Goal: Task Accomplishment & Management: Use online tool/utility

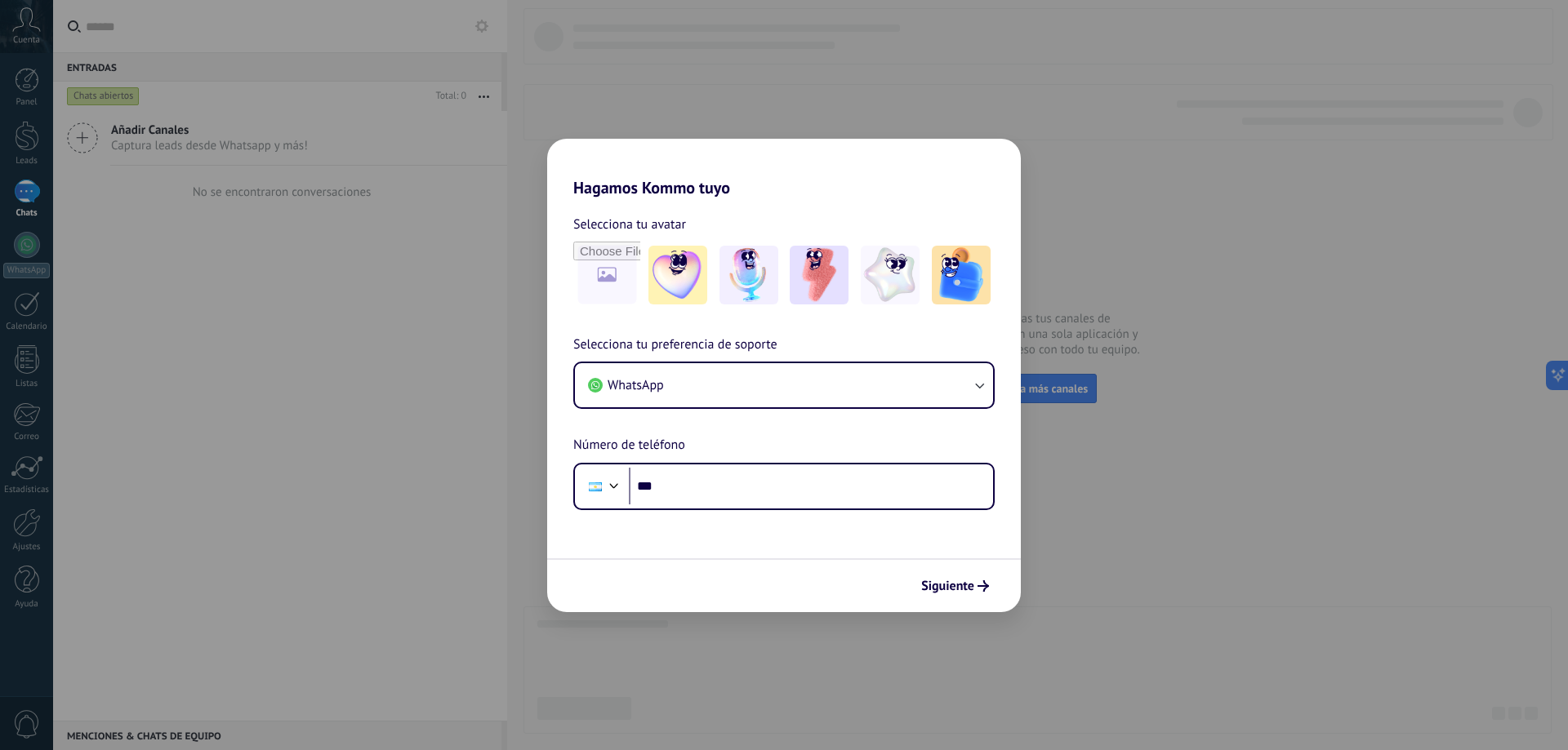
click at [838, 177] on h2 "Hagamos Kommo tuyo" at bounding box center [784, 168] width 473 height 59
drag, startPoint x: 939, startPoint y: 575, endPoint x: 965, endPoint y: 593, distance: 31.6
click at [949, 581] on button "Siguiente" at bounding box center [955, 586] width 83 height 28
click at [1167, 578] on div "Hagamos Kommo tuyo Selecciona tu avatar Selecciona tu preferencia de soporte Wh…" at bounding box center [784, 375] width 1568 height 750
click at [1192, 431] on div "Hagamos Kommo tuyo Selecciona tu avatar Selecciona tu preferencia de soporte Wh…" at bounding box center [784, 375] width 1568 height 750
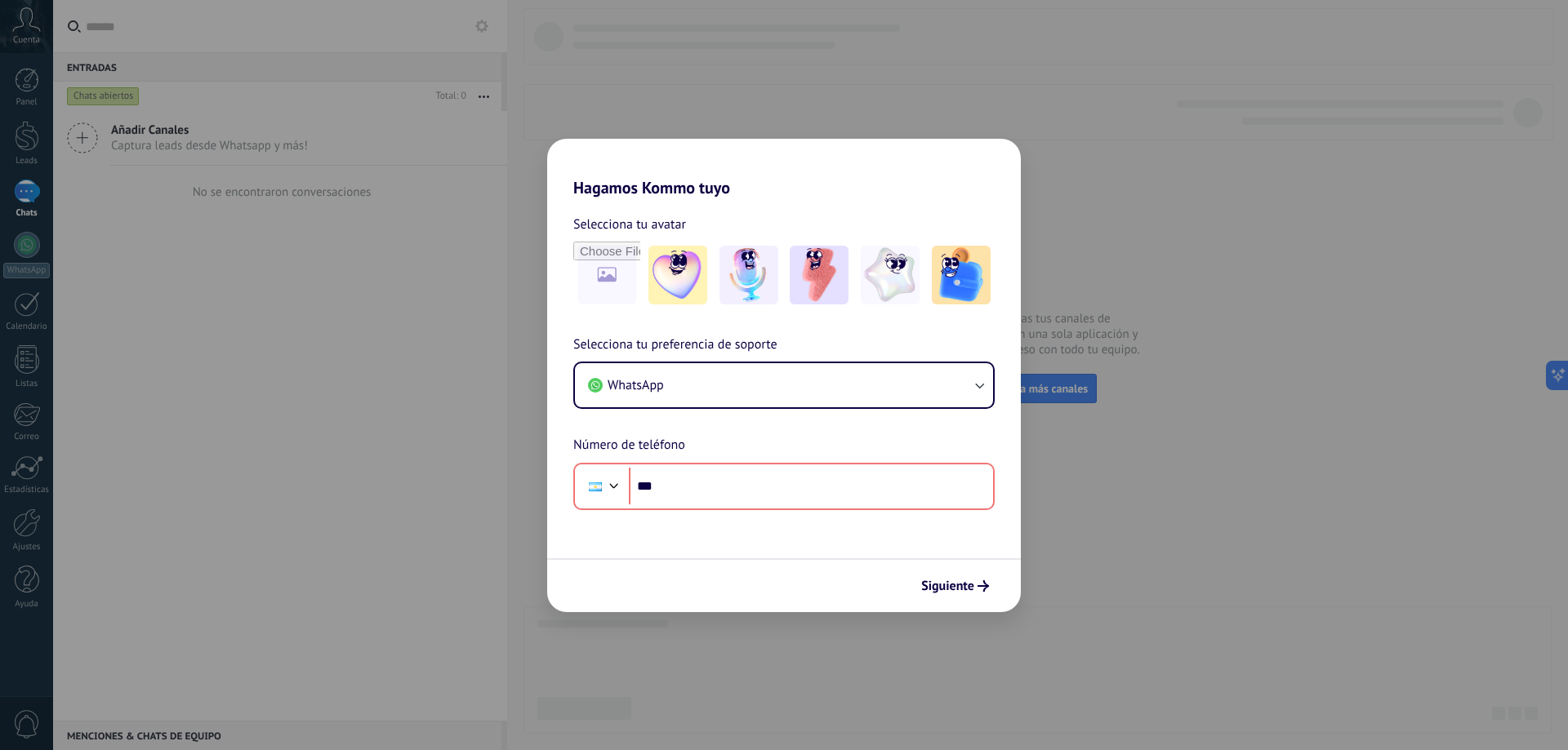
click at [1193, 429] on div "Hagamos Kommo tuyo Selecciona tu avatar Selecciona tu preferencia de soporte Wh…" at bounding box center [784, 375] width 1568 height 750
click at [741, 433] on div "Selecciona tu preferencia de soporte WhatsApp Número de teléfono Phone ***" at bounding box center [784, 423] width 473 height 176
click at [727, 491] on input "***" at bounding box center [811, 487] width 365 height 38
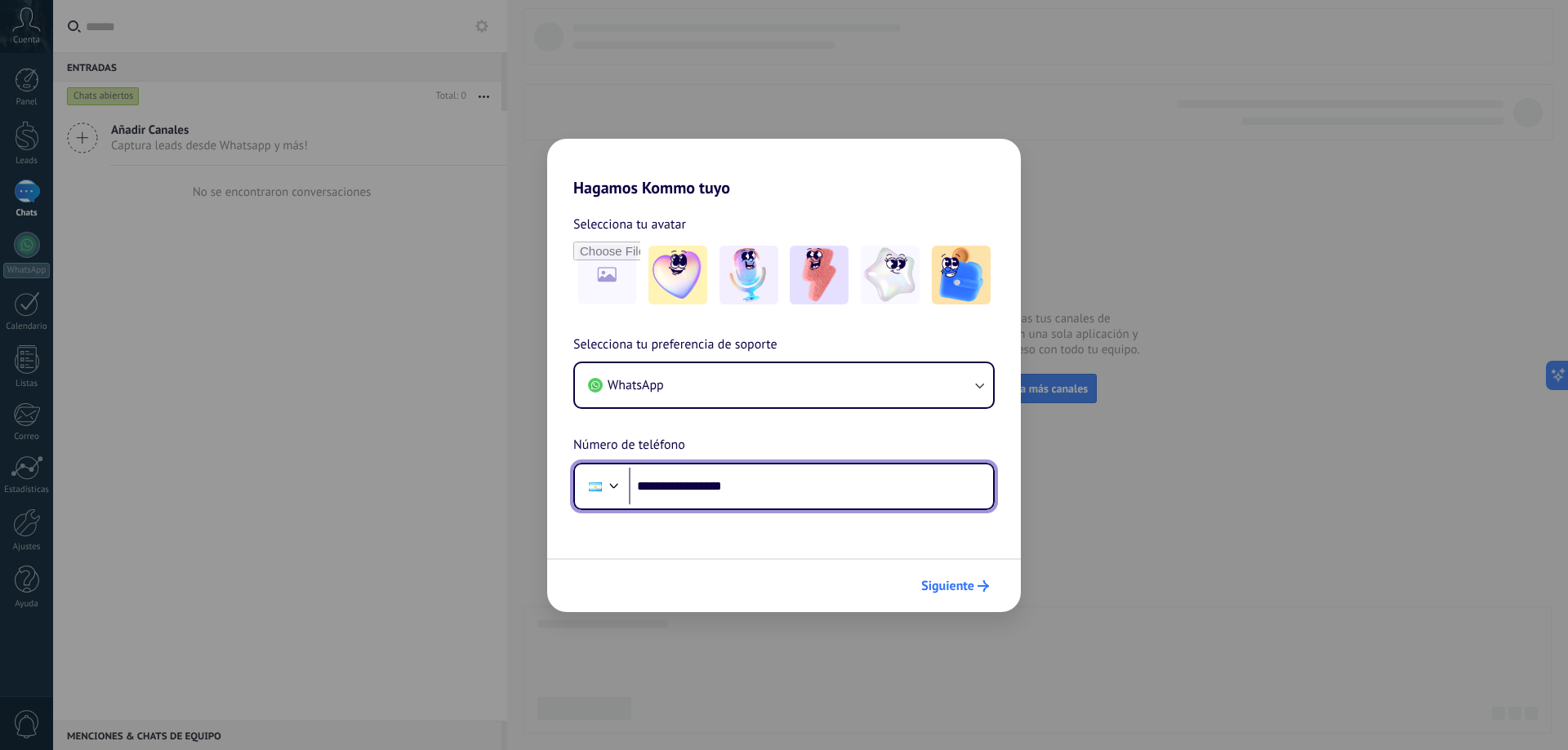
type input "**********"
click at [950, 597] on button "Siguiente" at bounding box center [955, 586] width 83 height 28
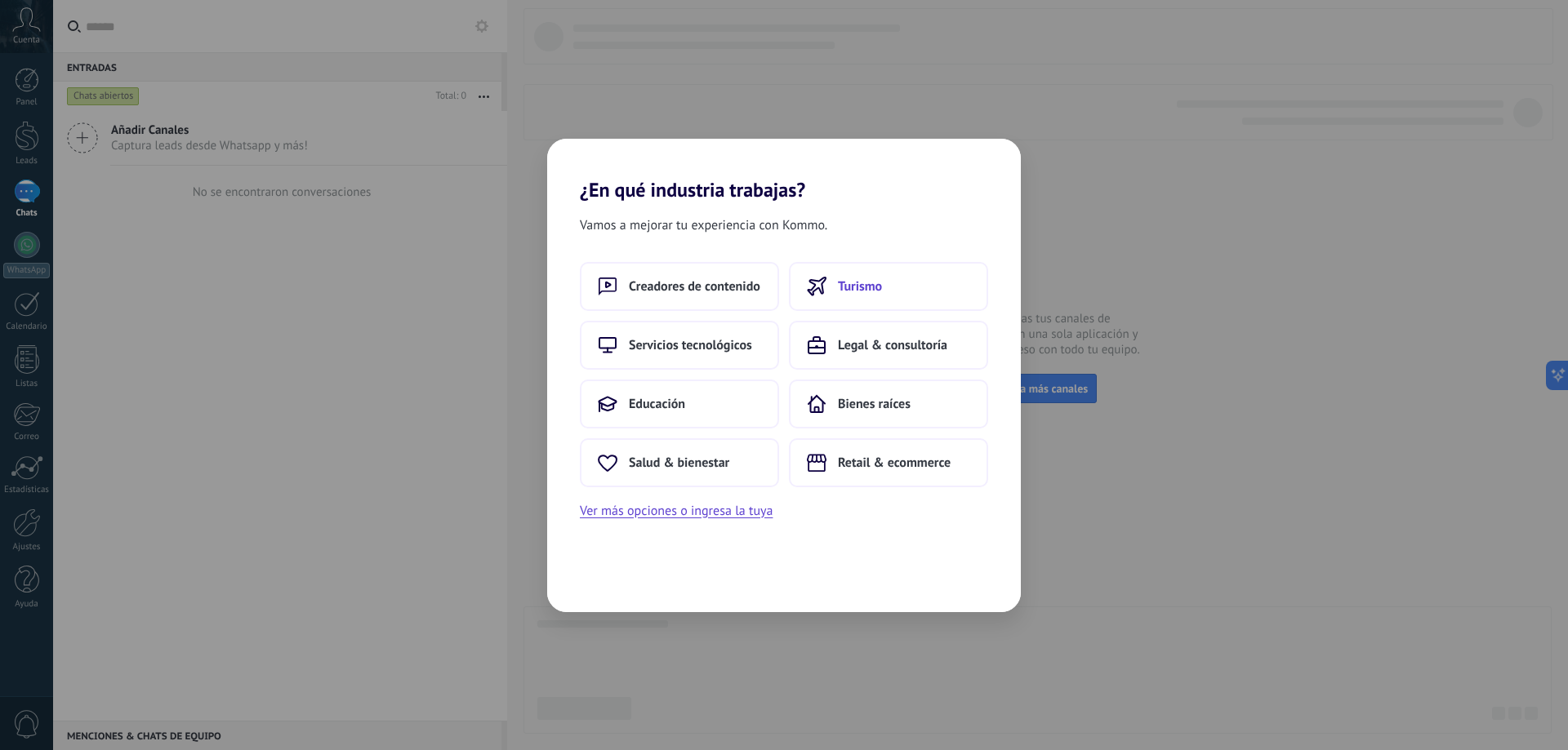
click at [883, 298] on button "Turismo" at bounding box center [888, 286] width 200 height 49
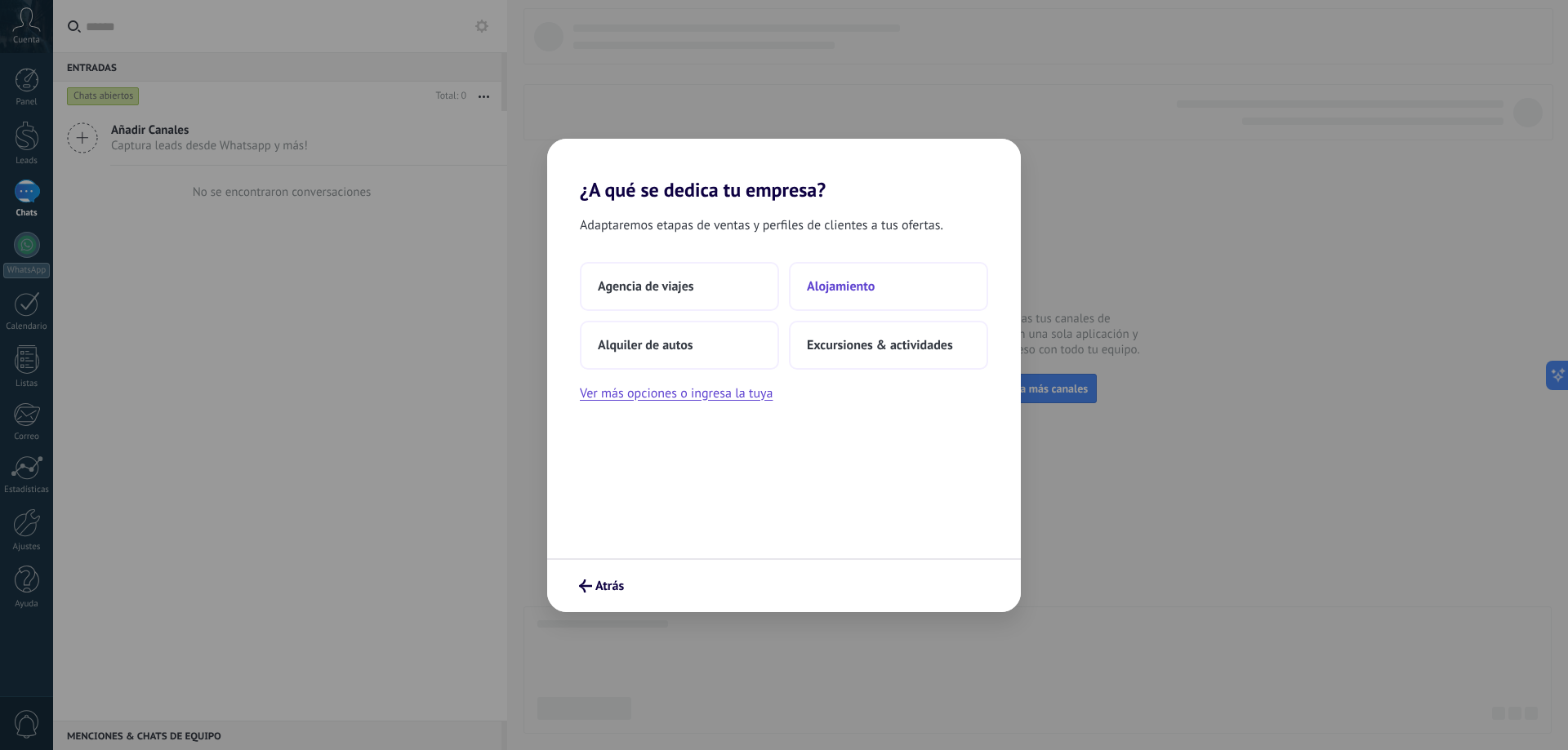
click at [864, 297] on button "Alojamiento" at bounding box center [888, 286] width 200 height 49
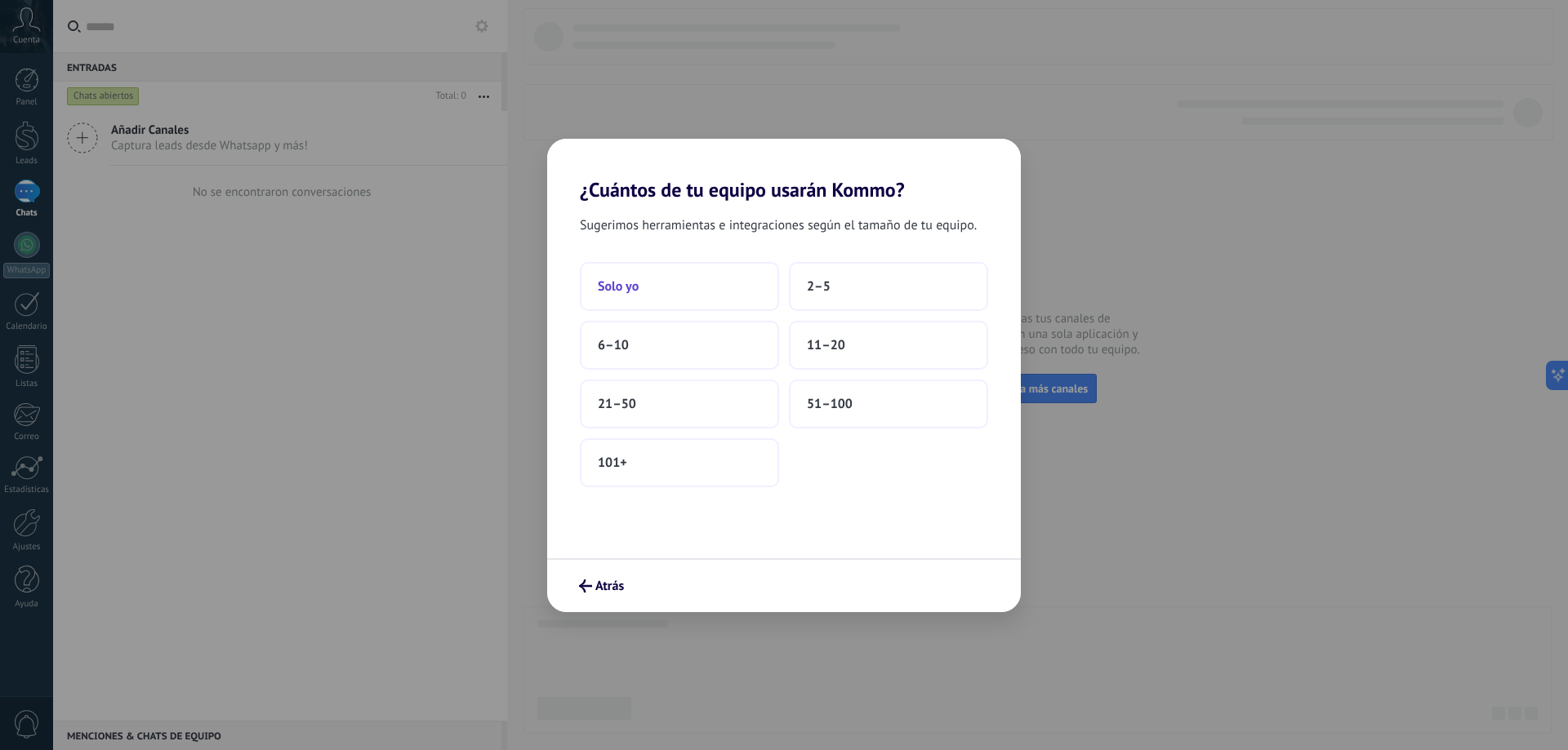
click at [653, 280] on button "Solo yo" at bounding box center [680, 286] width 200 height 49
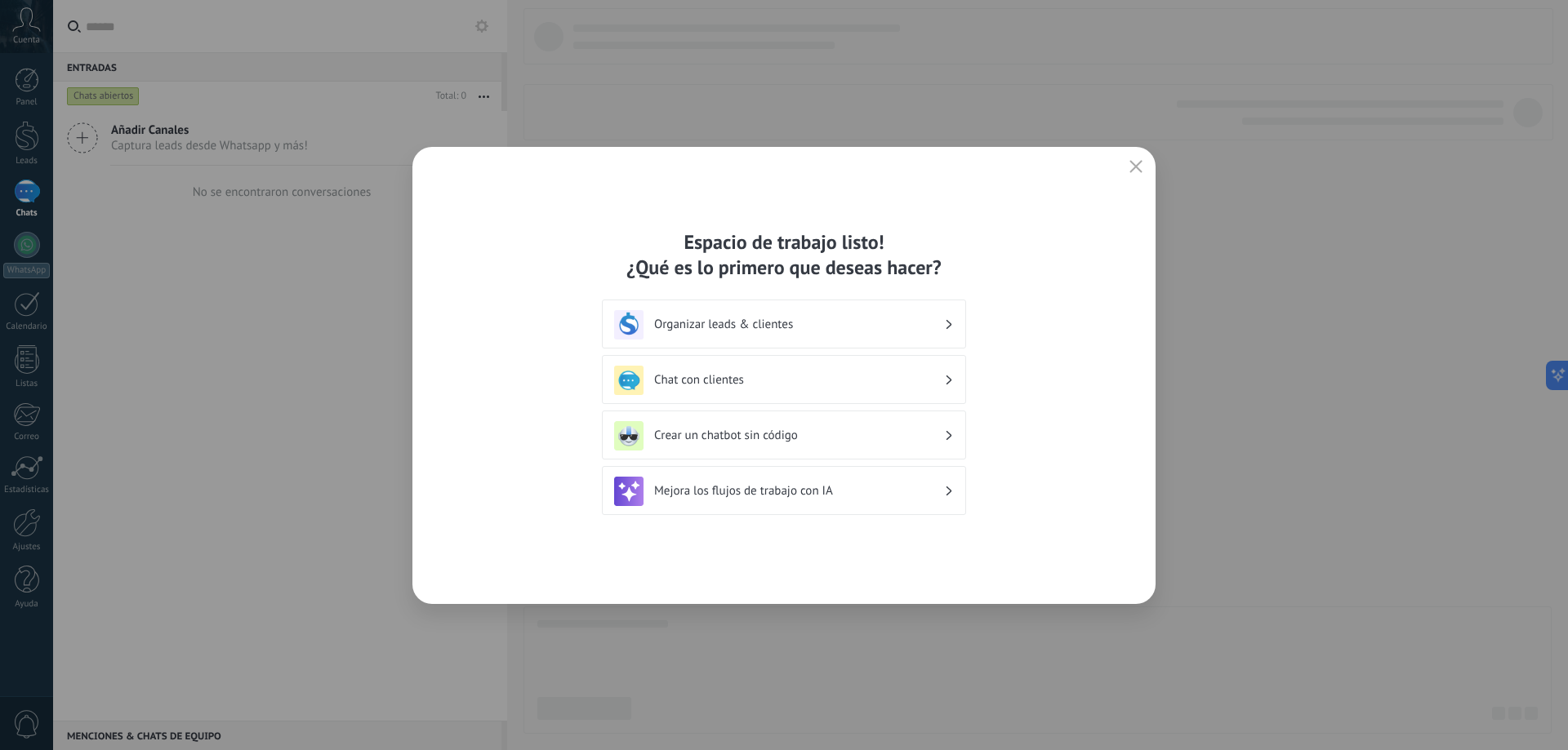
click at [1138, 172] on span "button" at bounding box center [1136, 167] width 13 height 14
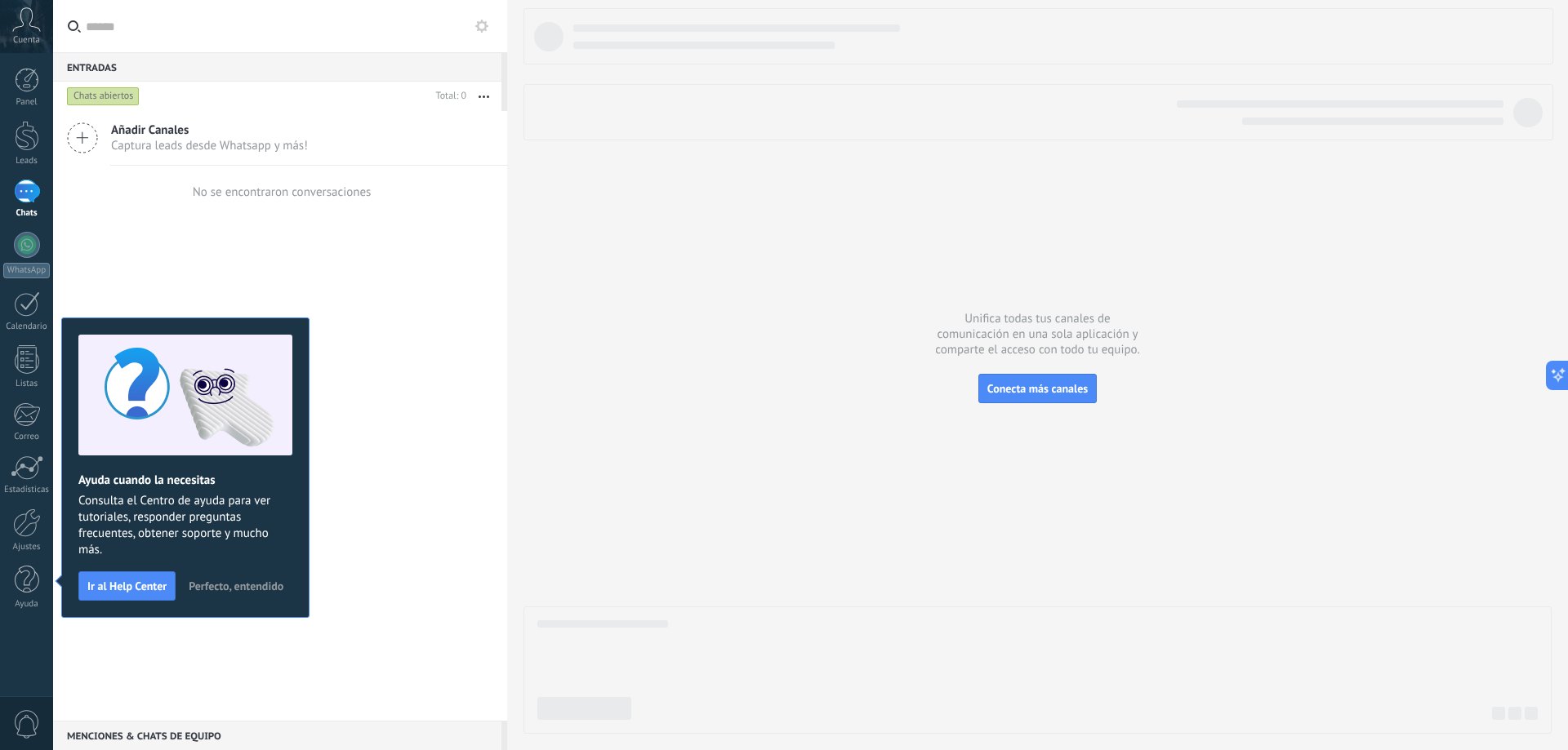
click at [265, 584] on span "Perfecto, entendido" at bounding box center [236, 587] width 94 height 12
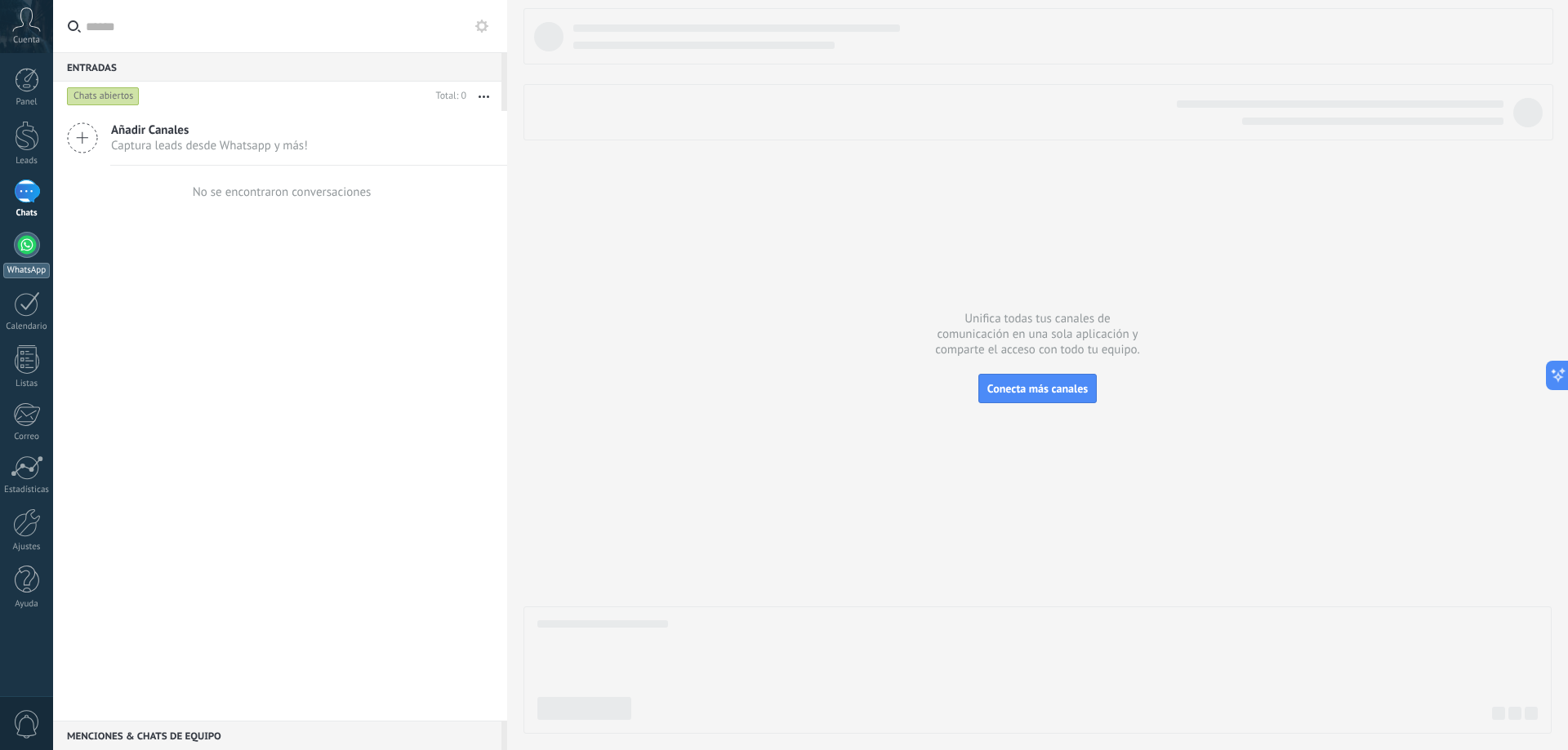
click at [30, 253] on div at bounding box center [26, 244] width 26 height 26
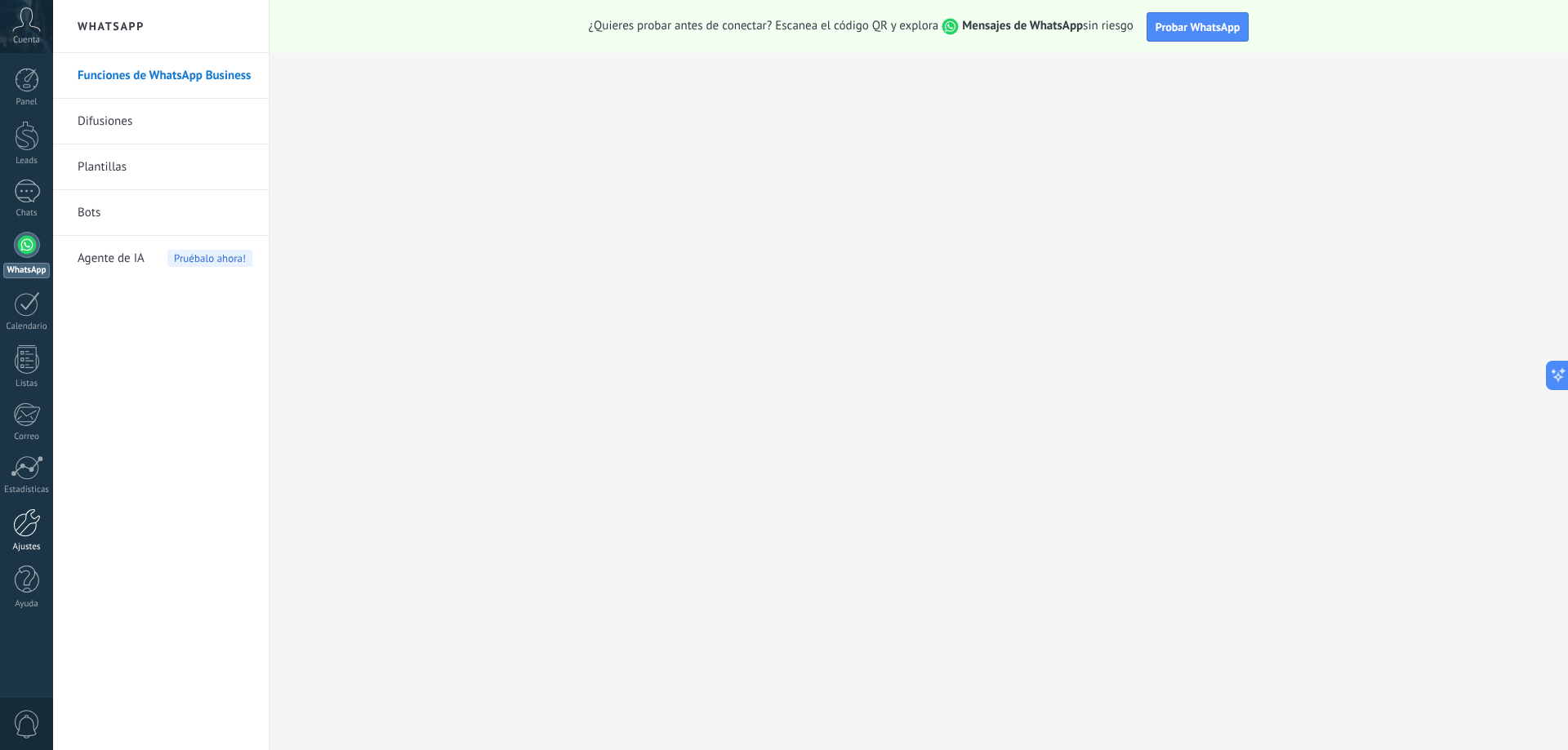
click at [22, 524] on div at bounding box center [27, 523] width 28 height 29
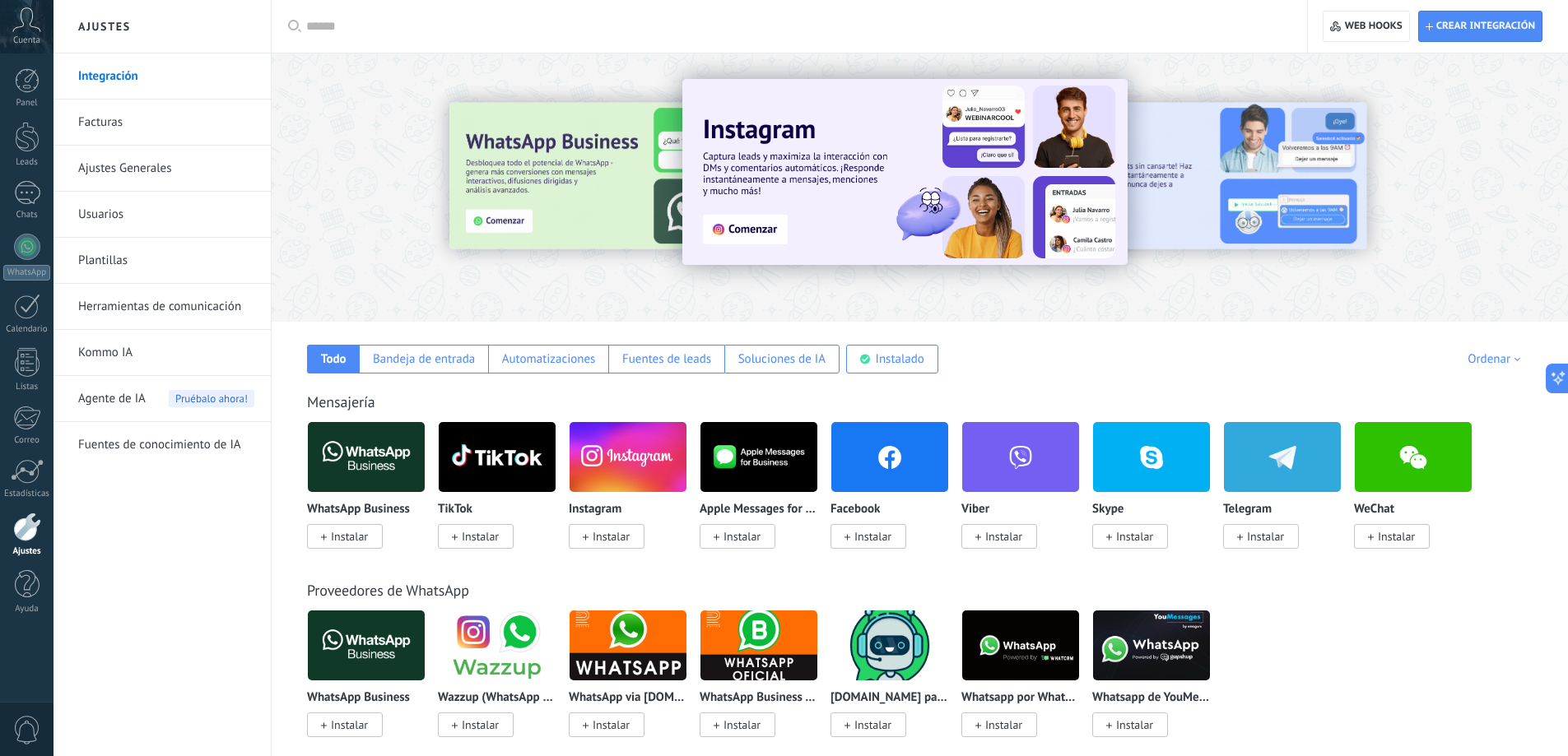
click at [355, 544] on span "Instalar" at bounding box center [350, 536] width 37 height 14
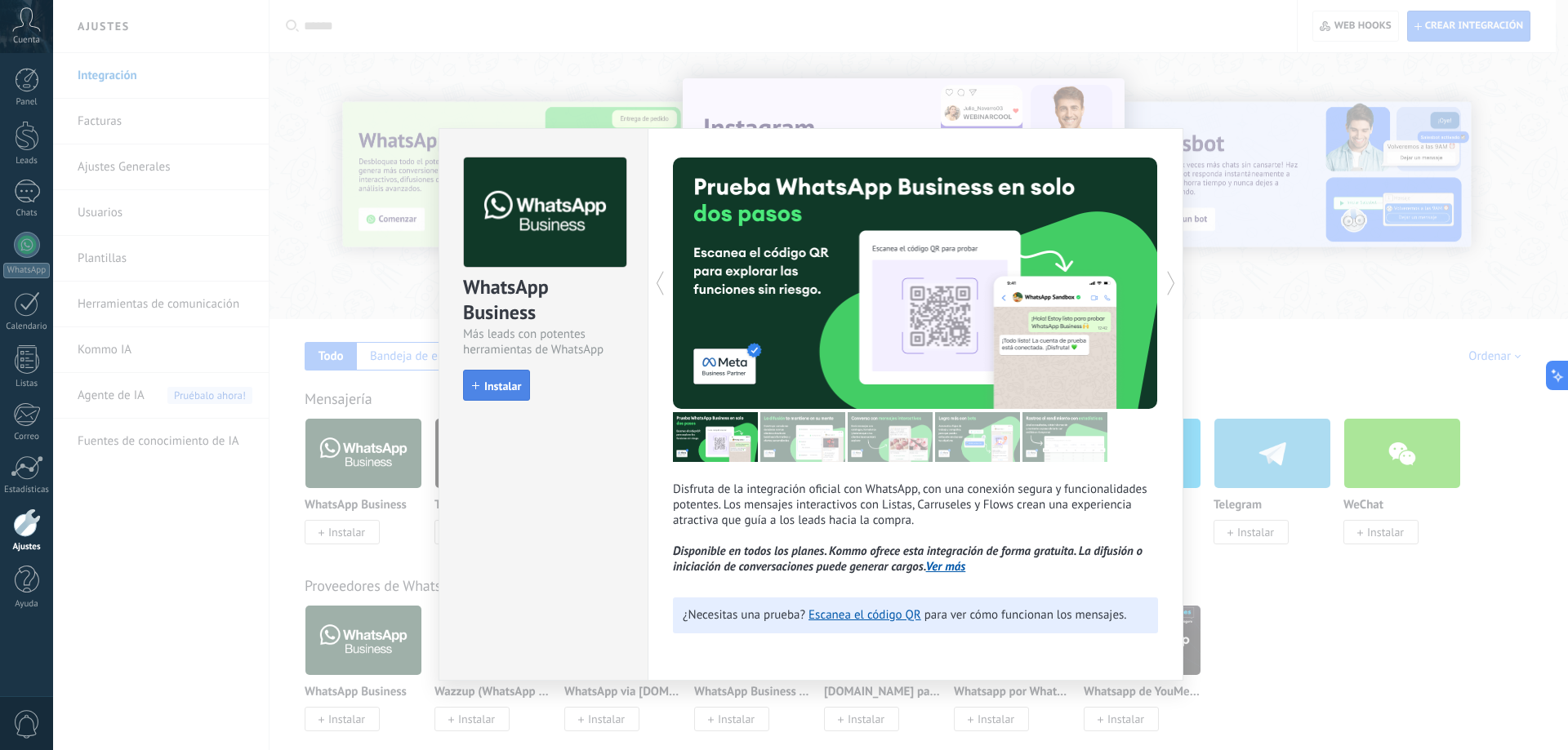
click at [507, 389] on span "Instalar" at bounding box center [503, 386] width 37 height 12
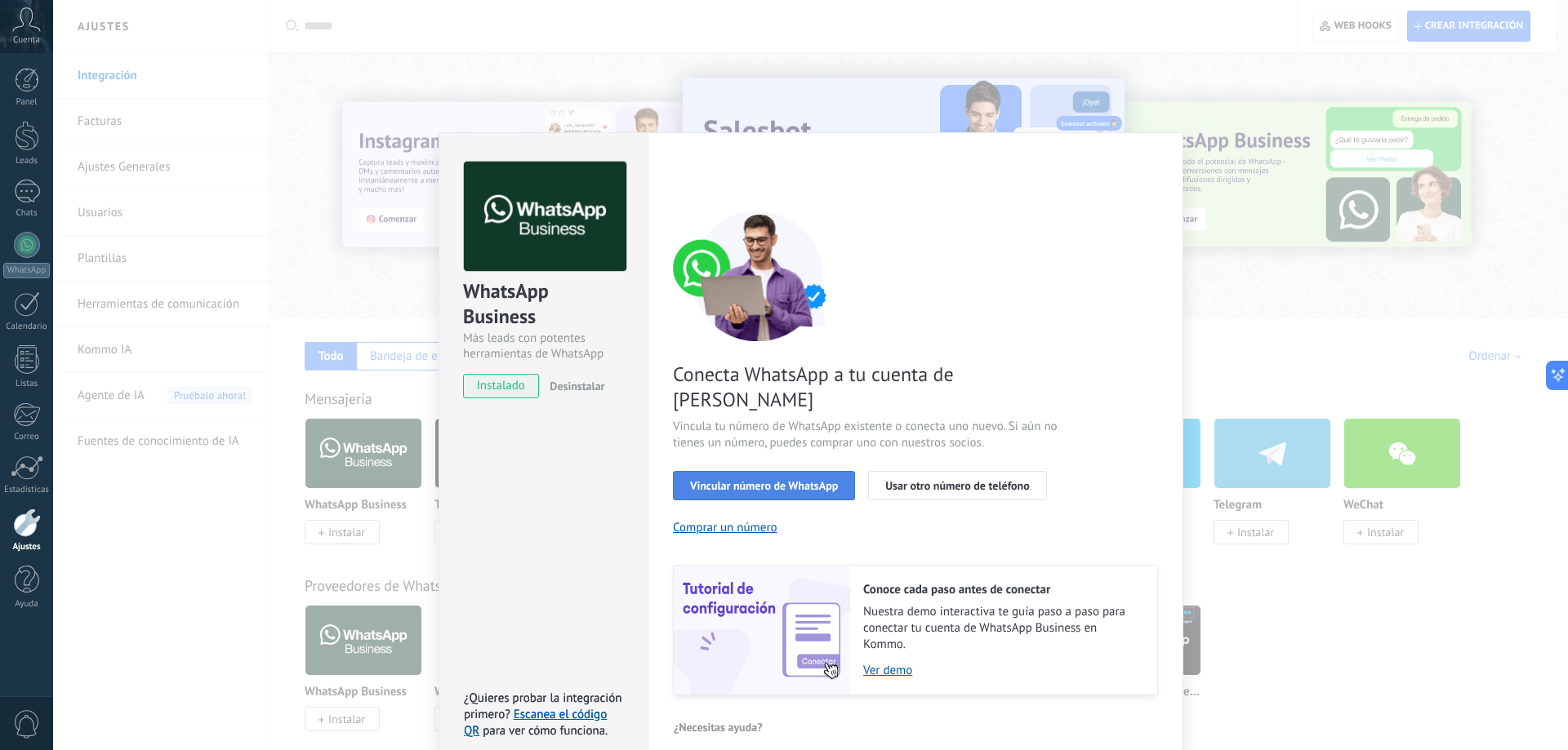
click at [731, 471] on button "Vincular número de WhatsApp" at bounding box center [764, 486] width 182 height 29
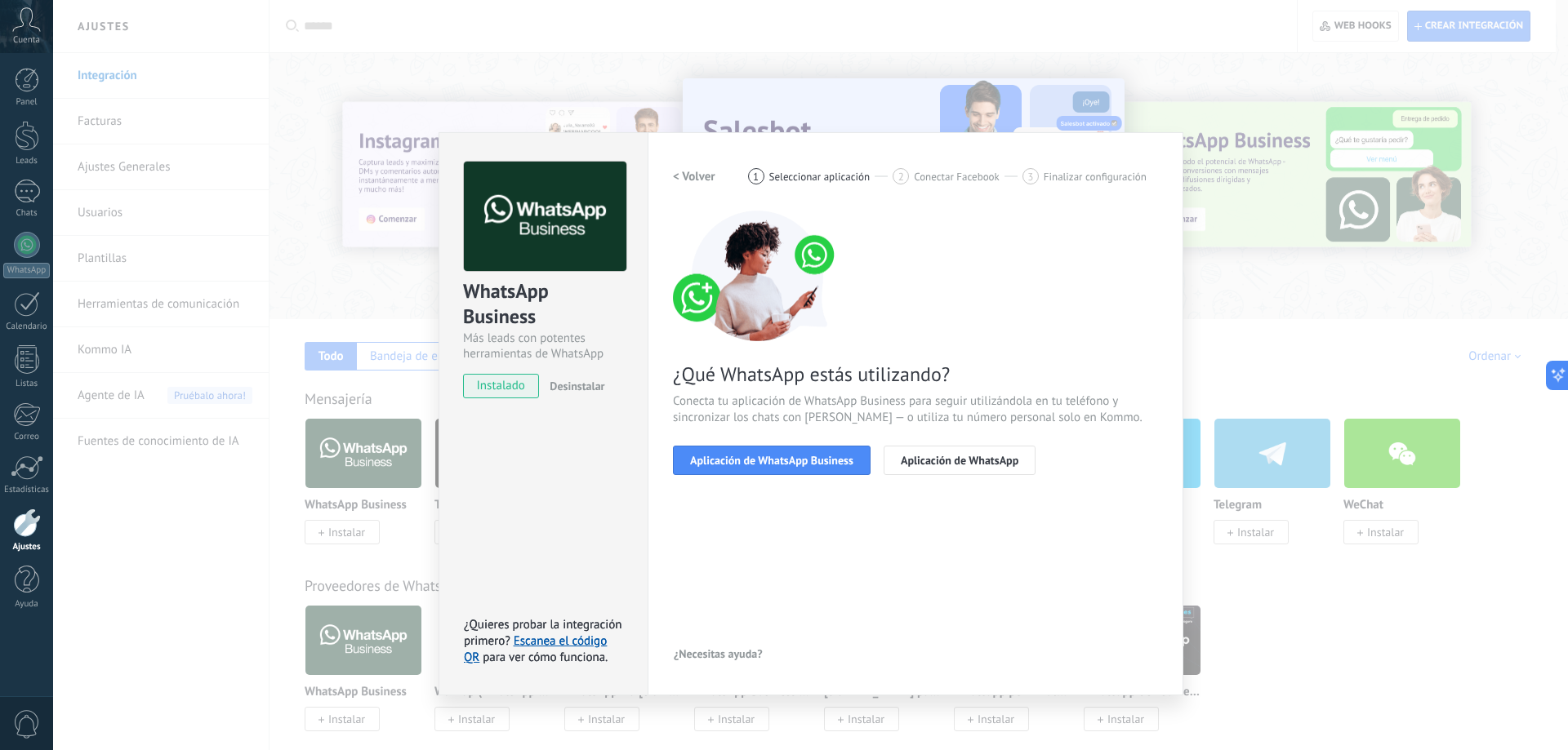
click at [731, 471] on button "Aplicación de WhatsApp Business" at bounding box center [771, 460] width 198 height 29
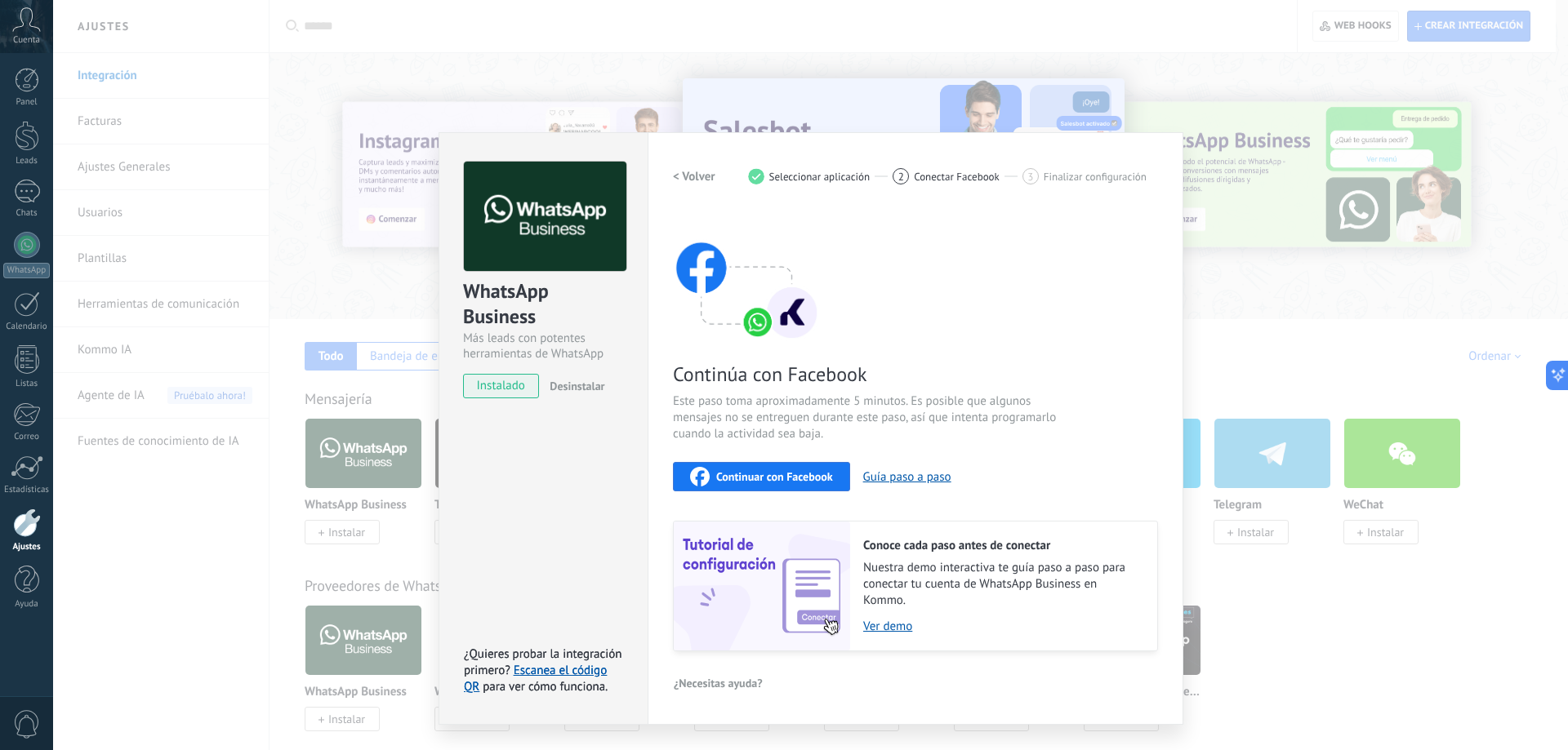
click at [731, 471] on span "Continuar con Facebook" at bounding box center [774, 477] width 117 height 12
click at [797, 478] on span "Continuar con Facebook" at bounding box center [774, 477] width 117 height 12
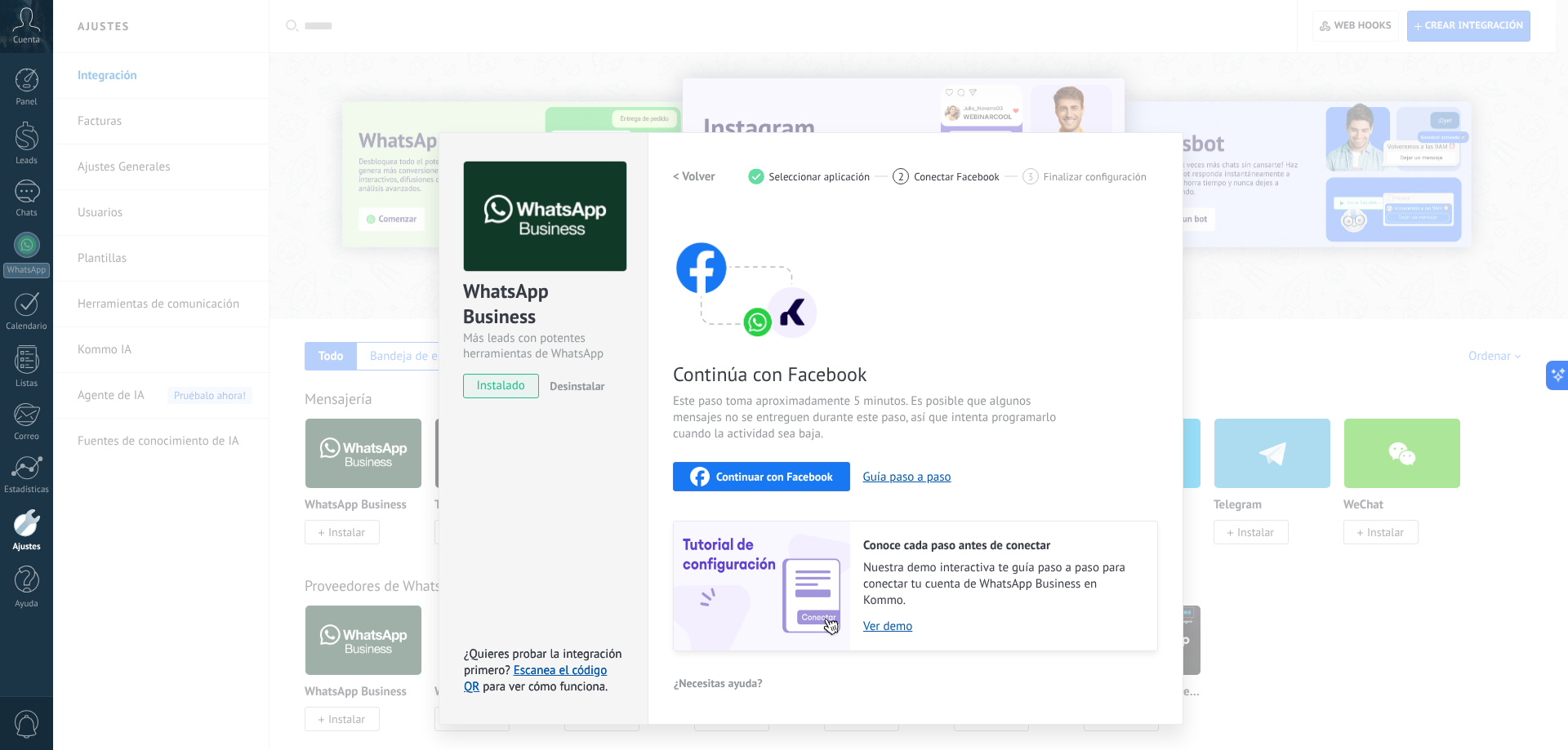
click at [733, 481] on span "Continuar con Facebook" at bounding box center [774, 477] width 117 height 12
click at [784, 481] on span "Continuar con Facebook" at bounding box center [774, 477] width 117 height 12
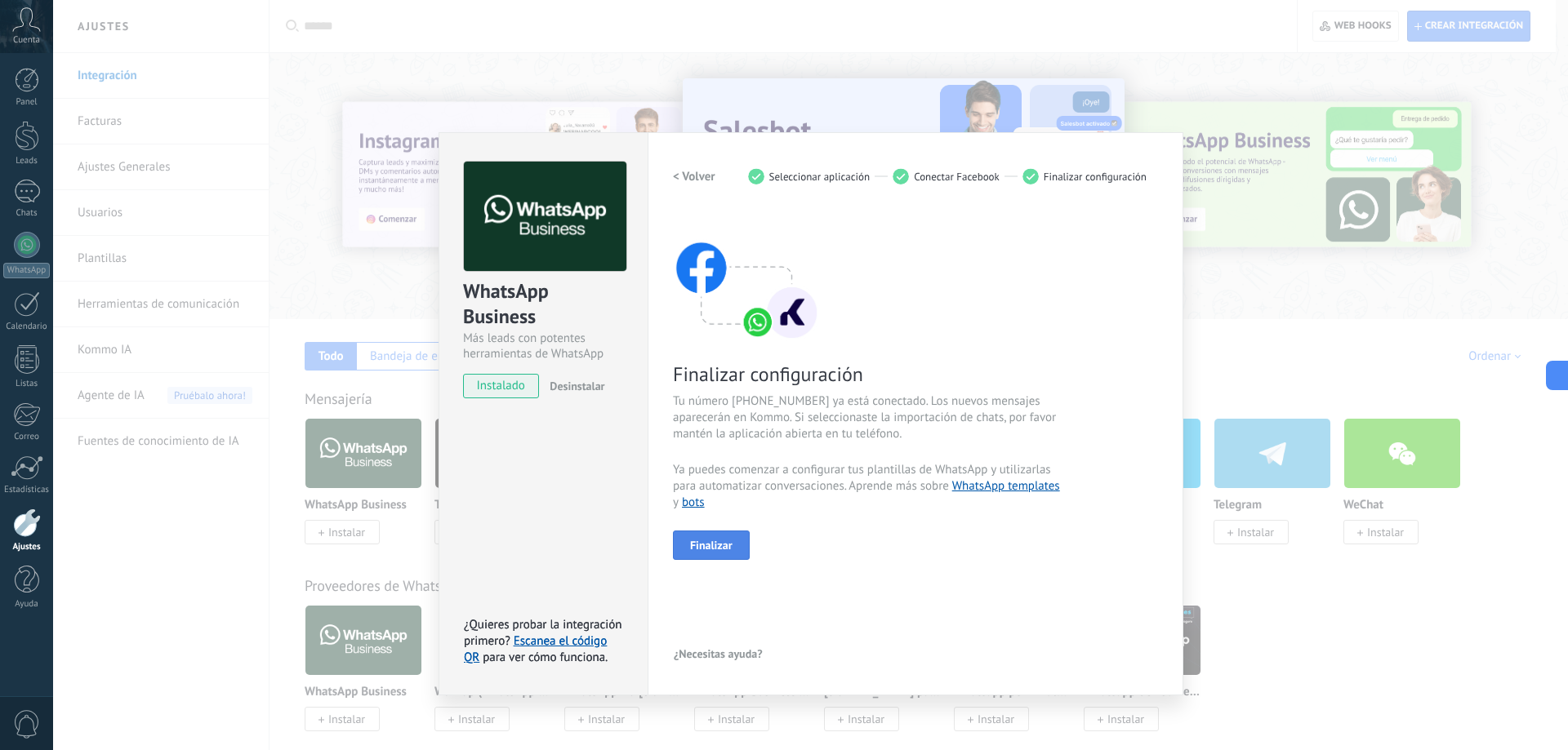
click at [710, 541] on span "Finalizar" at bounding box center [711, 545] width 42 height 12
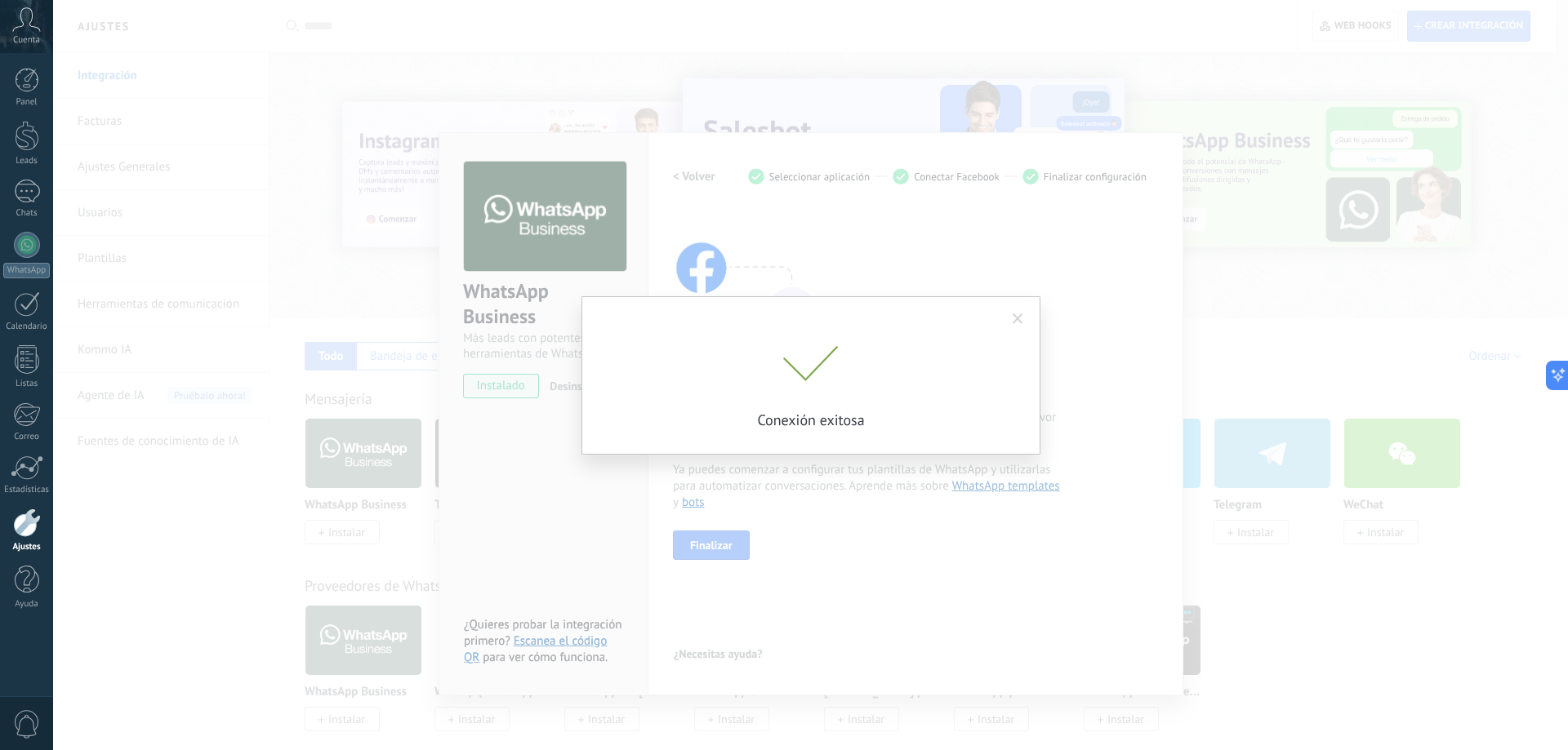
click at [1013, 319] on span at bounding box center [1018, 319] width 11 height 12
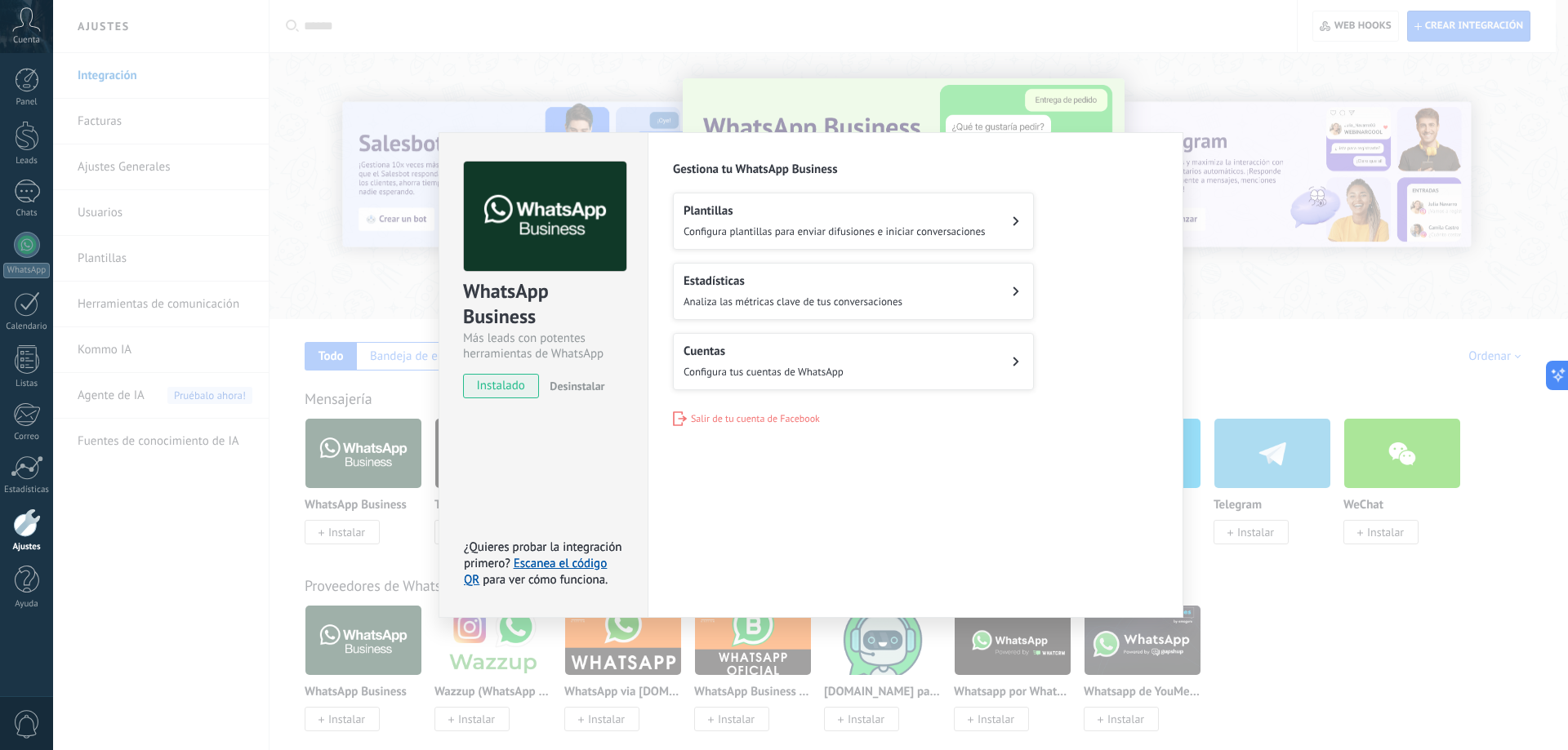
click at [1354, 187] on div "WhatsApp Business Más leads con potentes herramientas de WhatsApp instalado Des…" at bounding box center [810, 375] width 1515 height 750
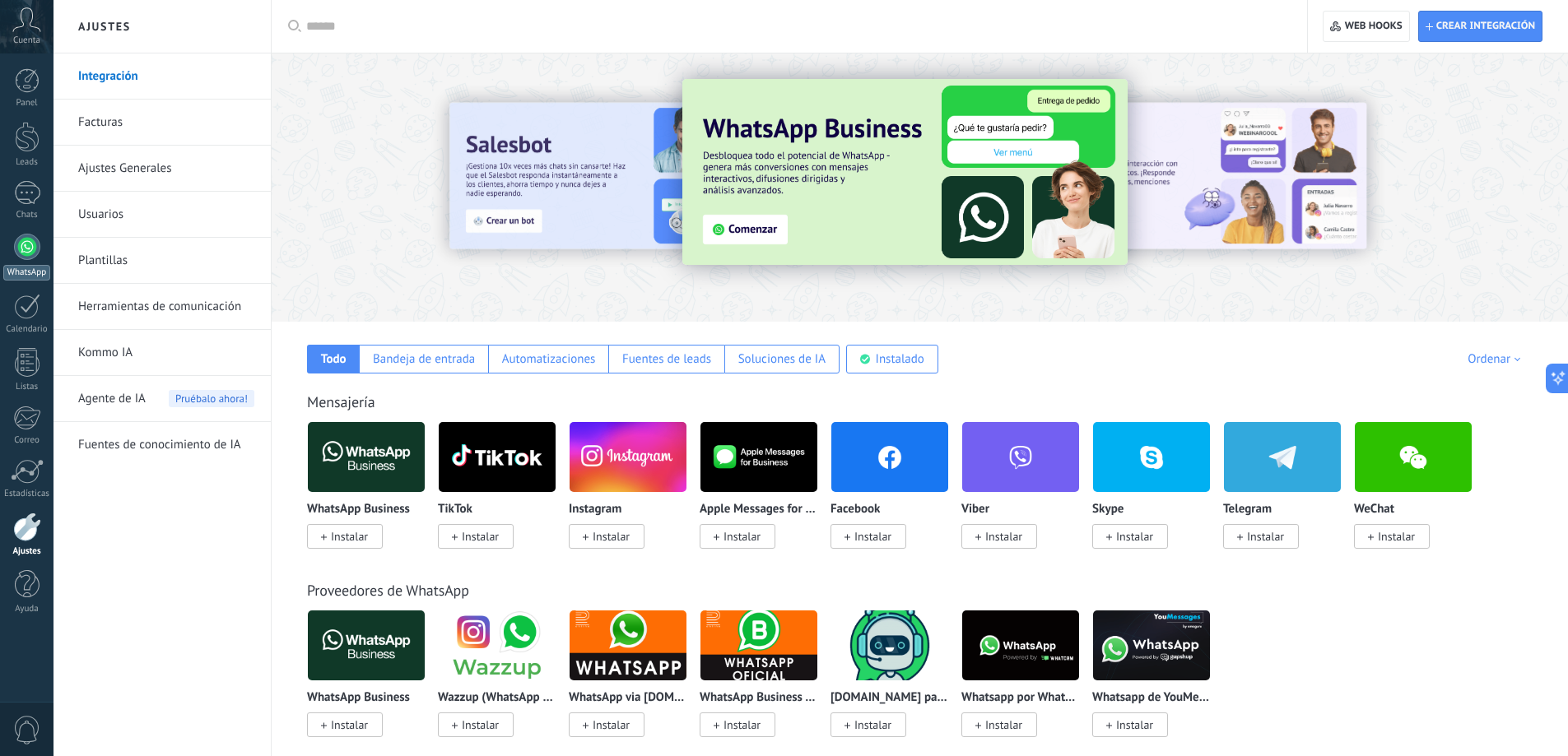
click at [31, 249] on div at bounding box center [26, 246] width 26 height 26
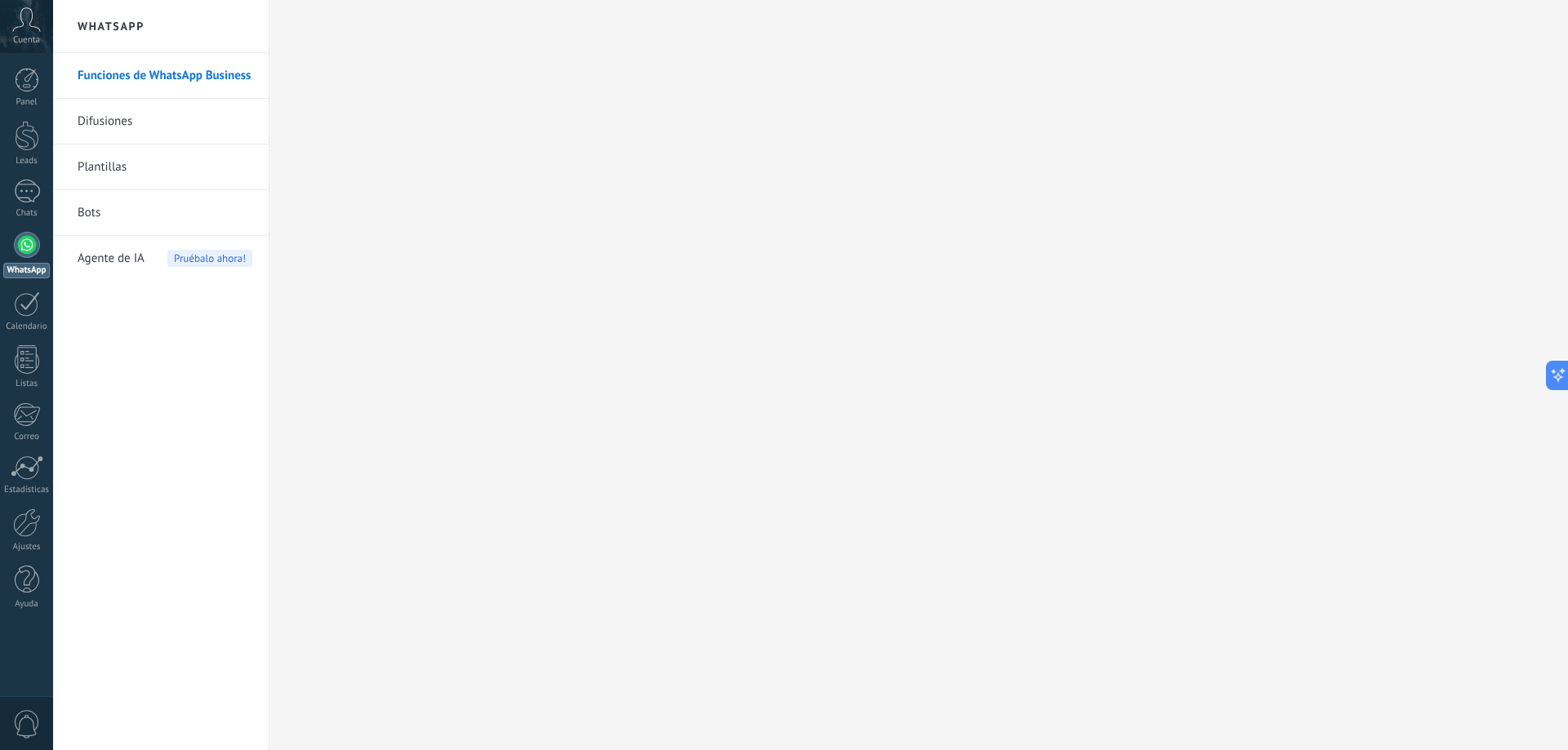
click at [101, 209] on link "Bots" at bounding box center [165, 213] width 175 height 45
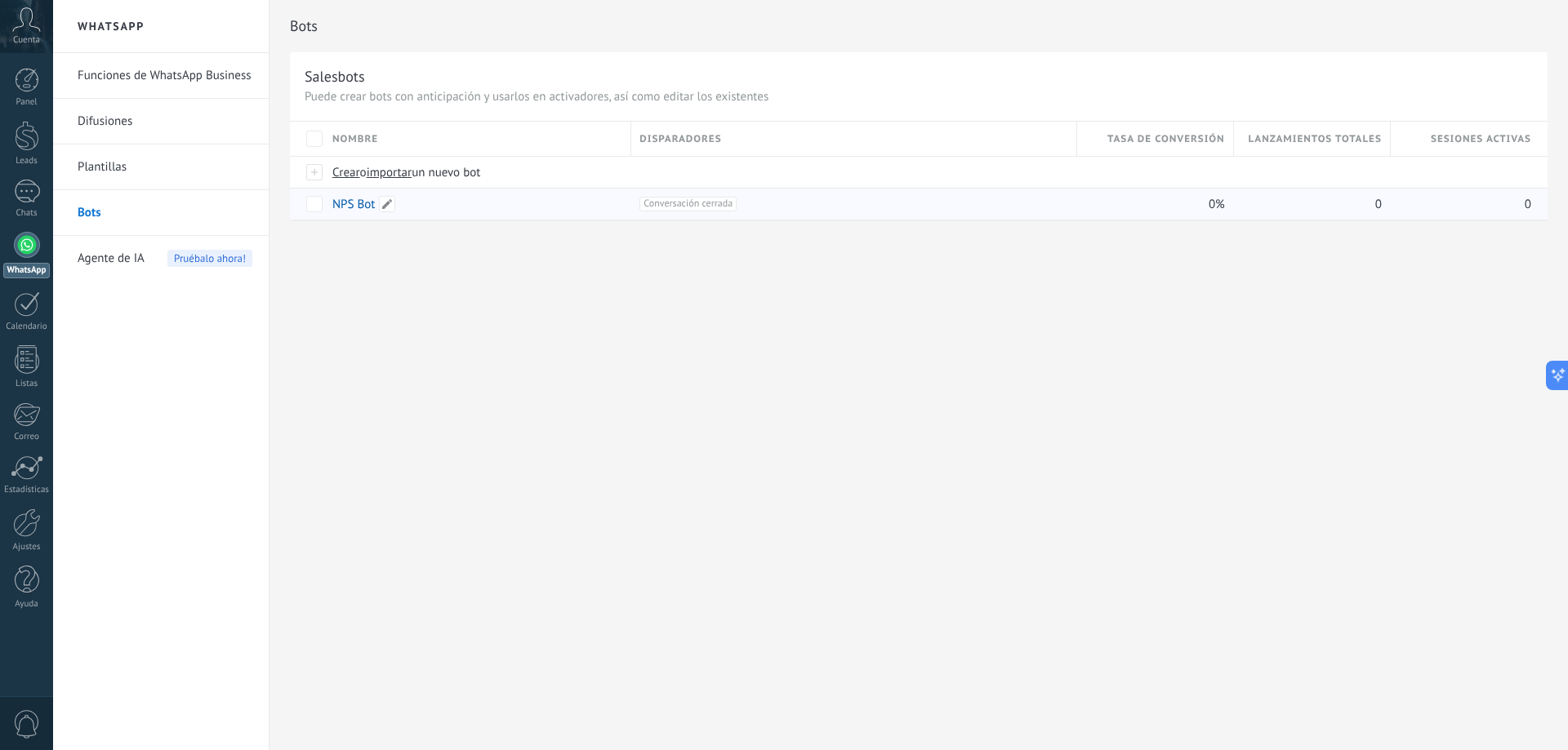
click at [359, 207] on link "NPS Bot" at bounding box center [354, 205] width 42 height 15
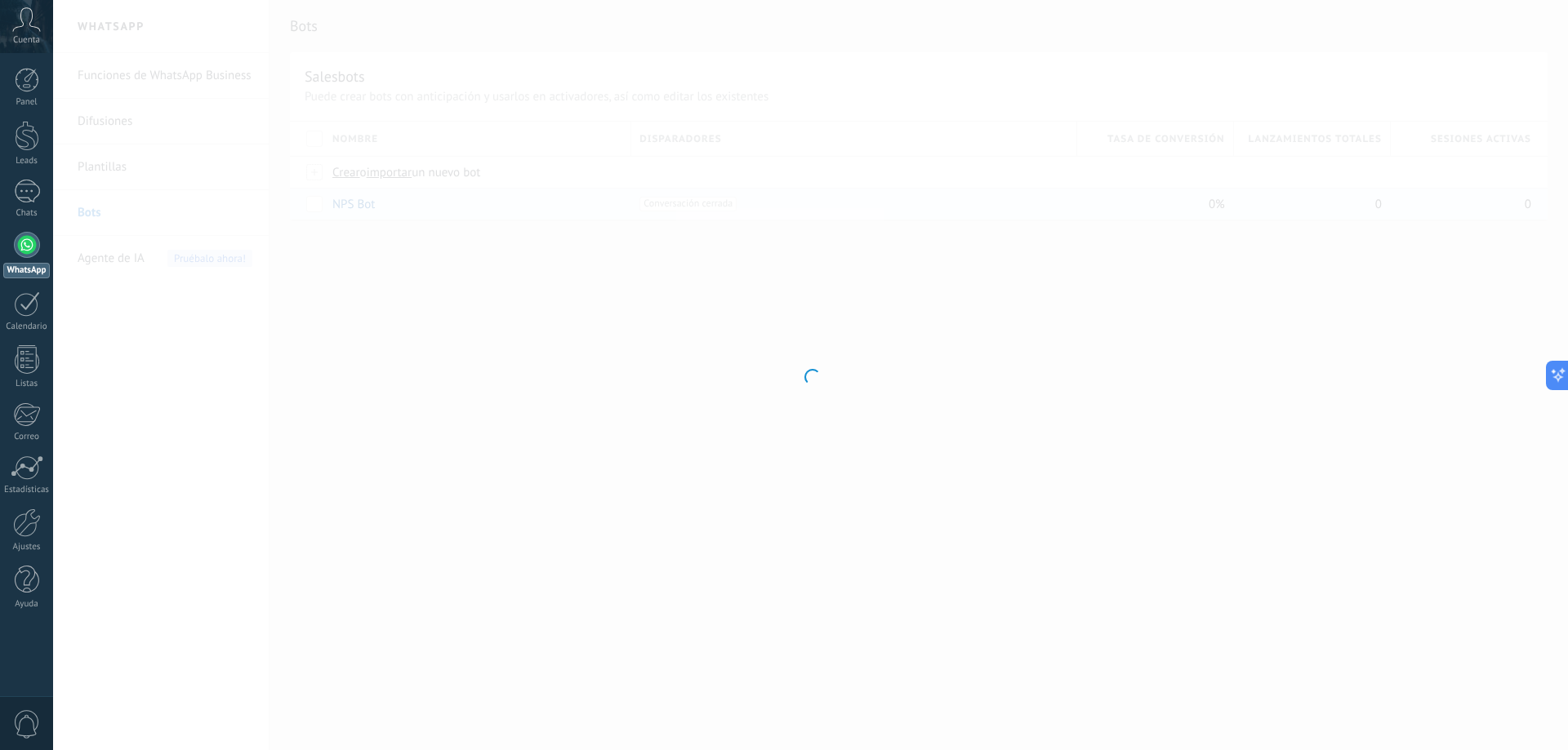
type input "*******"
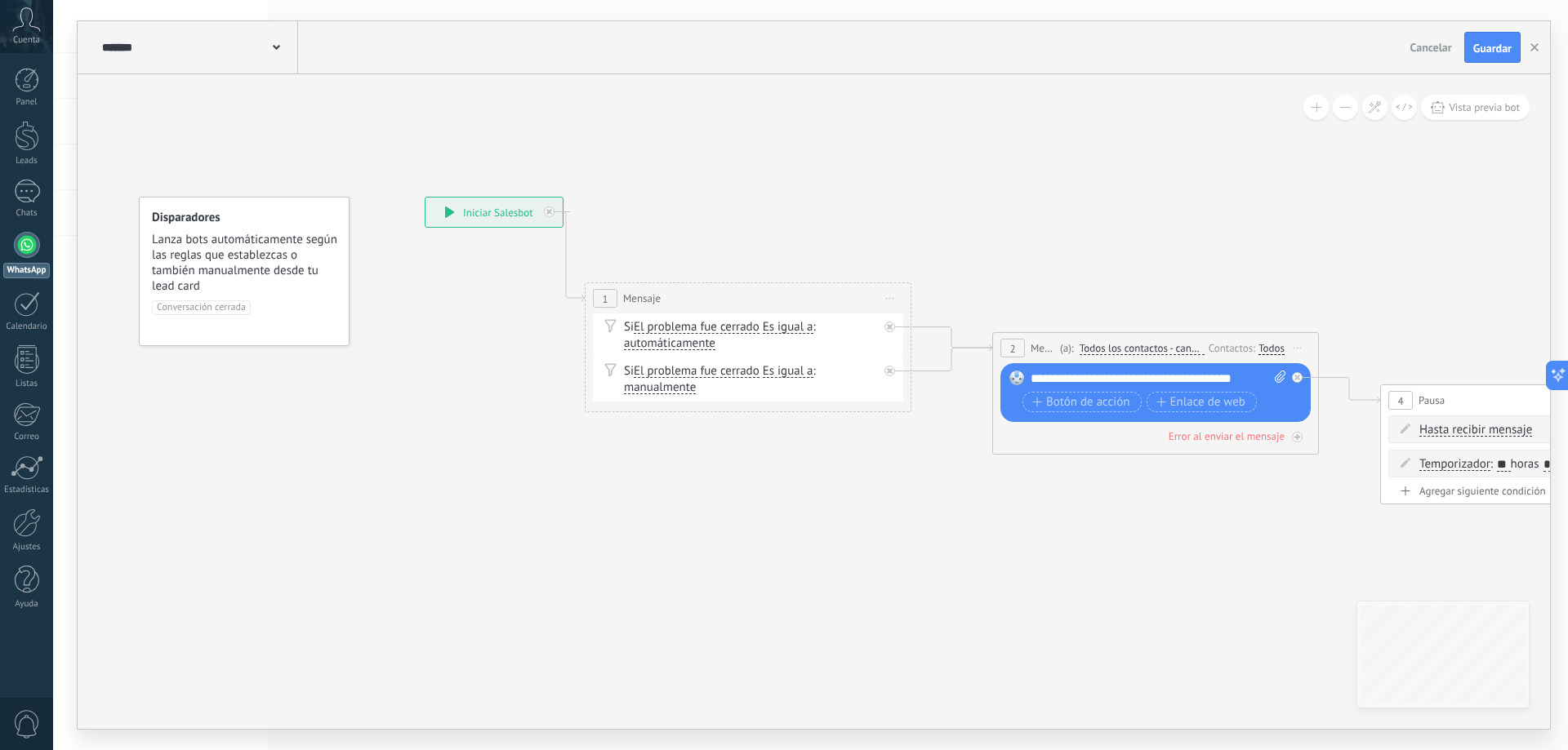
click at [267, 285] on span "Lanza bots automáticamente según las reglas que establezcas o también manualmen…" at bounding box center [244, 263] width 186 height 62
click at [278, 40] on span at bounding box center [276, 46] width 8 height 15
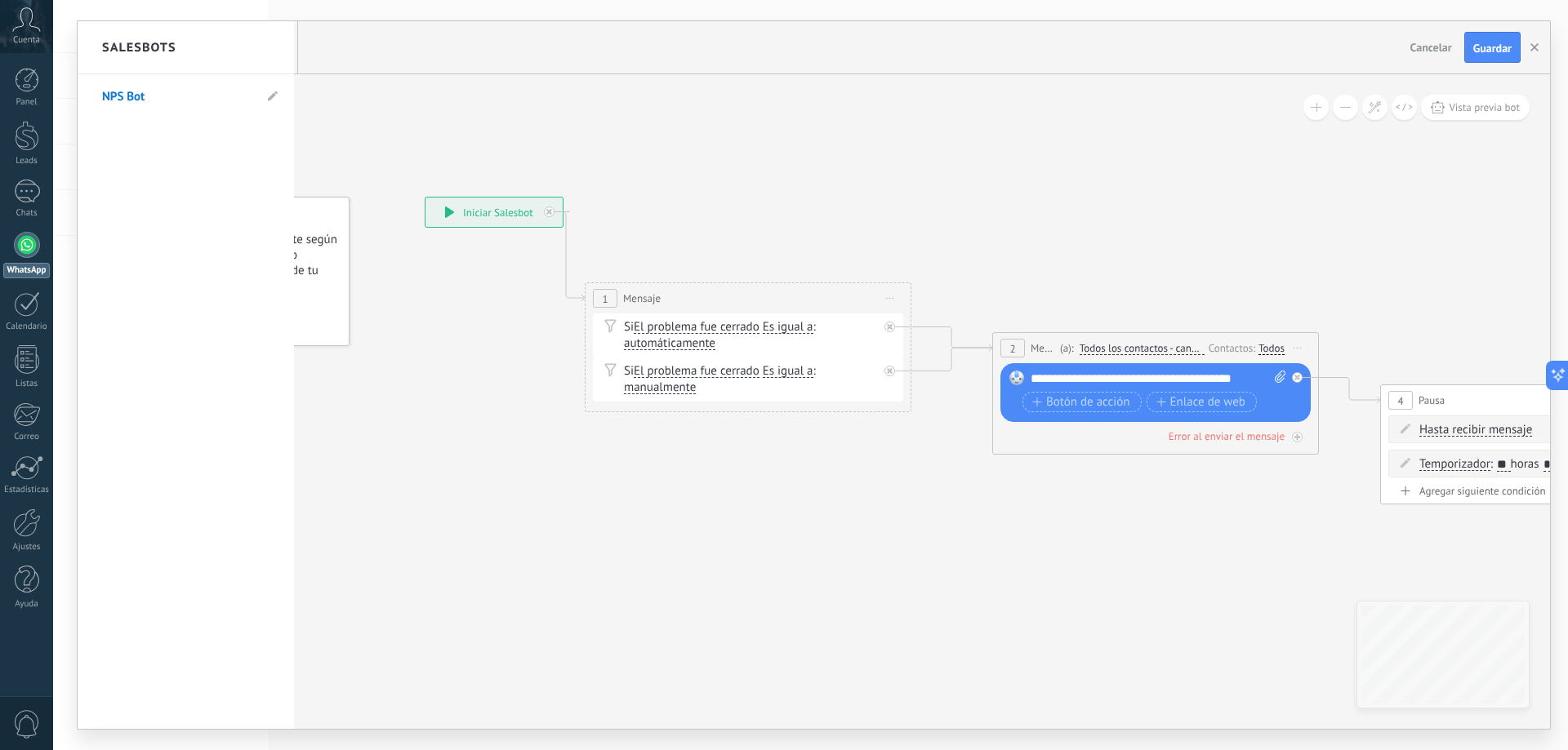
click at [384, 116] on div at bounding box center [813, 375] width 1472 height 708
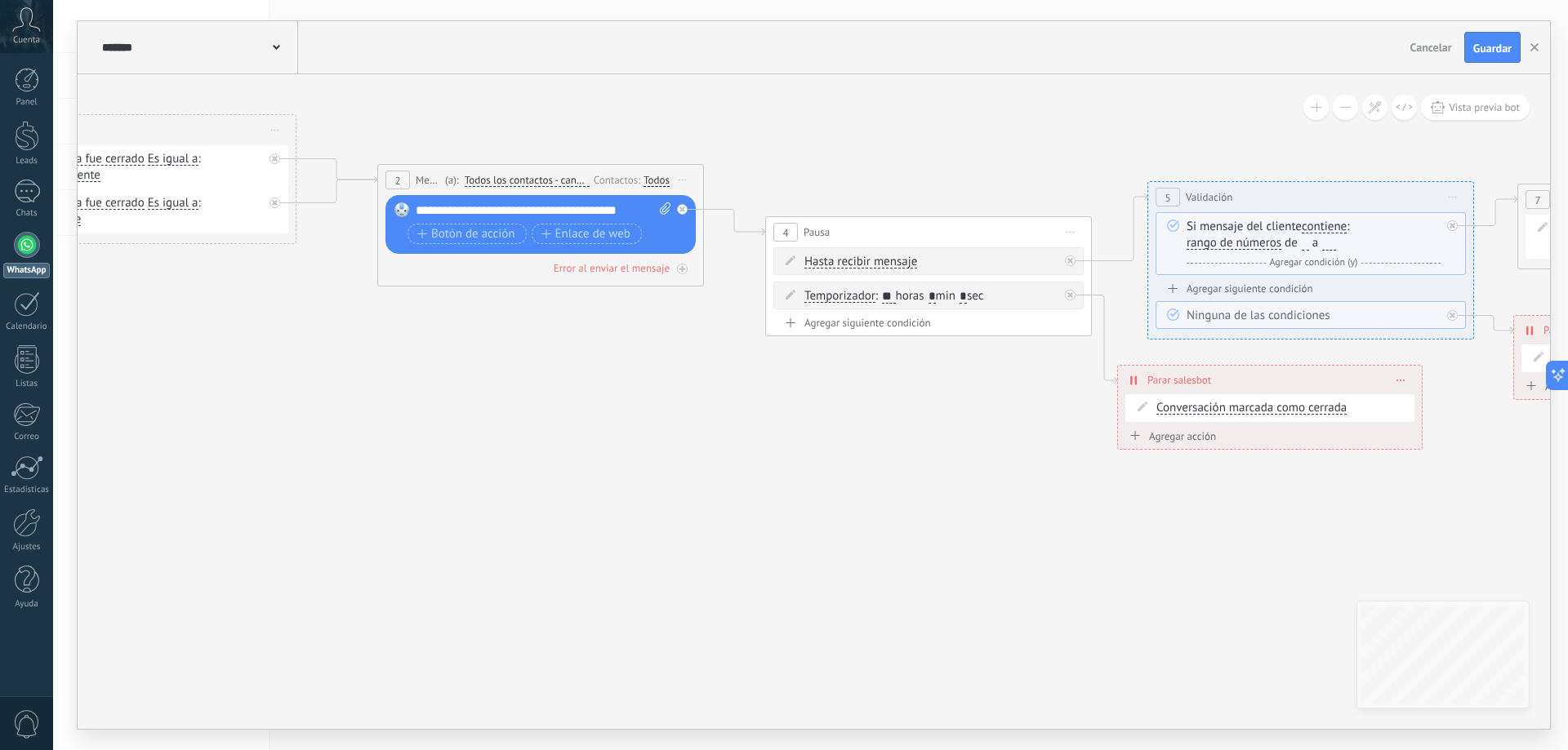
drag, startPoint x: 1427, startPoint y: 477, endPoint x: 949, endPoint y: 417, distance: 481.8
click at [1187, 434] on icon at bounding box center [1564, 247] width 4325 height 1253
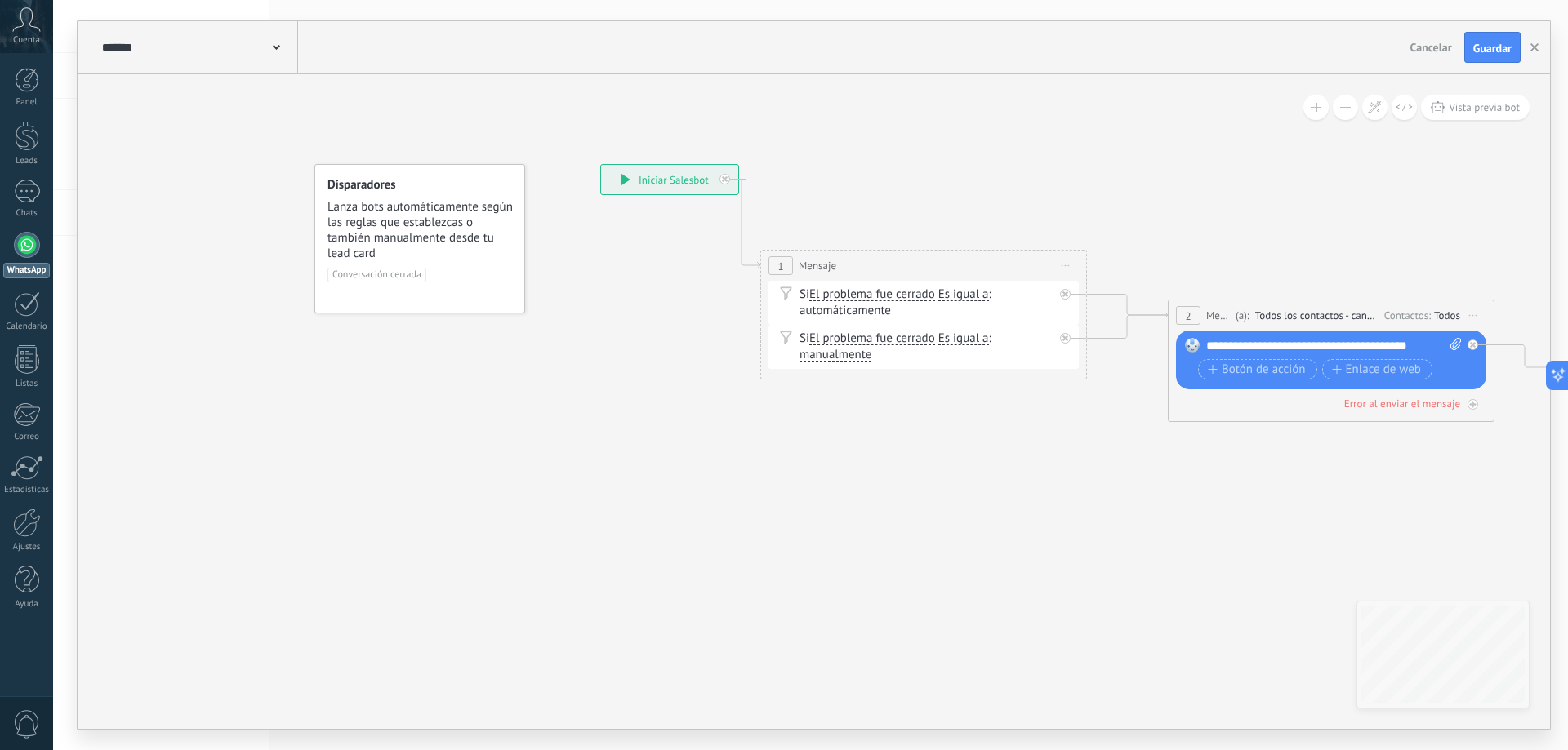
drag, startPoint x: 349, startPoint y: 430, endPoint x: 906, endPoint y: 560, distance: 572.0
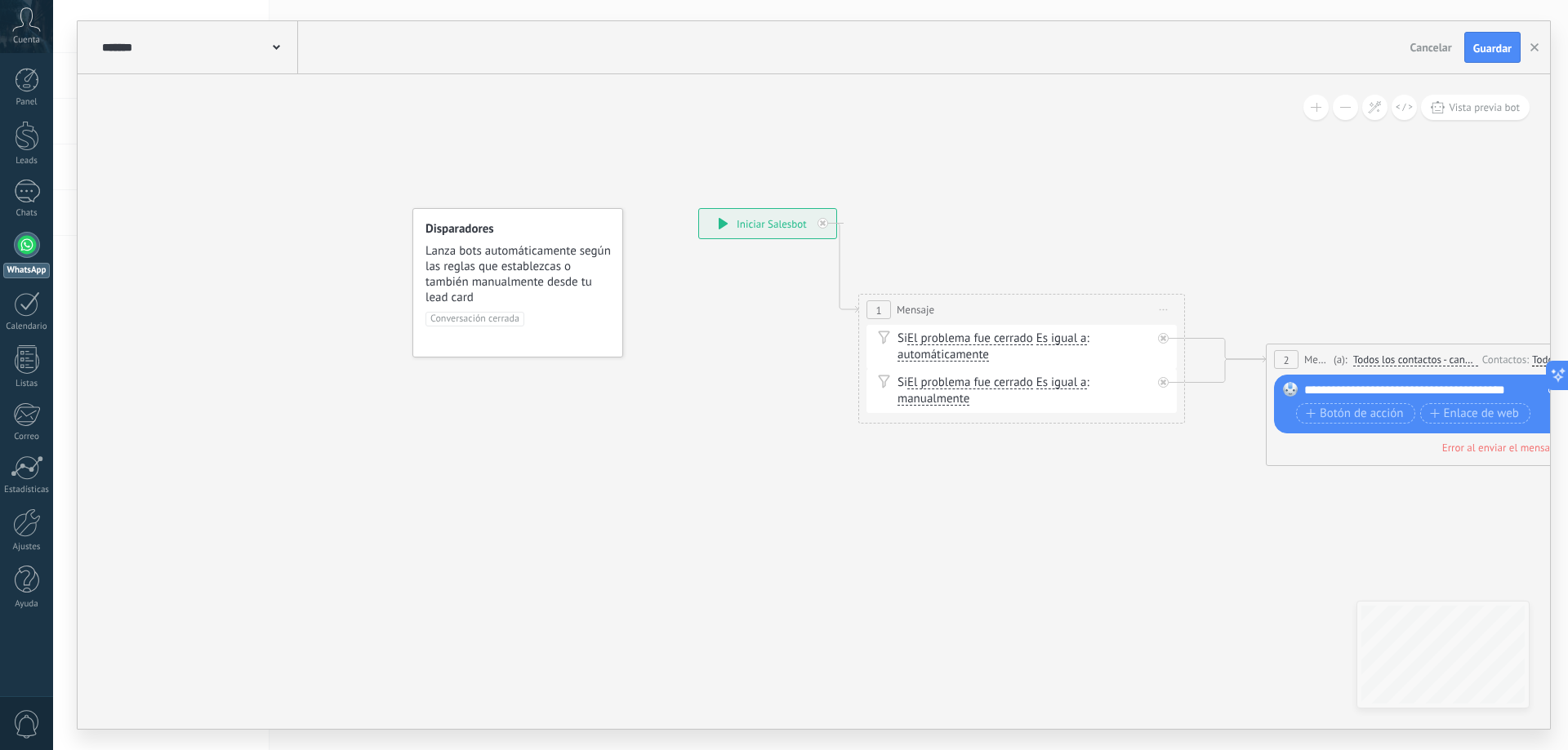
click at [34, 250] on div at bounding box center [26, 244] width 26 height 26
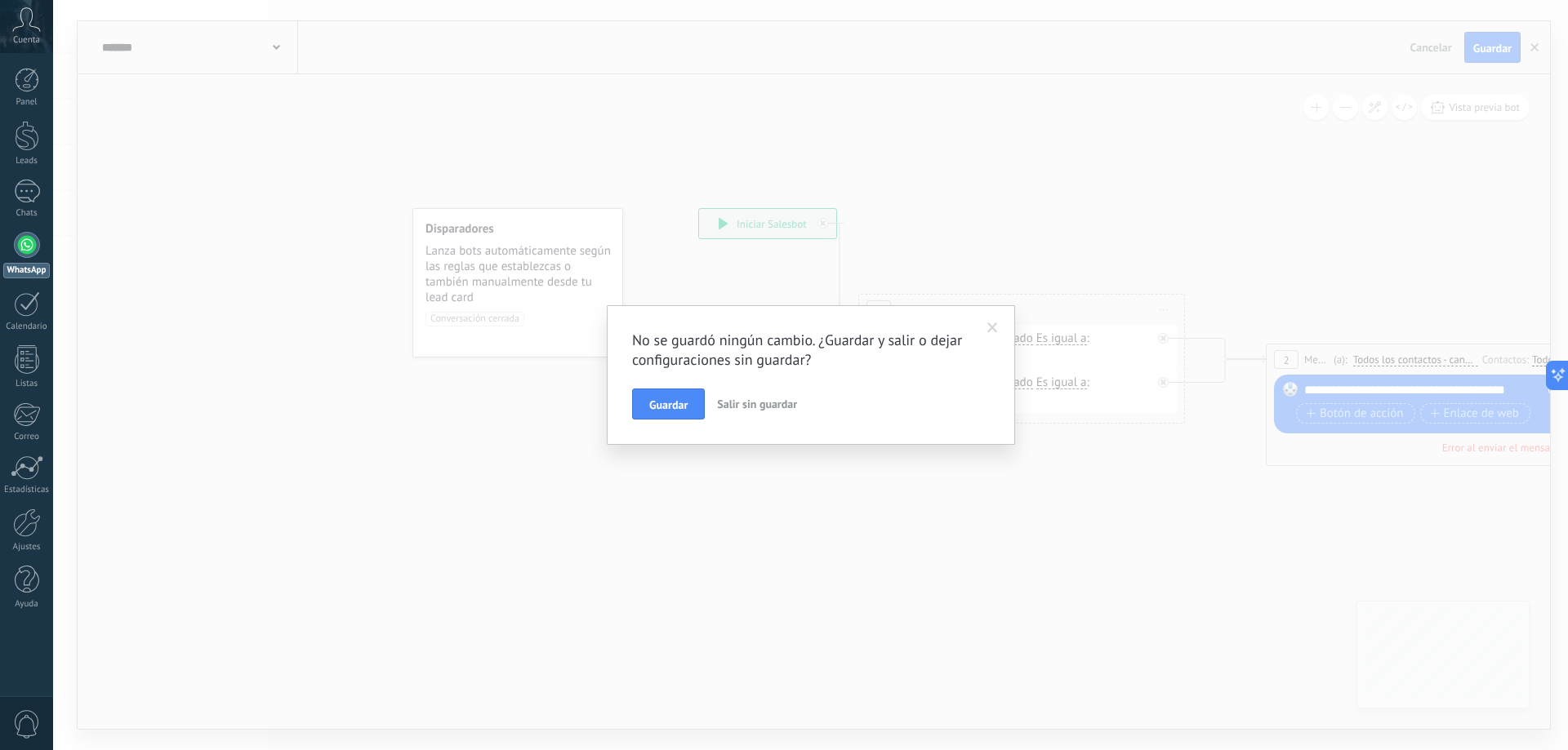
drag, startPoint x: 1237, startPoint y: 533, endPoint x: 724, endPoint y: 420, distance: 525.3
click at [765, 454] on div "No se guardó ningún cambio. ¿Guardar y salir o dejar configuraciones sin guarda…" at bounding box center [810, 375] width 1515 height 750
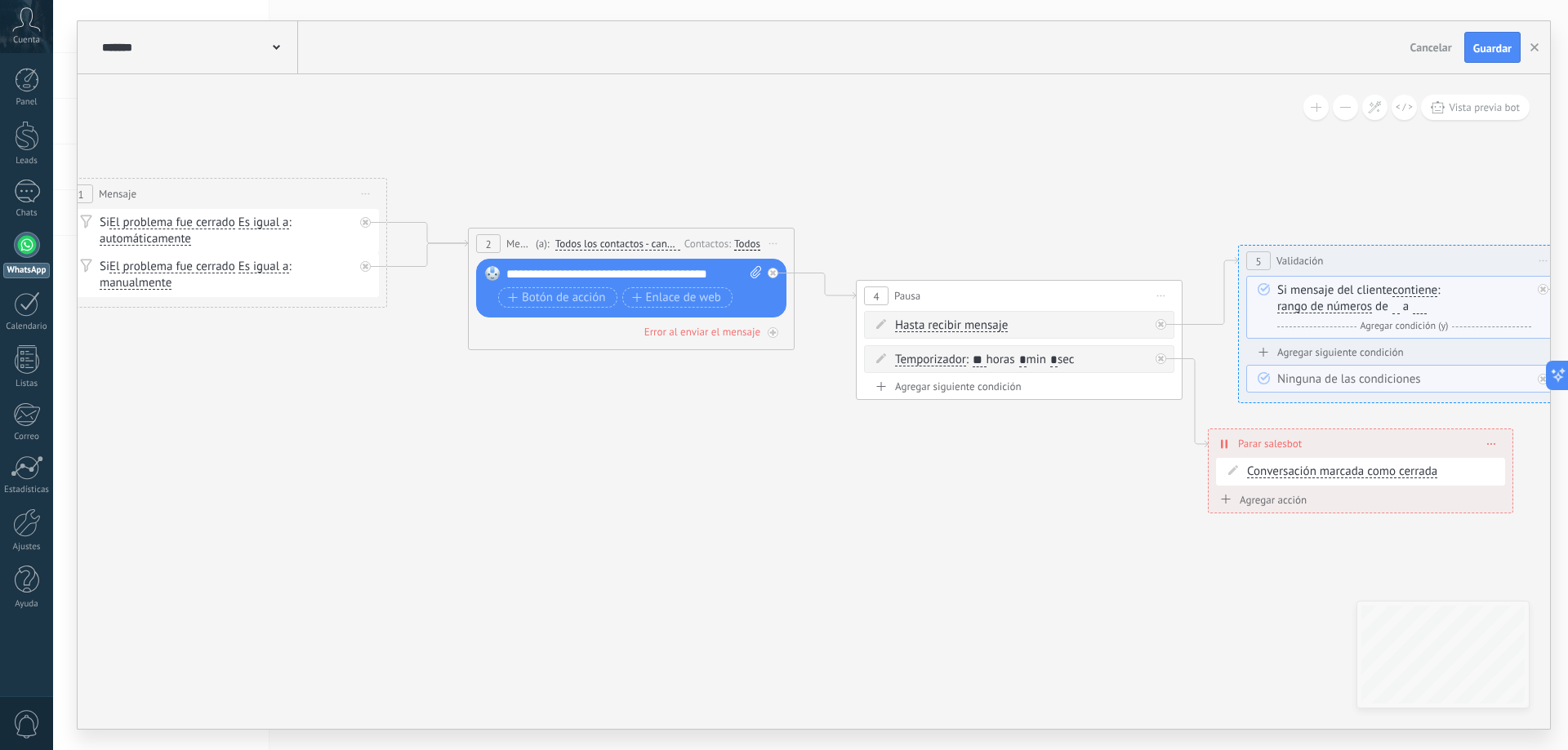
drag, startPoint x: 1187, startPoint y: 519, endPoint x: 527, endPoint y: 436, distance: 665.2
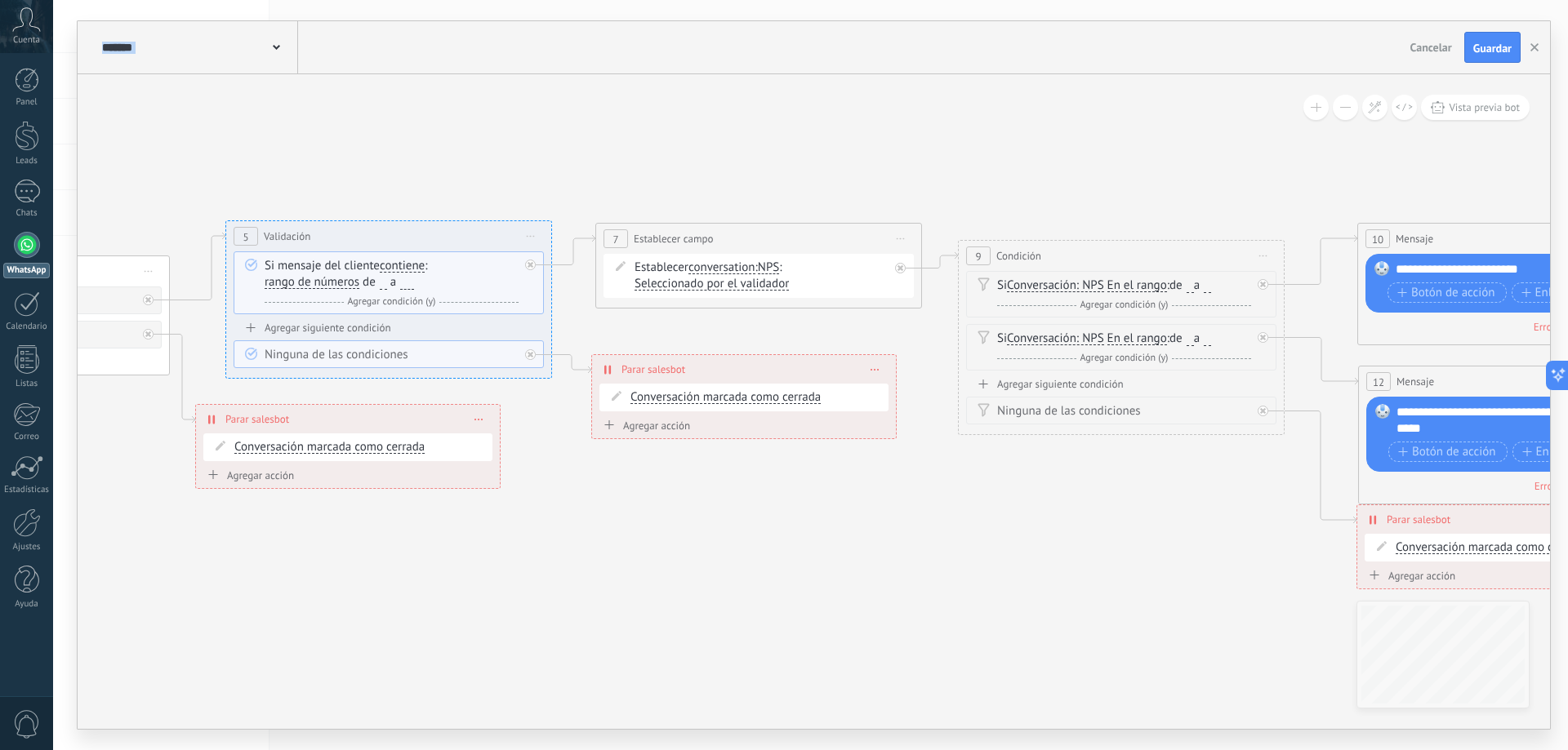
drag, startPoint x: 1319, startPoint y: 545, endPoint x: 1094, endPoint y: 558, distance: 225.4
click at [516, 544] on icon at bounding box center [642, 329] width 4325 height 1338
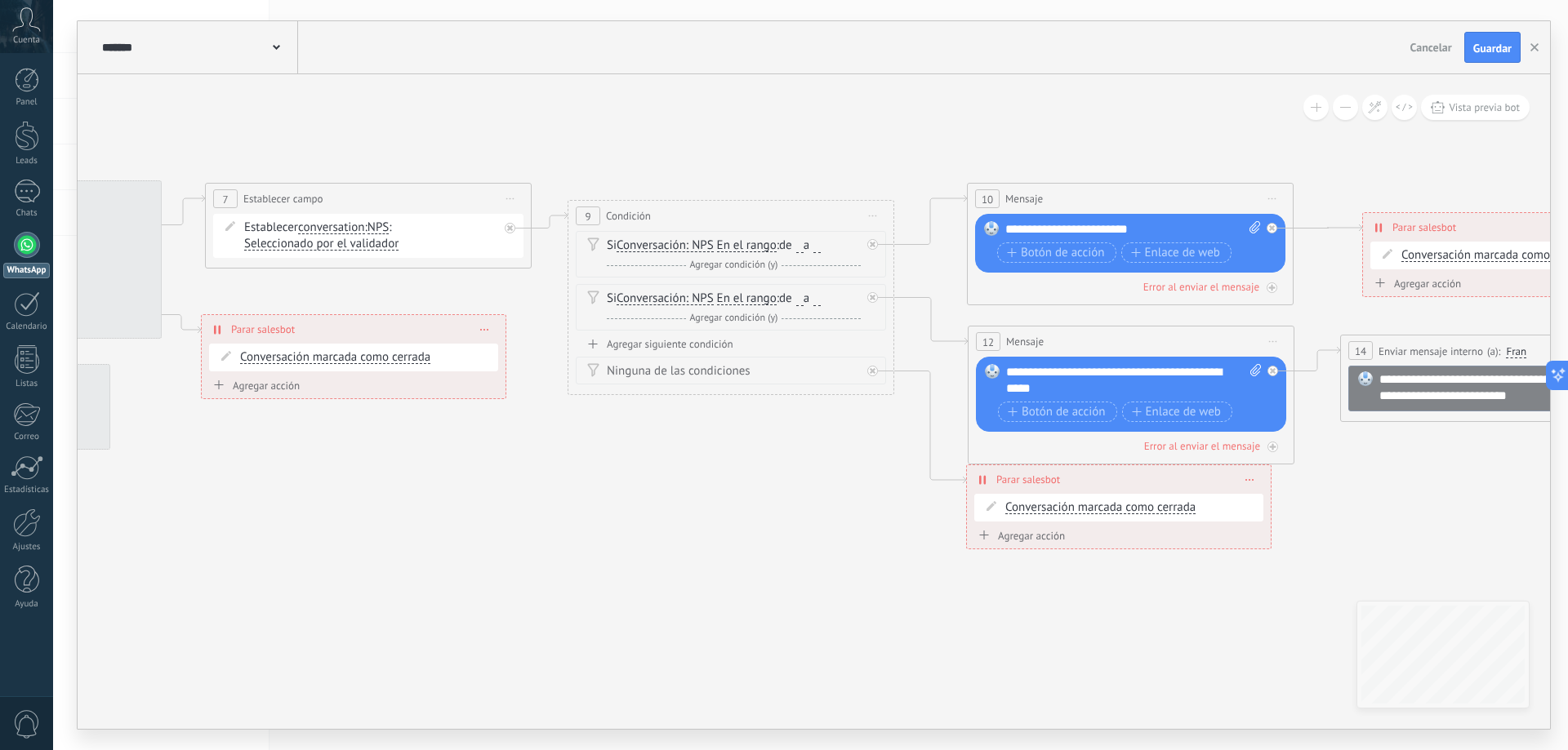
drag, startPoint x: 1229, startPoint y: 543, endPoint x: 1389, endPoint y: 476, distance: 173.5
click at [1444, 475] on icon at bounding box center [252, 289] width 4325 height 1338
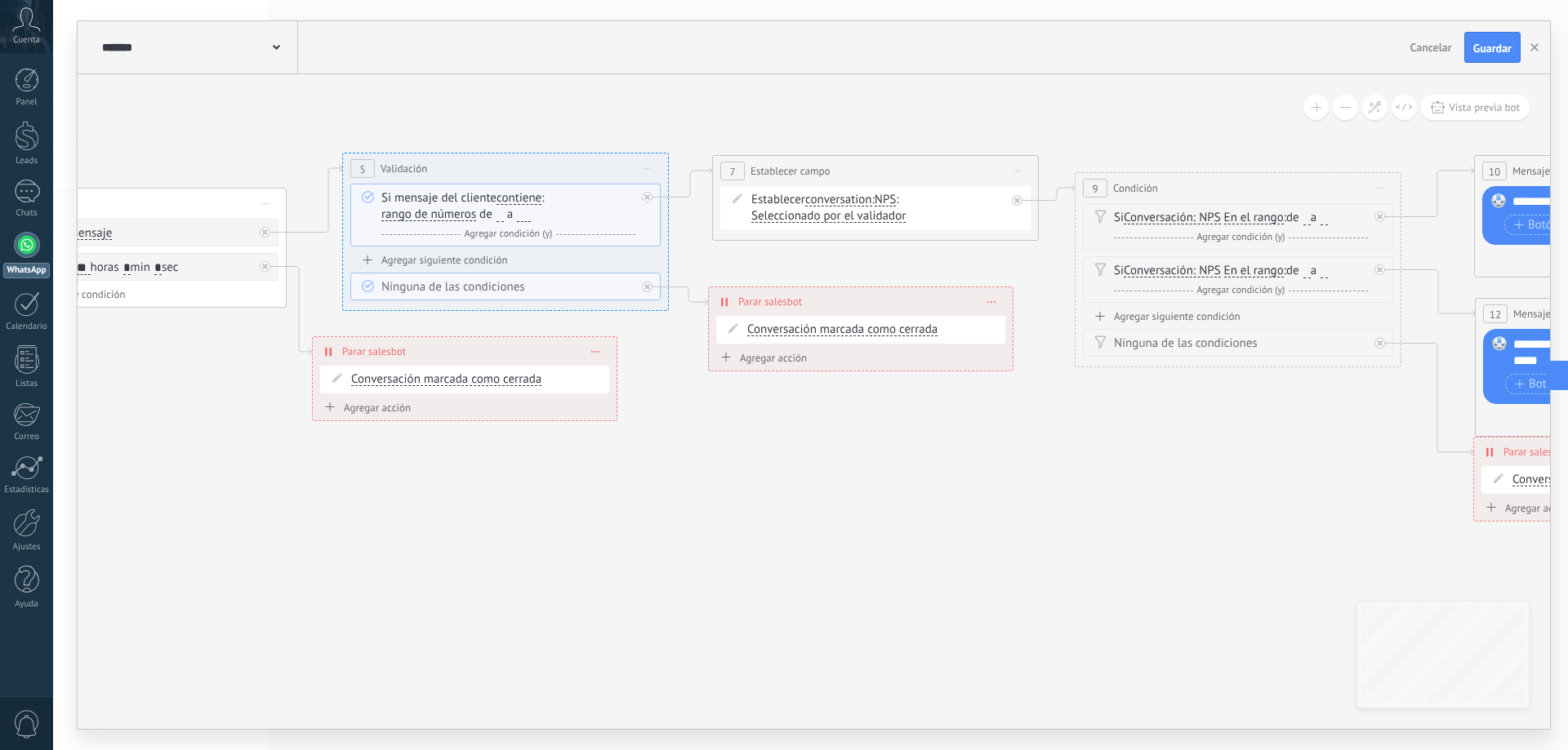
drag, startPoint x: 874, startPoint y: 438, endPoint x: 1548, endPoint y: 355, distance: 679.1
click at [1532, 56] on button "button" at bounding box center [1534, 47] width 24 height 31
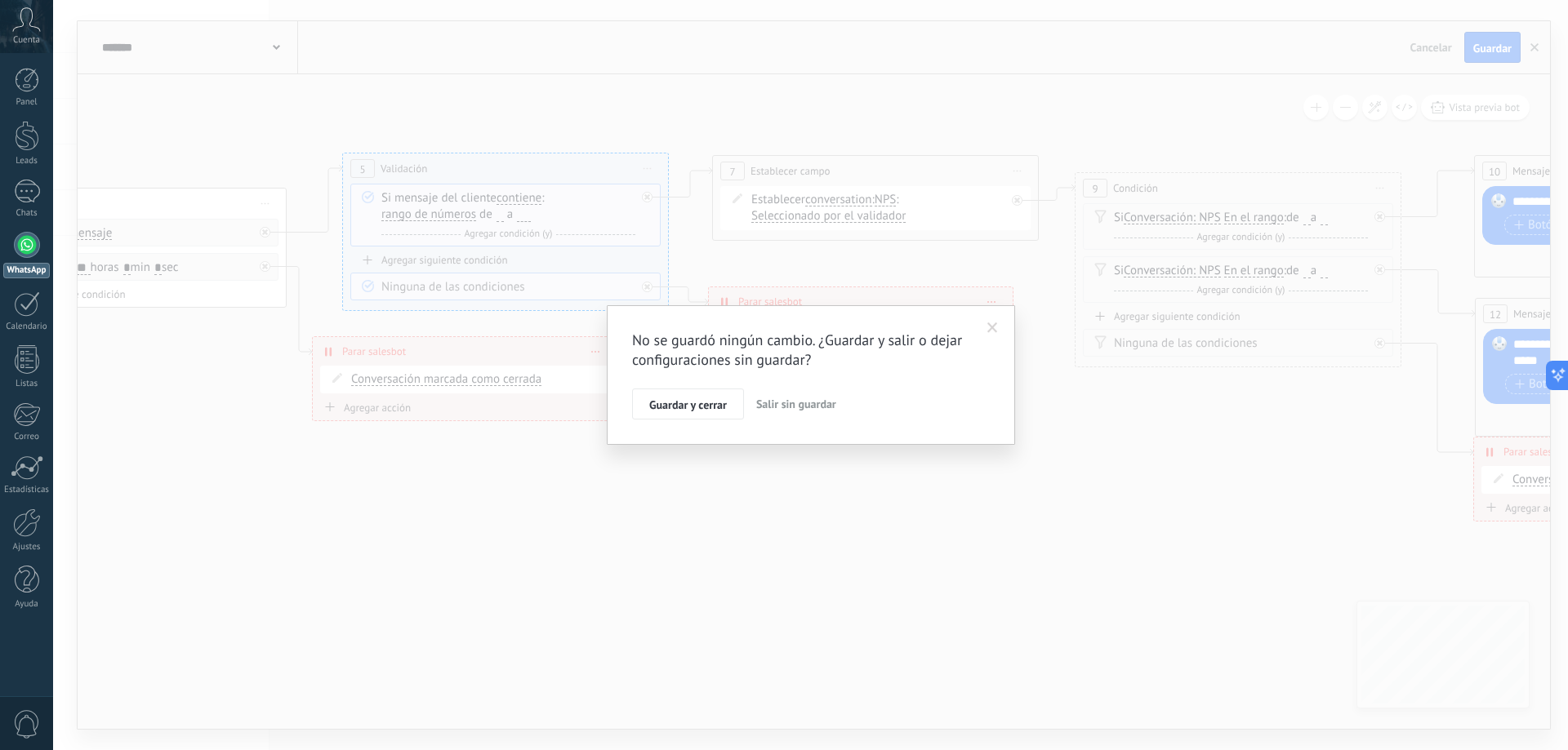
click at [808, 408] on span "Salir sin guardar" at bounding box center [796, 403] width 80 height 14
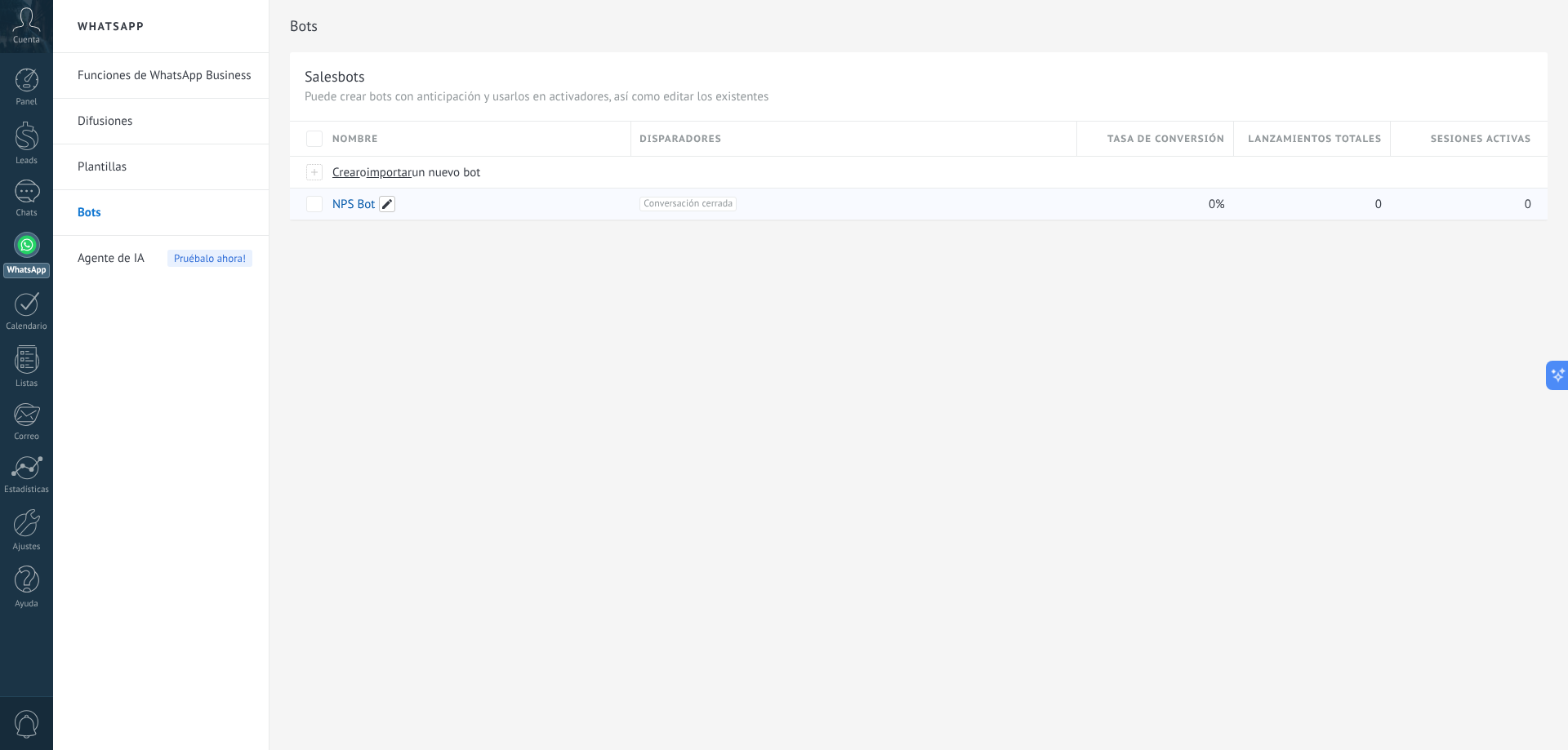
click at [390, 203] on span at bounding box center [387, 204] width 16 height 16
click at [435, 243] on span "Cancelar" at bounding box center [439, 240] width 41 height 14
click at [387, 206] on span at bounding box center [387, 204] width 16 height 16
click at [450, 247] on span "Cancelar" at bounding box center [439, 240] width 41 height 14
click at [89, 161] on link "Plantillas" at bounding box center [165, 168] width 175 height 45
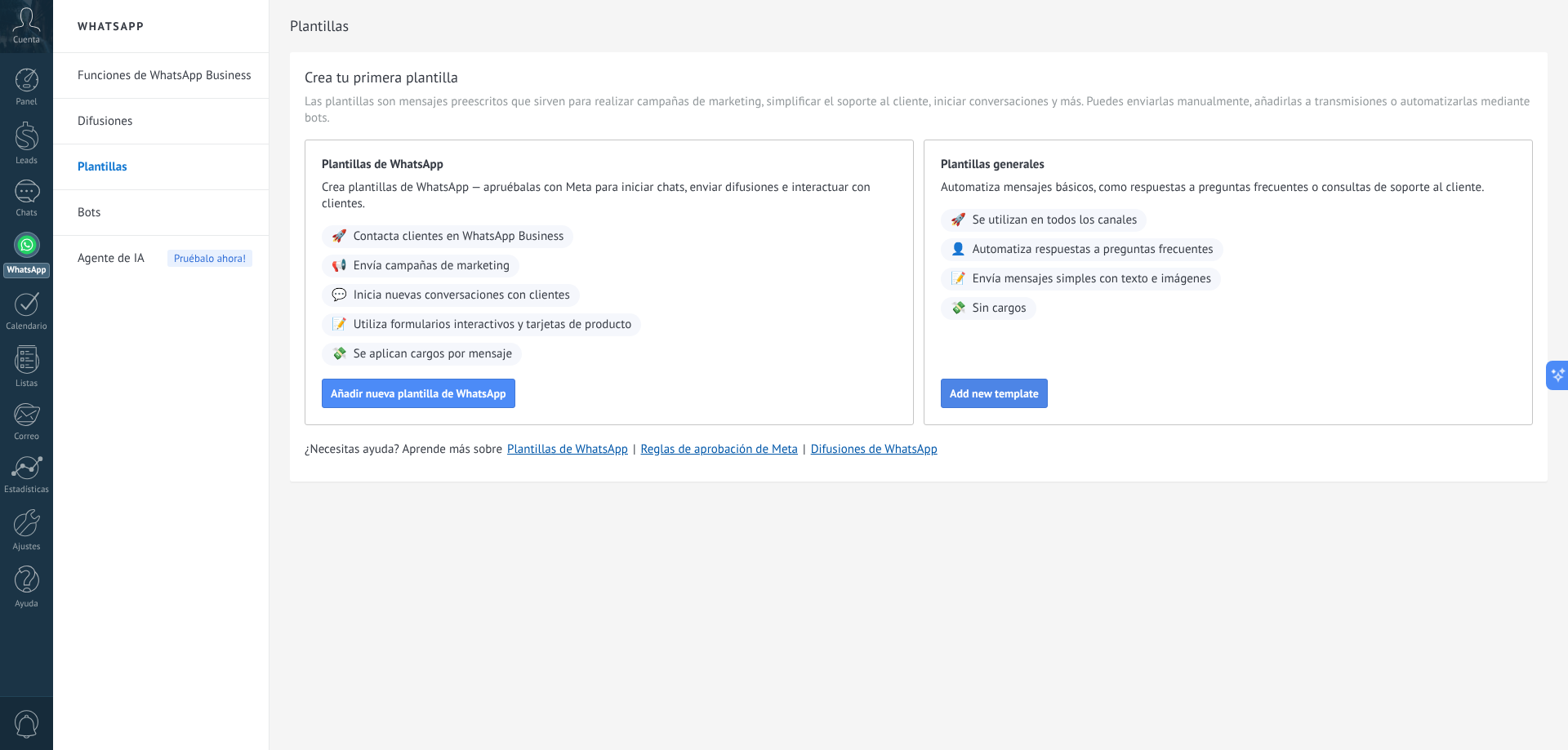
click at [988, 391] on span "Add new template" at bounding box center [995, 394] width 89 height 12
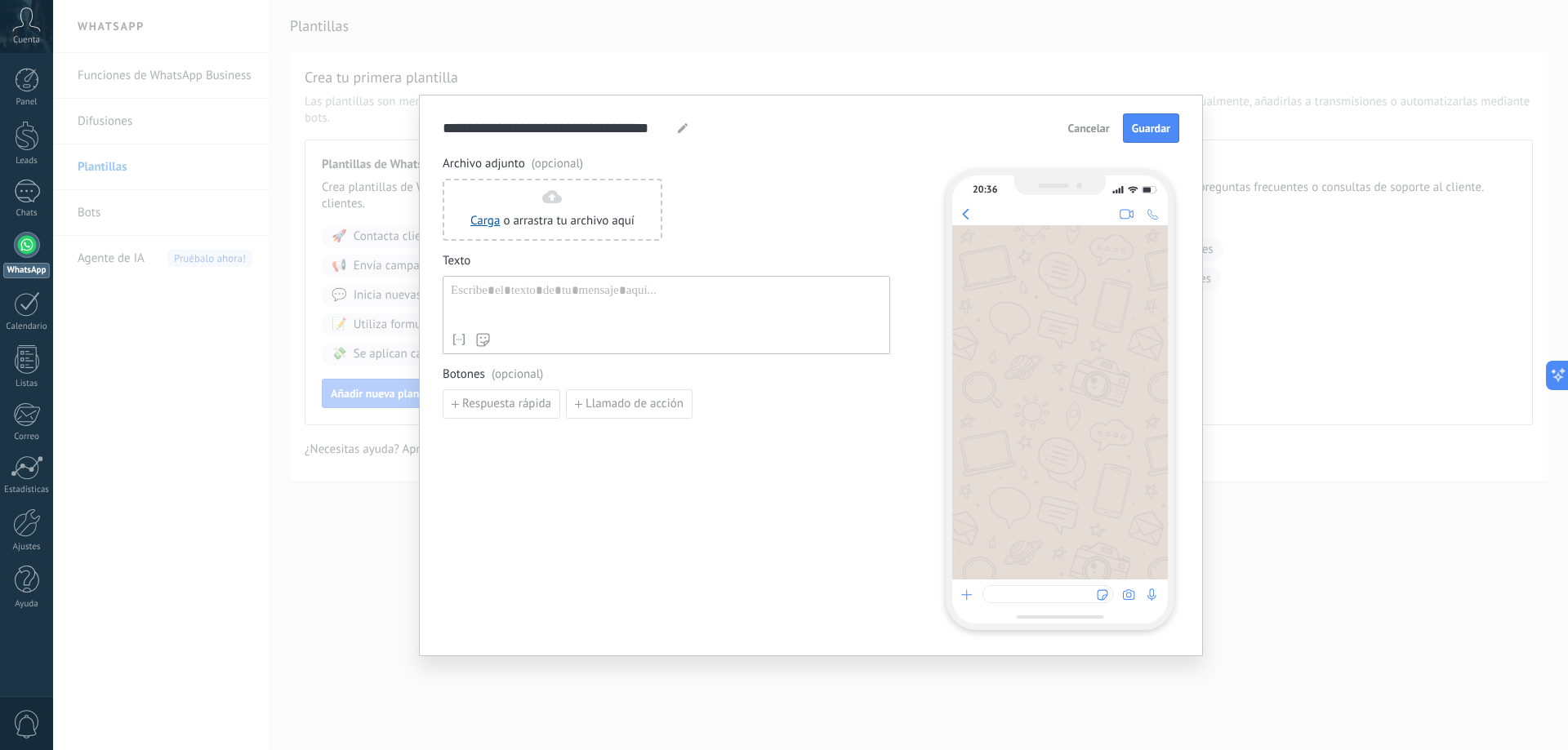
click at [1103, 129] on span "Cancelar" at bounding box center [1088, 128] width 41 height 12
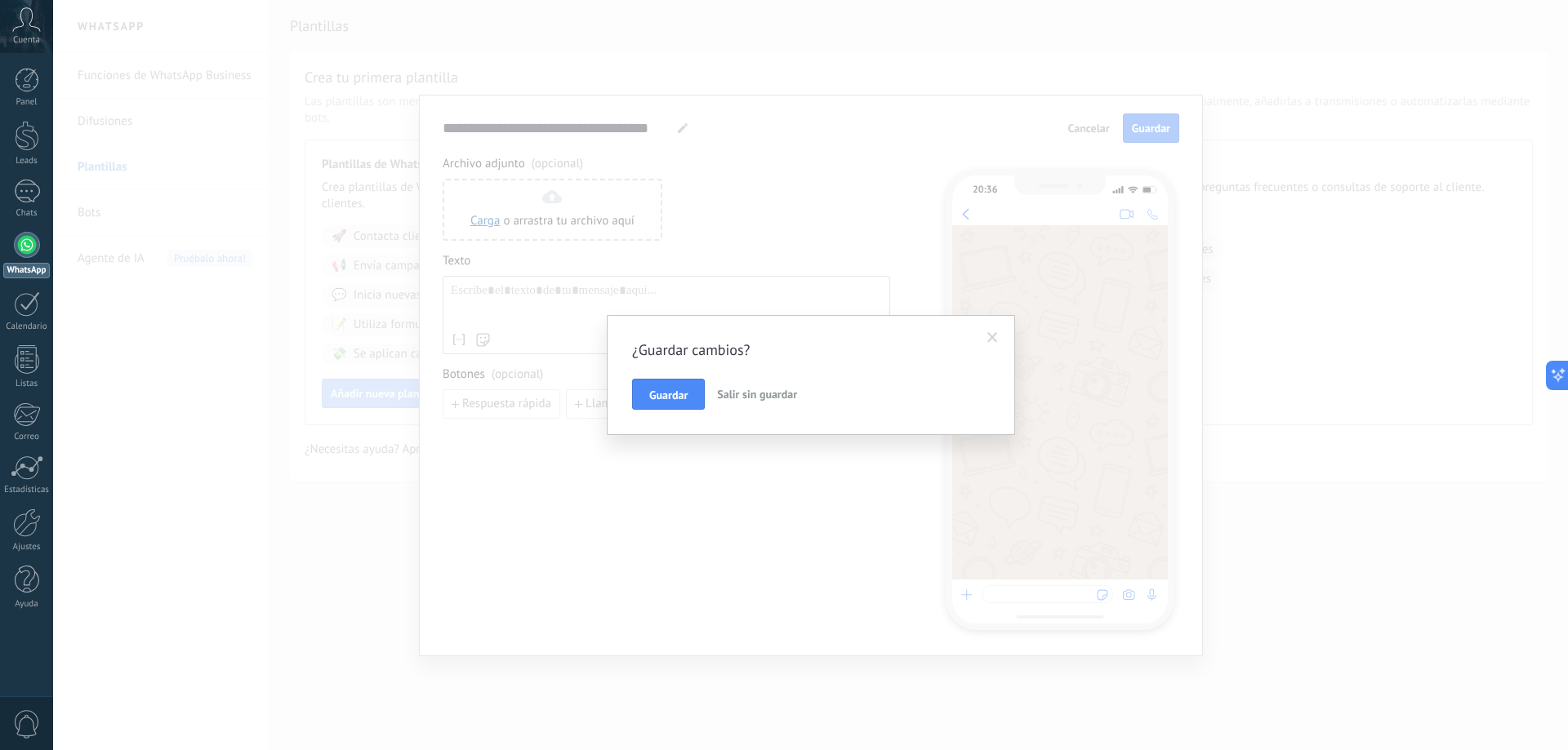
click at [748, 391] on span "Salir sin guardar" at bounding box center [756, 394] width 80 height 14
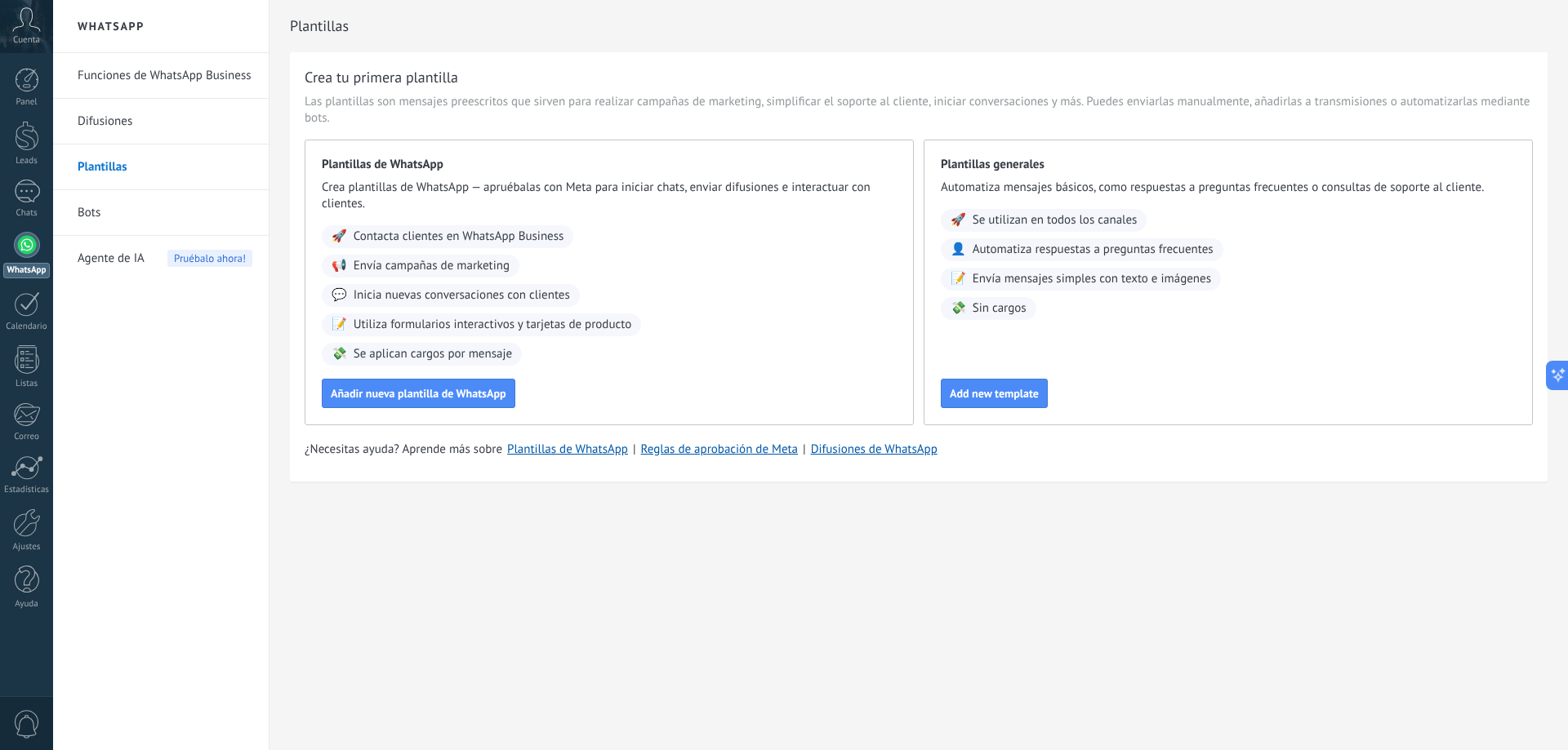
click at [83, 226] on link "Bots" at bounding box center [165, 213] width 175 height 45
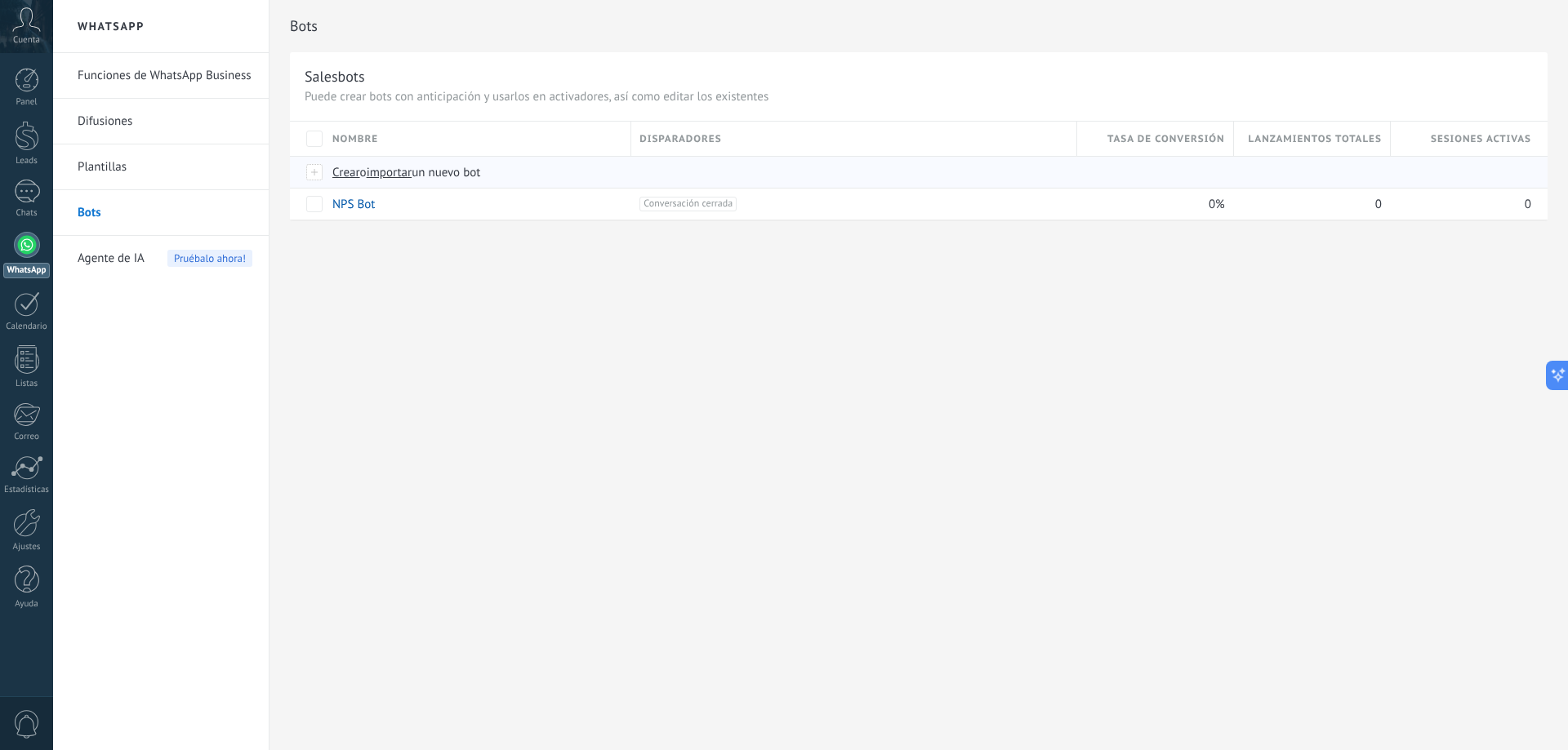
click at [342, 177] on div "Crear o importar un nuevo bot" at bounding box center [615, 172] width 581 height 31
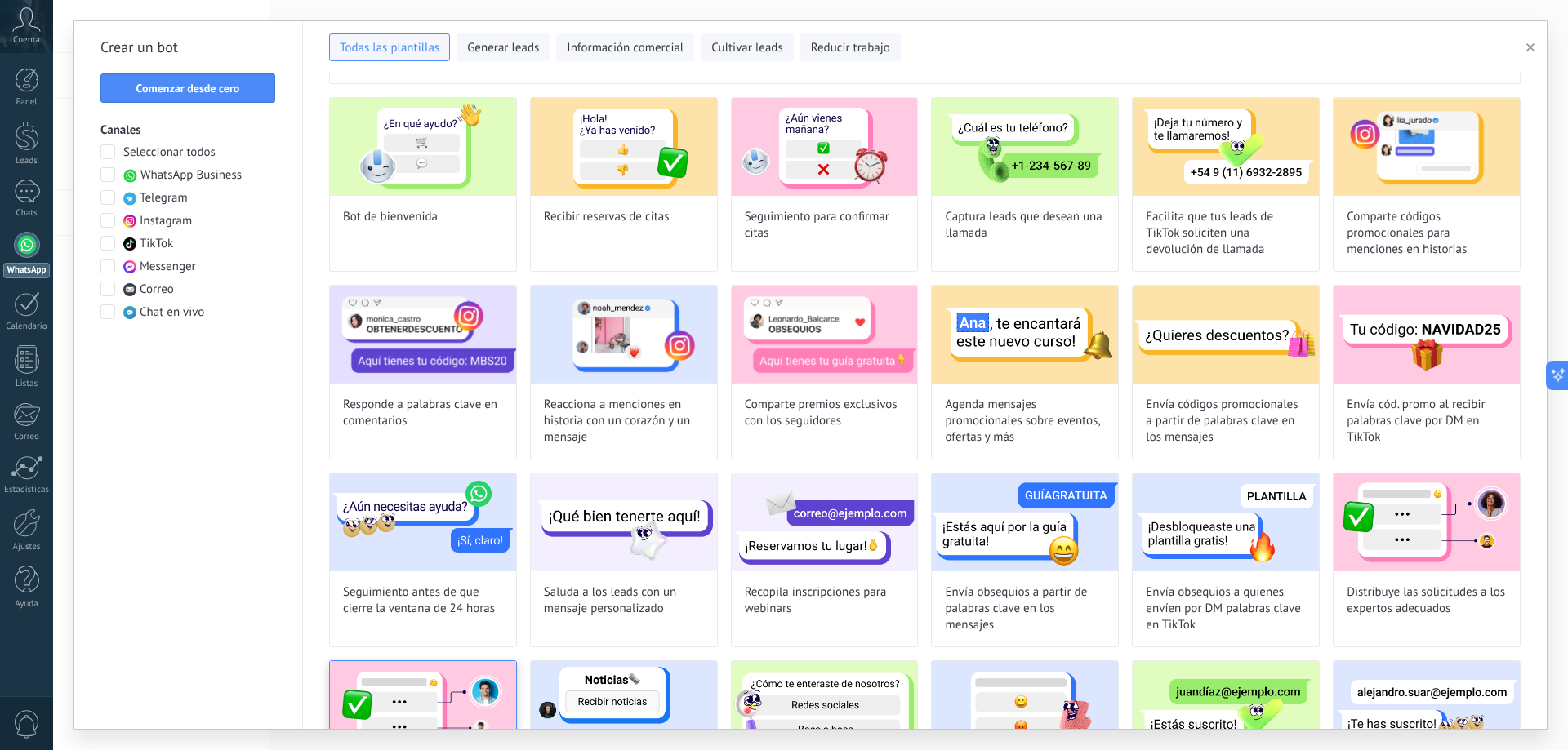
scroll to position [17, 0]
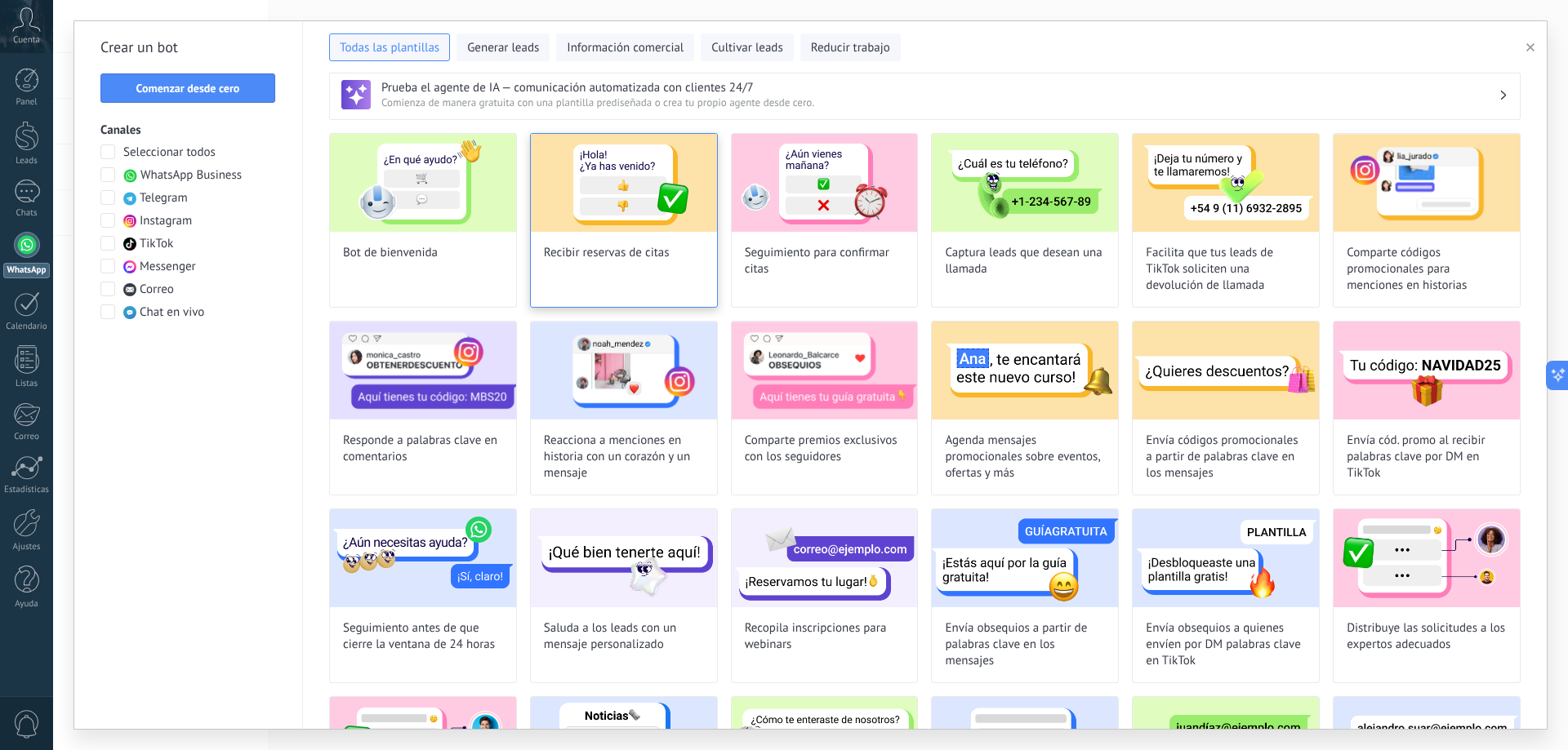
click at [600, 234] on div "Recibir reservas de citas" at bounding box center [623, 221] width 188 height 175
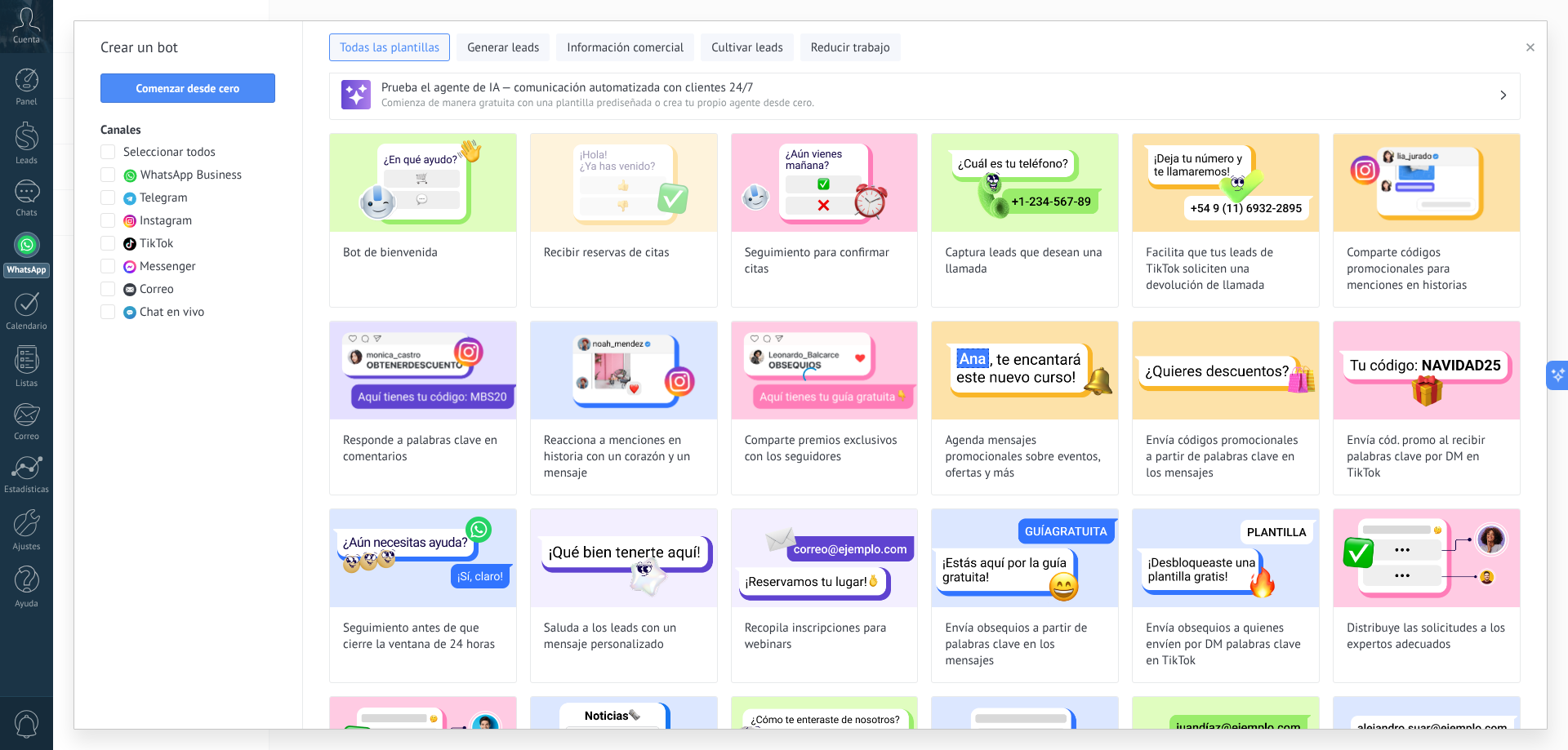
type input "**********"
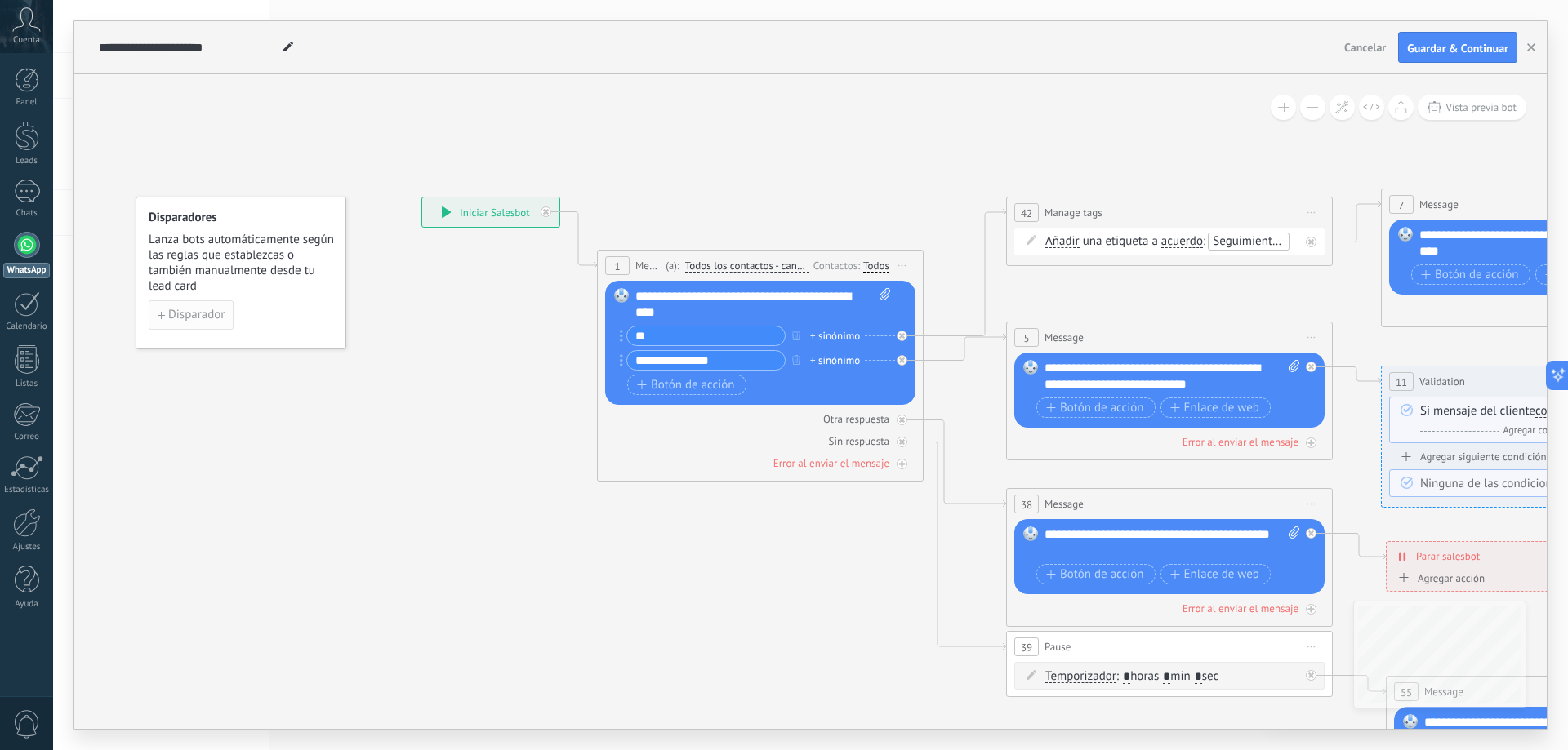
click at [203, 311] on span "Disparador" at bounding box center [196, 316] width 56 height 12
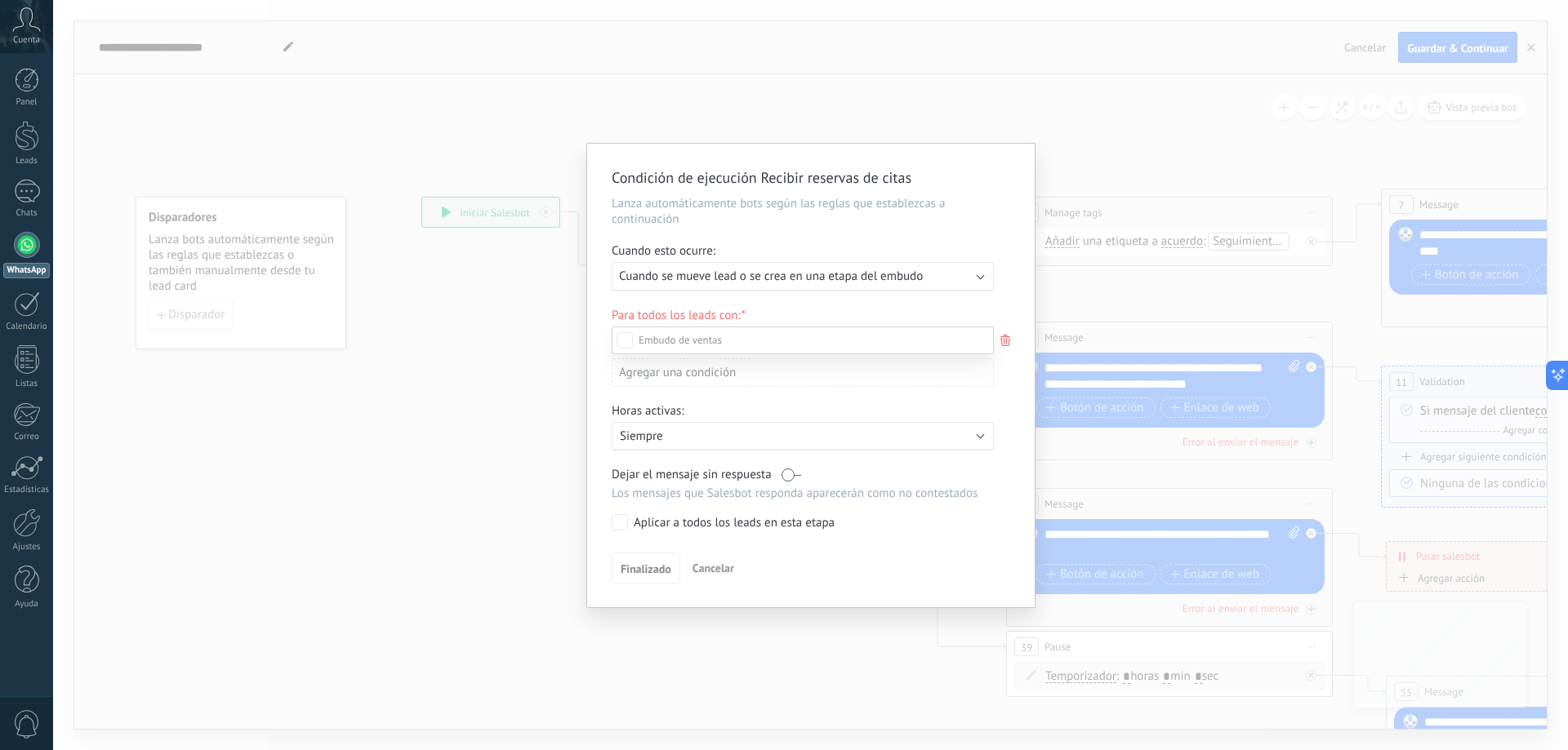
scroll to position [172, 0]
click at [596, 370] on div at bounding box center [810, 375] width 1515 height 750
click at [637, 567] on span "Finalizado" at bounding box center [646, 572] width 51 height 12
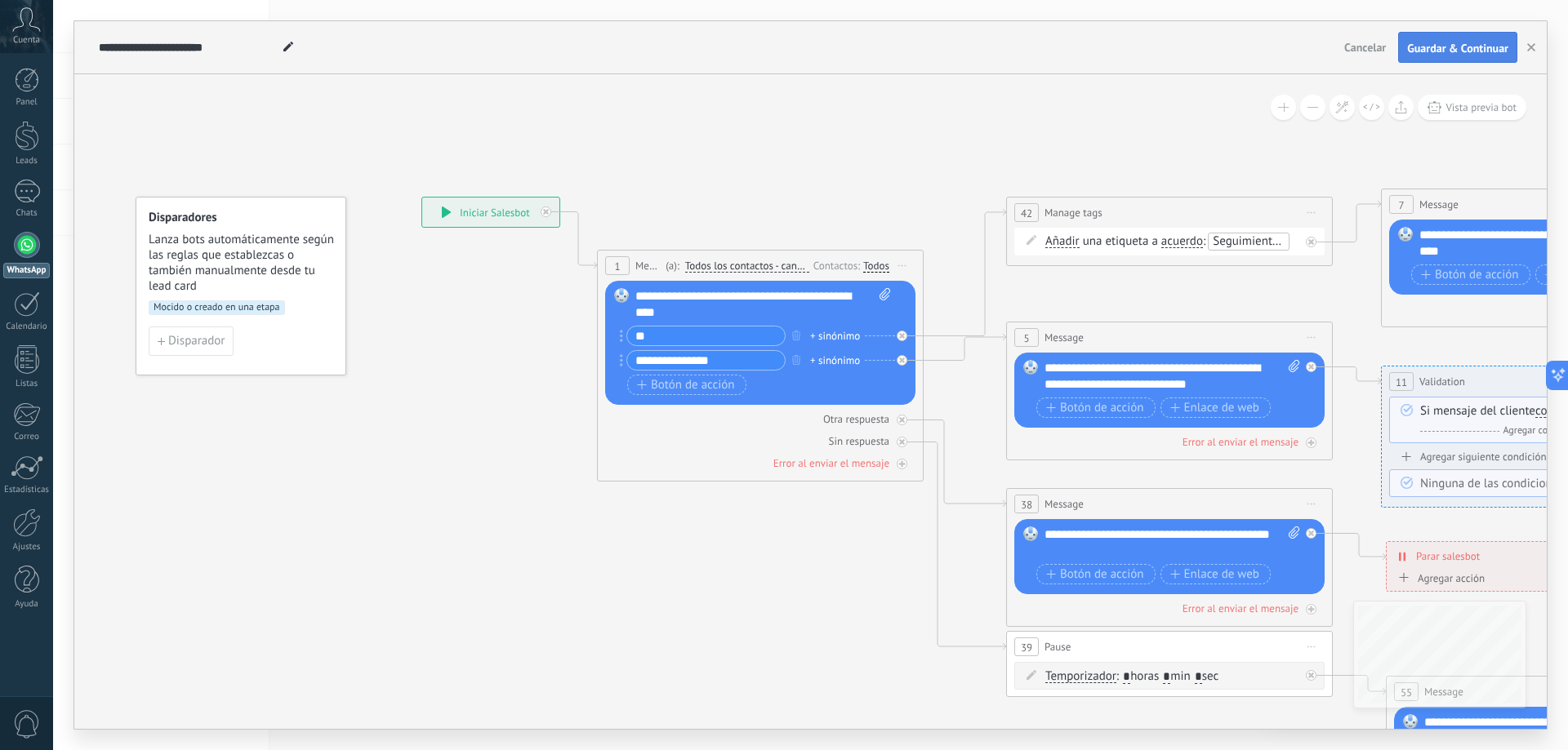
click at [1431, 46] on span "Guardar & Continuar" at bounding box center [1458, 48] width 101 height 12
click at [1536, 49] on button "button" at bounding box center [1531, 47] width 24 height 31
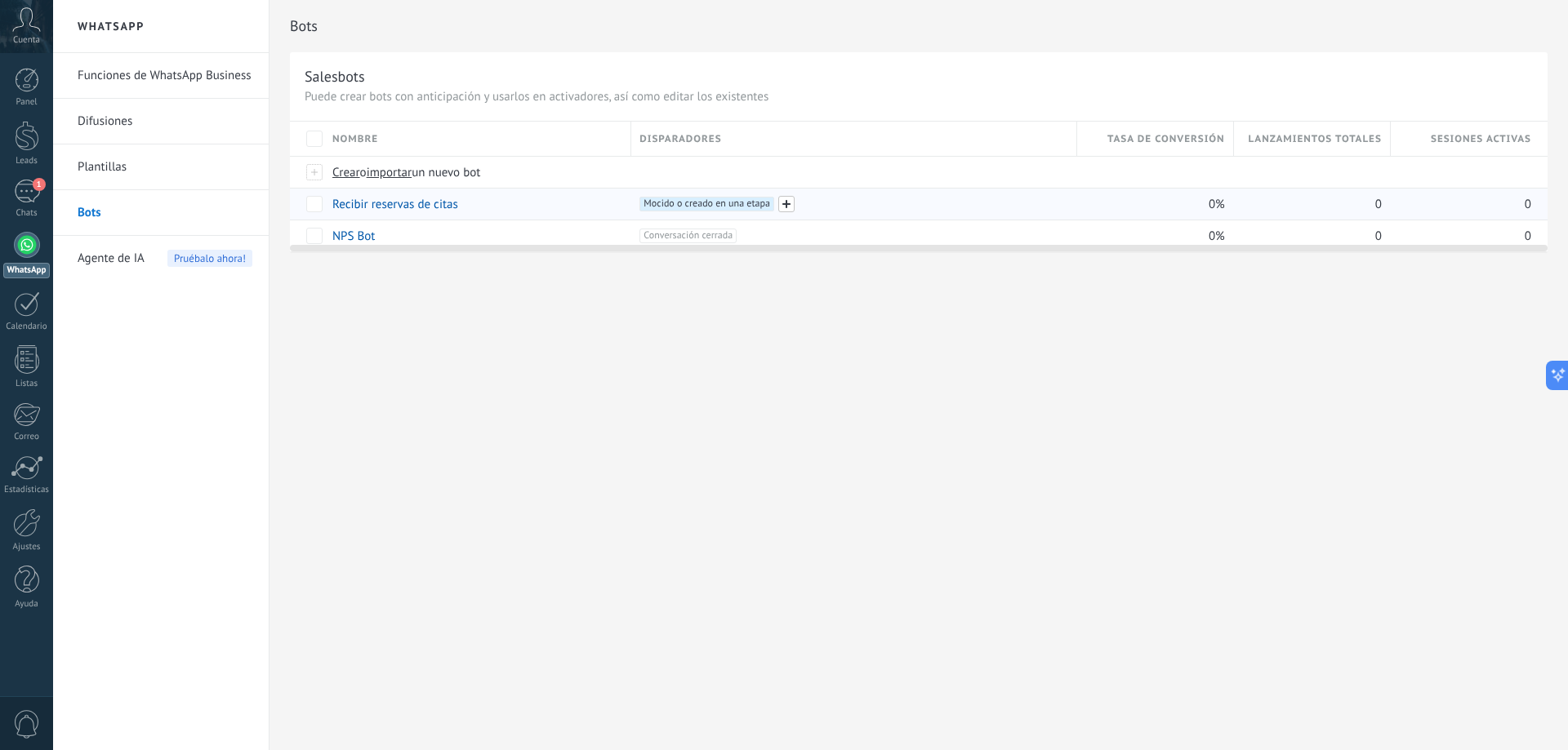
click at [782, 201] on span at bounding box center [786, 204] width 16 height 16
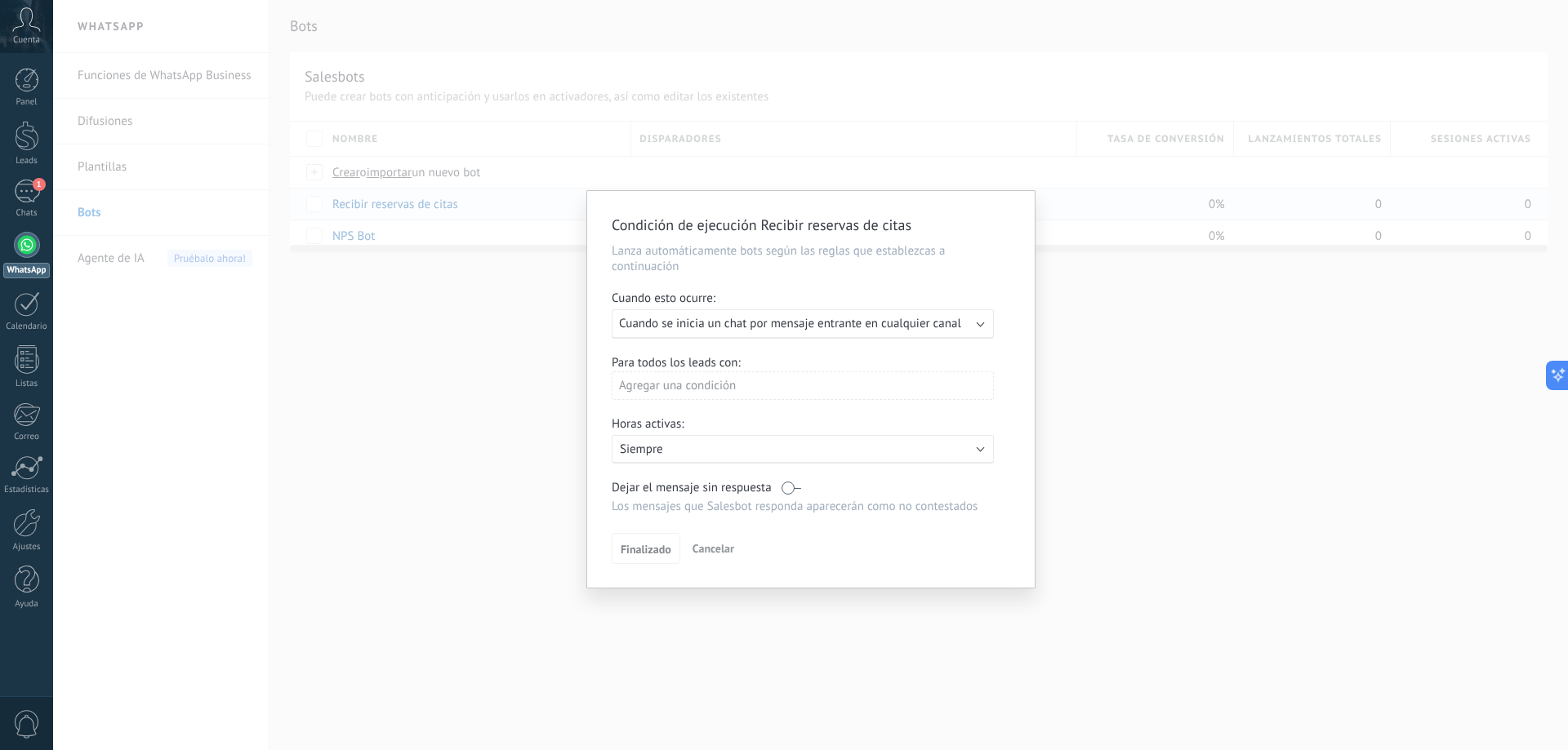
click at [749, 328] on span "Cuando se inicia un chat por mensaje entrante en cualquier canal" at bounding box center [790, 323] width 342 height 15
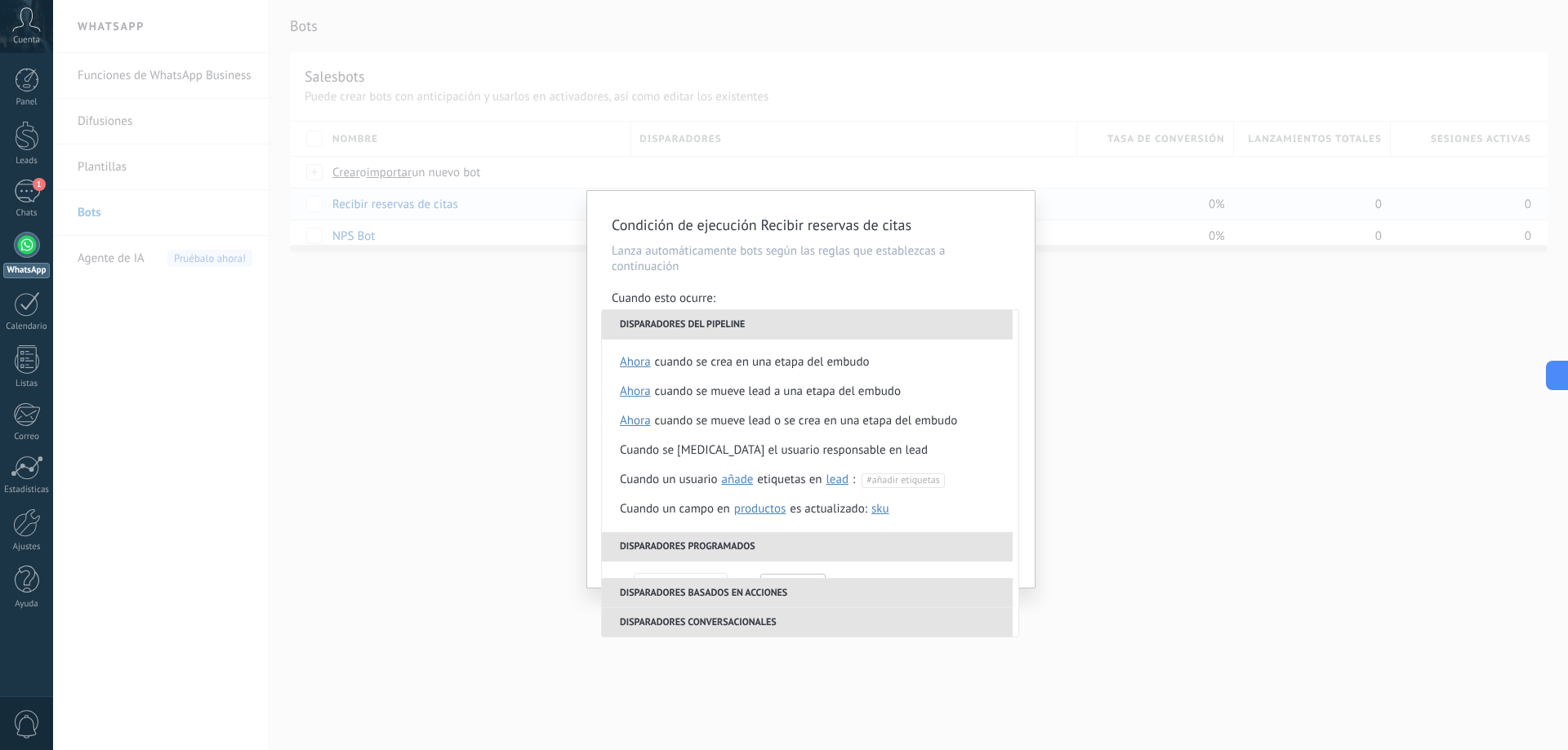
click at [714, 594] on li "Disparadores basados en acciones" at bounding box center [808, 593] width 411 height 29
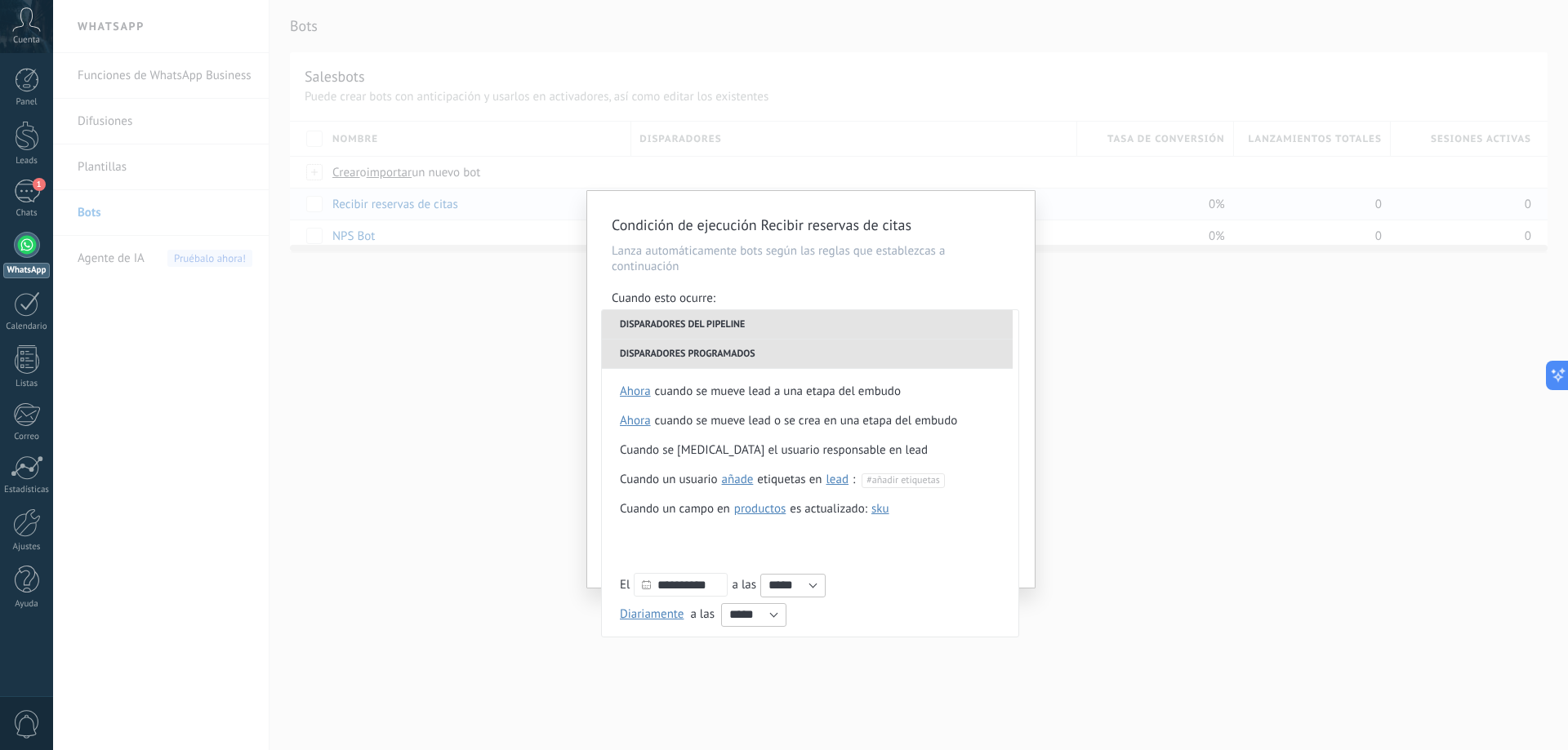
scroll to position [268, 0]
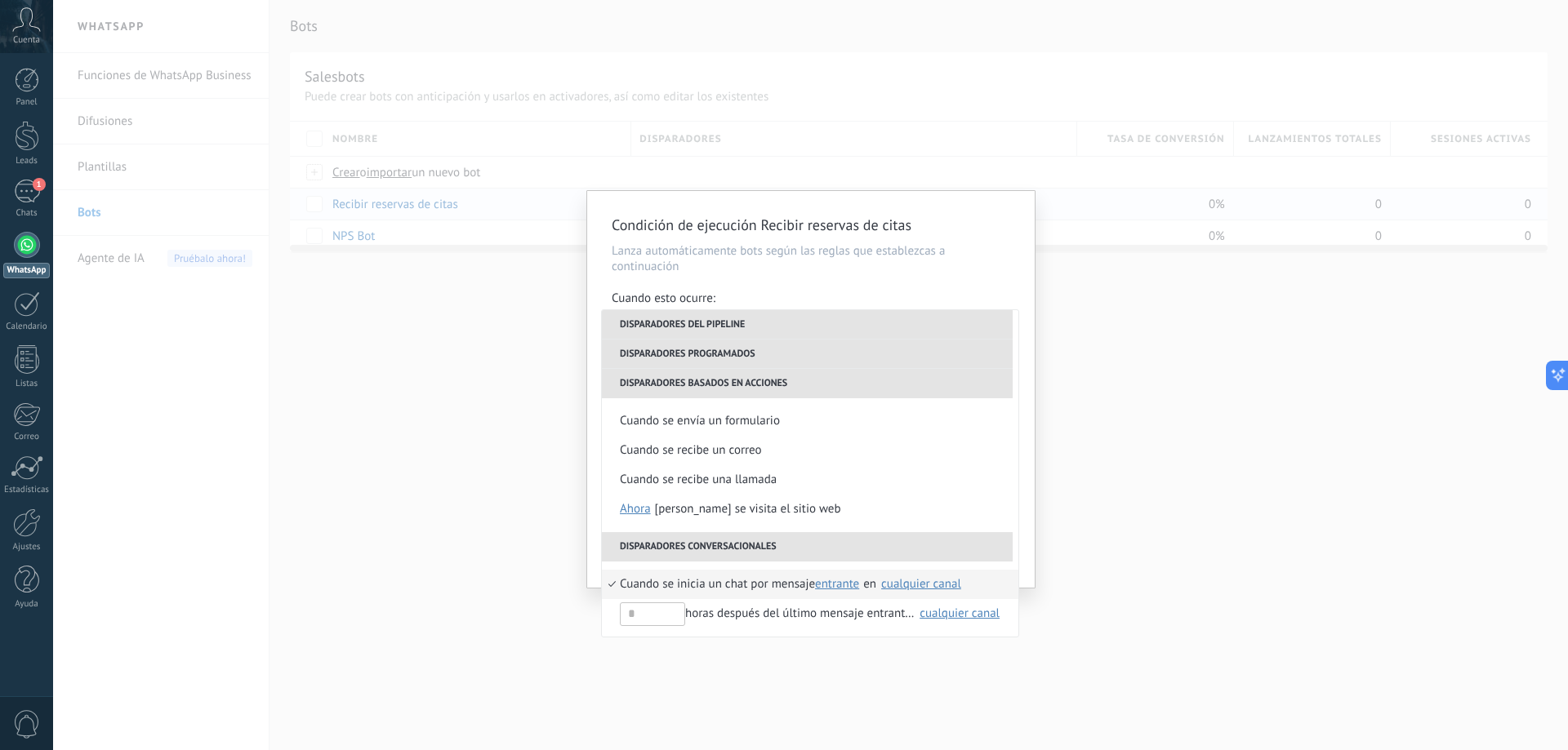
click at [754, 556] on li "Disparadores conversacionales" at bounding box center [808, 546] width 411 height 29
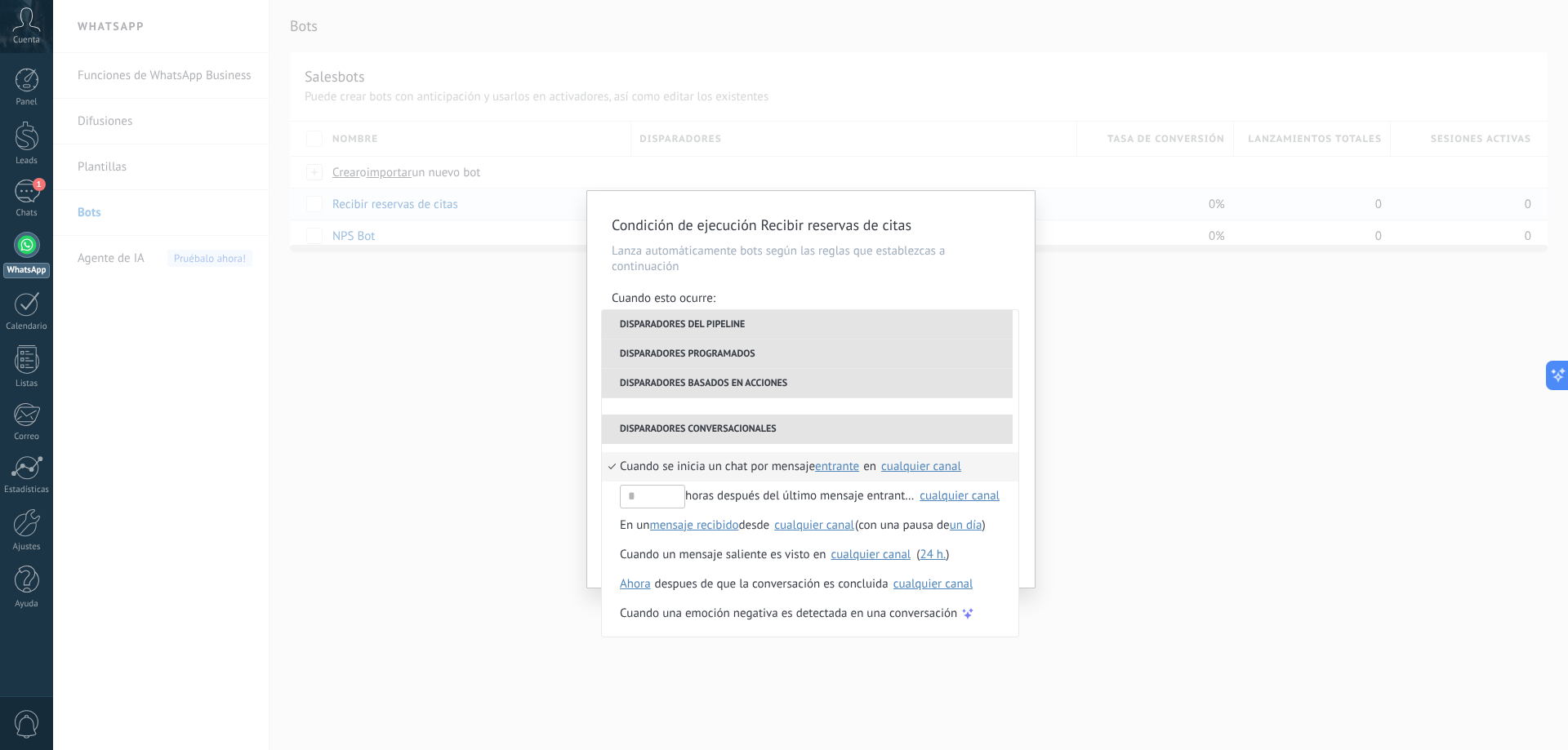
click at [719, 261] on p "Lanza automáticamente bots según las reglas que establezcas a continuación" at bounding box center [810, 258] width 398 height 31
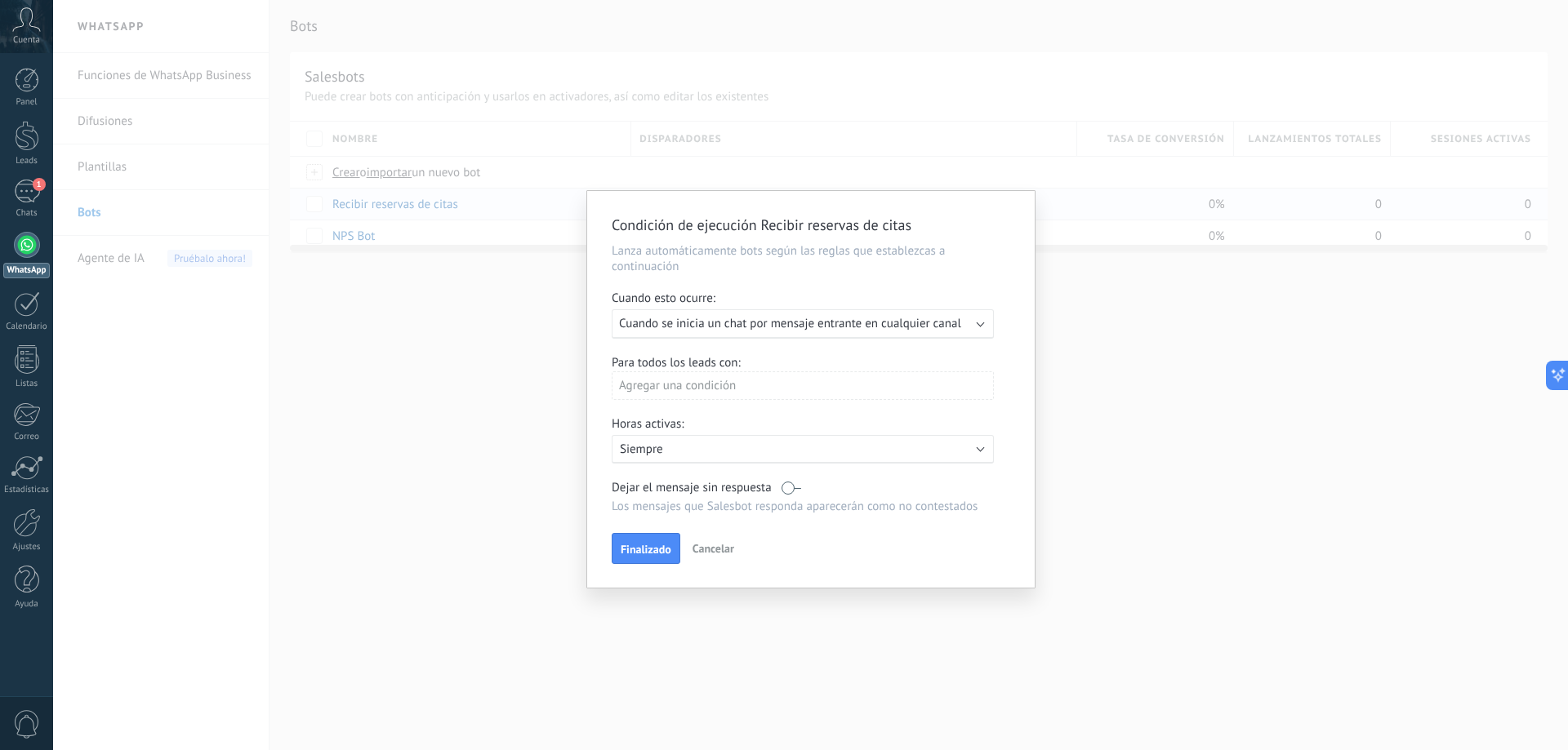
click at [713, 551] on span "Cancelar" at bounding box center [712, 548] width 41 height 14
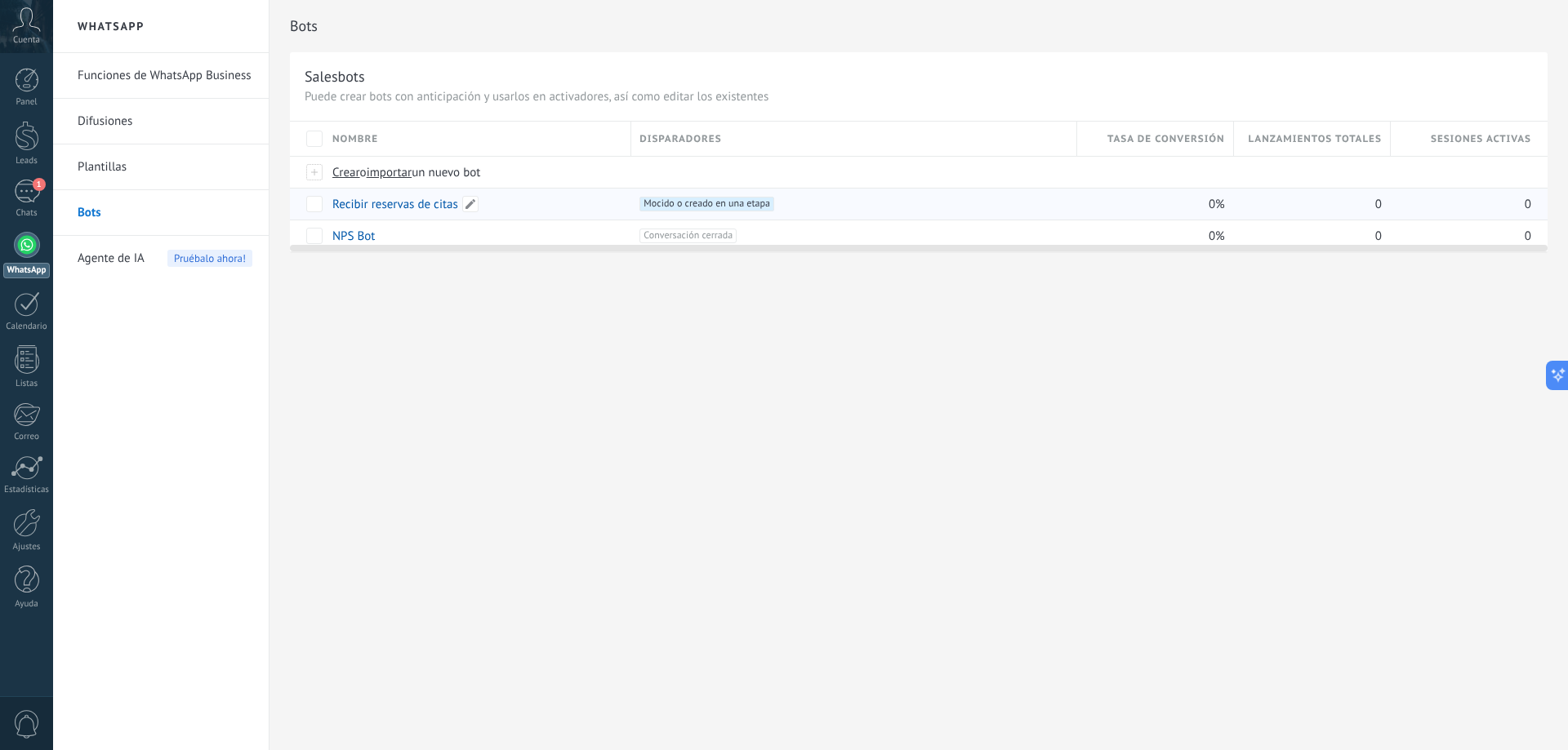
click at [406, 207] on link "Recibir reservas de citas" at bounding box center [395, 205] width 125 height 15
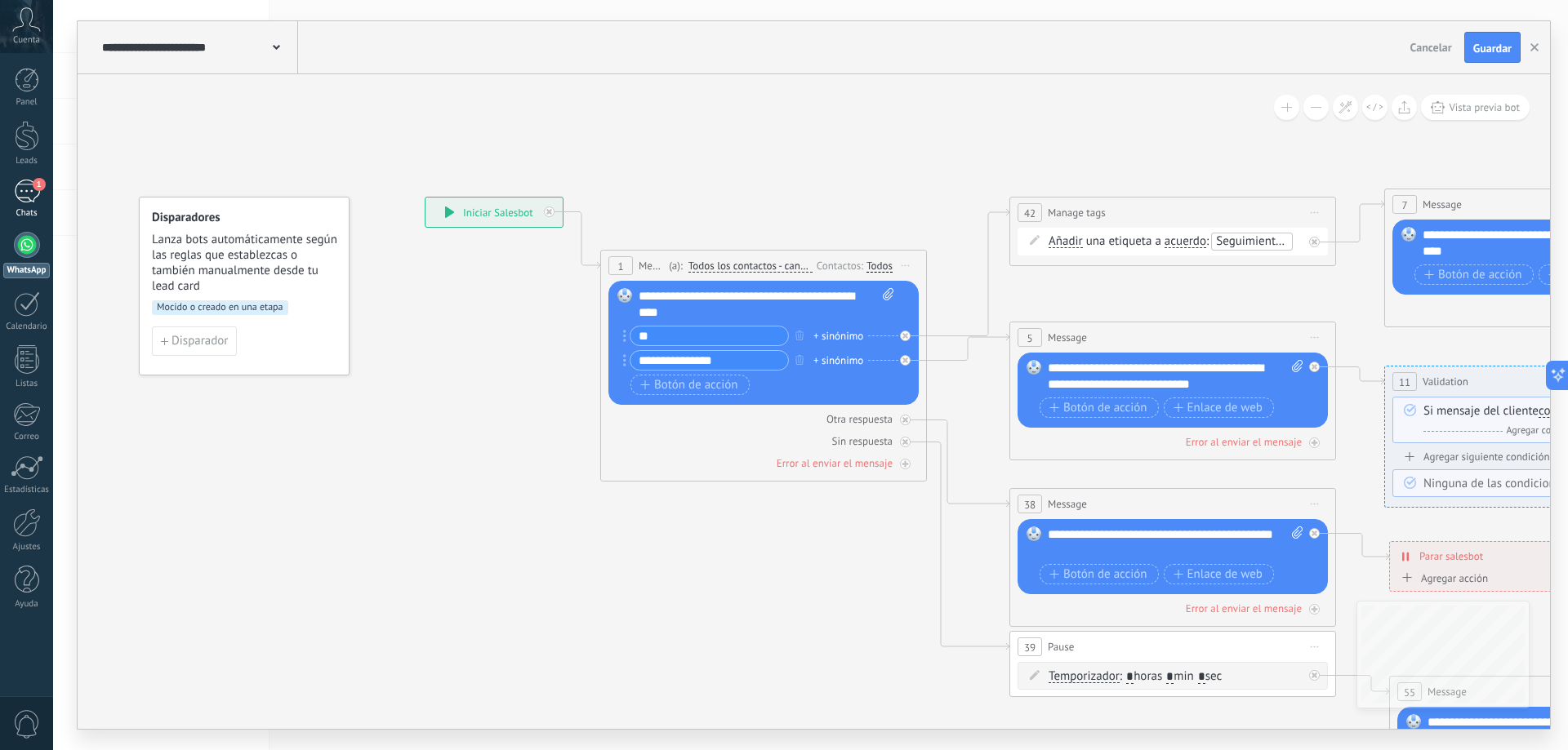
click at [31, 200] on div "1" at bounding box center [26, 191] width 26 height 24
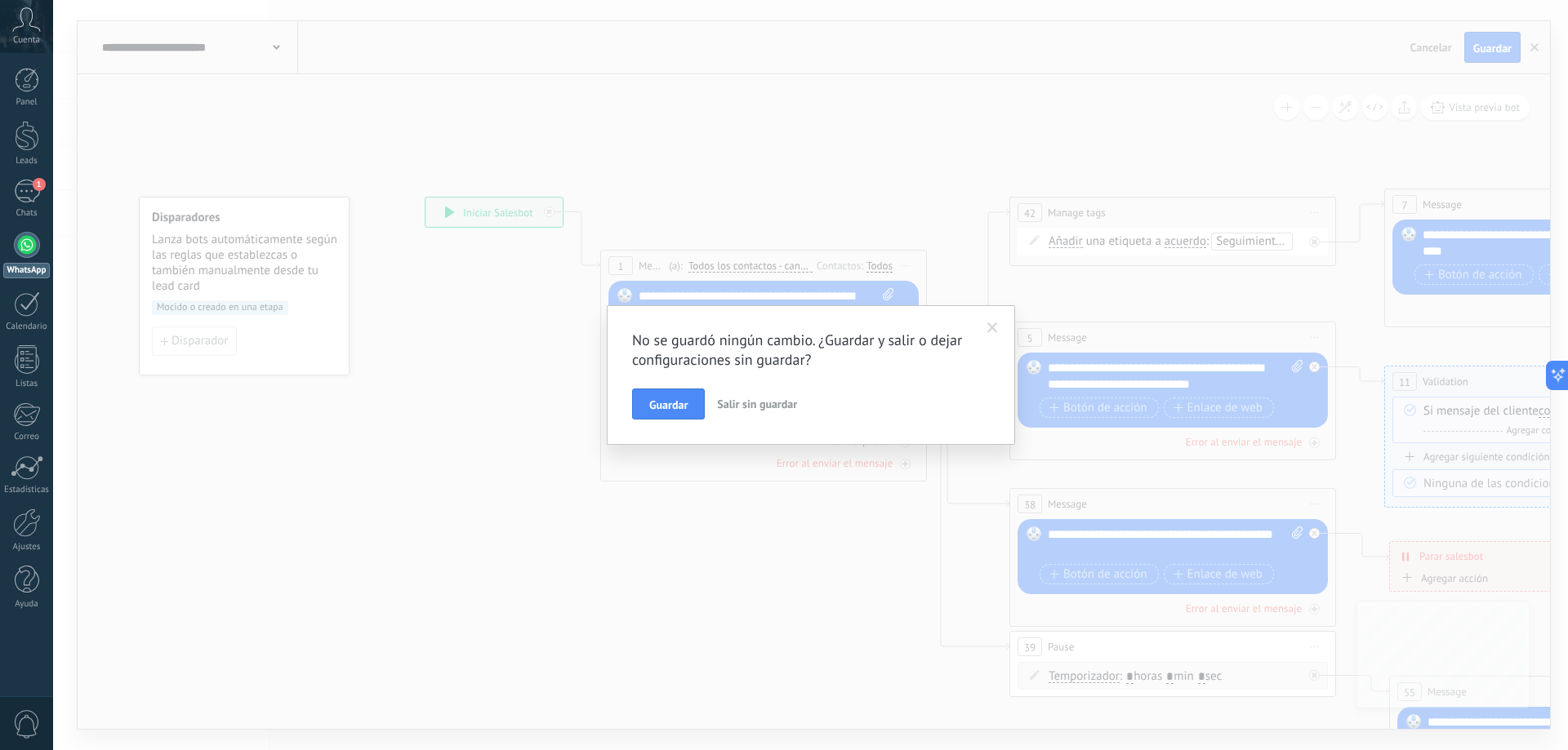
click at [728, 400] on span "Salir sin guardar" at bounding box center [756, 403] width 80 height 14
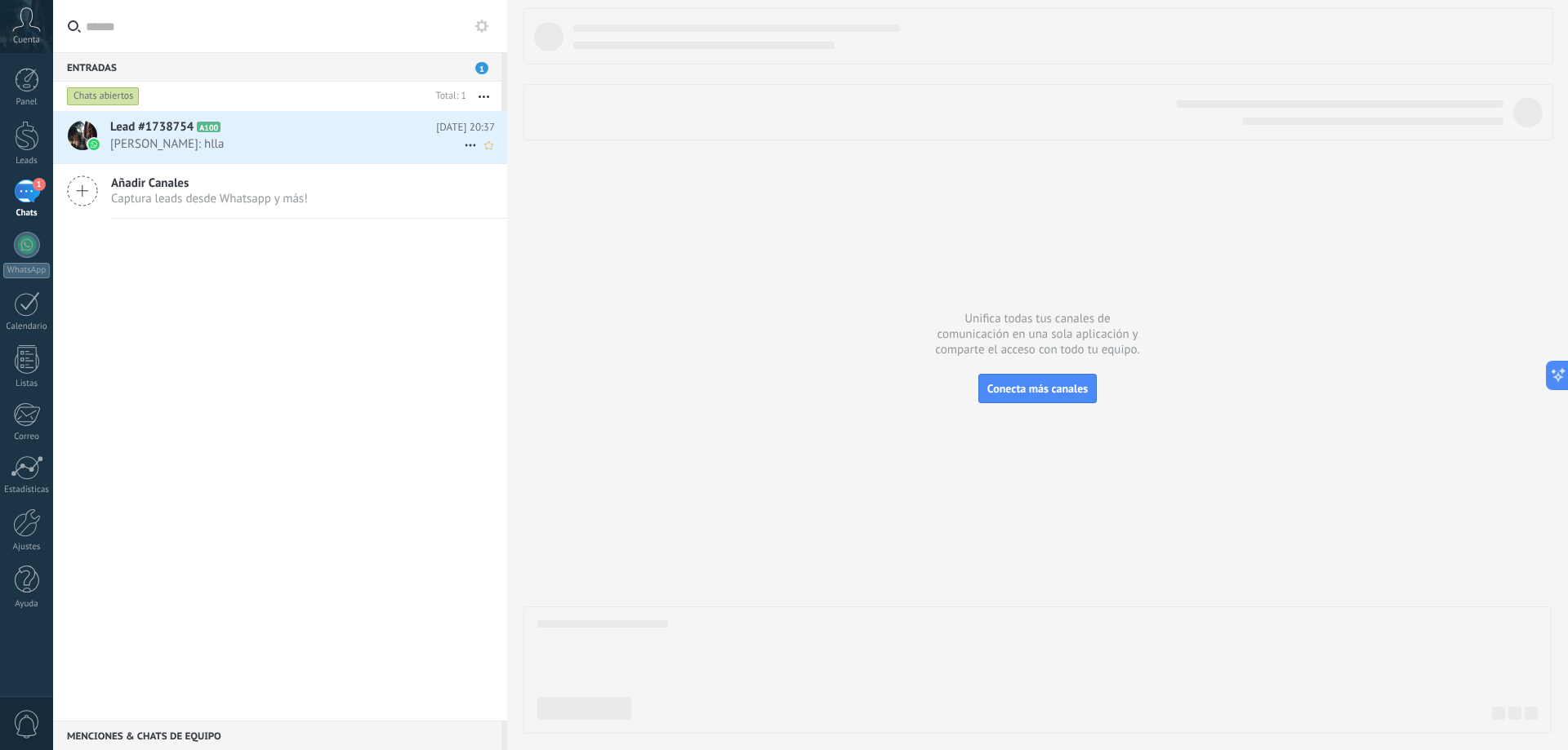
click at [223, 137] on span "Fran: hlla" at bounding box center [287, 144] width 354 height 15
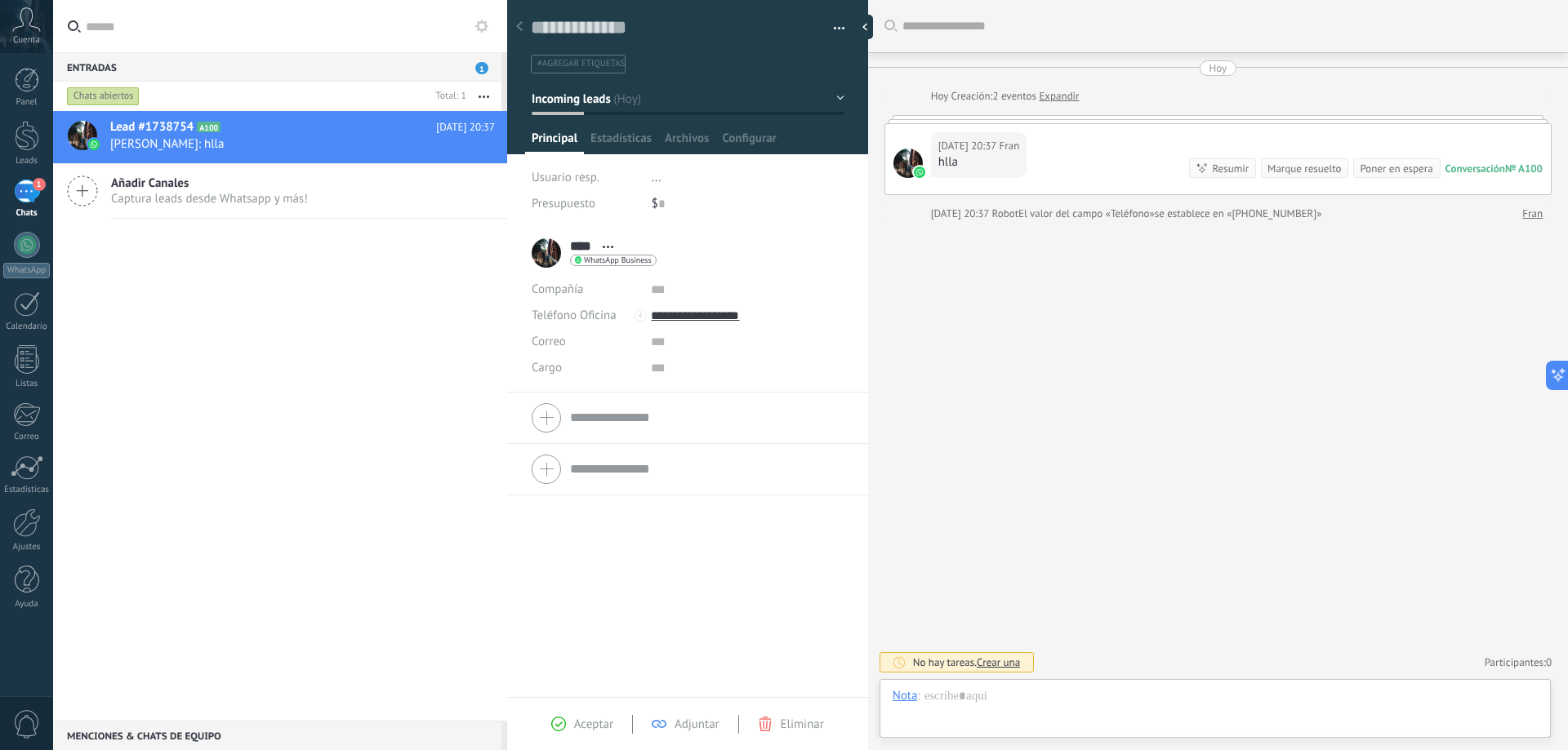
scroll to position [24, 0]
click at [571, 723] on div "Aceptar" at bounding box center [583, 723] width 62 height 14
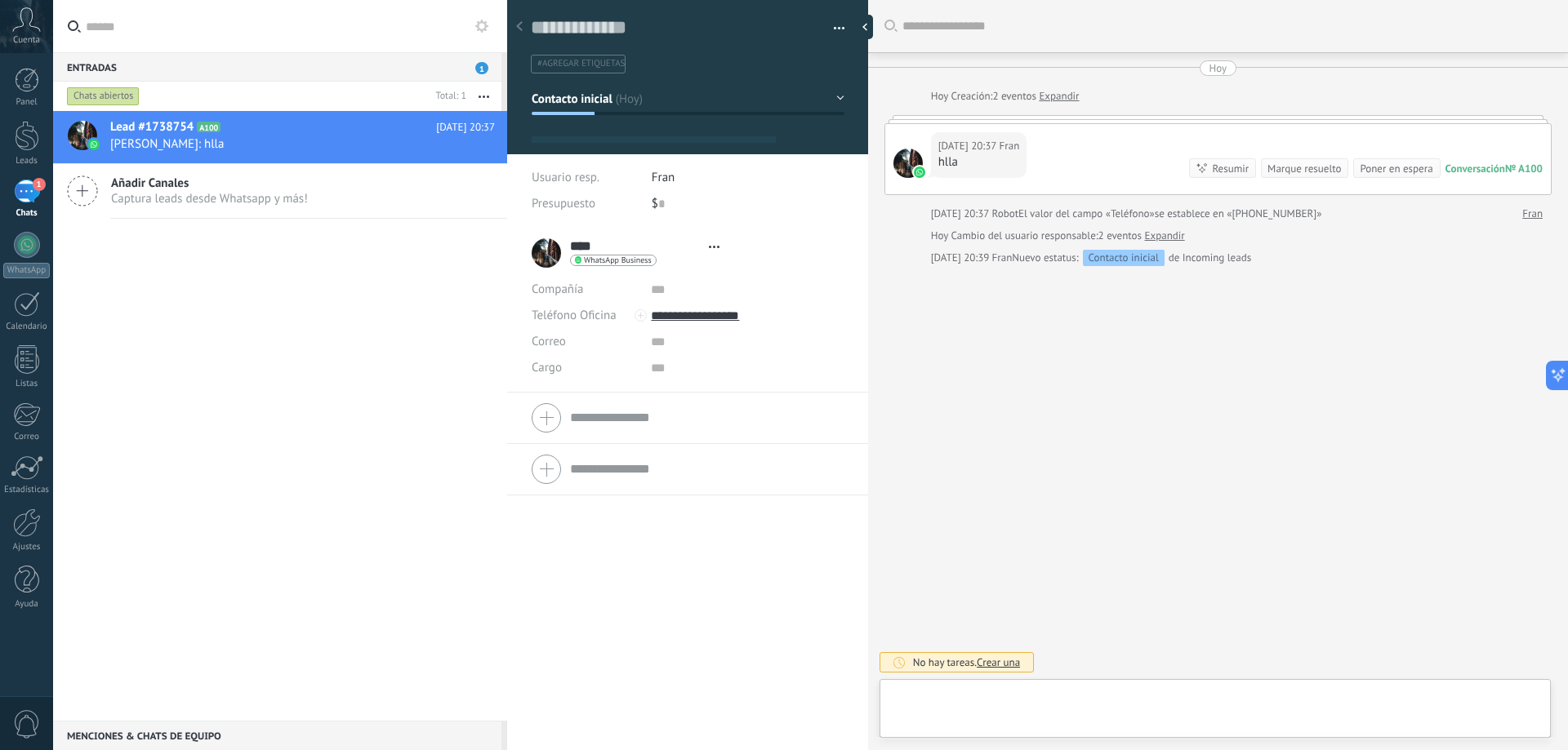
type textarea "**********"
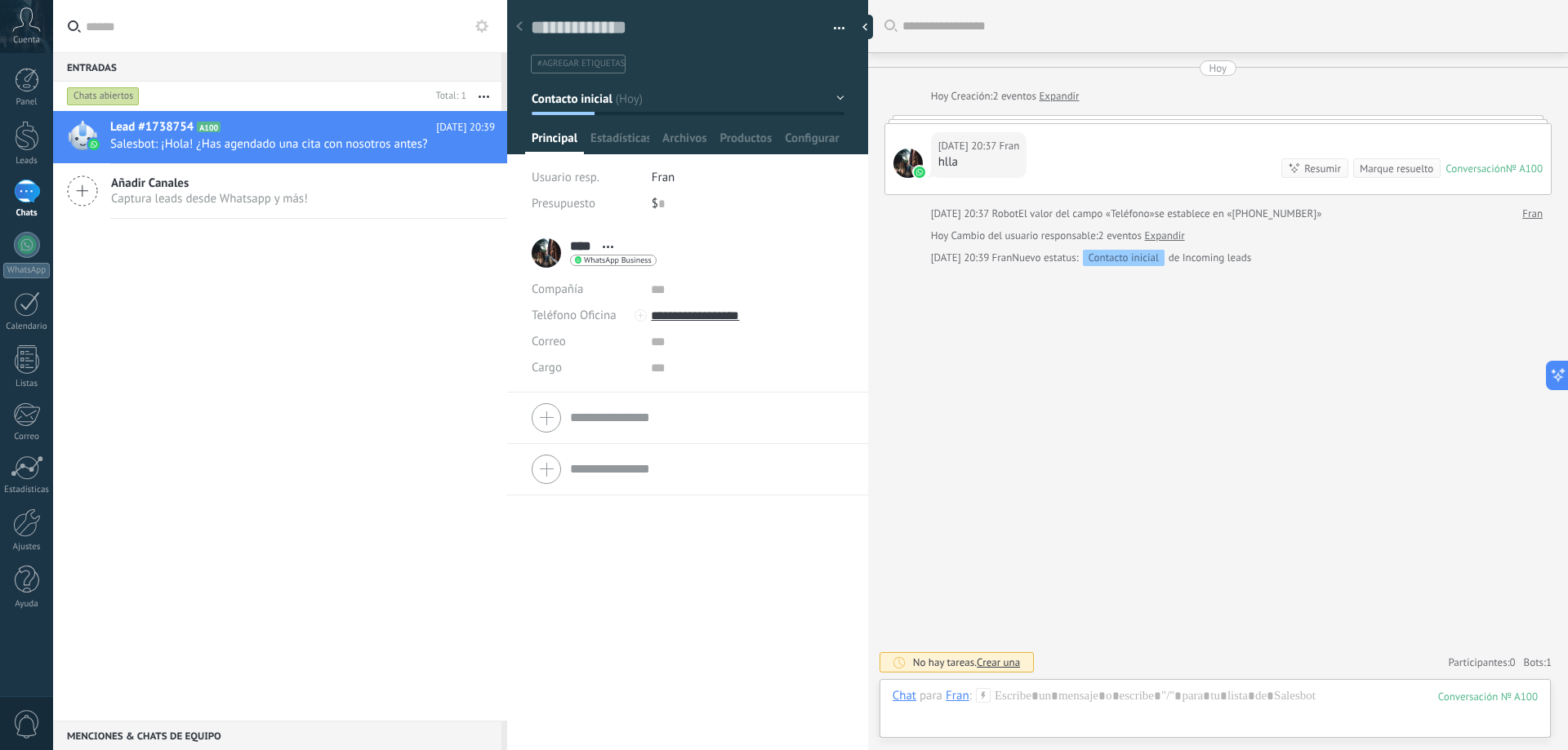
click at [836, 34] on button "button" at bounding box center [834, 28] width 24 height 24
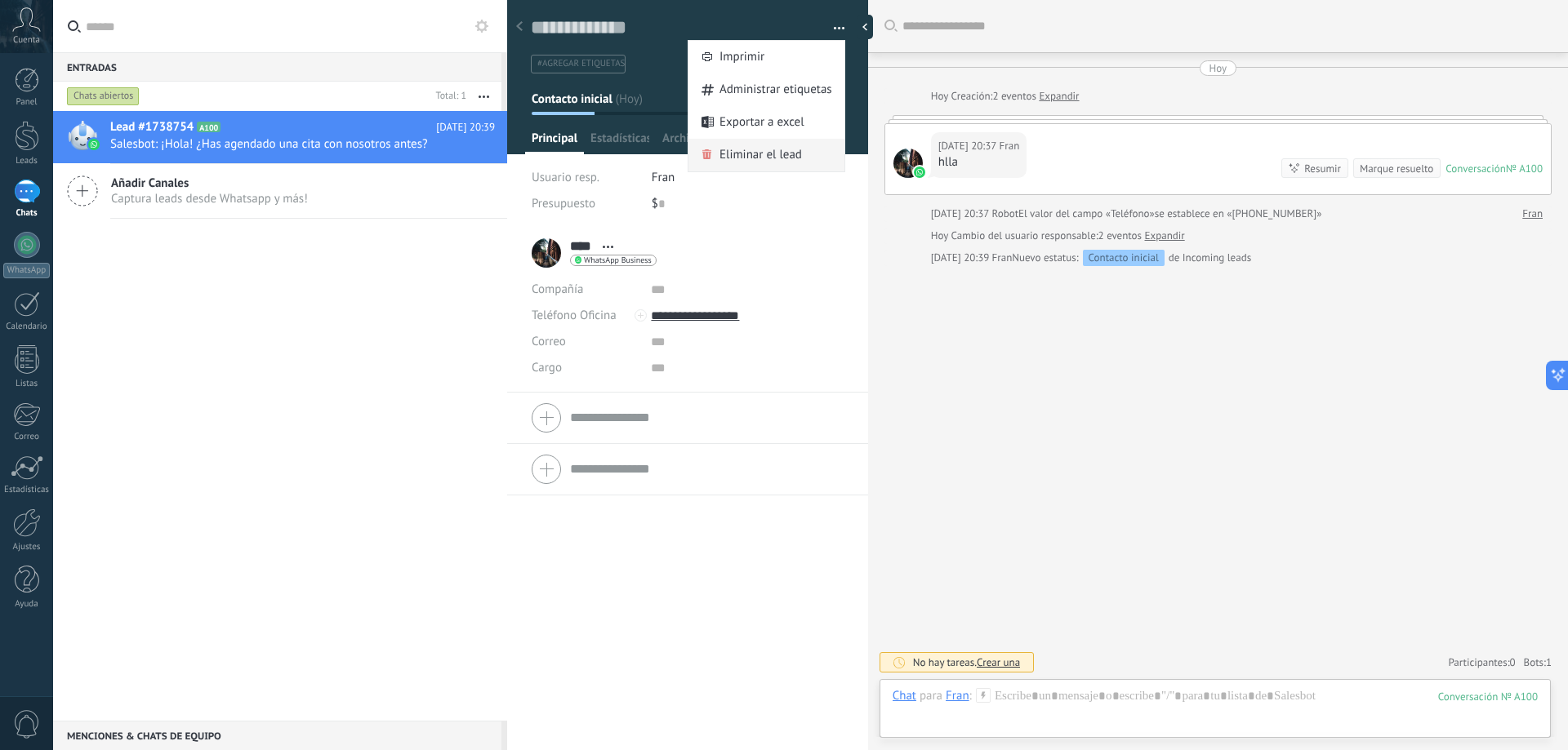
click at [790, 155] on span "Eliminar el lead" at bounding box center [760, 155] width 83 height 33
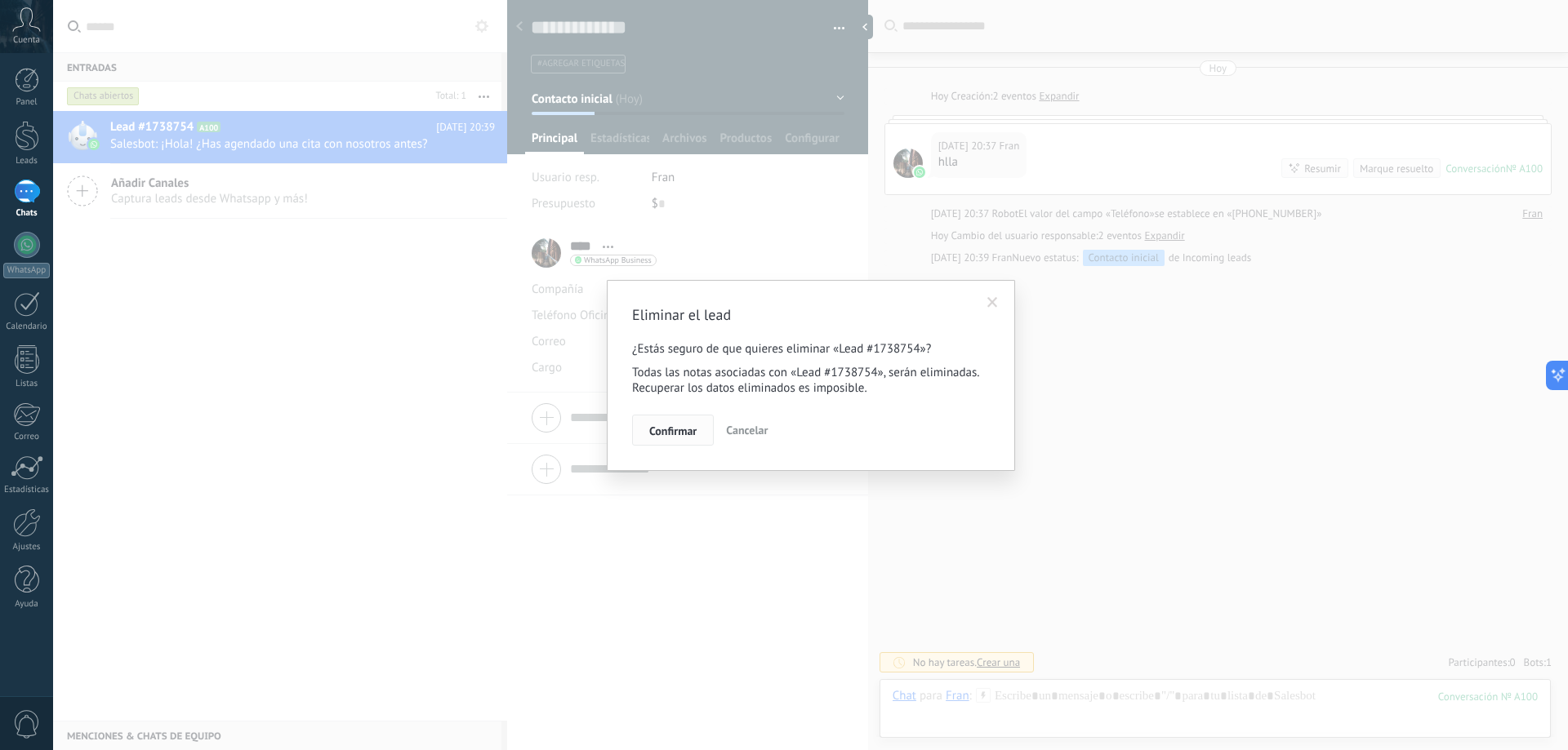
click at [672, 434] on span "Confirmar" at bounding box center [673, 431] width 47 height 12
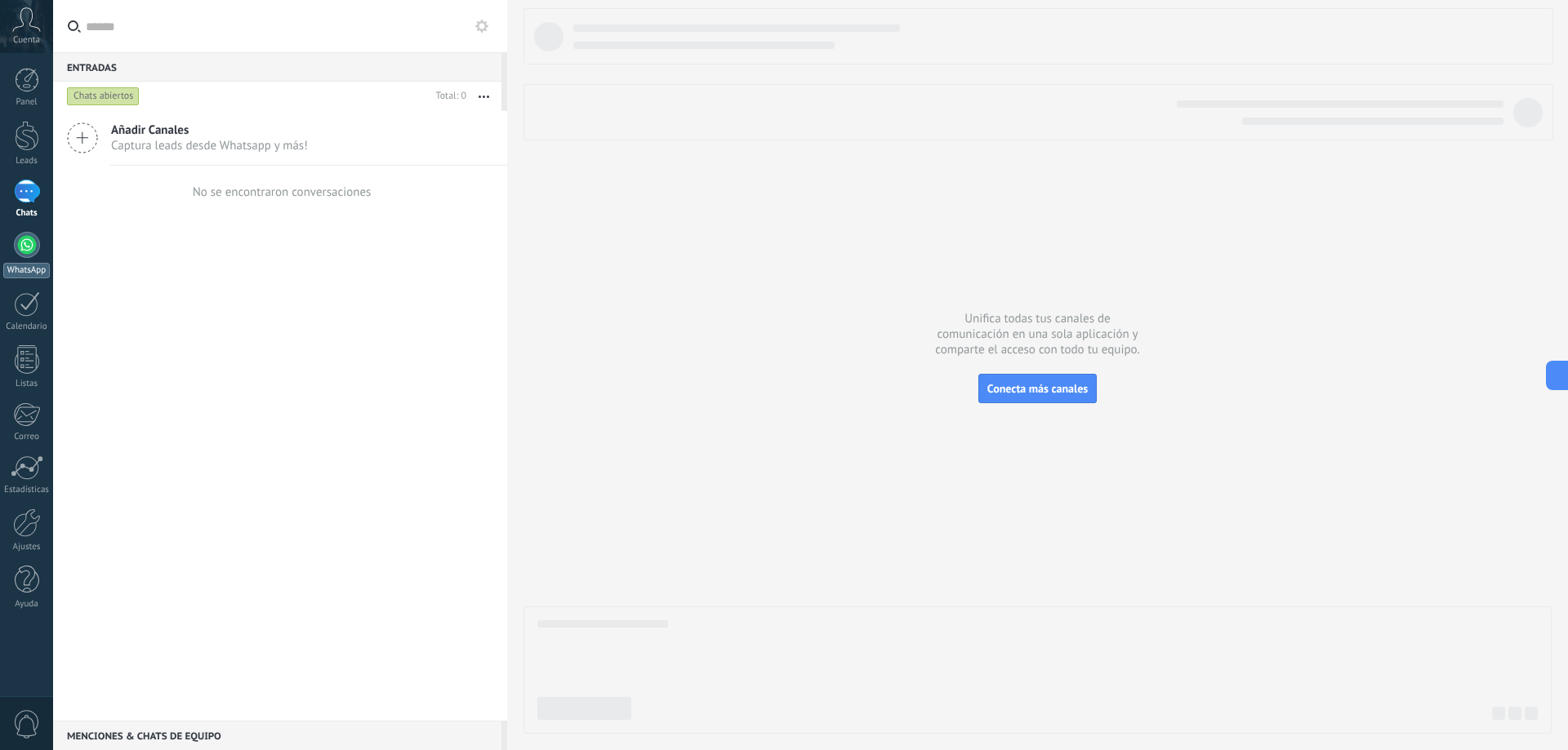
click at [30, 257] on div at bounding box center [26, 244] width 26 height 26
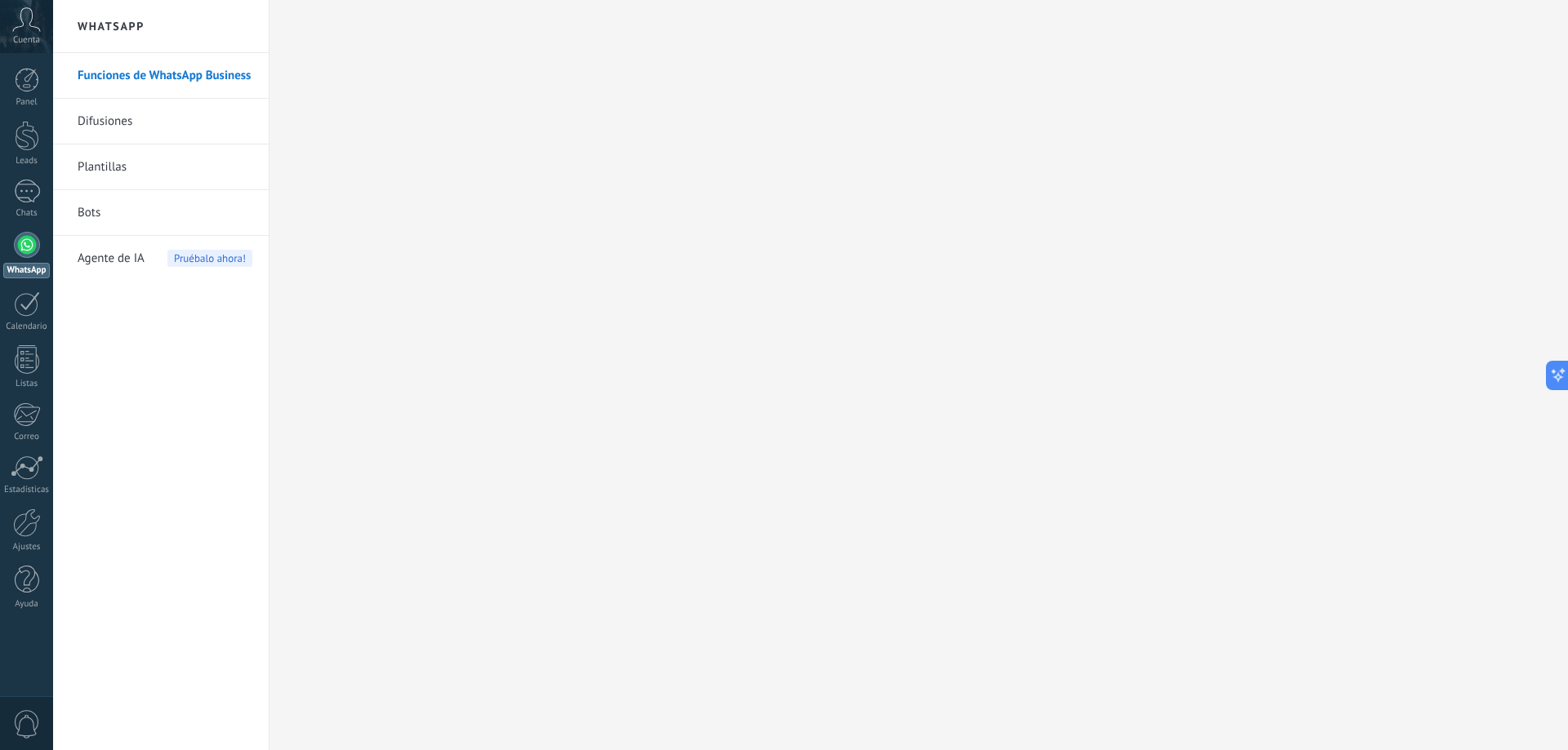
click at [91, 214] on link "Bots" at bounding box center [165, 213] width 175 height 45
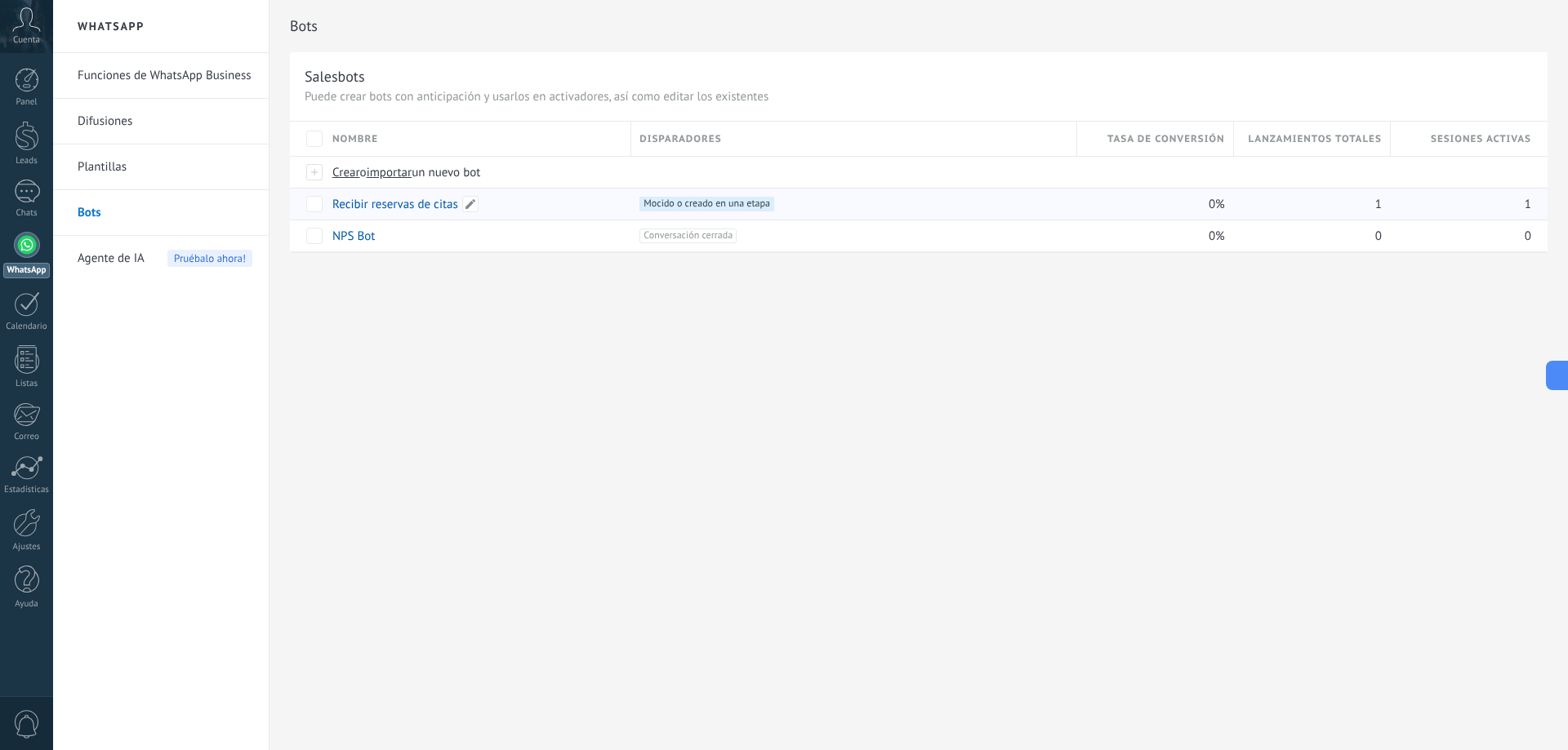
click at [377, 208] on link "Recibir reservas de citas" at bounding box center [395, 205] width 125 height 15
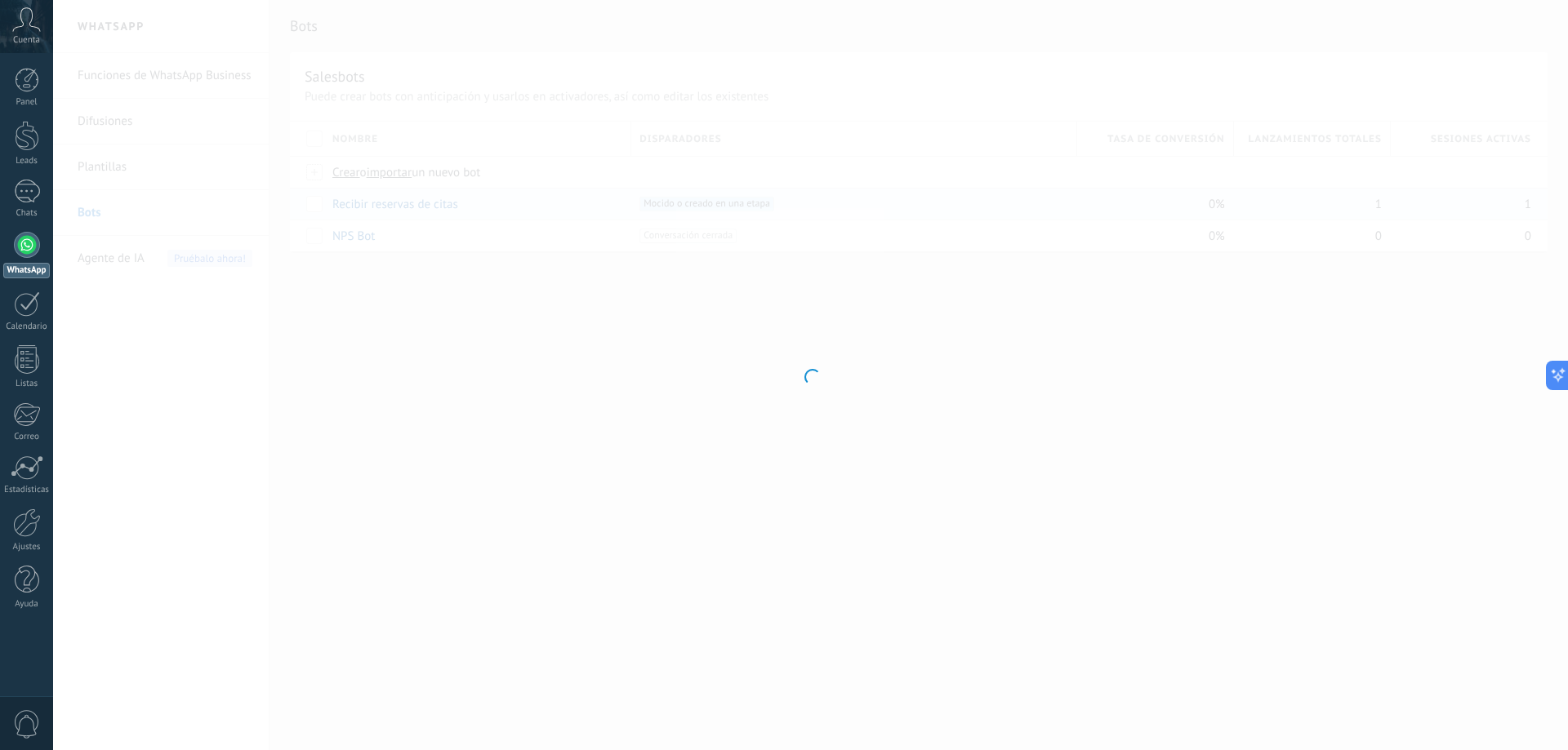
type input "**********"
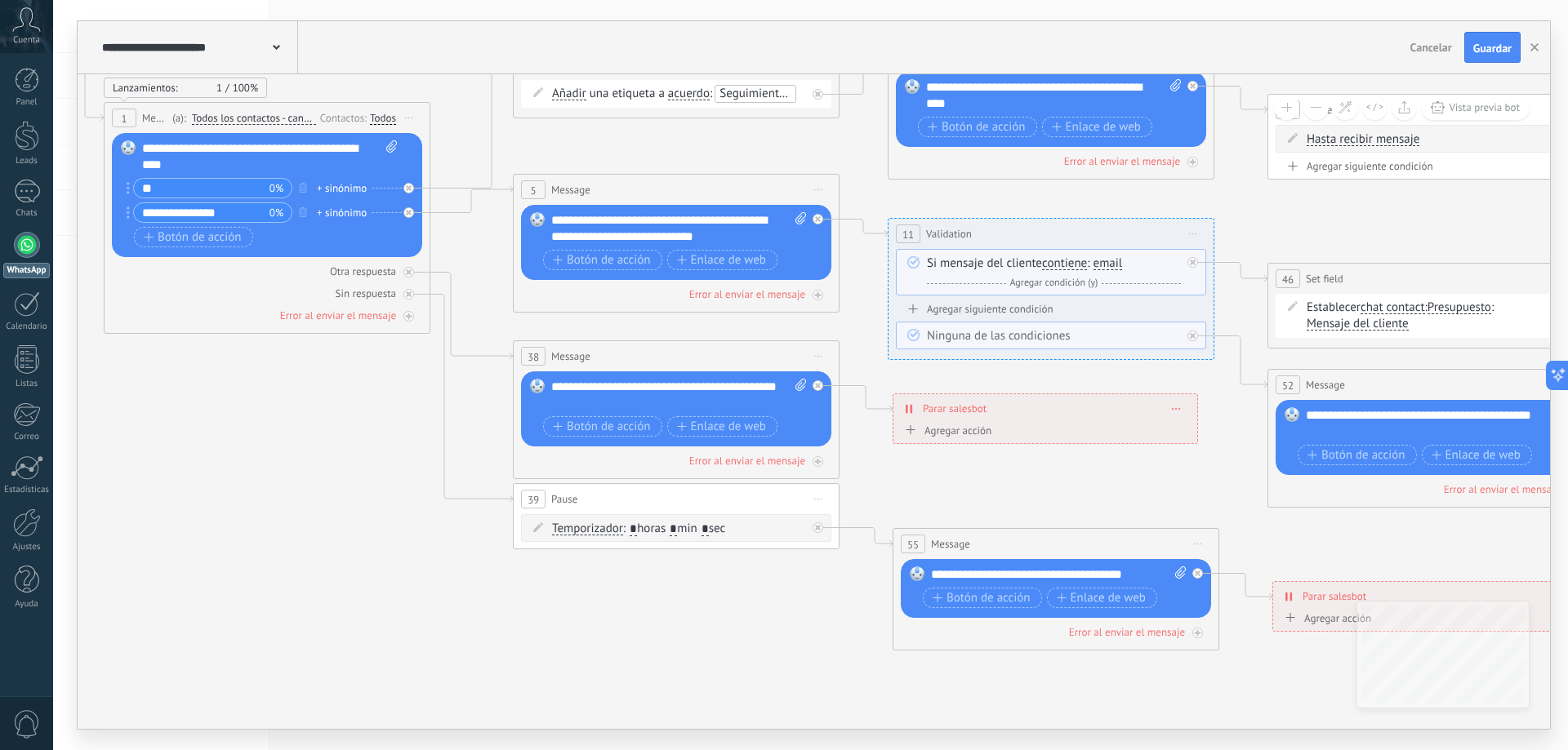
drag, startPoint x: 753, startPoint y: 609, endPoint x: 313, endPoint y: 483, distance: 457.7
click at [313, 483] on icon at bounding box center [1510, 346] width 3981 height 1426
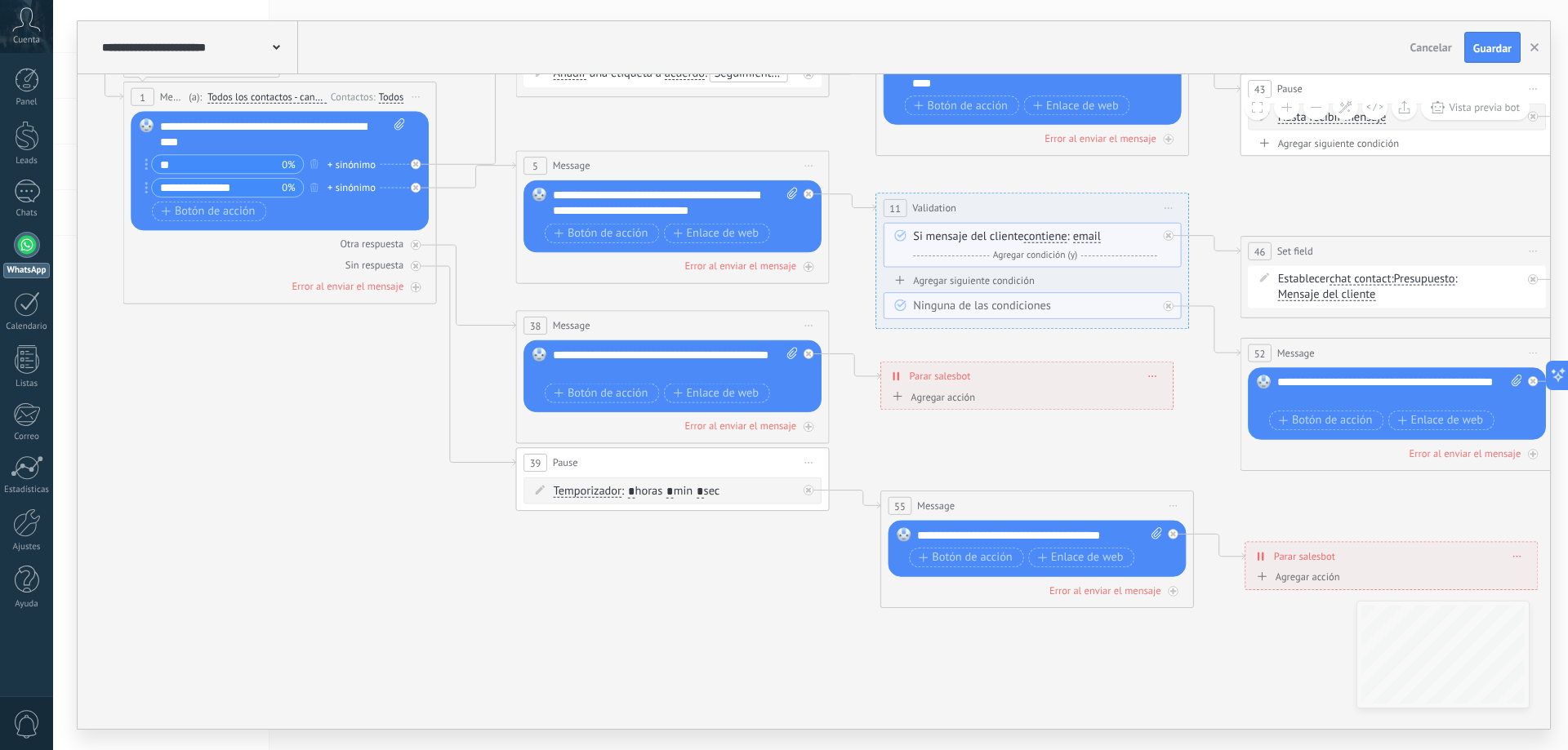
click at [433, 556] on icon at bounding box center [1473, 316] width 3821 height 1369
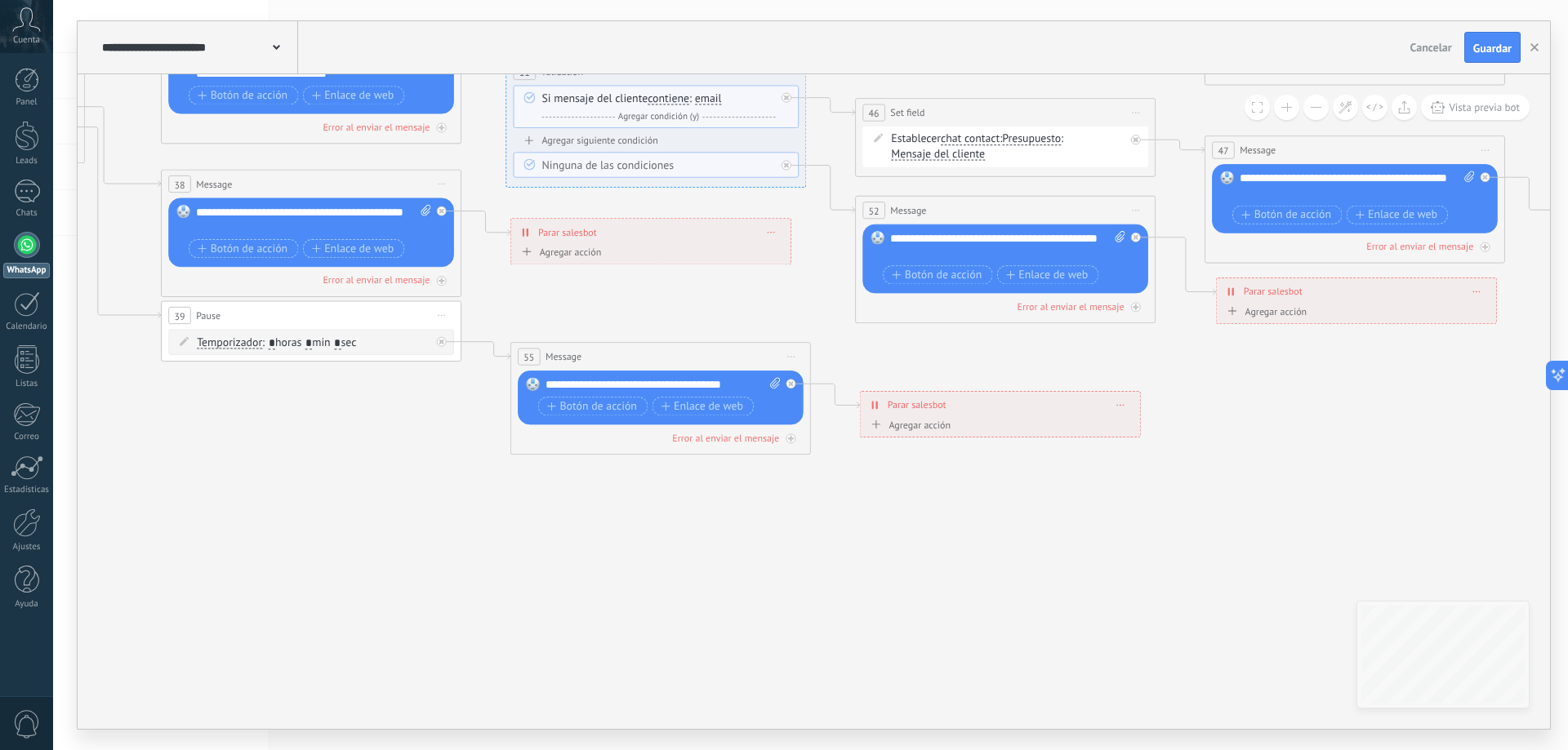
click at [499, 476] on icon at bounding box center [1078, 174] width 3661 height 1311
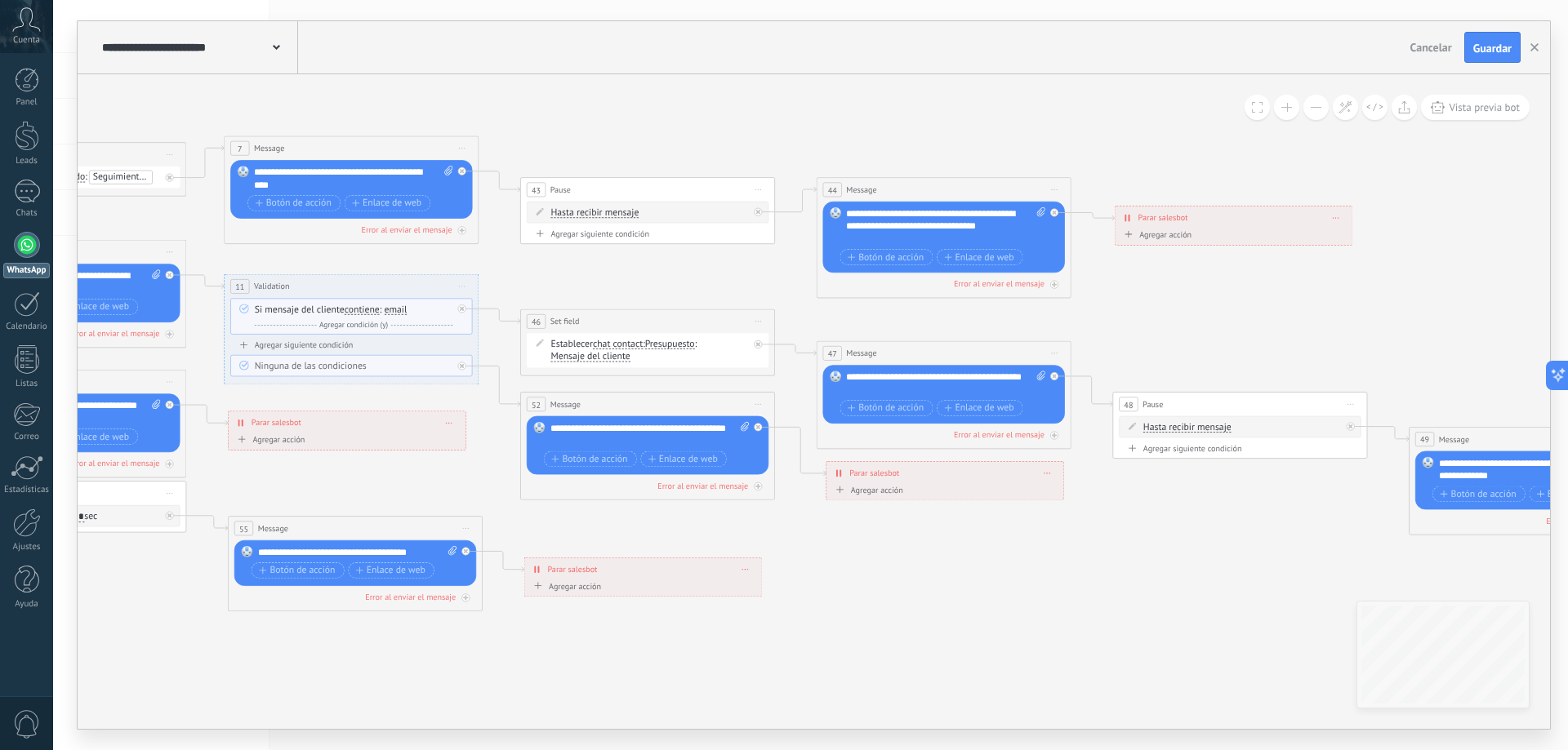
drag, startPoint x: 1121, startPoint y: 533, endPoint x: 834, endPoint y: 632, distance: 303.6
click at [896, 645] on icon at bounding box center [709, 375] width 3105 height 1113
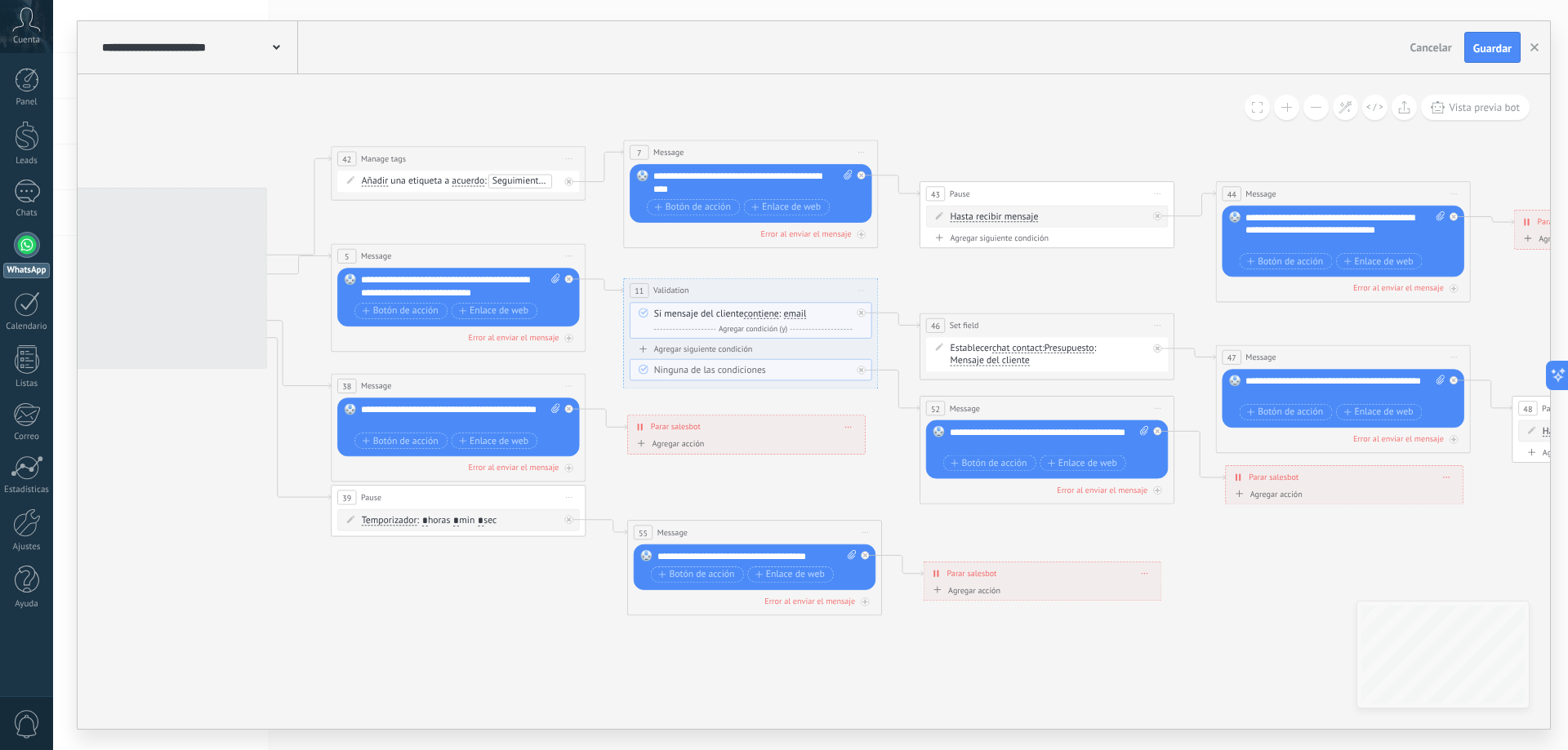
drag, startPoint x: 443, startPoint y: 621, endPoint x: 920, endPoint y: 610, distance: 477.1
click at [1044, 626] on icon at bounding box center [1108, 379] width 3105 height 1113
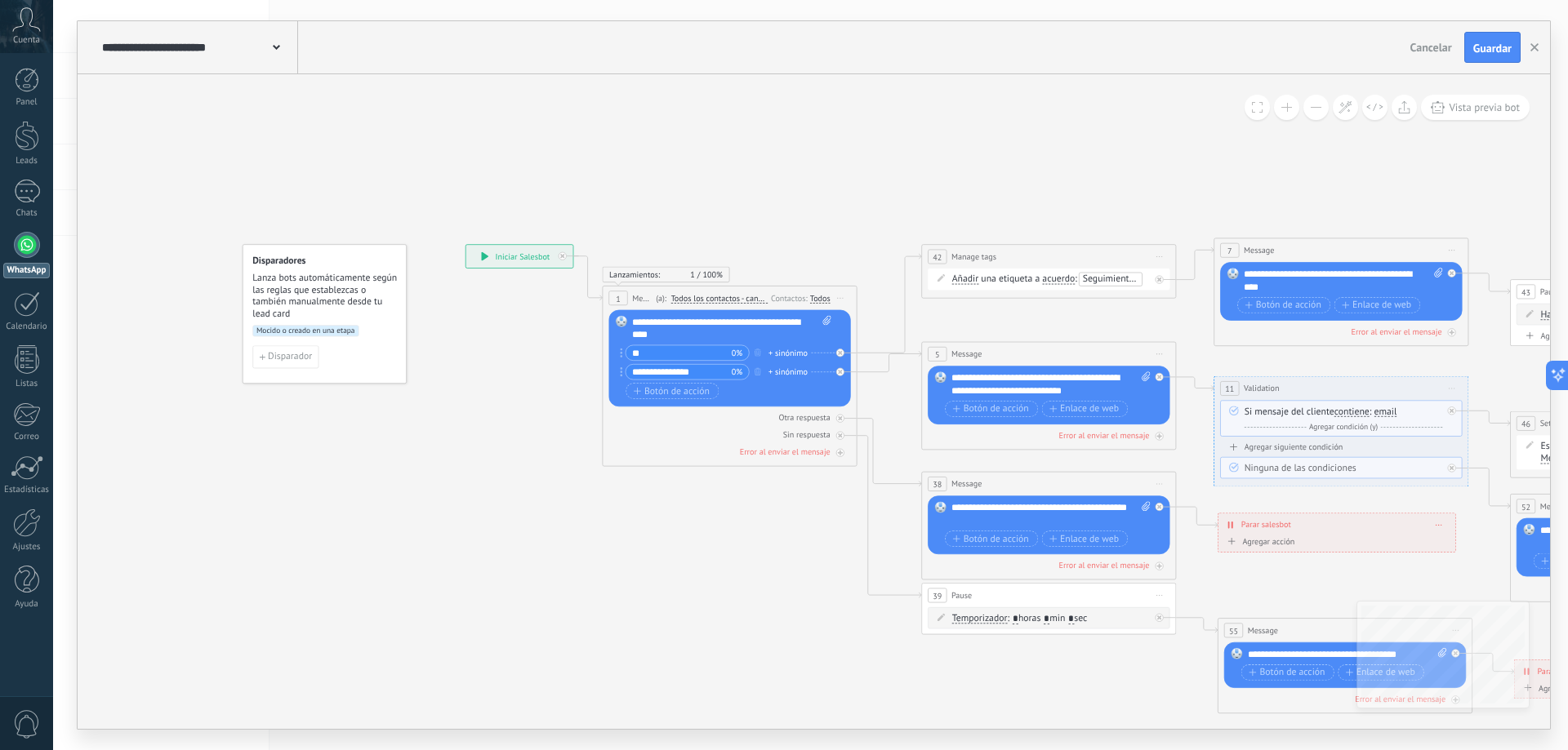
drag, startPoint x: 299, startPoint y: 406, endPoint x: 717, endPoint y: 508, distance: 430.3
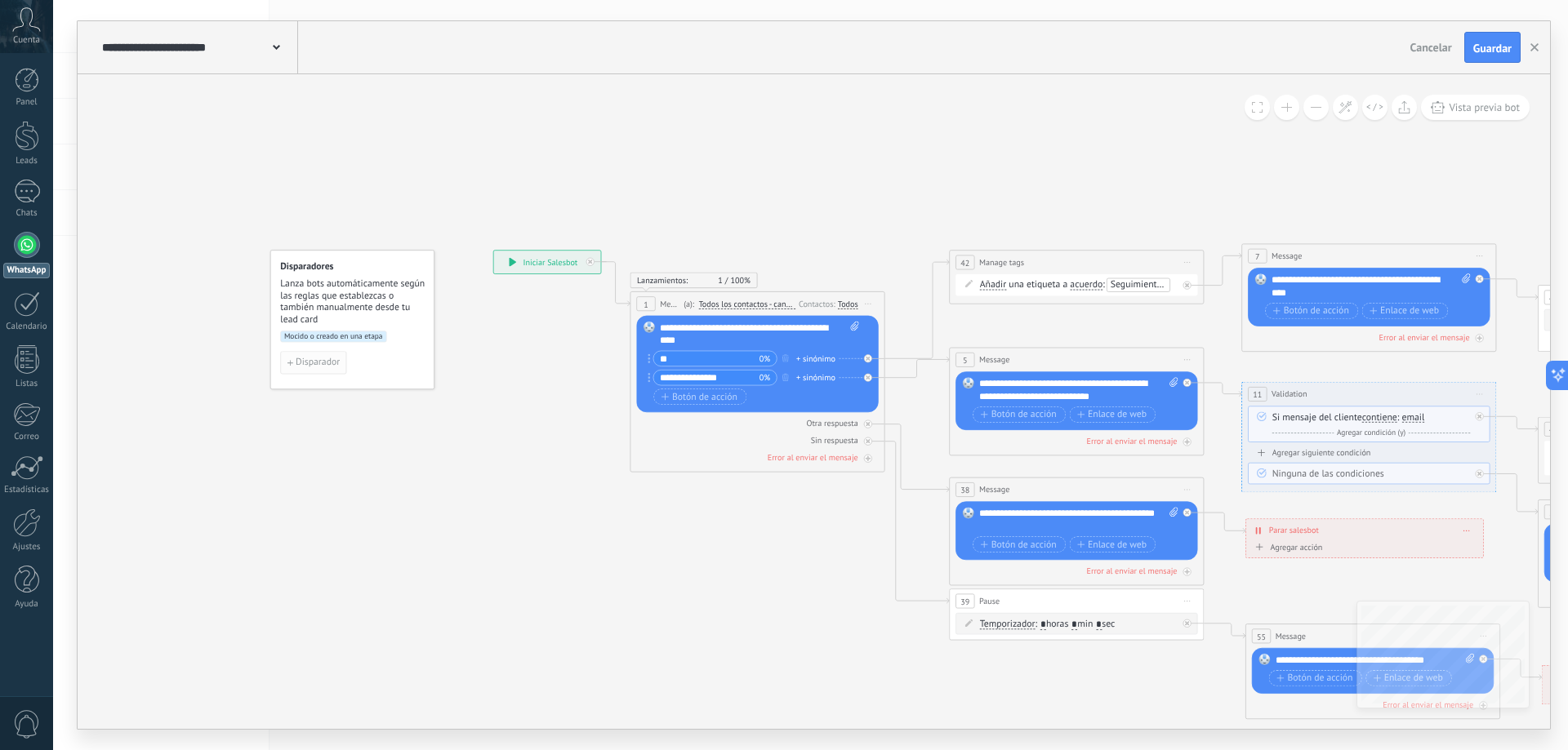
click at [307, 364] on span "Disparador" at bounding box center [317, 363] width 44 height 9
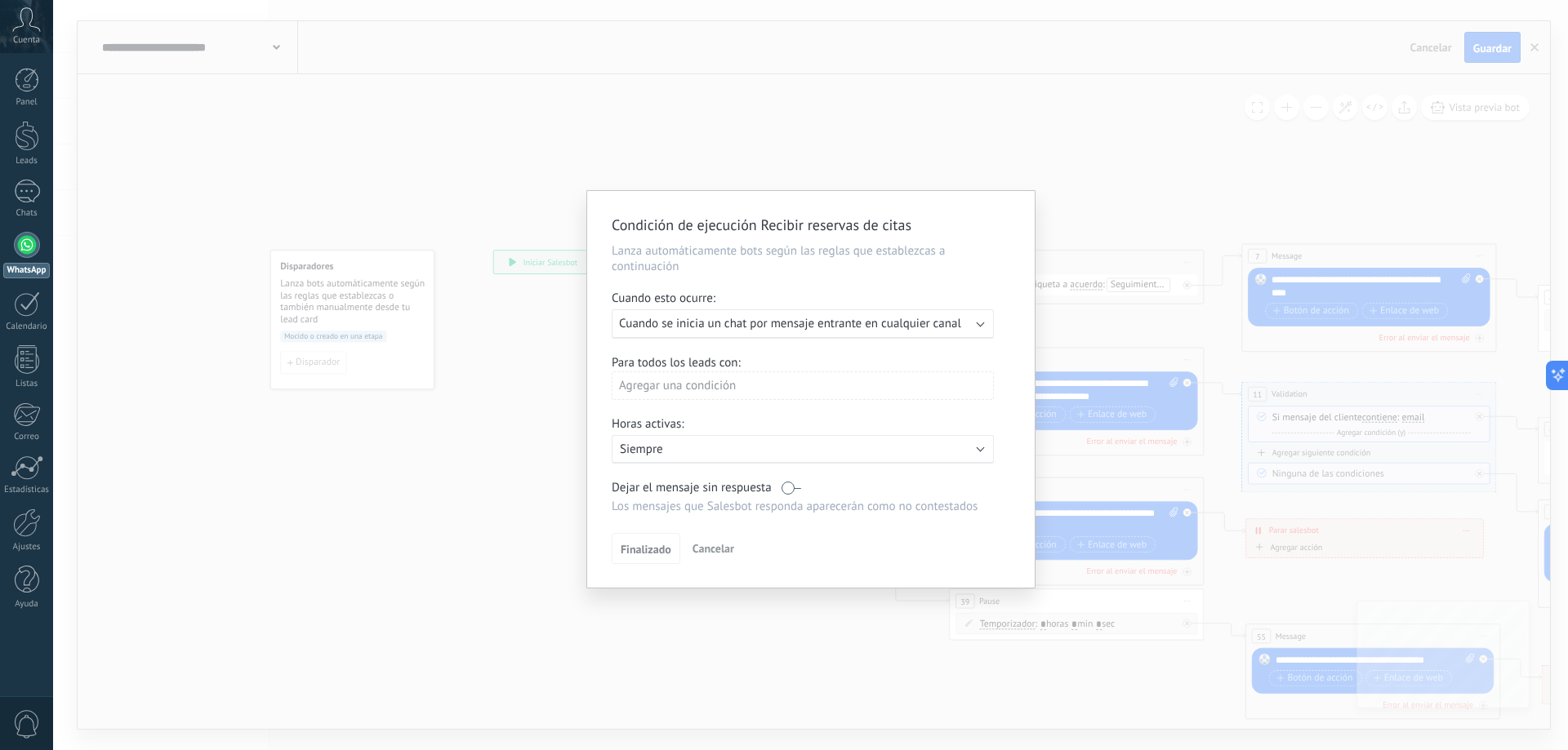
click at [979, 324] on b at bounding box center [981, 322] width 8 height 8
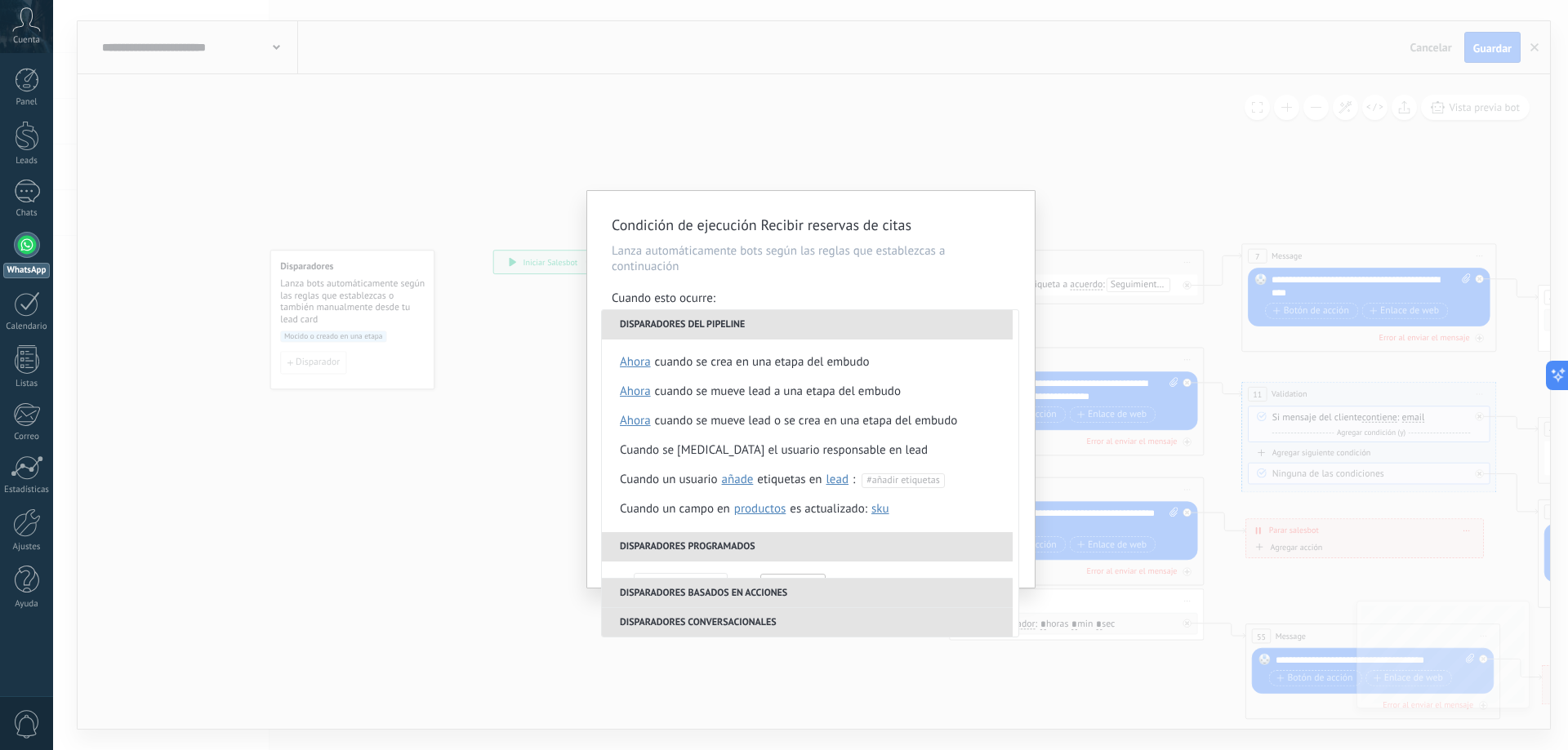
click at [780, 277] on div "Condición de ejecución Recibir reservas de citas Lanza automáticamente bots seg…" at bounding box center [810, 389] width 447 height 396
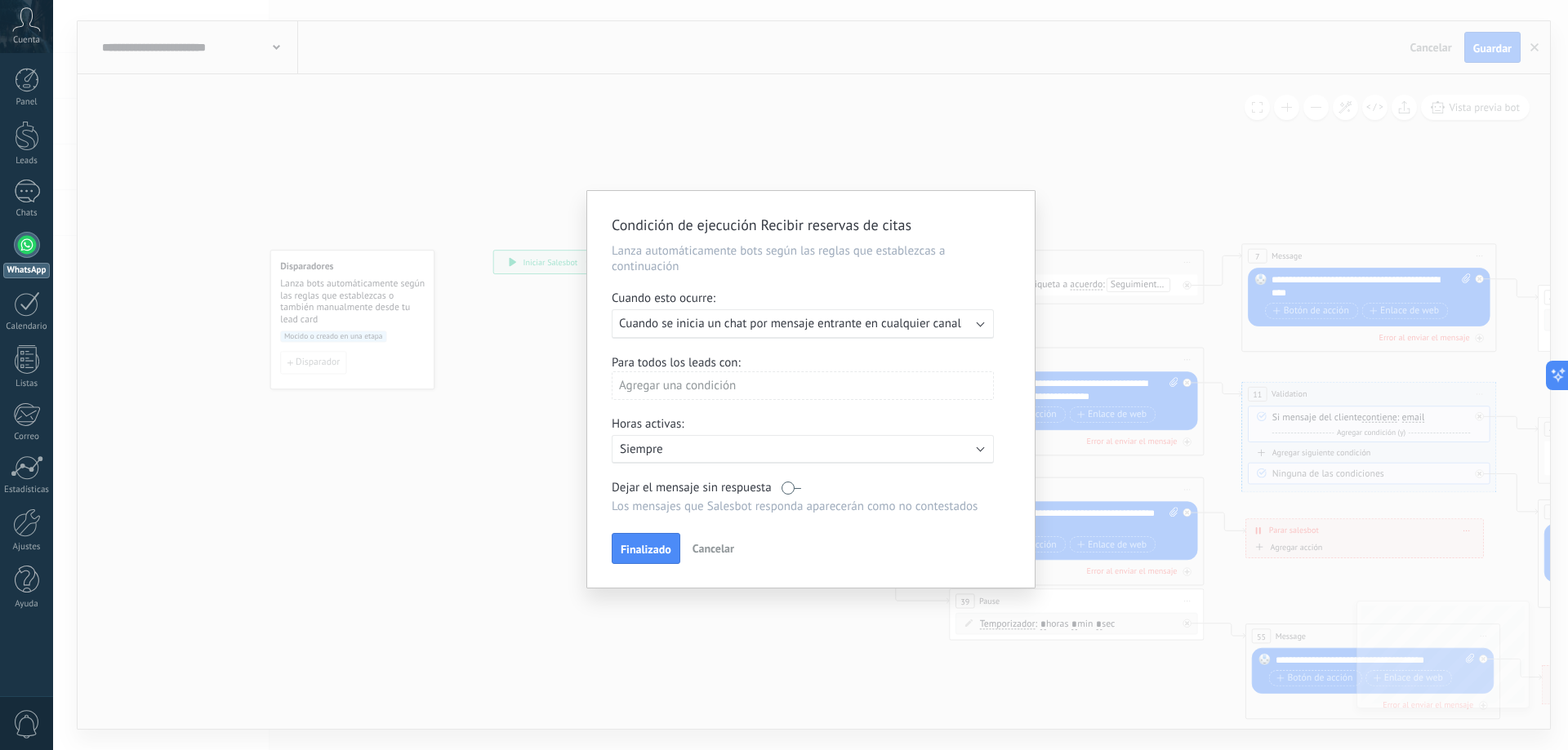
click at [718, 386] on div "Agregar una condición" at bounding box center [803, 386] width 382 height 29
click at [596, 380] on div at bounding box center [810, 389] width 447 height 396
click at [712, 552] on span "Cancelar" at bounding box center [712, 548] width 41 height 14
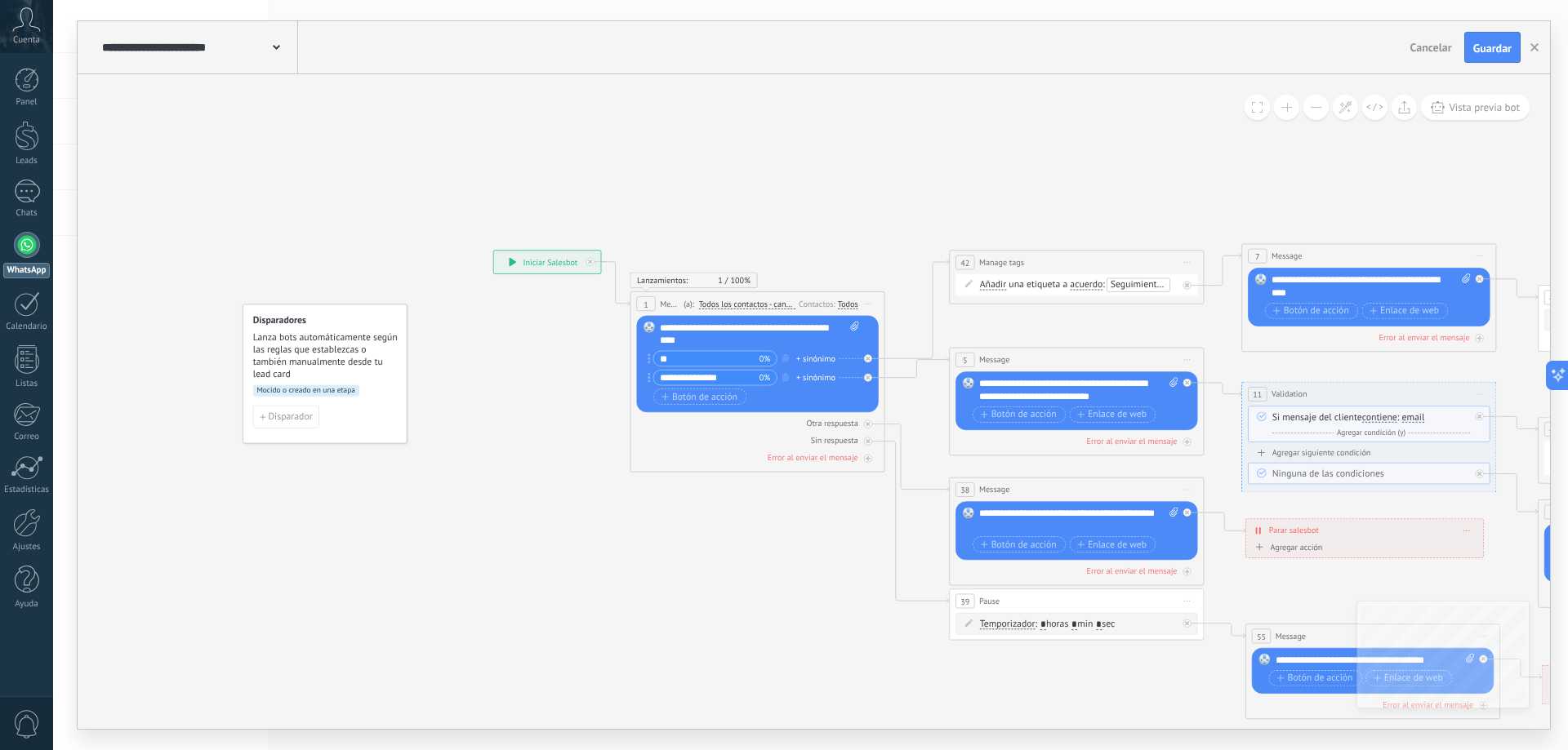
drag, startPoint x: 333, startPoint y: 303, endPoint x: 306, endPoint y: 358, distance: 61.3
click at [306, 358] on span "Lanza bots automáticamente según las reglas que establezcas o también manualmen…" at bounding box center [326, 355] width 146 height 48
click at [306, 355] on span "Lanza bots automáticamente según las reglas que establezcas o también manualmen…" at bounding box center [326, 355] width 146 height 48
click at [276, 393] on span "Mocido o creado en una etapa" at bounding box center [307, 391] width 106 height 12
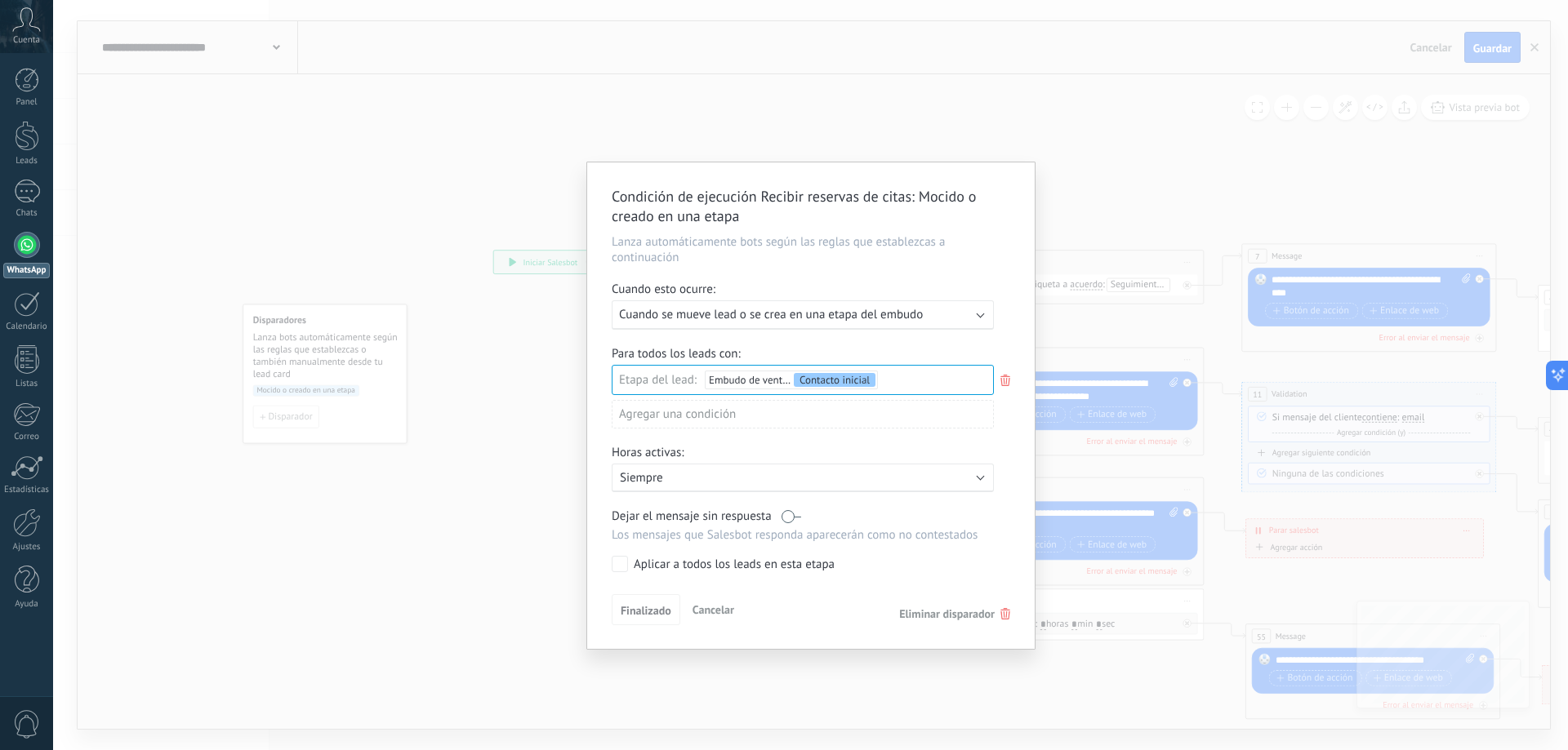
click at [0, 0] on div "Incoming leads Contacto inicial Negociación Debate contractual Discusión de con…" at bounding box center [0, 0] width 0 height 0
click at [650, 615] on div "Incoming leads Contacto inicial Negociación Debate contractual Discusión de con…" at bounding box center [803, 554] width 382 height 380
click at [649, 613] on span "Finalizado" at bounding box center [646, 611] width 51 height 12
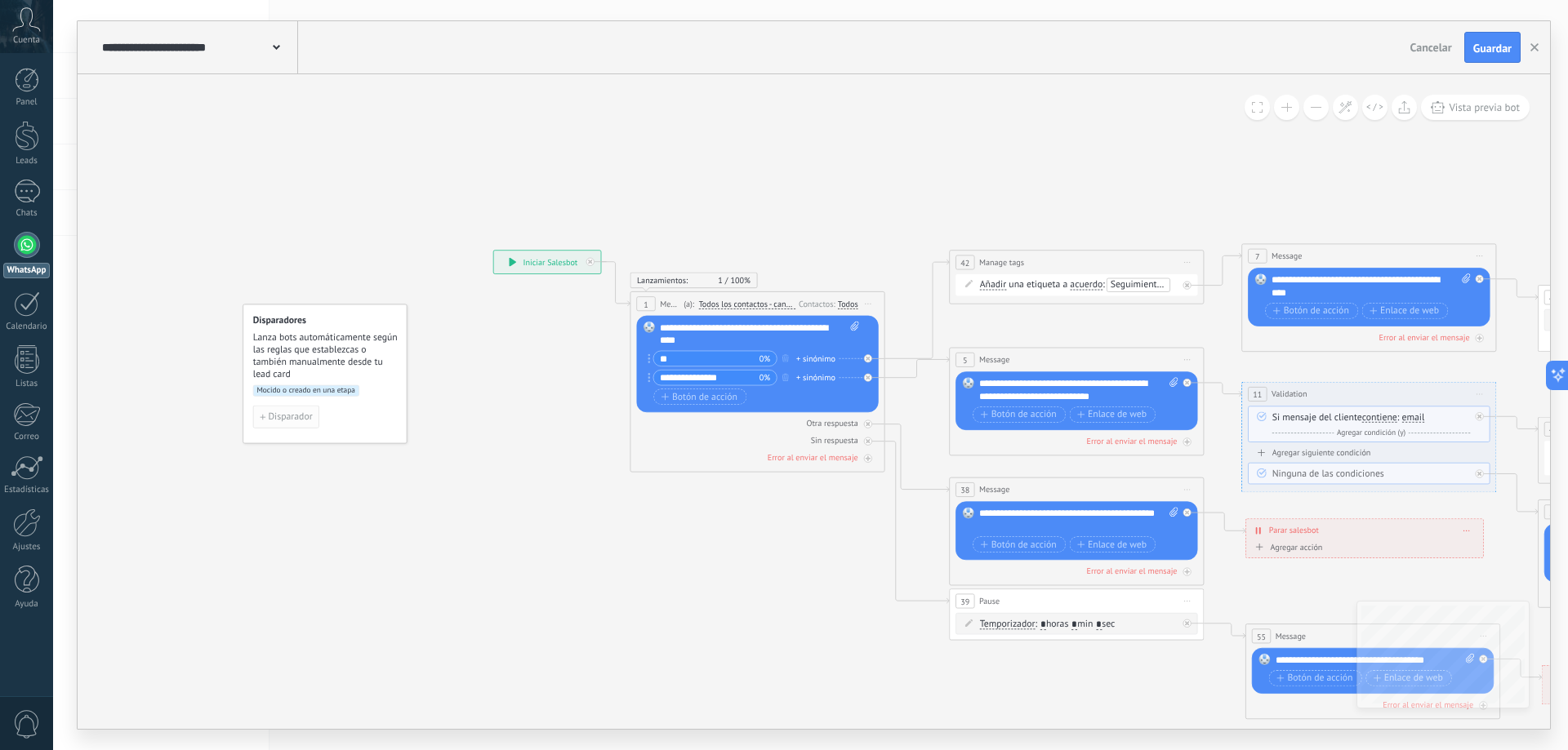
click at [285, 410] on button "Disparador" at bounding box center [286, 417] width 67 height 23
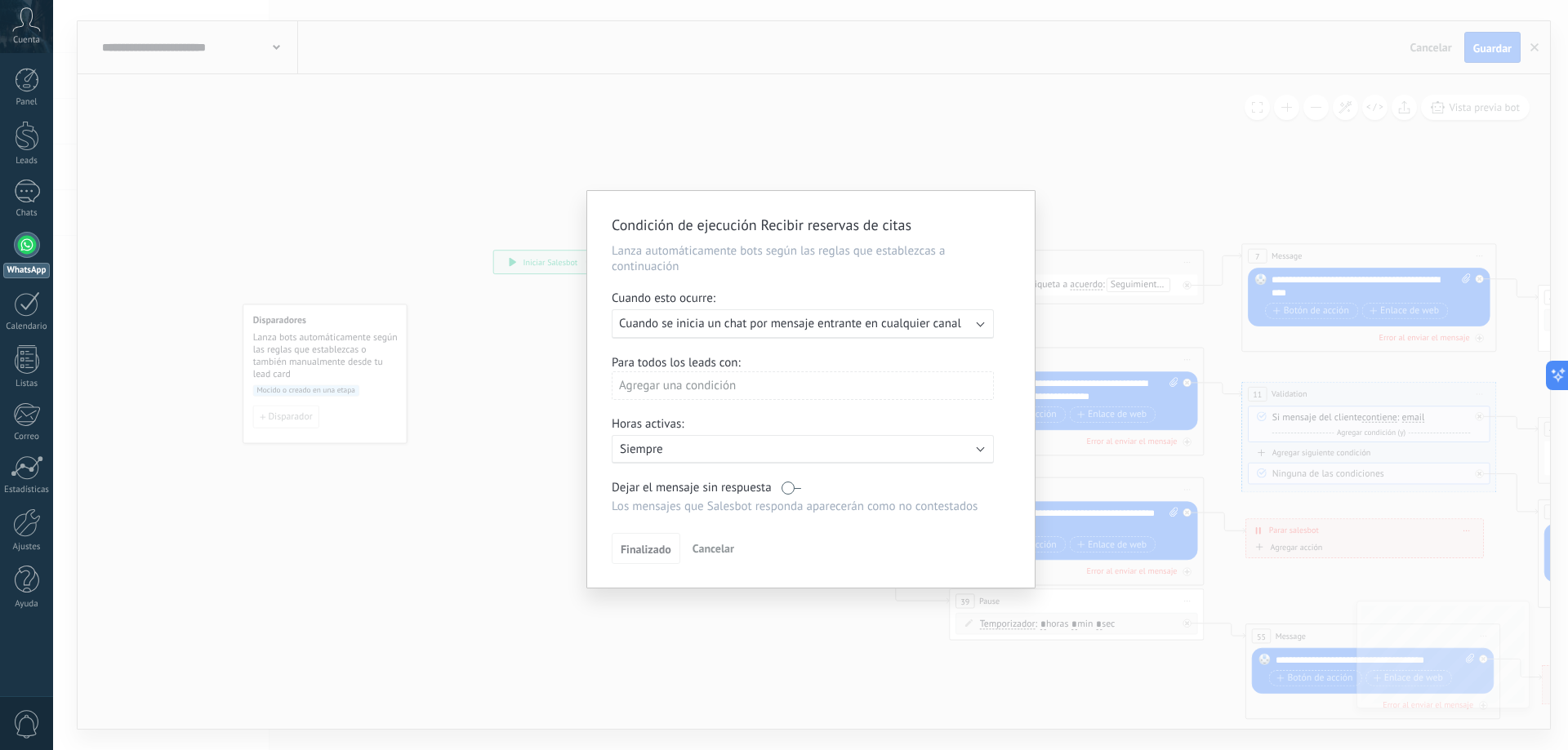
click at [693, 554] on span "Cancelar" at bounding box center [712, 548] width 41 height 14
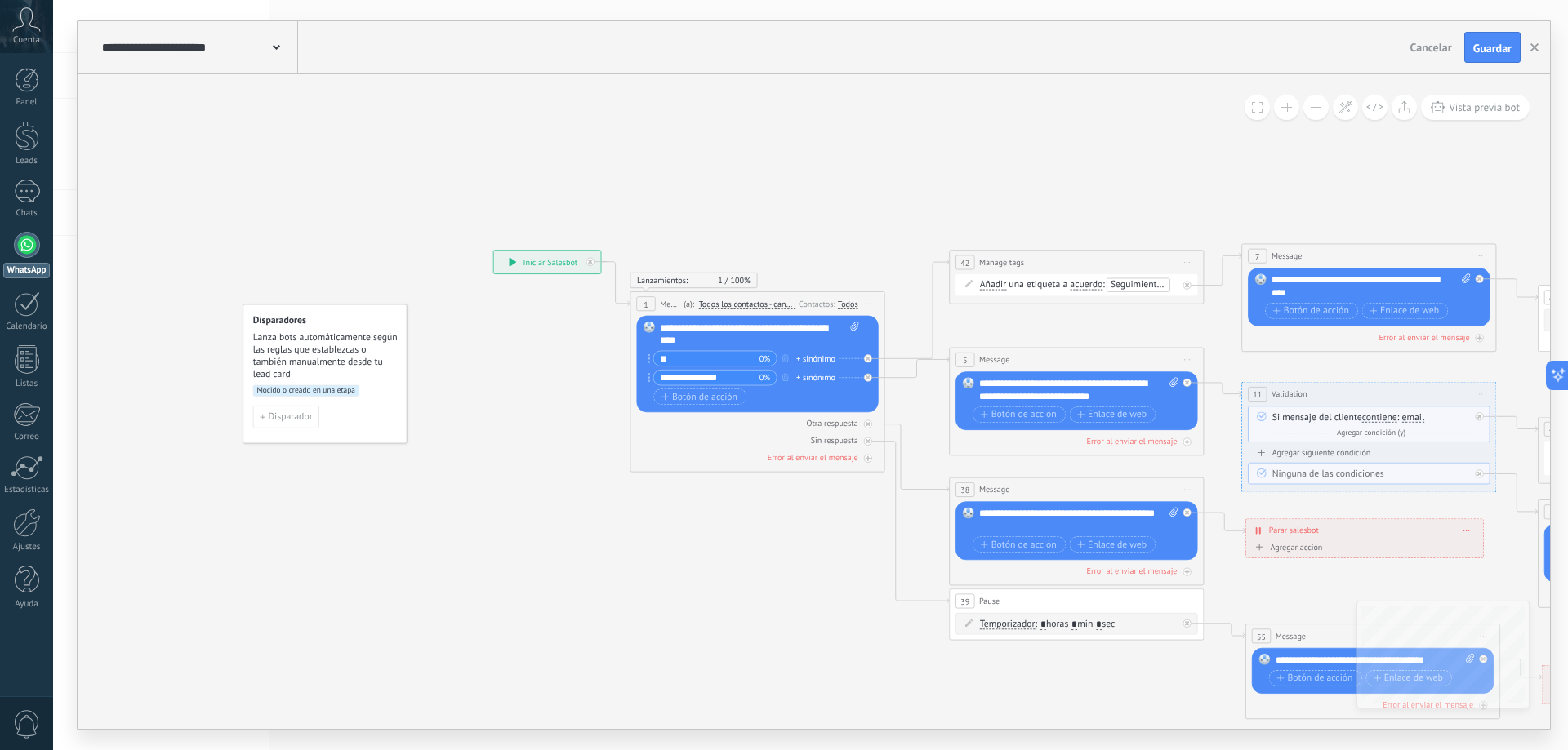
click at [323, 391] on span "Mocido o creado en una etapa" at bounding box center [307, 391] width 106 height 12
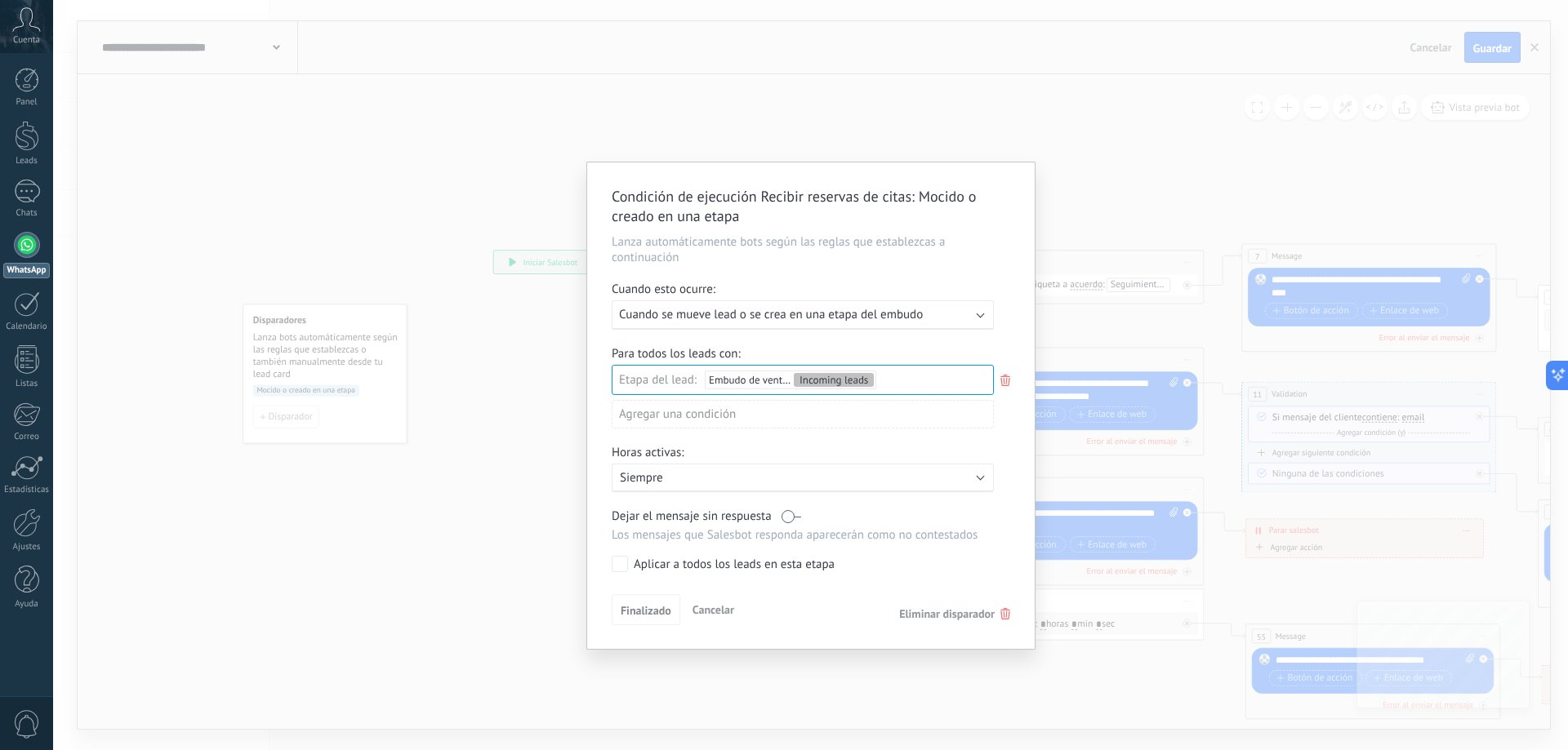
click at [0, 0] on div "Incoming leads Contacto inicial Negociación Debate contractual Discusión de con…" at bounding box center [0, 0] width 0 height 0
click at [656, 611] on div "Incoming leads Contacto inicial Negociación Debate contractual Discusión de con…" at bounding box center [803, 554] width 382 height 380
click at [635, 611] on span "Finalizado" at bounding box center [646, 611] width 51 height 12
click at [640, 609] on span "Finalizado" at bounding box center [646, 611] width 51 height 12
click at [1106, 215] on div "Condición de ejecución Recibir reservas de citas : Mocido o creado en una etapa…" at bounding box center [810, 375] width 1515 height 750
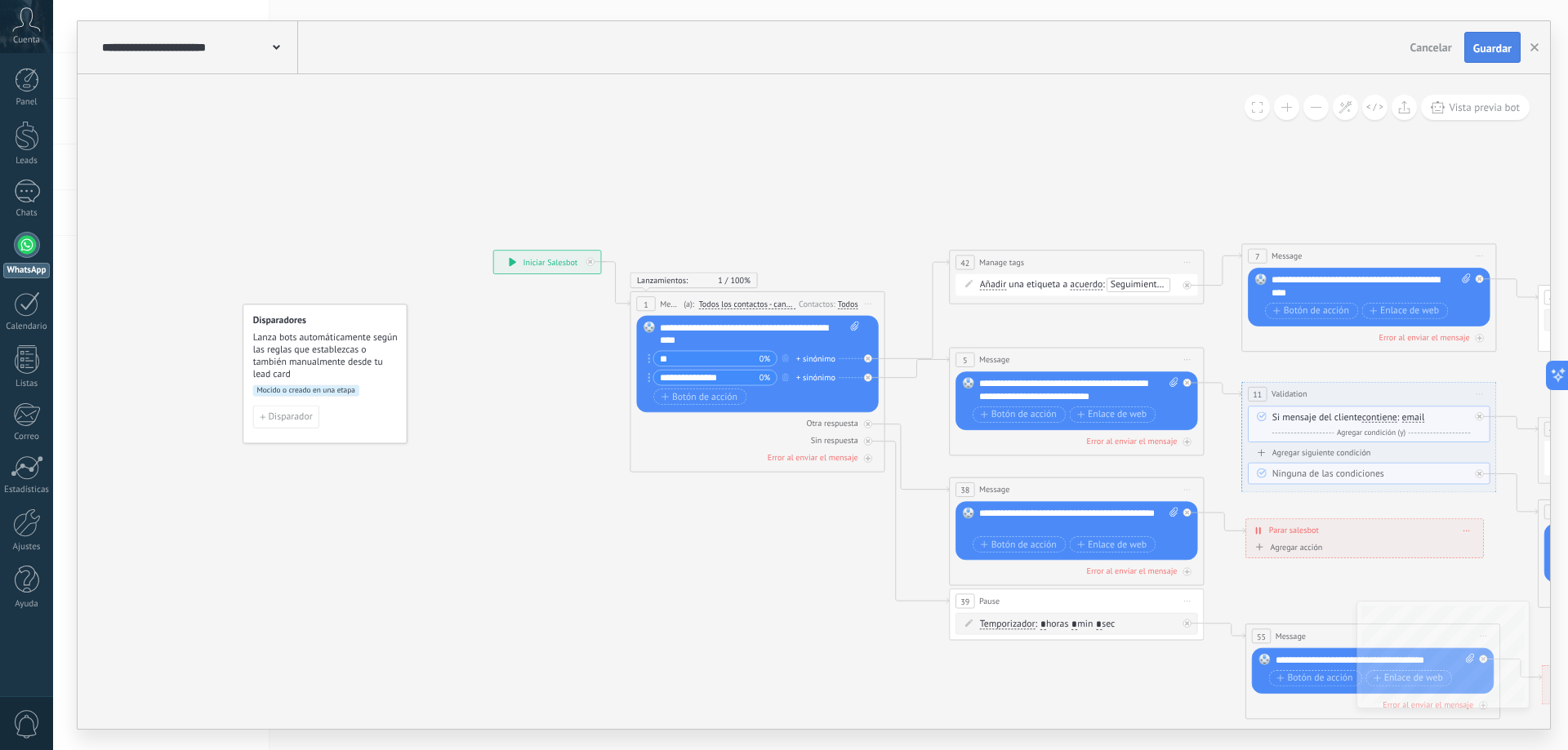
click at [1500, 45] on span "Guardar" at bounding box center [1492, 48] width 39 height 12
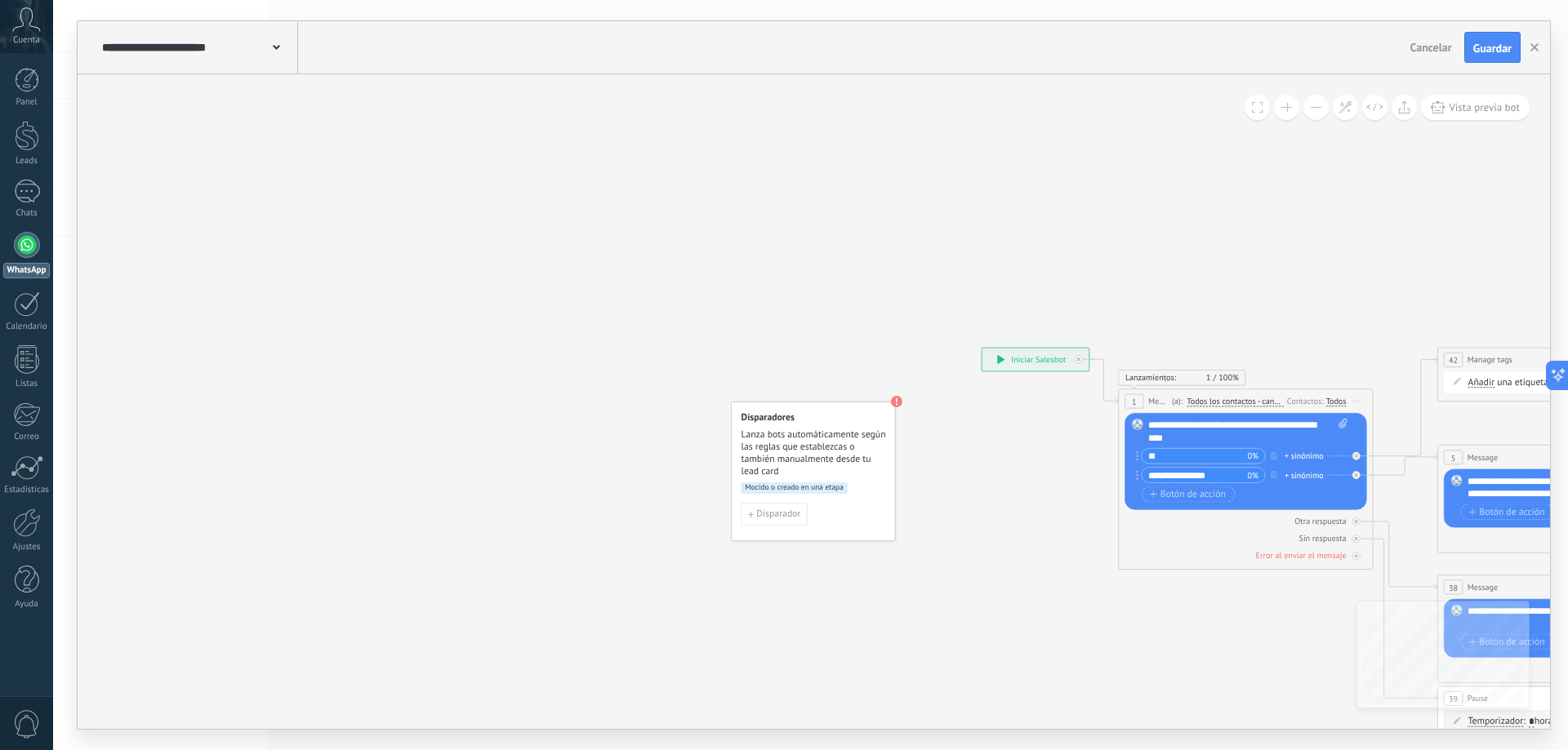
click at [822, 480] on div "Disparadores Lanza bots automáticamente según las reglas que establezcas o tamb…" at bounding box center [813, 471] width 164 height 140
click at [763, 490] on span "Mocido o creado en una etapa" at bounding box center [795, 488] width 106 height 12
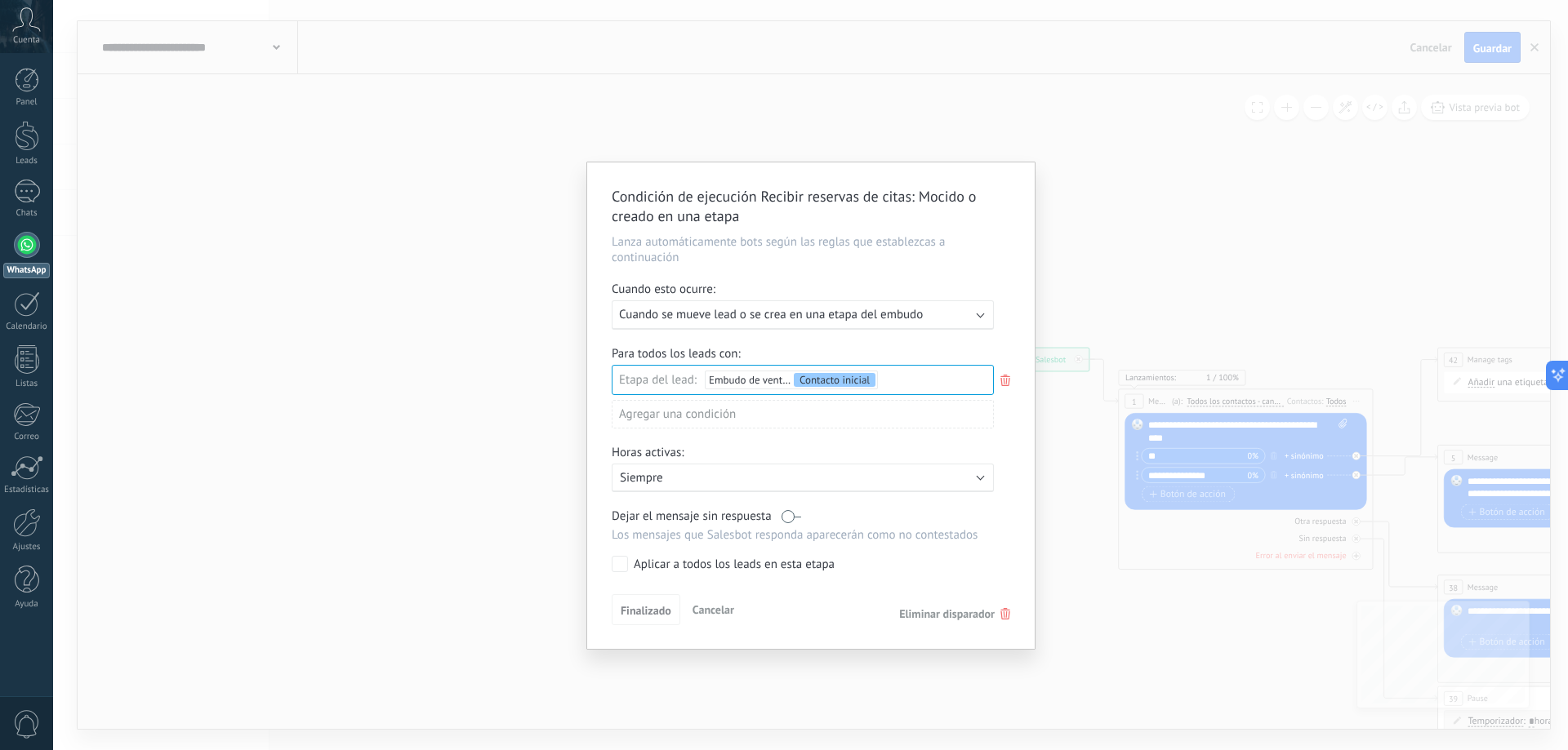
click at [0, 0] on div "Incoming leads Contacto inicial Negociación Debate contractual Discusión de con…" at bounding box center [0, 0] width 0 height 0
click at [637, 614] on div "Incoming leads Contacto inicial Negociación Debate contractual Discusión de con…" at bounding box center [803, 554] width 382 height 380
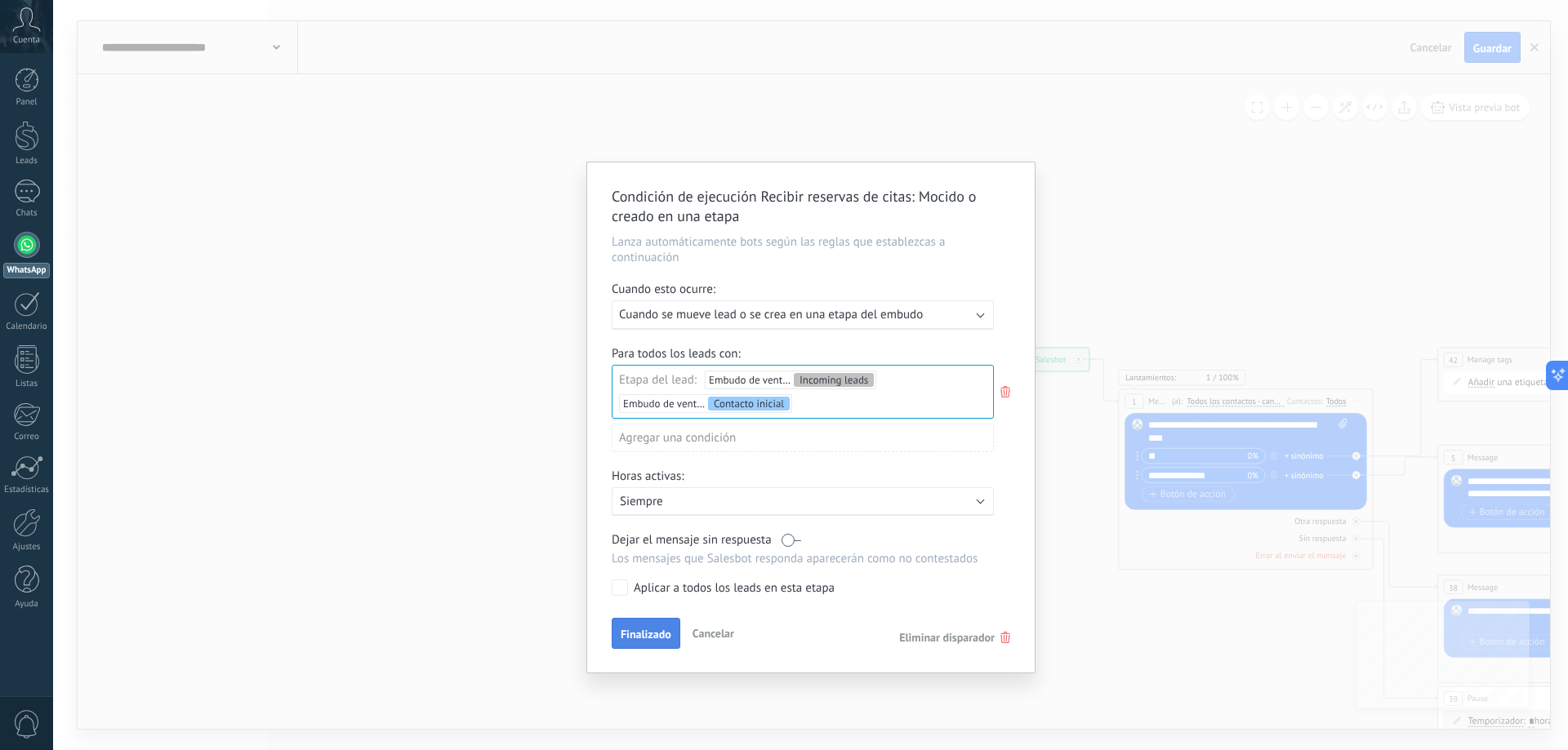
click at [640, 631] on span "Finalizado" at bounding box center [646, 635] width 51 height 12
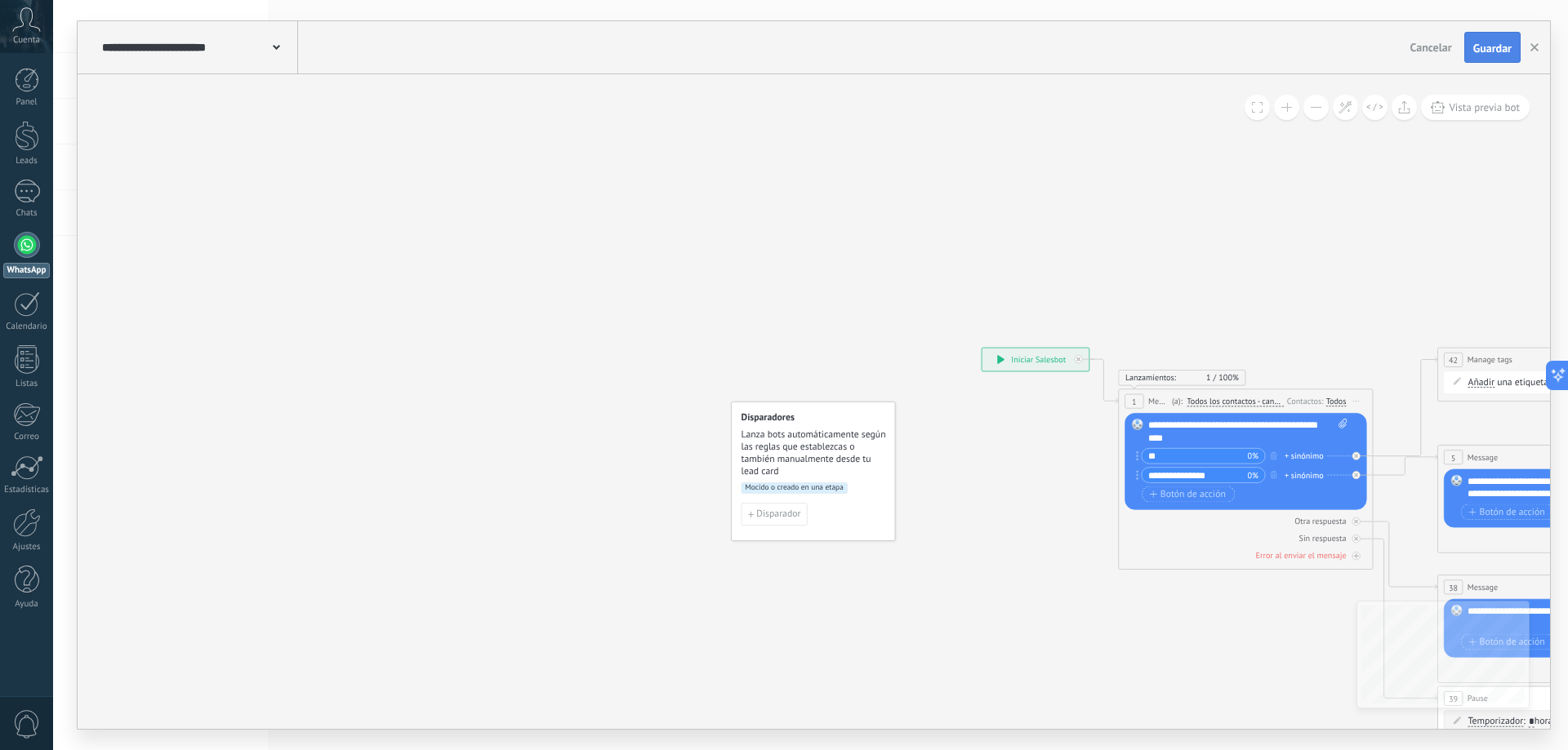
click at [1505, 49] on span "Guardar" at bounding box center [1492, 48] width 39 height 12
click at [1530, 50] on icon "button" at bounding box center [1534, 47] width 8 height 8
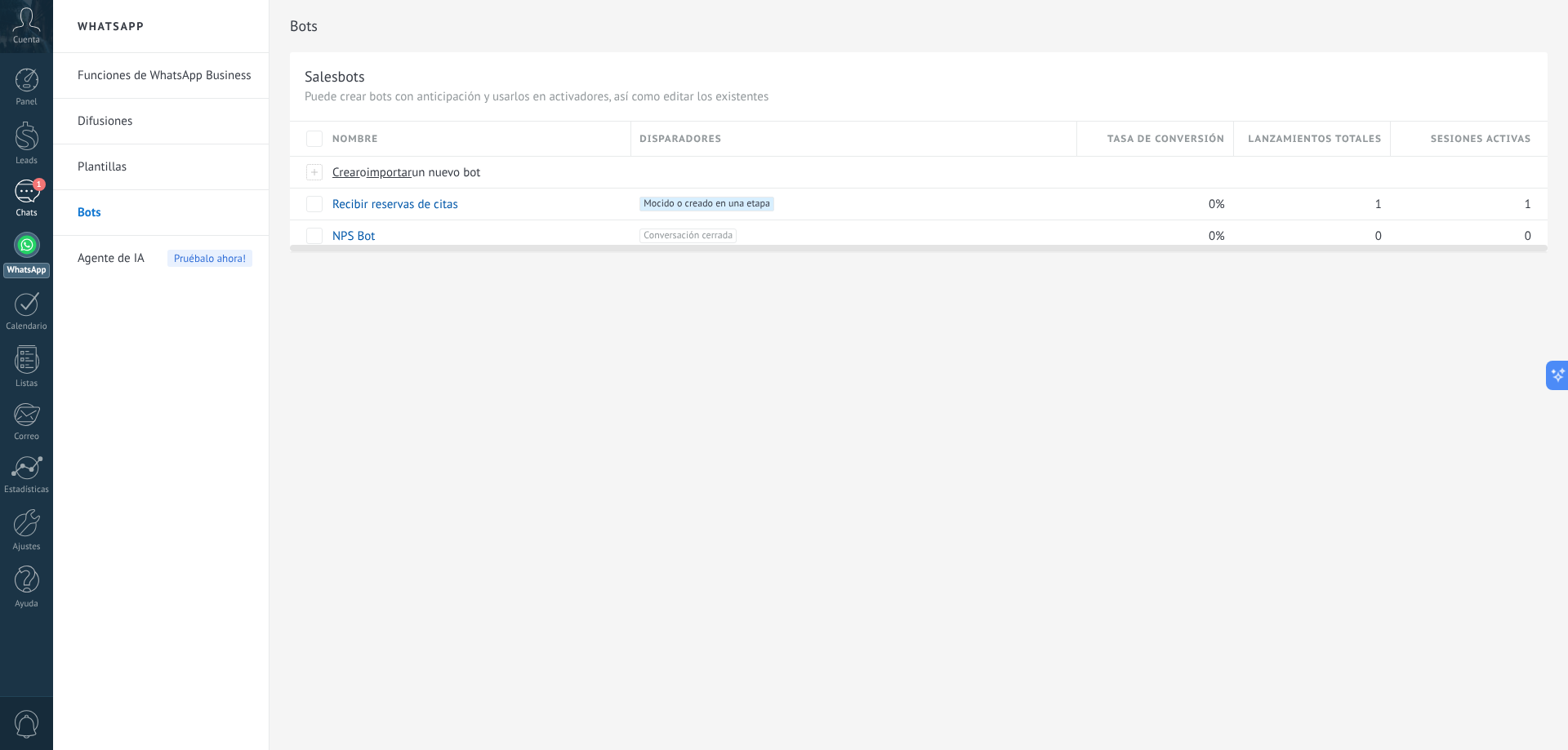
click at [11, 204] on link "1 Chats" at bounding box center [26, 199] width 53 height 40
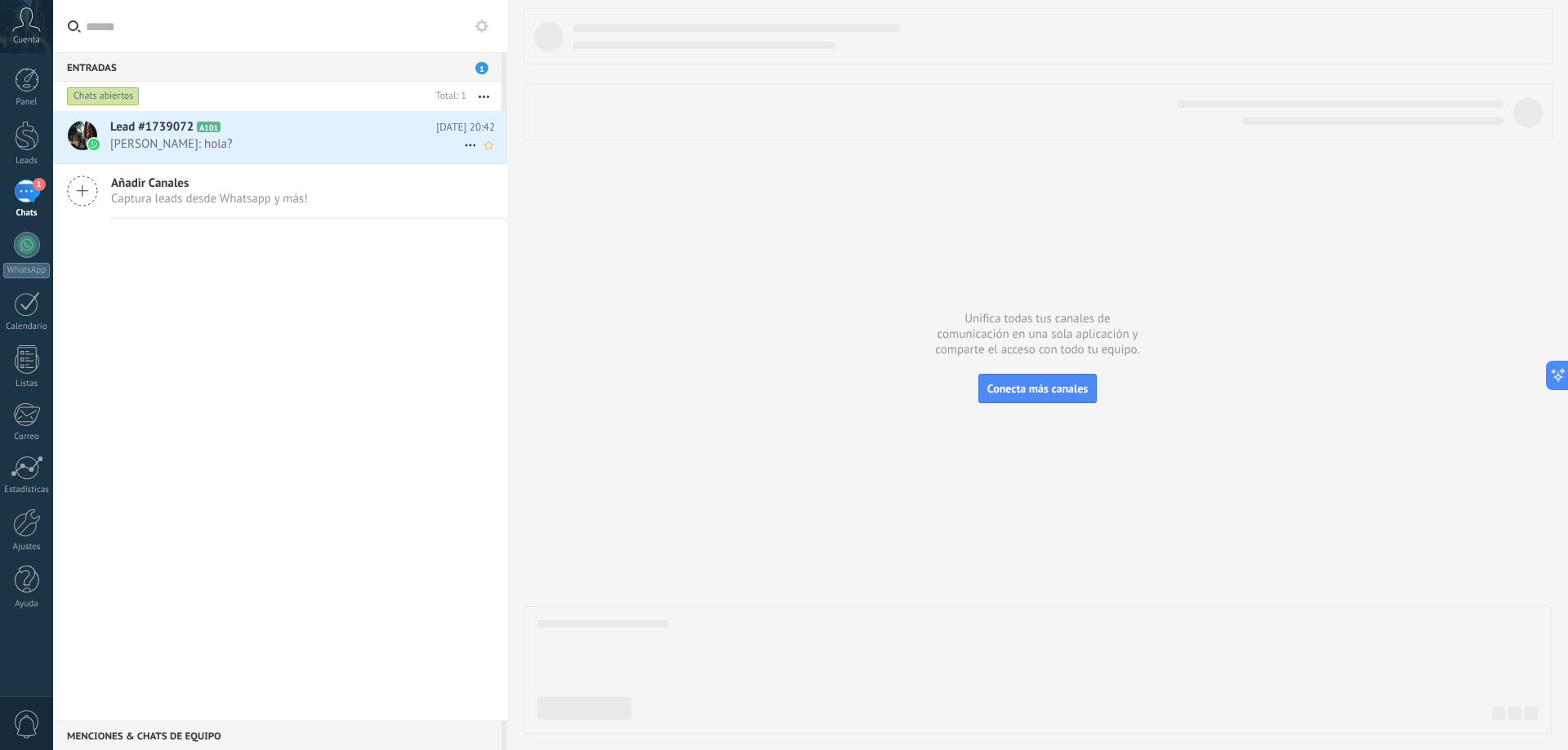
click at [276, 123] on h2 "Lead #1739072 A101" at bounding box center [273, 127] width 326 height 16
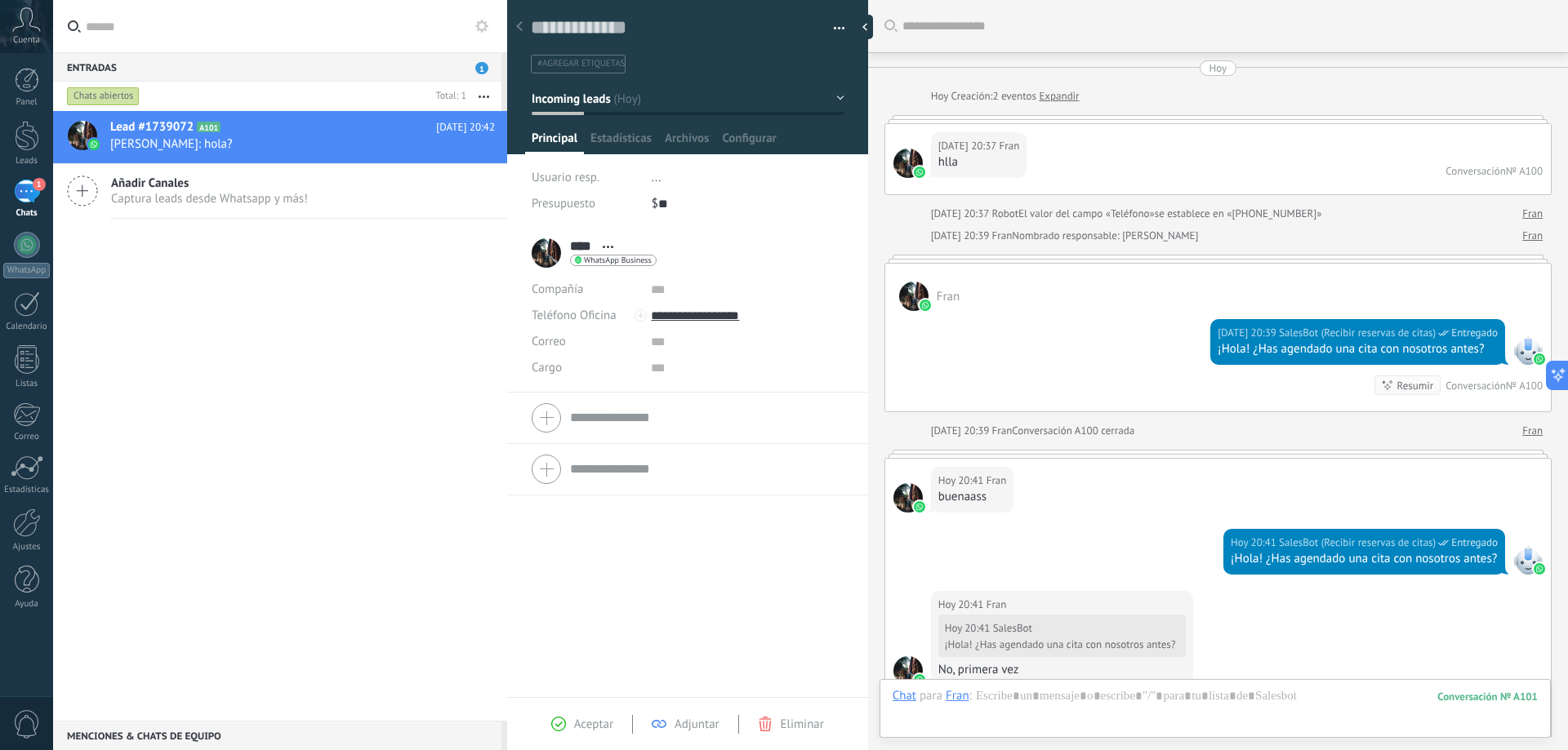
scroll to position [745, 0]
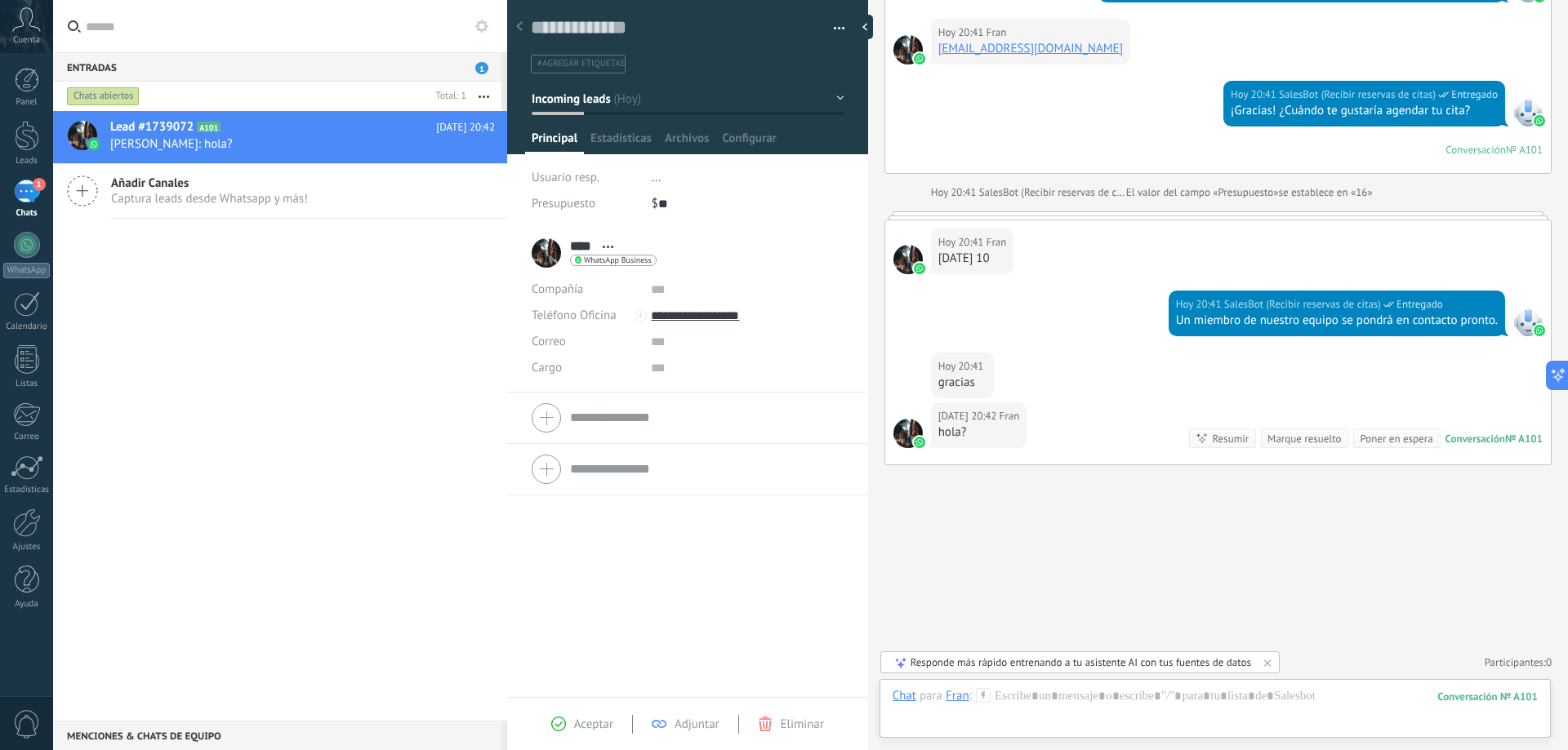
click at [803, 725] on span "Eliminar" at bounding box center [802, 724] width 43 height 15
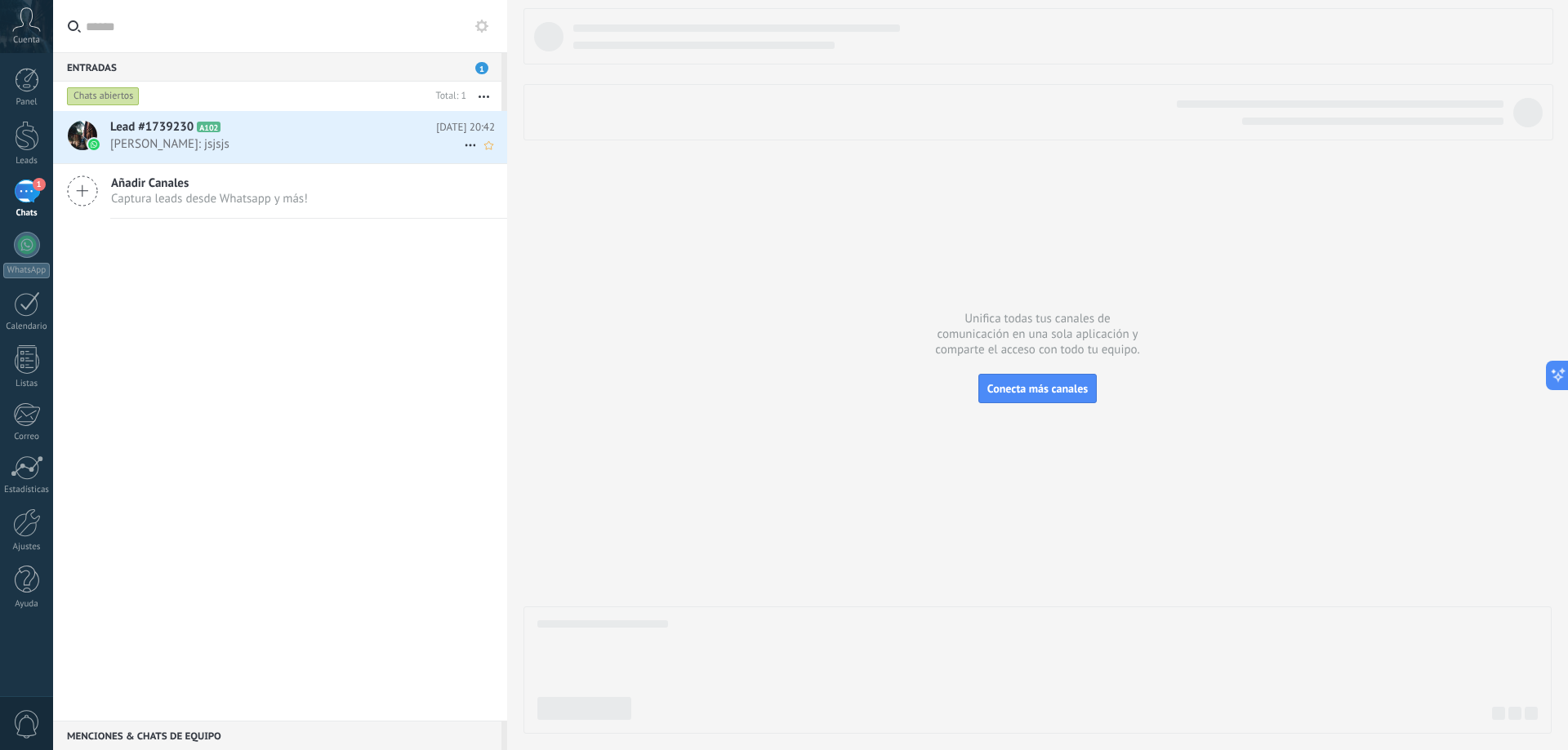
click at [200, 139] on span "Fran: jsjsjs" at bounding box center [287, 144] width 354 height 15
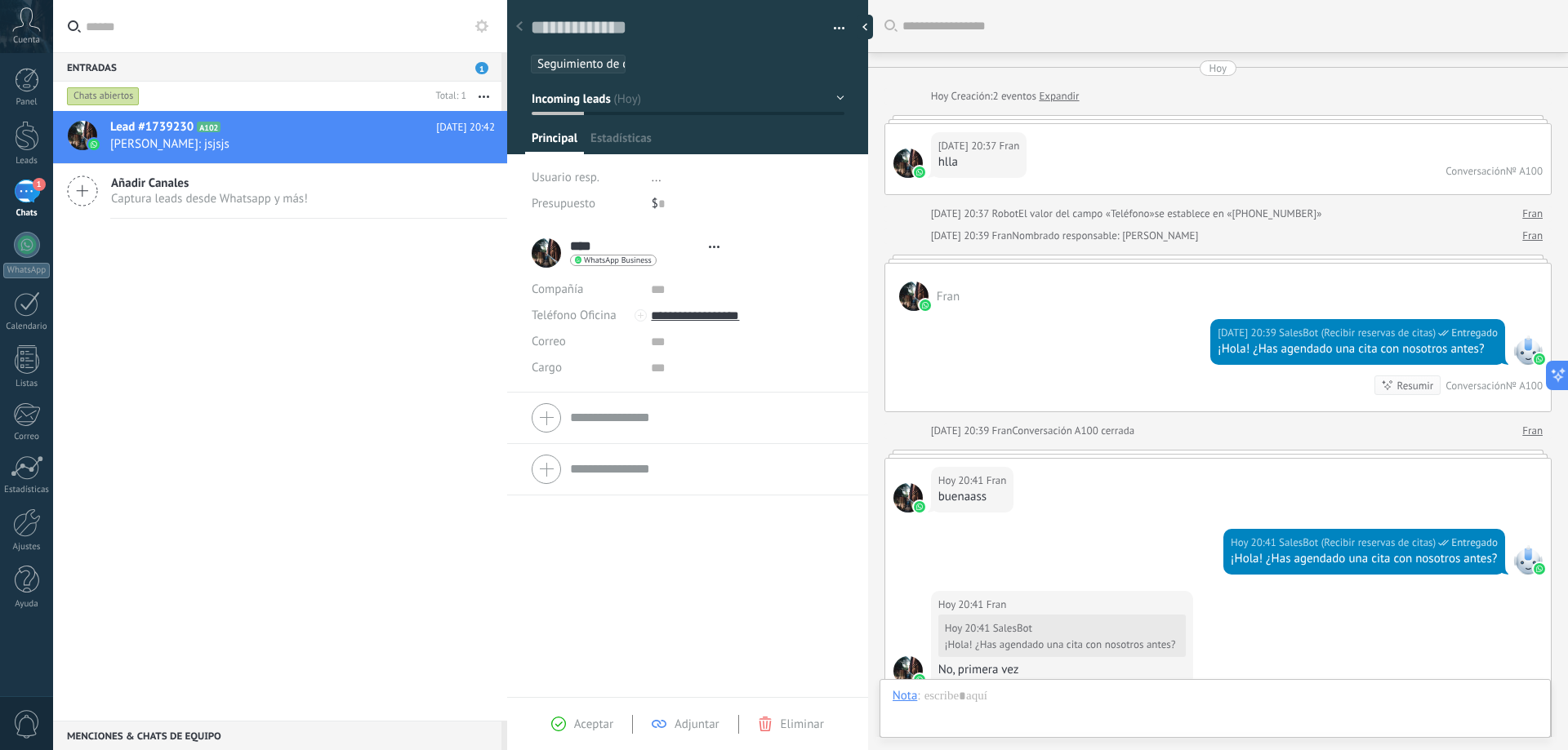
scroll to position [1365, 0]
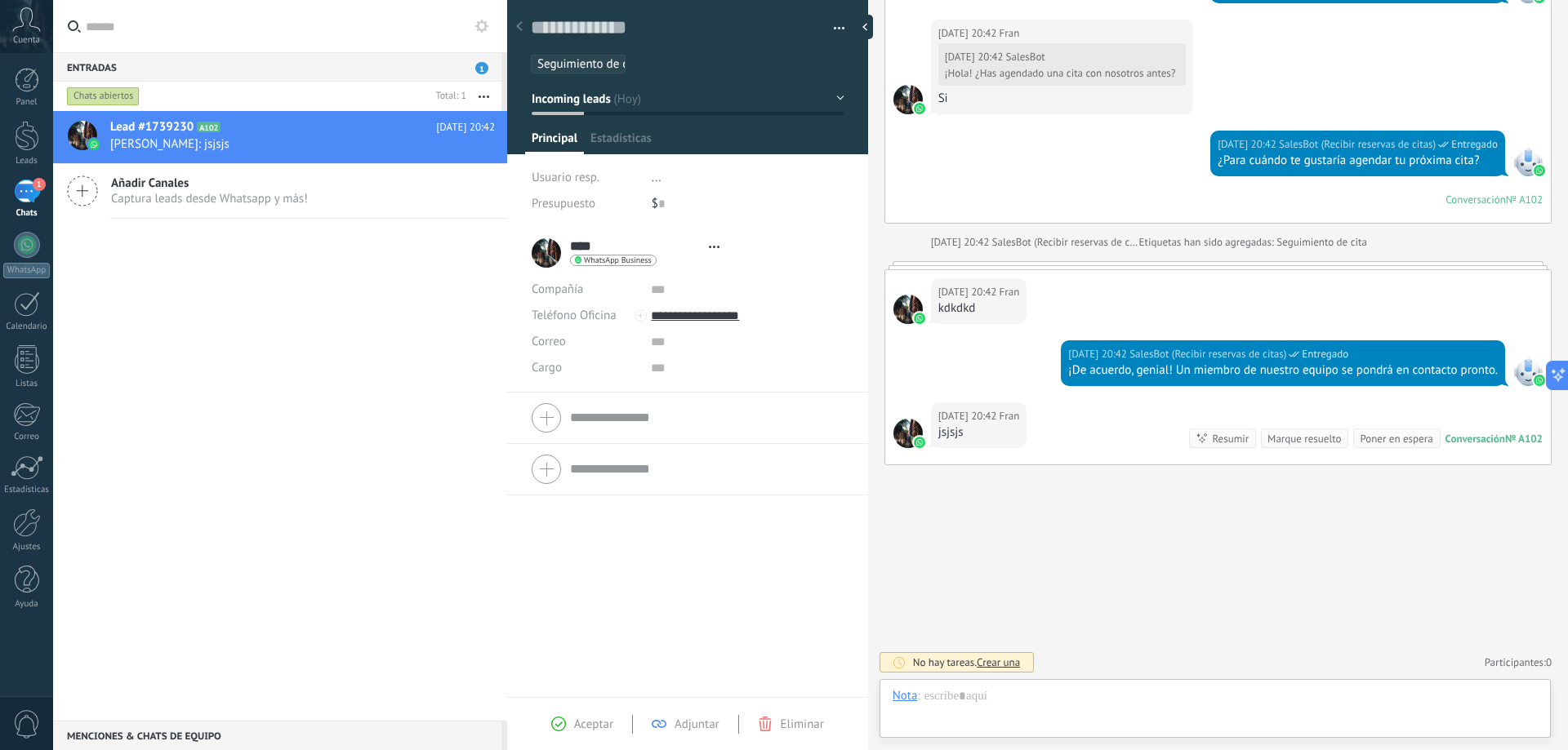
type textarea "**********"
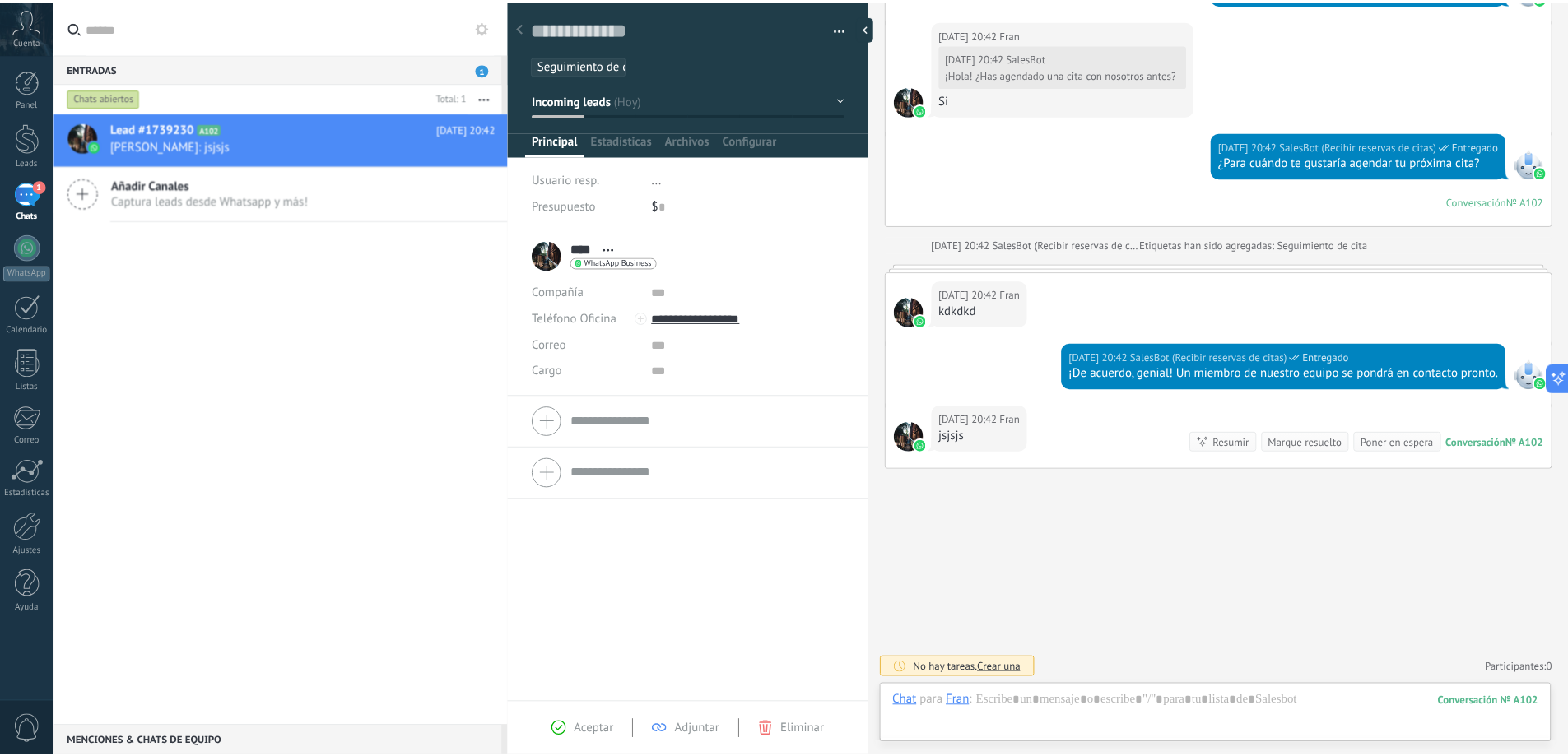
scroll to position [25, 0]
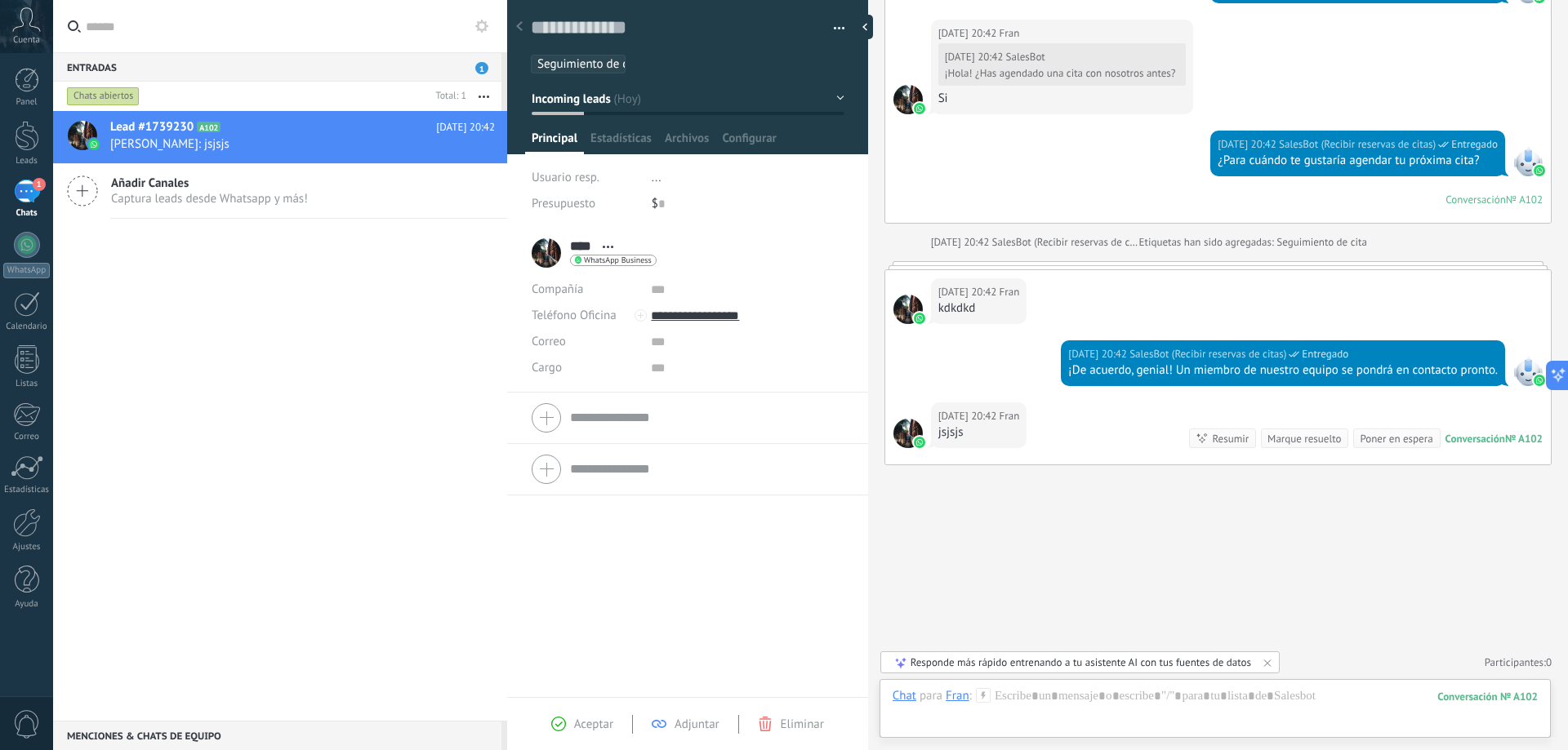
click at [789, 724] on span "Eliminar" at bounding box center [802, 724] width 43 height 15
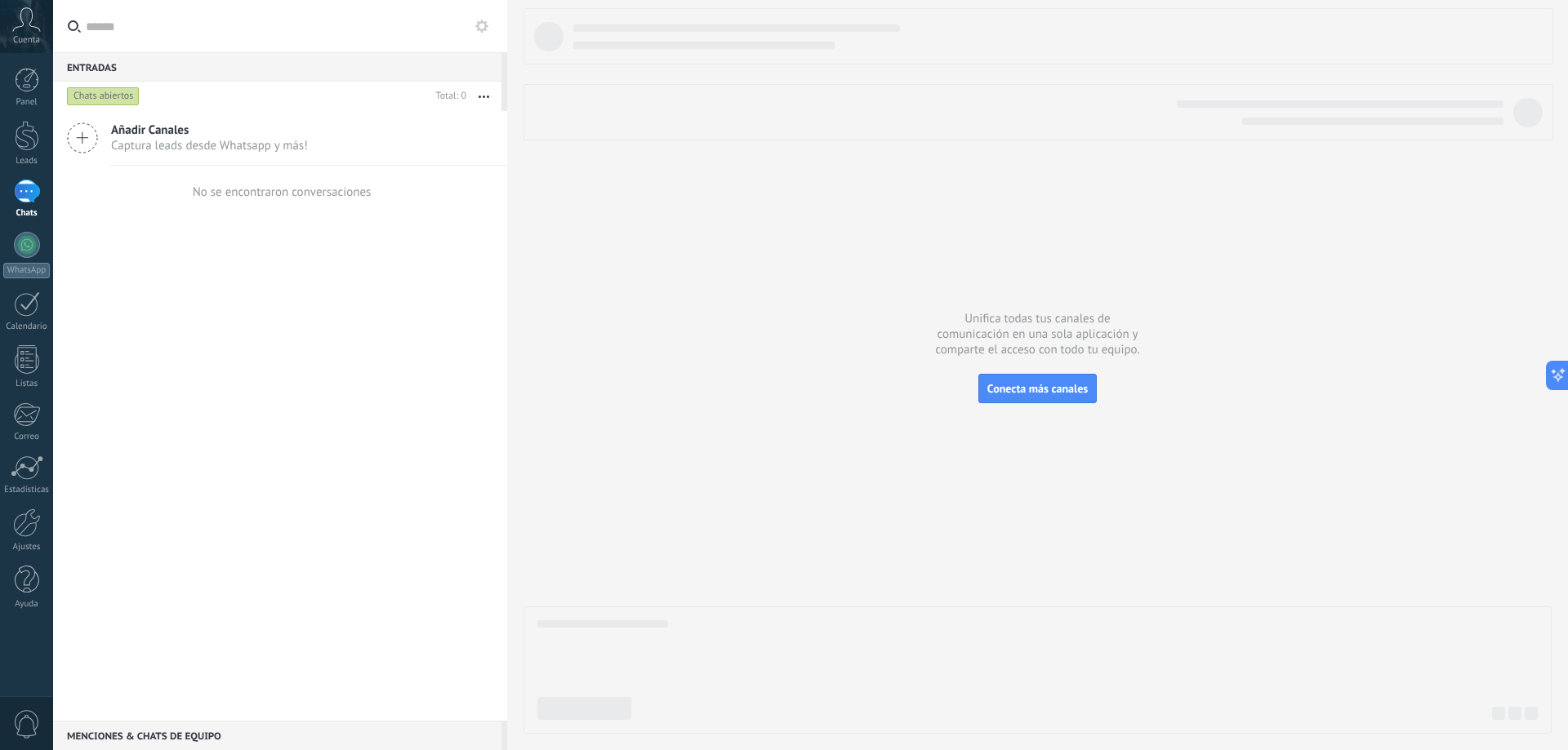
click at [13, 33] on div "Cuenta" at bounding box center [26, 26] width 53 height 53
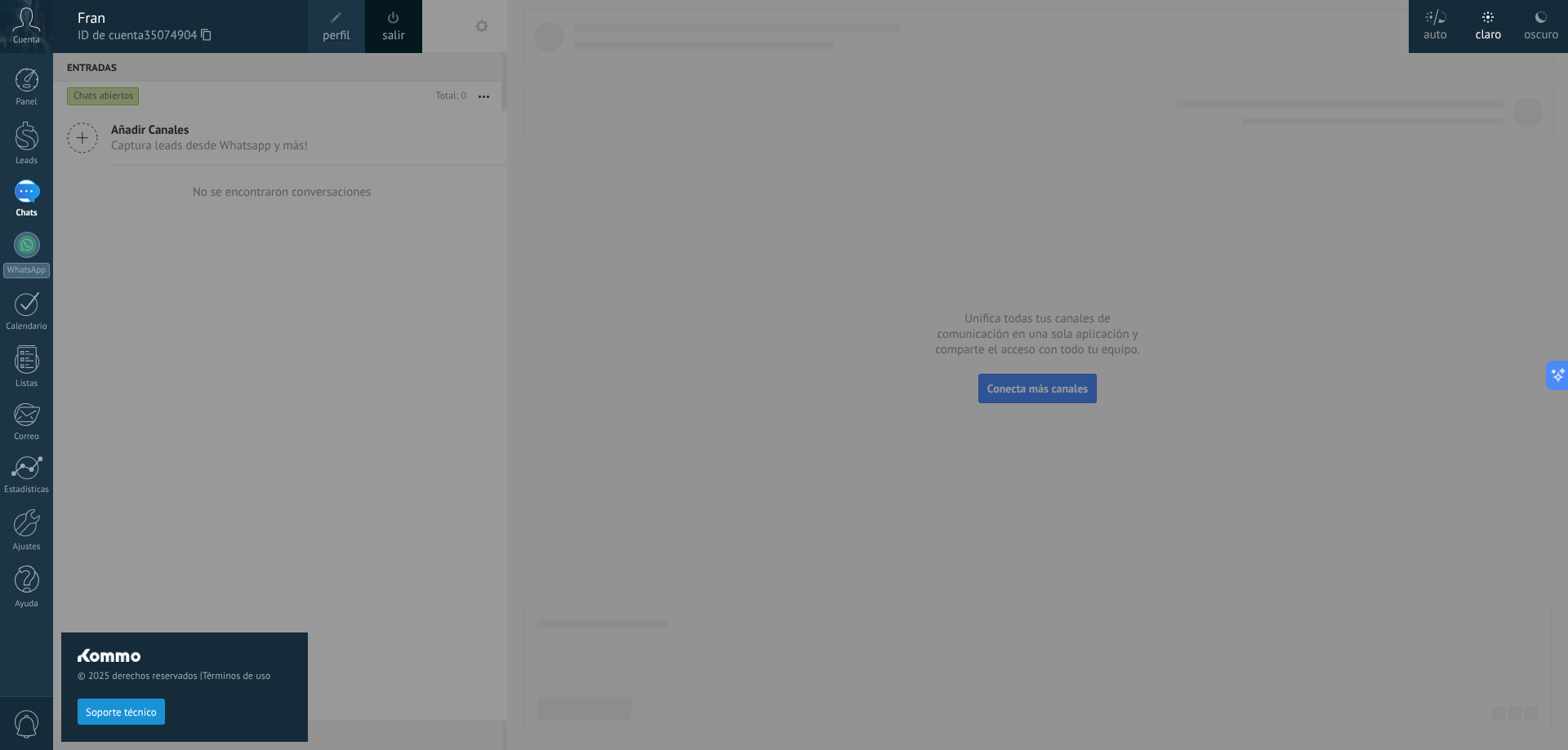
click at [341, 29] on span "perfil" at bounding box center [336, 35] width 27 height 18
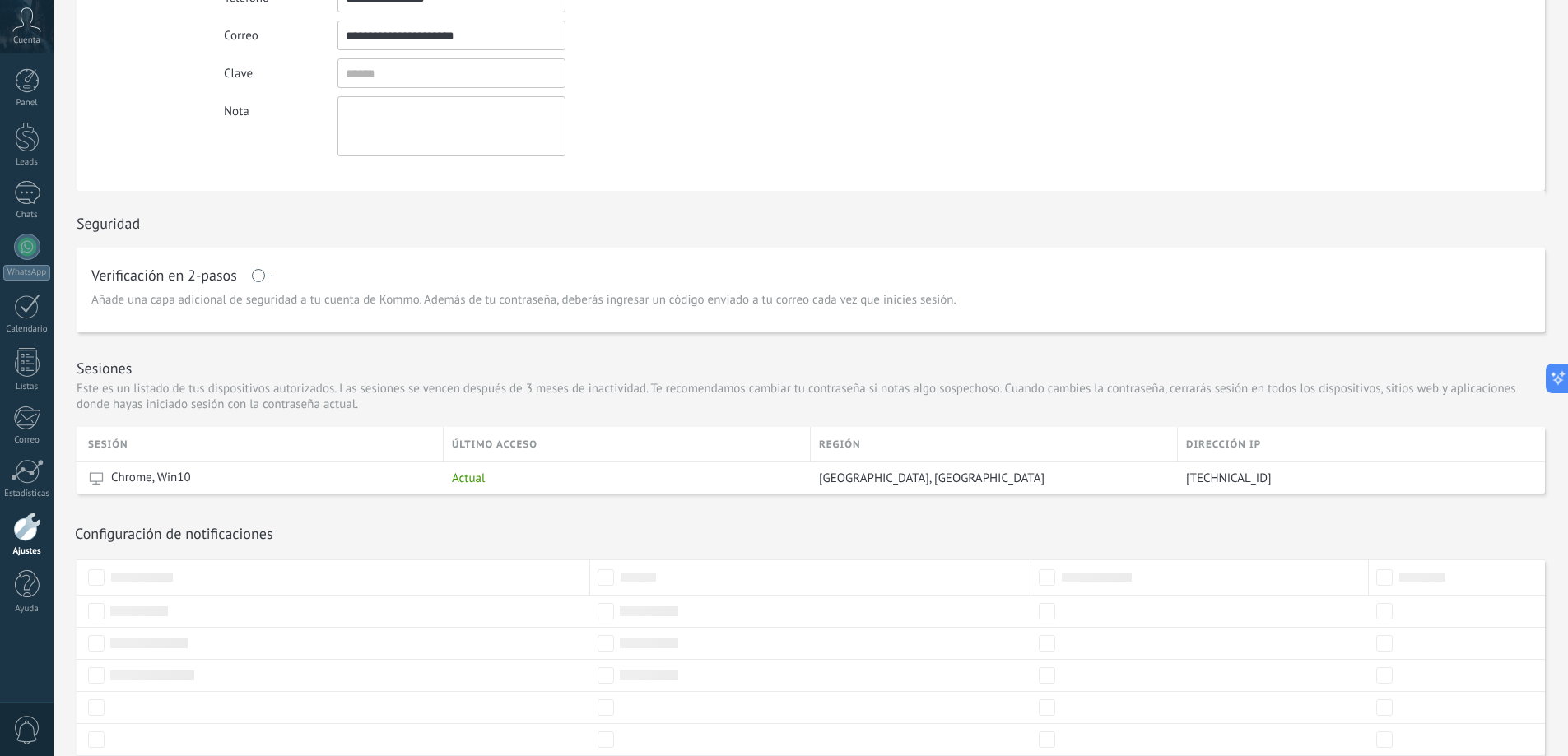
scroll to position [266, 0]
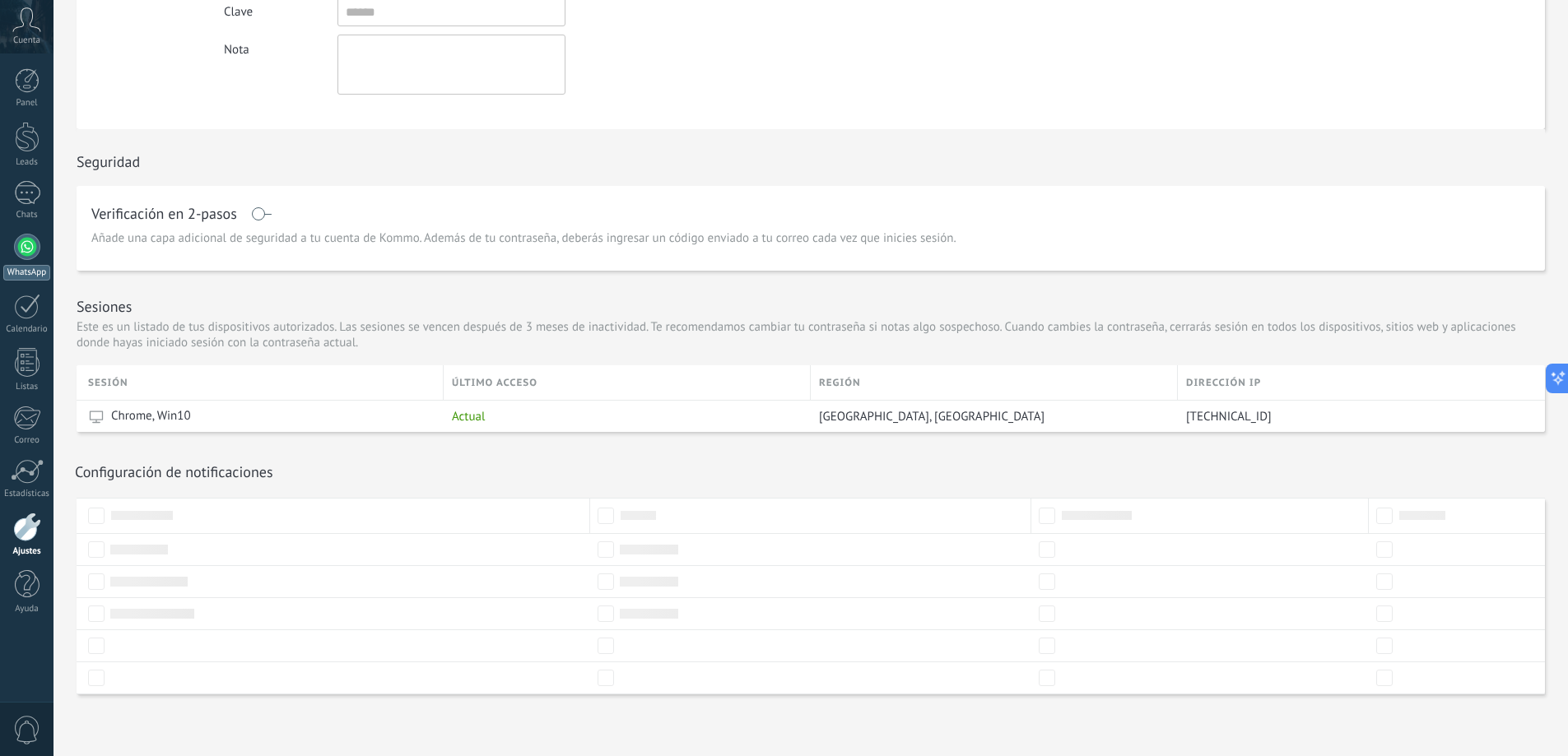
click at [22, 250] on div at bounding box center [26, 246] width 26 height 26
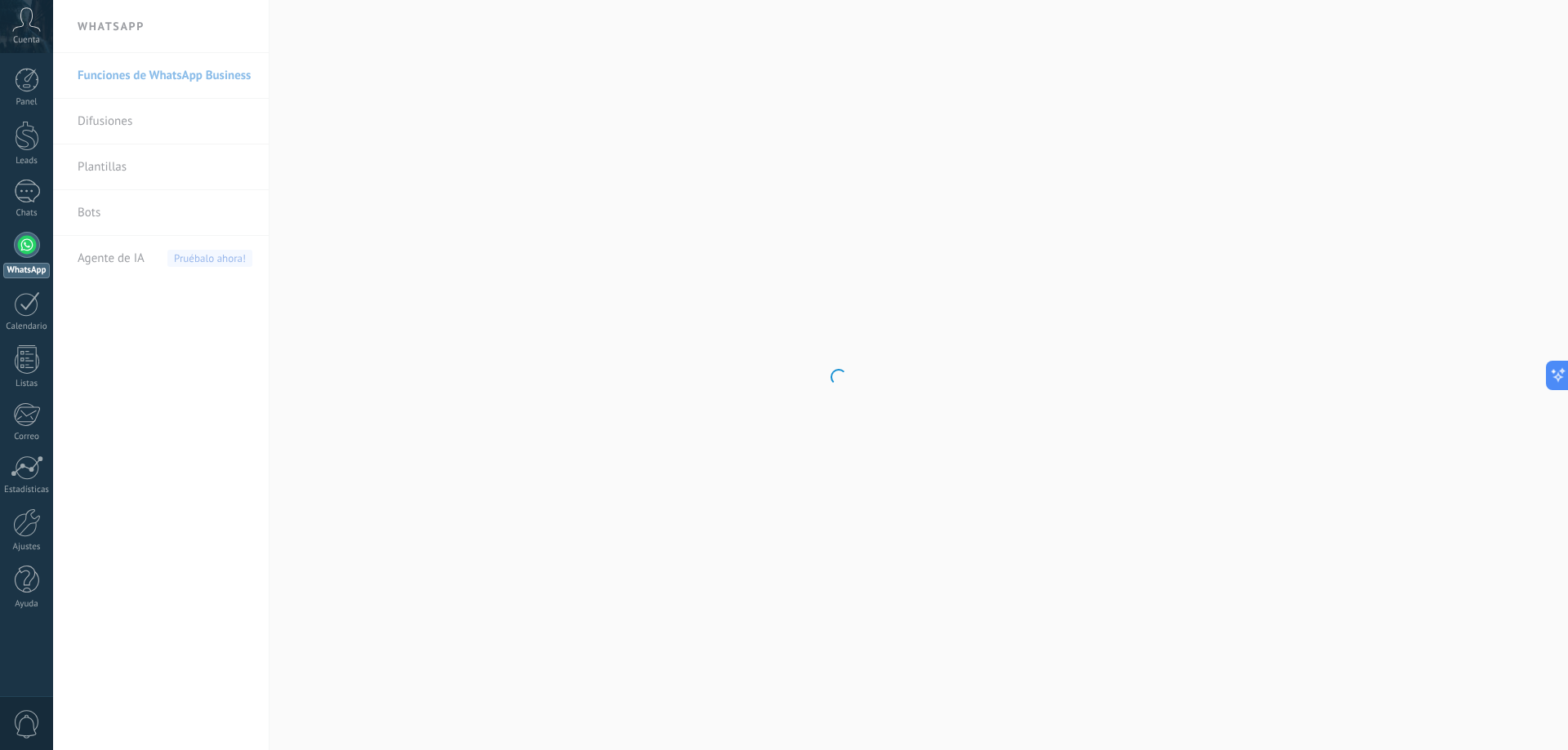
click at [19, 20] on icon at bounding box center [27, 19] width 29 height 24
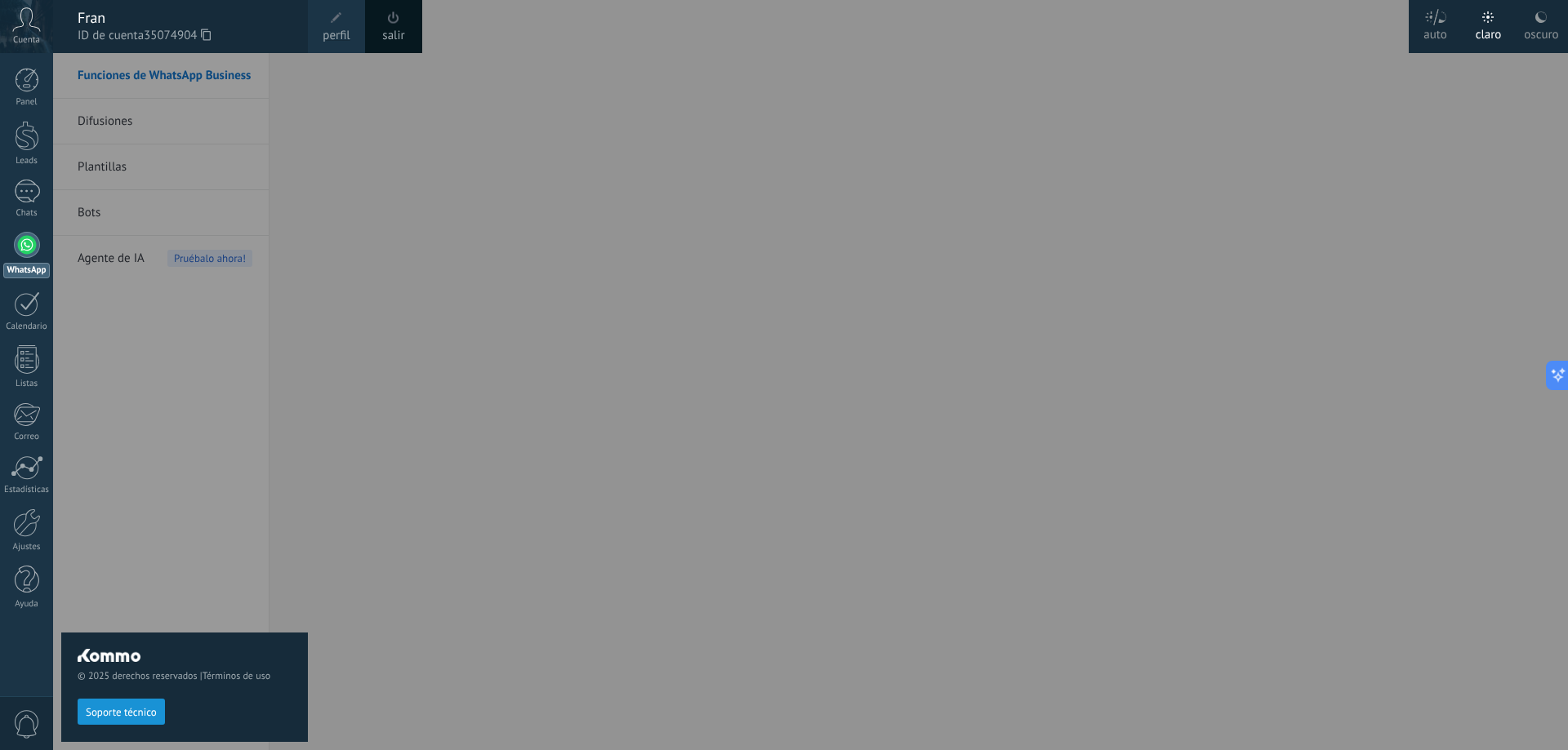
click at [95, 13] on div "Fran" at bounding box center [184, 18] width 214 height 18
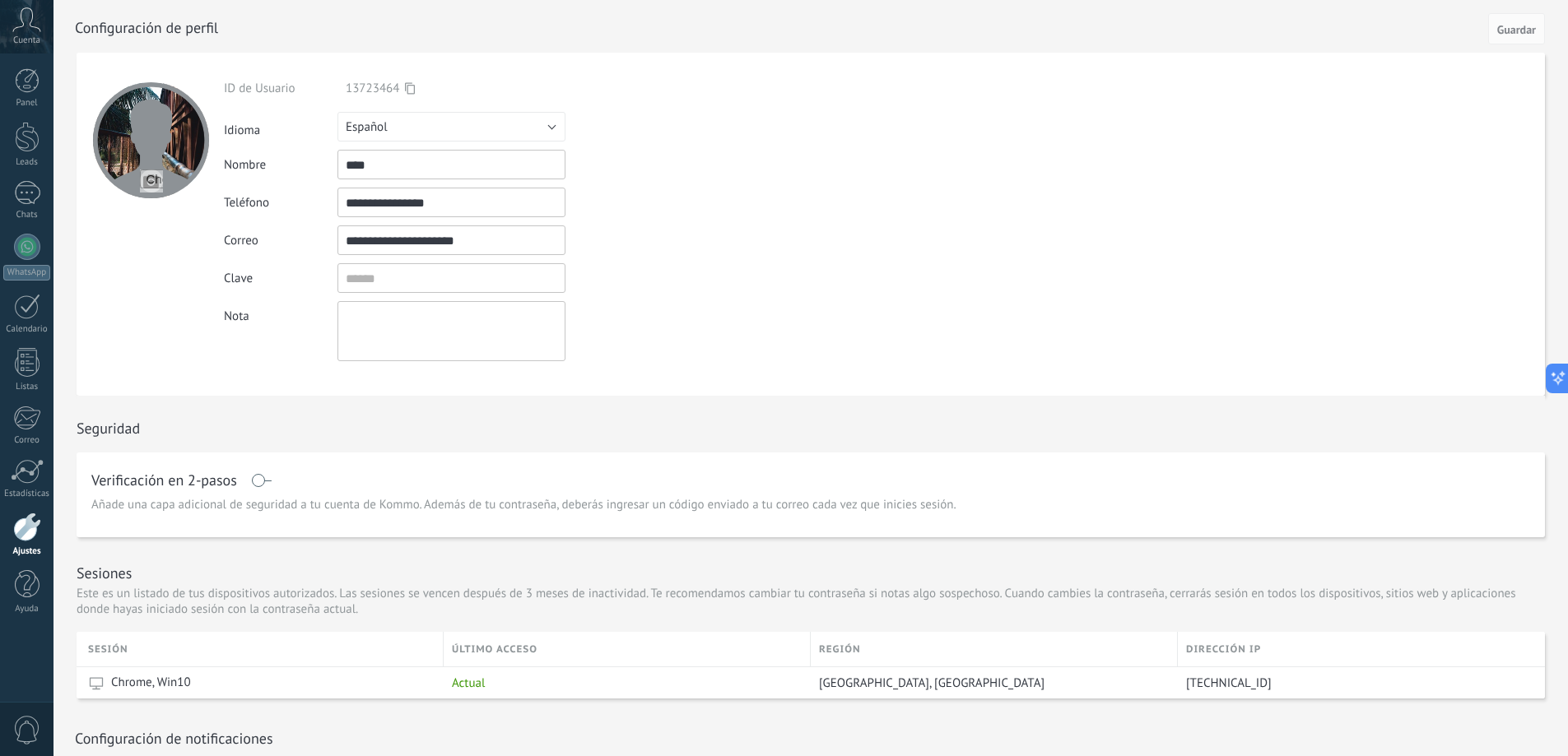
click at [29, 527] on div at bounding box center [27, 527] width 28 height 29
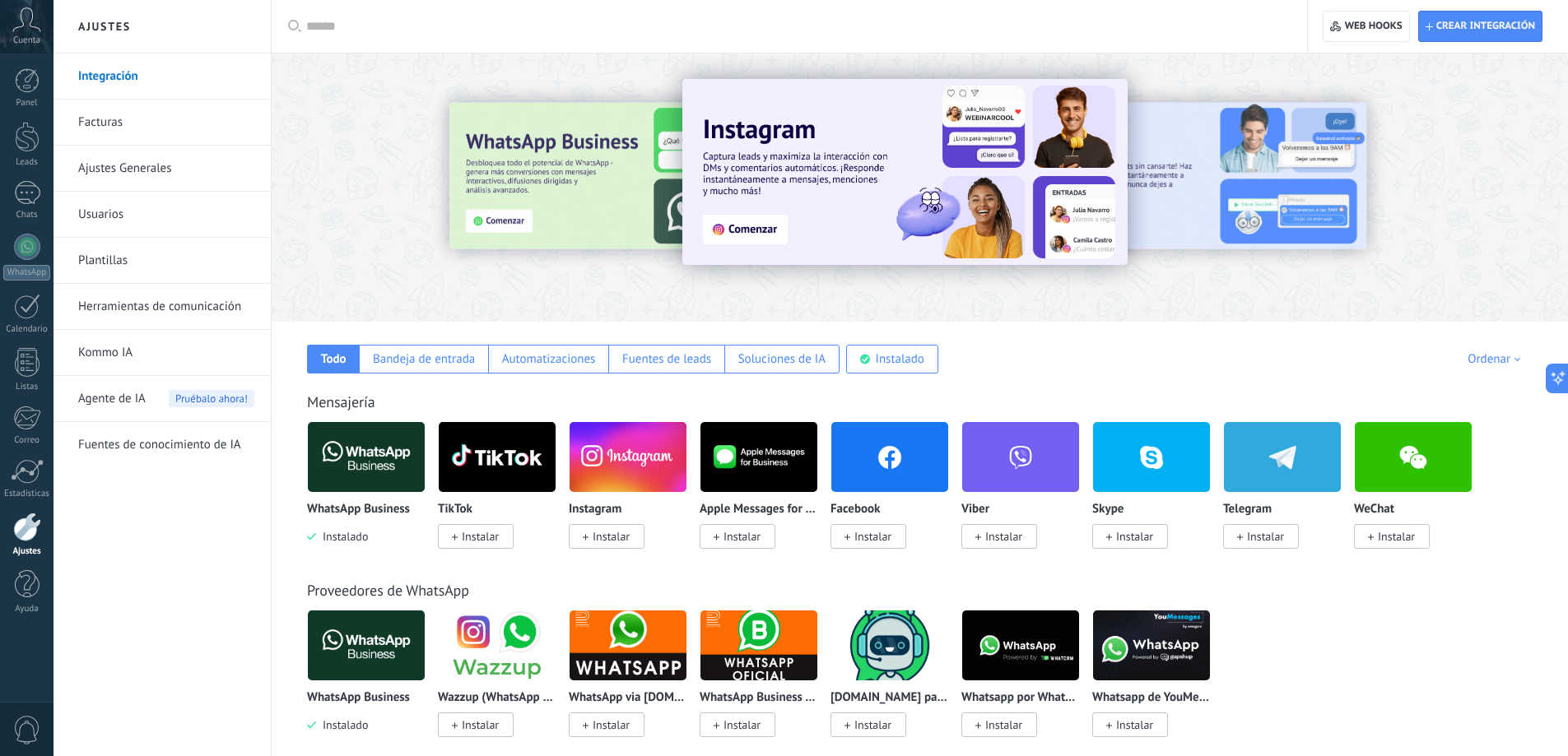
click at [100, 117] on link "Facturas" at bounding box center [166, 122] width 177 height 46
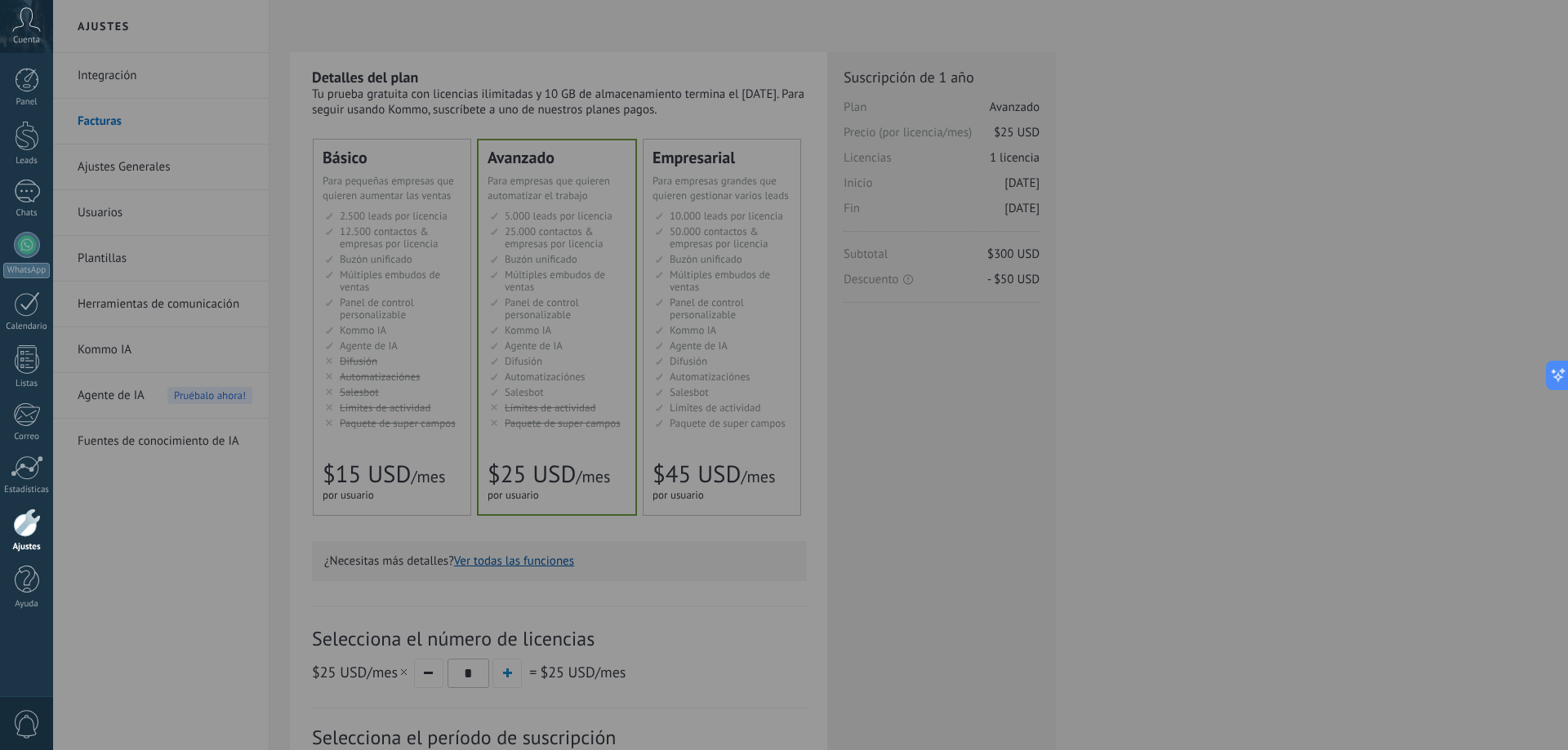
click at [225, 625] on div at bounding box center [837, 375] width 1568 height 750
click at [15, 738] on span "0" at bounding box center [27, 725] width 28 height 29
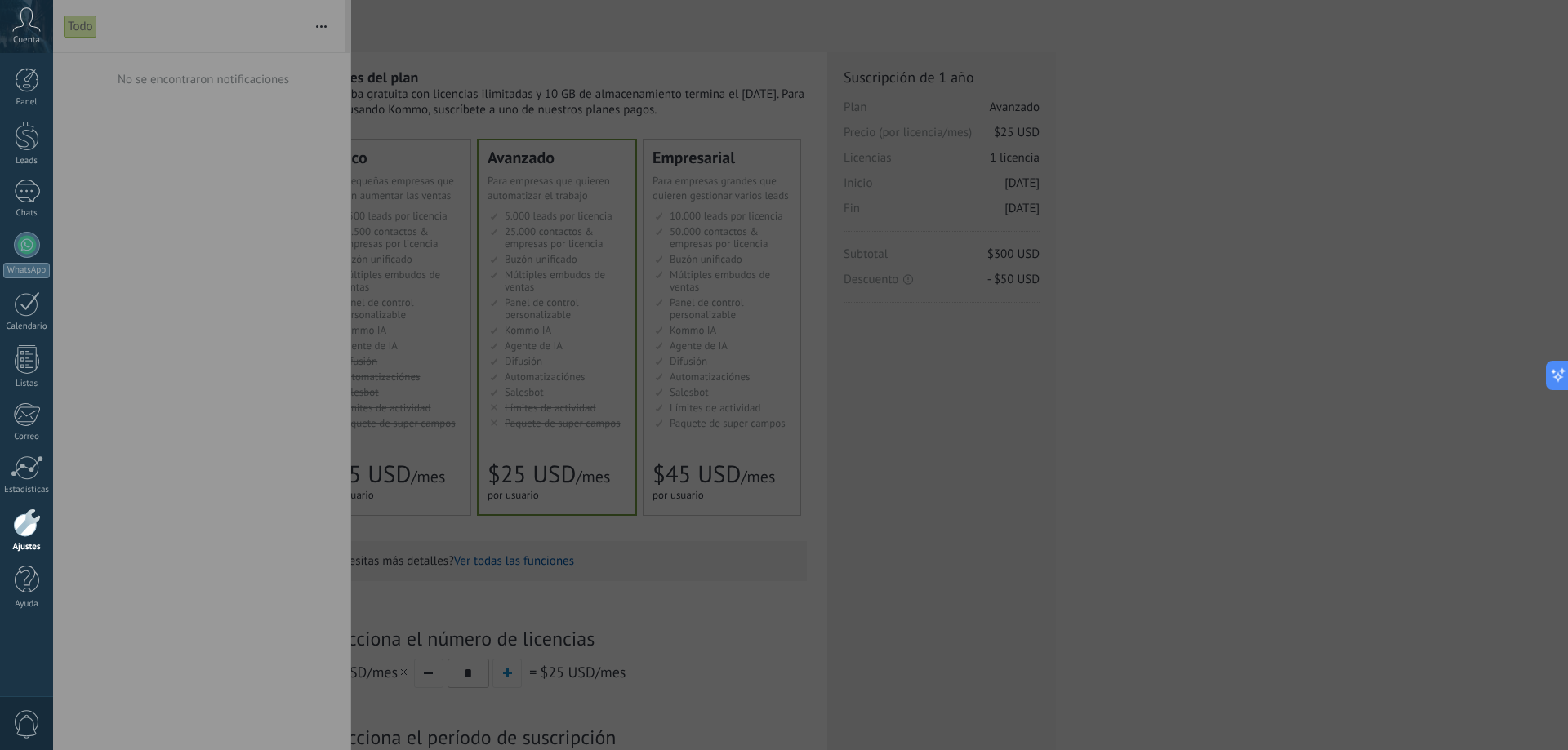
click at [445, 545] on div at bounding box center [837, 375] width 1568 height 750
click at [1378, 318] on div at bounding box center [837, 375] width 1568 height 750
drag, startPoint x: 1378, startPoint y: 318, endPoint x: 1067, endPoint y: 259, distance: 316.5
click at [1338, 307] on div at bounding box center [837, 375] width 1568 height 750
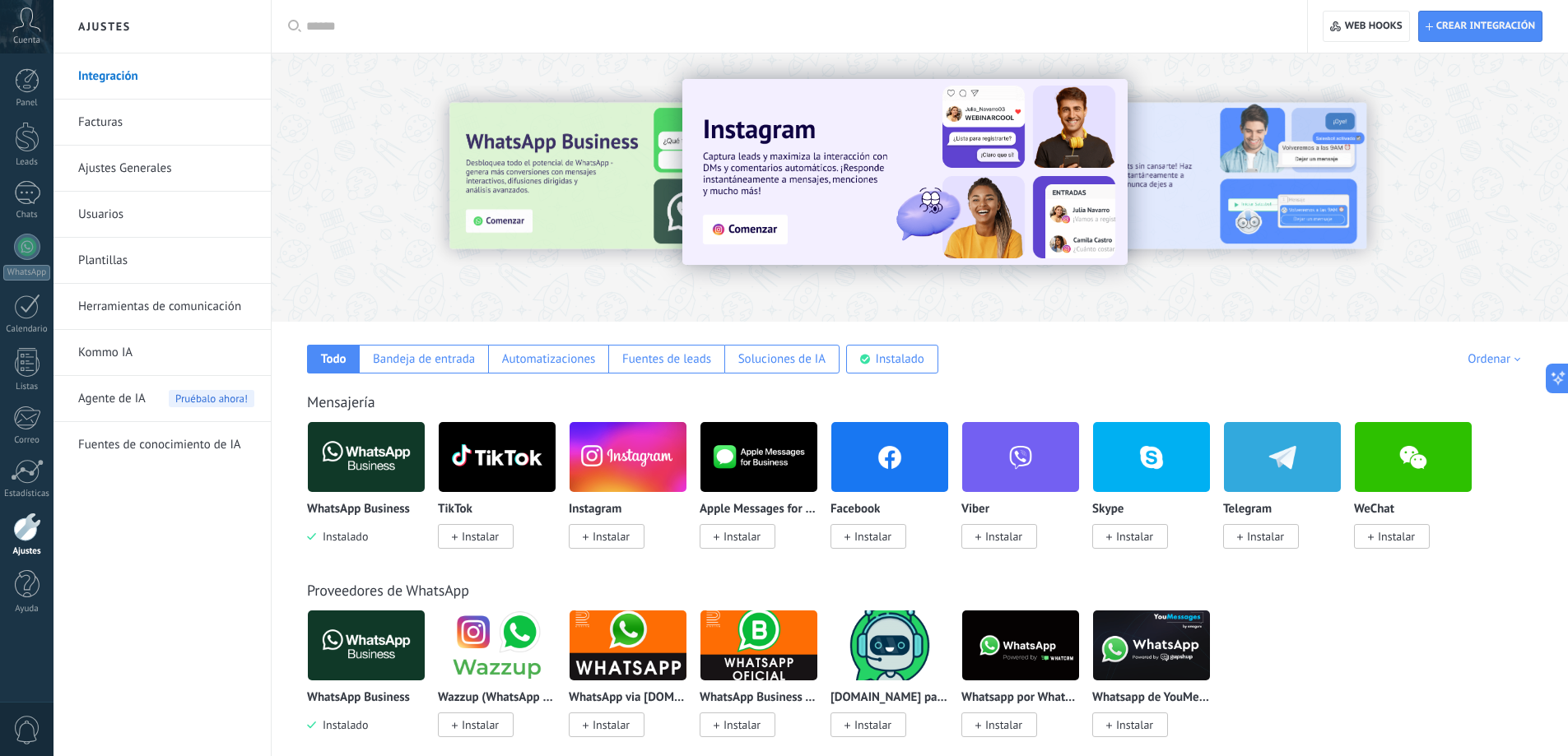
click at [117, 207] on link "Usuarios" at bounding box center [166, 215] width 177 height 46
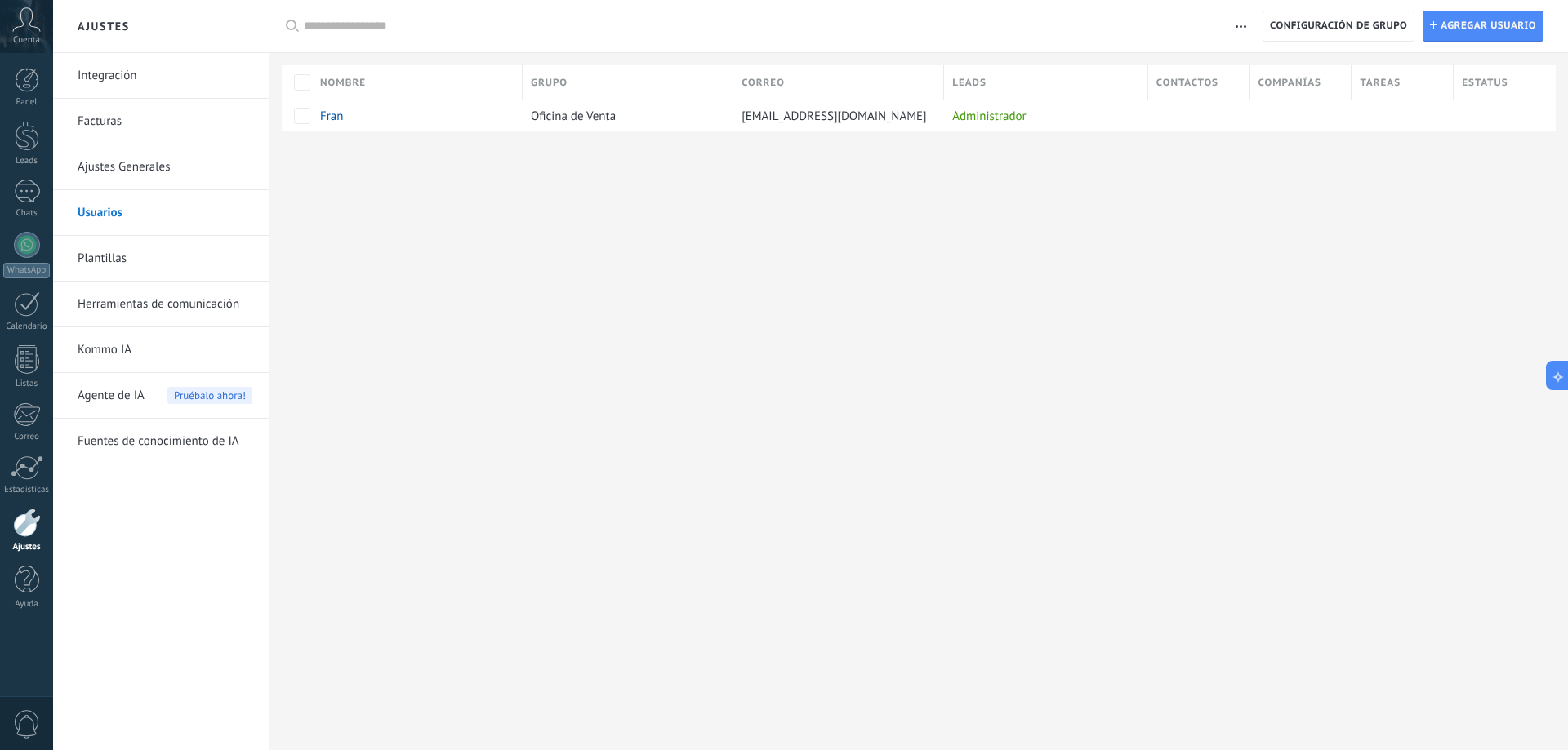
click at [127, 168] on link "Ajustes Generales" at bounding box center [165, 168] width 175 height 45
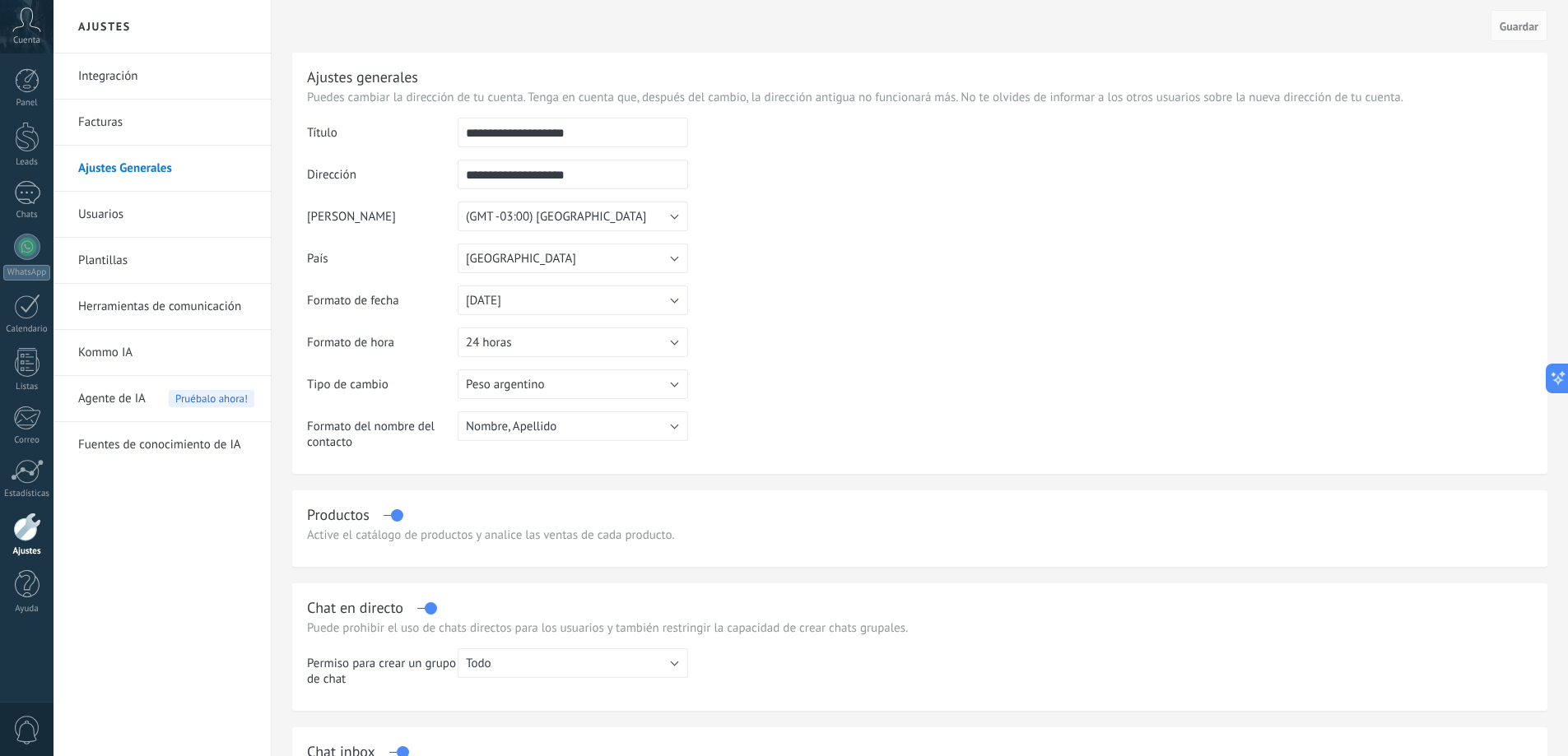
click at [98, 77] on link "Integración" at bounding box center [166, 76] width 177 height 46
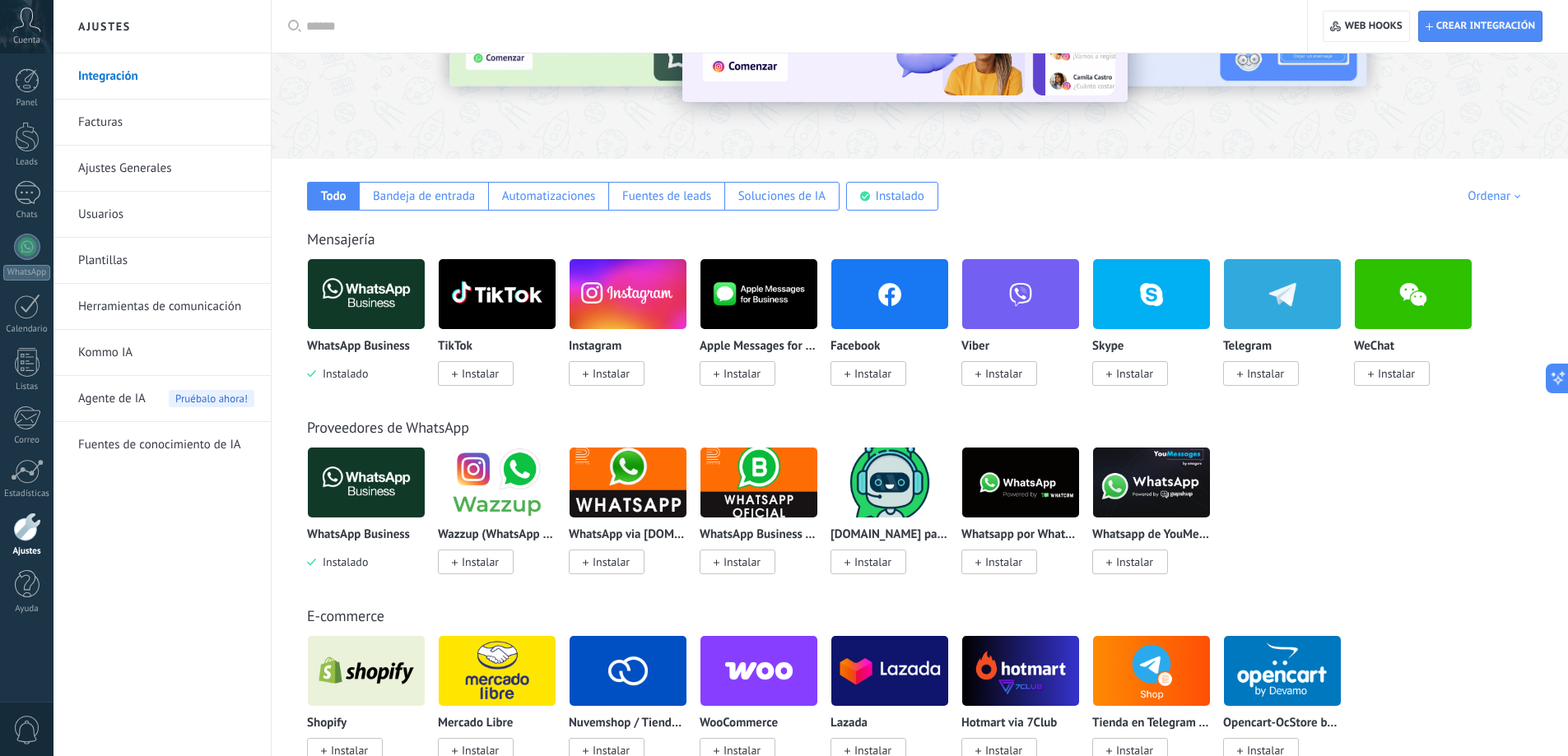
scroll to position [165, 0]
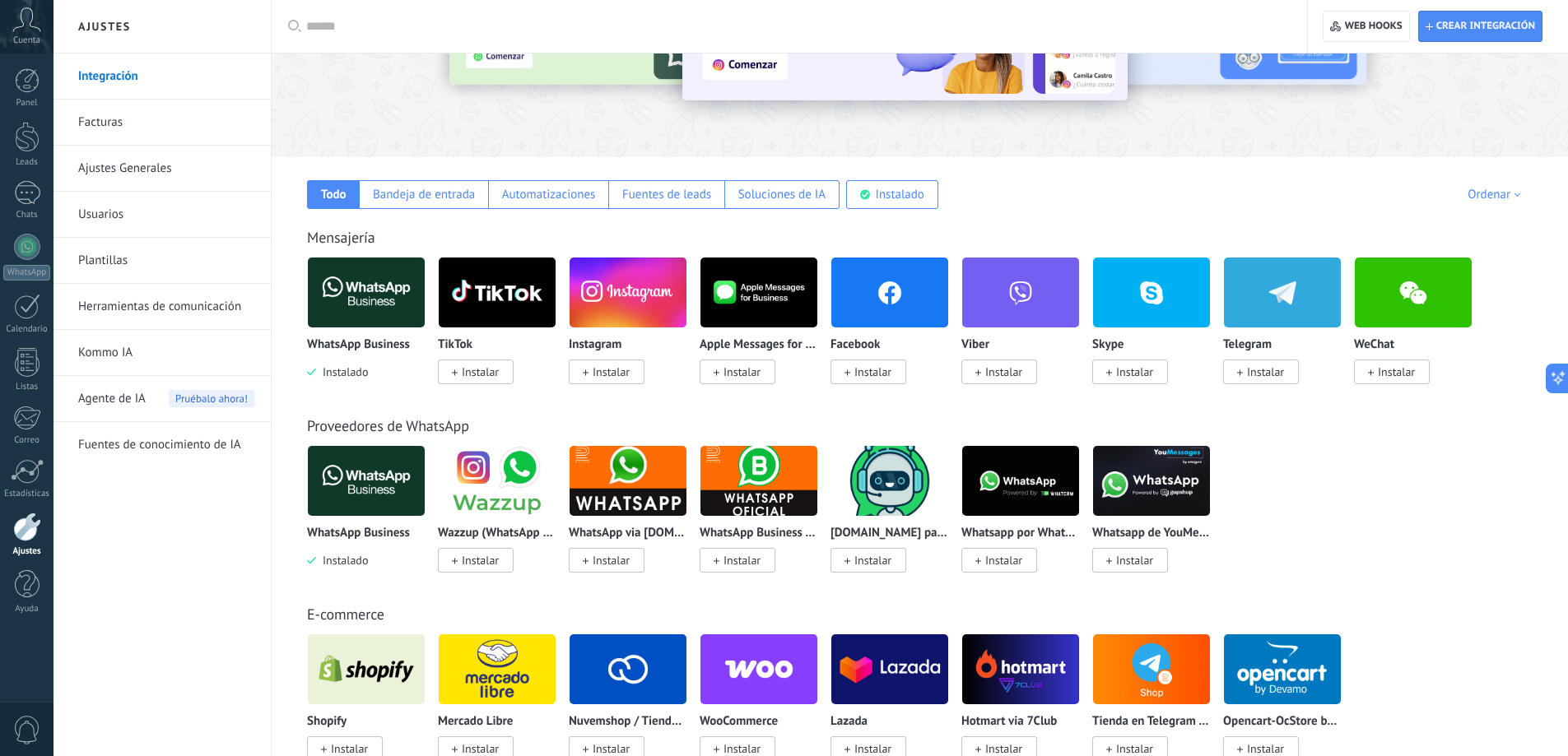
click at [368, 307] on img at bounding box center [367, 293] width 117 height 80
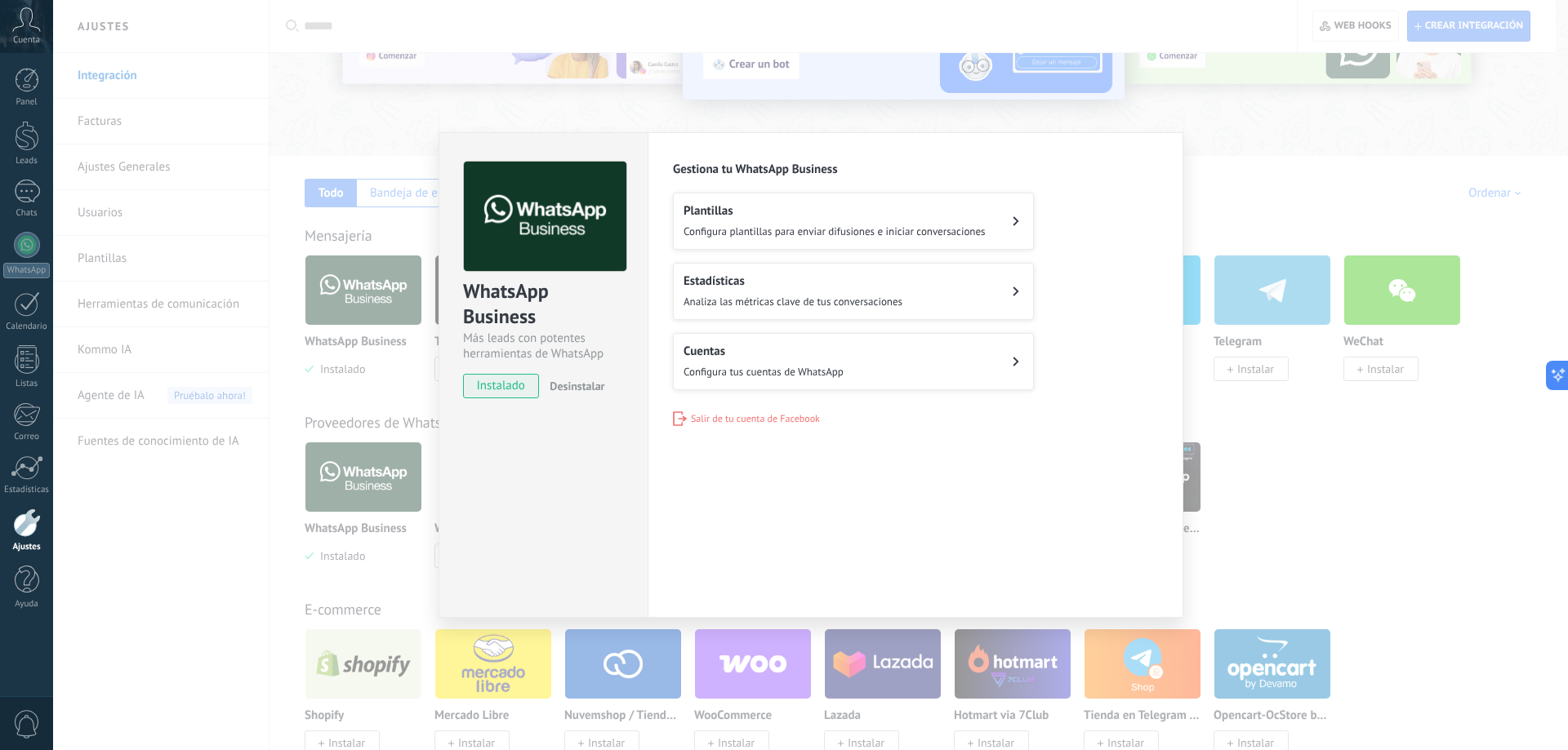
click at [253, 365] on div "WhatsApp Business Más leads con potentes herramientas de WhatsApp instalado Des…" at bounding box center [810, 375] width 1515 height 750
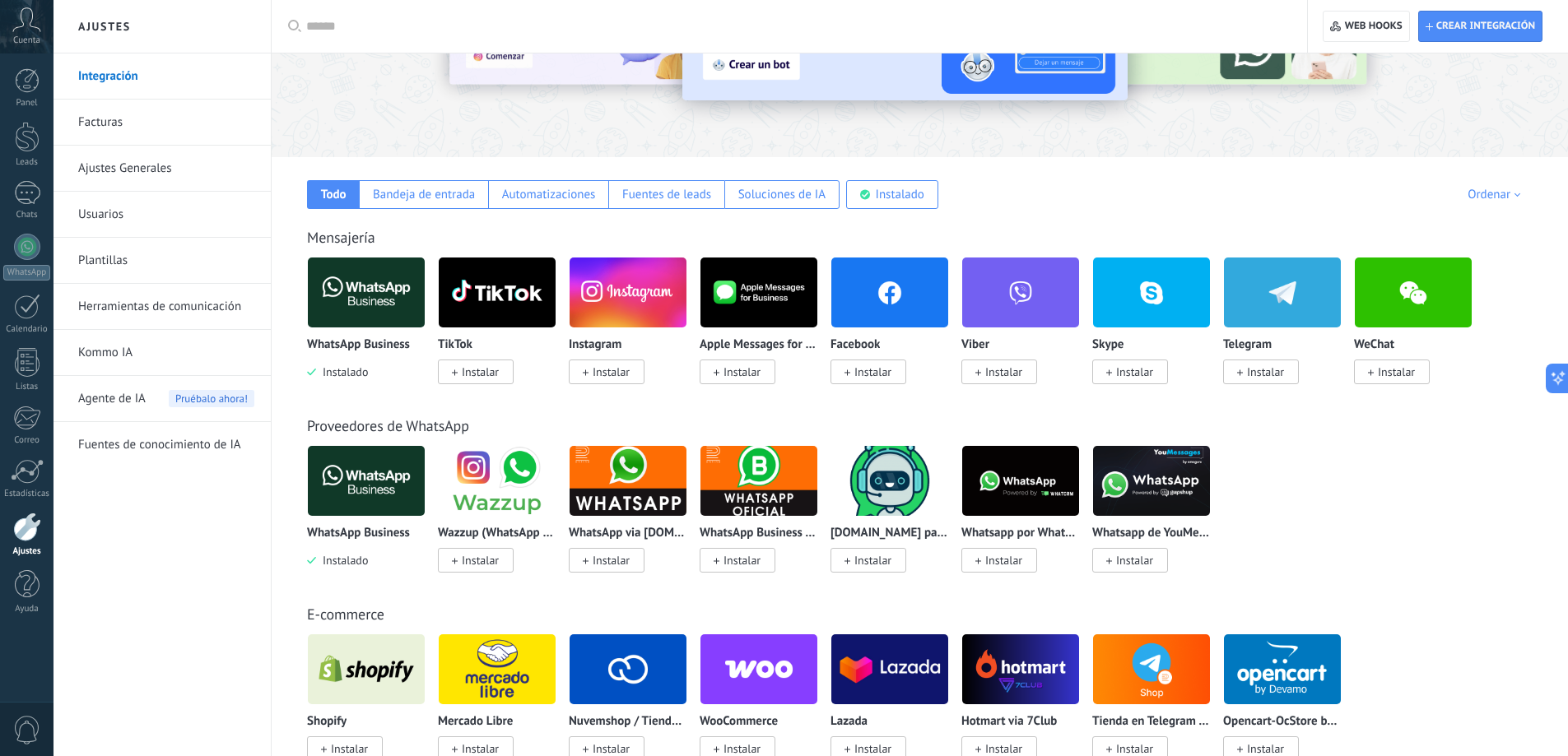
click at [113, 120] on link "Facturas" at bounding box center [166, 122] width 177 height 46
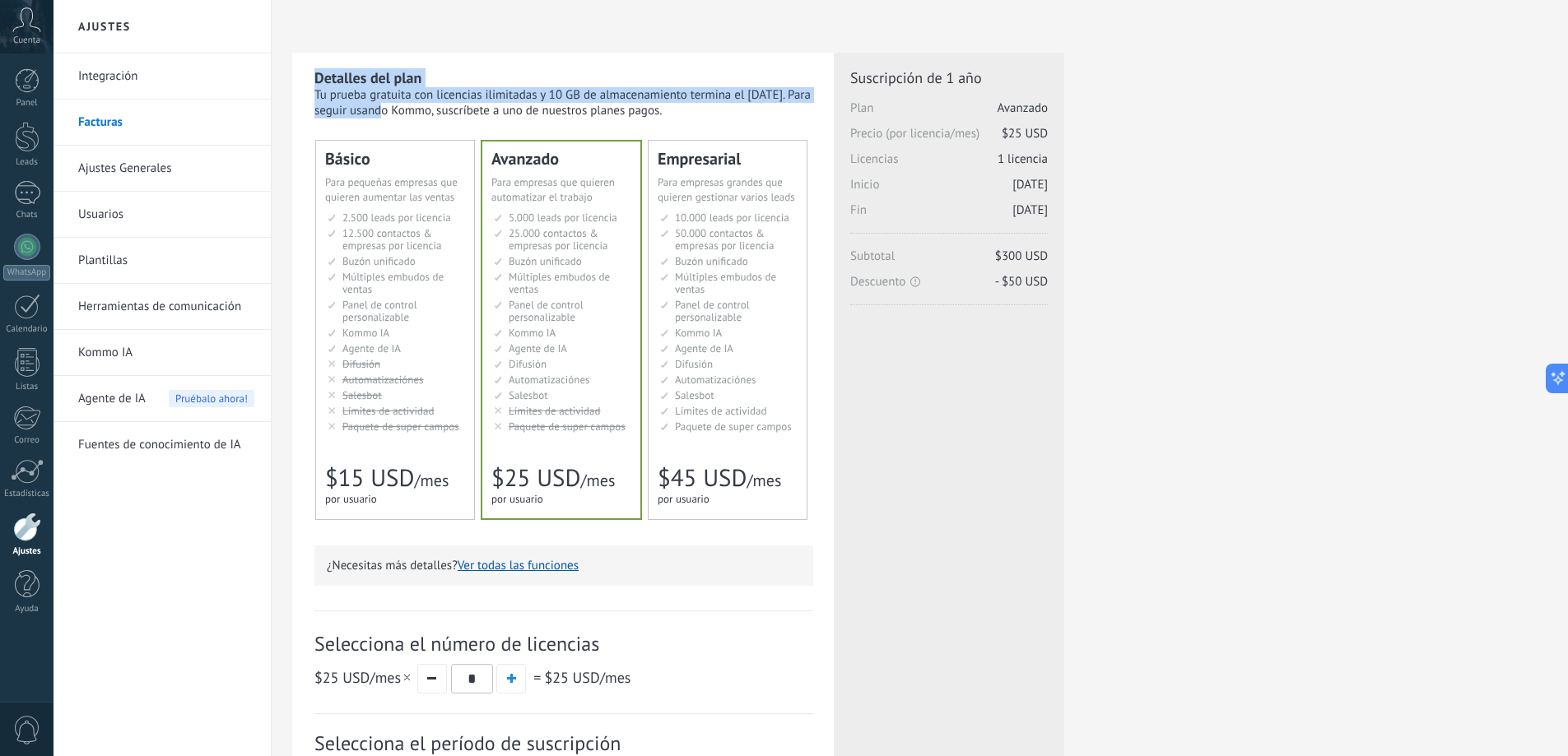
drag, startPoint x: 312, startPoint y: 80, endPoint x: 786, endPoint y: 98, distance: 474.3
click at [786, 98] on div "Detalles del plan Tu prueba gratuita con licencias ilimitadas y 10 GB de almace…" at bounding box center [563, 506] width 542 height 906
click at [786, 98] on div "Tu prueba gratuita con licencias ilimitadas y 10 GB de almacenamiento termina e…" at bounding box center [564, 103] width 499 height 31
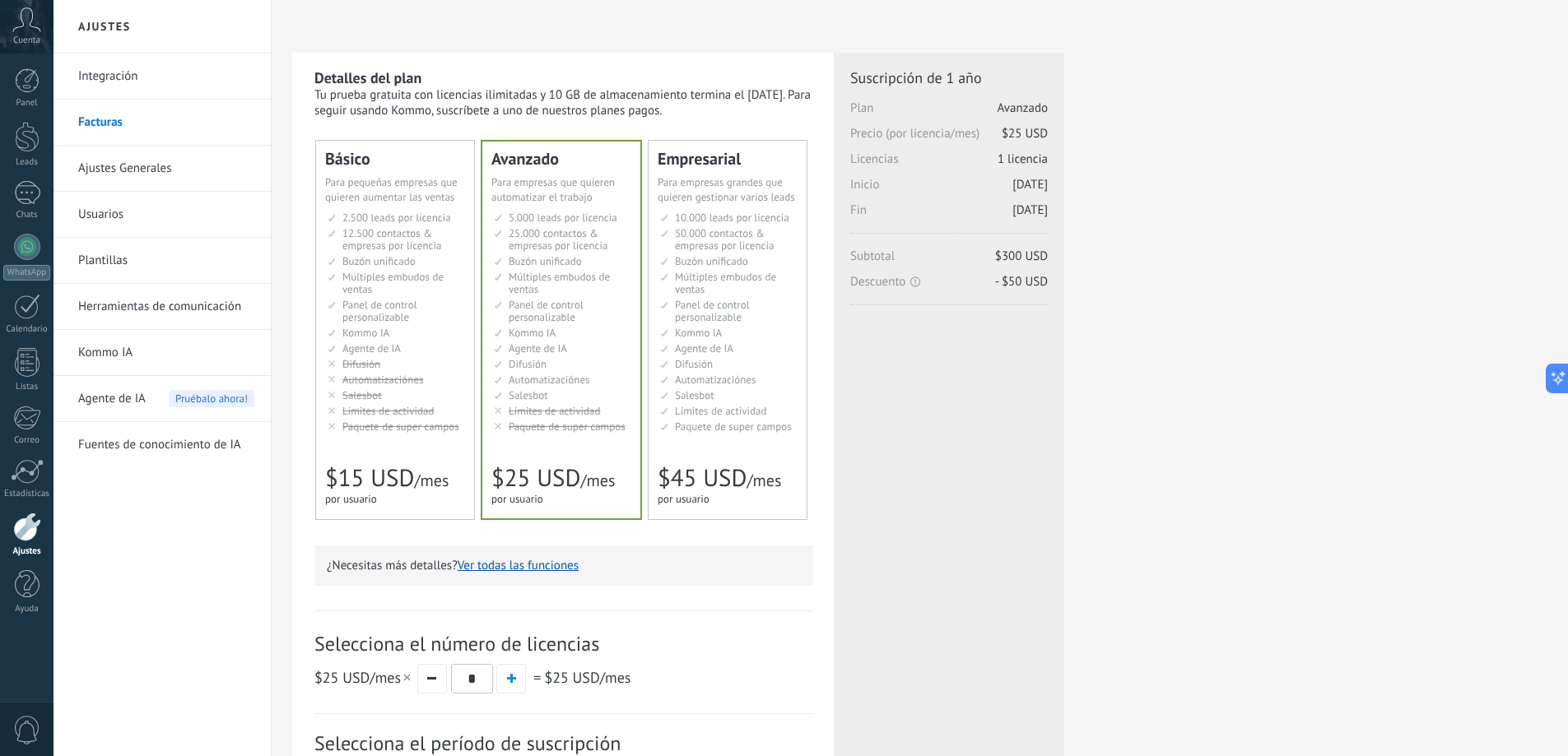
drag, startPoint x: 776, startPoint y: 115, endPoint x: 719, endPoint y: 96, distance: 60.1
click at [719, 96] on div "Tu prueba gratuita con licencias ilimitadas y 10 GB de almacenamiento termina e…" at bounding box center [564, 103] width 499 height 31
drag, startPoint x: 506, startPoint y: 400, endPoint x: 567, endPoint y: 395, distance: 61.2
click at [567, 395] on li "Salesbot Salesbot Salesbot Salesbot Salesbot Salesbot Salesbot" at bounding box center [563, 395] width 138 height 13
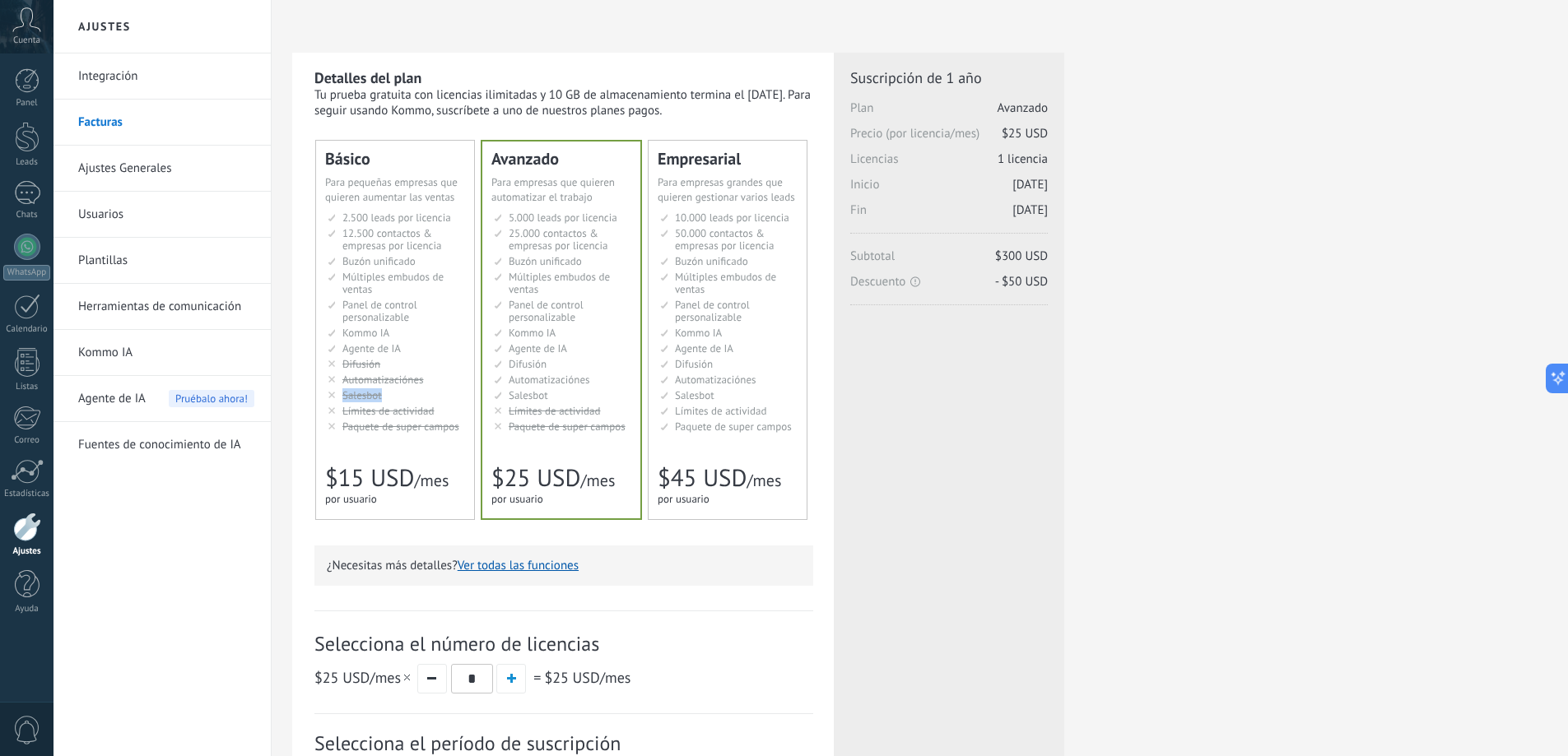
drag, startPoint x: 341, startPoint y: 395, endPoint x: 405, endPoint y: 405, distance: 64.8
click at [403, 403] on ul "2.500 сделок на место 2.500 leads per seat 2.500 leads por licencia 添加线索和联系人 2.…" at bounding box center [396, 322] width 138 height 221
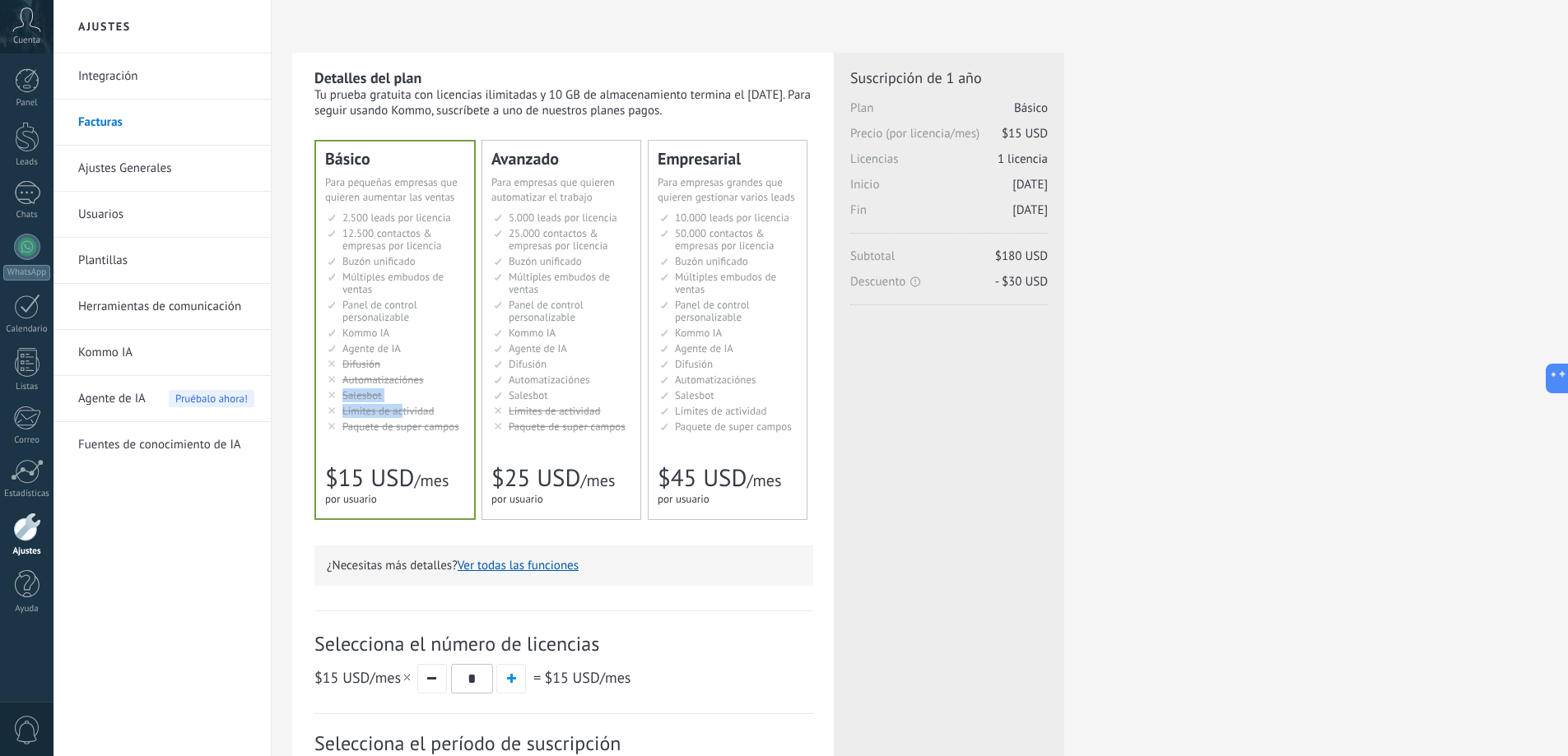
click at [405, 393] on li "Salesbot Salesbot Salesbot Salesbot Salesbot Salesbot Salesbot" at bounding box center [396, 395] width 138 height 13
click at [531, 420] on span "Paquete de super campos" at bounding box center [567, 427] width 117 height 14
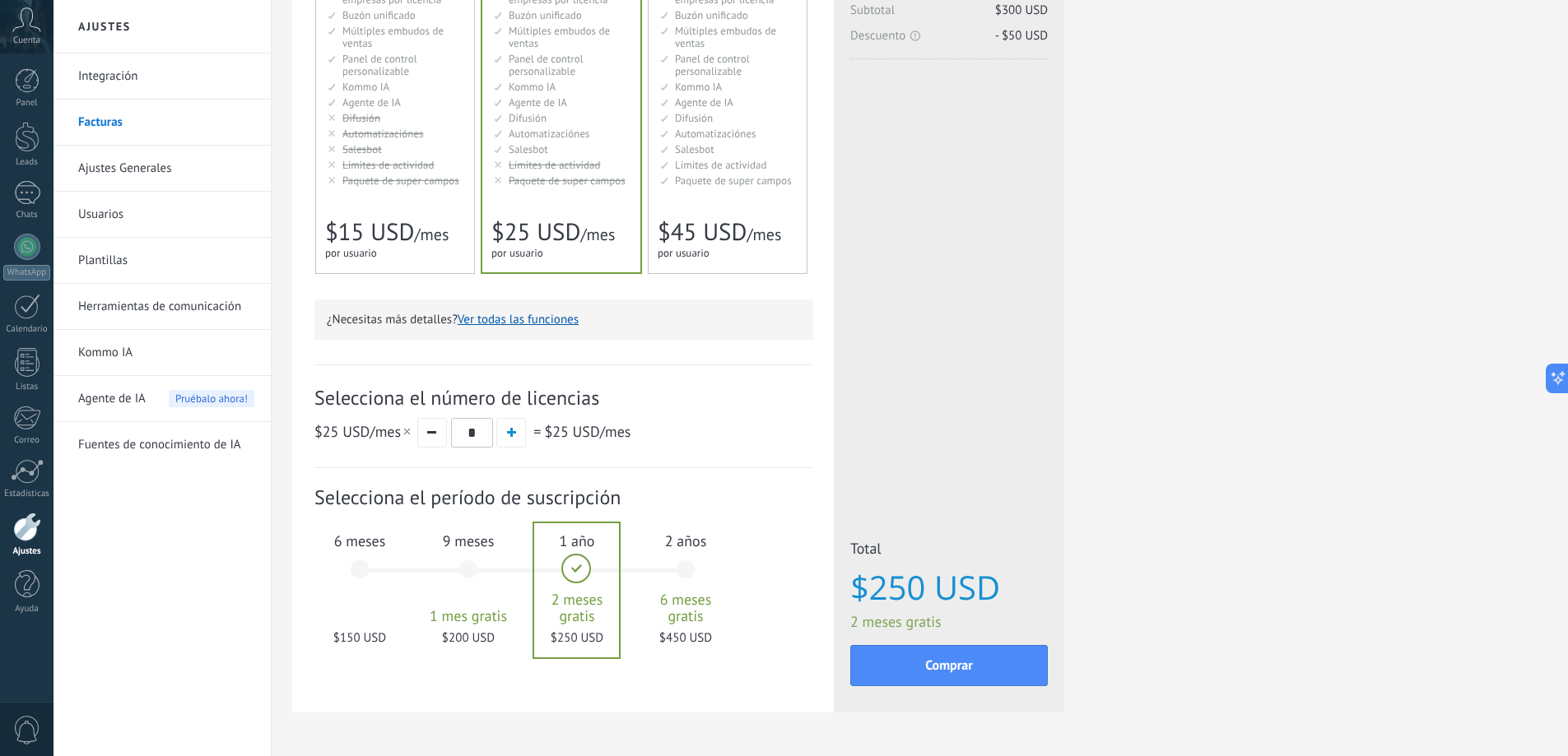
scroll to position [247, 0]
click at [357, 568] on div "6 meses $150 USD" at bounding box center [359, 576] width 89 height 116
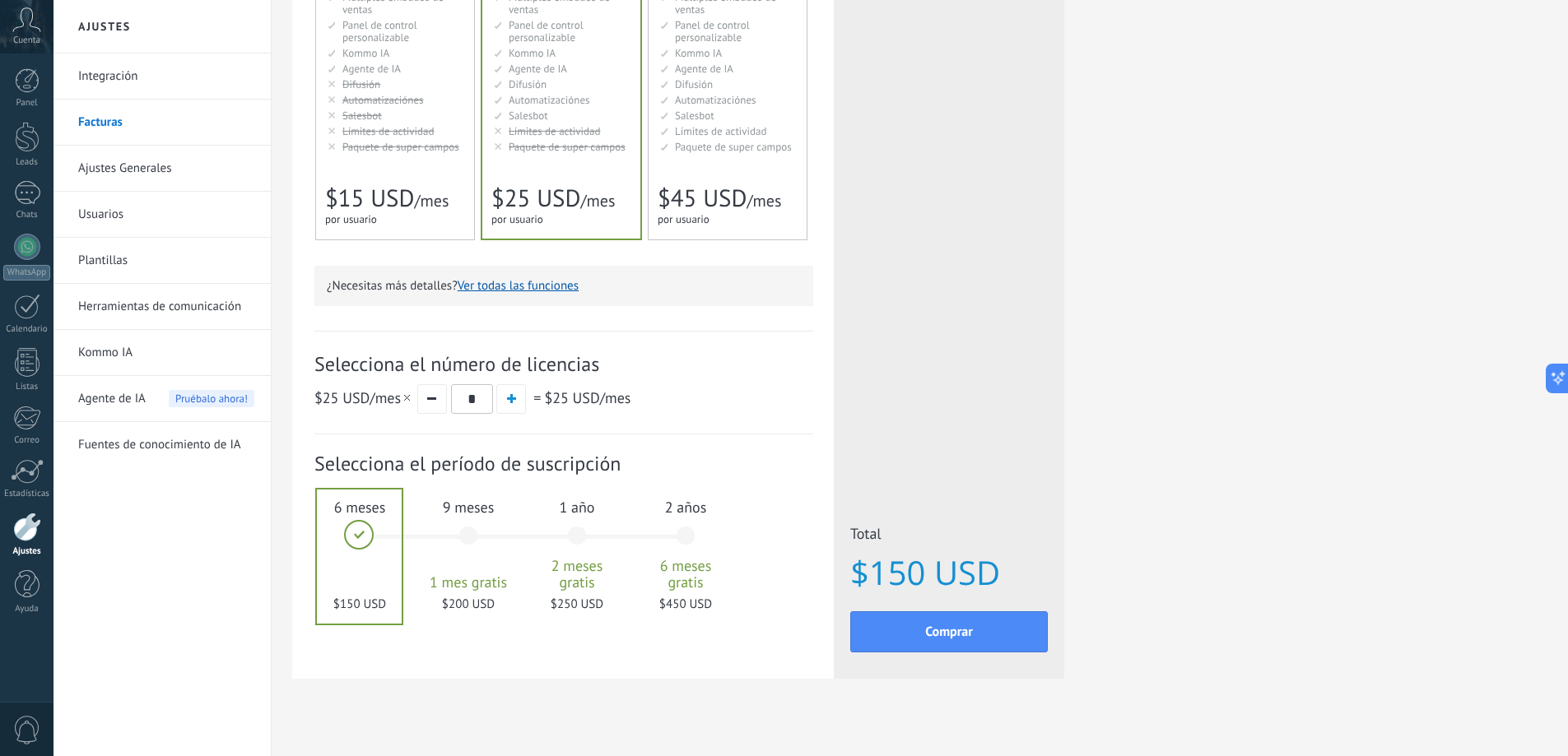
scroll to position [298, 0]
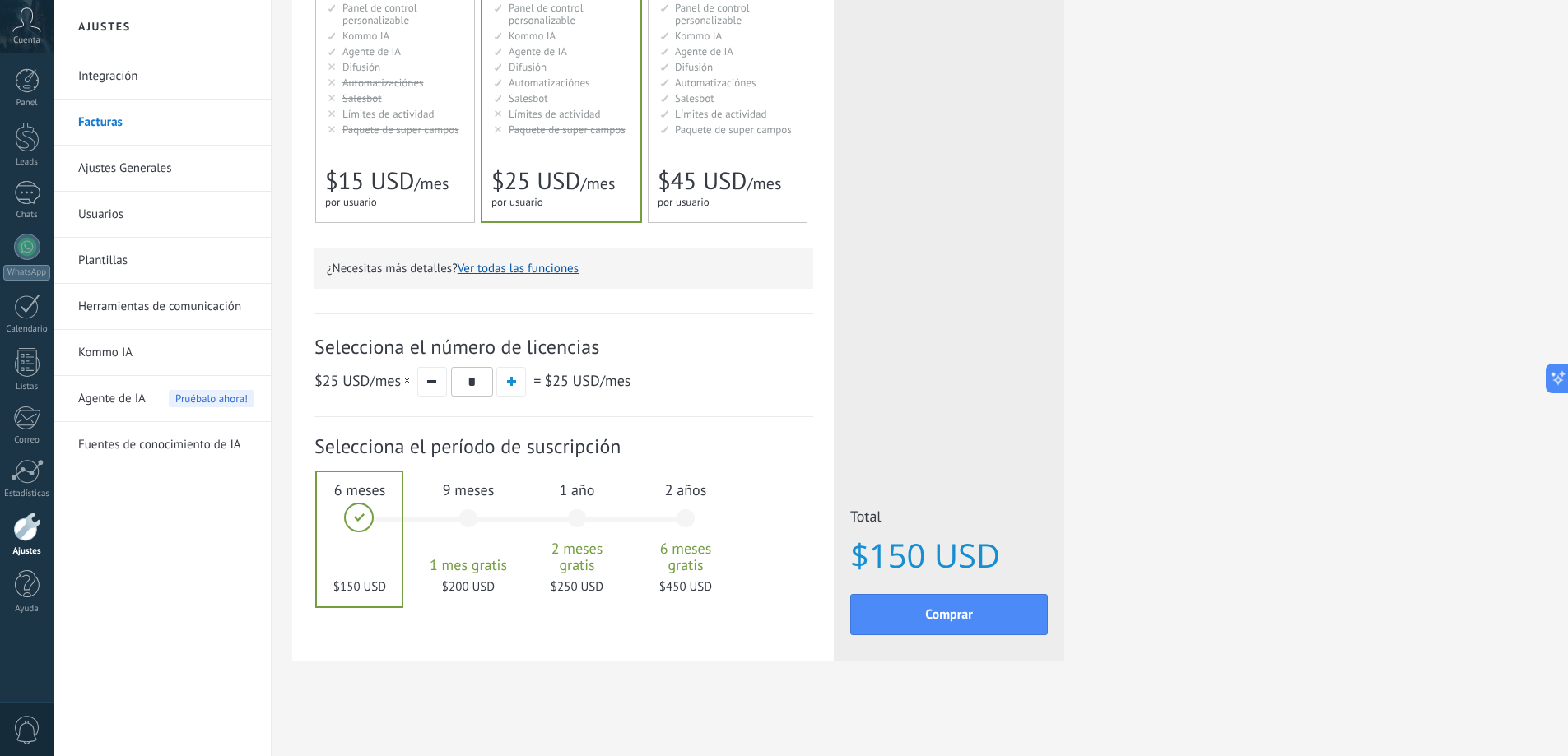
drag, startPoint x: 330, startPoint y: 587, endPoint x: 340, endPoint y: 584, distance: 10.4
click at [340, 584] on div at bounding box center [359, 540] width 85 height 134
drag, startPoint x: 368, startPoint y: 590, endPoint x: 336, endPoint y: 525, distance: 72.4
click at [312, 547] on div "Detalles del plan Tu prueba gratuita con licencias ilimitadas y 10 GB de almace…" at bounding box center [563, 209] width 542 height 906
drag, startPoint x: 453, startPoint y: 608, endPoint x: 441, endPoint y: 598, distance: 15.6
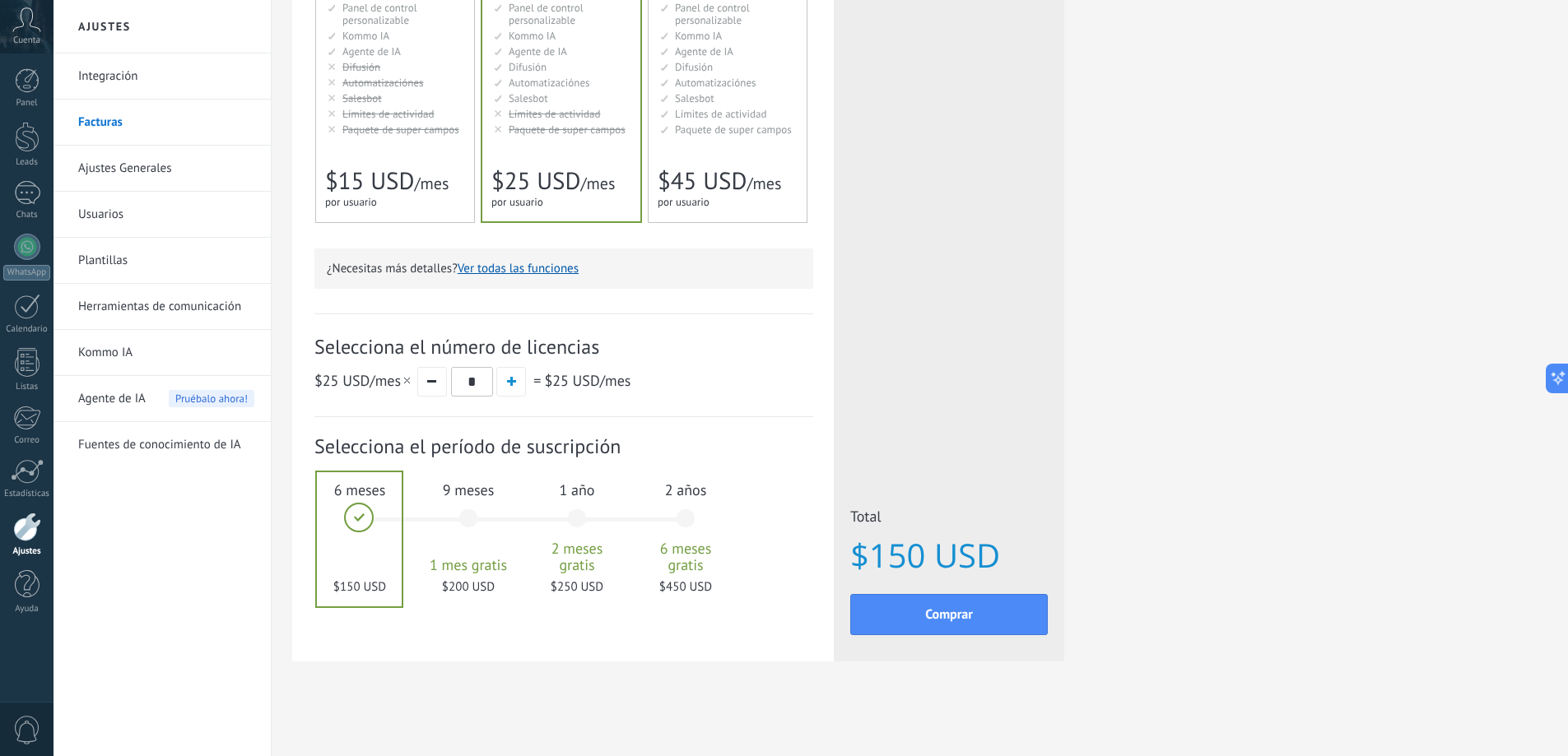
click at [442, 600] on div "Suscripción: Selecciona el período de suscripción 1 mes" at bounding box center [564, 528] width 499 height 221
click at [474, 523] on div "9 meses 1 mes gratis $200 USD" at bounding box center [468, 526] width 89 height 116
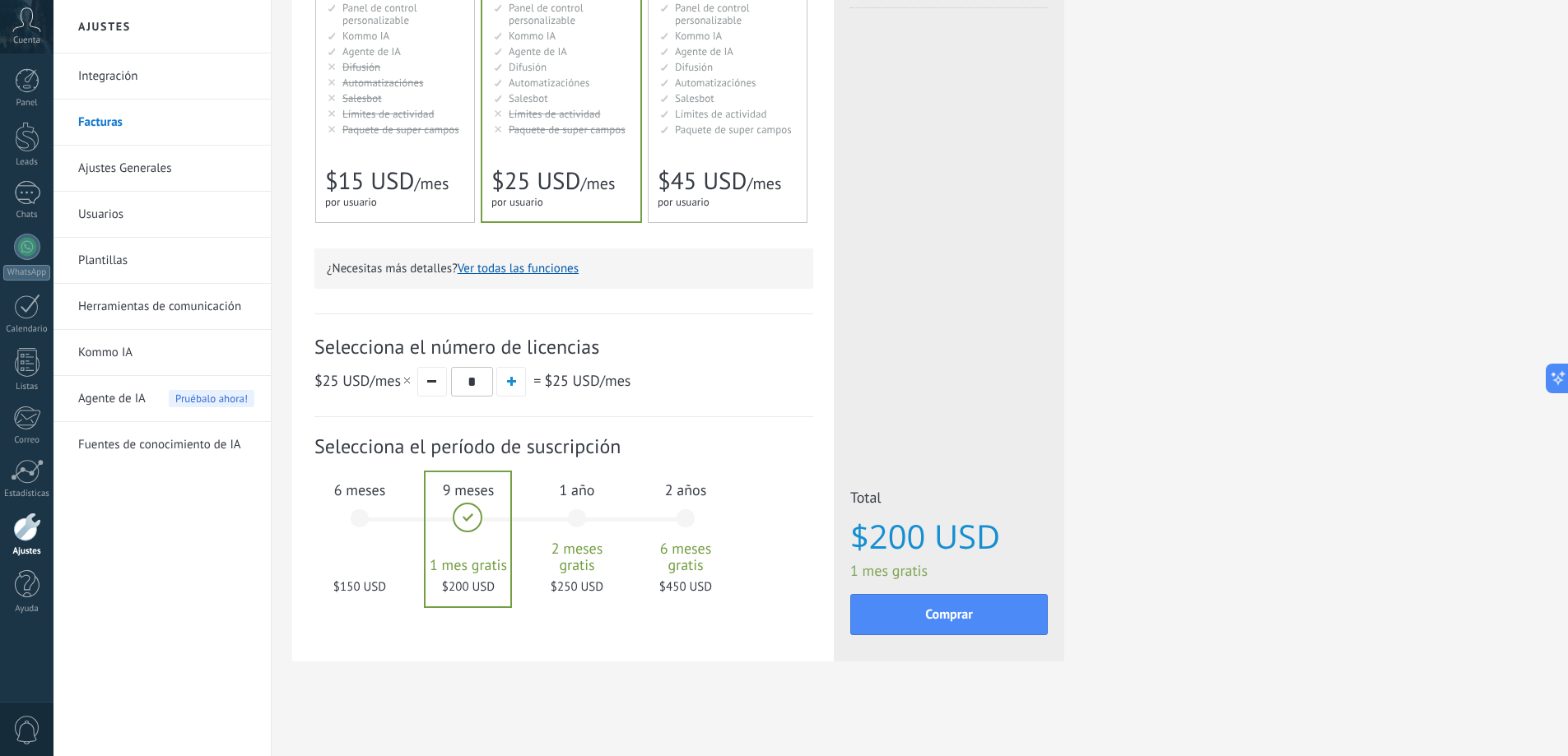
click at [586, 522] on div "1 año 2 meses gratis $250 USD" at bounding box center [576, 526] width 89 height 116
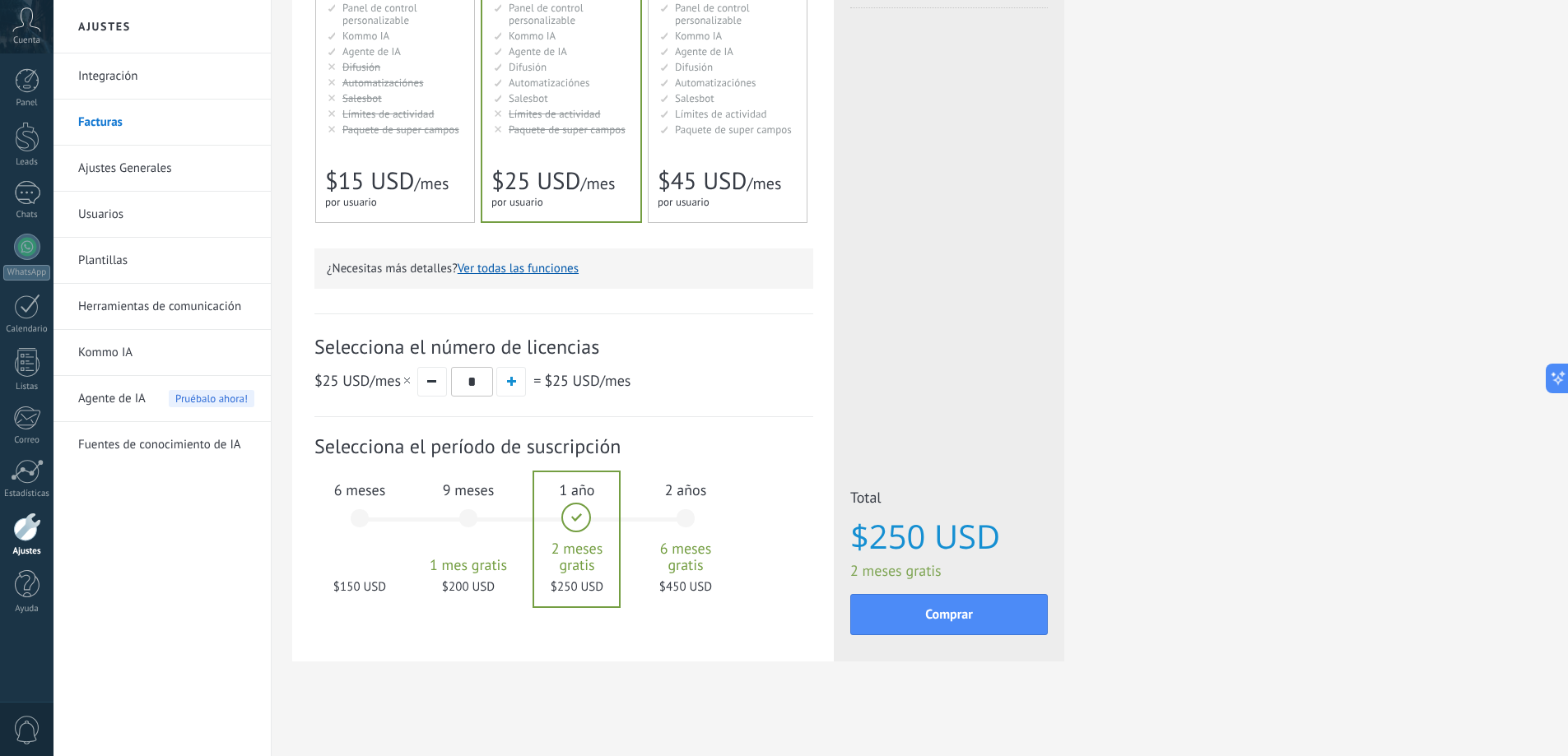
click at [691, 522] on div "2 años 6 meses gratis $450 USD" at bounding box center [685, 526] width 89 height 116
click at [566, 519] on div "1 año 2 meses gratis $250 USD" at bounding box center [576, 526] width 89 height 116
click at [473, 526] on div "9 meses 1 mes gratis $200 USD" at bounding box center [468, 526] width 89 height 116
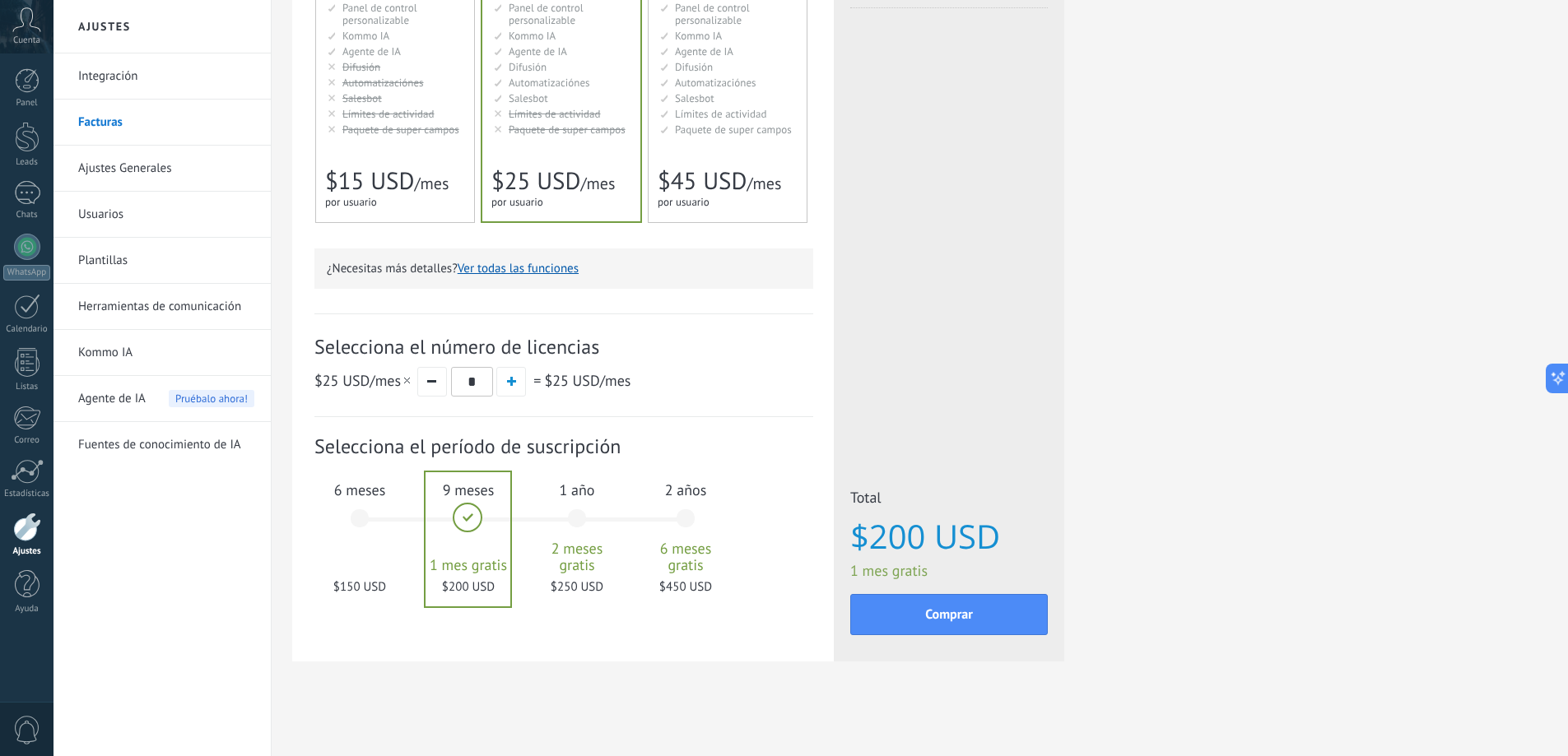
click at [356, 521] on div "6 meses $150 USD" at bounding box center [359, 526] width 89 height 116
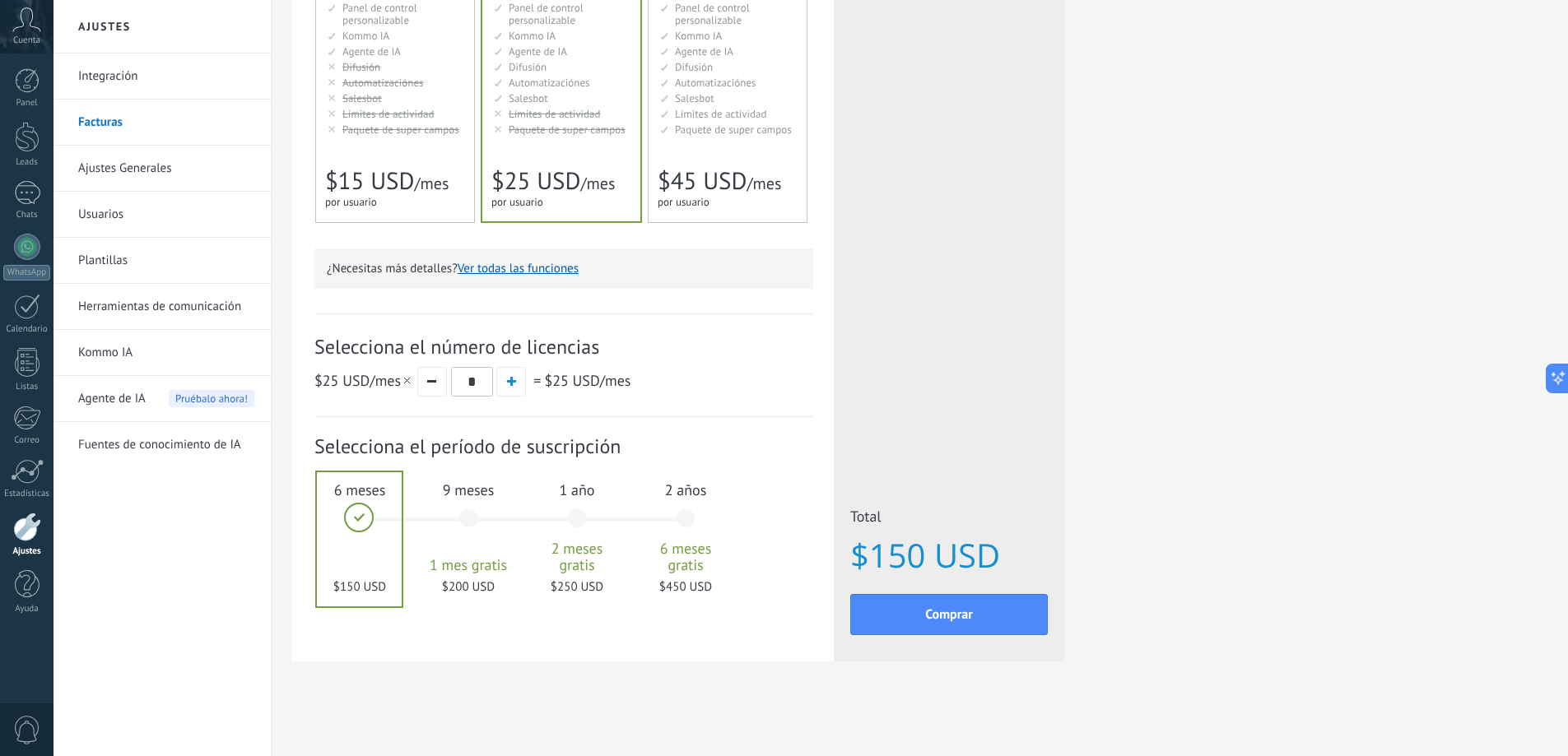
click at [542, 627] on div "Suscripción: Selecciona el período de suscripción 1 mes" at bounding box center [564, 528] width 499 height 221
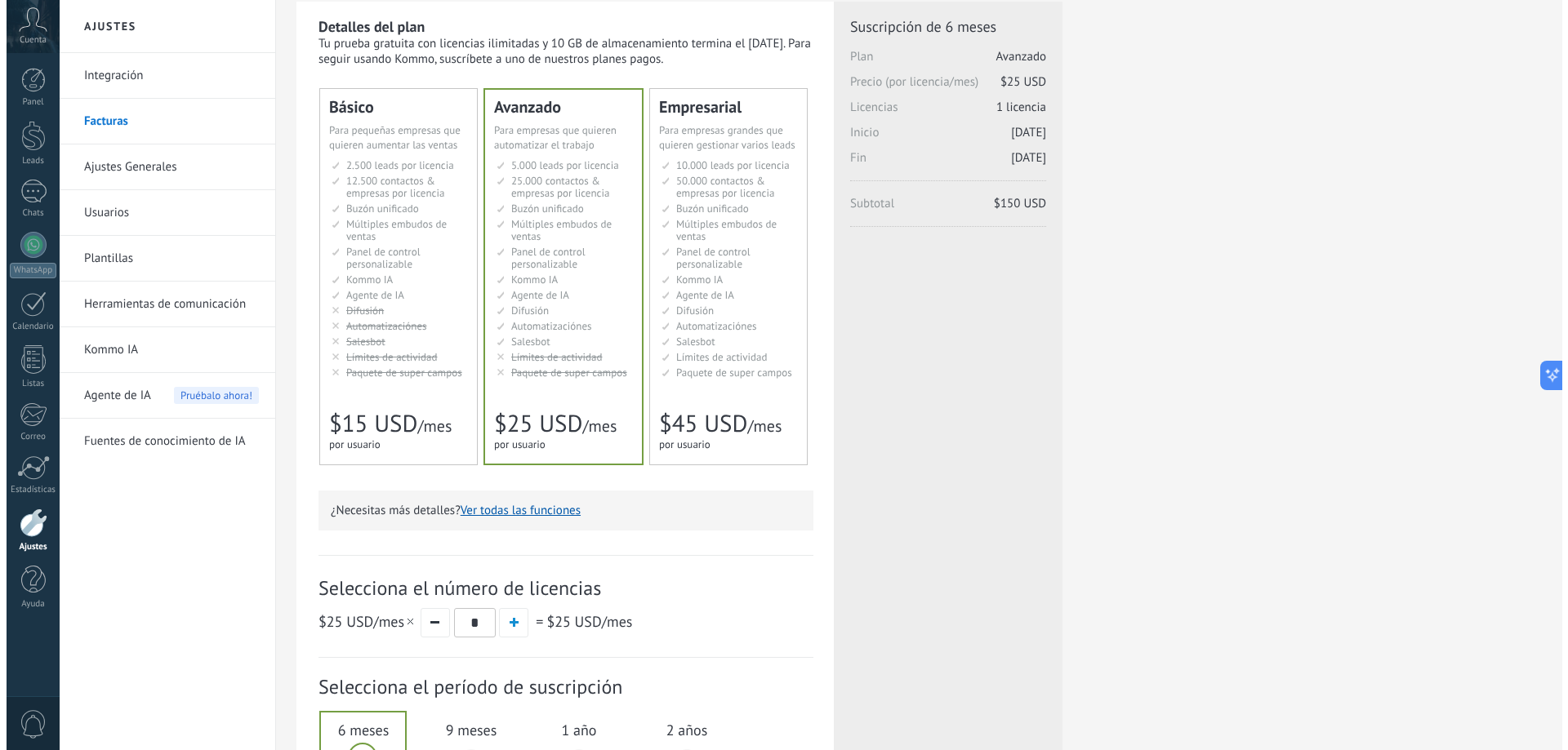
scroll to position [0, 0]
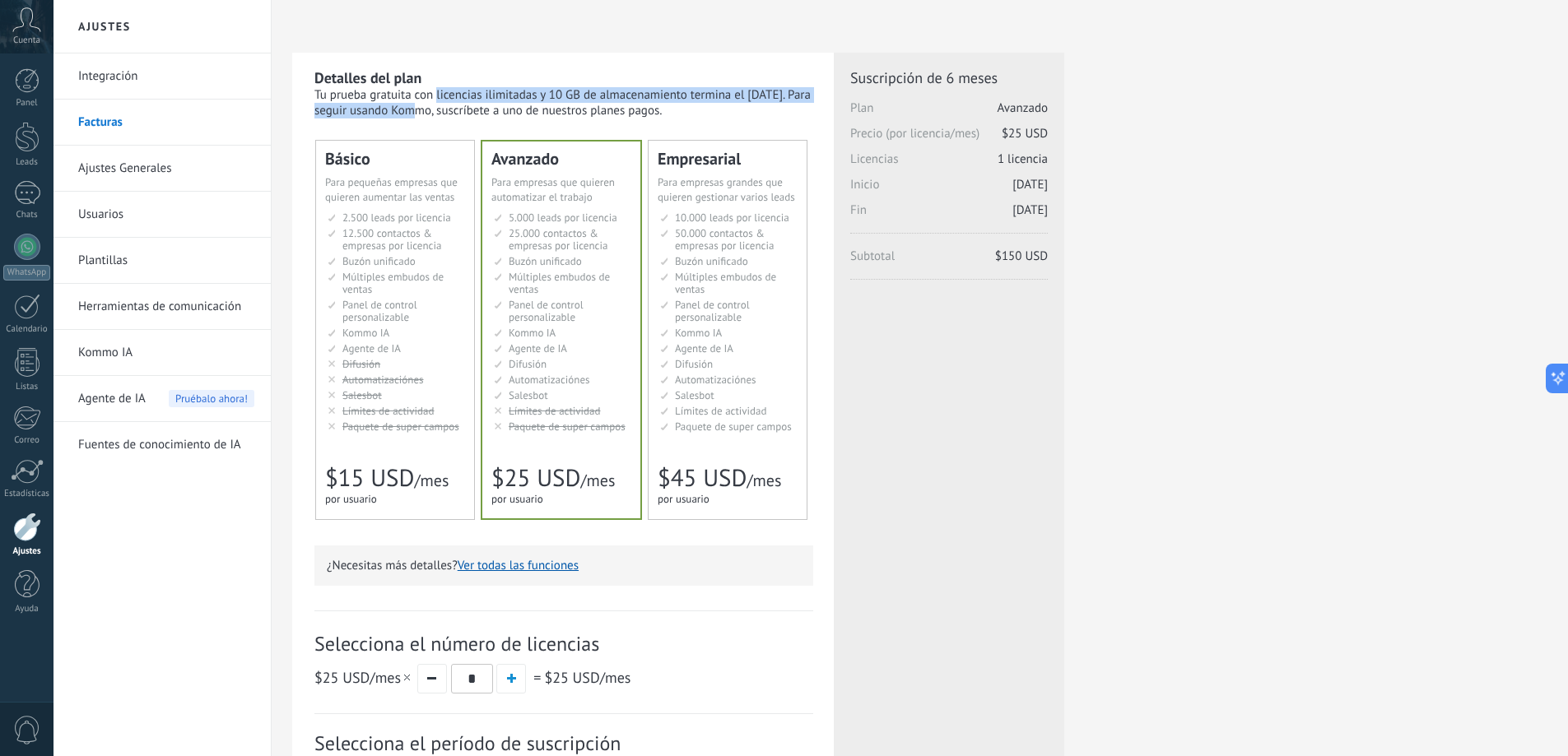
drag, startPoint x: 338, startPoint y: 97, endPoint x: 819, endPoint y: 98, distance: 481.0
click at [819, 98] on div "Detalles del plan Tu prueba gratuita con licencias ilimitadas y 10 GB de almace…" at bounding box center [563, 506] width 542 height 906
drag, startPoint x: 819, startPoint y: 98, endPoint x: 313, endPoint y: 81, distance: 506.3
click at [308, 78] on div "Detalles del plan Tu prueba gratuita con licencias ilimitadas y 10 GB de almace…" at bounding box center [563, 506] width 542 height 906
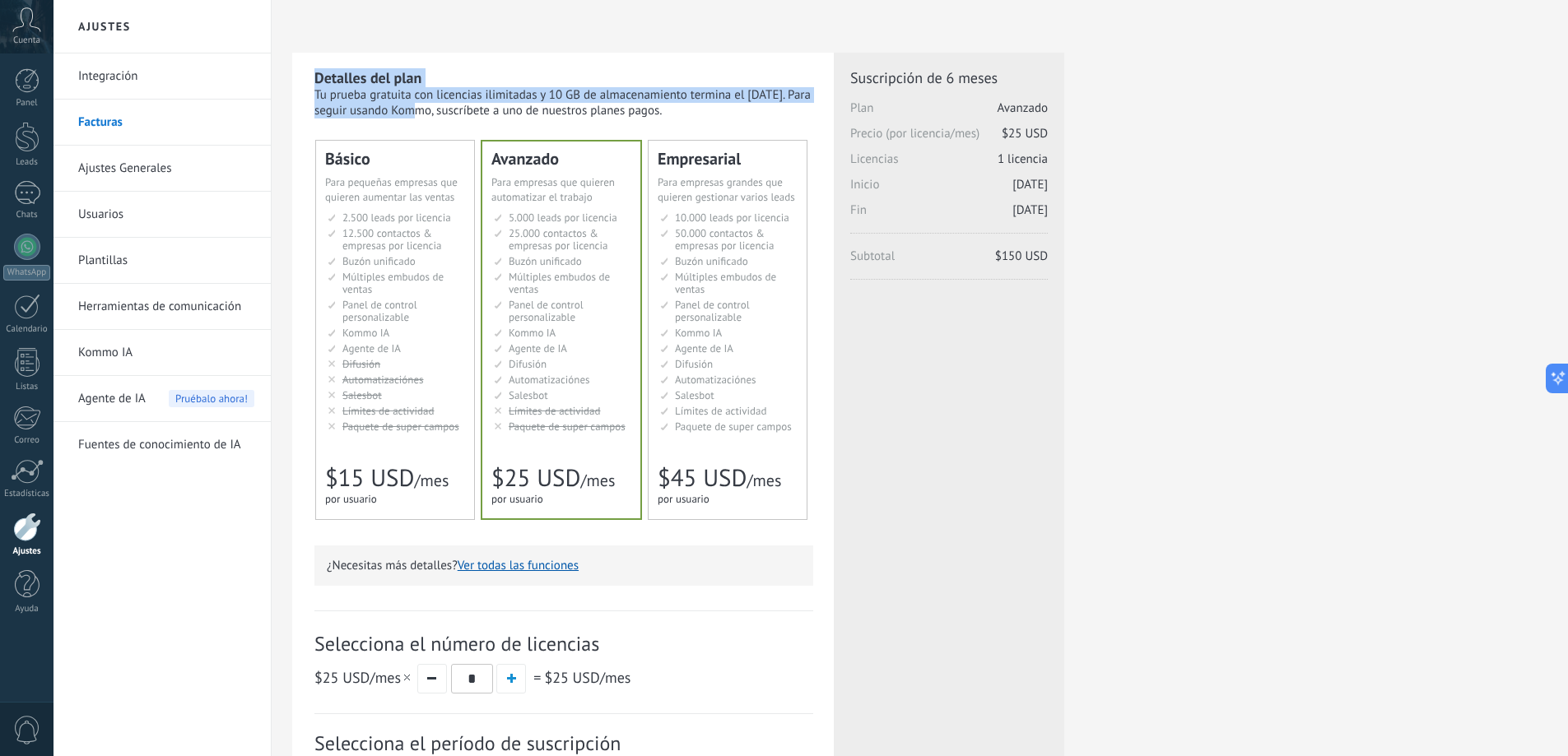
click at [327, 92] on div "Tu prueba gratuita con licencias ilimitadas y 10 GB de almacenamiento termina e…" at bounding box center [564, 103] width 499 height 31
click at [322, 72] on b "Detalles del plan" at bounding box center [368, 77] width 107 height 19
drag, startPoint x: 313, startPoint y: 76, endPoint x: 694, endPoint y: 116, distance: 383.1
click at [694, 116] on div "Detalles del plan Tu prueba gratuita con licencias ilimitadas y 10 GB de almace…" at bounding box center [563, 506] width 542 height 906
click at [694, 116] on div "Tu prueba gratuita con licencias ilimitadas y 10 GB de almacenamiento termina e…" at bounding box center [564, 103] width 499 height 31
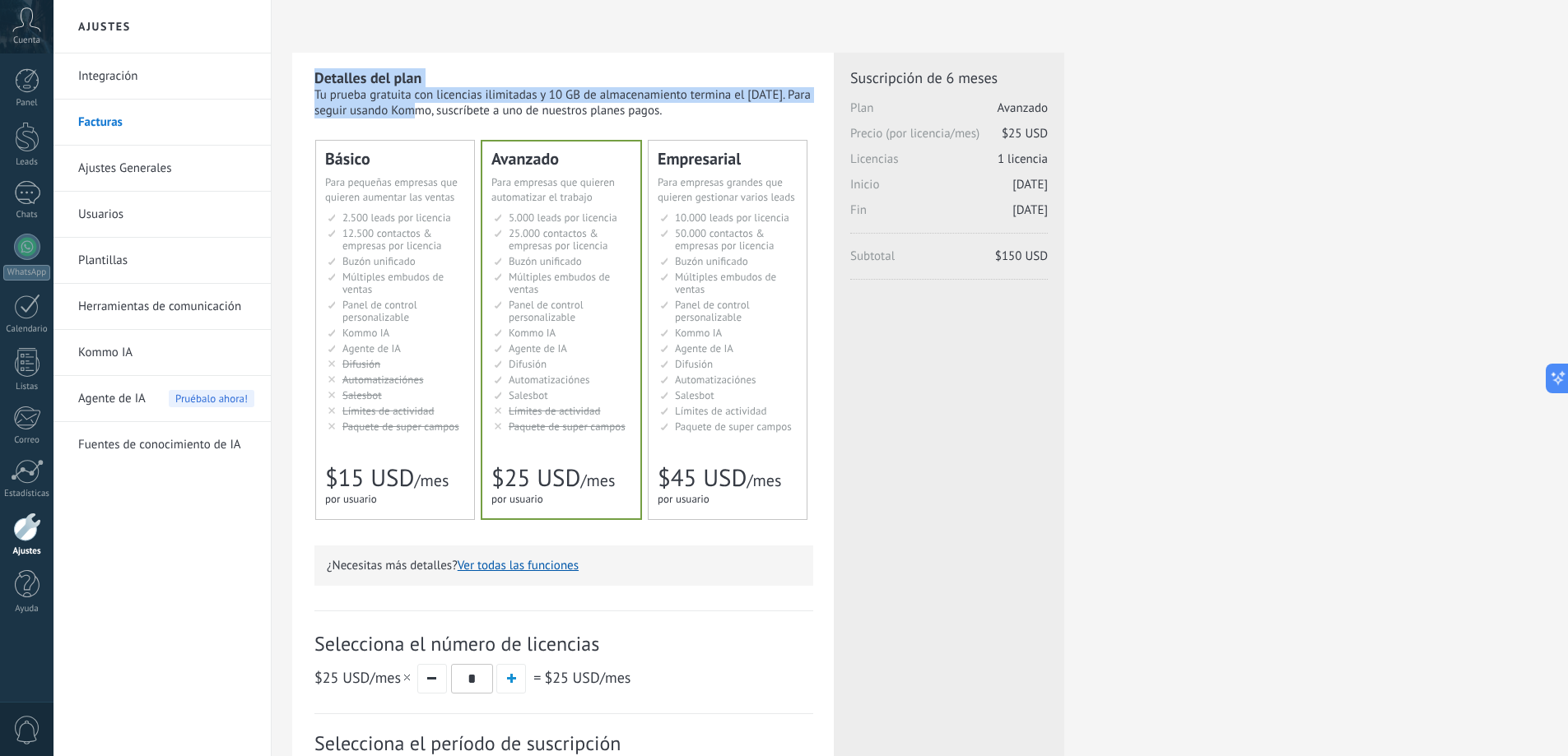
drag, startPoint x: 318, startPoint y: 73, endPoint x: 704, endPoint y: 110, distance: 387.8
click at [704, 110] on div "Detalles del plan Tu prueba gratuita con licencias ilimitadas y 10 GB de almace…" at bounding box center [564, 92] width 499 height 50
click at [703, 110] on div "Tu prueba gratuita con licencias ilimitadas y 10 GB de almacenamiento termina e…" at bounding box center [564, 103] width 499 height 31
click at [711, 111] on div "Tu prueba gratuita con licencias ilimitadas y 10 GB de almacenamiento termina e…" at bounding box center [564, 103] width 499 height 31
click at [680, 109] on div "Tu prueba gratuita con licencias ilimitadas y 10 GB de almacenamiento termina e…" at bounding box center [564, 103] width 499 height 31
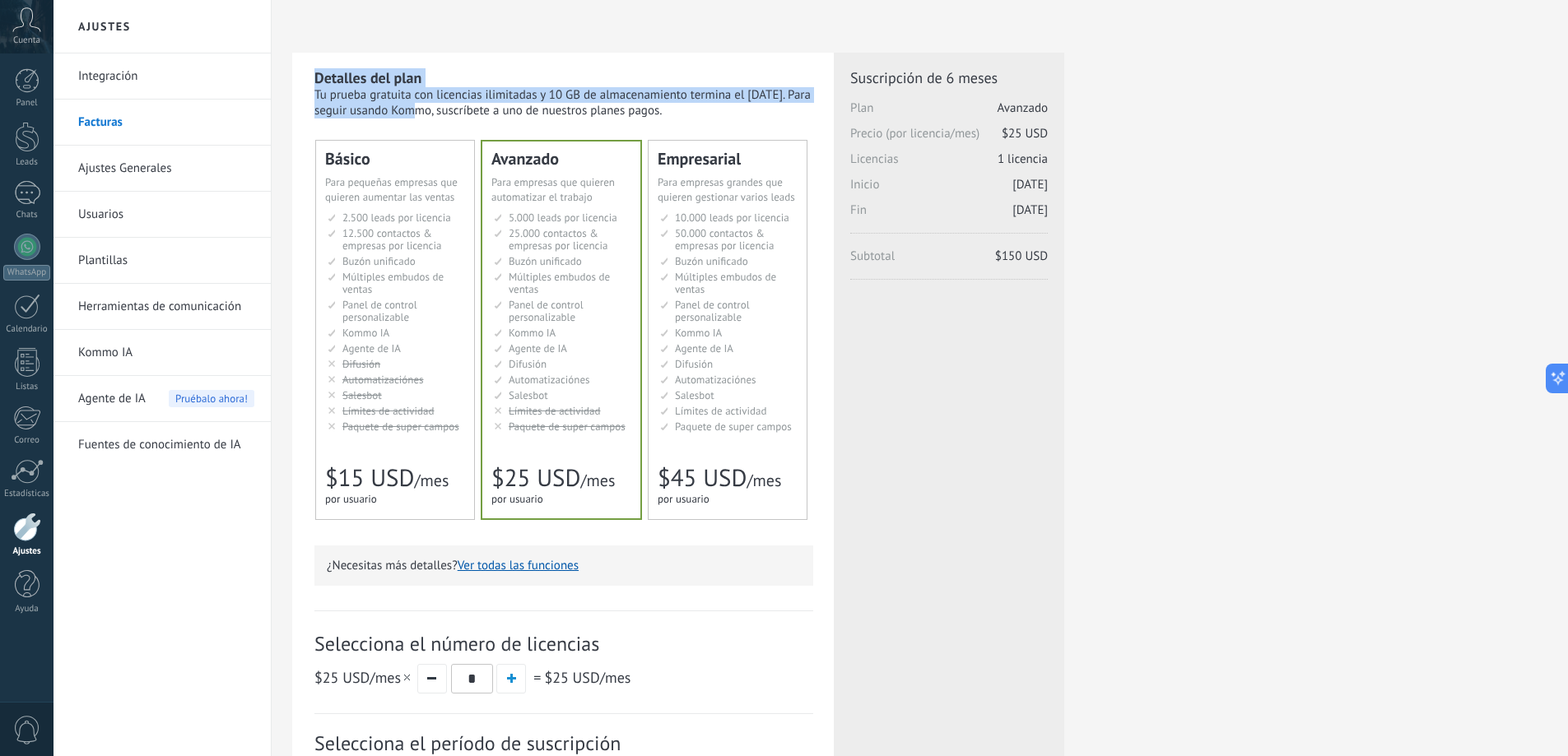
drag, startPoint x: 315, startPoint y: 80, endPoint x: 715, endPoint y: 114, distance: 401.4
click at [715, 114] on div "Detalles del plan Tu prueba gratuita con licencias ilimitadas y 10 GB de almace…" at bounding box center [564, 92] width 499 height 50
click at [715, 114] on div "Tu prueba gratuita con licencias ilimitadas y 10 GB de almacenamiento termina e…" at bounding box center [564, 103] width 499 height 31
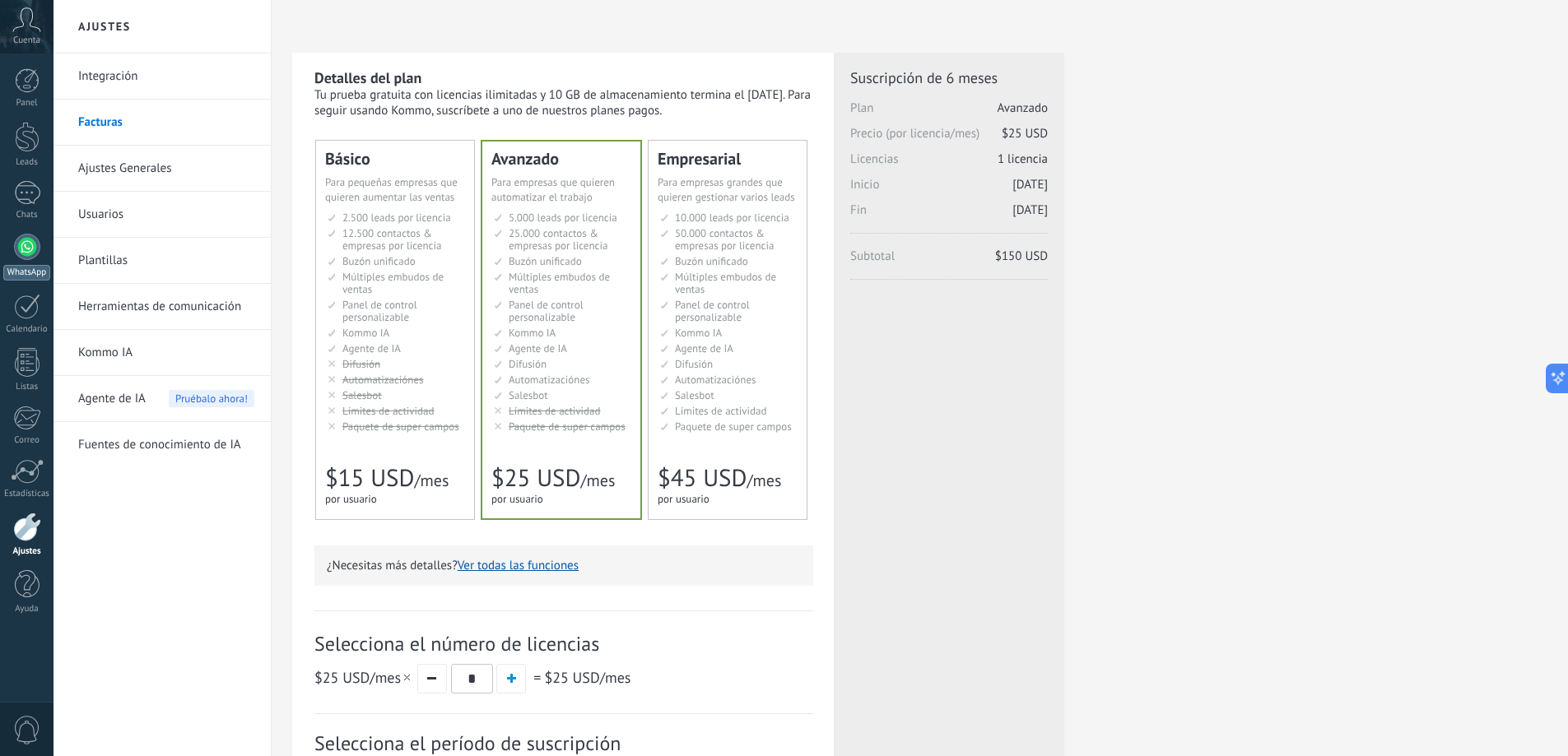
click at [28, 235] on div at bounding box center [26, 246] width 26 height 26
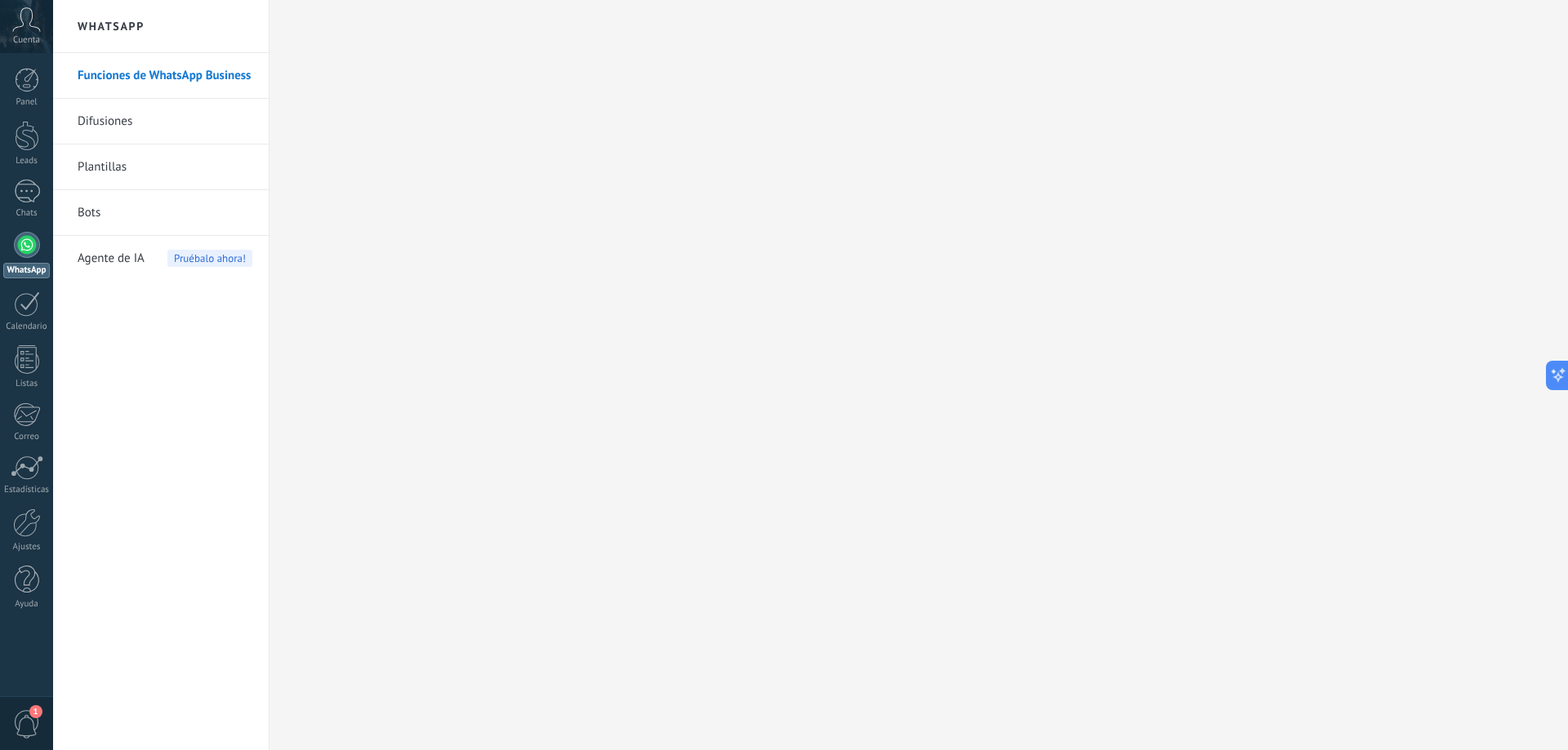
click at [20, 722] on span "1" at bounding box center [27, 725] width 28 height 29
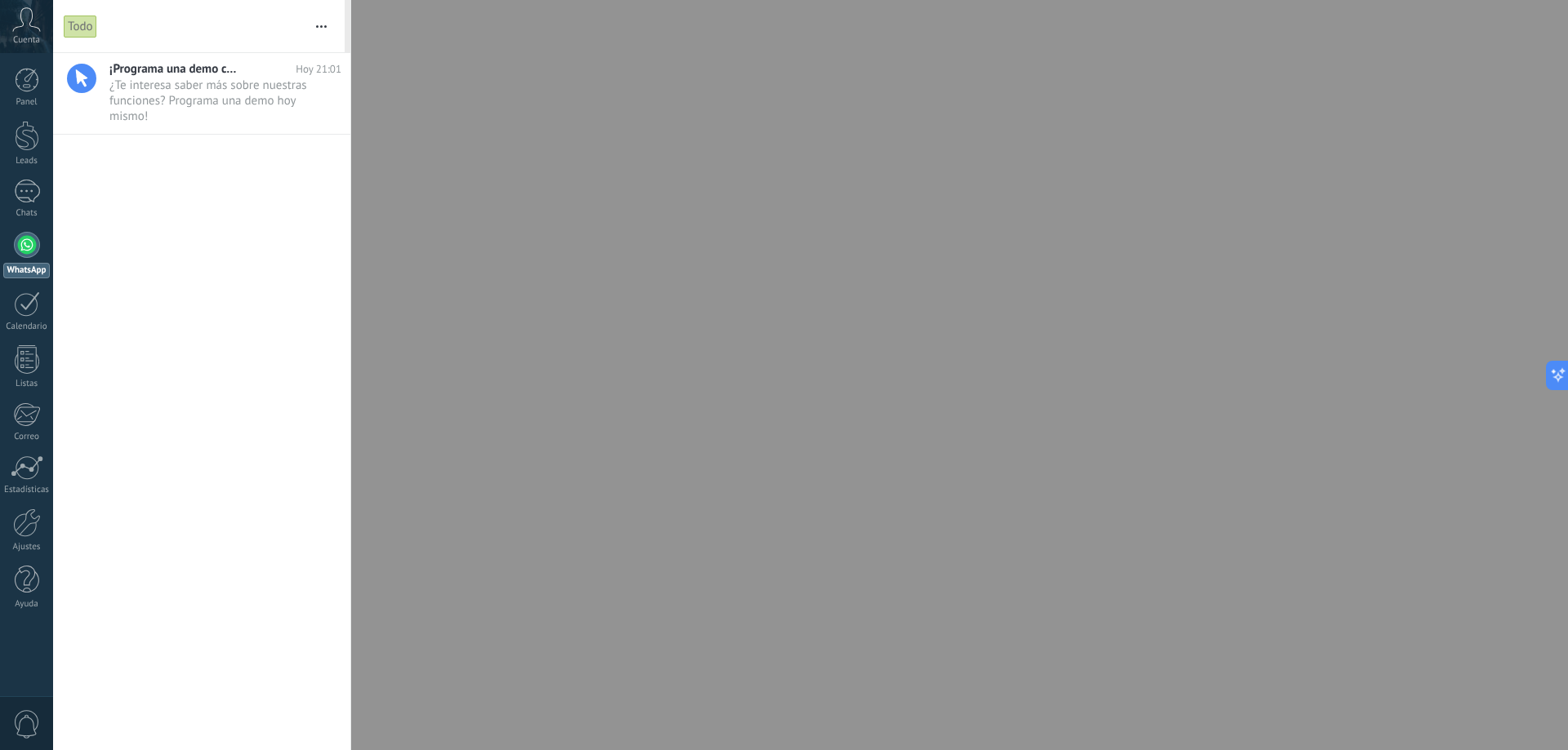
click at [514, 580] on div at bounding box center [784, 375] width 1568 height 750
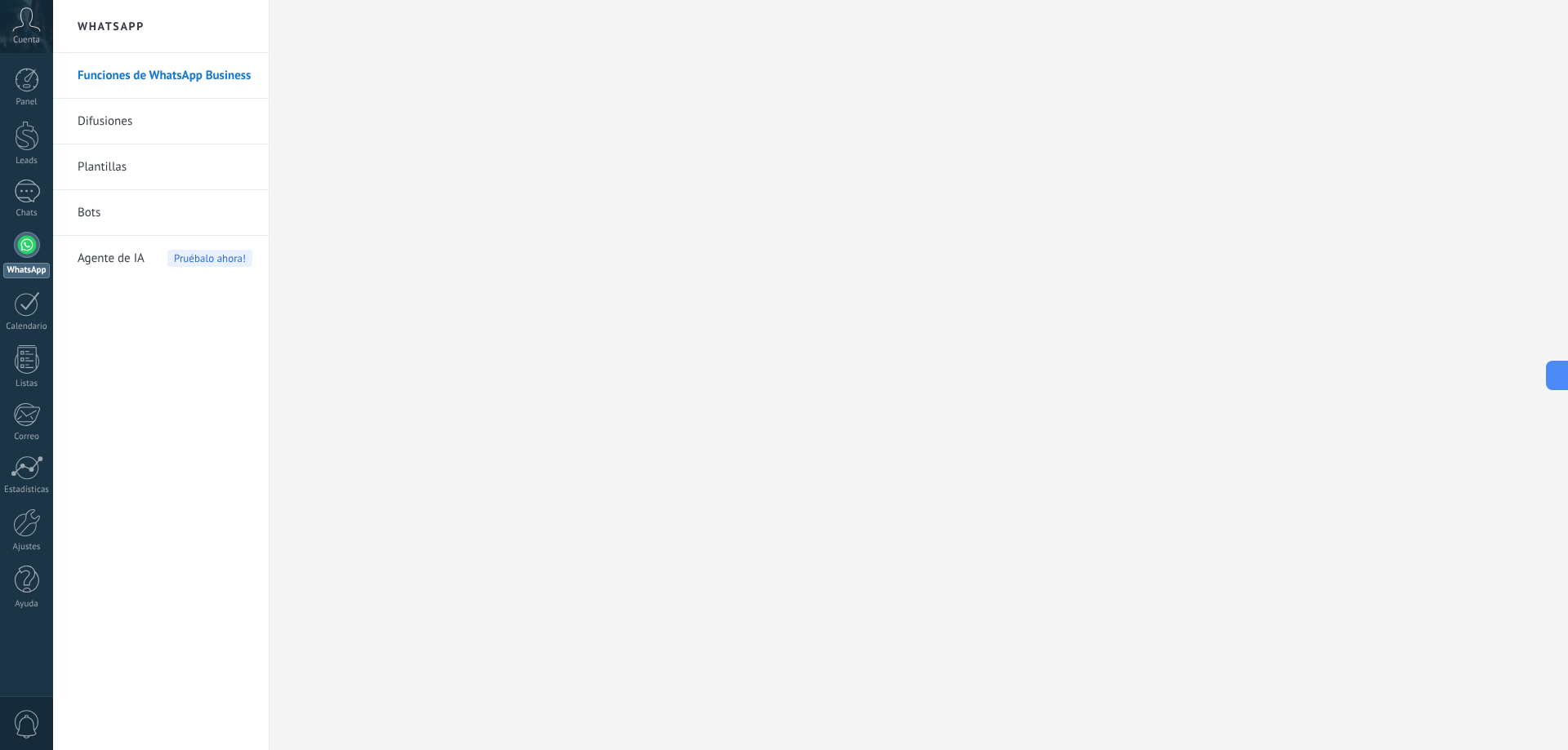
click at [101, 211] on link "Bots" at bounding box center [165, 213] width 175 height 45
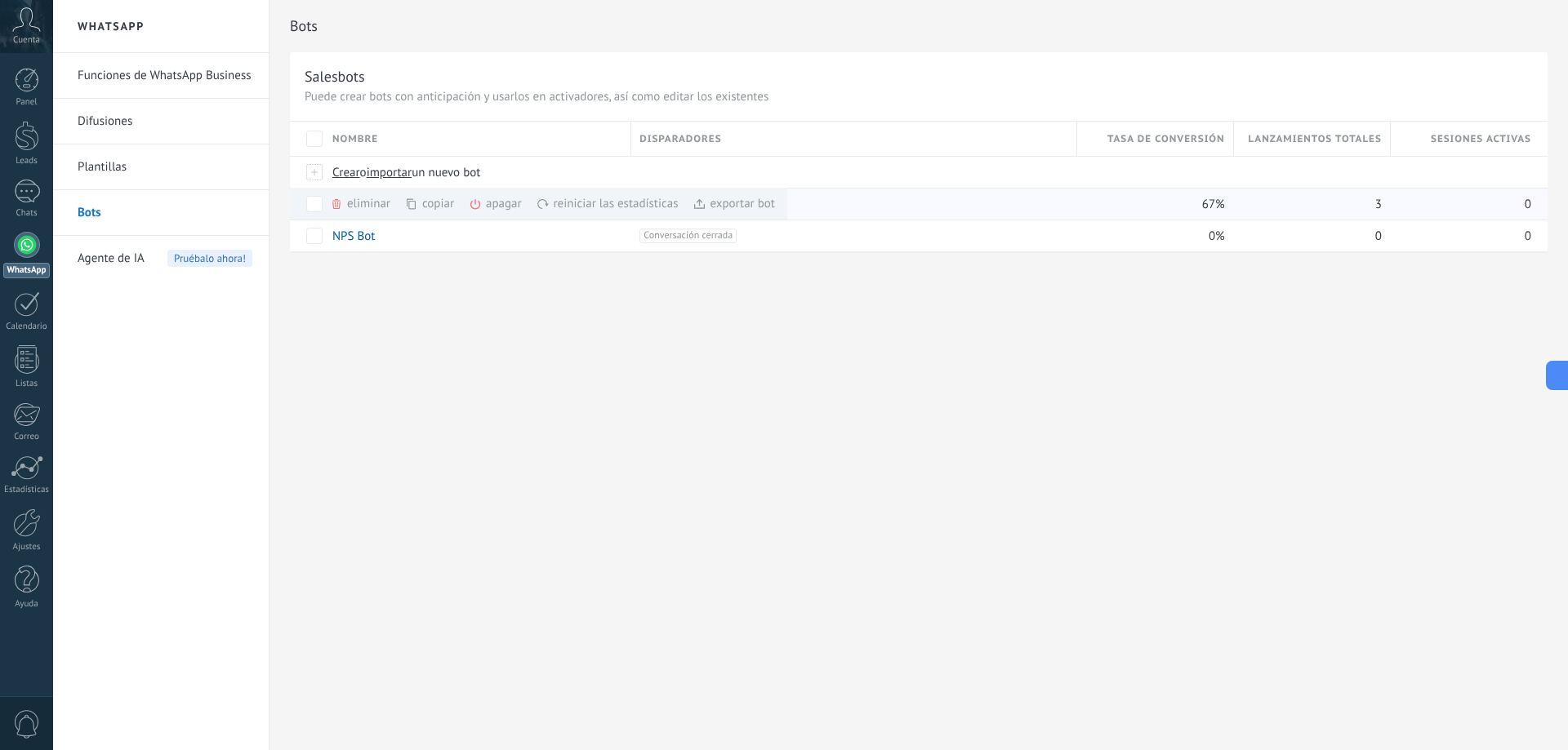
click at [507, 206] on div "apagar màs" at bounding box center [523, 204] width 109 height 32
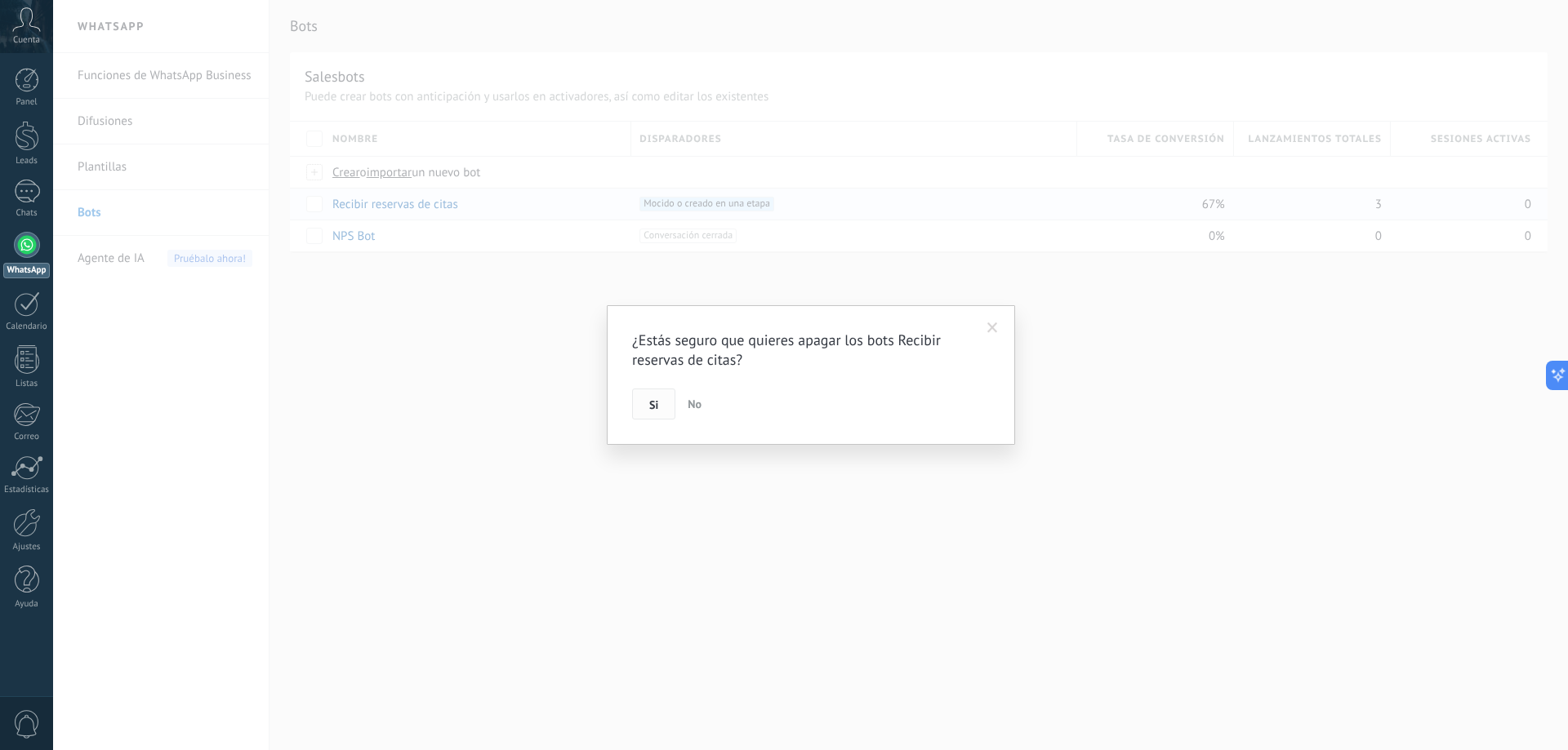
click at [661, 409] on button "Si" at bounding box center [653, 404] width 43 height 31
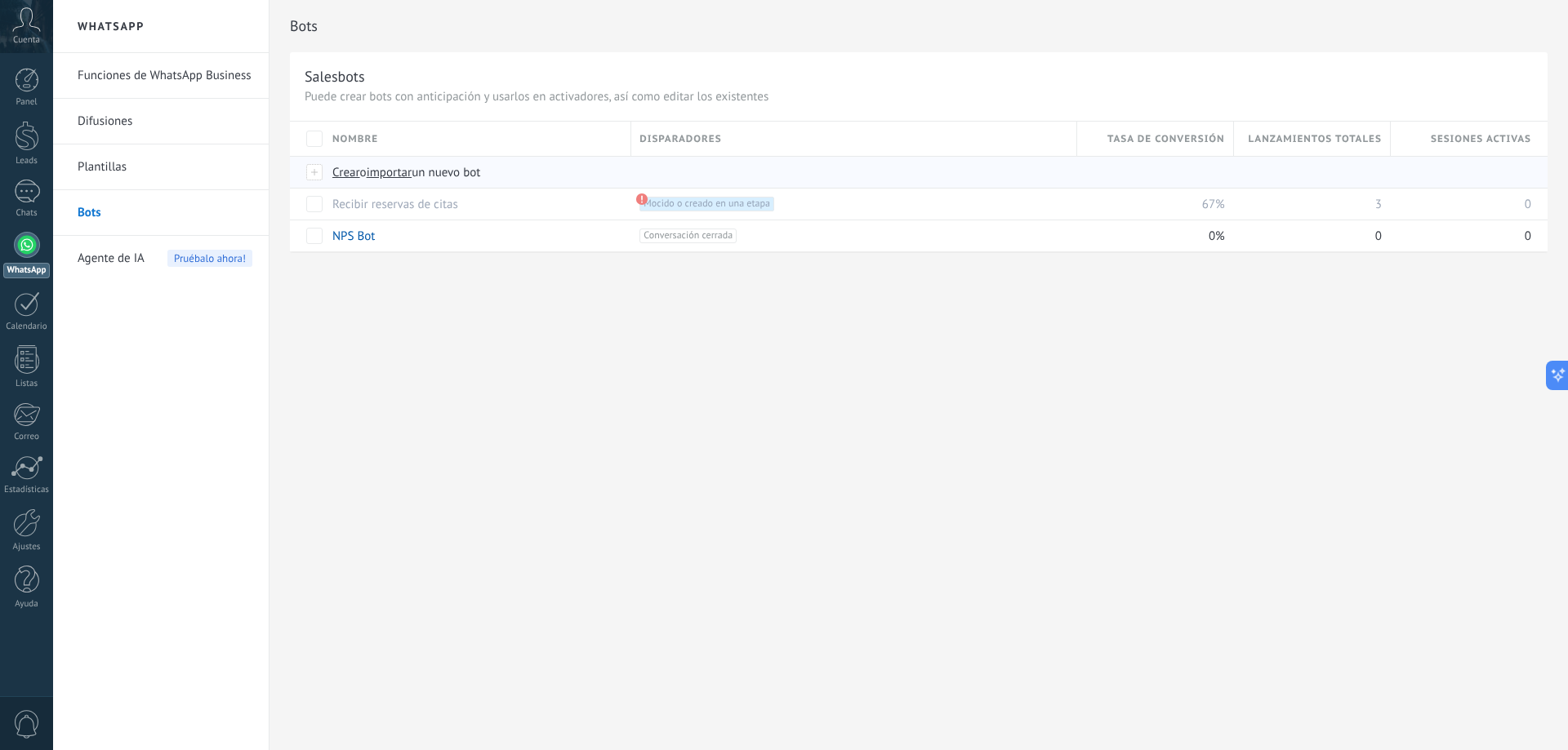
click at [343, 175] on span "Crear" at bounding box center [346, 173] width 28 height 15
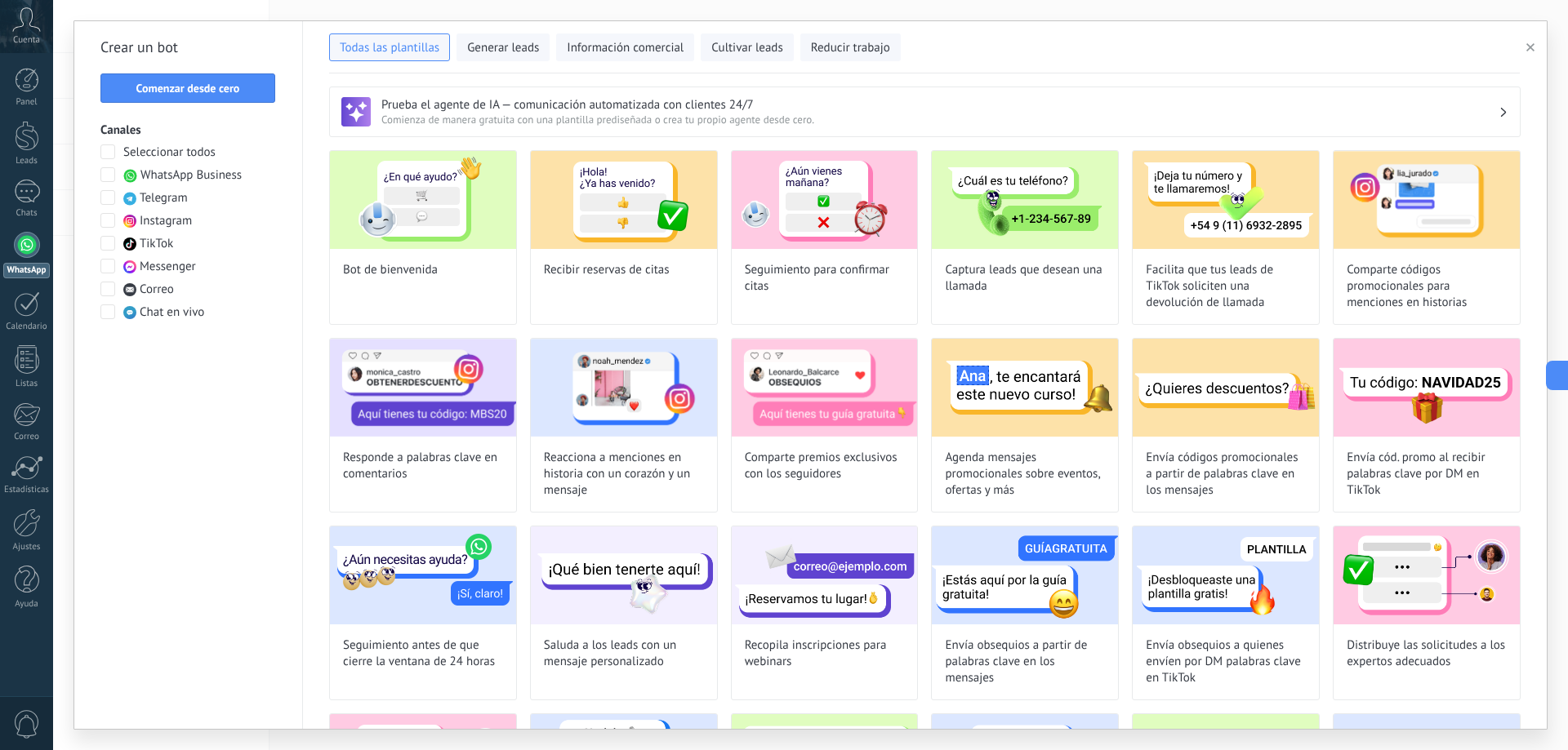
click at [112, 174] on span at bounding box center [107, 174] width 14 height 14
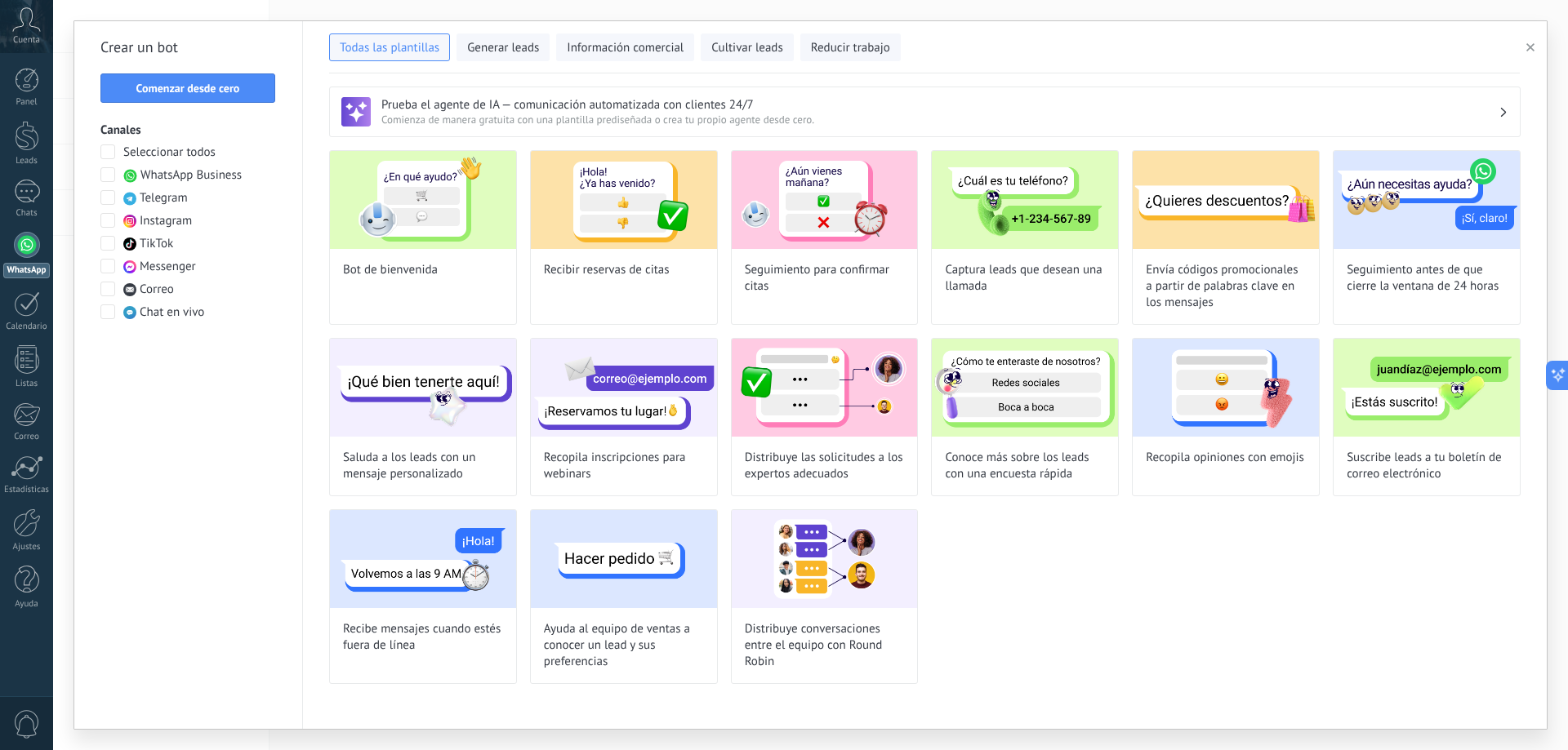
click at [1158, 539] on div "Bot de bienvenida Recibir reservas de citas Seguimiento para confirmar citas Ca…" at bounding box center [925, 417] width 1192 height 534
click at [467, 462] on span "Saluda a los leads con un mensaje personalizado" at bounding box center [423, 465] width 160 height 33
type input "**********"
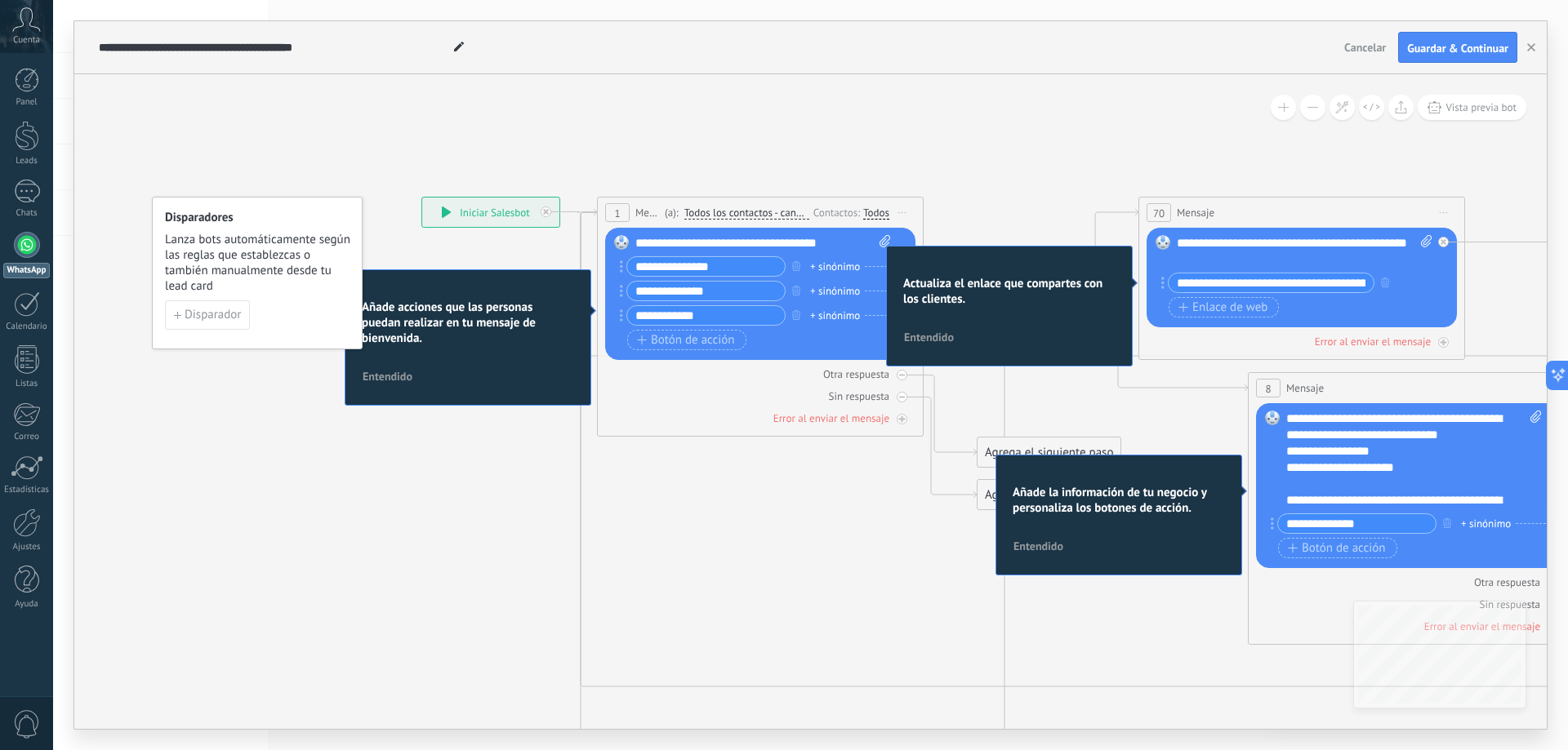
click at [389, 379] on span "Entendido" at bounding box center [387, 376] width 50 height 12
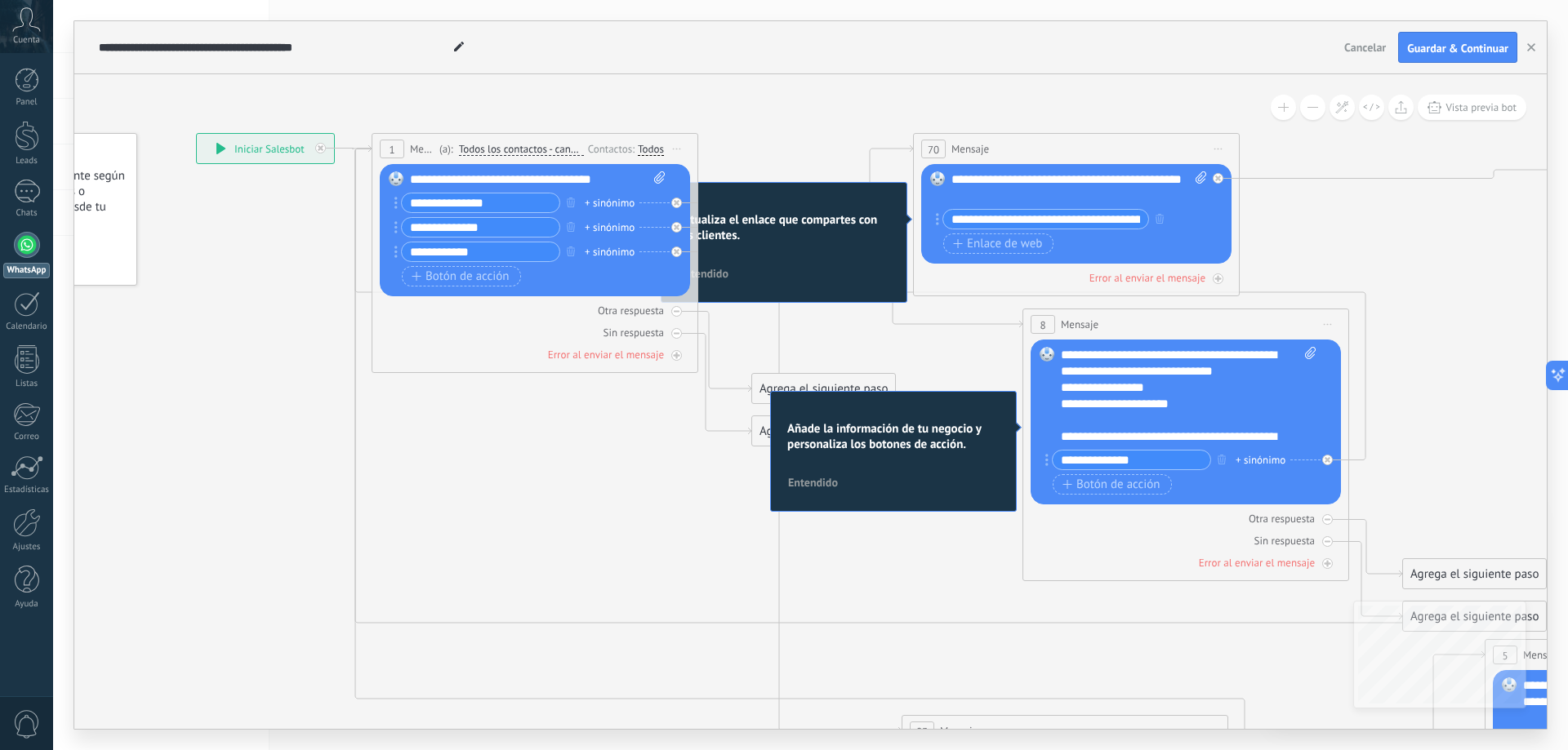
drag, startPoint x: 663, startPoint y: 579, endPoint x: 438, endPoint y: 515, distance: 233.9
click at [438, 515] on icon at bounding box center [1125, 577] width 2675 height 1705
click at [618, 203] on div "+ sinónimo" at bounding box center [609, 203] width 50 height 16
click at [322, 315] on icon at bounding box center [1125, 577] width 2675 height 1705
drag, startPoint x: 813, startPoint y: 214, endPoint x: 860, endPoint y: 142, distance: 86.0
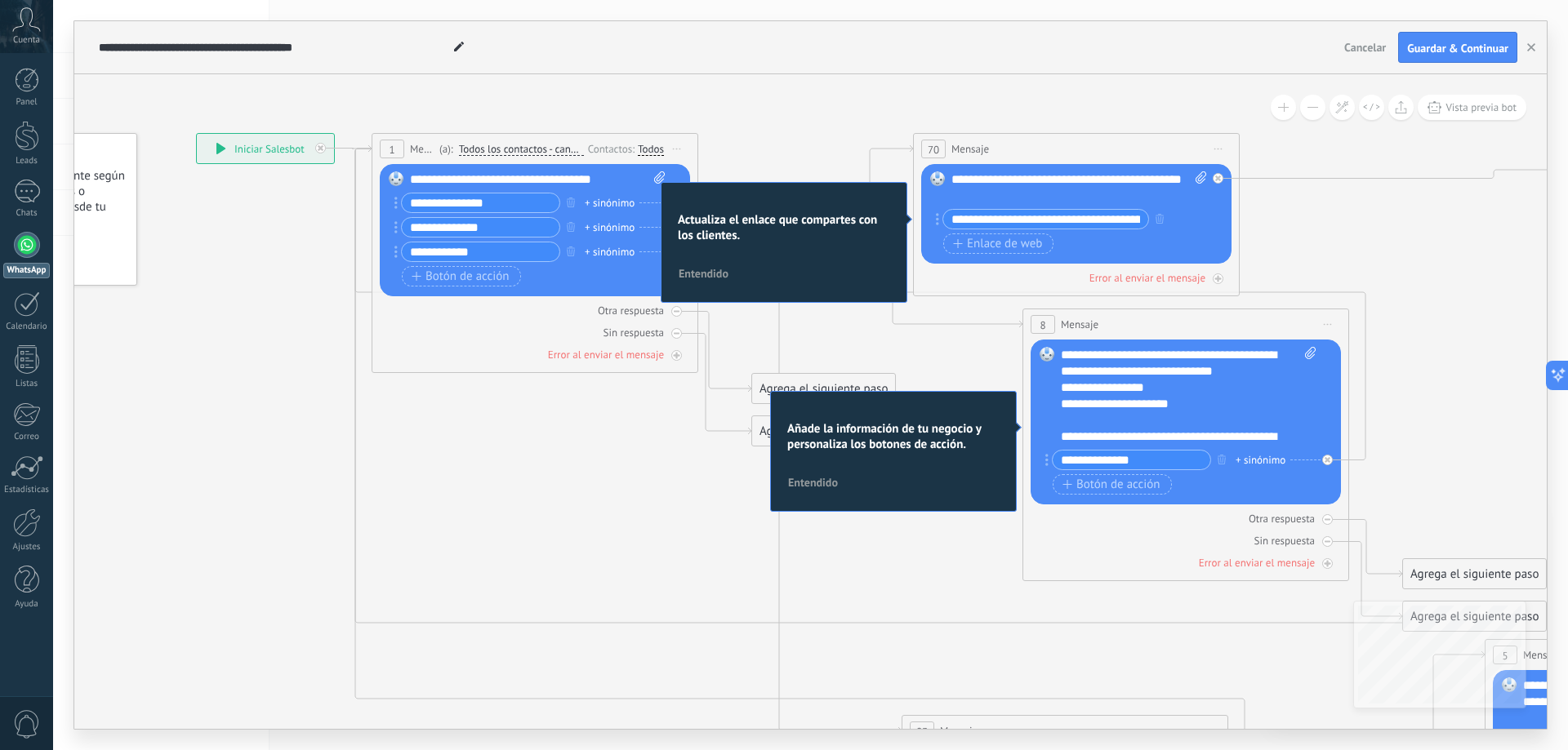
click at [196, 133] on div "**********" at bounding box center [196, 133] width 0 height 0
click at [724, 276] on span "Entendido" at bounding box center [703, 274] width 50 height 12
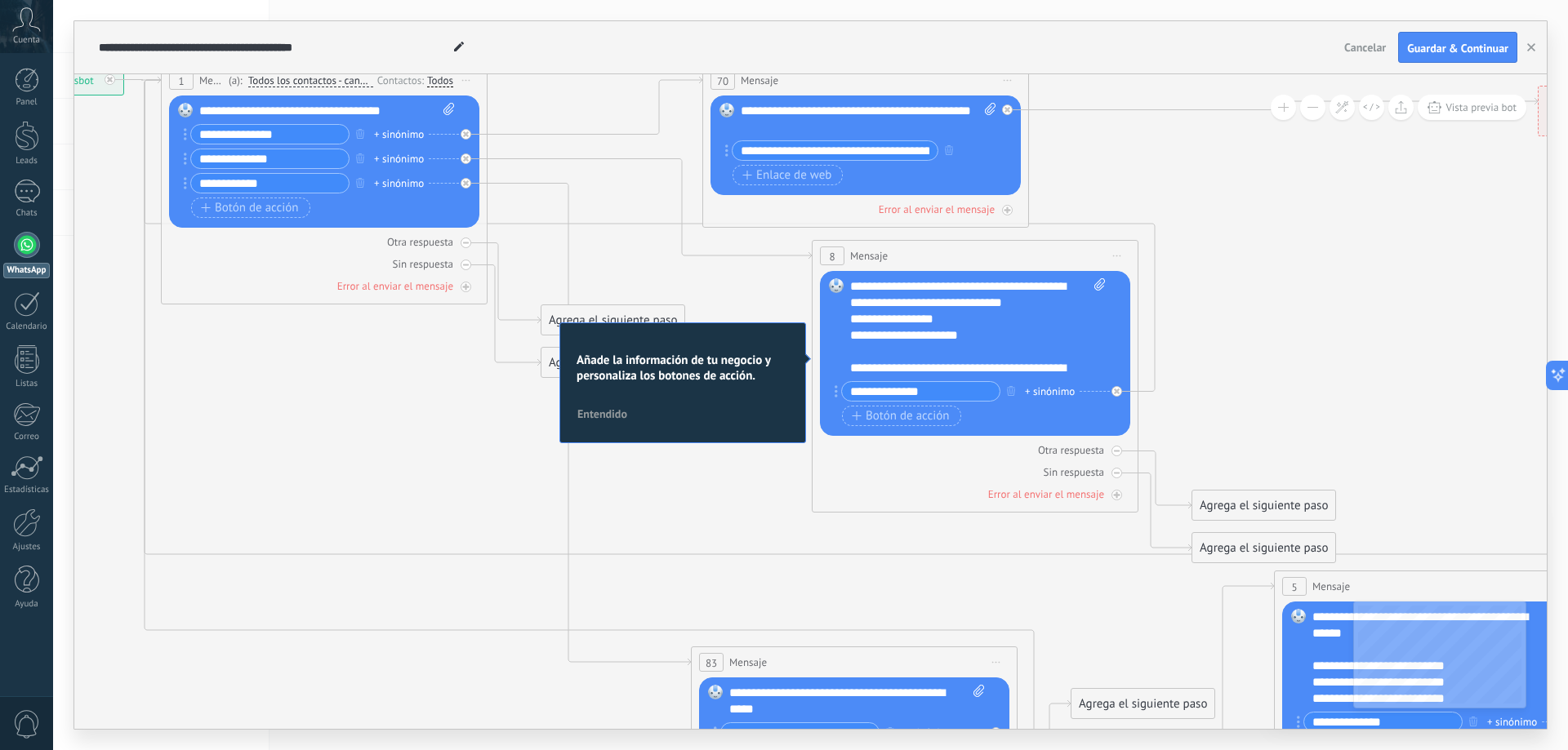
drag, startPoint x: 824, startPoint y: 115, endPoint x: 609, endPoint y: 147, distance: 217.4
click at [507, 82] on icon at bounding box center [915, 509] width 2675 height 1705
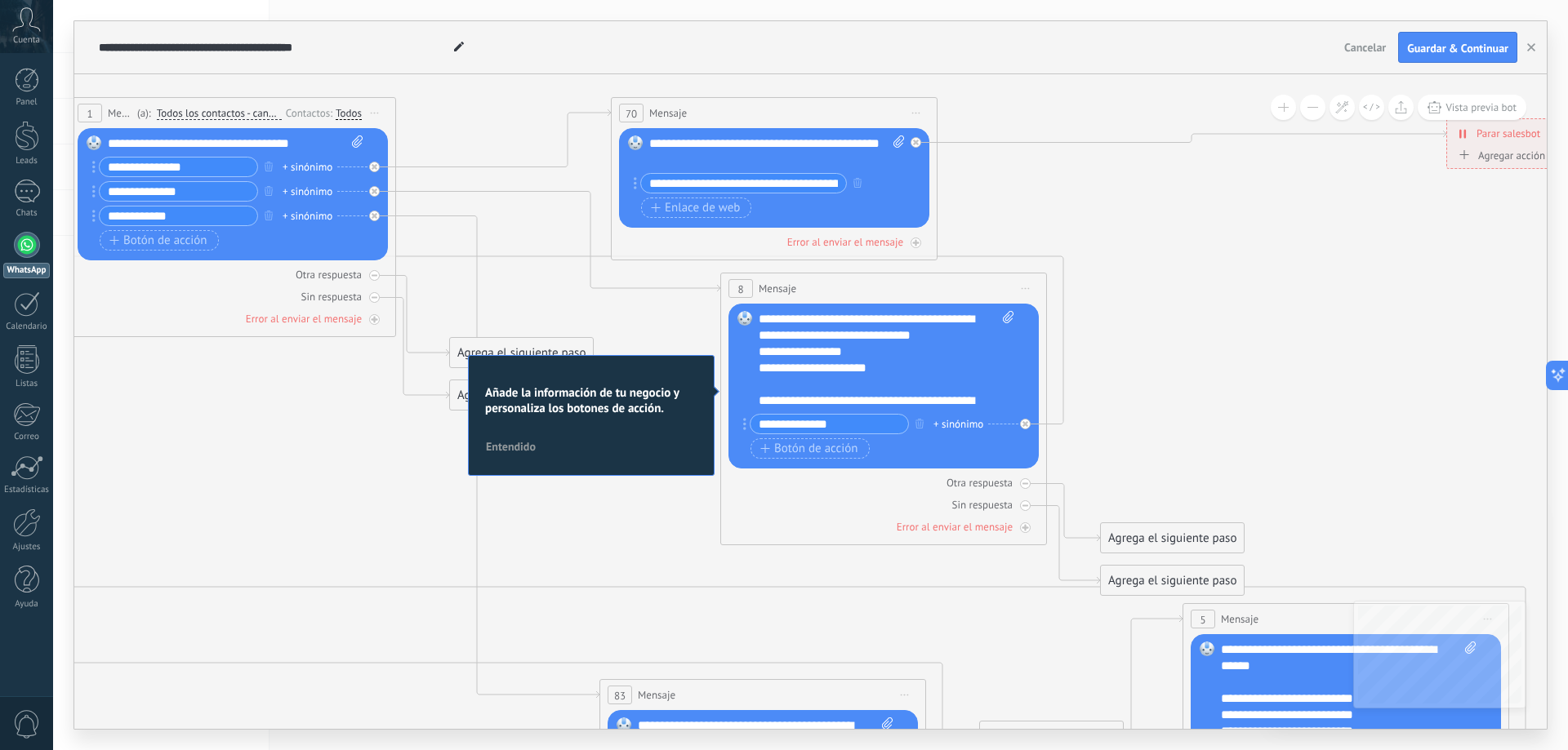
drag, startPoint x: 1196, startPoint y: 286, endPoint x: 1339, endPoint y: 278, distance: 143.2
click at [1339, 278] on icon at bounding box center [823, 542] width 2675 height 1705
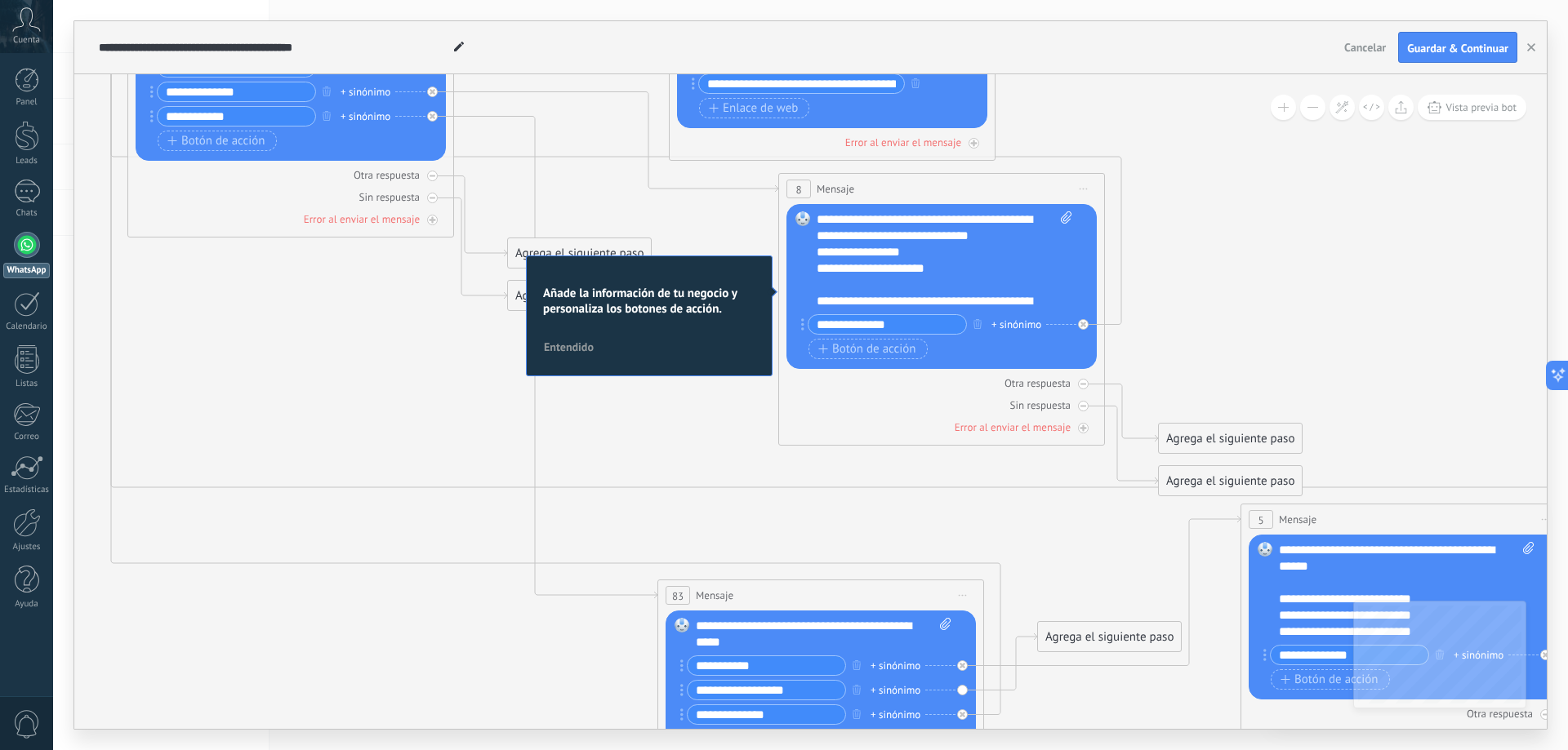
drag, startPoint x: 1211, startPoint y: 495, endPoint x: 1269, endPoint y: 395, distance: 115.6
click at [1269, 395] on icon at bounding box center [881, 442] width 2675 height 1705
click at [581, 351] on span "Entendido" at bounding box center [568, 347] width 50 height 12
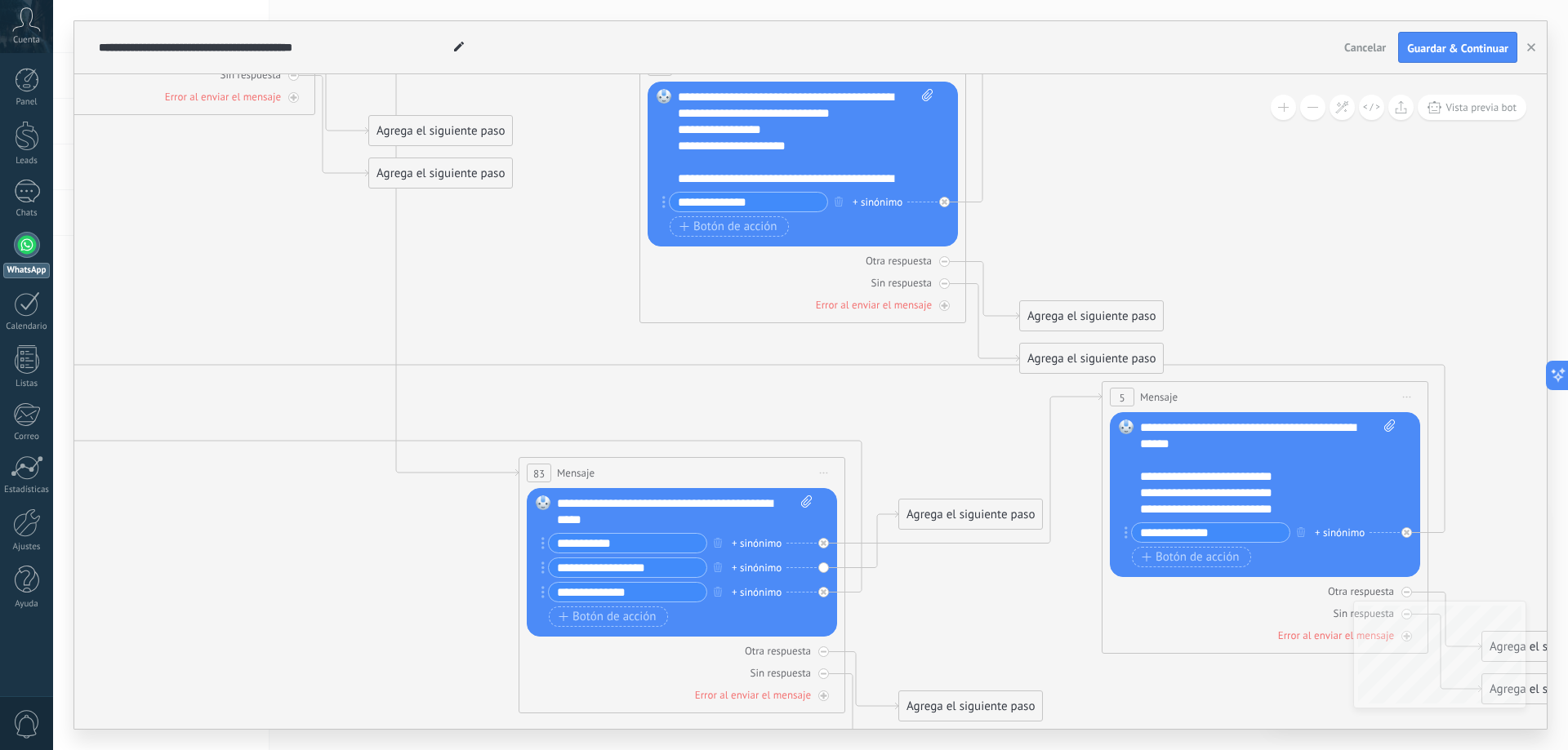
drag, startPoint x: 632, startPoint y: 405, endPoint x: 493, endPoint y: 283, distance: 184.9
click at [493, 283] on icon at bounding box center [742, 320] width 2675 height 1705
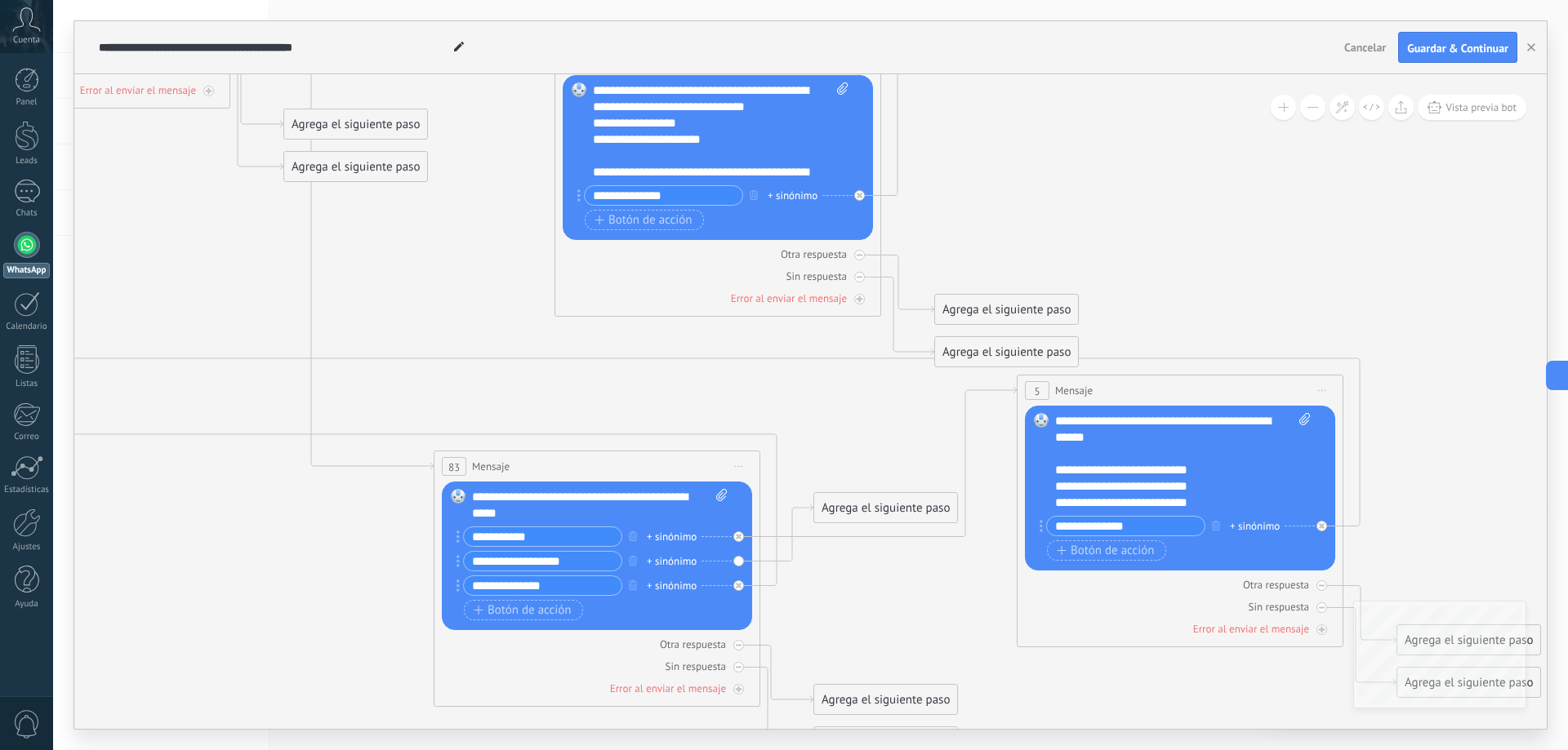
drag, startPoint x: 934, startPoint y: 429, endPoint x: 865, endPoint y: 432, distance: 69.1
click at [865, 432] on icon at bounding box center [657, 313] width 2675 height 1705
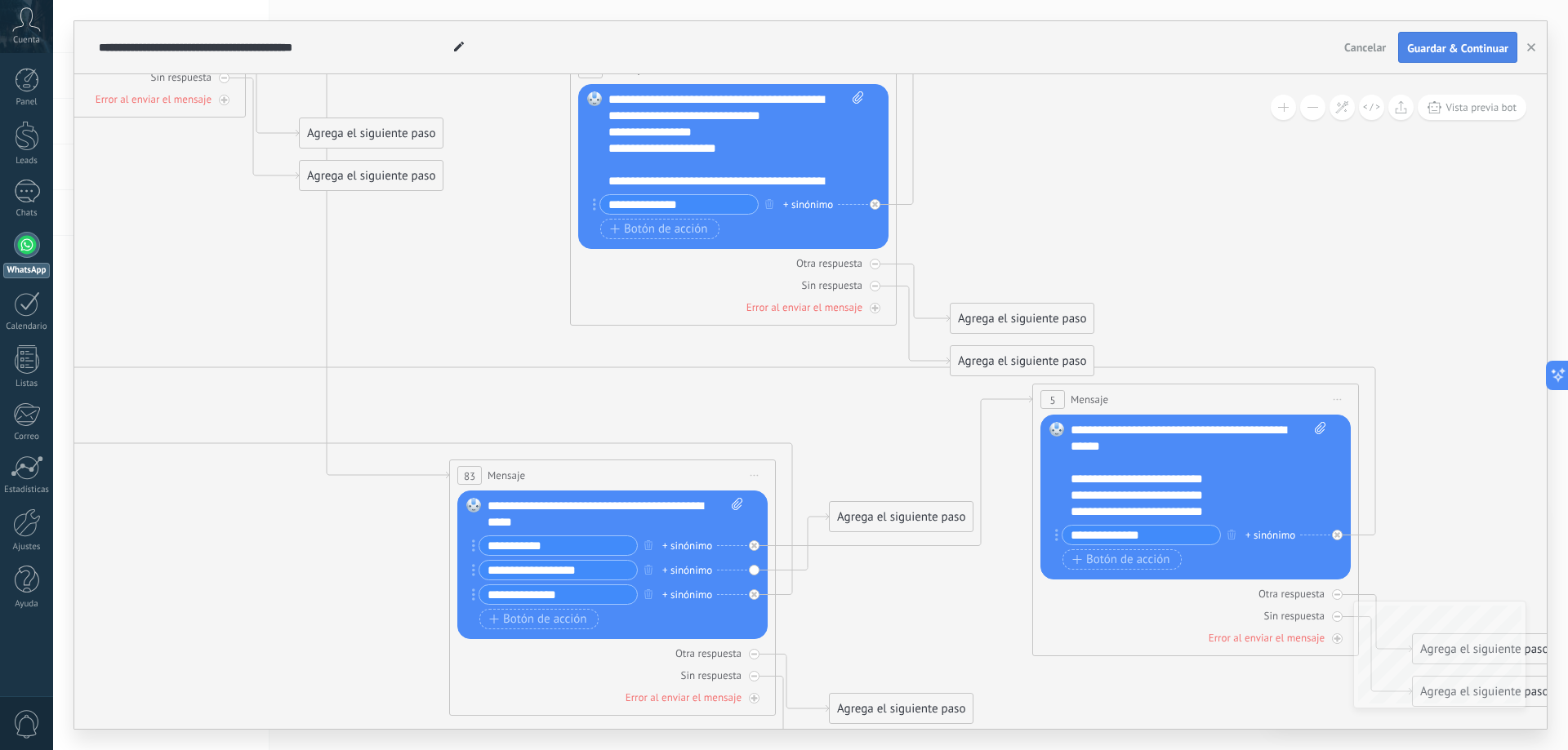
click at [1471, 44] on span "Guardar & Continuar" at bounding box center [1458, 48] width 101 height 12
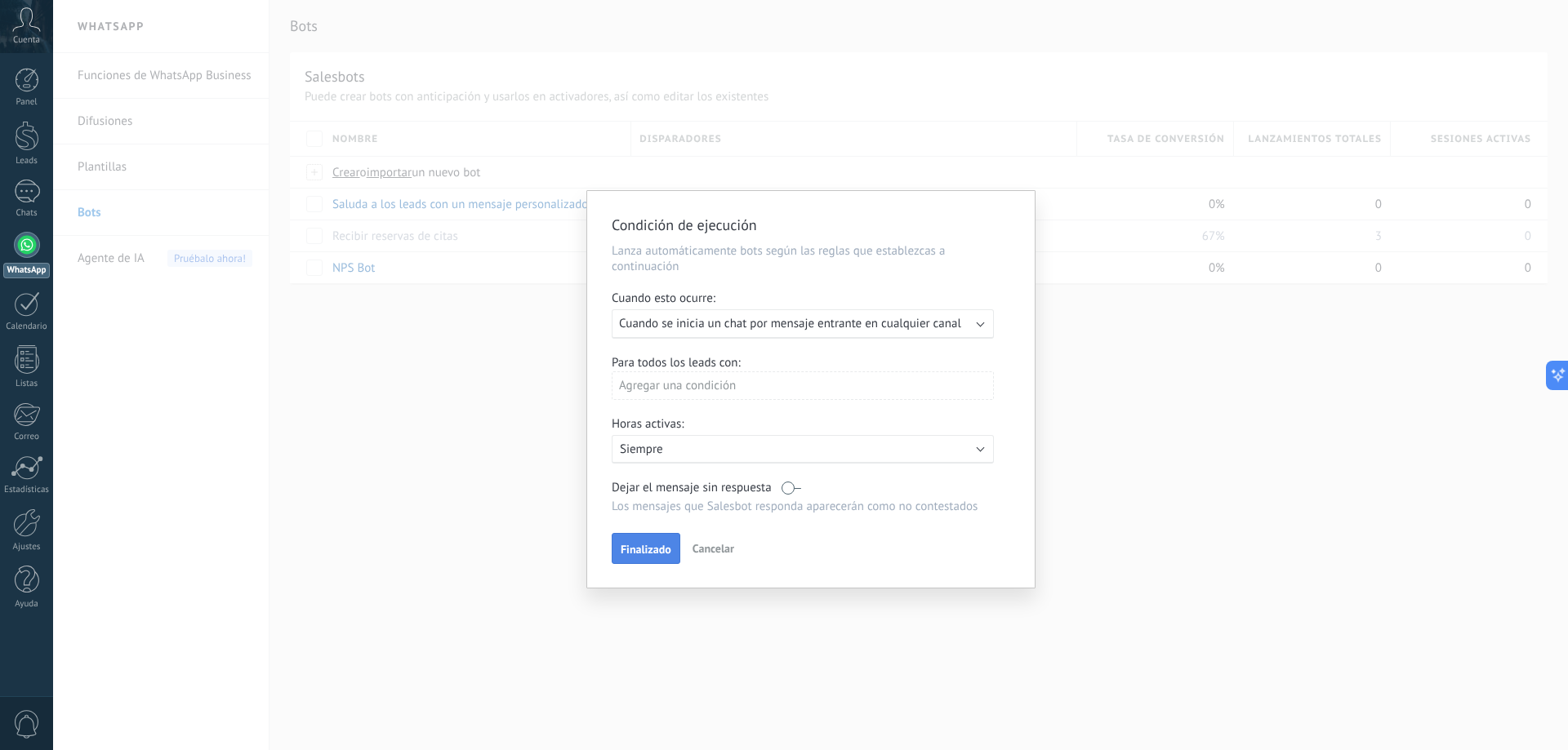
click at [653, 546] on span "Finalizado" at bounding box center [646, 550] width 51 height 12
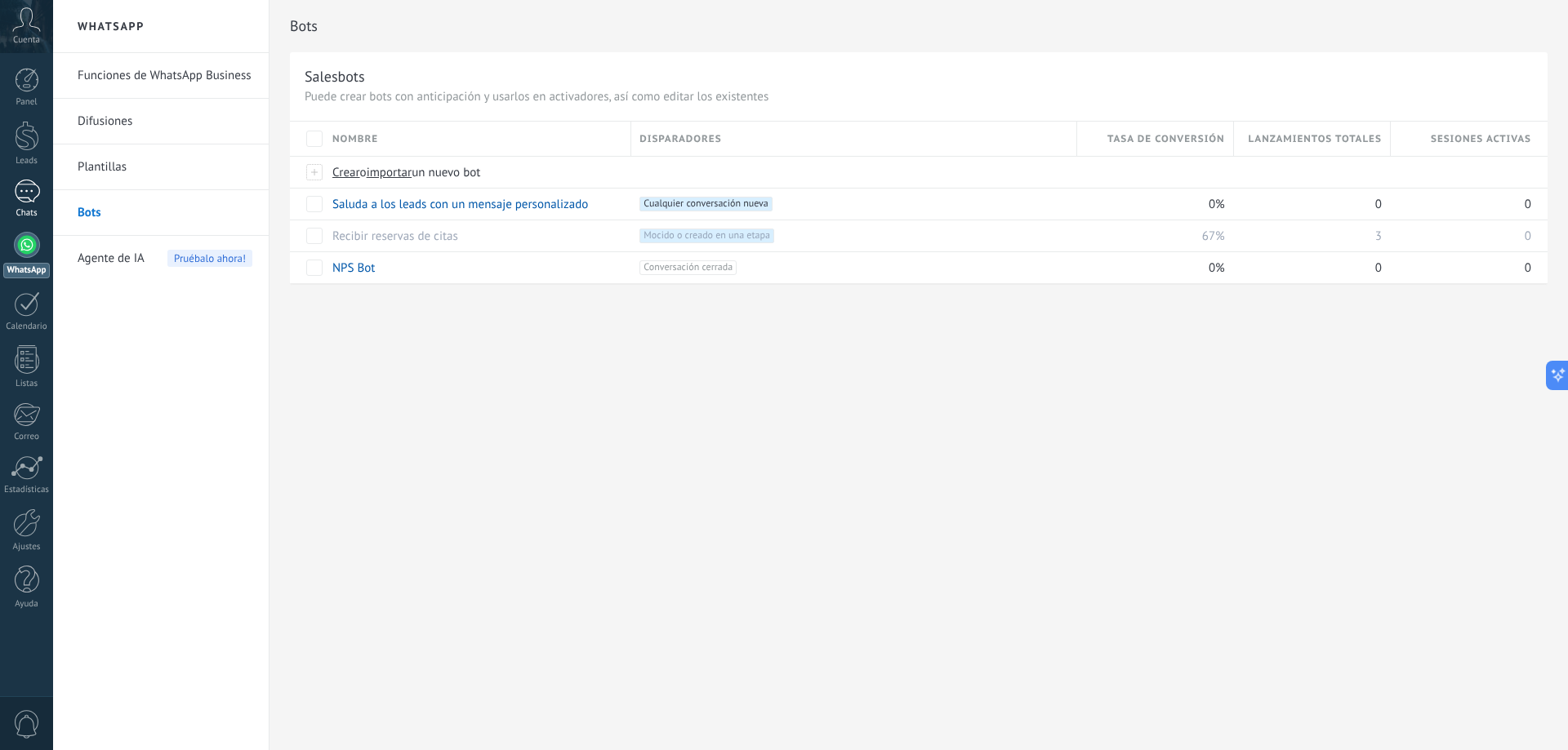
click at [18, 188] on div at bounding box center [26, 191] width 26 height 24
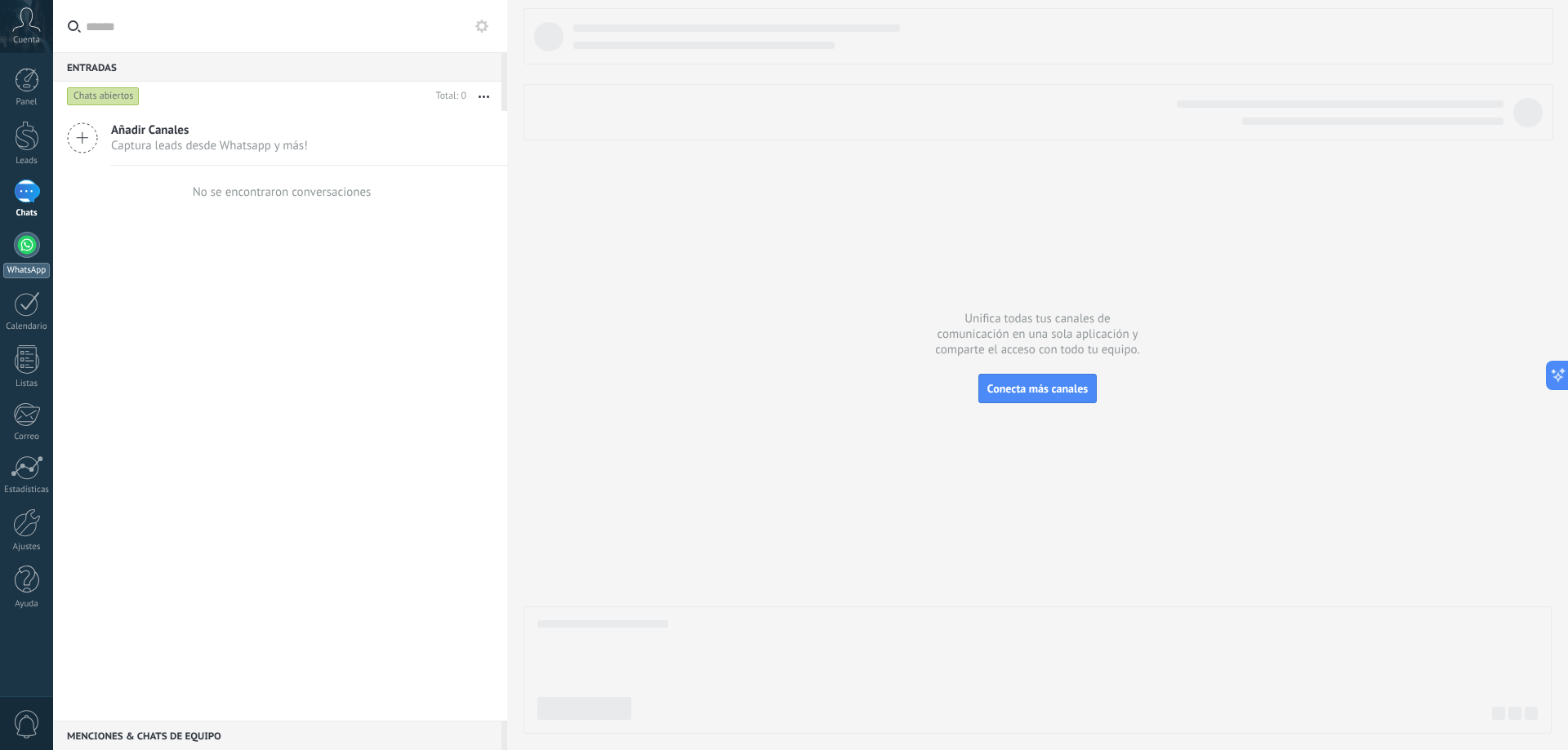
click at [32, 247] on div at bounding box center [26, 244] width 26 height 26
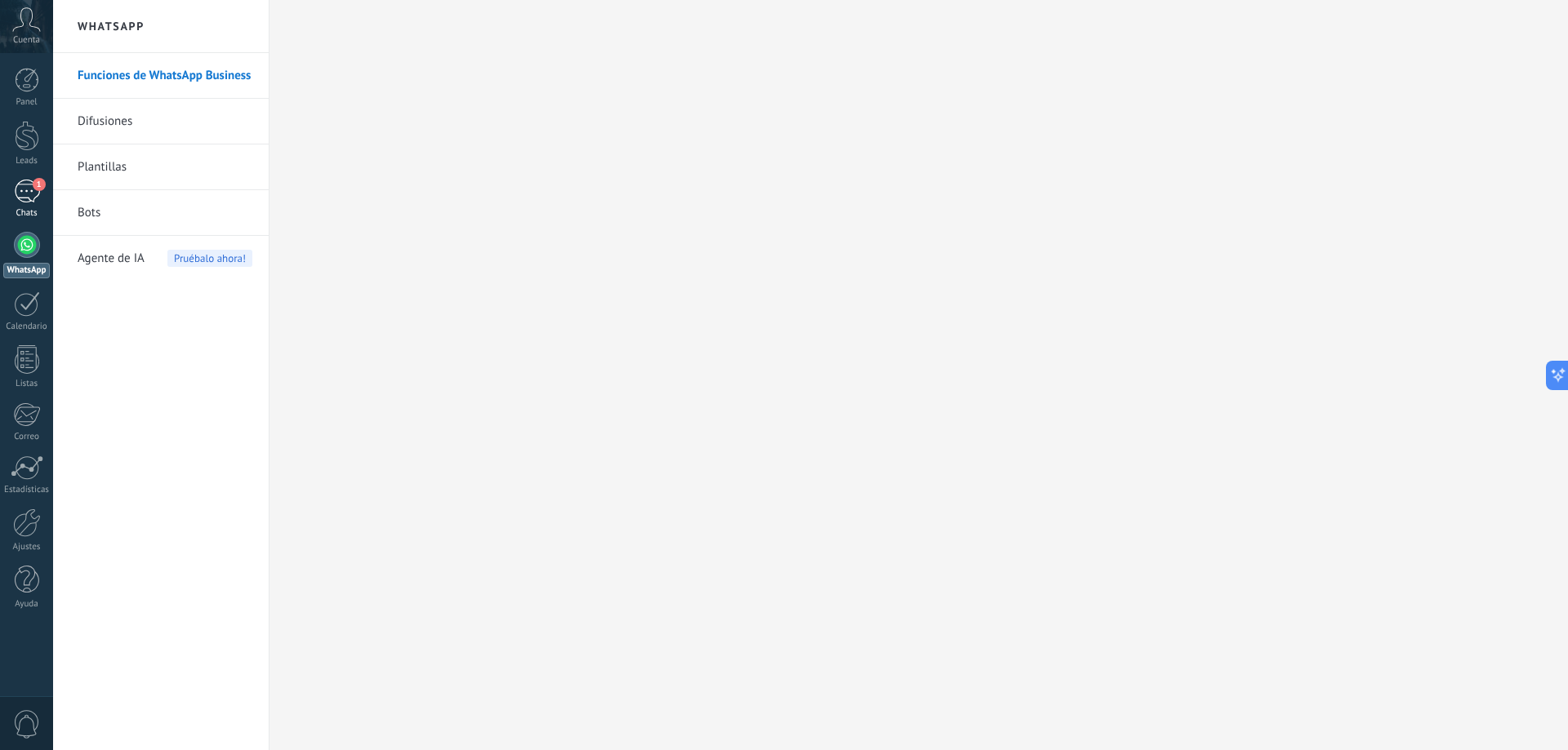
click at [42, 191] on link "1 Chats" at bounding box center [26, 199] width 53 height 40
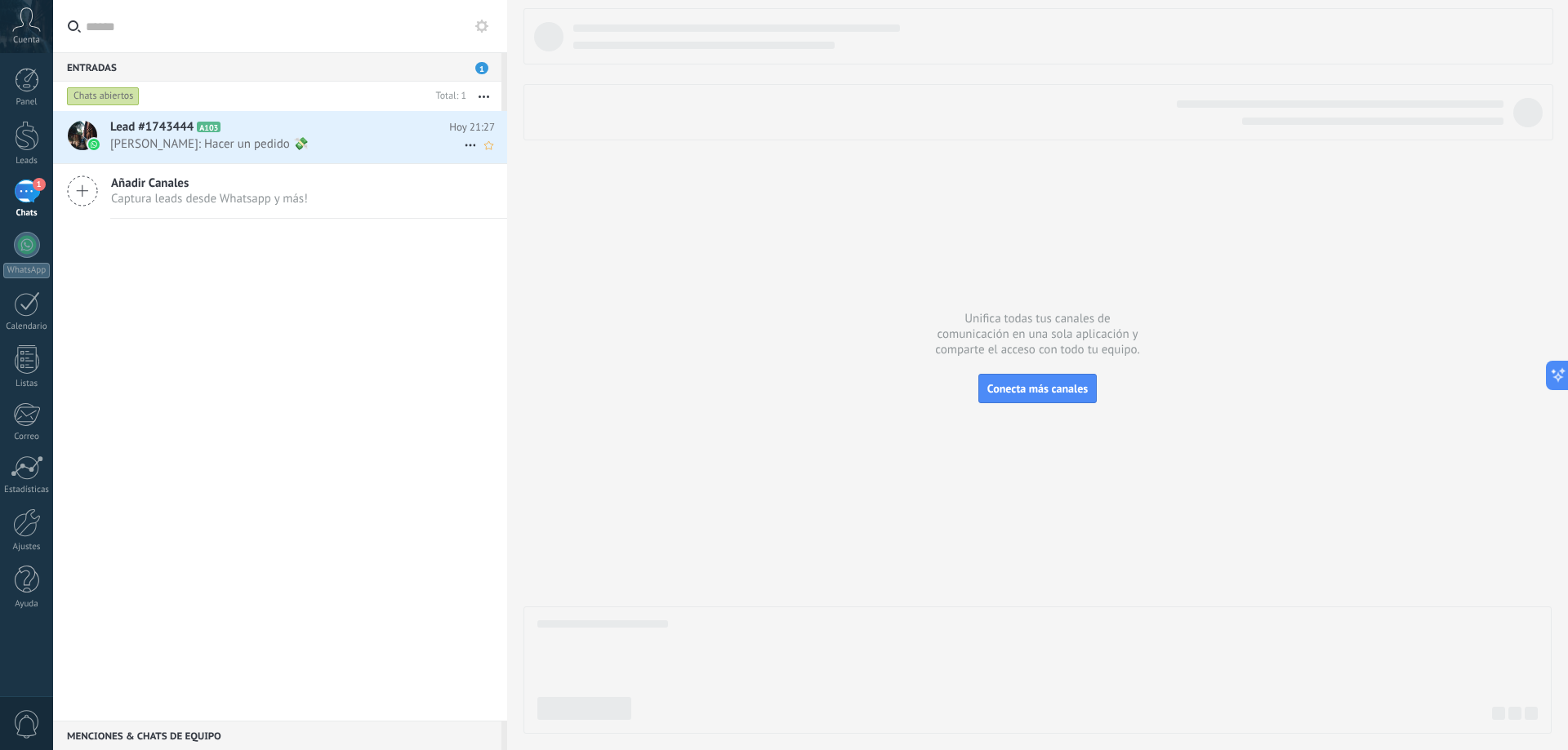
click at [243, 143] on span "Fran: Hacer un pedido 💸" at bounding box center [287, 144] width 354 height 15
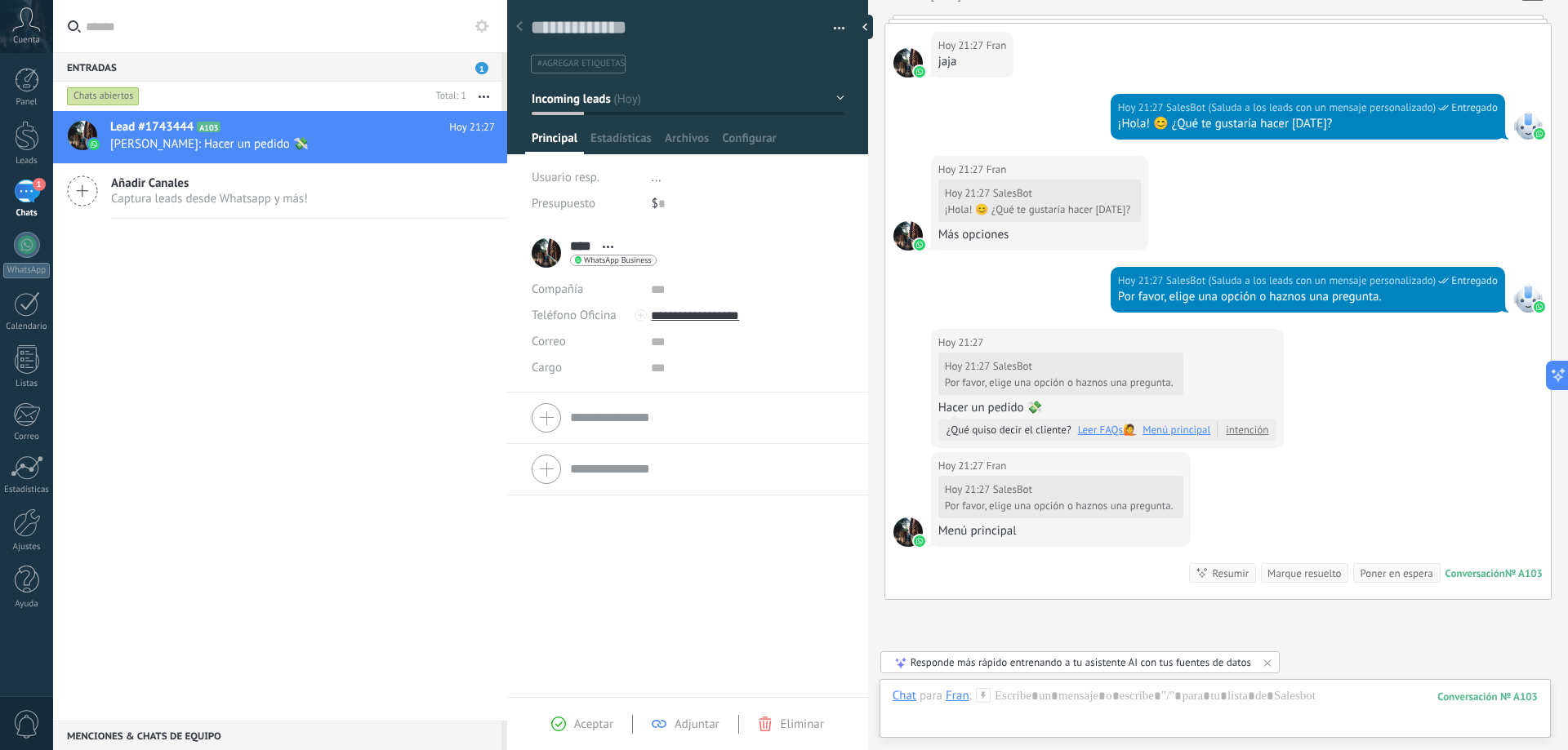
scroll to position [1843, 0]
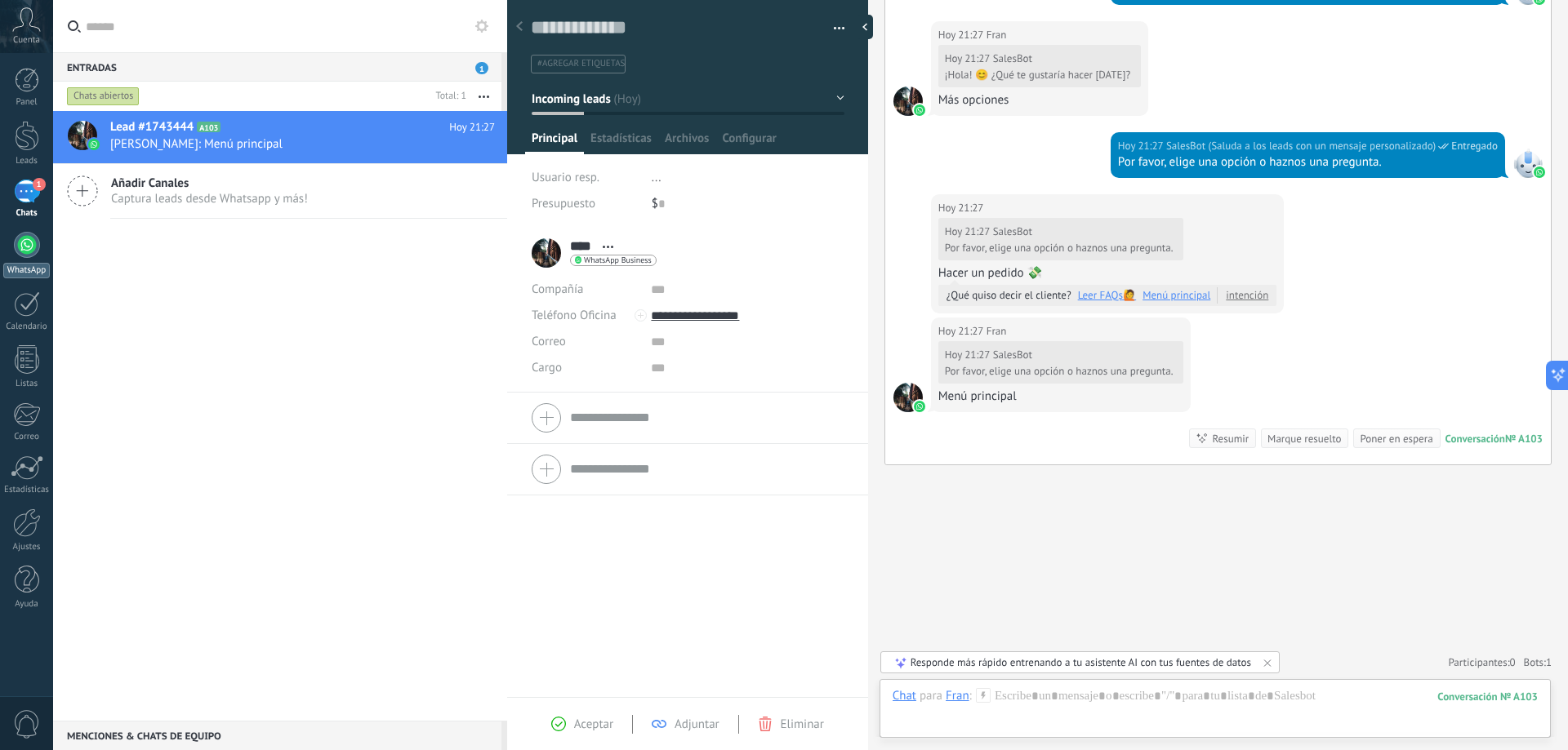
click at [31, 244] on div at bounding box center [26, 244] width 26 height 26
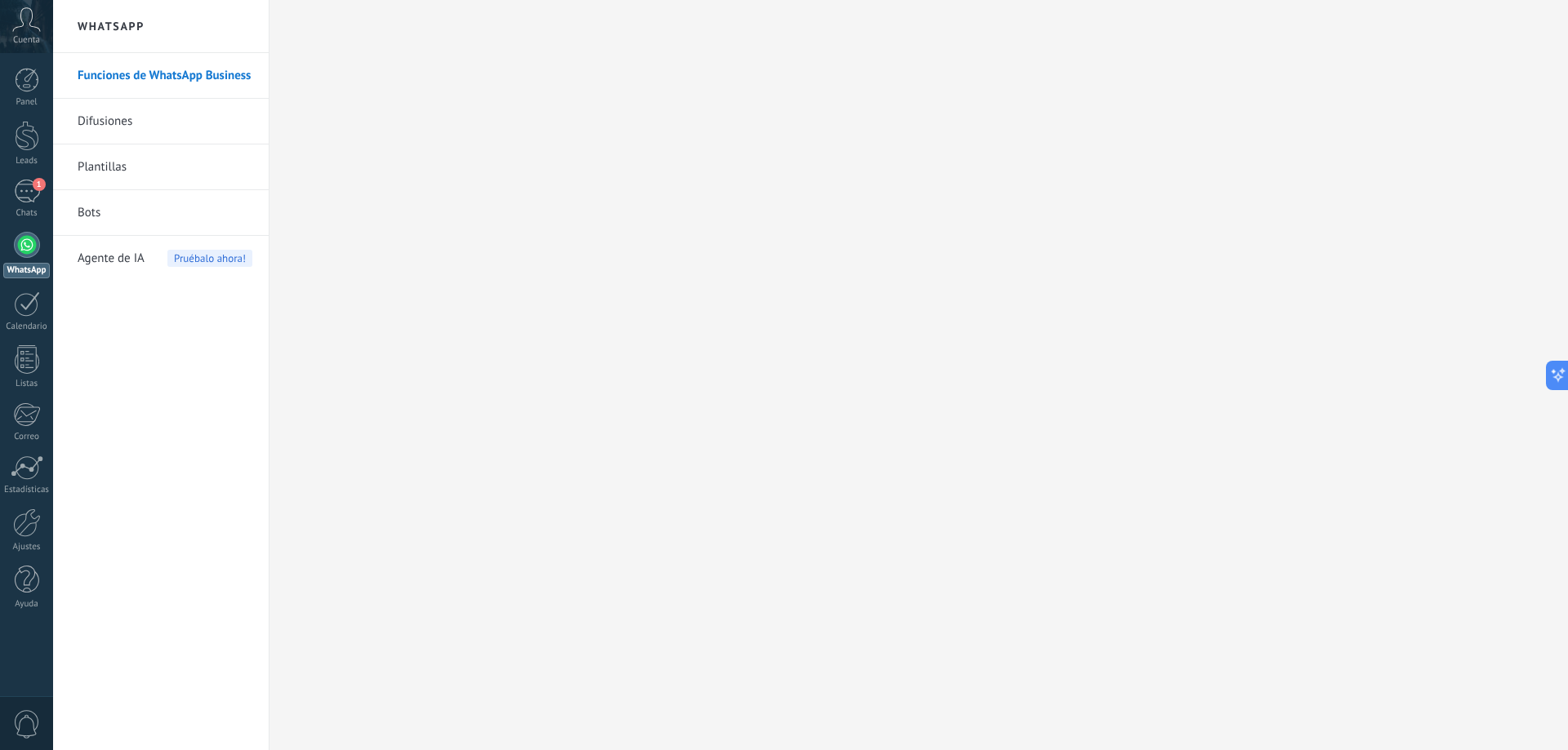
click at [84, 214] on link "Bots" at bounding box center [165, 213] width 175 height 45
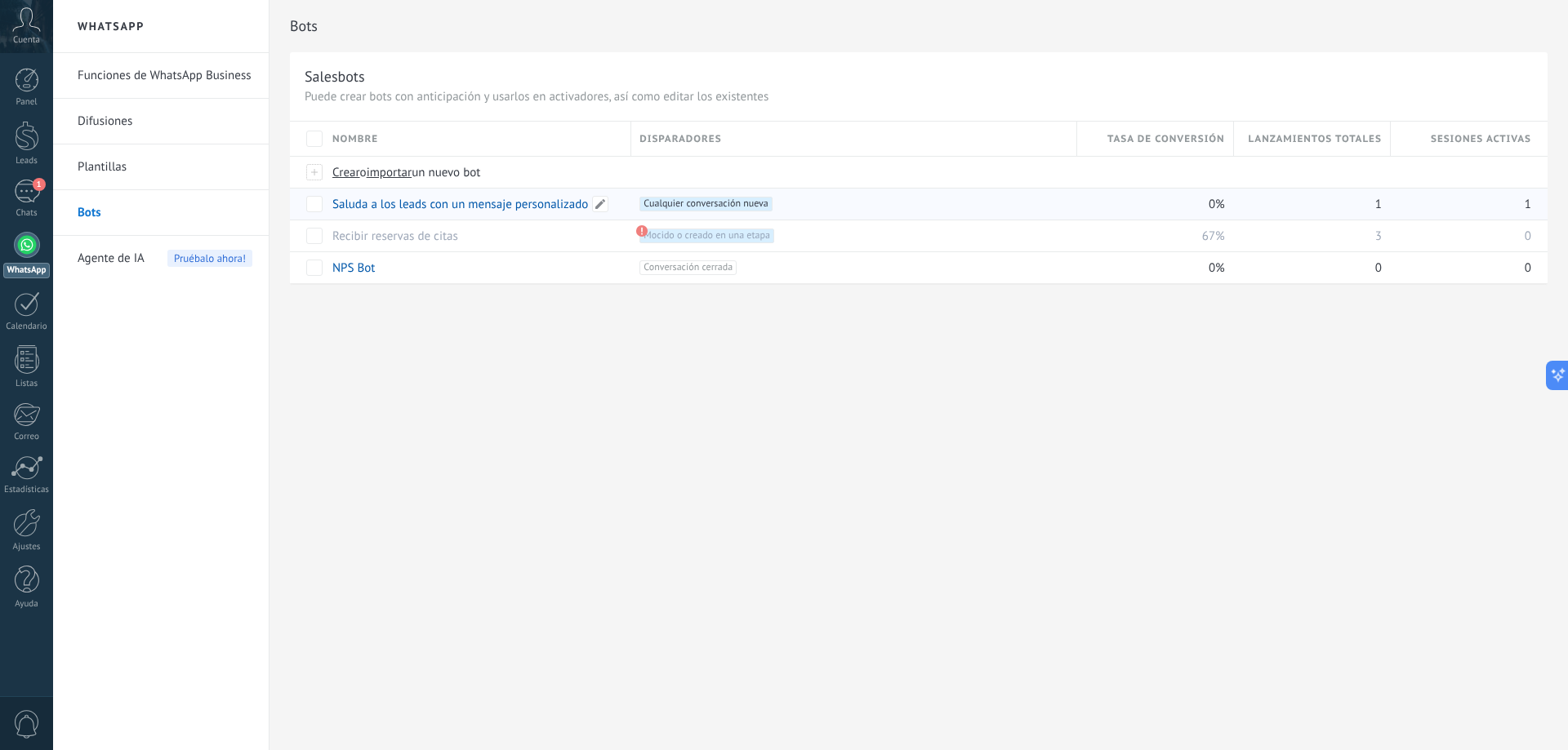
click at [456, 206] on link "Saluda a los leads con un mensaje personalizado" at bounding box center [461, 205] width 256 height 15
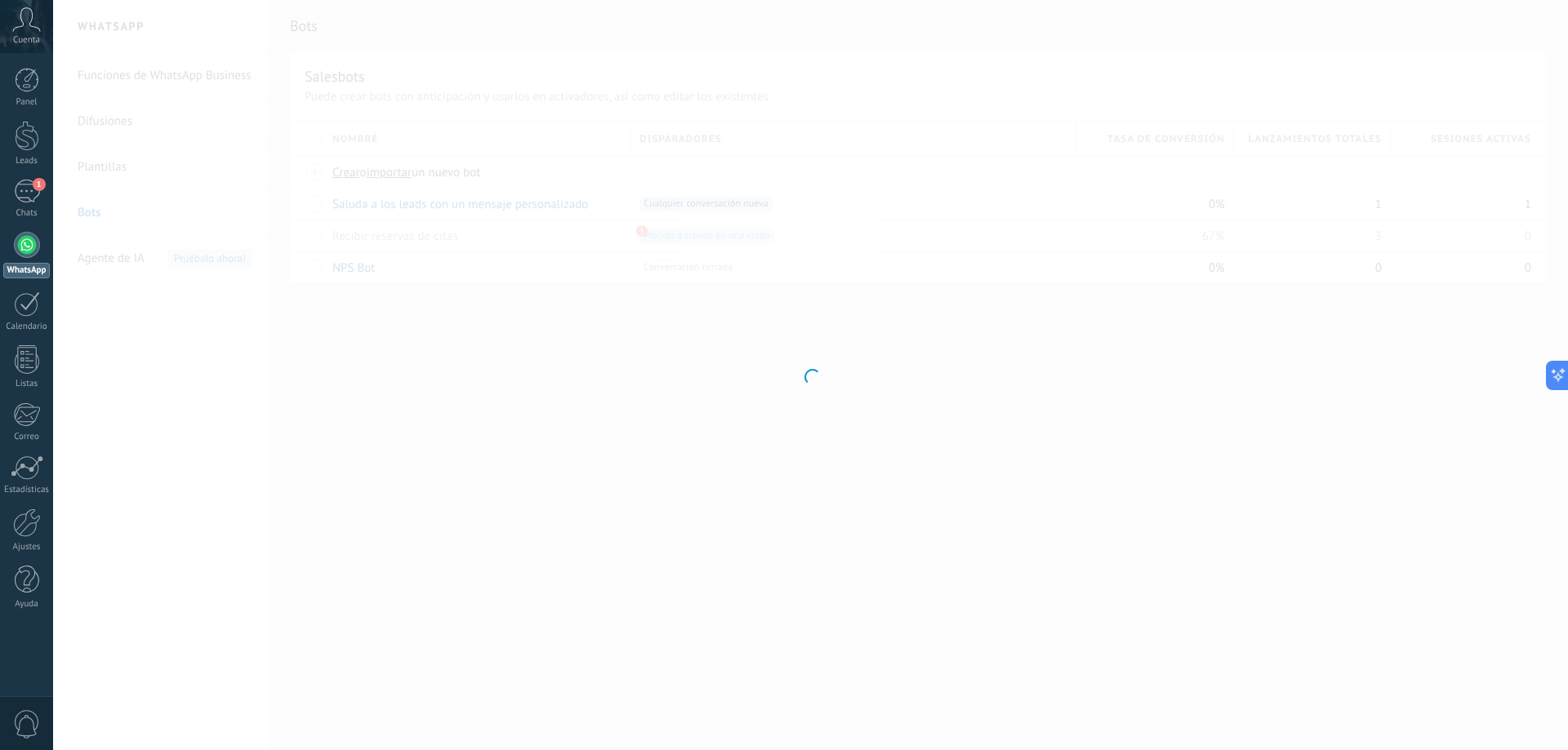
type input "**********"
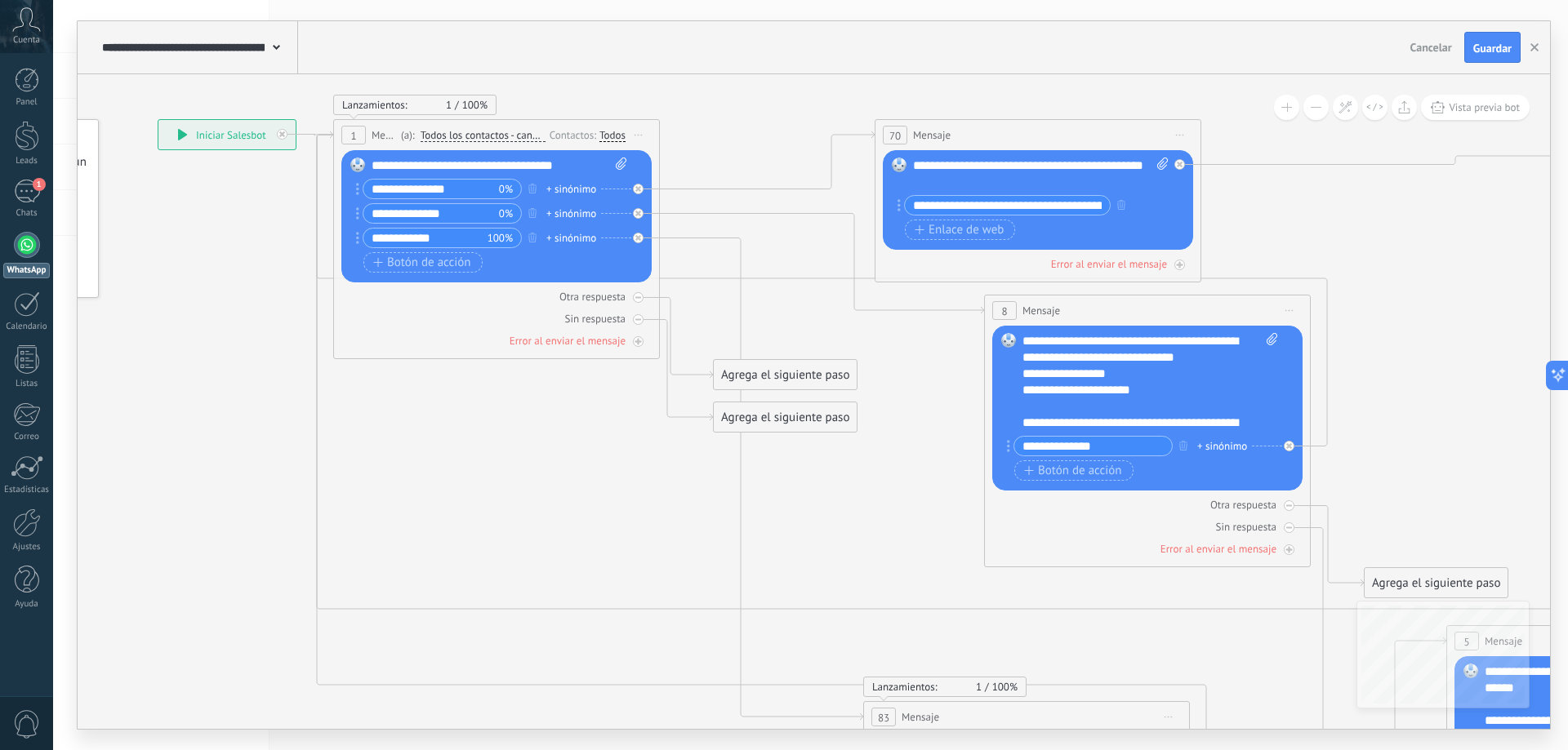
drag, startPoint x: 944, startPoint y: 601, endPoint x: 488, endPoint y: 480, distance: 471.8
click at [488, 481] on icon at bounding box center [1086, 575] width 2675 height 1728
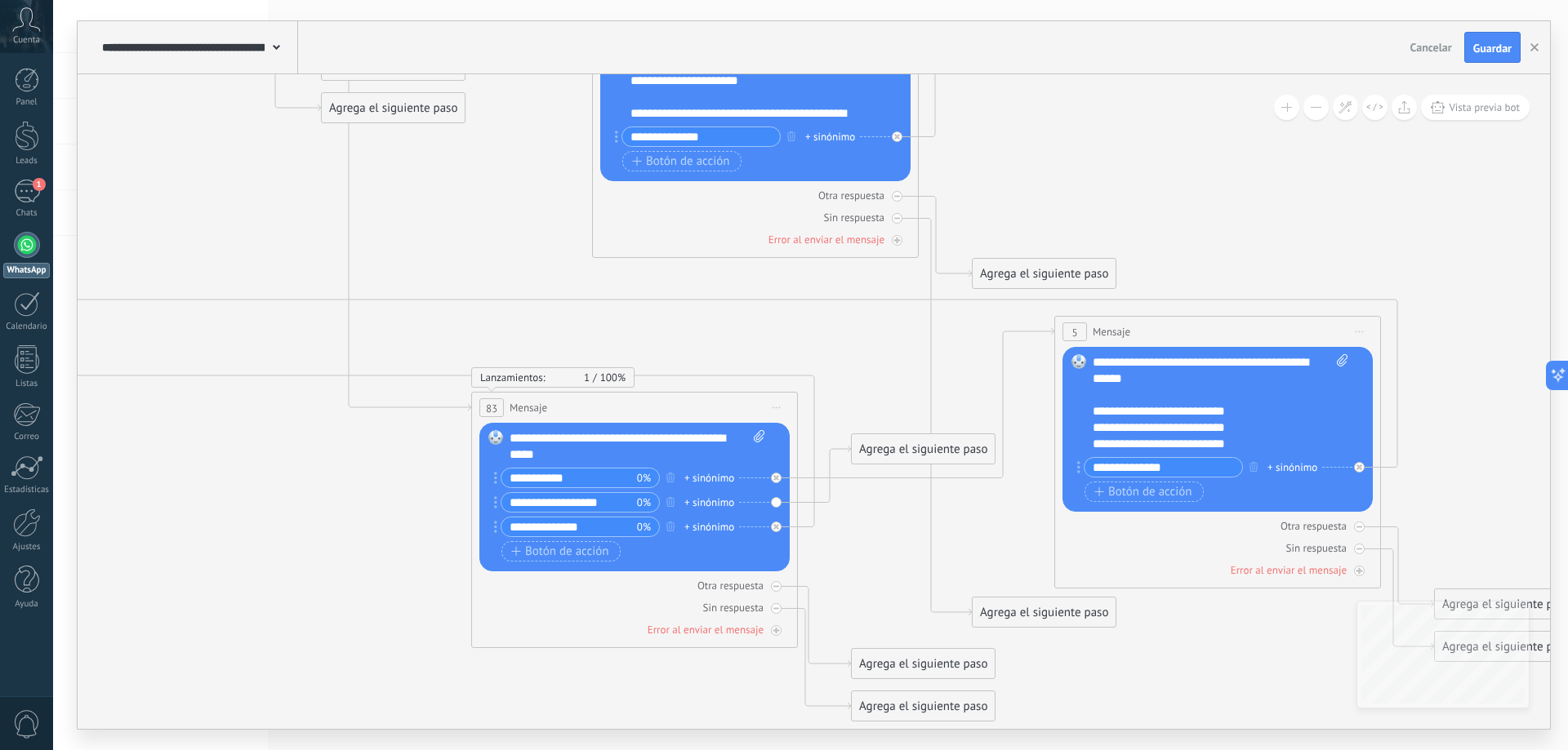
drag, startPoint x: 698, startPoint y: 529, endPoint x: 536, endPoint y: 314, distance: 269.2
click at [509, 269] on icon at bounding box center [695, 265] width 2675 height 1728
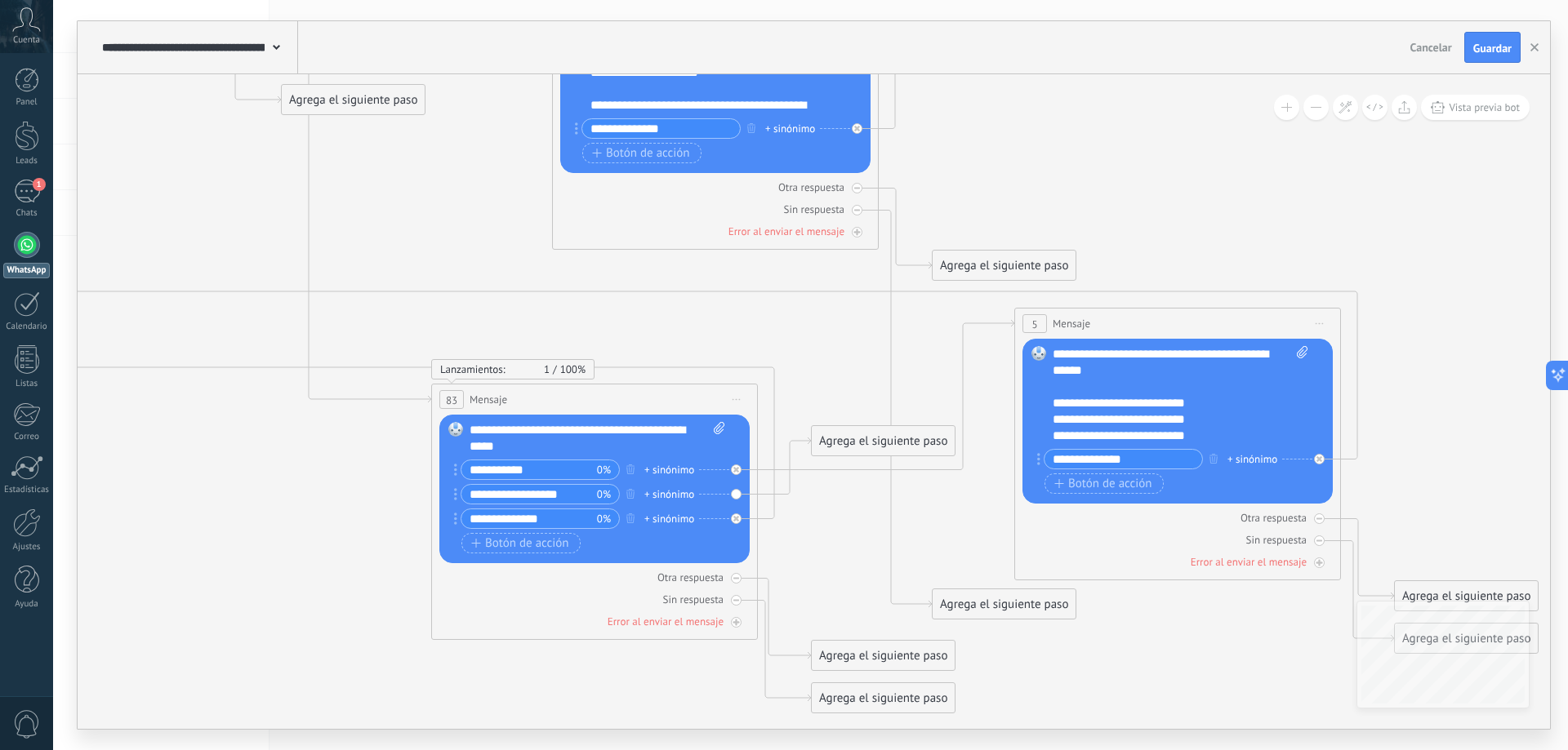
drag, startPoint x: 899, startPoint y: 567, endPoint x: 867, endPoint y: 558, distance: 33.2
click at [867, 558] on icon at bounding box center [654, 257] width 2675 height 1728
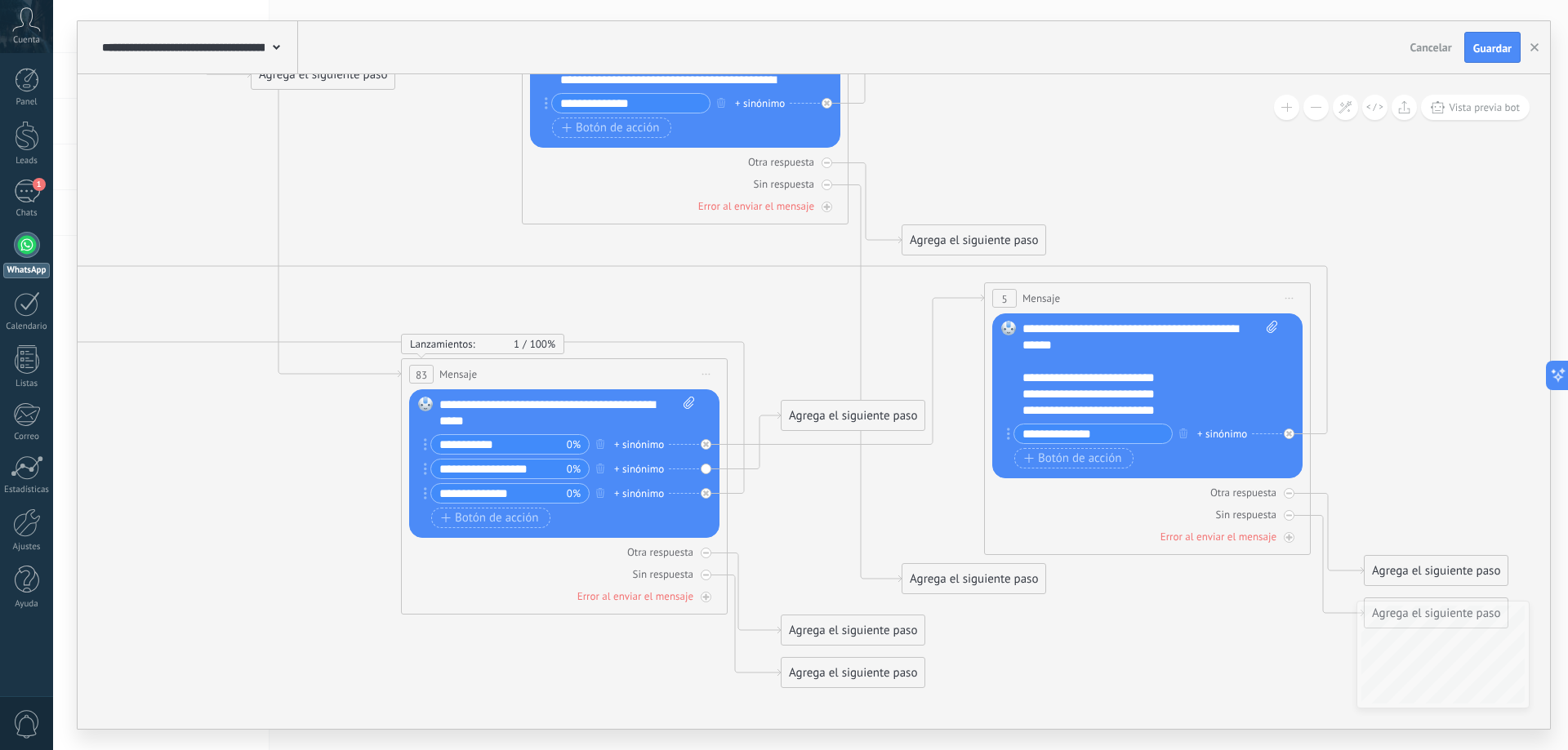
drag, startPoint x: 808, startPoint y: 553, endPoint x: 778, endPoint y: 527, distance: 39.7
click at [778, 527] on icon at bounding box center [624, 231] width 2675 height 1728
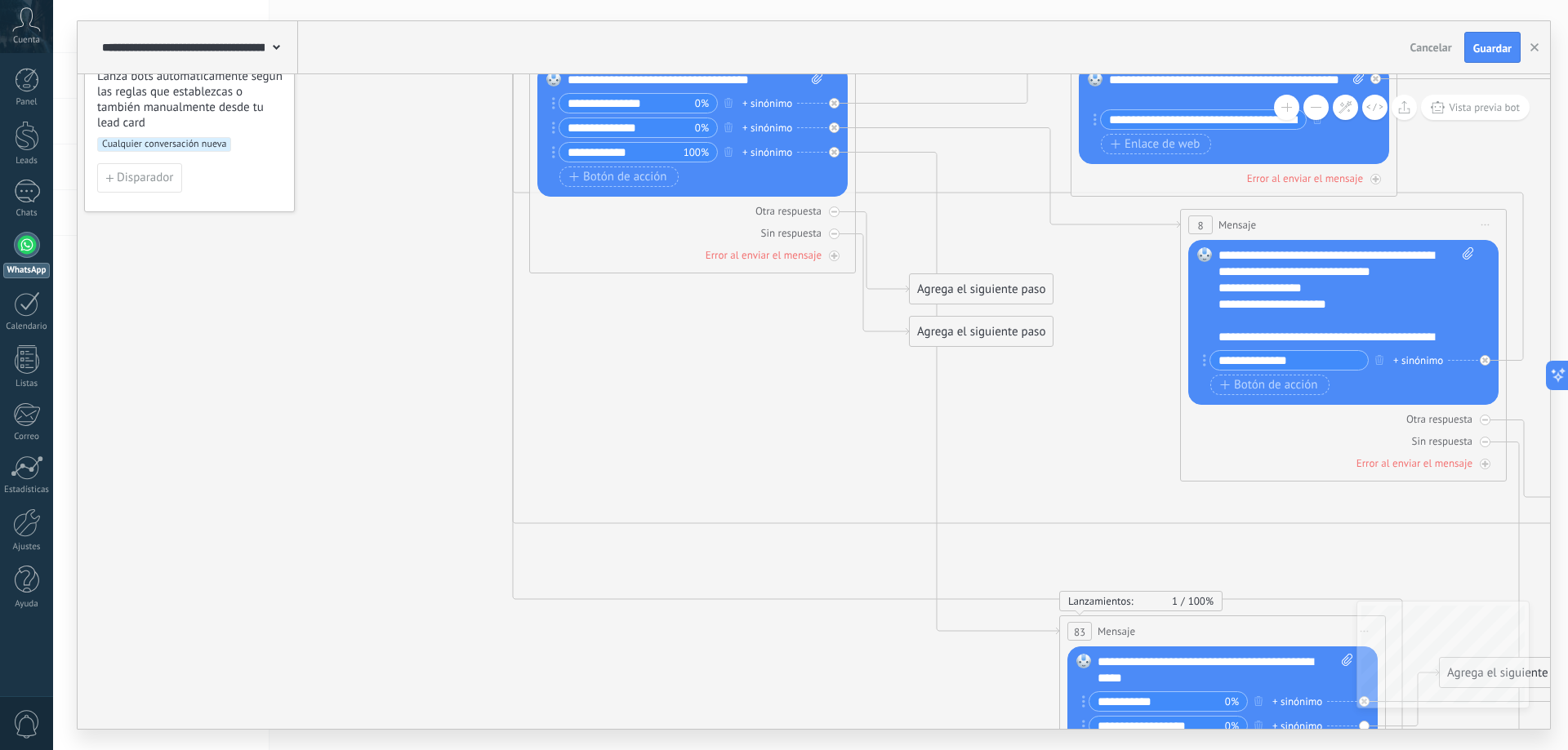
drag, startPoint x: 397, startPoint y: 231, endPoint x: 1002, endPoint y: 454, distance: 644.8
click at [1063, 497] on icon at bounding box center [1283, 489] width 2675 height 1728
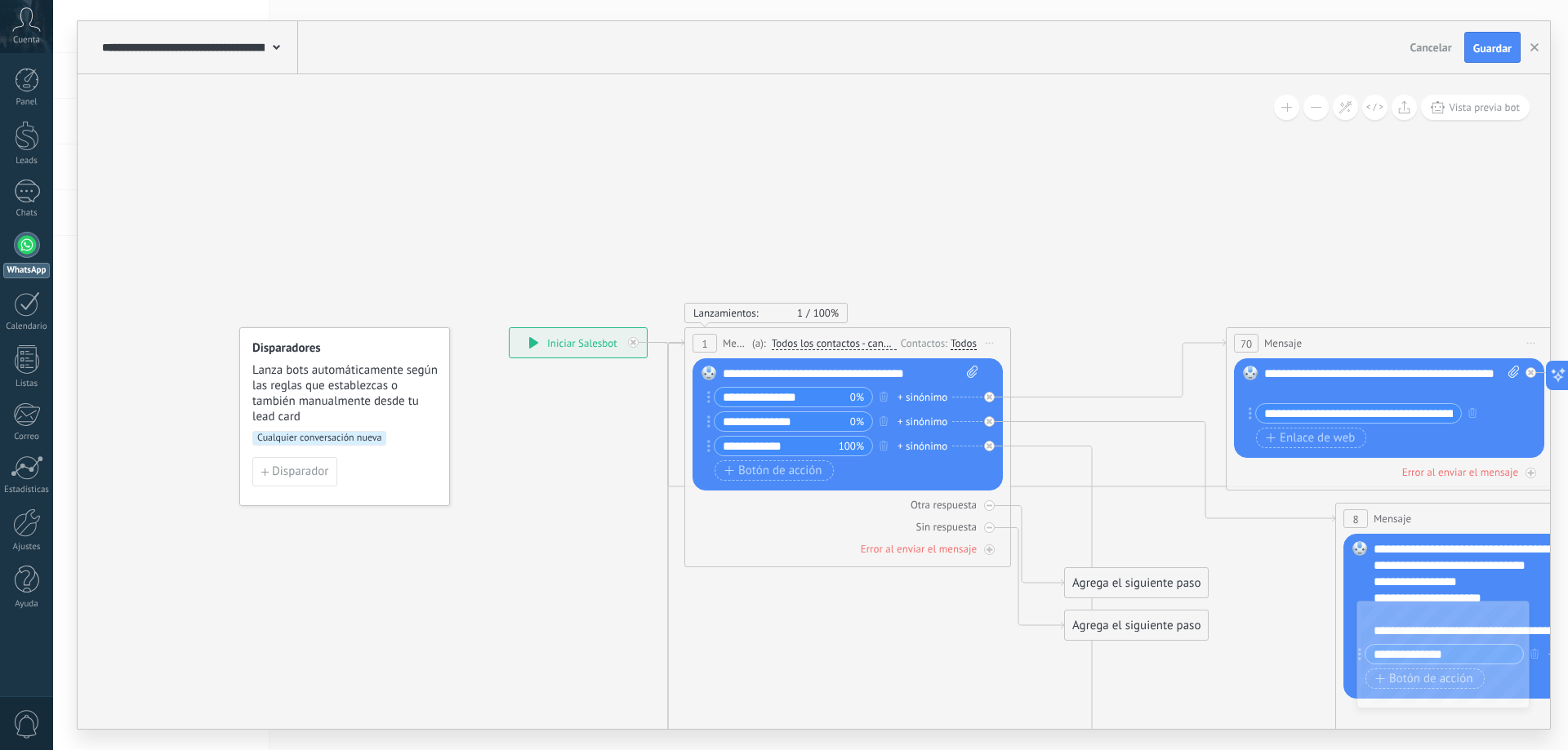
drag, startPoint x: 642, startPoint y: 329, endPoint x: 791, endPoint y: 620, distance: 326.9
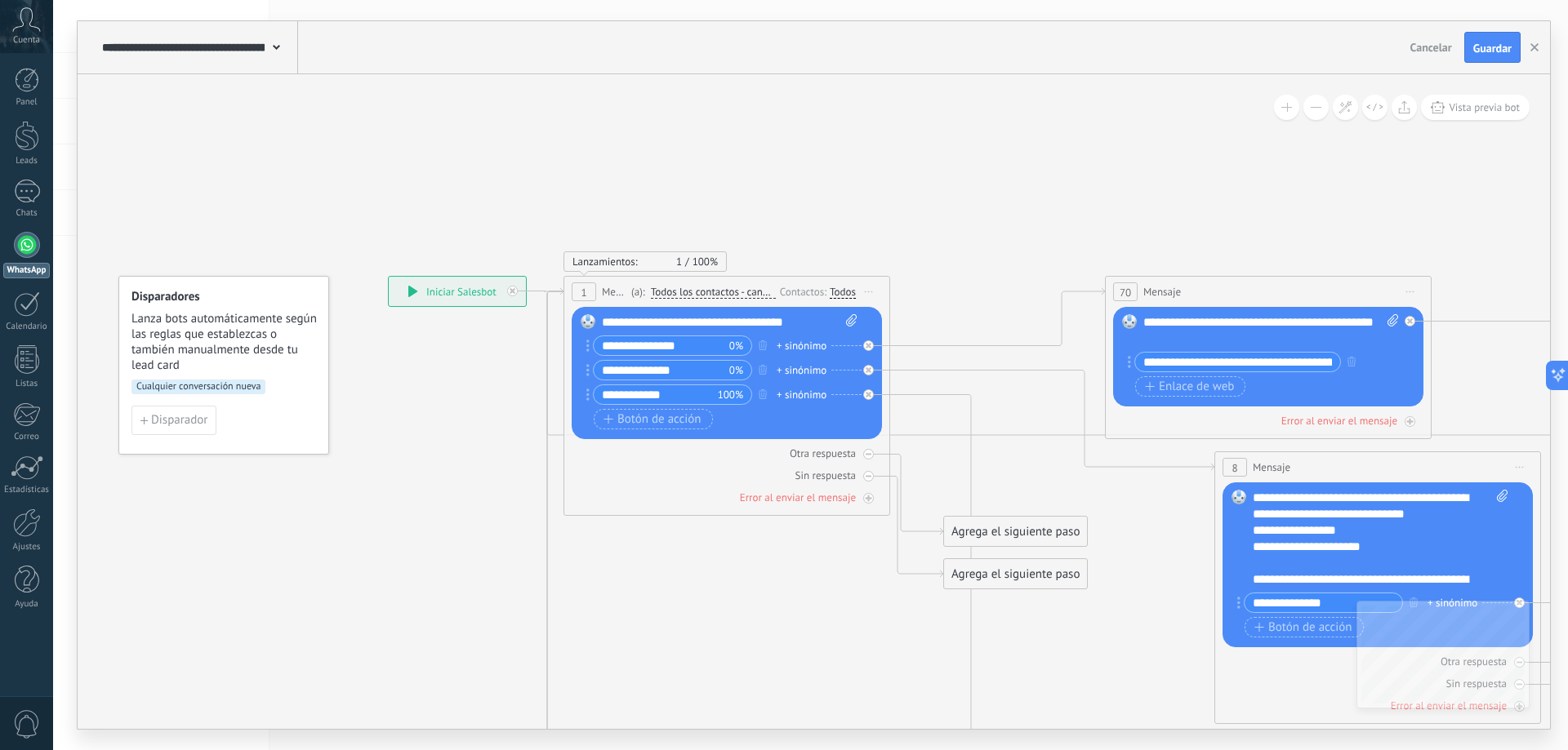
drag, startPoint x: 471, startPoint y: 494, endPoint x: 459, endPoint y: 487, distance: 13.9
click at [459, 487] on icon at bounding box center [1317, 731] width 2675 height 1728
click at [672, 418] on span "Botón de acción" at bounding box center [653, 420] width 98 height 13
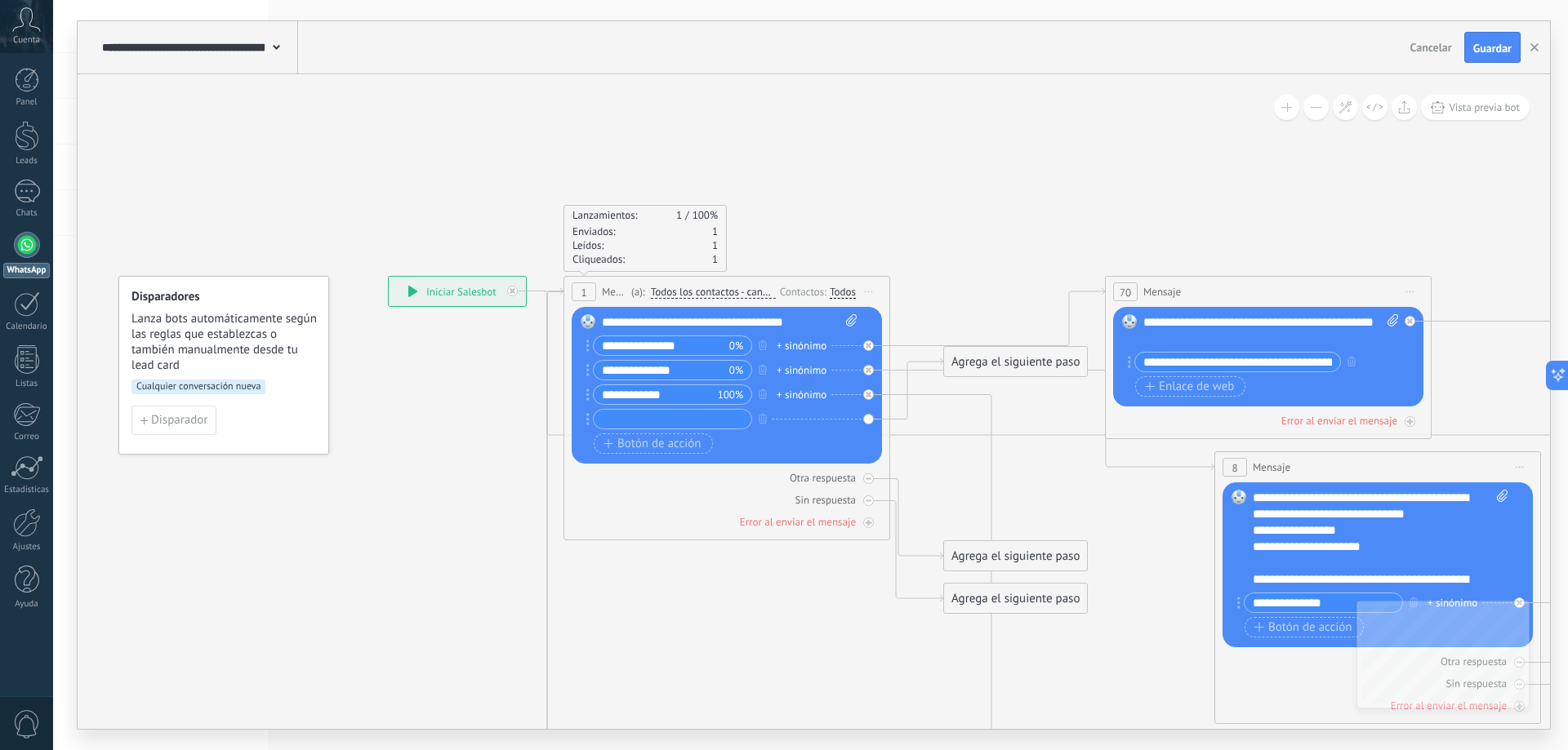
click at [470, 406] on icon at bounding box center [1317, 716] width 2675 height 1697
click at [707, 217] on span "100%" at bounding box center [705, 215] width 25 height 13
click at [1498, 108] on span "Vista previa bot" at bounding box center [1484, 107] width 71 height 13
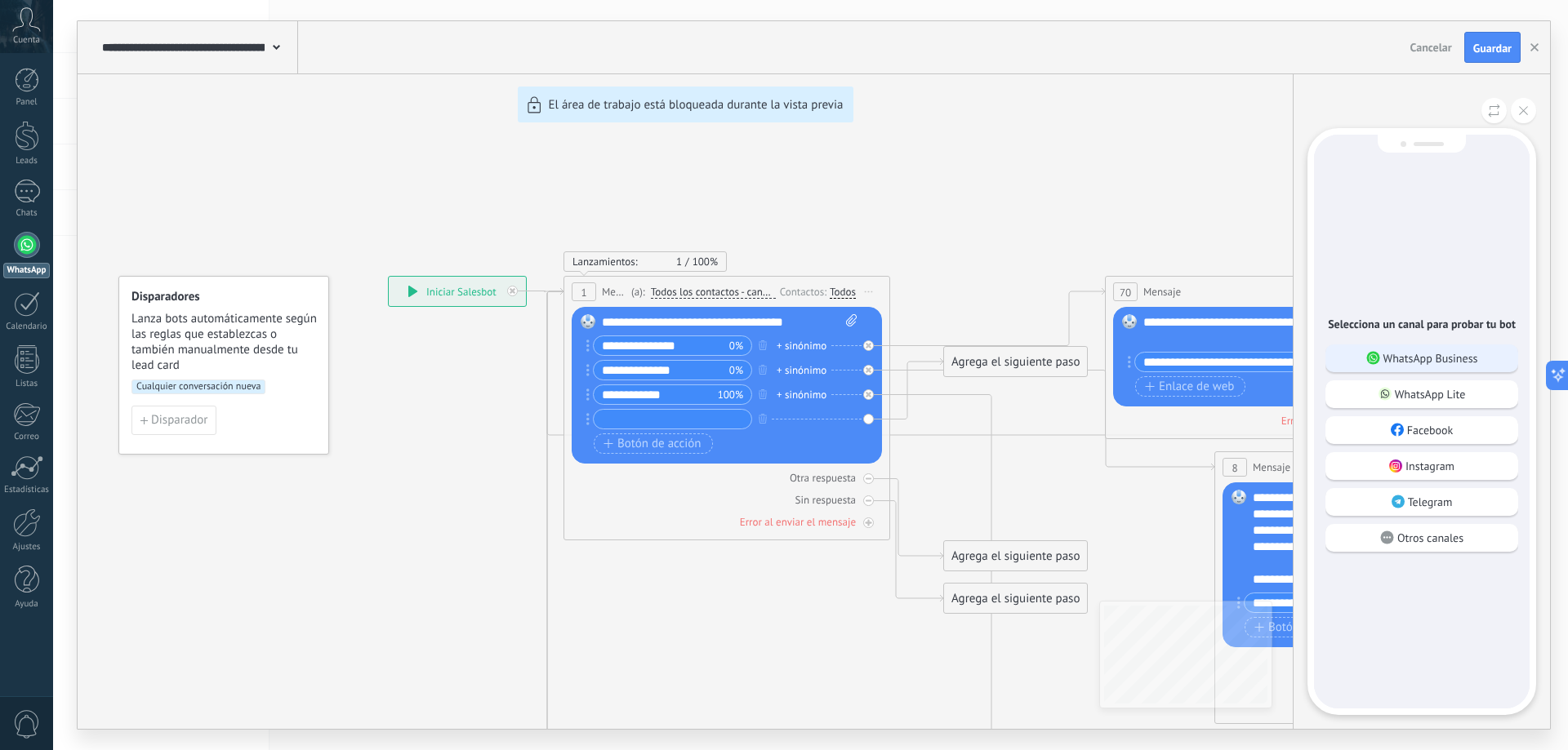
click at [1446, 360] on p "WhatsApp Business" at bounding box center [1431, 358] width 94 height 14
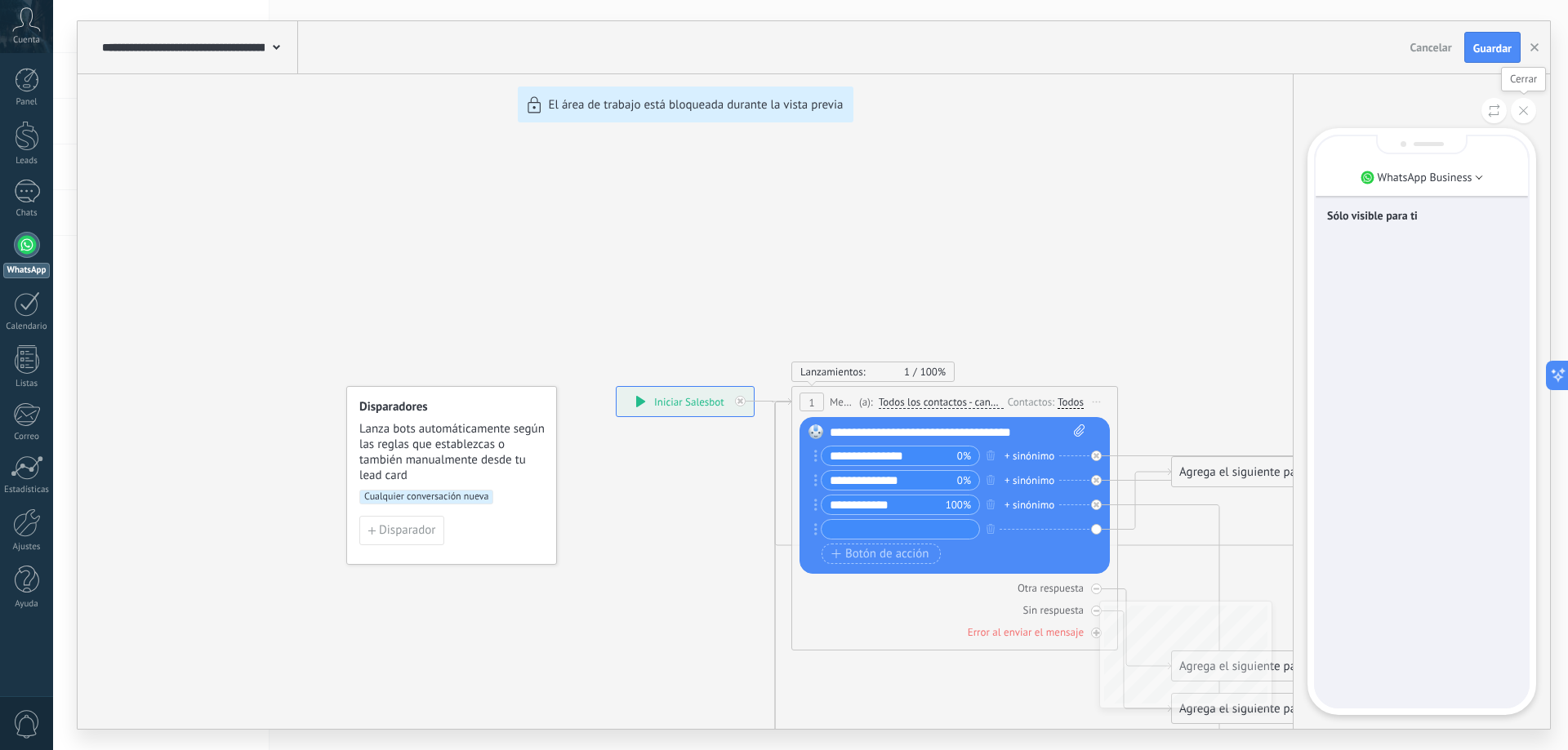
click at [1526, 113] on icon at bounding box center [1523, 110] width 9 height 9
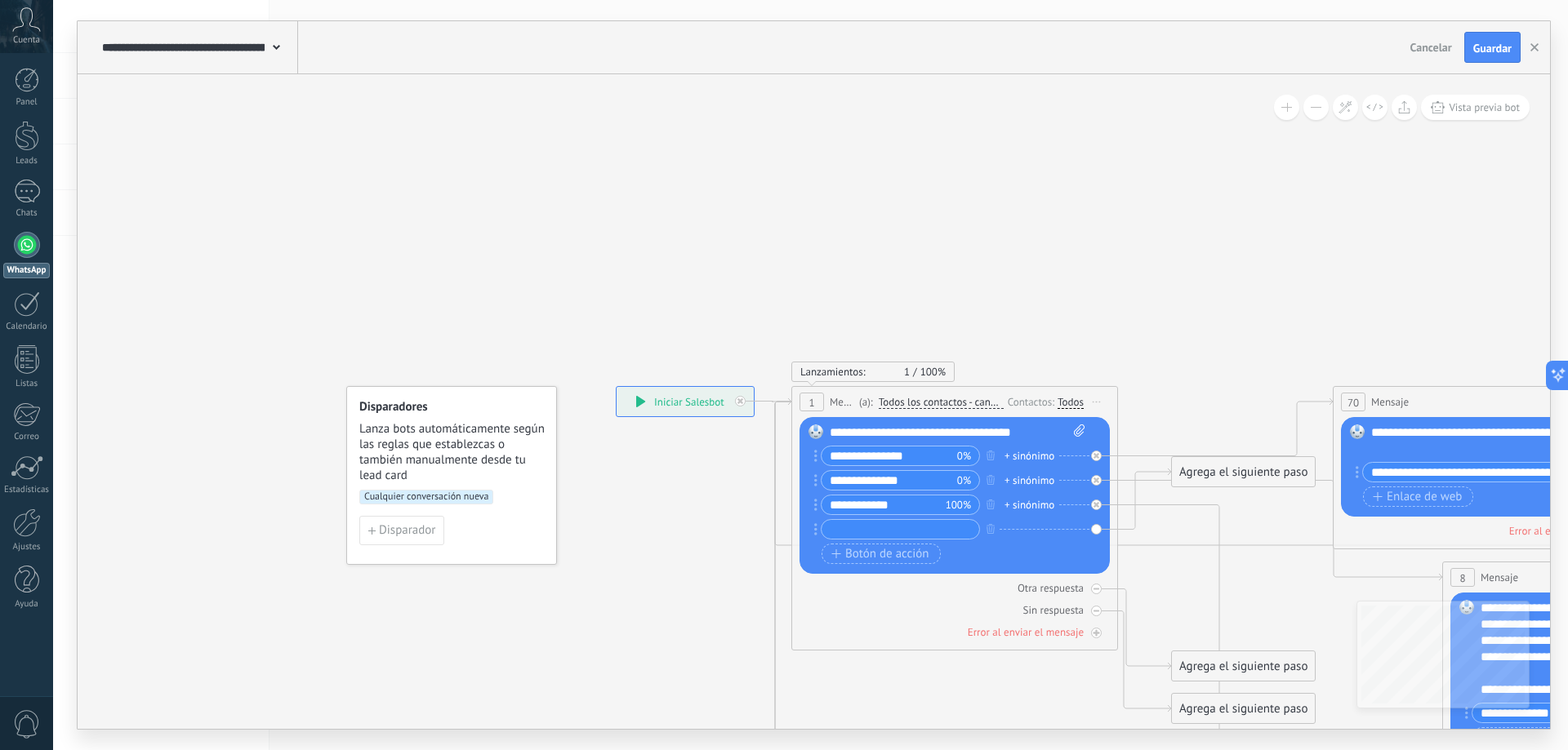
click at [1427, 43] on span "Cancelar" at bounding box center [1431, 47] width 41 height 14
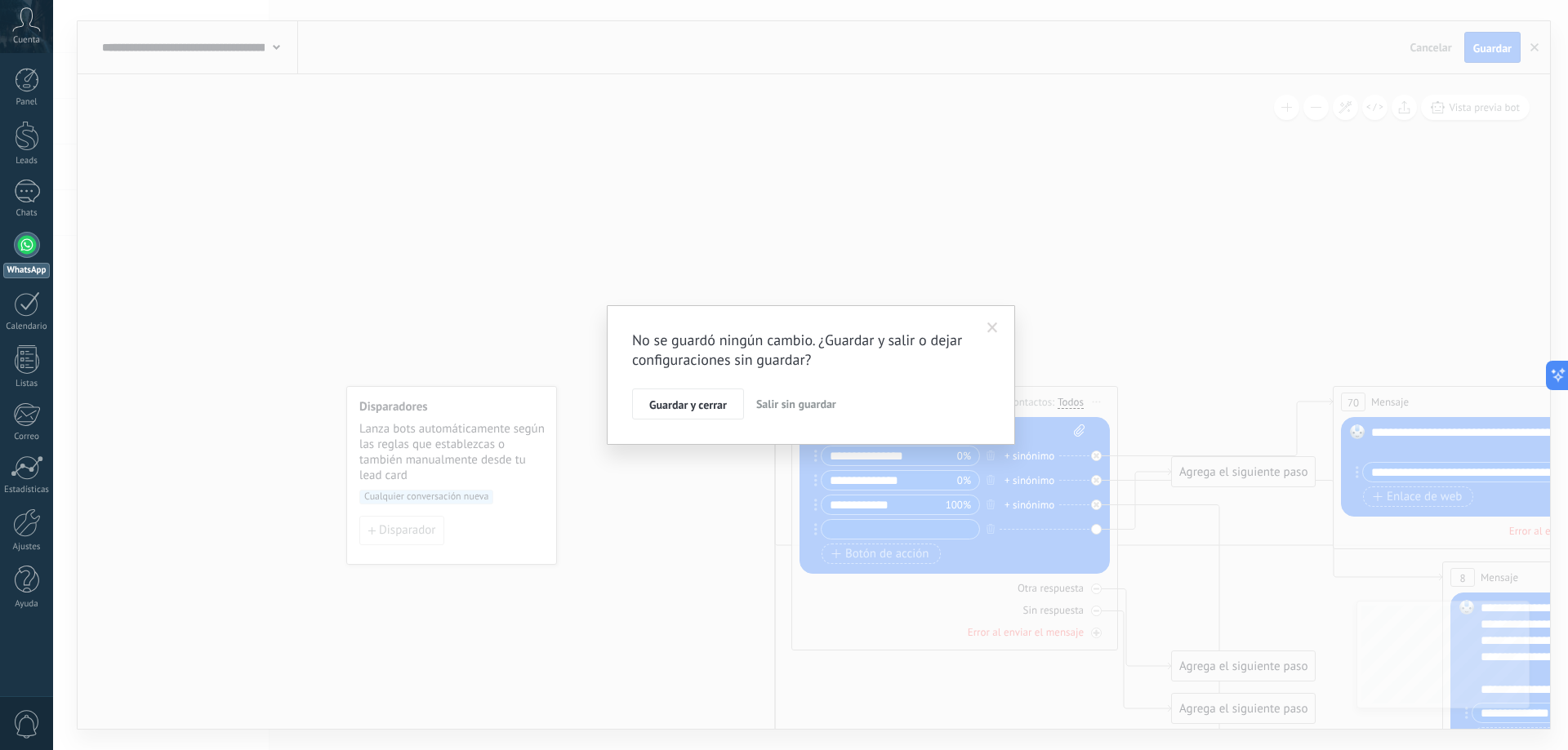
click at [788, 408] on span "Salir sin guardar" at bounding box center [796, 403] width 80 height 14
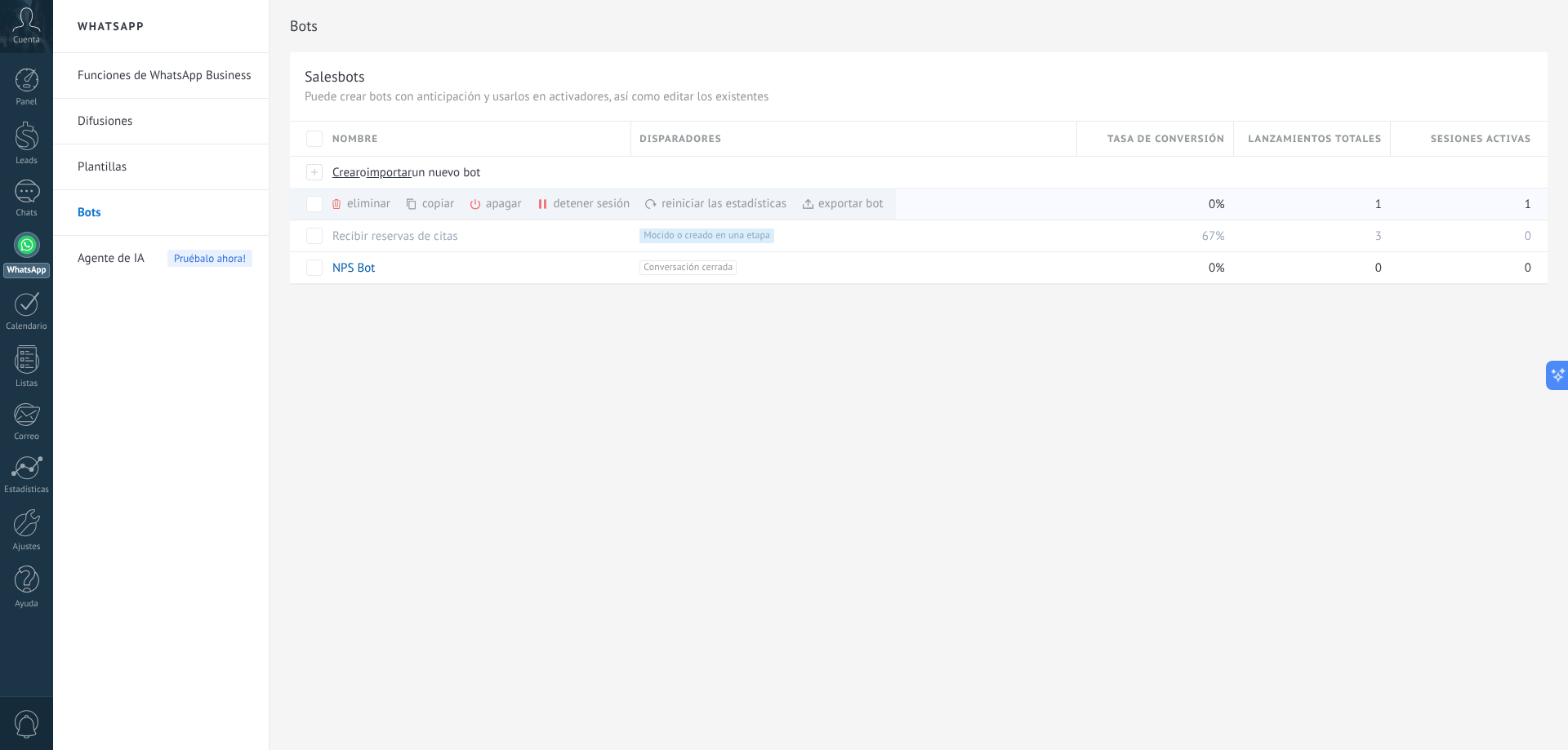
click at [455, 206] on div "copiar màs" at bounding box center [457, 204] width 104 height 32
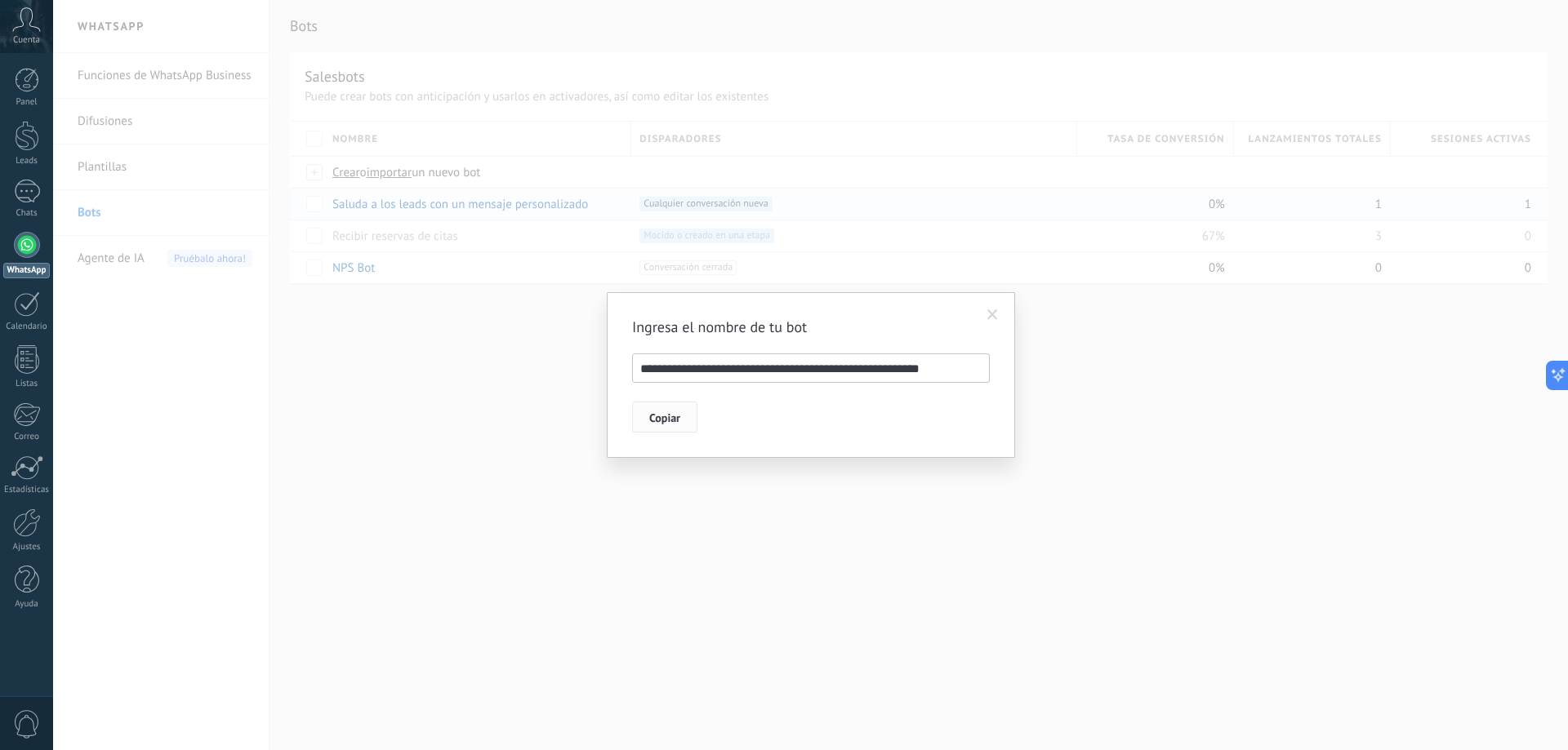
click at [666, 421] on span "Copiar" at bounding box center [664, 418] width 31 height 12
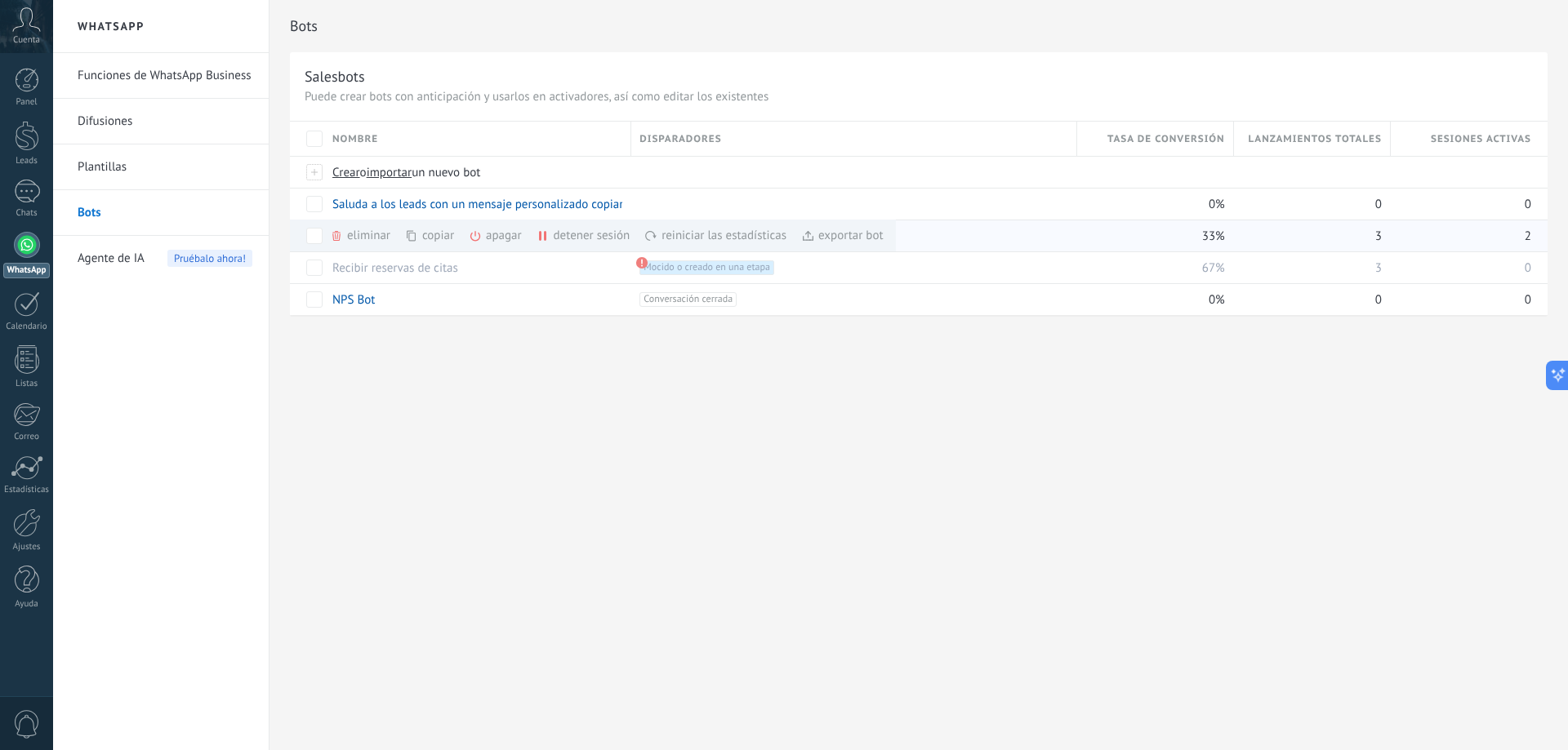
click at [501, 234] on div "apagar màs" at bounding box center [523, 236] width 109 height 32
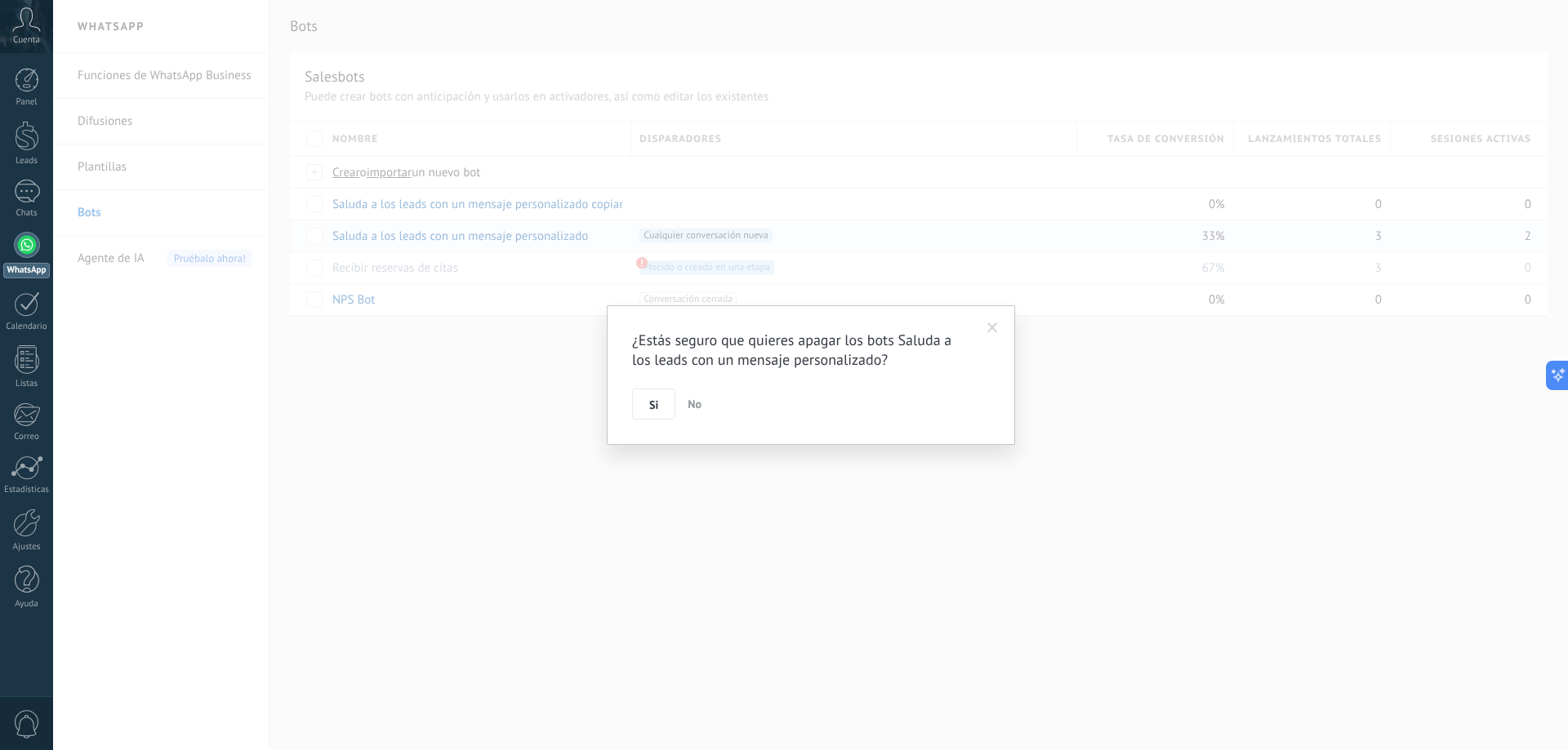
drag, startPoint x: 653, startPoint y: 400, endPoint x: 531, endPoint y: 273, distance: 176.1
click at [652, 400] on span "Si" at bounding box center [653, 405] width 9 height 12
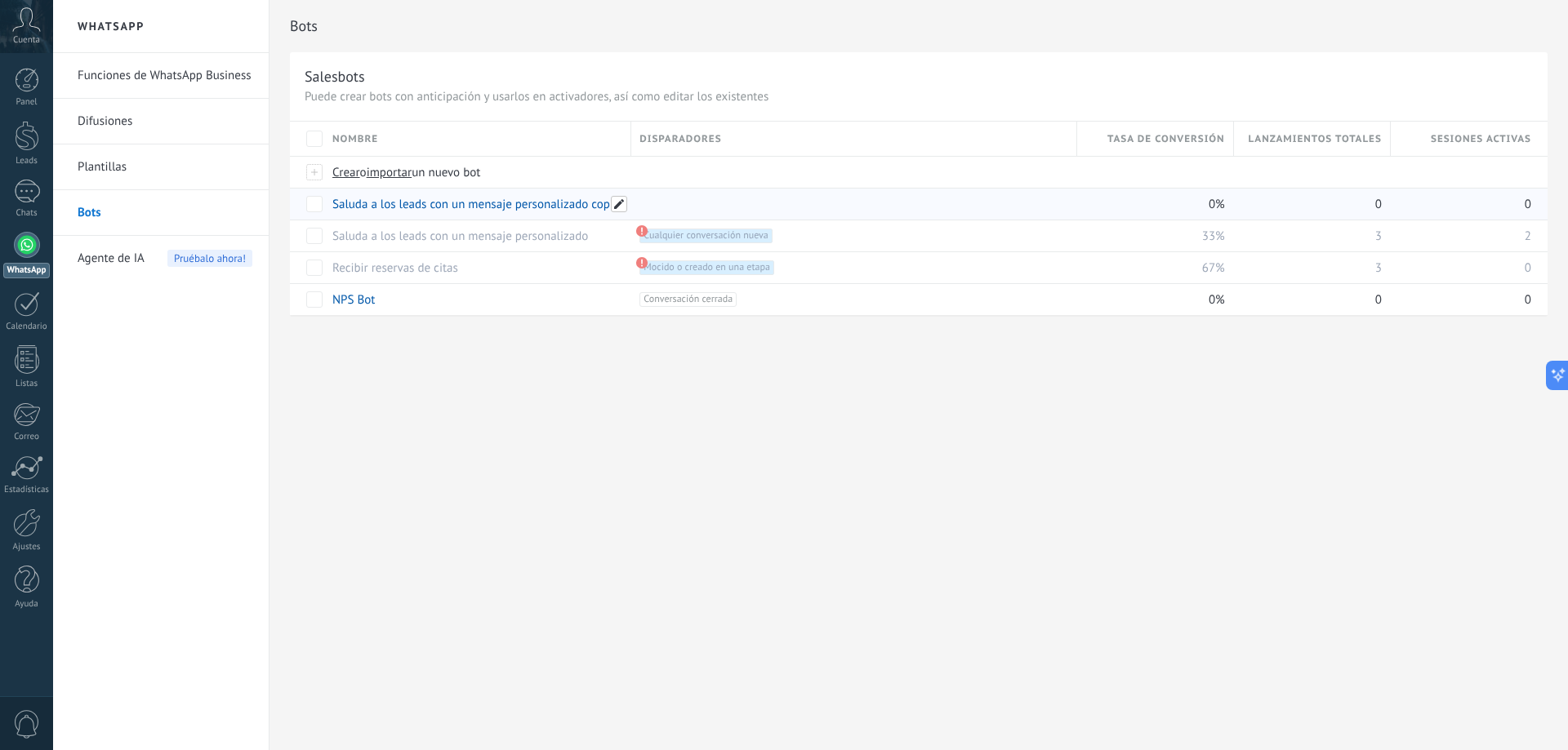
click at [619, 205] on span at bounding box center [618, 204] width 16 height 16
drag, startPoint x: 430, startPoint y: 205, endPoint x: 816, endPoint y: 220, distance: 386.3
click at [816, 220] on div "**********" at bounding box center [918, 218] width 1257 height 194
click at [619, 202] on span at bounding box center [618, 204] width 16 height 16
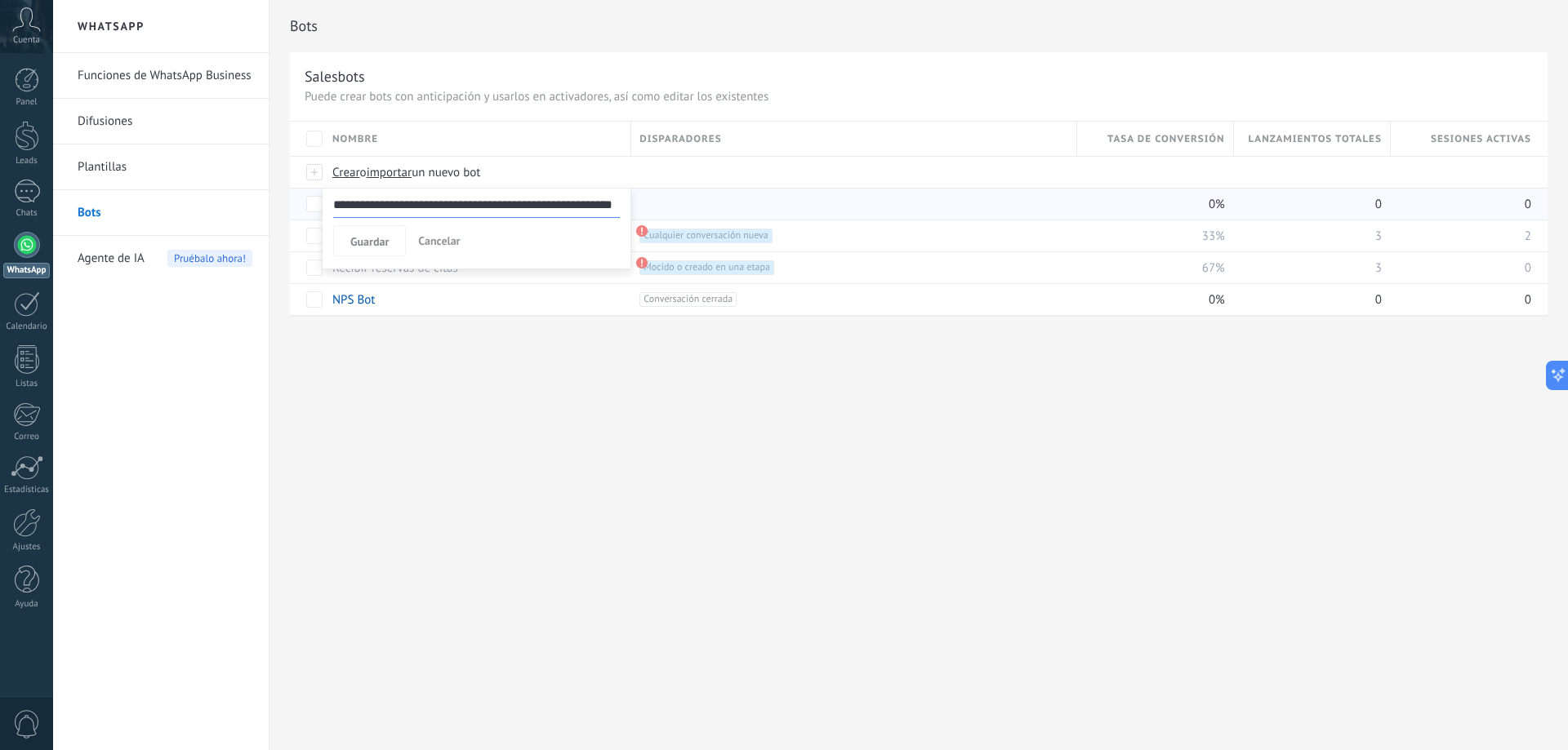
click at [433, 201] on input "**********" at bounding box center [477, 205] width 286 height 26
type input "**********"
click at [393, 207] on link "Saluda a los leads" at bounding box center [380, 205] width 94 height 15
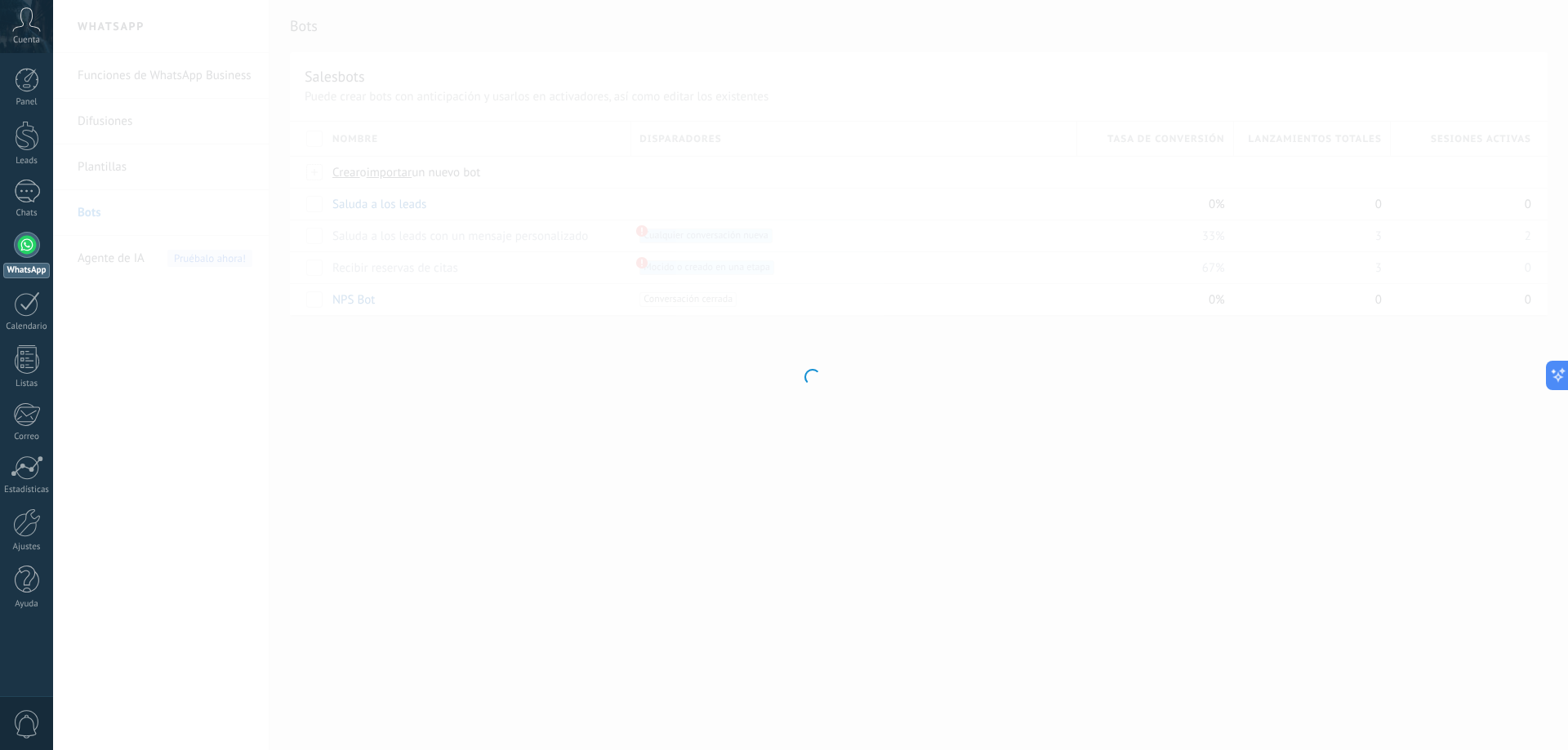
type input "**********"
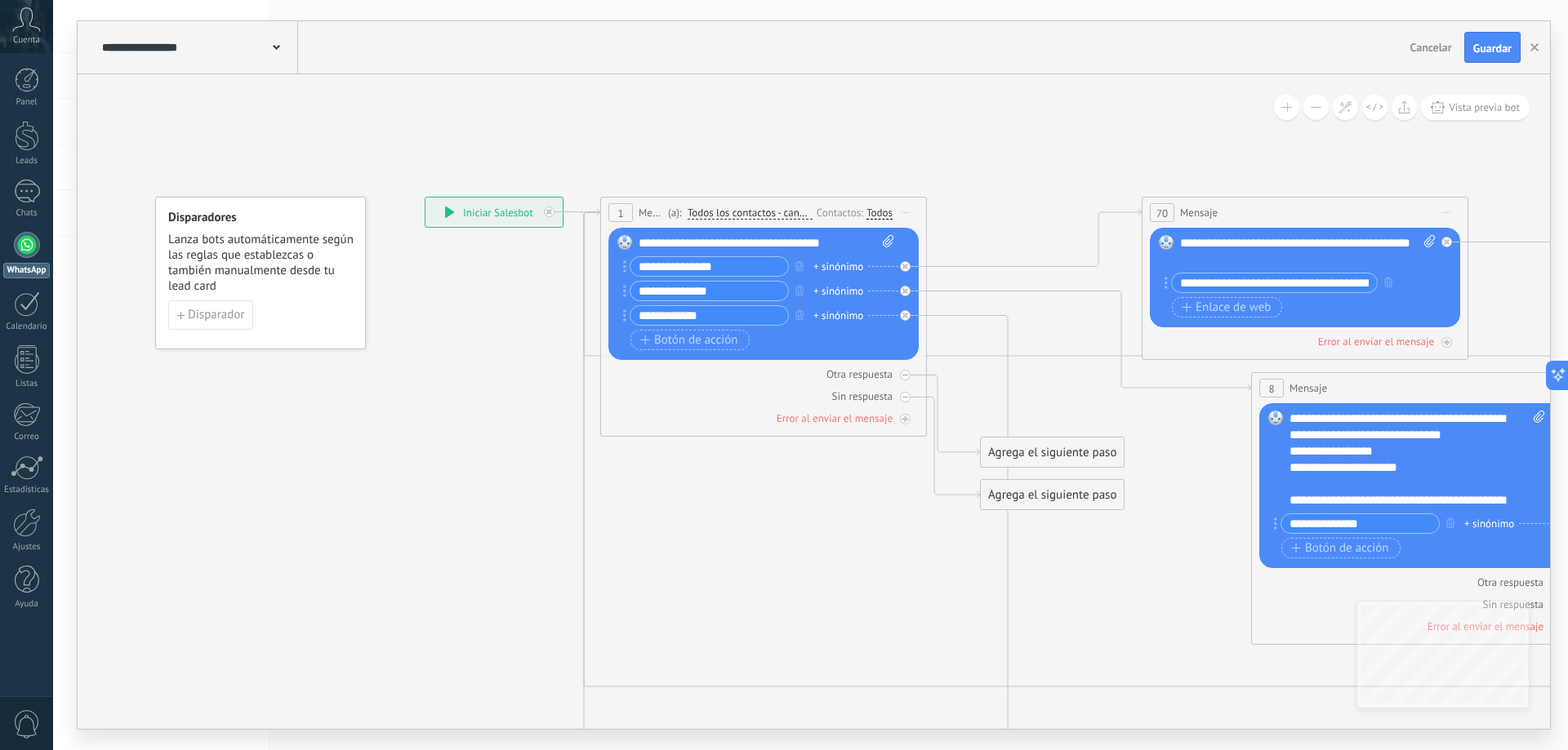
click at [1171, 212] on div "70" at bounding box center [1161, 212] width 24 height 19
click at [1445, 210] on span "Iniciar vista previa aquí Cambiar nombre Duplicar [GEOGRAPHIC_DATA]" at bounding box center [1447, 213] width 26 height 24
click at [1491, 329] on div "Borrar" at bounding box center [1522, 319] width 162 height 28
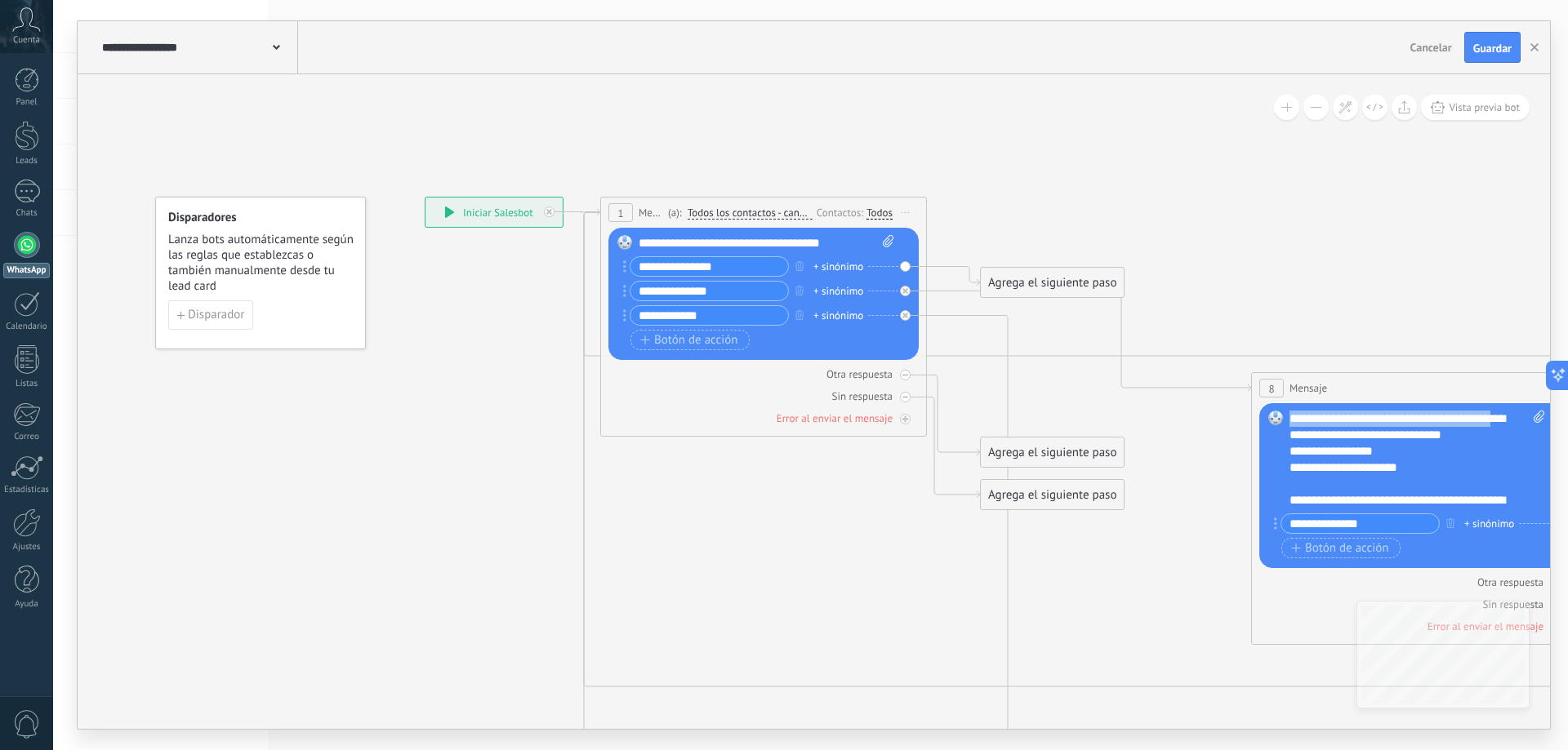
drag, startPoint x: 1521, startPoint y: 425, endPoint x: 1283, endPoint y: 406, distance: 238.8
click at [1283, 406] on div "Reemplazar Quitar Convertir a mensaje de voz Arrastre la imagen aquí para adjun…" at bounding box center [1414, 486] width 311 height 165
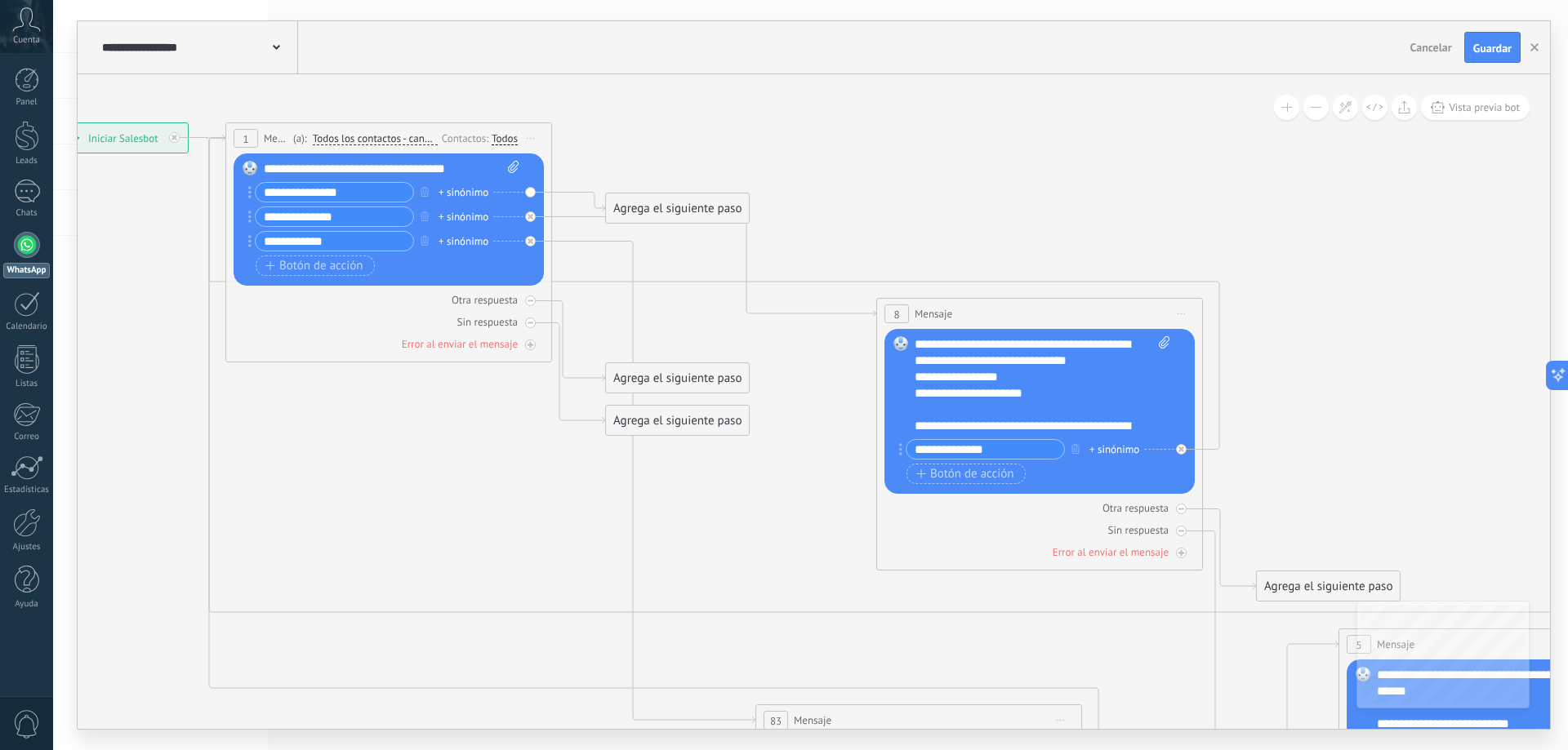
drag, startPoint x: 954, startPoint y: 574, endPoint x: 1101, endPoint y: 383, distance: 241.0
click at [648, 522] on icon at bounding box center [928, 578] width 2574 height 1728
click at [1180, 306] on span "Iniciar vista previa aquí Cambiar nombre Duplicar [GEOGRAPHIC_DATA]" at bounding box center [1183, 313] width 26 height 24
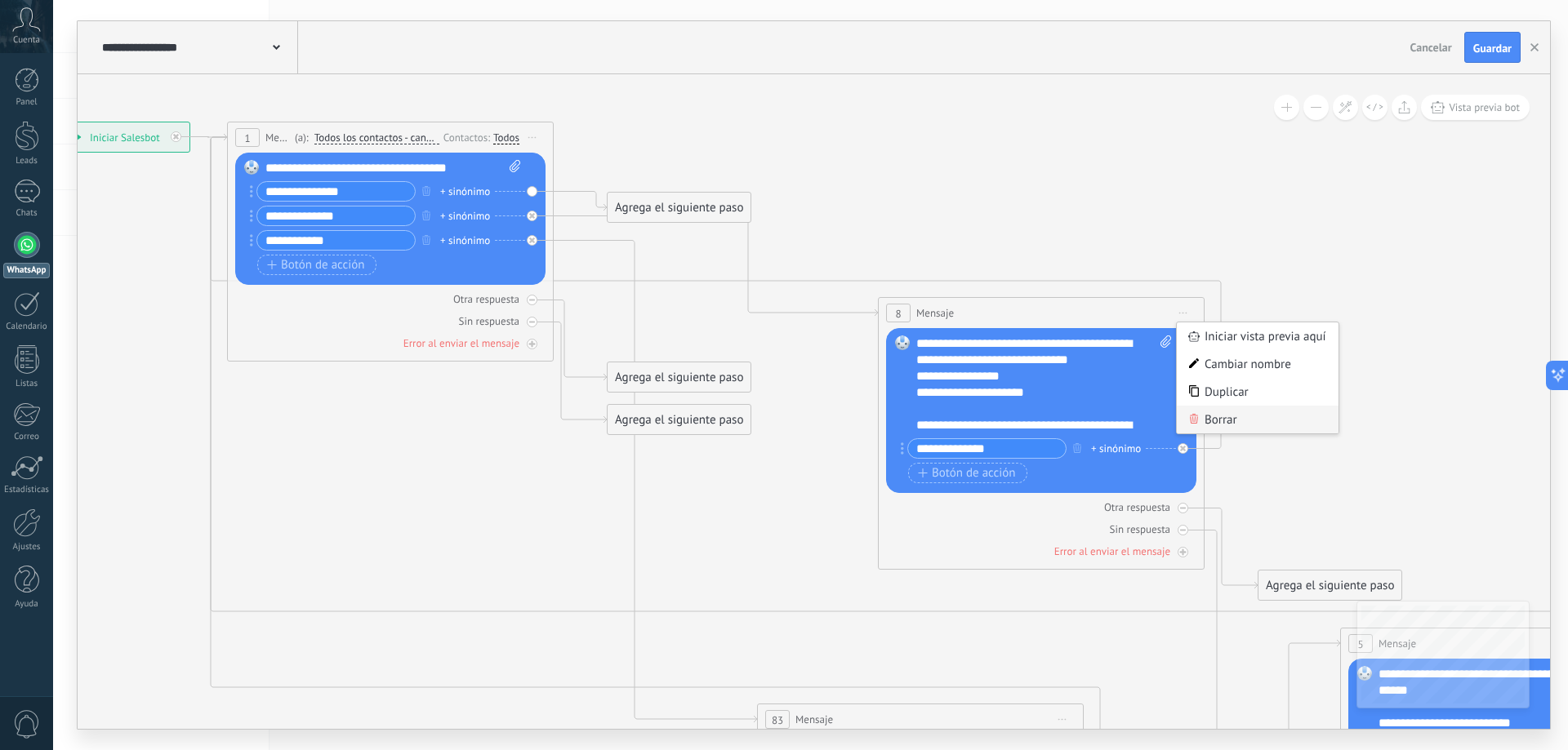
click at [1209, 413] on div "Borrar" at bounding box center [1257, 419] width 162 height 28
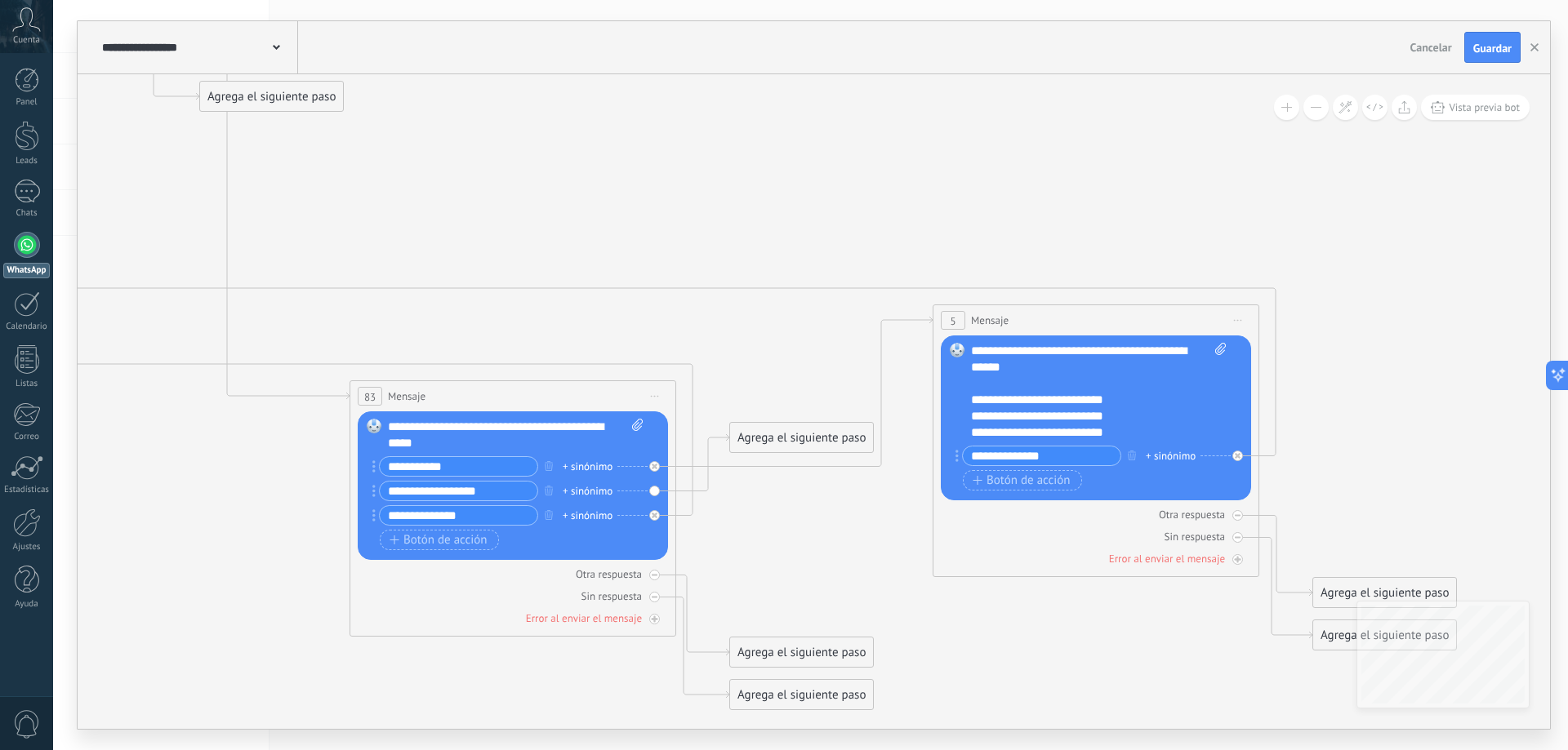
drag, startPoint x: 1224, startPoint y: 519, endPoint x: 816, endPoint y: 196, distance: 520.4
click at [816, 196] on icon at bounding box center [522, 239] width 2574 height 1697
click at [1244, 322] on span "Iniciar vista previa aquí Cambiar nombre Duplicar [GEOGRAPHIC_DATA]" at bounding box center [1238, 321] width 26 height 24
click at [1283, 423] on div "Borrar" at bounding box center [1312, 427] width 162 height 28
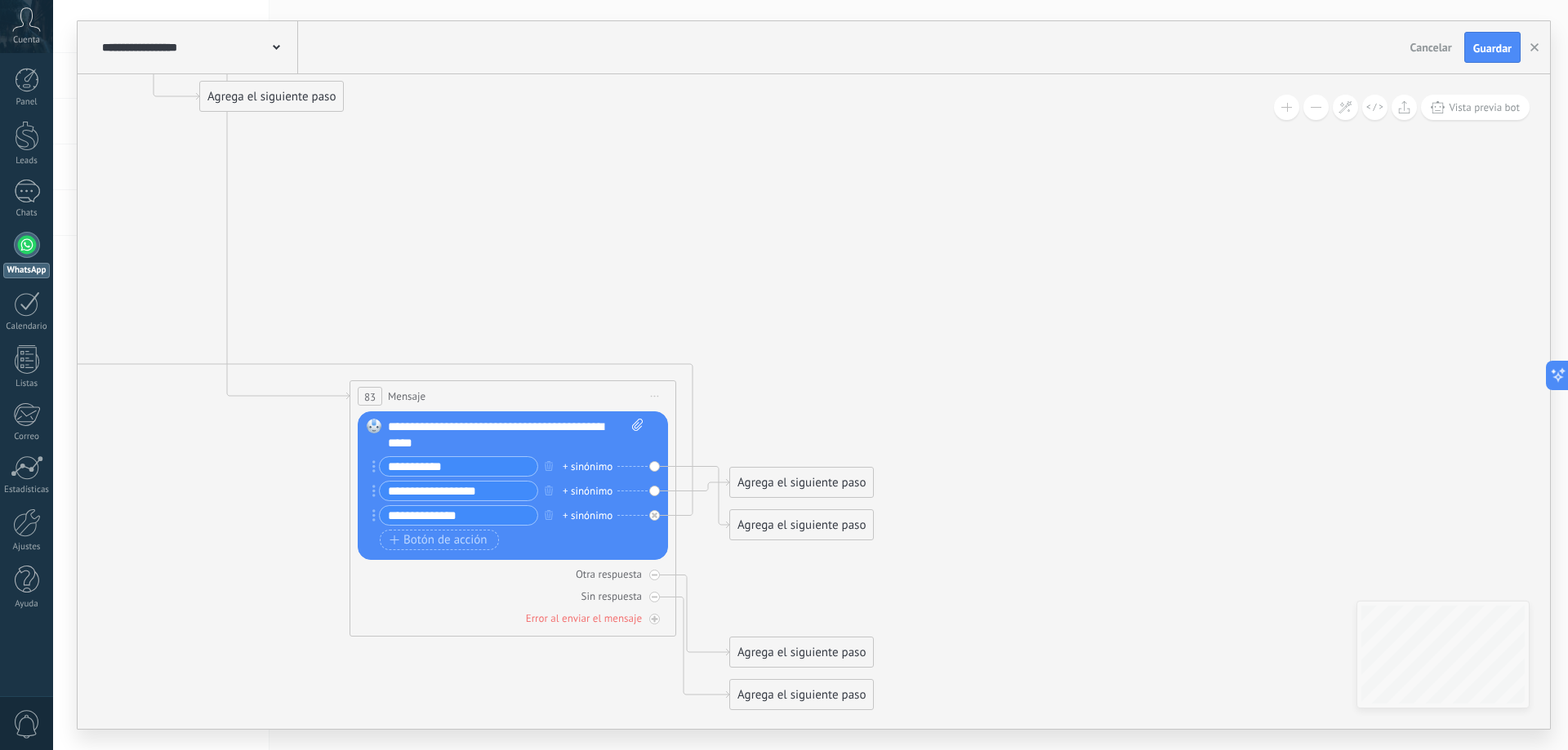
click at [652, 392] on span "Iniciar vista previa aquí Cambiar nombre Duplicar [GEOGRAPHIC_DATA]" at bounding box center [654, 396] width 26 height 24
click at [692, 502] on div "Borrar" at bounding box center [729, 503] width 162 height 28
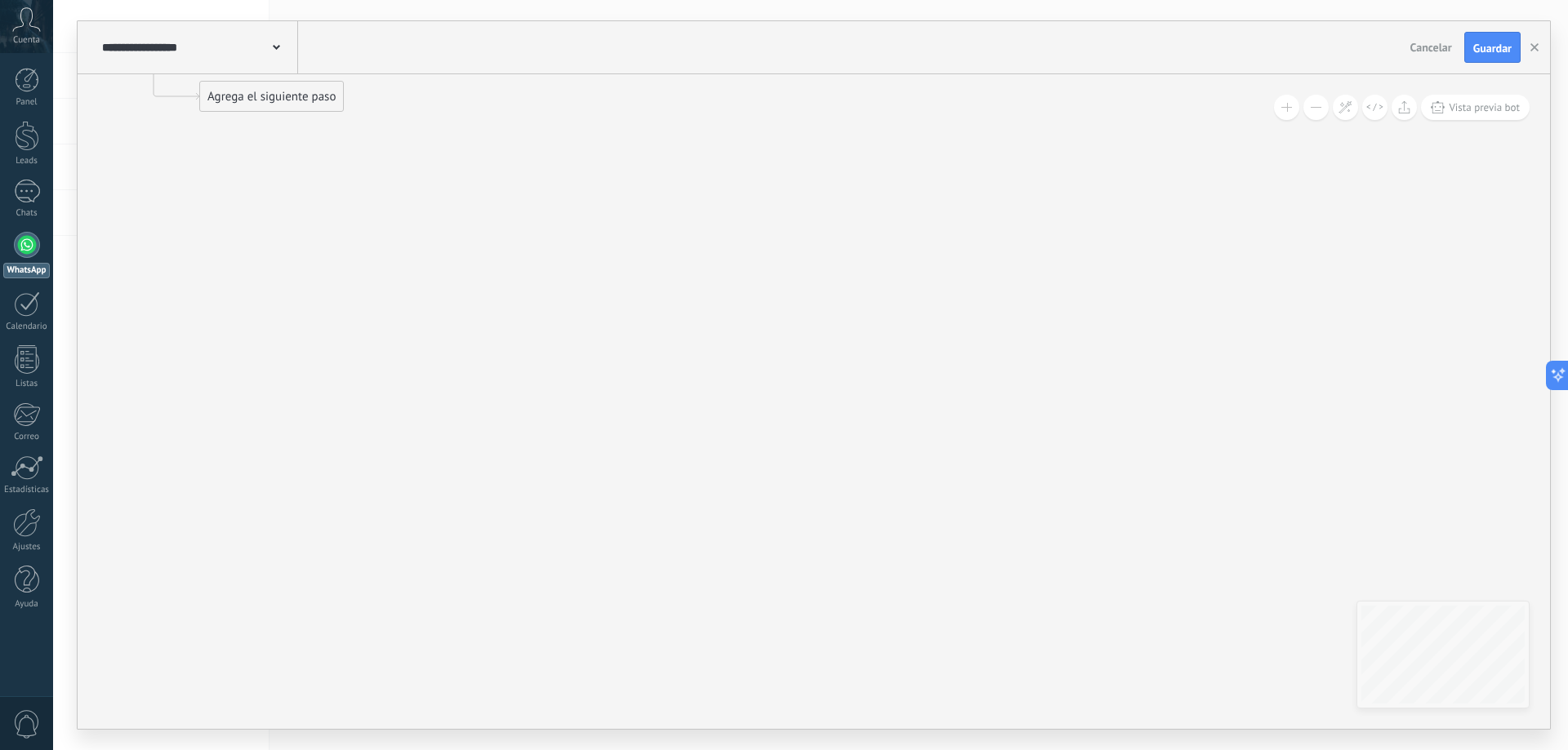
drag, startPoint x: 1177, startPoint y: 586, endPoint x: 770, endPoint y: 308, distance: 492.9
click at [769, 325] on div "**********" at bounding box center [813, 402] width 1472 height 655
drag, startPoint x: 1223, startPoint y: 301, endPoint x: 1292, endPoint y: 540, distance: 248.8
click at [1449, 588] on div "**********" at bounding box center [813, 402] width 1472 height 655
drag, startPoint x: 1060, startPoint y: 471, endPoint x: 623, endPoint y: 147, distance: 544.0
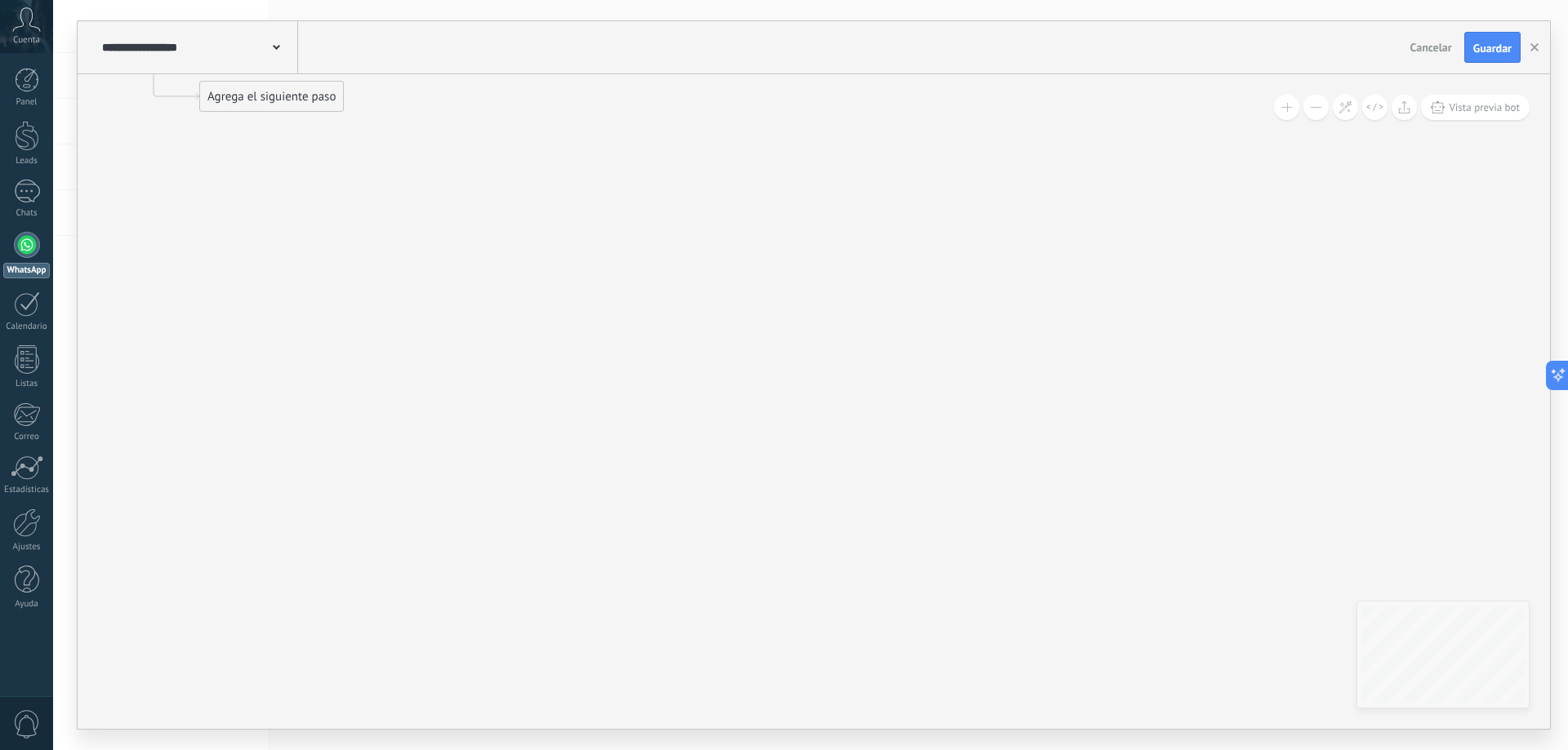
click at [1501, 573] on div "**********" at bounding box center [813, 402] width 1472 height 655
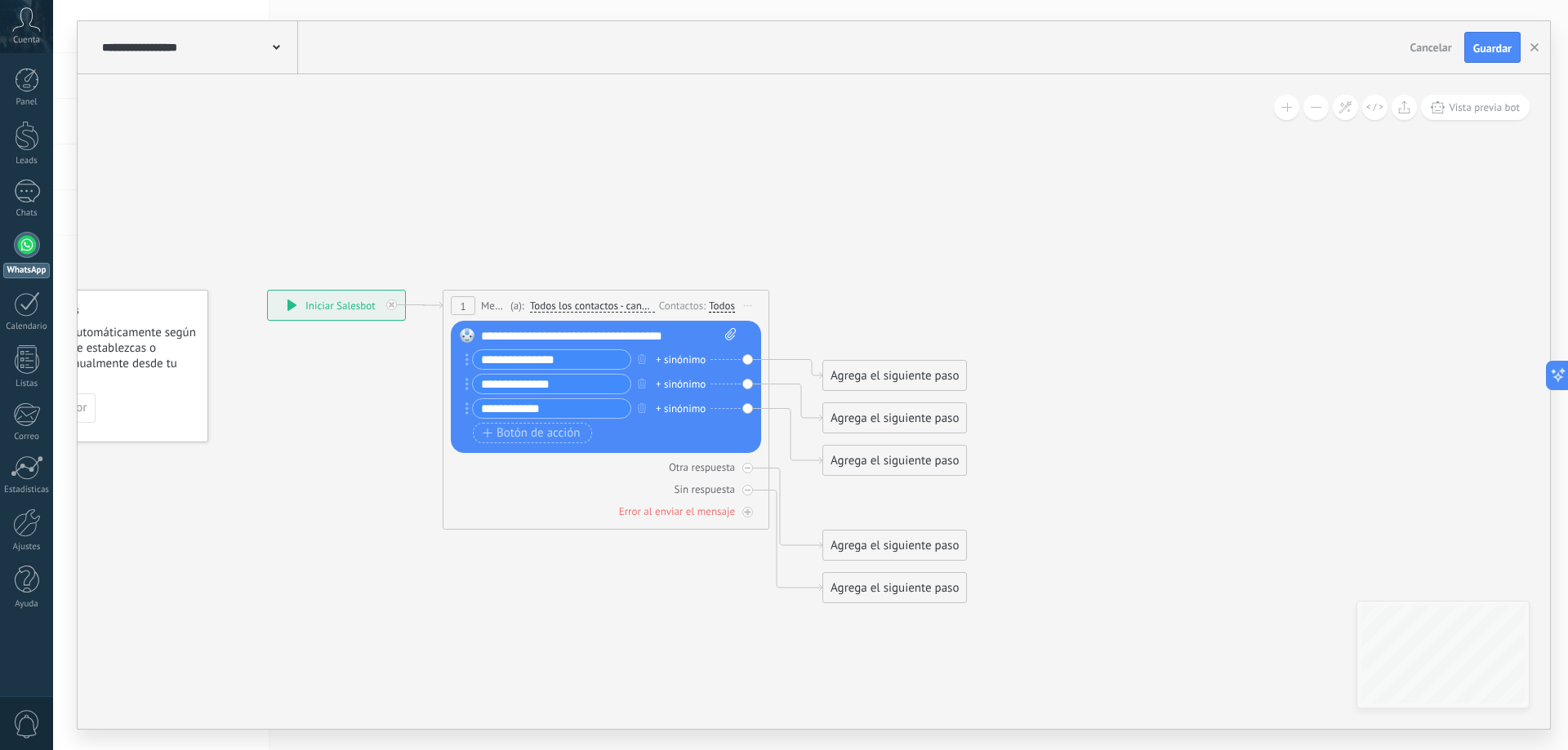
drag, startPoint x: 439, startPoint y: 93, endPoint x: 1145, endPoint y: 622, distance: 882.2
click at [1145, 622] on icon at bounding box center [589, 446] width 1461 height 1130
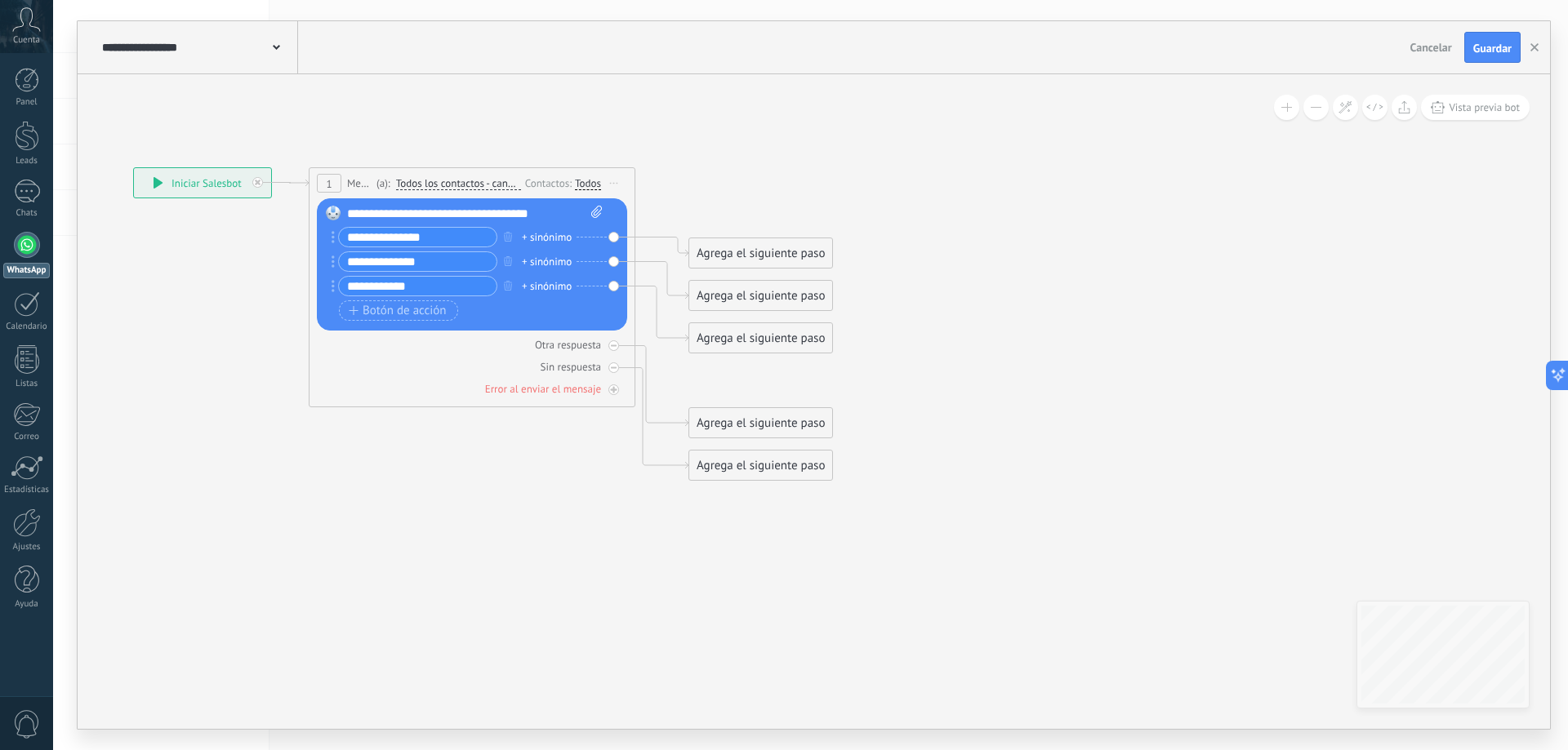
drag, startPoint x: 1073, startPoint y: 339, endPoint x: 957, endPoint y: 312, distance: 119.1
click at [866, 190] on icon at bounding box center [455, 324] width 1461 height 1130
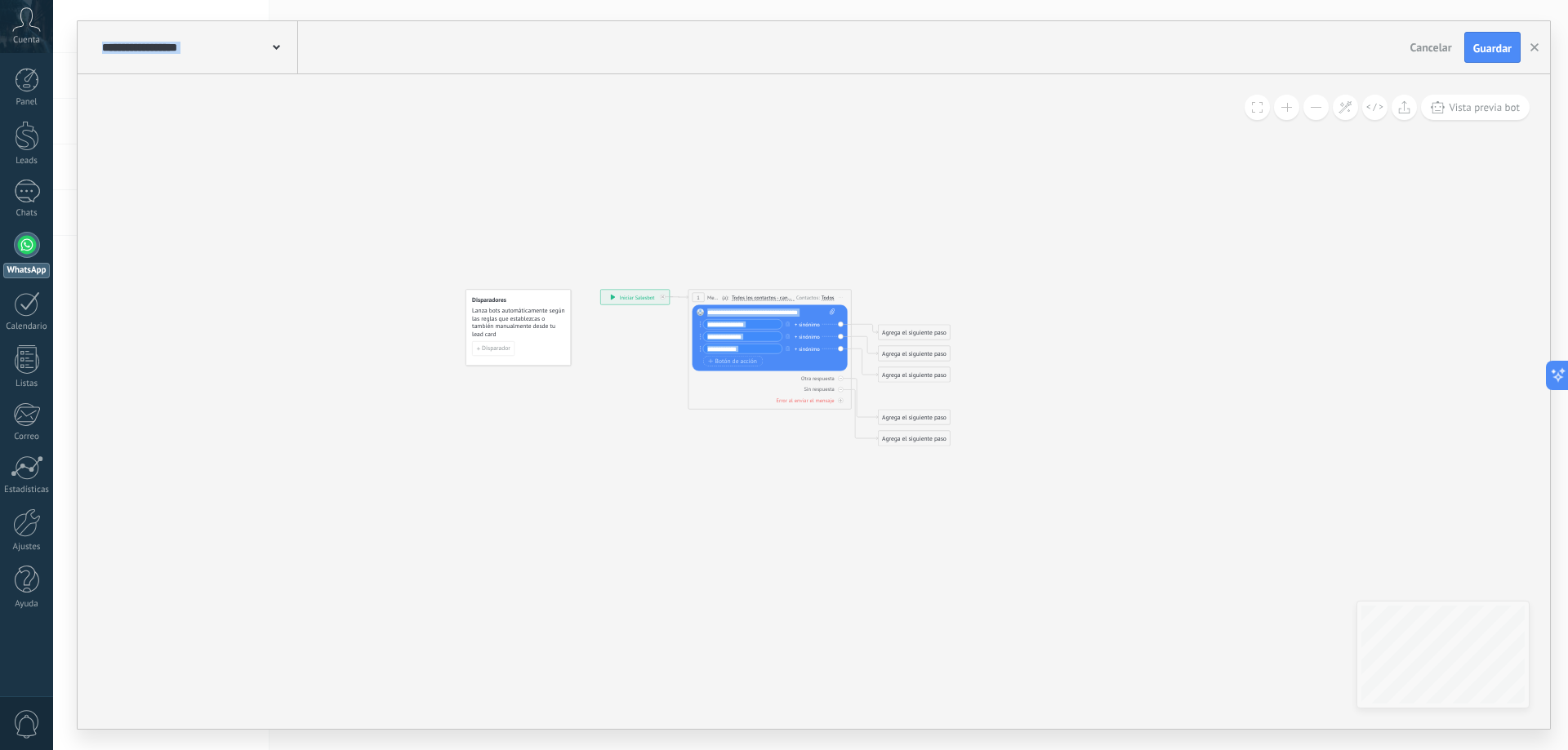
drag, startPoint x: 1157, startPoint y: 470, endPoint x: 847, endPoint y: 358, distance: 329.6
click at [845, 358] on div "**********" at bounding box center [813, 402] width 1472 height 655
click at [1318, 102] on button at bounding box center [1316, 107] width 25 height 25
click at [1318, 111] on button at bounding box center [1316, 107] width 25 height 25
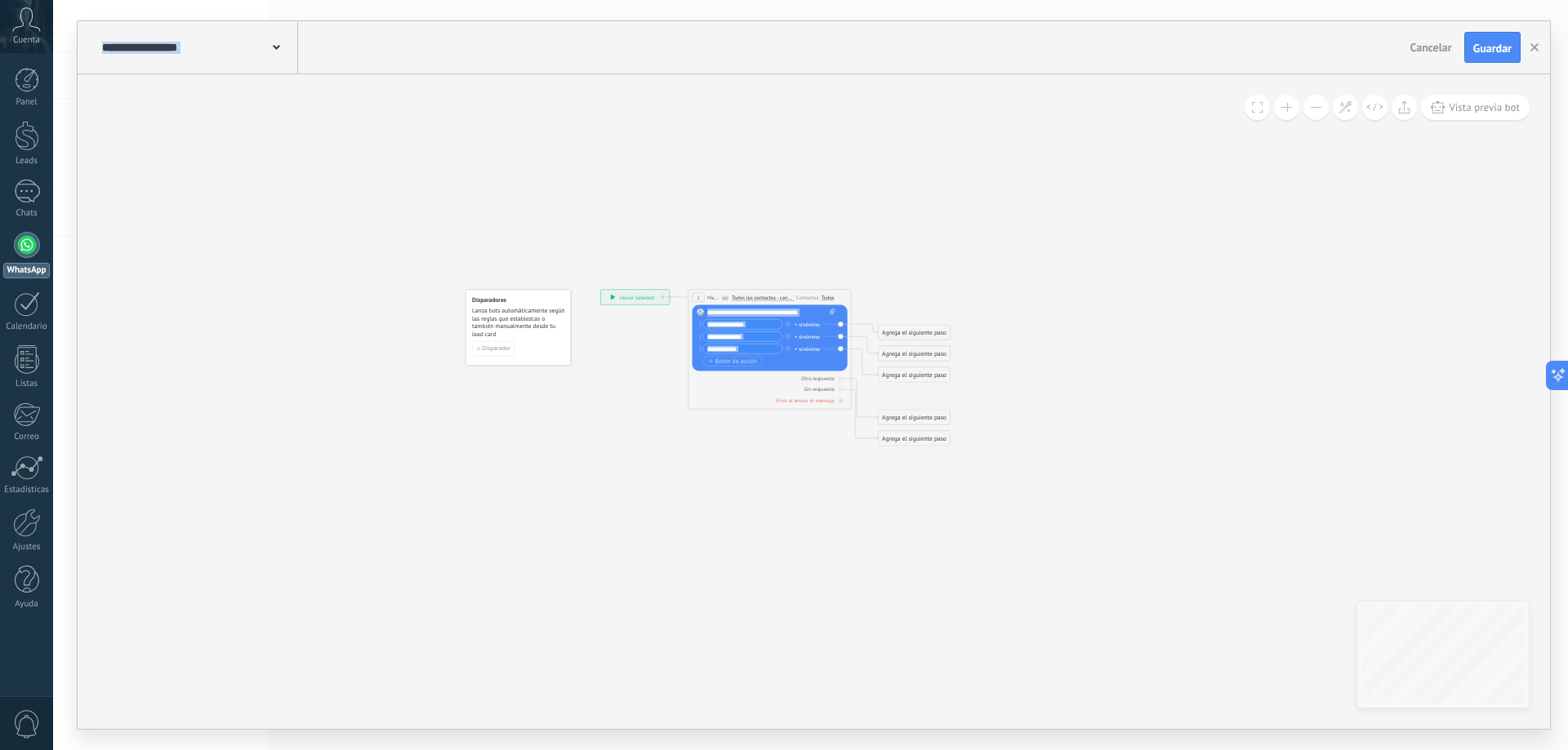
click at [1283, 110] on button at bounding box center [1287, 107] width 25 height 25
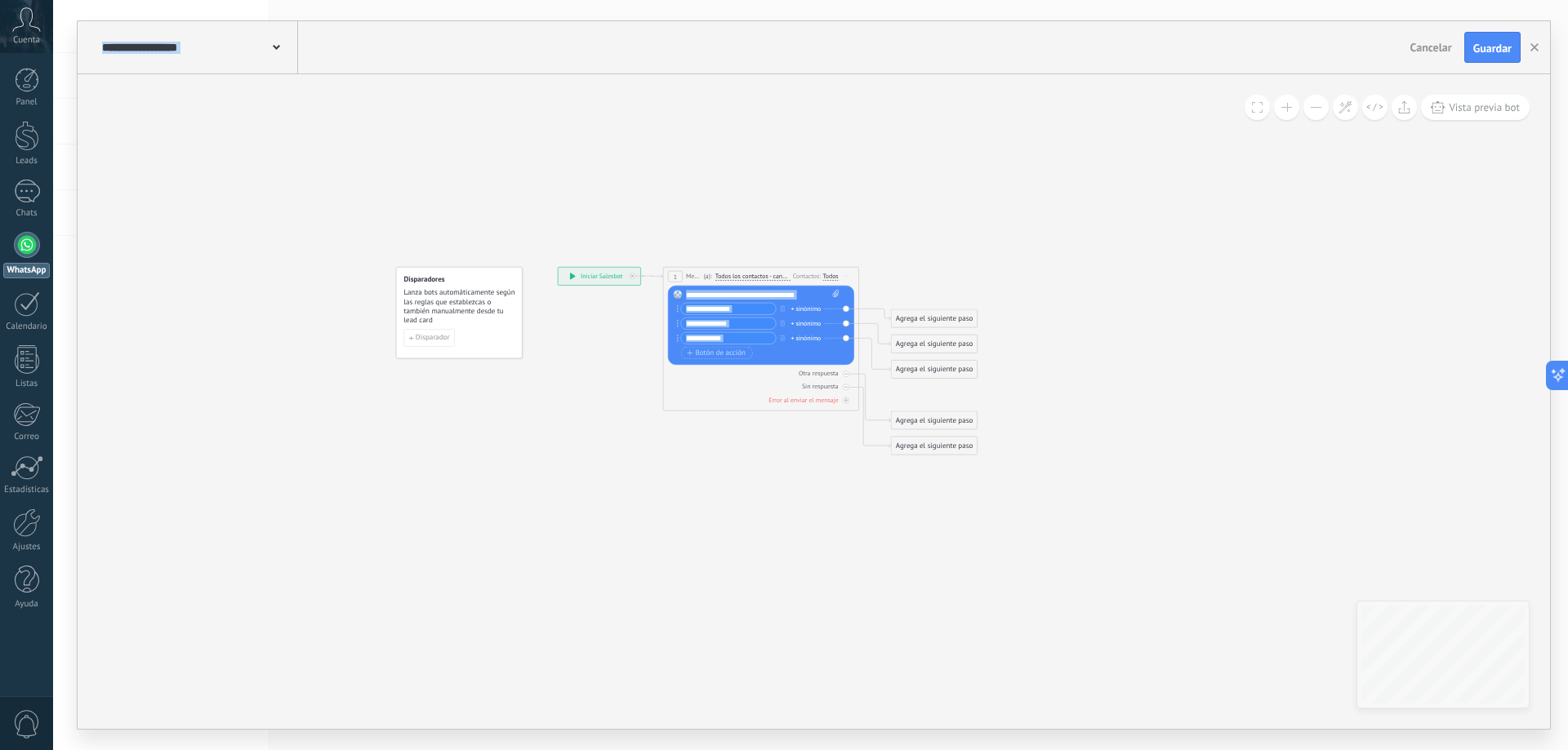
click at [1283, 110] on button at bounding box center [1287, 107] width 25 height 25
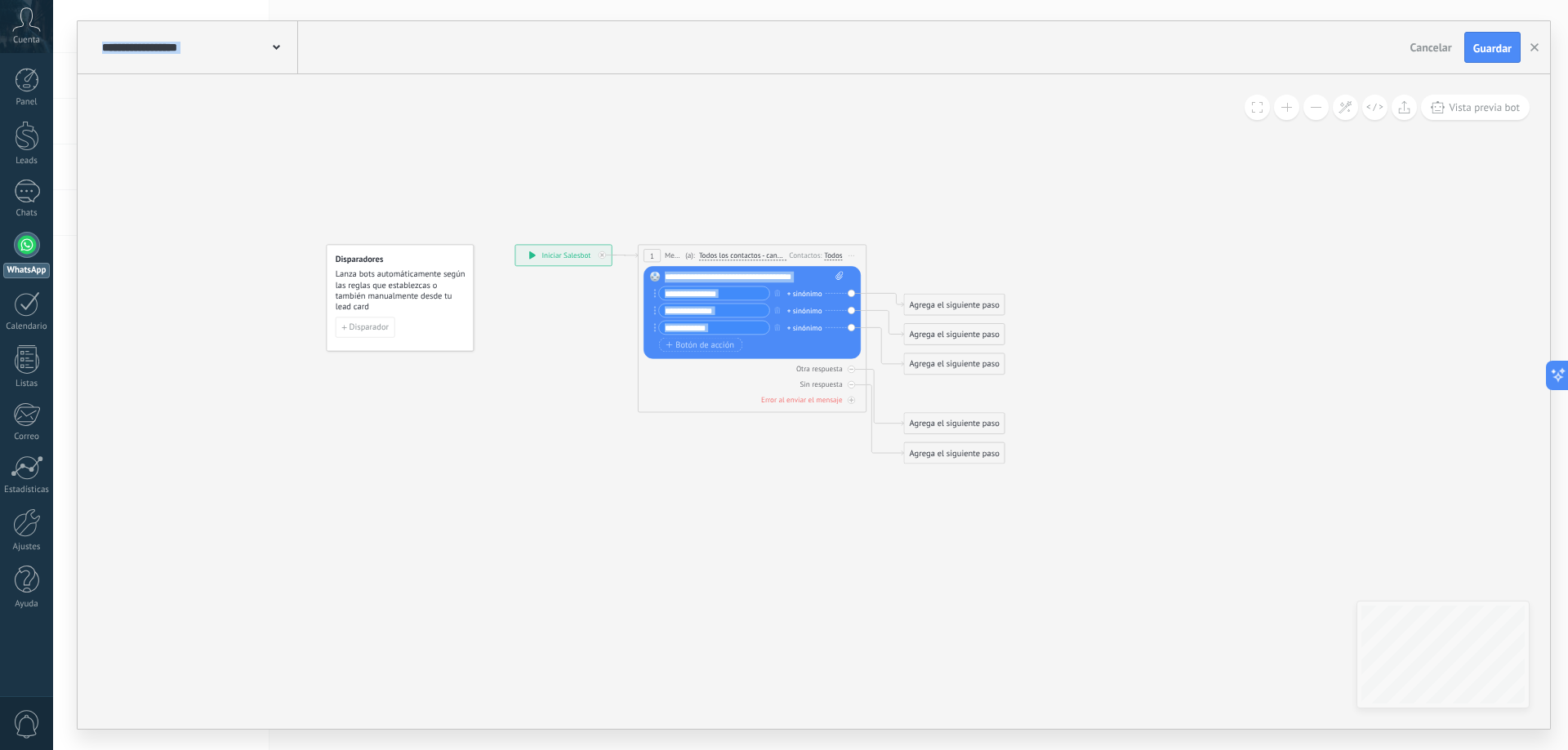
click at [1283, 110] on button at bounding box center [1287, 107] width 25 height 25
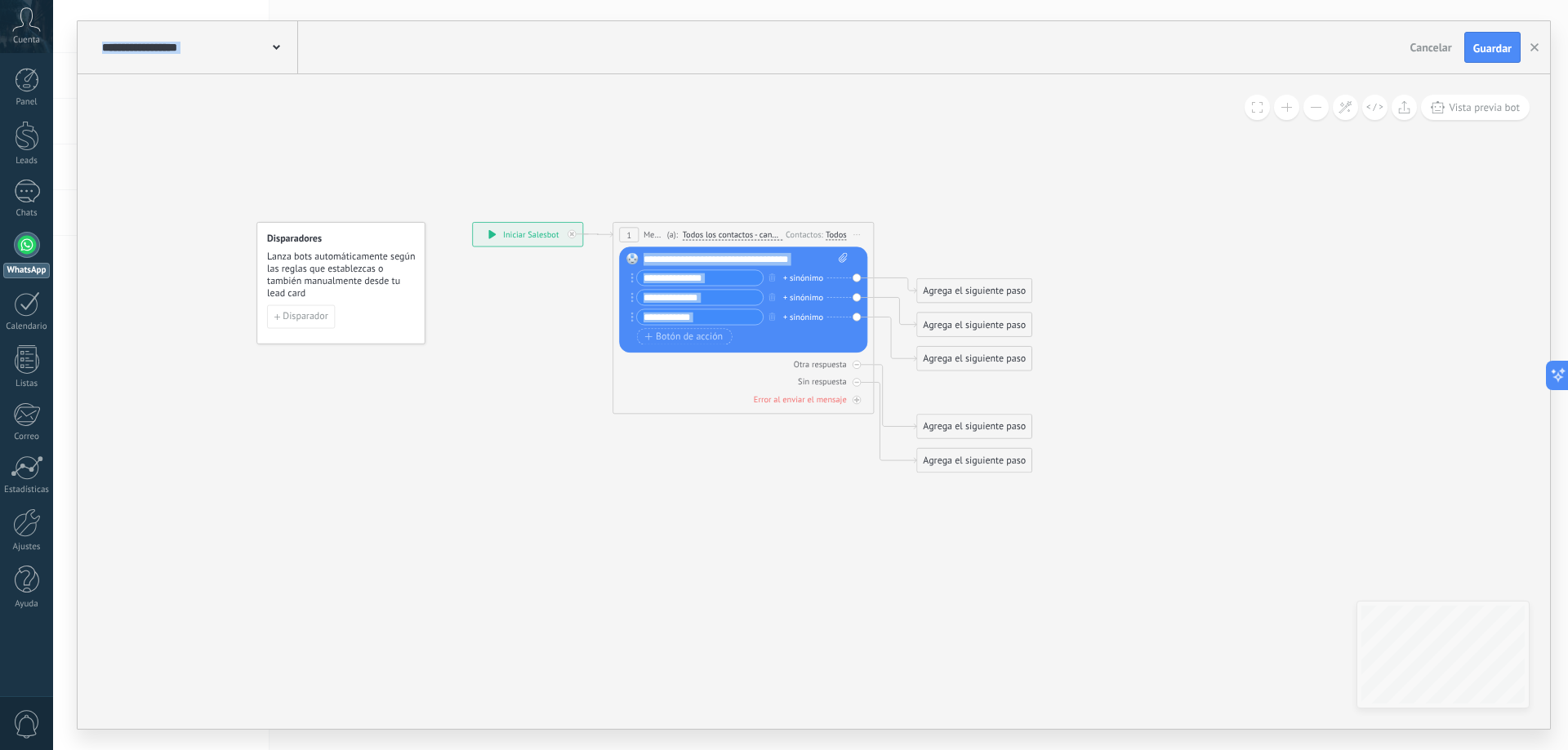
click at [1283, 110] on button at bounding box center [1287, 107] width 25 height 25
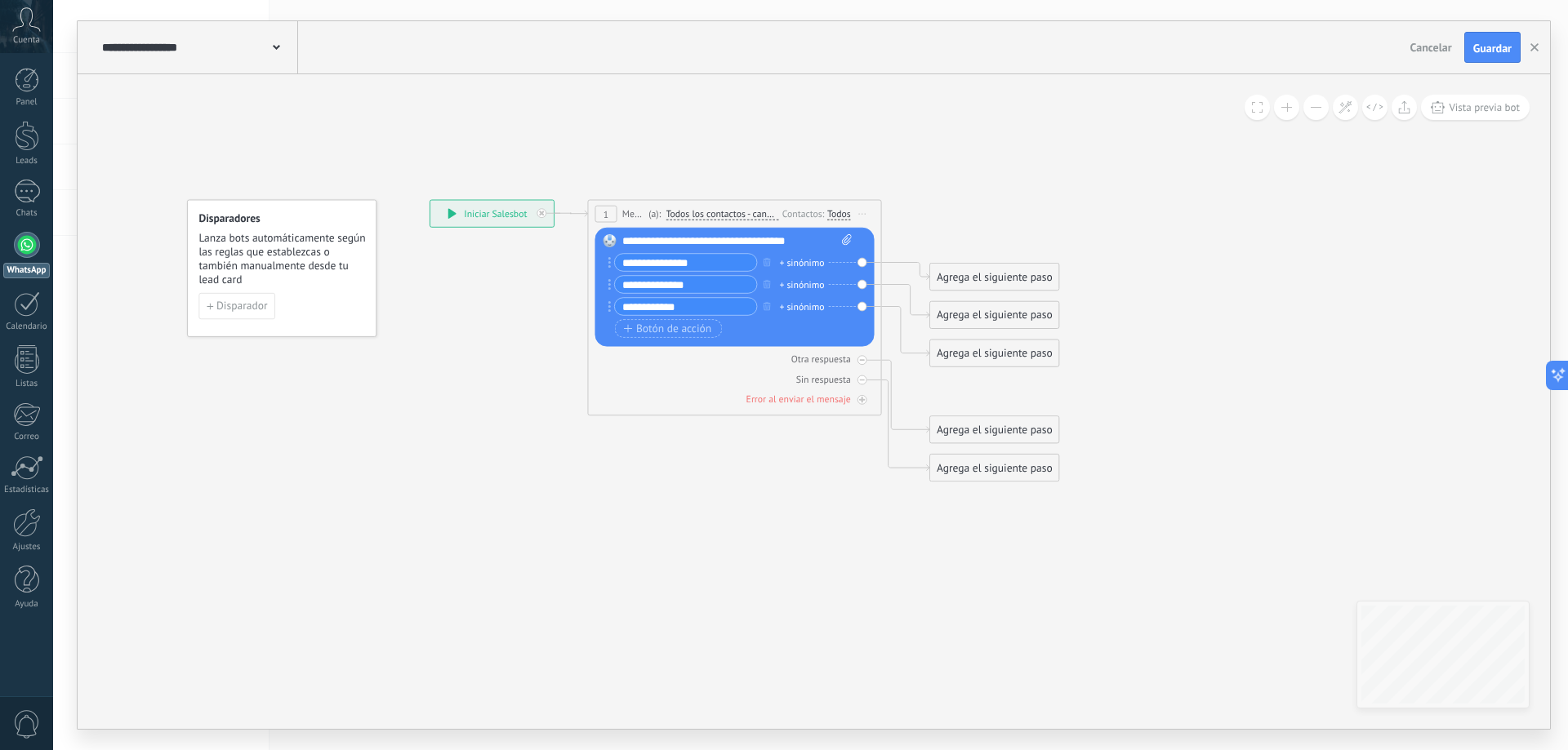
click at [1229, 252] on icon at bounding box center [719, 341] width 1315 height 1017
click at [1463, 105] on span "Vista previa bot" at bounding box center [1484, 107] width 71 height 13
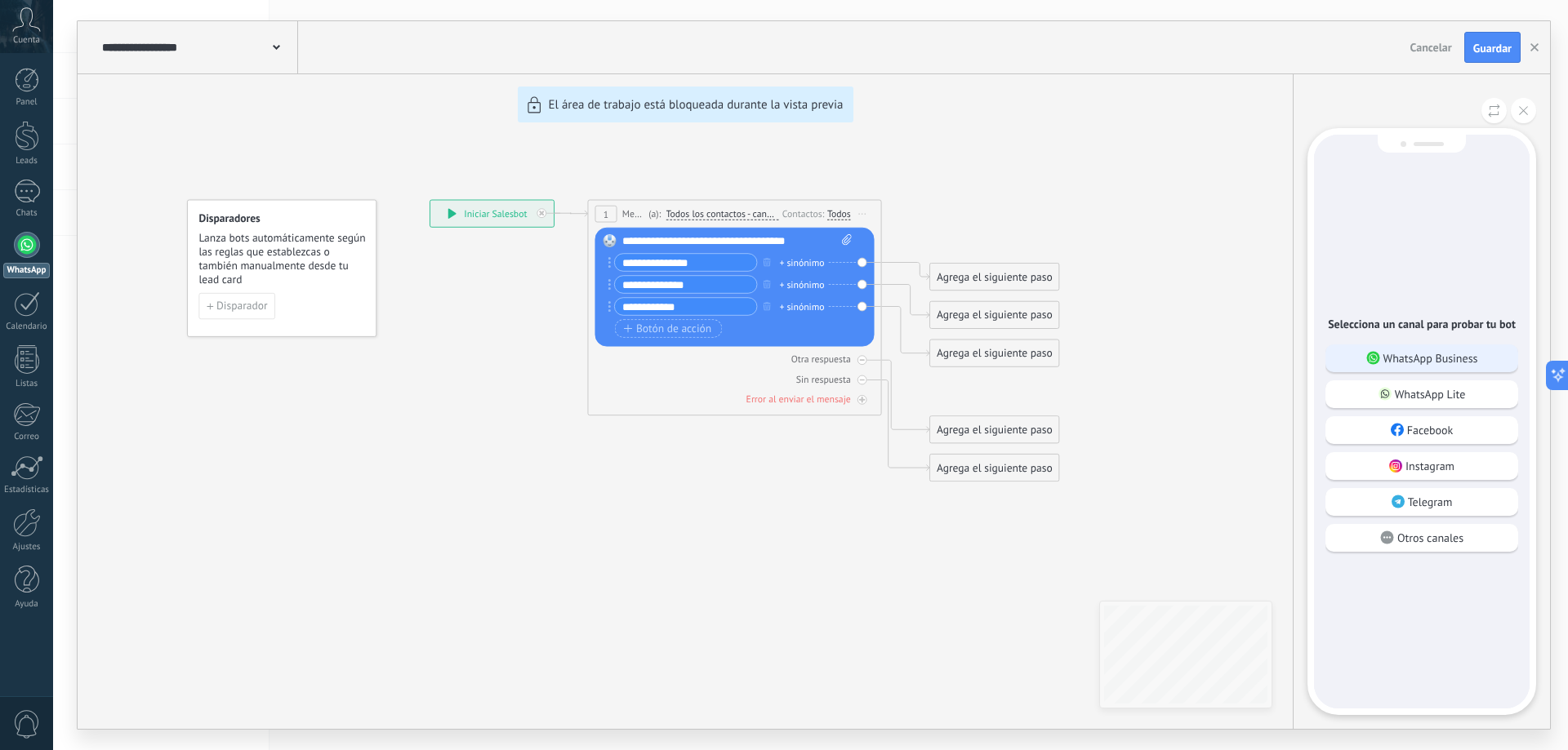
click at [1441, 368] on div "WhatsApp Business" at bounding box center [1421, 358] width 193 height 28
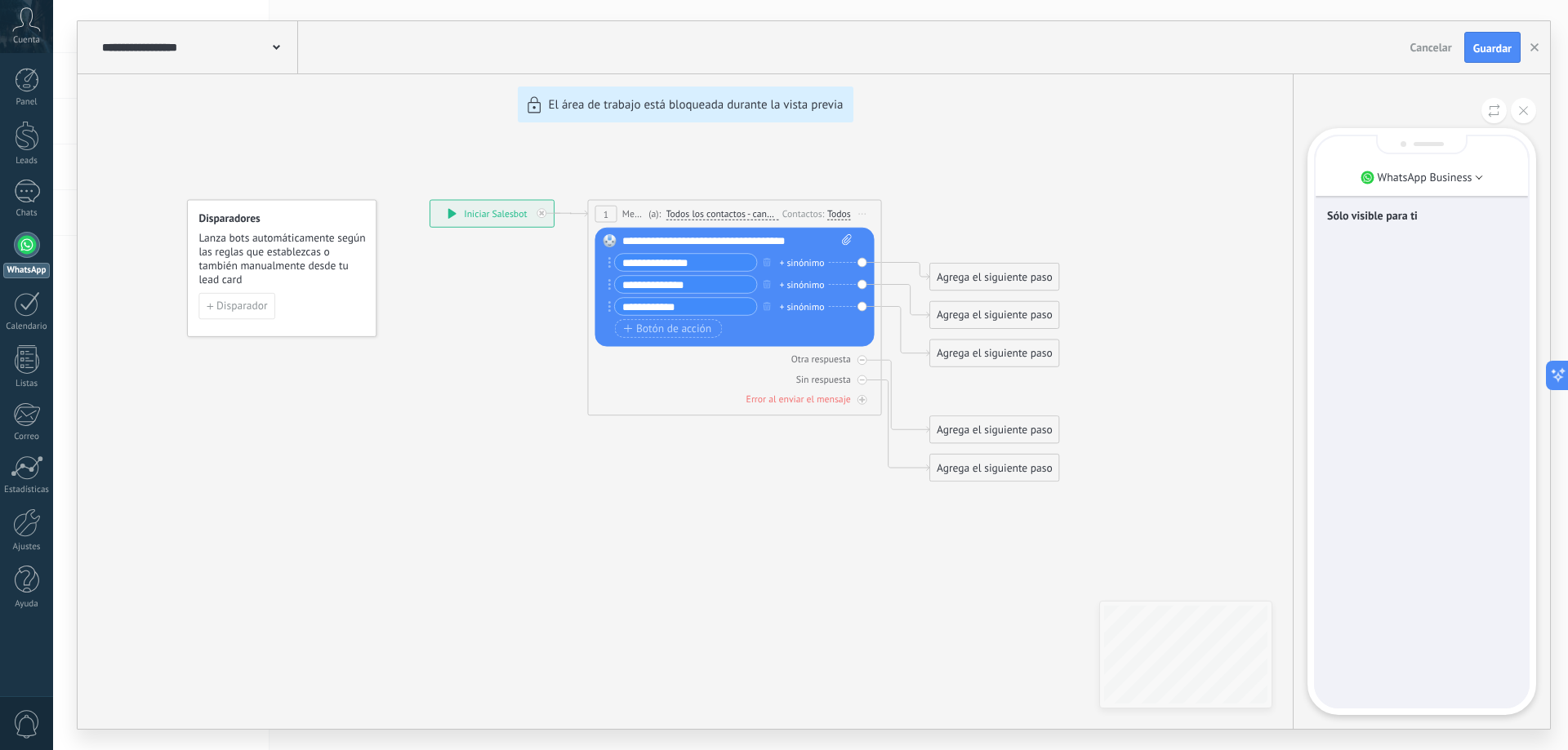
drag, startPoint x: 1418, startPoint y: 246, endPoint x: 1437, endPoint y: 294, distance: 51.6
click at [1420, 245] on div "Sólo visible para ti" at bounding box center [1421, 422] width 212 height 571
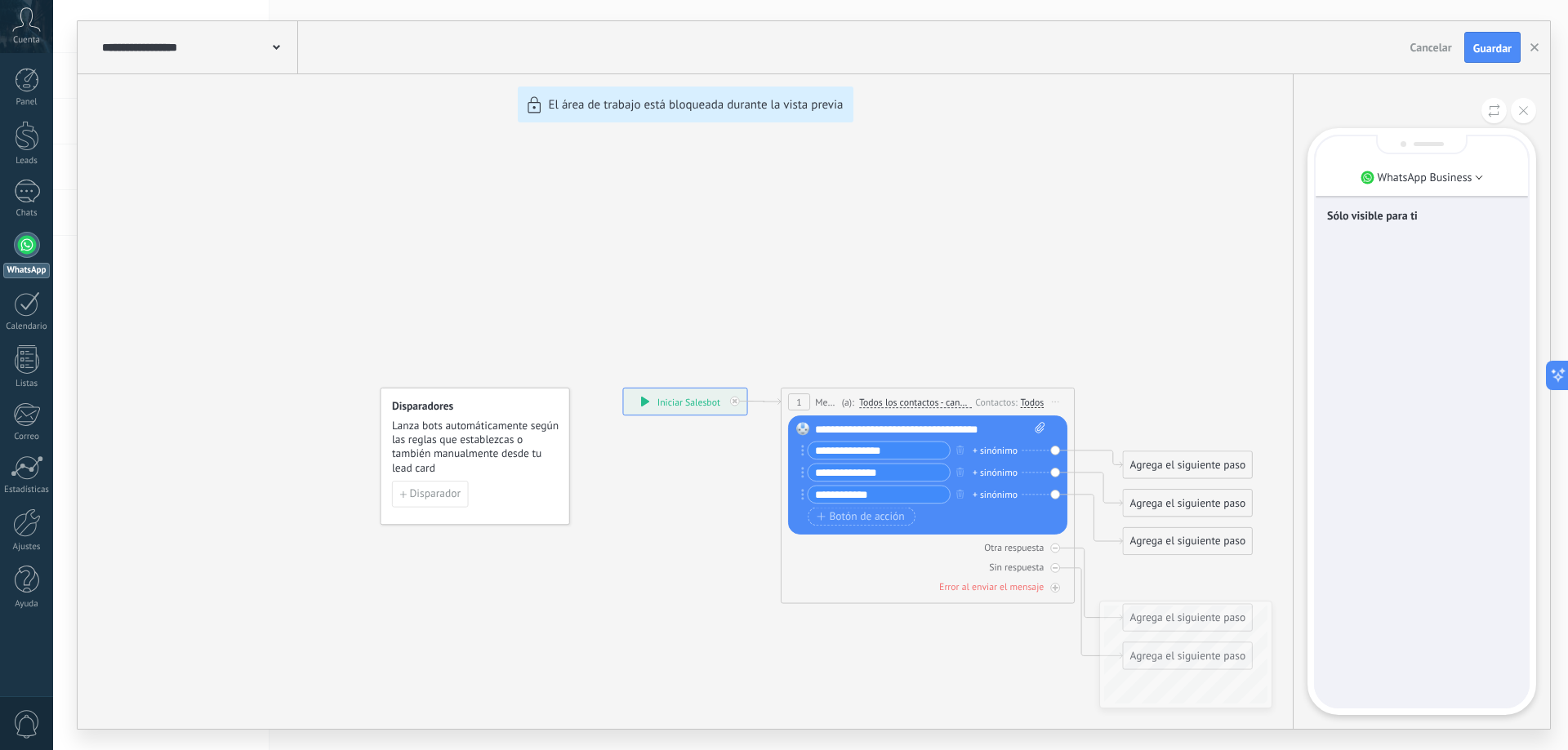
drag, startPoint x: 1170, startPoint y: 340, endPoint x: 964, endPoint y: 228, distance: 234.5
click at [964, 228] on div "**********" at bounding box center [813, 375] width 1472 height 708
drag, startPoint x: 1414, startPoint y: 373, endPoint x: 1412, endPoint y: 364, distance: 9.2
click at [1412, 365] on div "Sólo visible para ti" at bounding box center [1421, 422] width 212 height 571
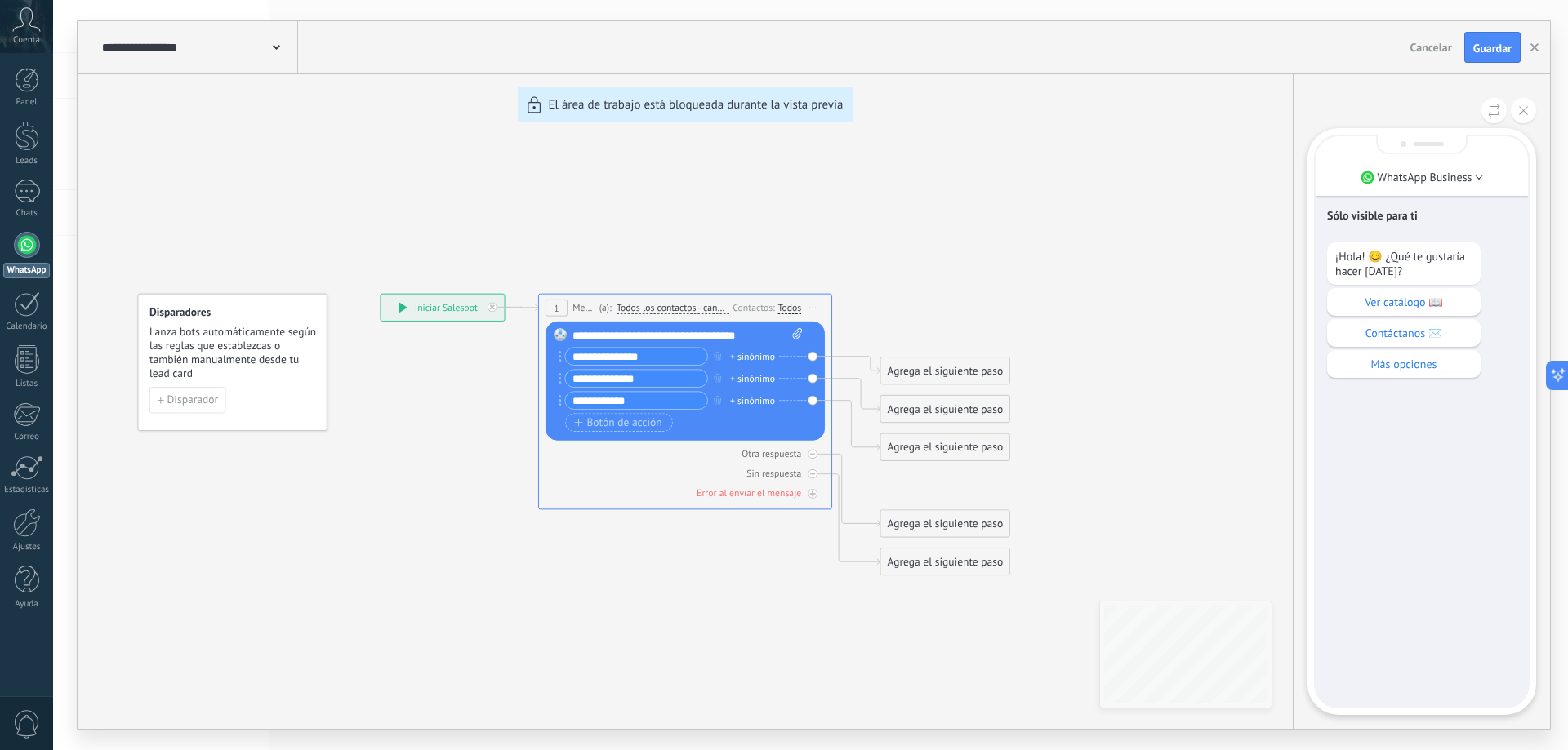
click at [1424, 221] on p "Sólo visible para ti" at bounding box center [1421, 215] width 189 height 14
click at [1369, 210] on p "Sólo visible para ti" at bounding box center [1421, 215] width 189 height 14
click at [1424, 202] on div "Sólo visible para ti" at bounding box center [1421, 217] width 189 height 35
click at [609, 354] on div "**********" at bounding box center [813, 375] width 1472 height 708
click at [616, 361] on div "**********" at bounding box center [813, 375] width 1472 height 708
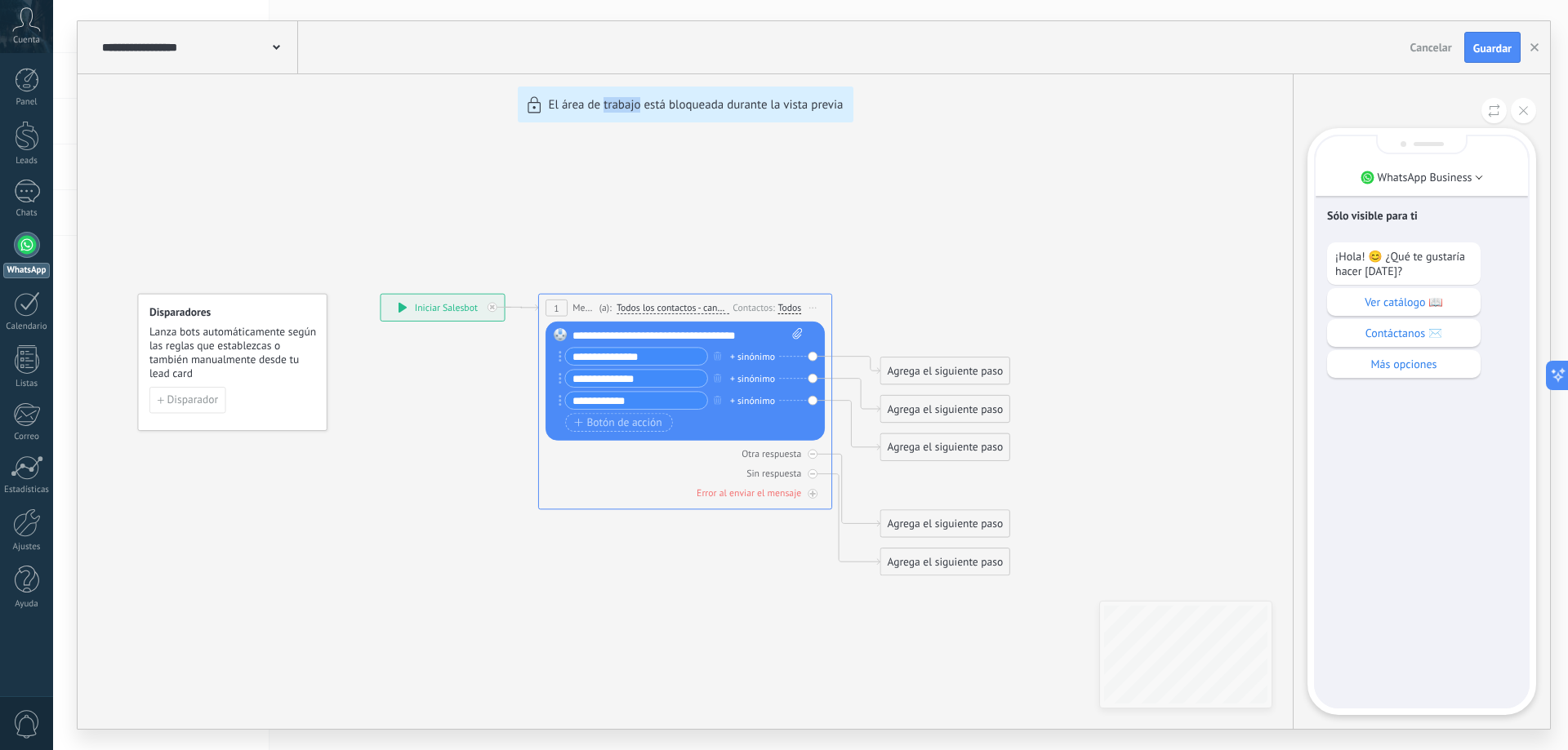
click at [618, 361] on div "**********" at bounding box center [813, 375] width 1472 height 708
click at [669, 370] on div "**********" at bounding box center [813, 375] width 1472 height 708
click at [1105, 218] on div "**********" at bounding box center [813, 375] width 1472 height 708
click at [596, 351] on div "**********" at bounding box center [813, 375] width 1472 height 708
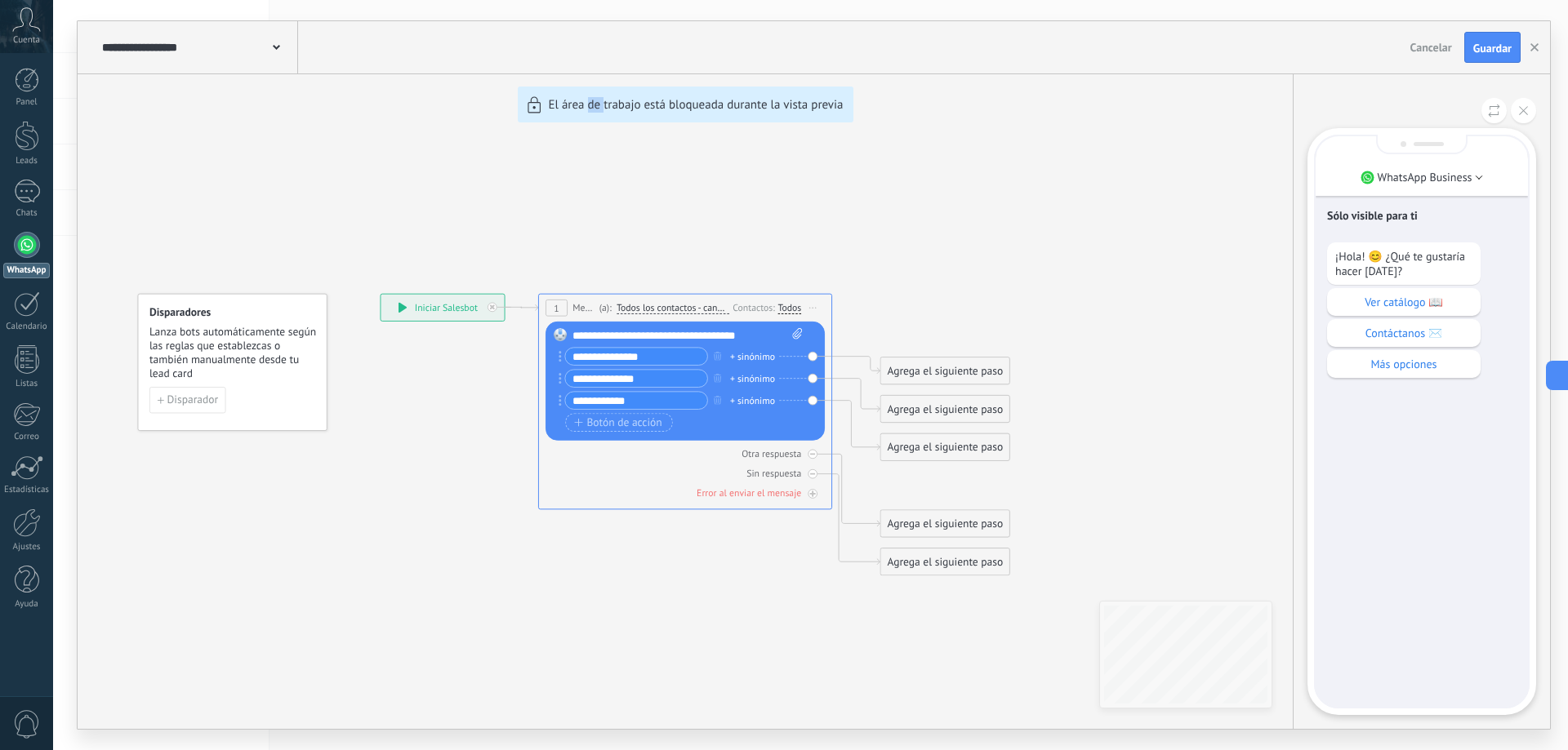
click at [605, 355] on div "**********" at bounding box center [813, 375] width 1472 height 708
click at [1519, 114] on icon at bounding box center [1523, 110] width 9 height 9
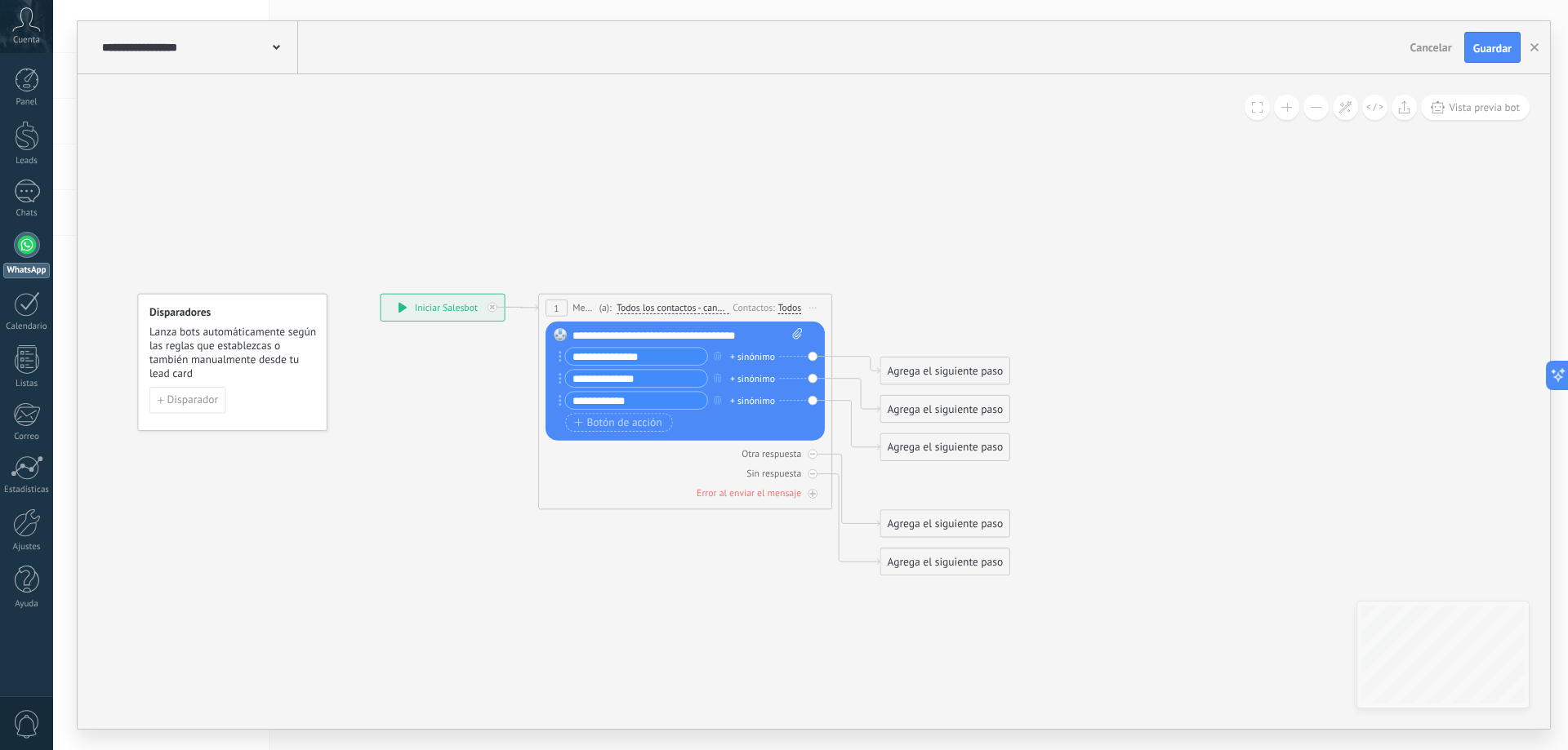
click at [610, 360] on input "**********" at bounding box center [636, 356] width 142 height 17
click at [622, 354] on input "**********" at bounding box center [636, 356] width 142 height 17
click at [627, 354] on input "**********" at bounding box center [636, 356] width 142 height 17
type input "**********"
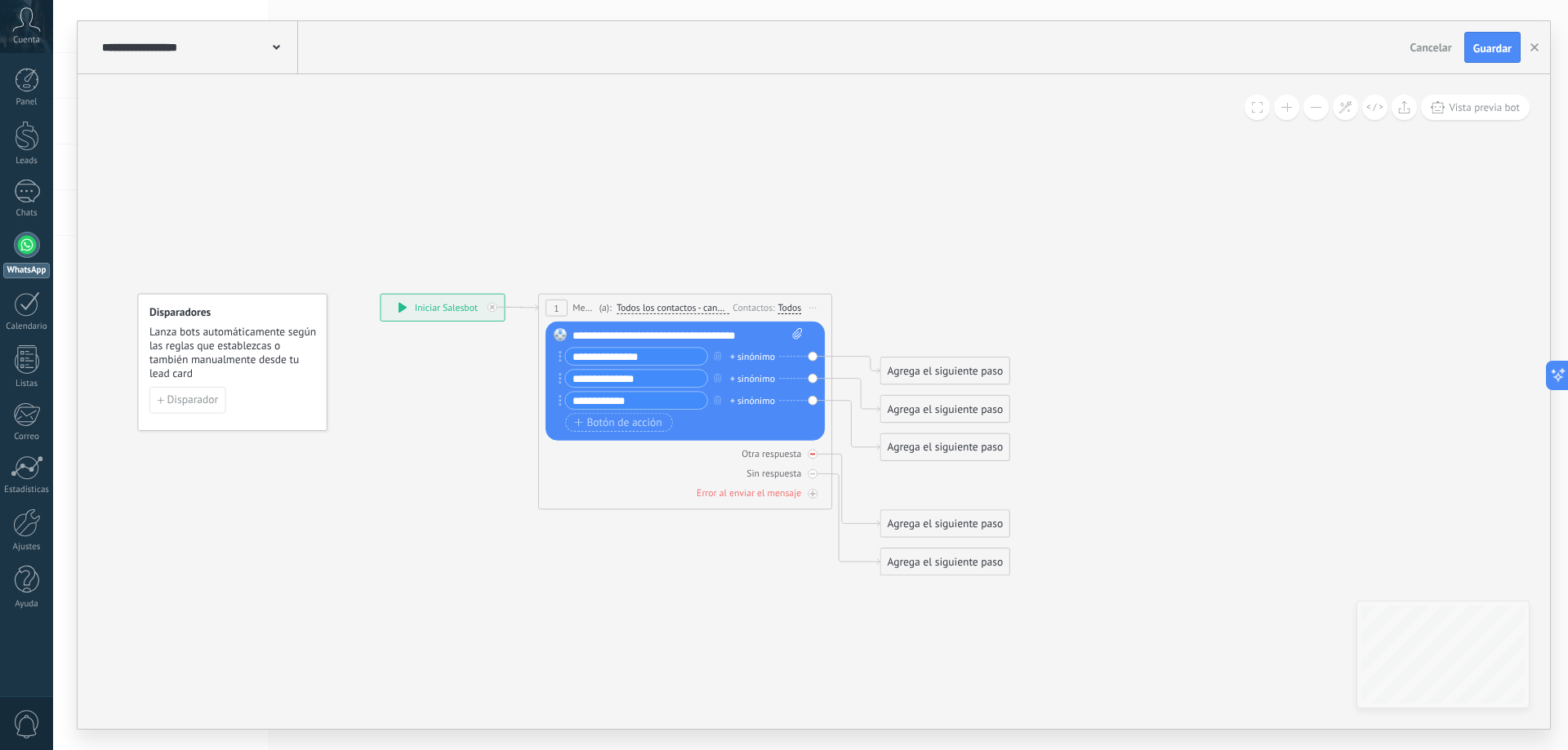
click at [608, 458] on div "Otra respuesta" at bounding box center [685, 453] width 280 height 13
click at [561, 336] on rect at bounding box center [561, 335] width 13 height 13
click at [755, 337] on div "**********" at bounding box center [687, 335] width 230 height 14
click at [812, 355] on div "Reemplazar Quitar Convertir a mensaje de voz Arrastre la imagen aquí para adjun…" at bounding box center [685, 381] width 280 height 120
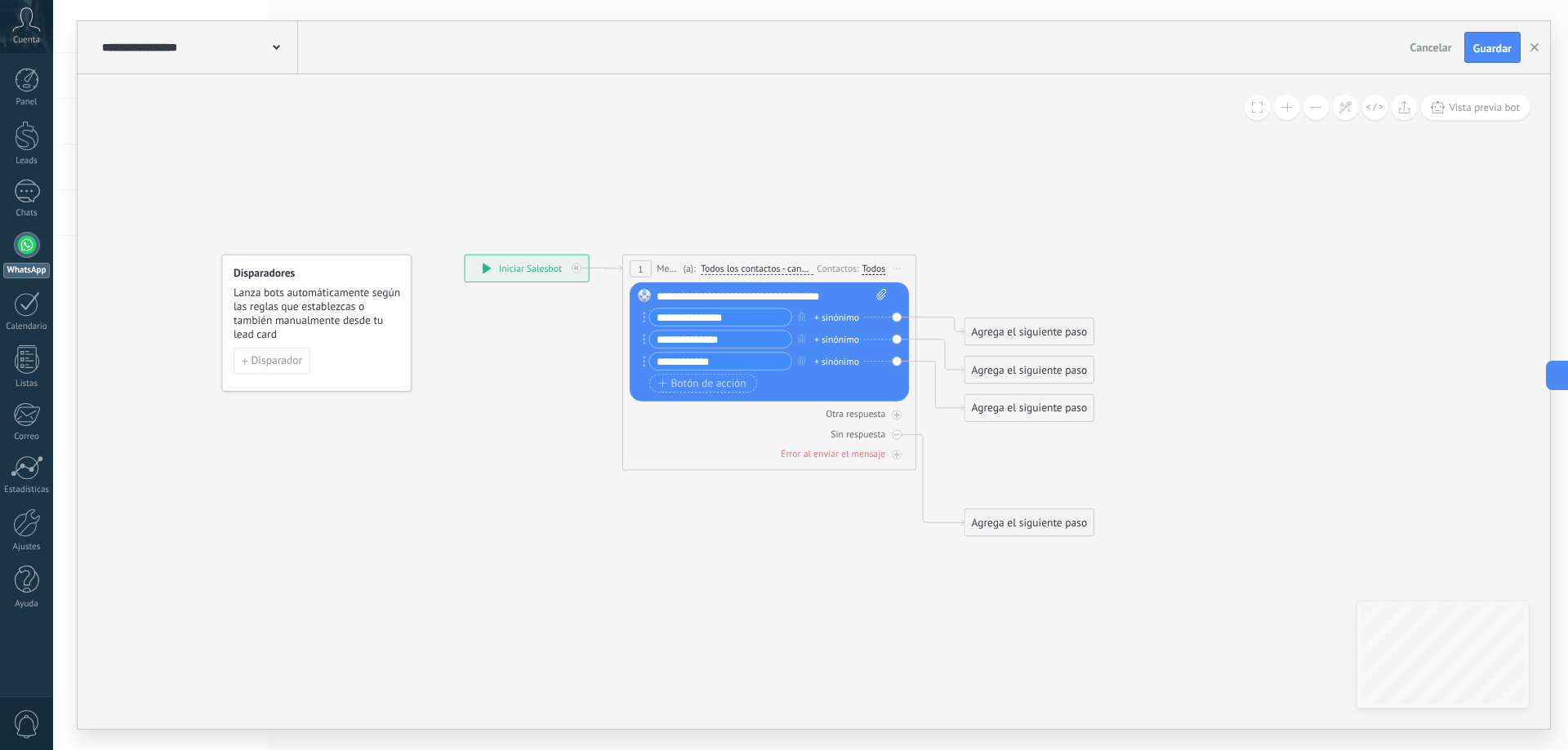
drag, startPoint x: 941, startPoint y: 203, endPoint x: 969, endPoint y: 189, distance: 31.3
click at [969, 189] on icon at bounding box center [754, 396] width 1315 height 1017
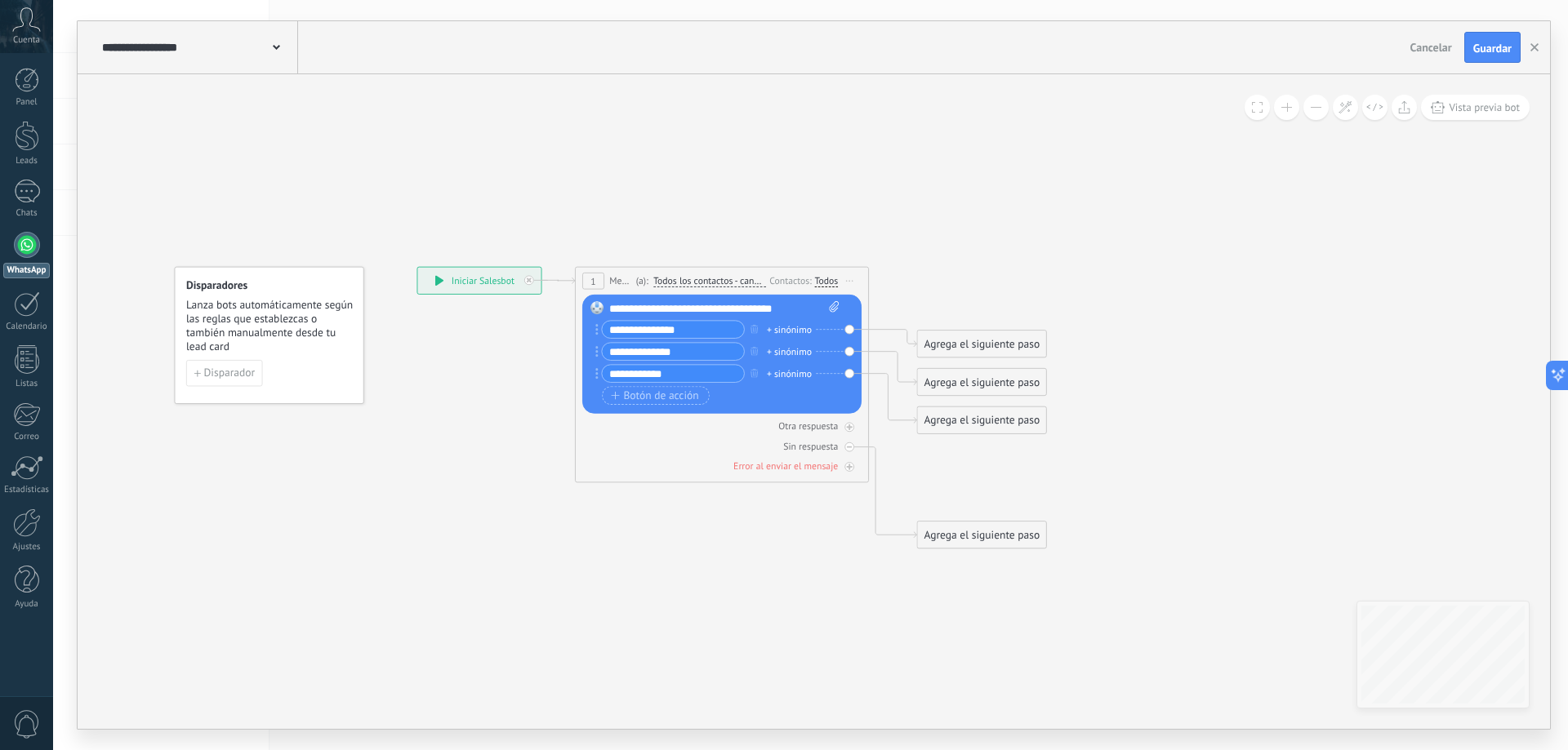
drag, startPoint x: 1172, startPoint y: 238, endPoint x: 1140, endPoint y: 237, distance: 32.0
click at [1140, 237] on icon at bounding box center [707, 408] width 1315 height 1017
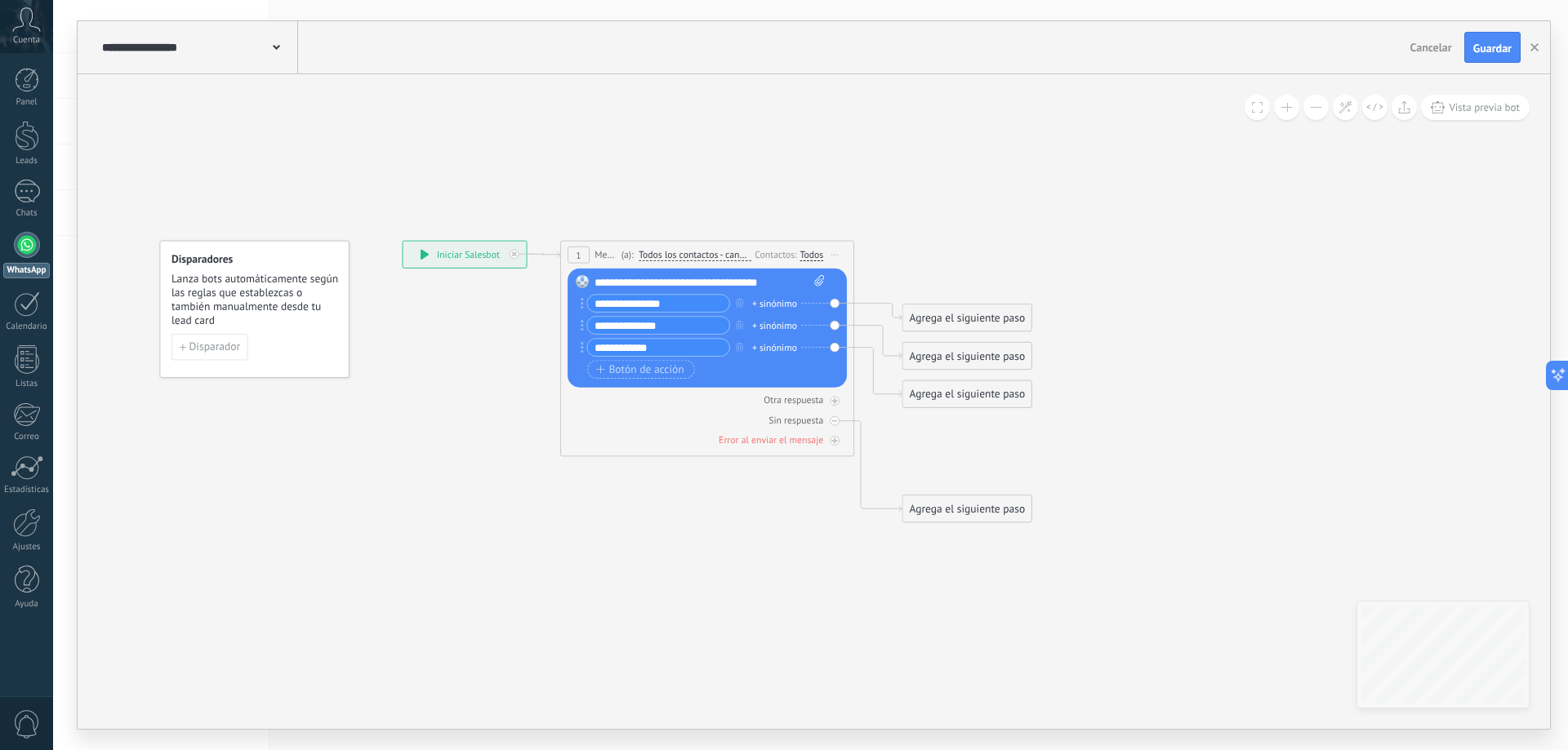
drag, startPoint x: 1132, startPoint y: 396, endPoint x: 1119, endPoint y: 369, distance: 30.0
click at [1119, 370] on icon at bounding box center [692, 382] width 1315 height 1017
click at [1554, 373] on icon at bounding box center [1552, 375] width 17 height 17
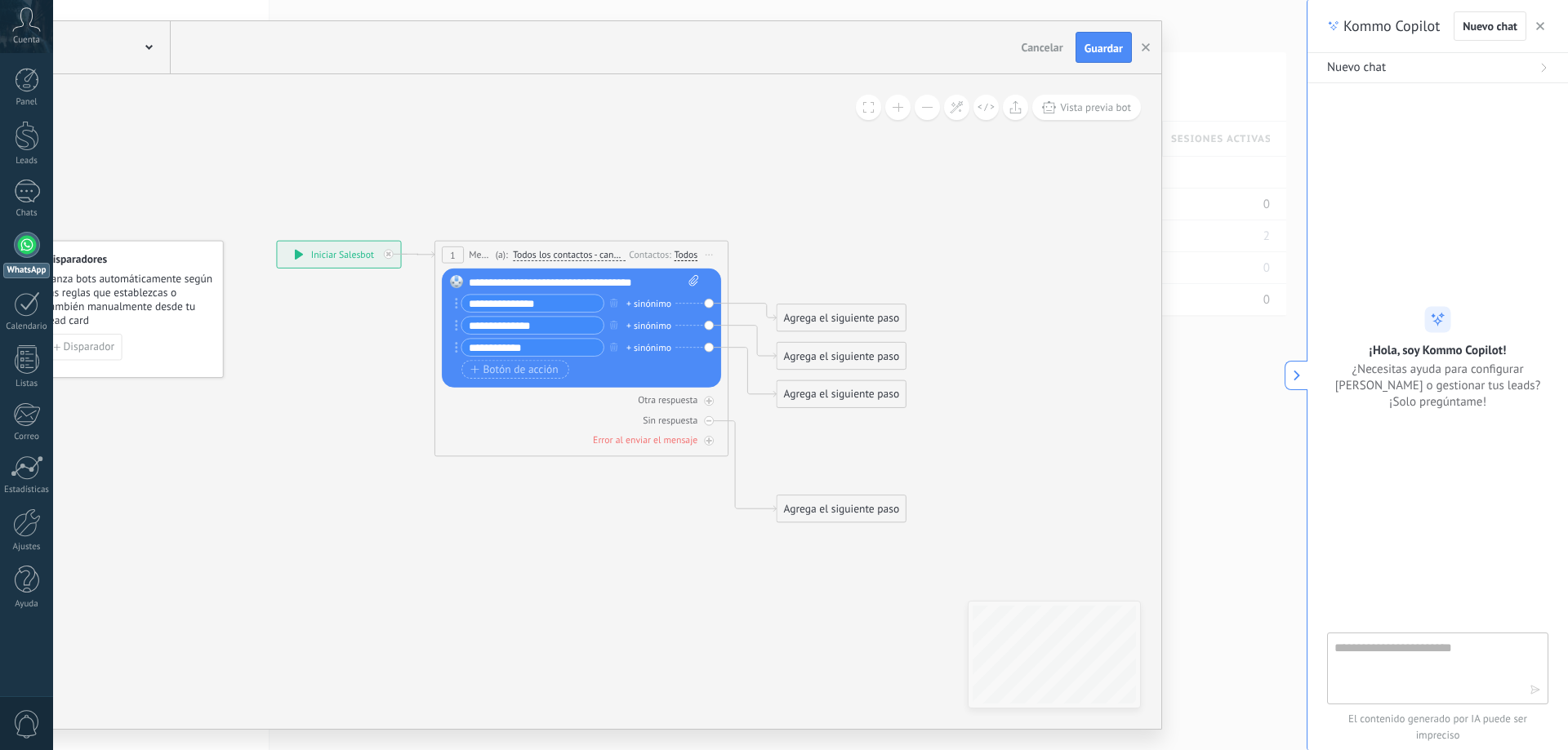
type textarea "**********"
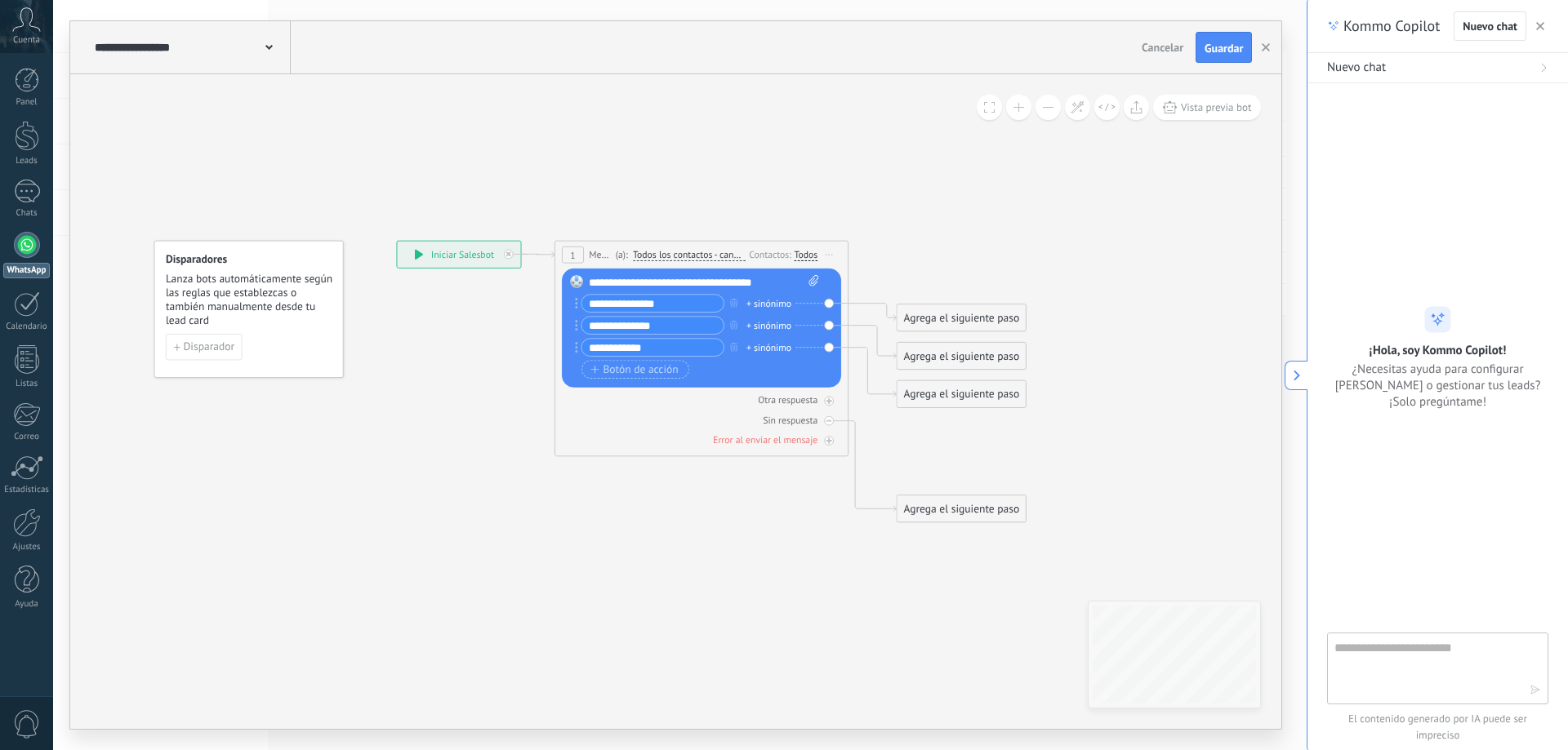
click at [1546, 28] on button "button" at bounding box center [1539, 25] width 16 height 19
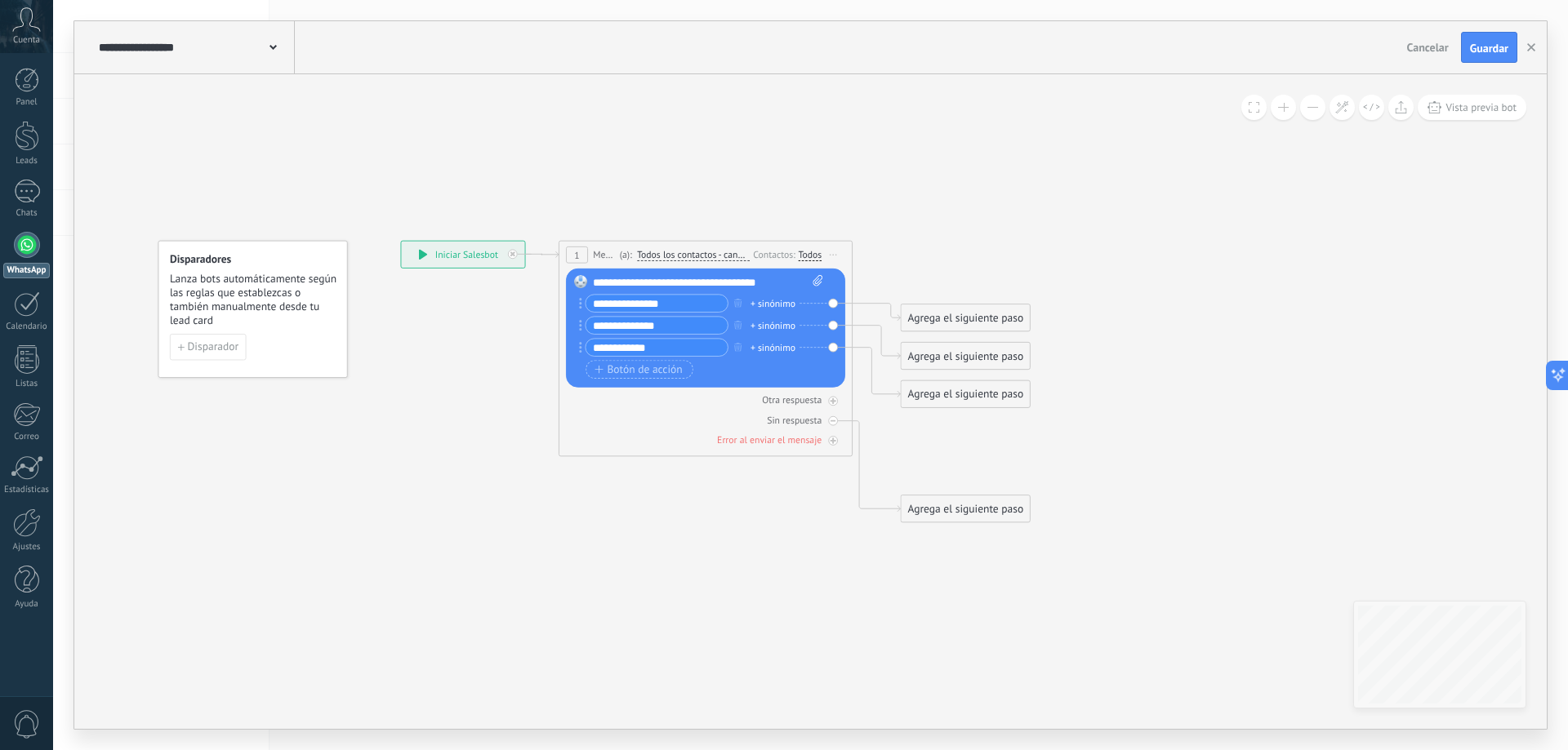
drag, startPoint x: 1411, startPoint y: 391, endPoint x: 1418, endPoint y: 364, distance: 27.9
click at [1413, 386] on div "**********" at bounding box center [810, 402] width 1472 height 655
click at [1373, 104] on icon at bounding box center [1372, 107] width 17 height 9
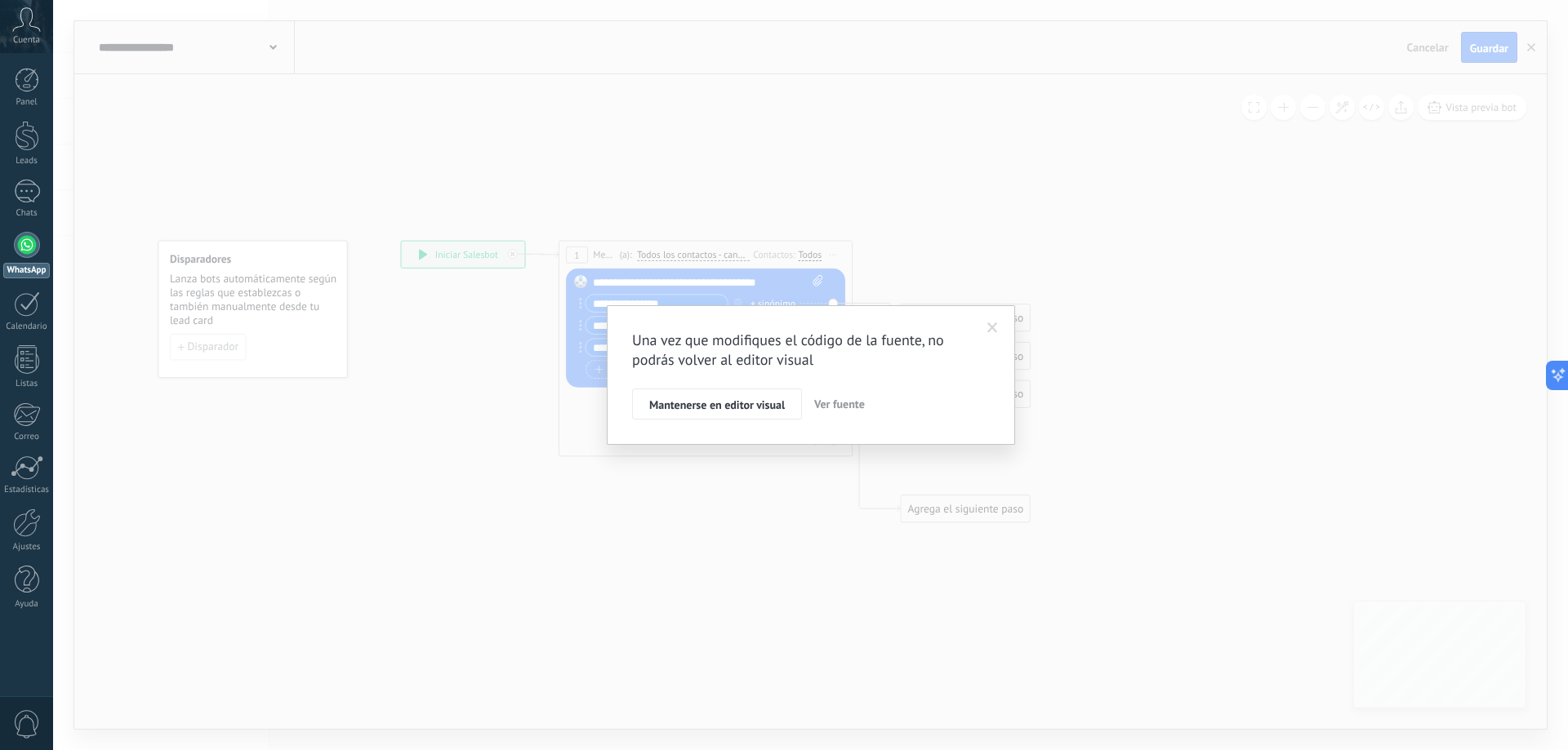
click at [996, 331] on span at bounding box center [992, 328] width 11 height 12
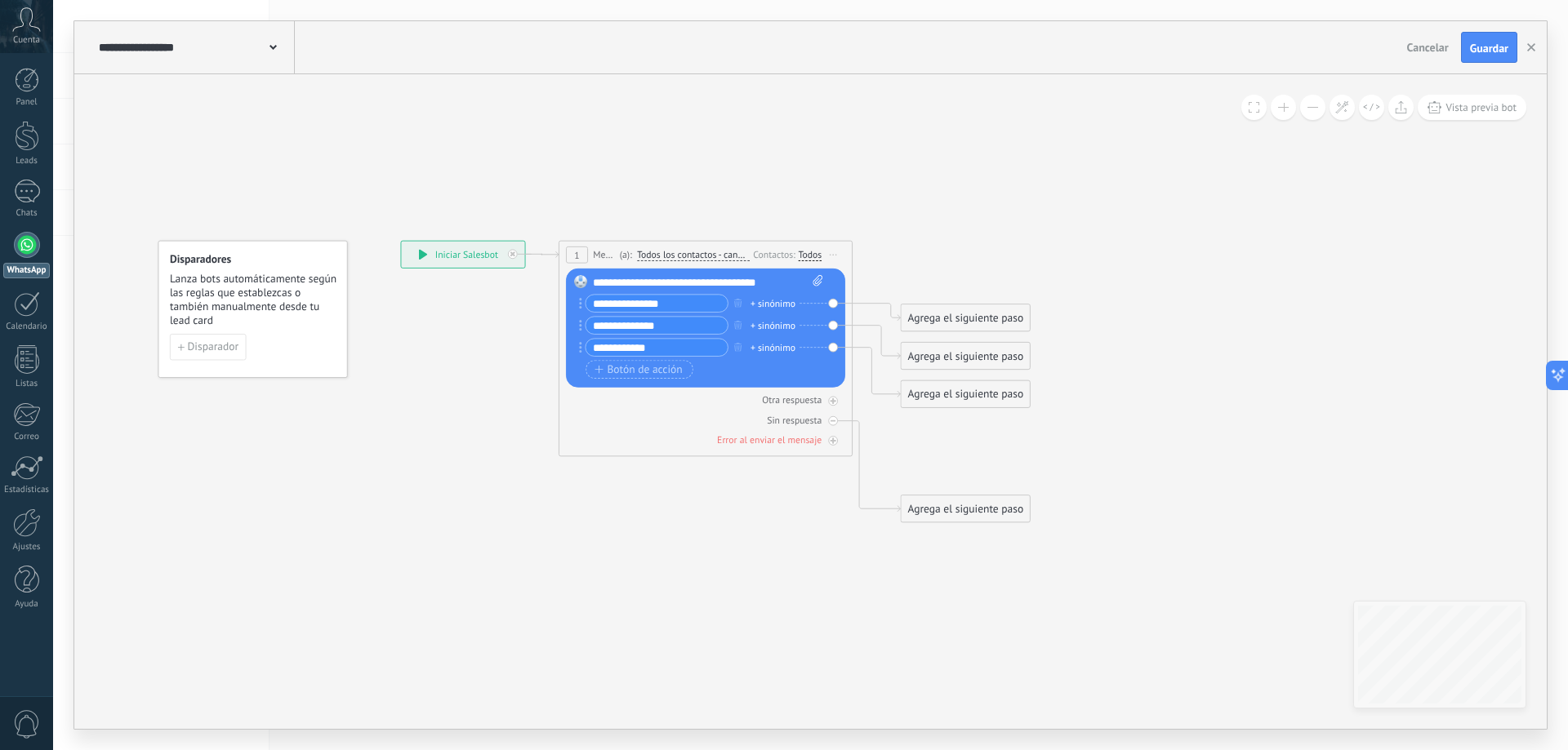
click at [421, 196] on icon at bounding box center [691, 382] width 1315 height 1017
click at [1339, 112] on icon at bounding box center [1342, 107] width 13 height 13
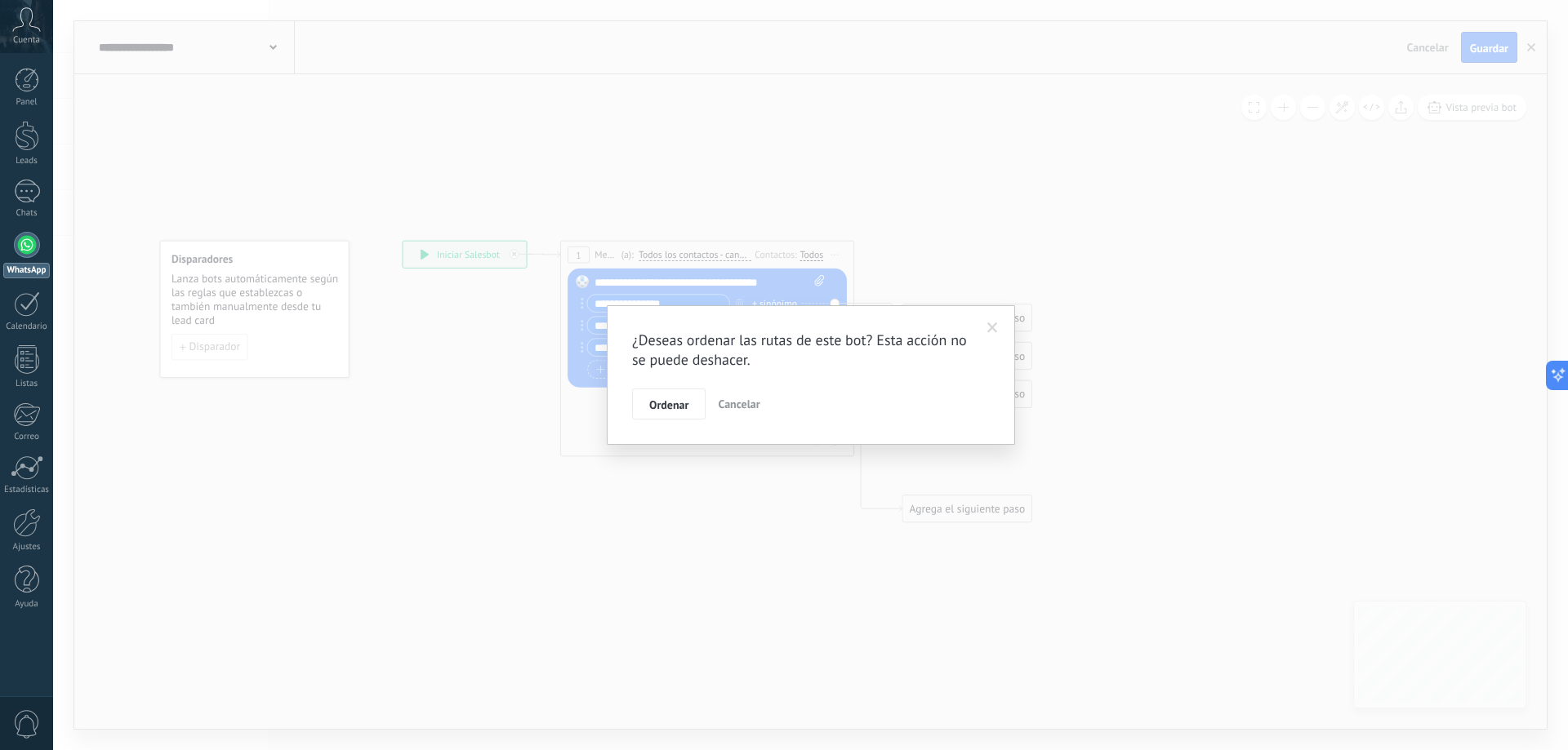
click at [991, 328] on span at bounding box center [992, 328] width 11 height 12
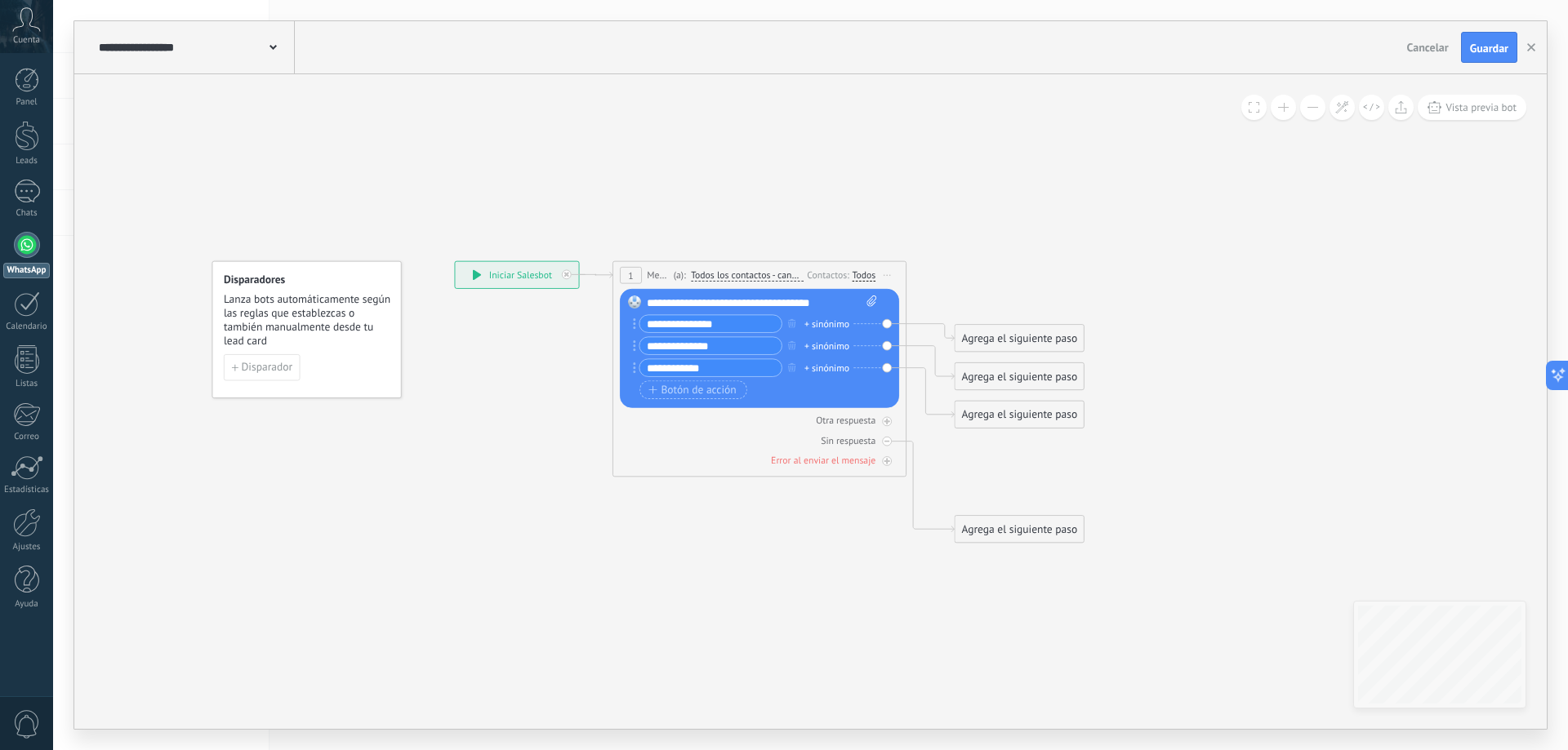
drag, startPoint x: 1042, startPoint y: 477, endPoint x: 1117, endPoint y: 597, distance: 141.5
click at [1117, 597] on icon at bounding box center [744, 402] width 1315 height 1017
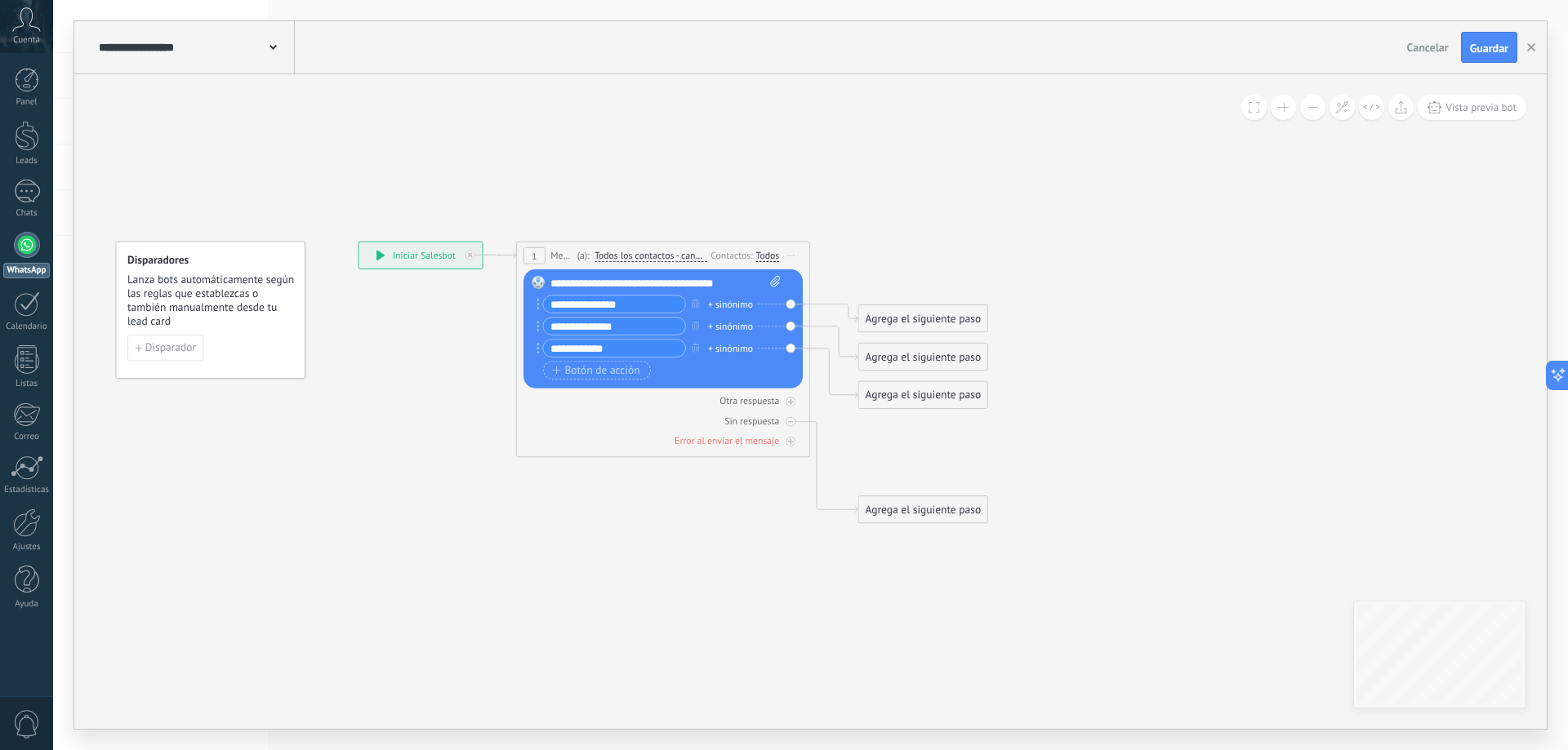
drag, startPoint x: 1242, startPoint y: 353, endPoint x: 1147, endPoint y: 333, distance: 97.1
click at [1147, 333] on icon at bounding box center [648, 383] width 1315 height 1017
click at [795, 256] on icon at bounding box center [792, 256] width 8 height 2
click at [547, 205] on icon at bounding box center [648, 383] width 1315 height 1017
click at [426, 257] on div "**********" at bounding box center [421, 255] width 123 height 26
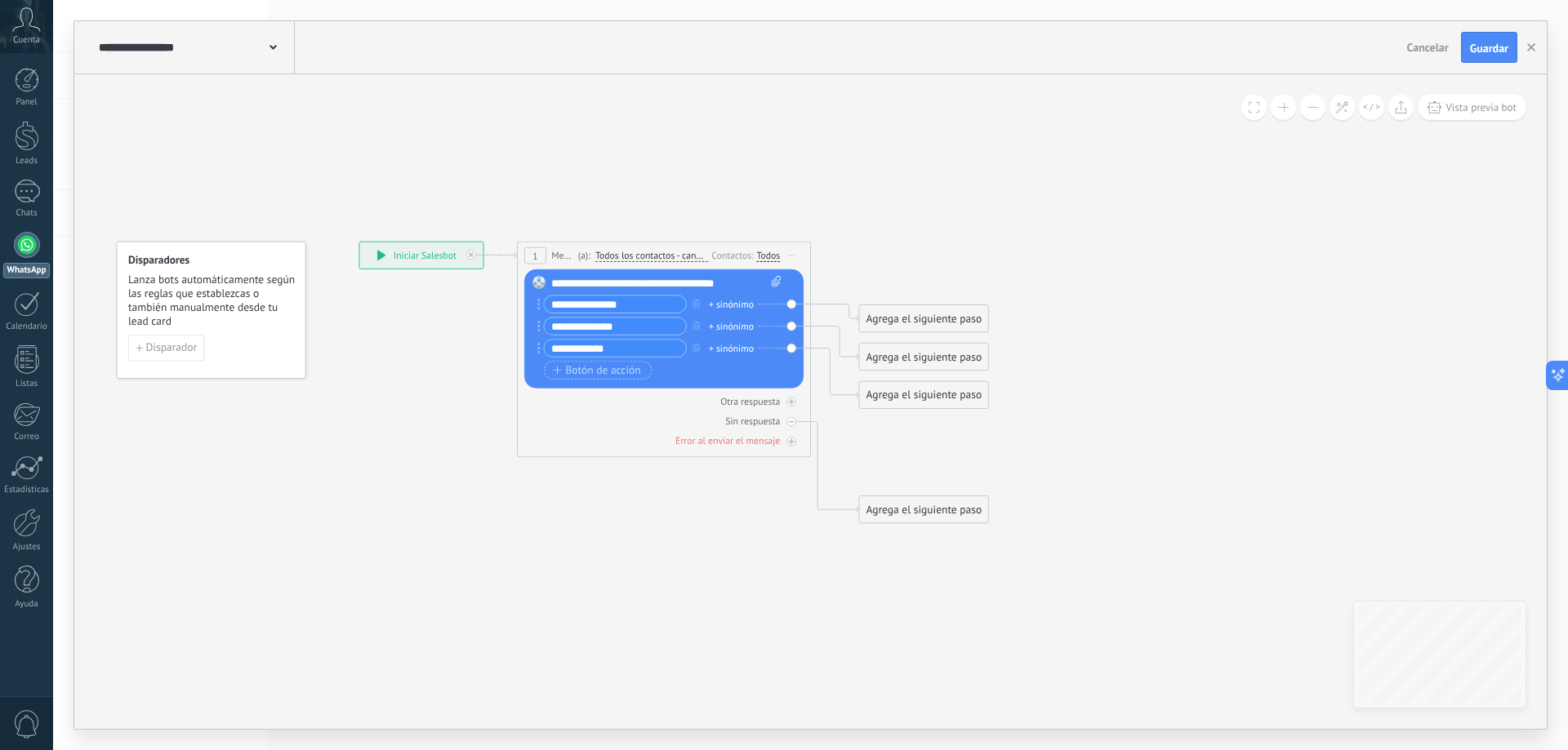
drag, startPoint x: 572, startPoint y: 208, endPoint x: 594, endPoint y: 223, distance: 26.6
click at [573, 207] on icon at bounding box center [648, 383] width 1315 height 1017
drag, startPoint x: 434, startPoint y: 253, endPoint x: 249, endPoint y: 176, distance: 200.4
click at [249, 176] on div "**********" at bounding box center [237, 178] width 123 height 26
click at [779, 279] on icon at bounding box center [776, 281] width 10 height 12
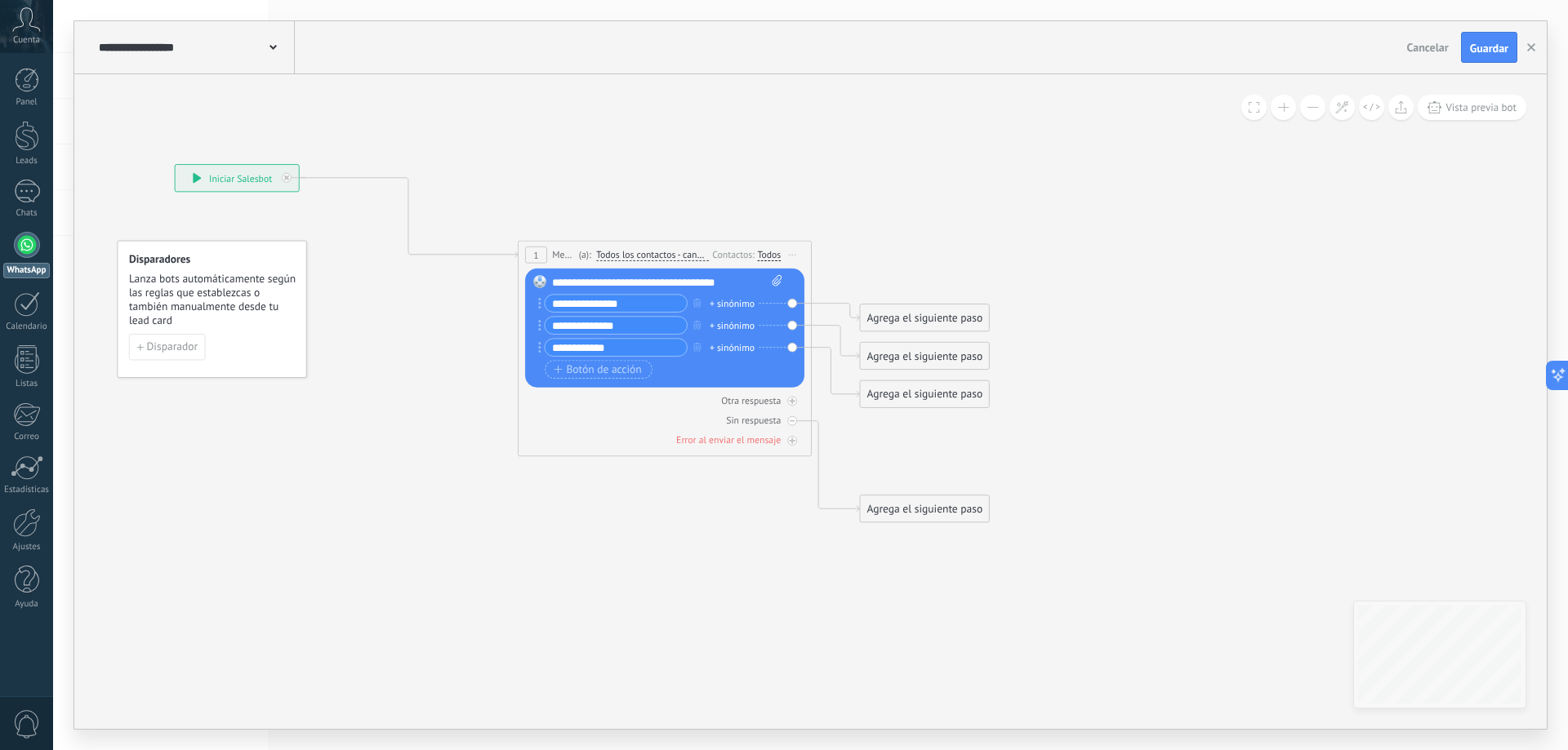
click input "Subir" at bounding box center [0, 0] width 0 height 0
click at [777, 281] on icon at bounding box center [776, 281] width 10 height 12
click input "Subir" at bounding box center [0, 0] width 0 height 0
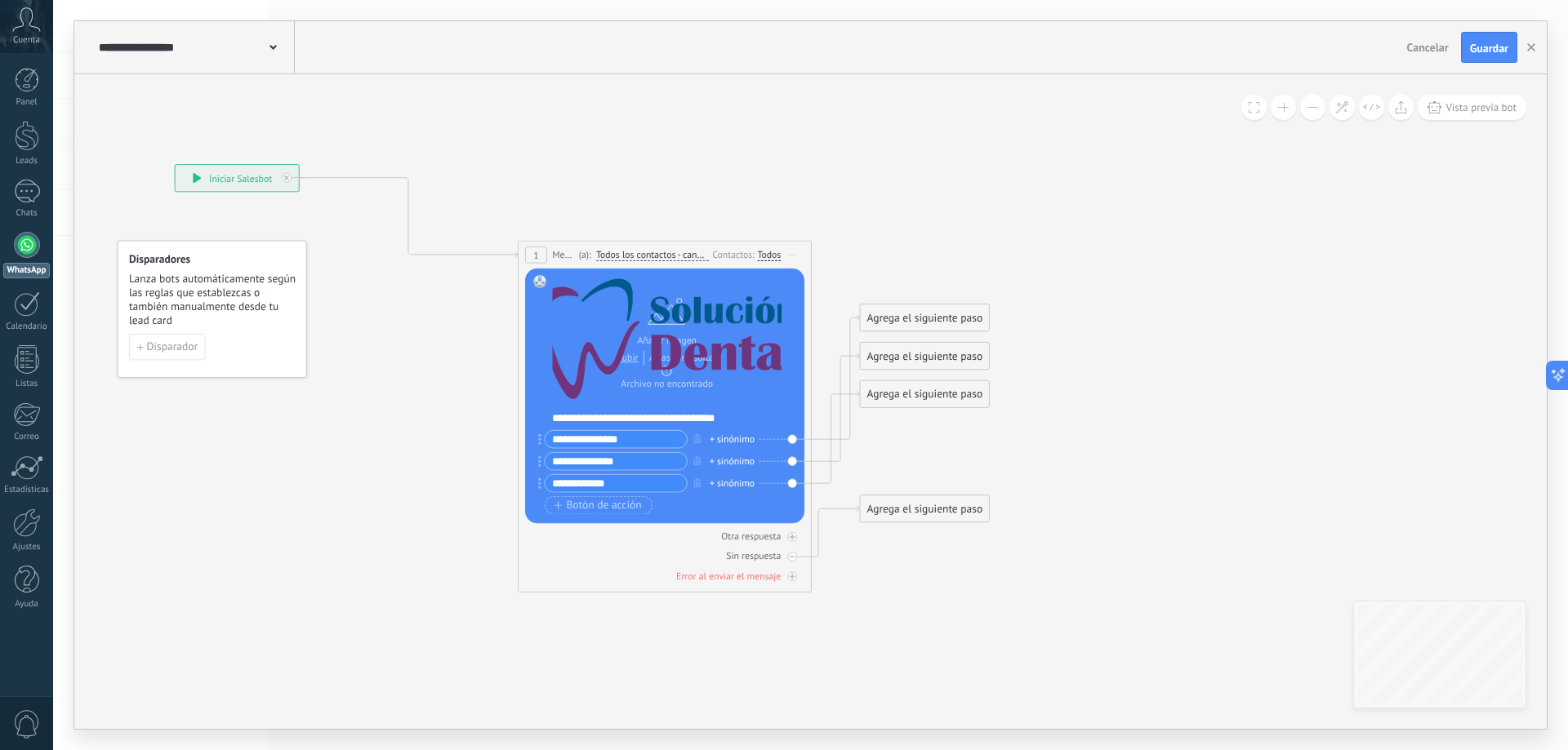
click at [1046, 222] on icon at bounding box center [557, 343] width 1500 height 1093
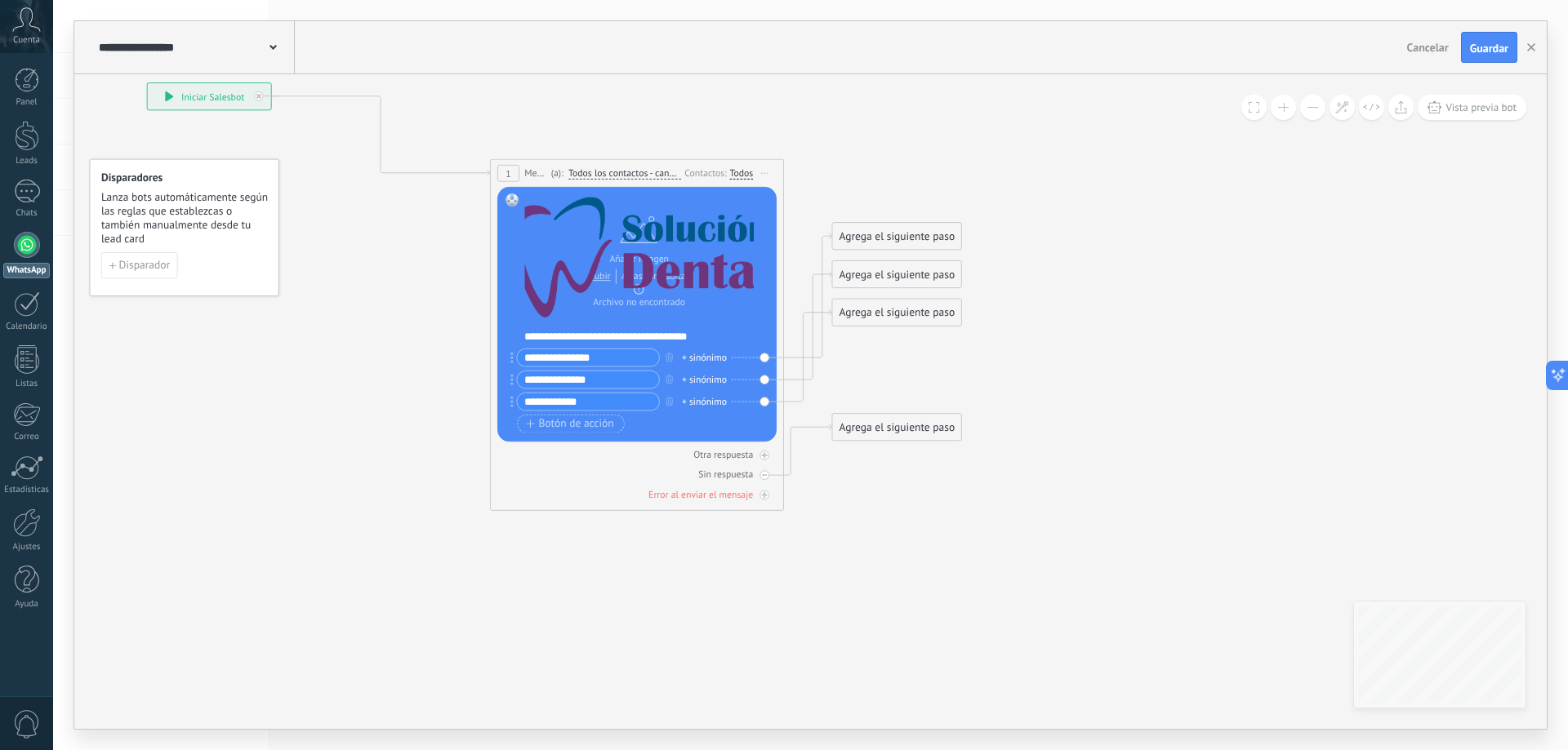
drag, startPoint x: 1068, startPoint y: 477, endPoint x: 1040, endPoint y: 396, distance: 85.7
click at [1040, 396] on icon at bounding box center [529, 261] width 1500 height 1093
click at [1489, 104] on span "Vista previa bot" at bounding box center [1480, 107] width 71 height 13
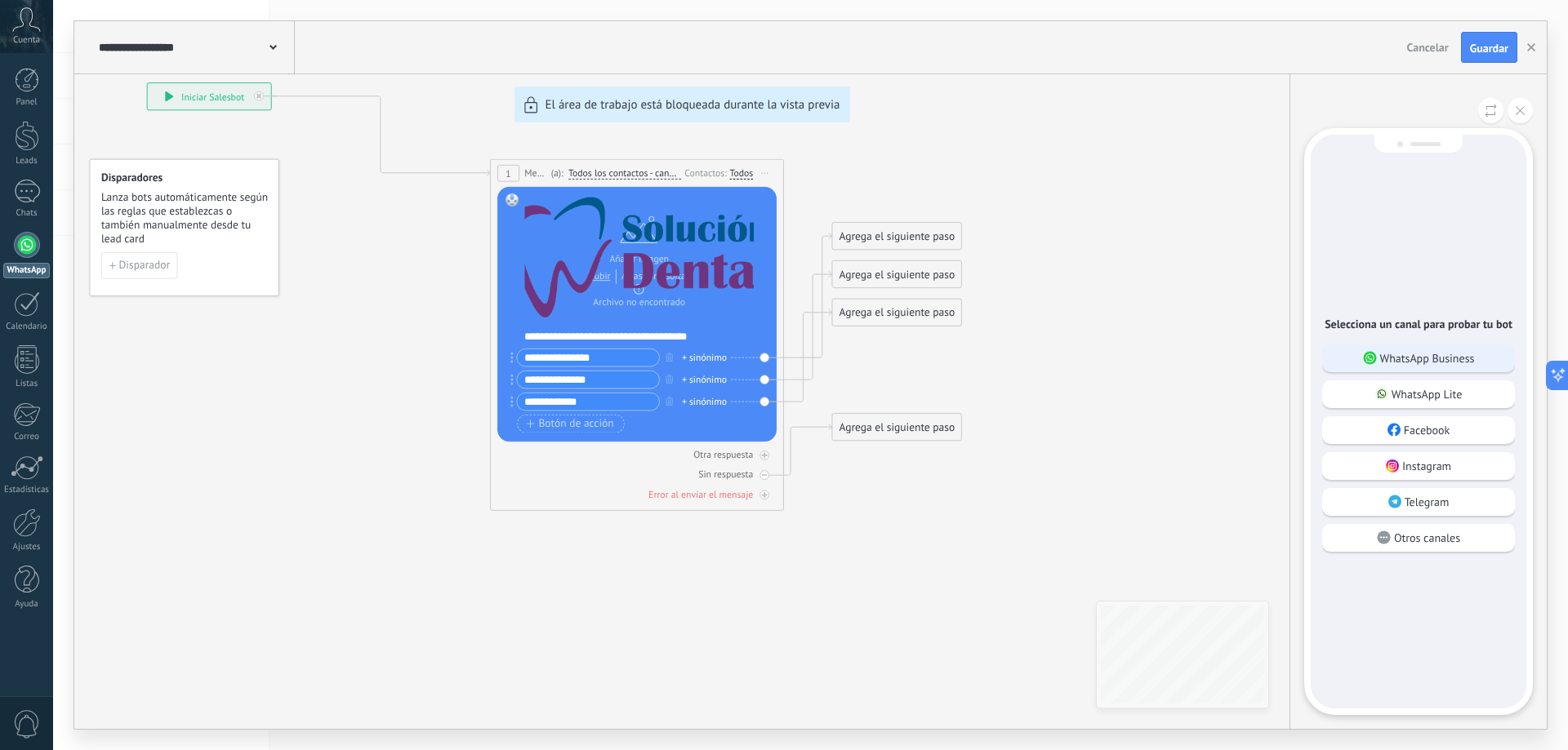
click at [1427, 364] on p "WhatsApp Business" at bounding box center [1427, 358] width 94 height 14
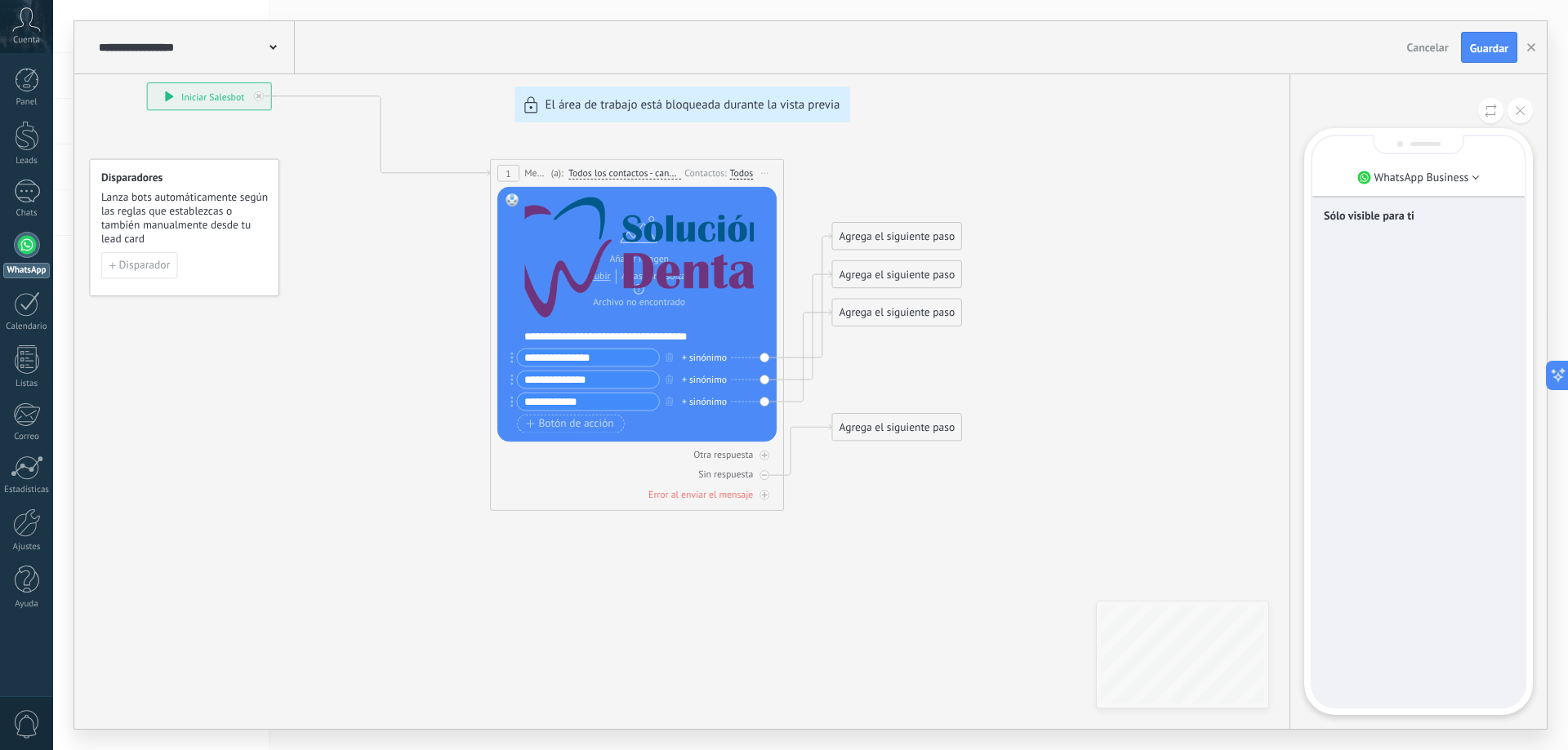
click at [1428, 338] on div "Sólo visible para ti" at bounding box center [1418, 422] width 212 height 571
click at [1405, 285] on div "Sólo visible para ti" at bounding box center [1418, 422] width 212 height 571
click at [1408, 284] on div "Sólo visible para ti" at bounding box center [1418, 422] width 212 height 571
click at [1421, 249] on div "Sólo visible para ti" at bounding box center [1418, 422] width 212 height 571
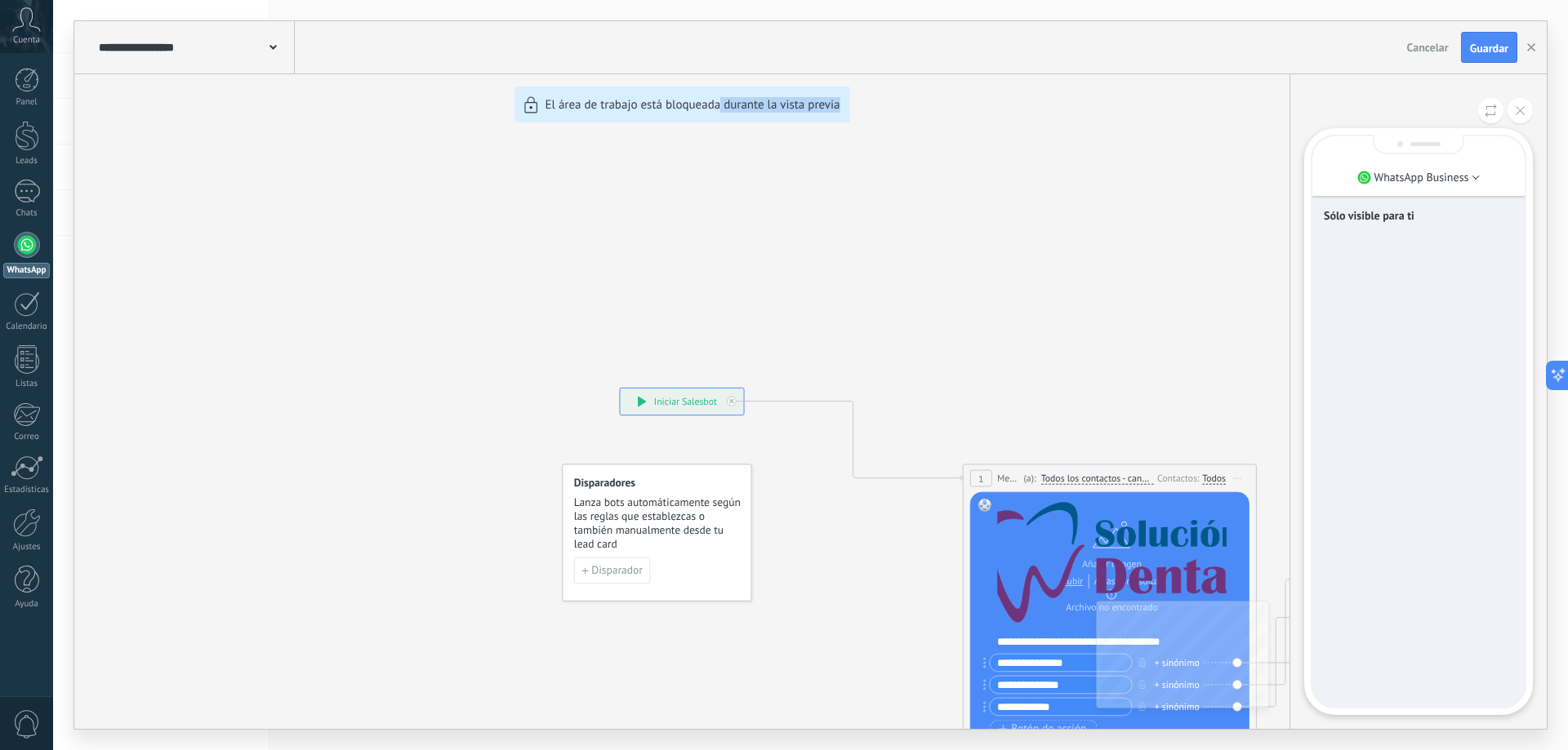
drag, startPoint x: 1134, startPoint y: 321, endPoint x: 762, endPoint y: 170, distance: 401.5
click at [734, 143] on div "**********" at bounding box center [810, 375] width 1472 height 708
click at [923, 310] on div "**********" at bounding box center [810, 375] width 1472 height 708
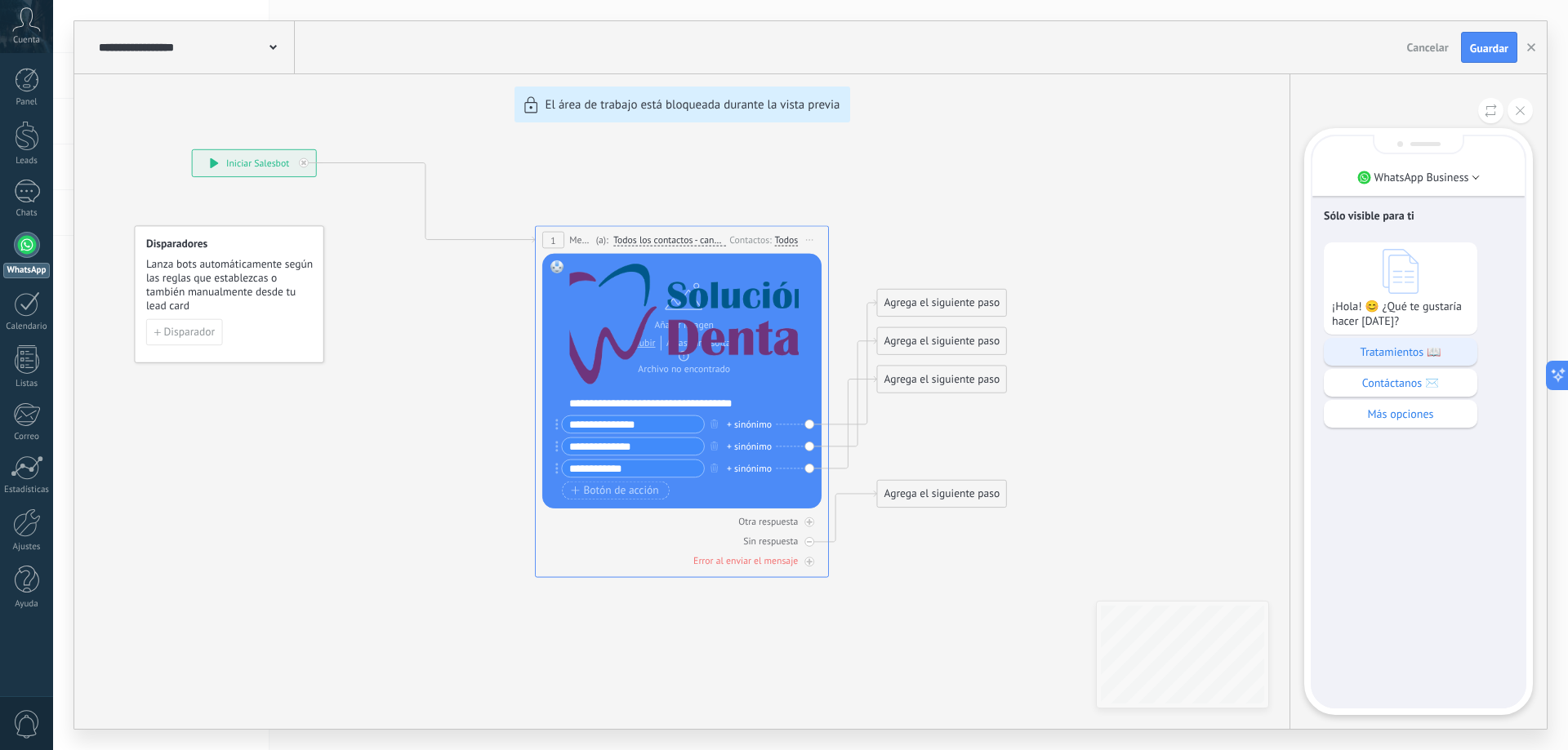
click at [1396, 357] on p "Tratamientos 📖" at bounding box center [1400, 351] width 137 height 14
click at [1517, 109] on icon at bounding box center [1520, 110] width 9 height 9
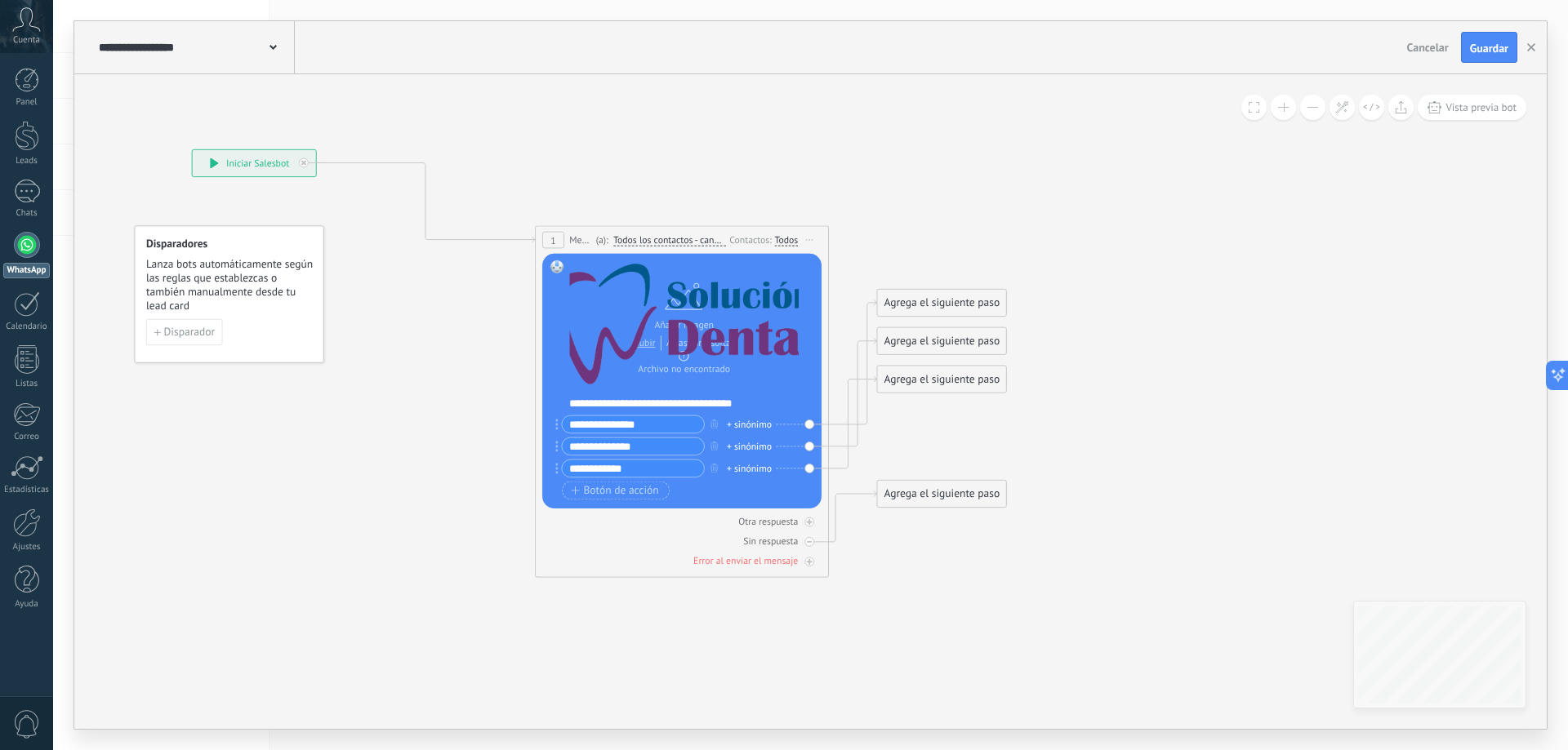
drag, startPoint x: 1378, startPoint y: 464, endPoint x: 1223, endPoint y: 460, distance: 155.1
click at [1242, 468] on div "**********" at bounding box center [810, 402] width 1472 height 655
drag, startPoint x: 1101, startPoint y: 433, endPoint x: 1063, endPoint y: 402, distance: 49.0
click at [1094, 421] on icon at bounding box center [573, 327] width 1500 height 1093
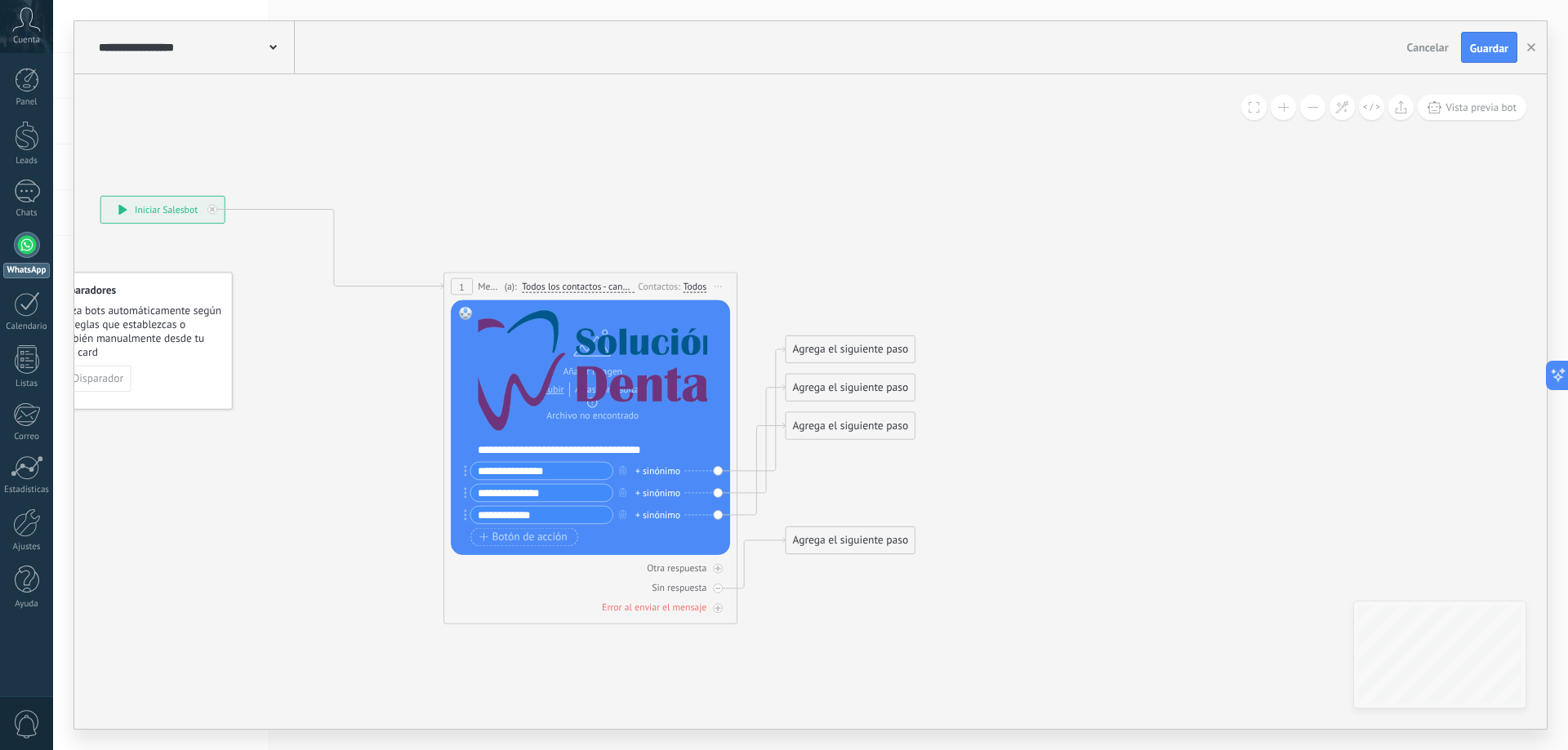
drag, startPoint x: 835, startPoint y: 206, endPoint x: 752, endPoint y: 269, distance: 104.2
click at [752, 269] on icon at bounding box center [483, 374] width 1500 height 1093
click at [1475, 58] on button "Guardar" at bounding box center [1489, 47] width 56 height 31
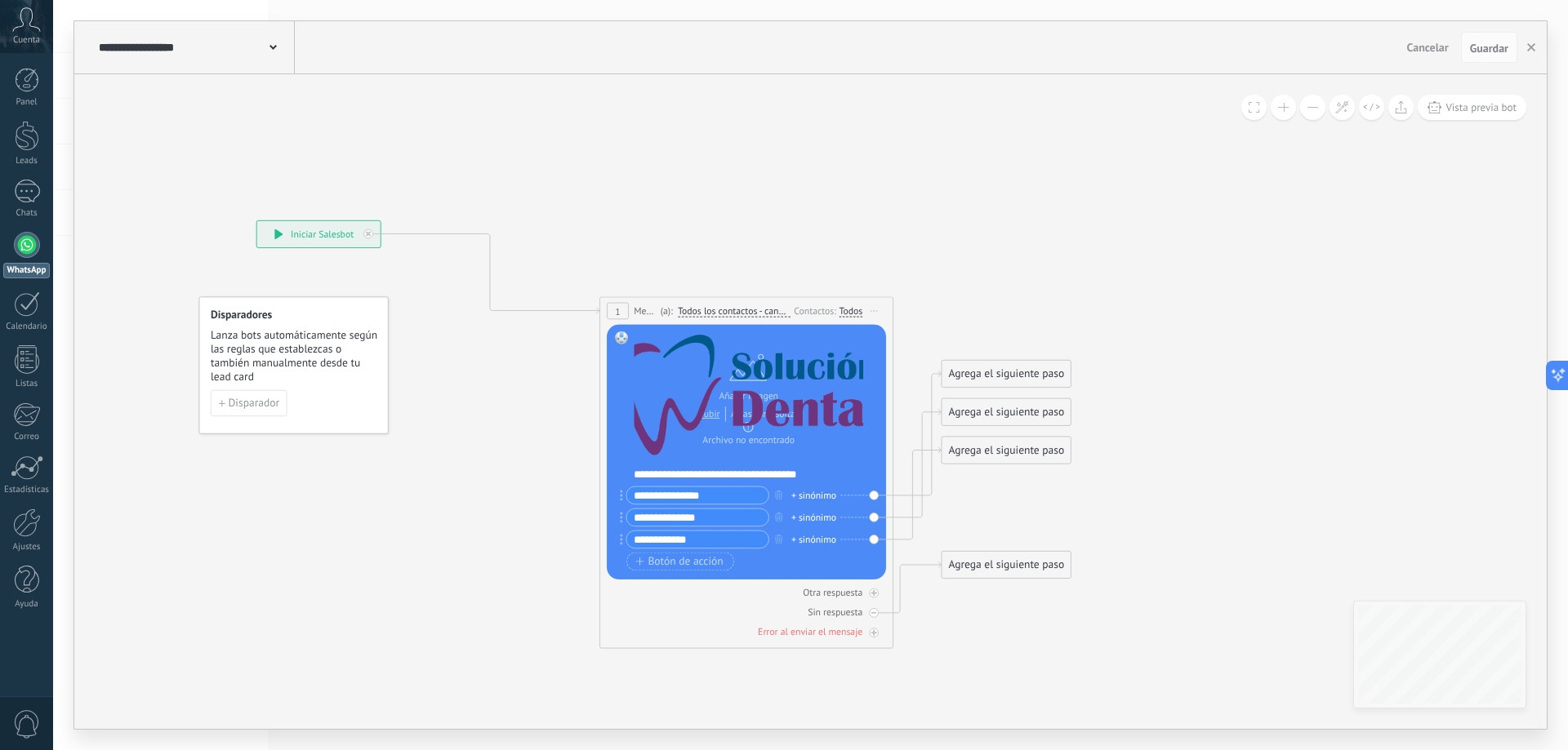
drag, startPoint x: 308, startPoint y: 432, endPoint x: 425, endPoint y: 421, distance: 117.5
click at [461, 455] on icon at bounding box center [638, 398] width 1500 height 1093
click at [302, 349] on span "Lanza bots automáticamente según las reglas que establezcas o también manualmen…" at bounding box center [293, 356] width 168 height 56
click at [1491, 50] on span "Guardar" at bounding box center [1490, 48] width 39 height 12
click at [1529, 53] on button "button" at bounding box center [1531, 47] width 24 height 31
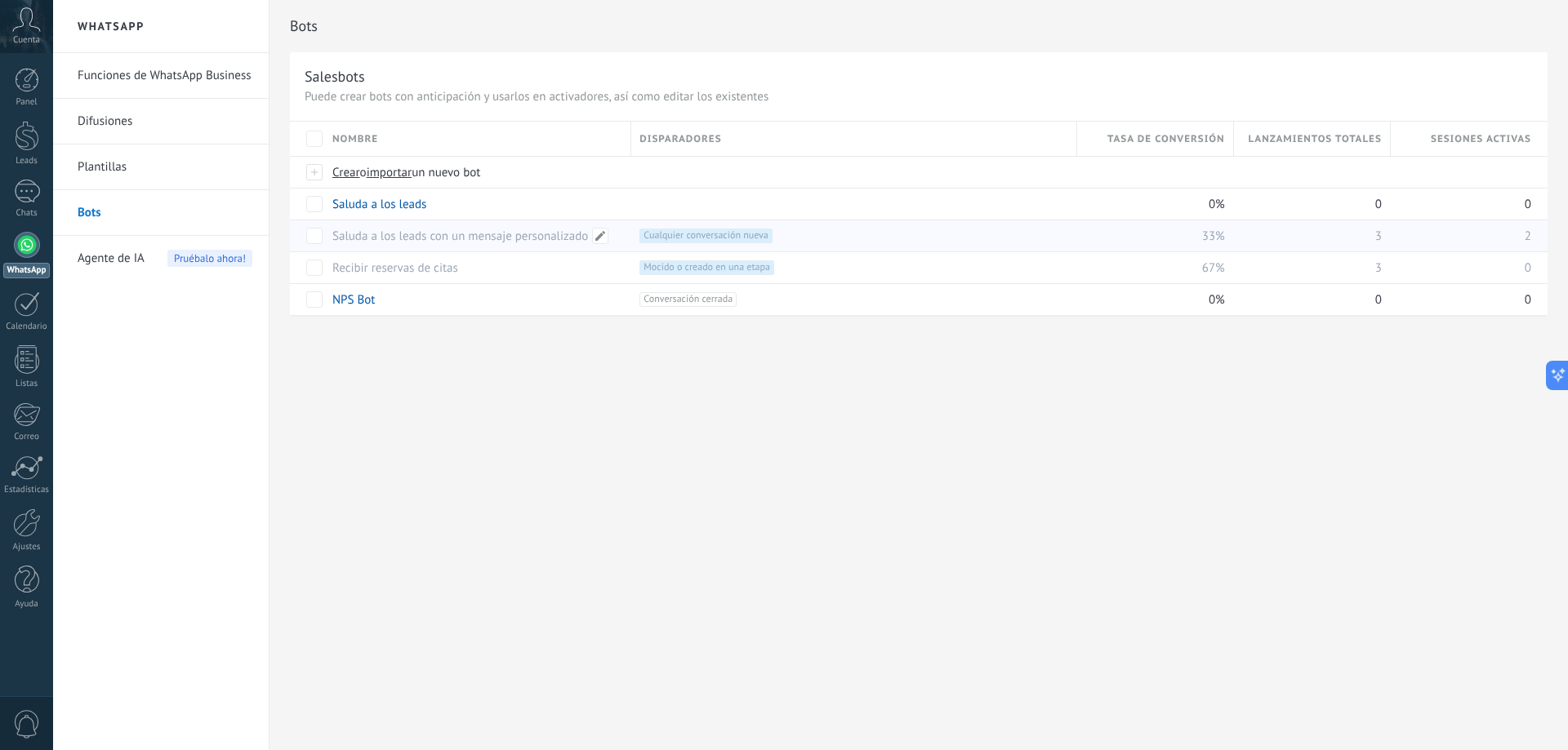
click at [409, 237] on link "Saluda a los leads con un mensaje personalizado" at bounding box center [461, 237] width 256 height 15
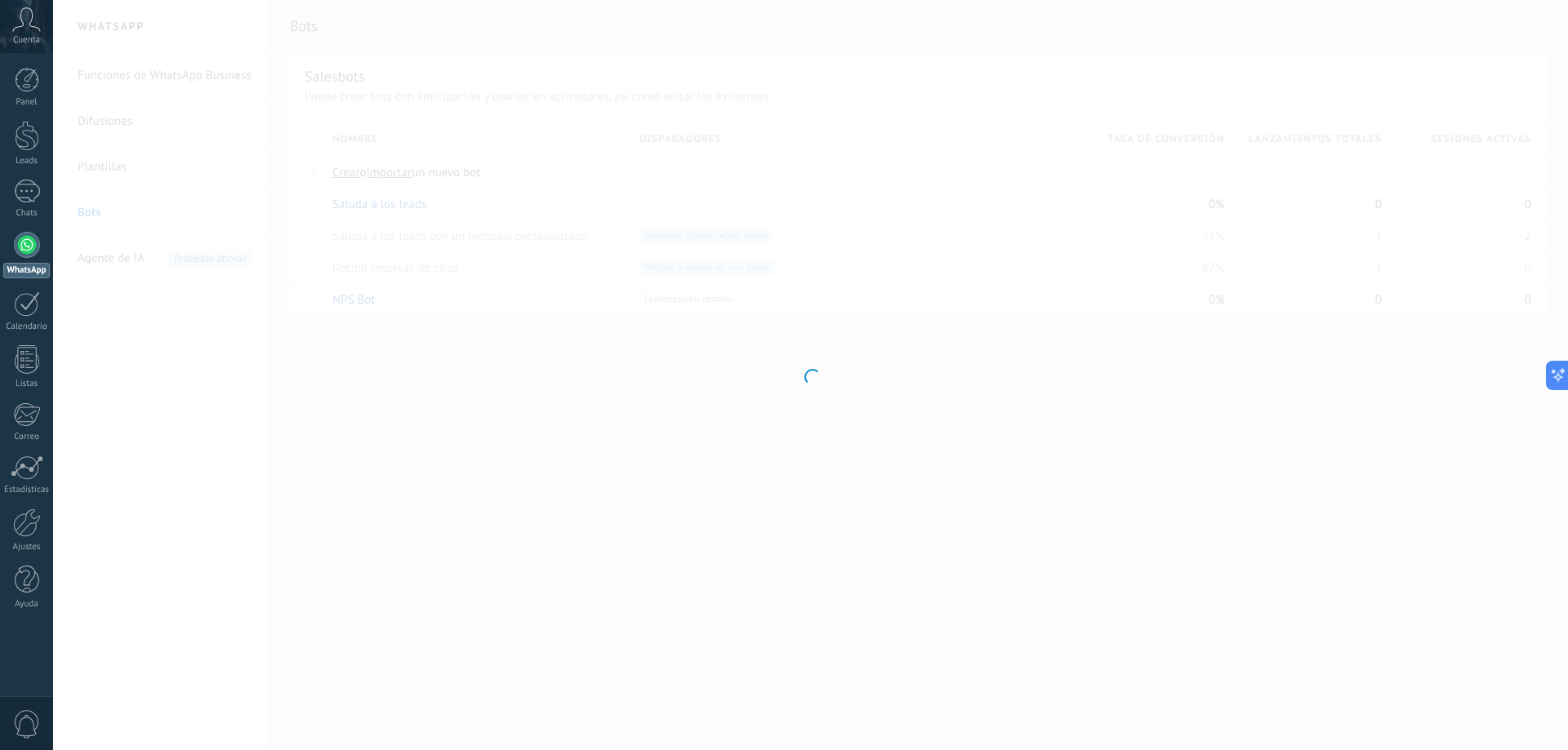
type input "**********"
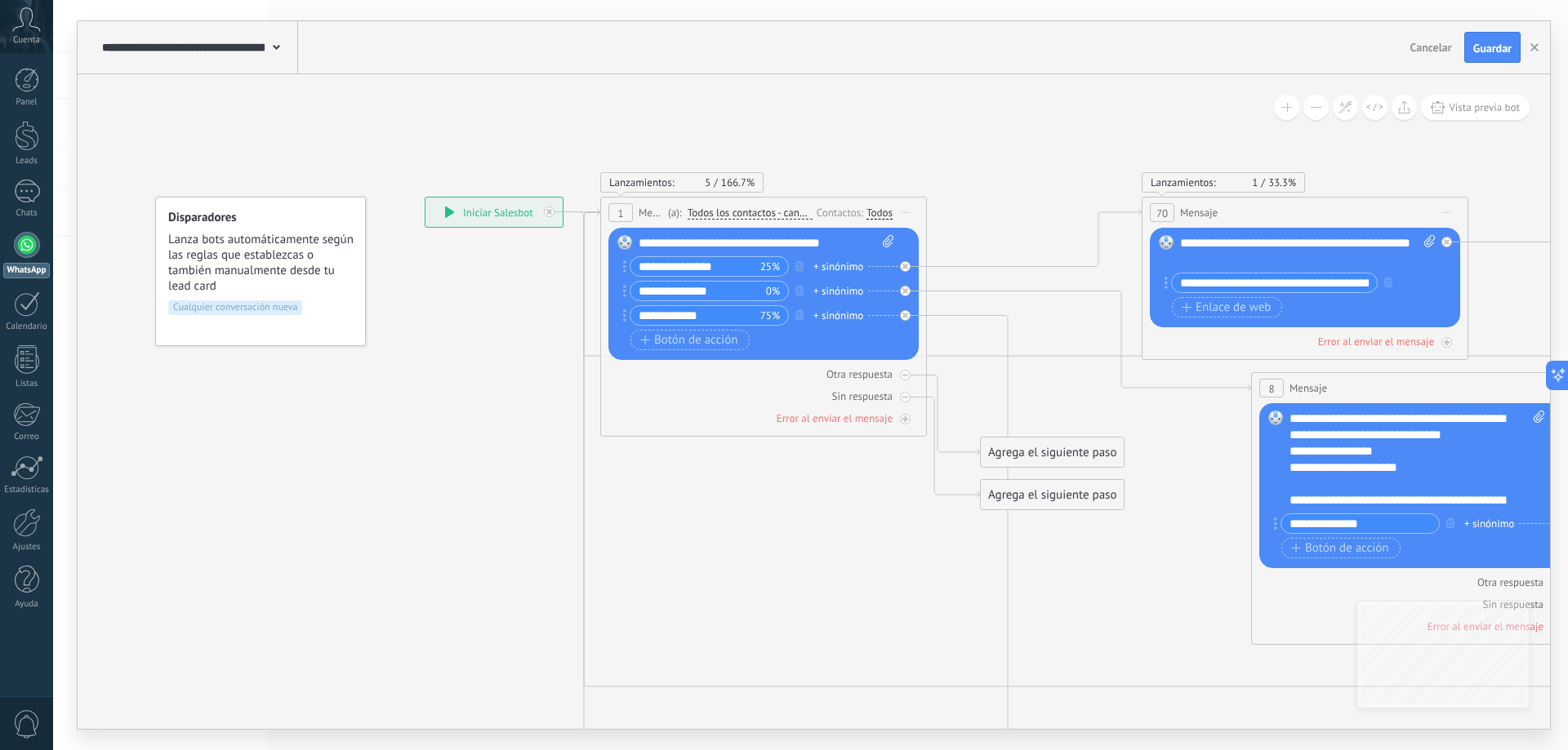
click at [231, 311] on span "Cualquier conversación nueva" at bounding box center [235, 307] width 134 height 14
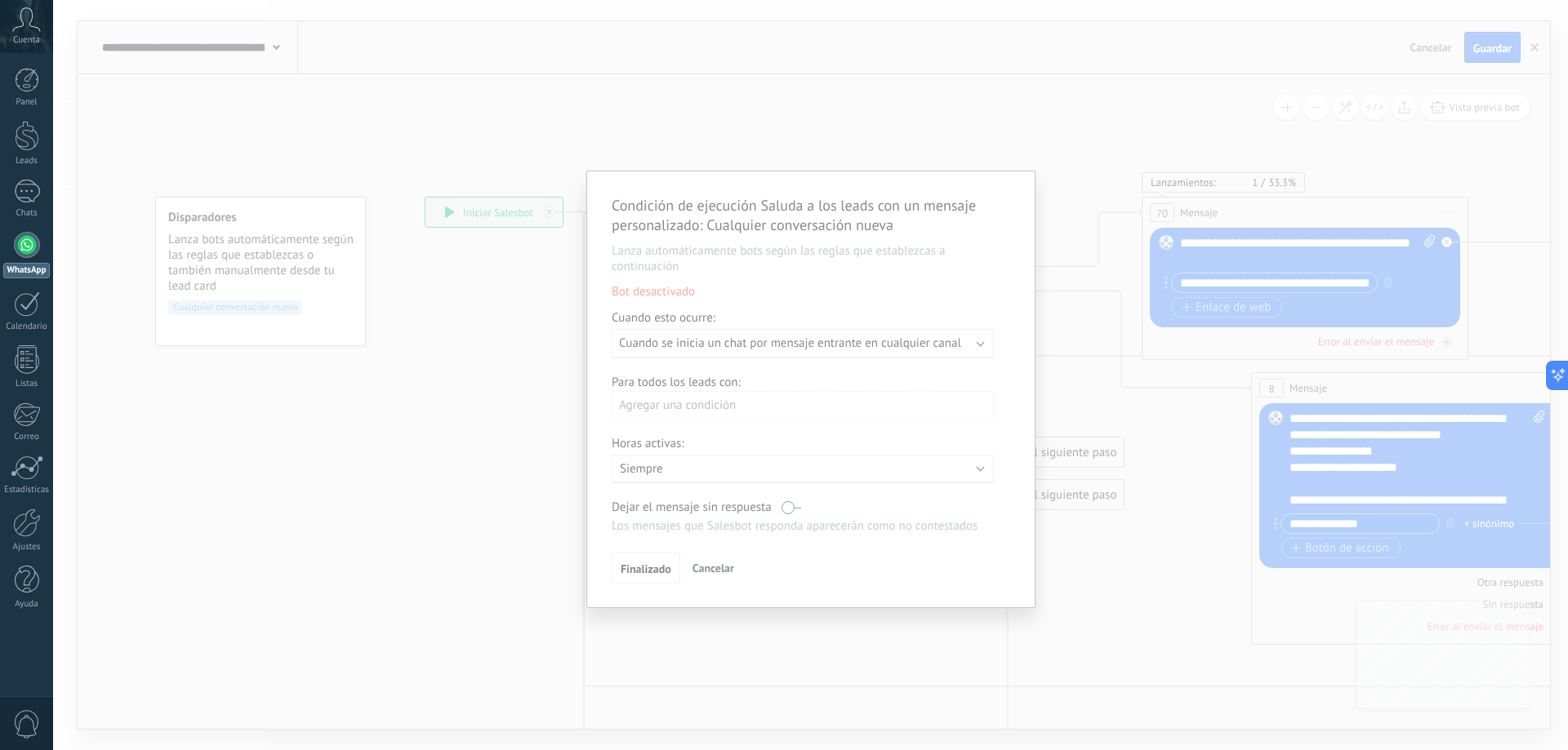
drag, startPoint x: 974, startPoint y: 369, endPoint x: 963, endPoint y: 351, distance: 21.1
click at [968, 364] on div "Condición de ejecución Saluda a los leads con un mensaje personalizado : Cualqu…" at bounding box center [810, 390] width 447 height 436
click at [963, 351] on div "Condición de ejecución Saluda a los leads con un mensaje personalizado : Cualqu…" at bounding box center [810, 390] width 447 height 436
click at [708, 570] on span "Cancelar" at bounding box center [712, 567] width 41 height 14
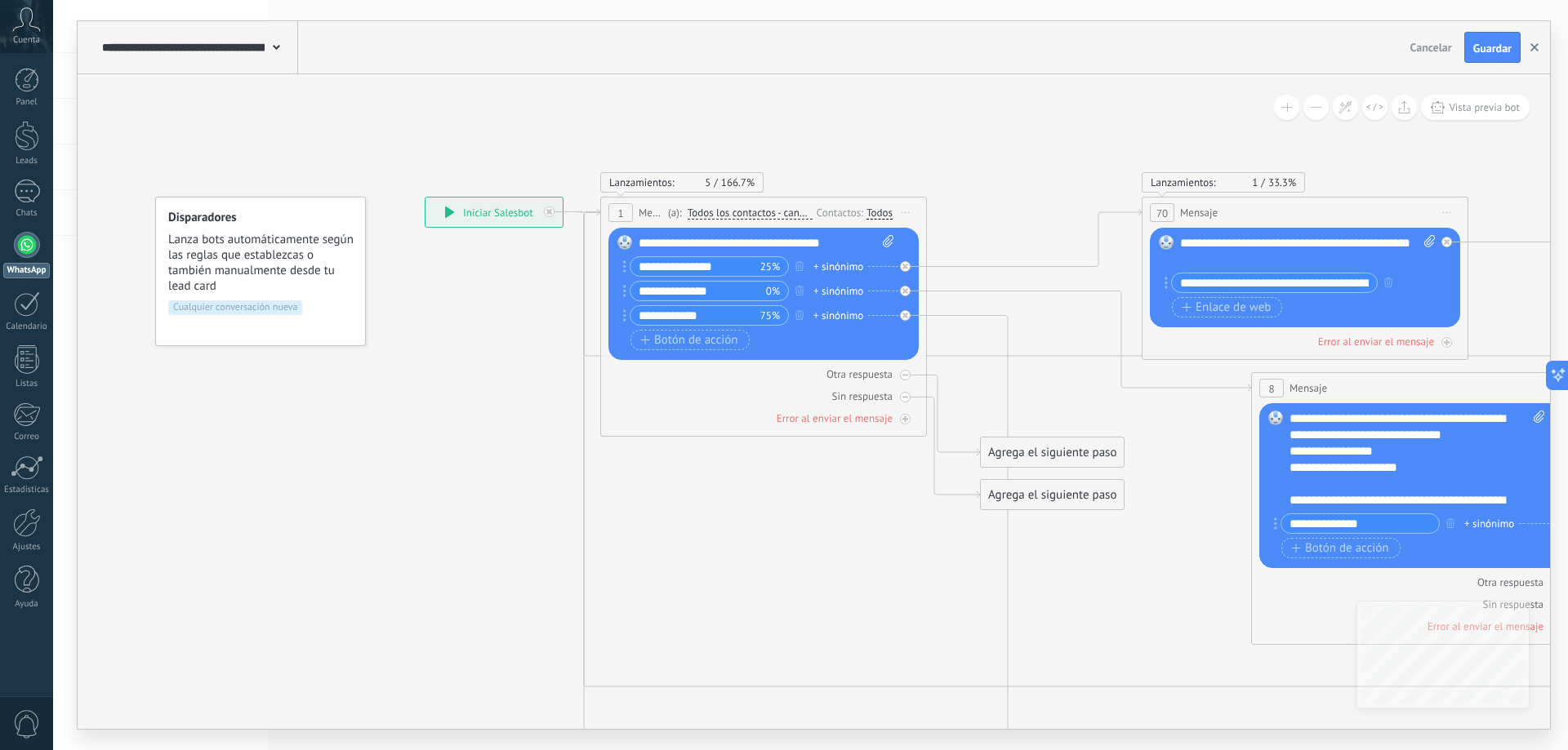
click at [1529, 46] on button "button" at bounding box center [1534, 47] width 24 height 31
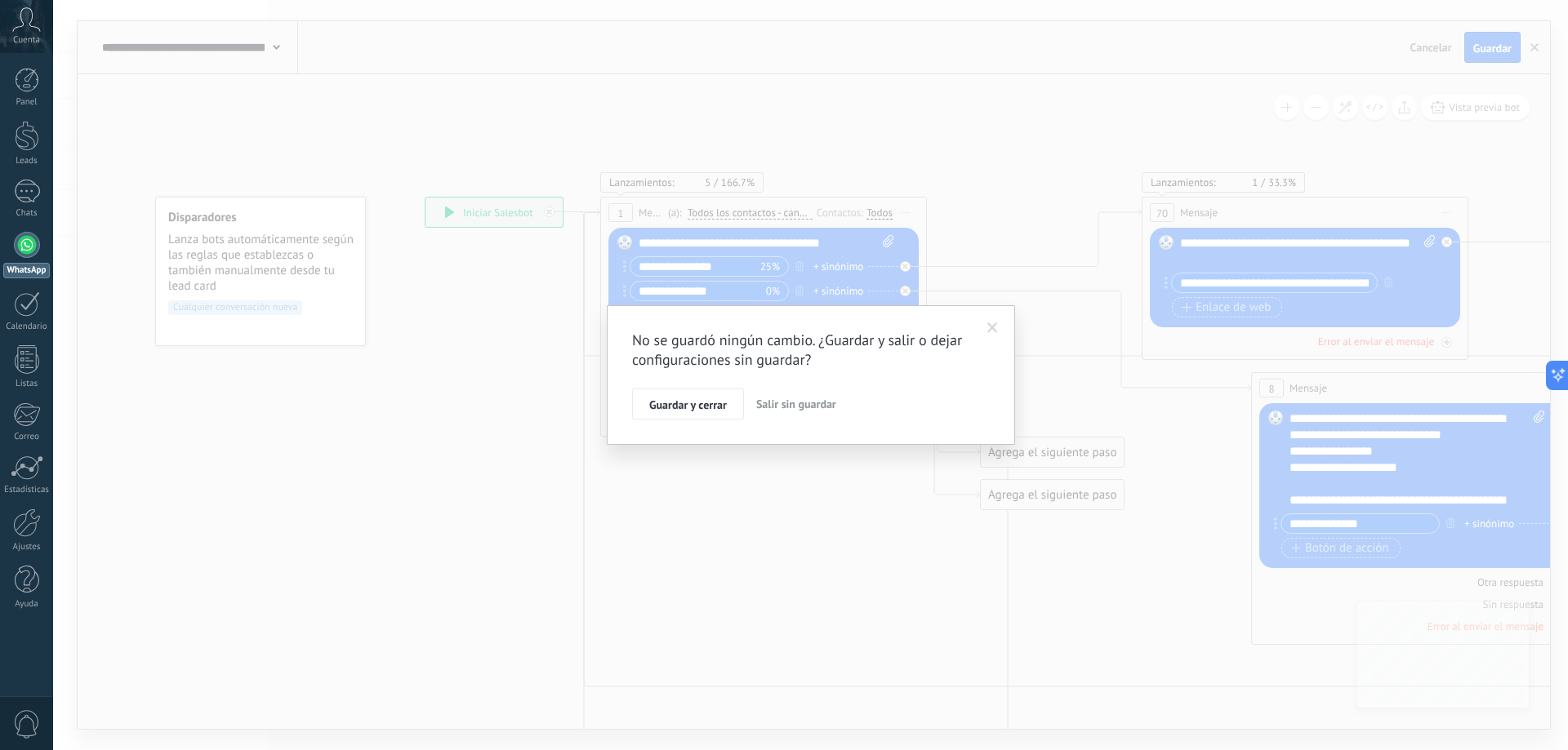
click at [778, 408] on span "Salir sin guardar" at bounding box center [796, 403] width 80 height 14
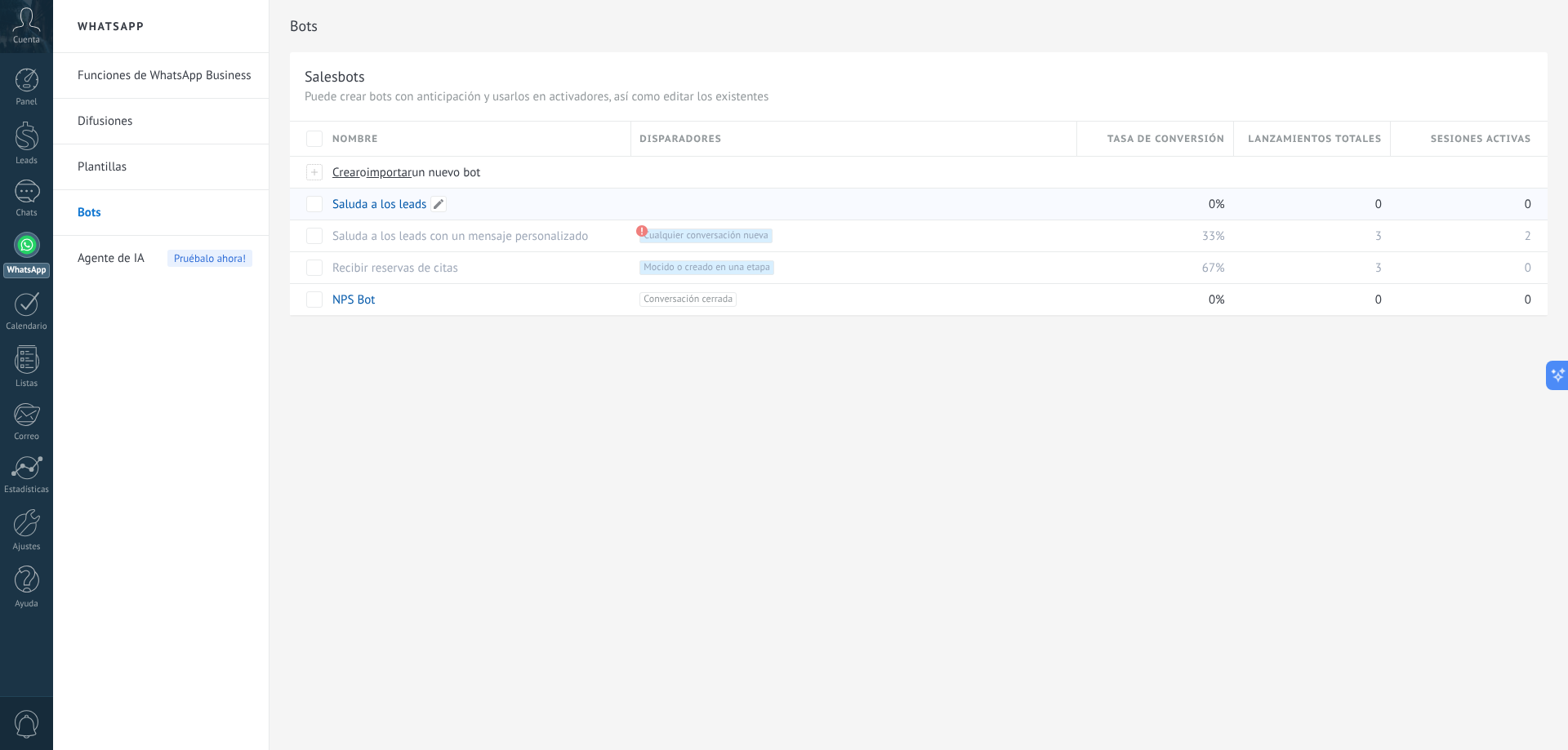
click at [391, 207] on link "Saluda a los leads" at bounding box center [380, 205] width 94 height 15
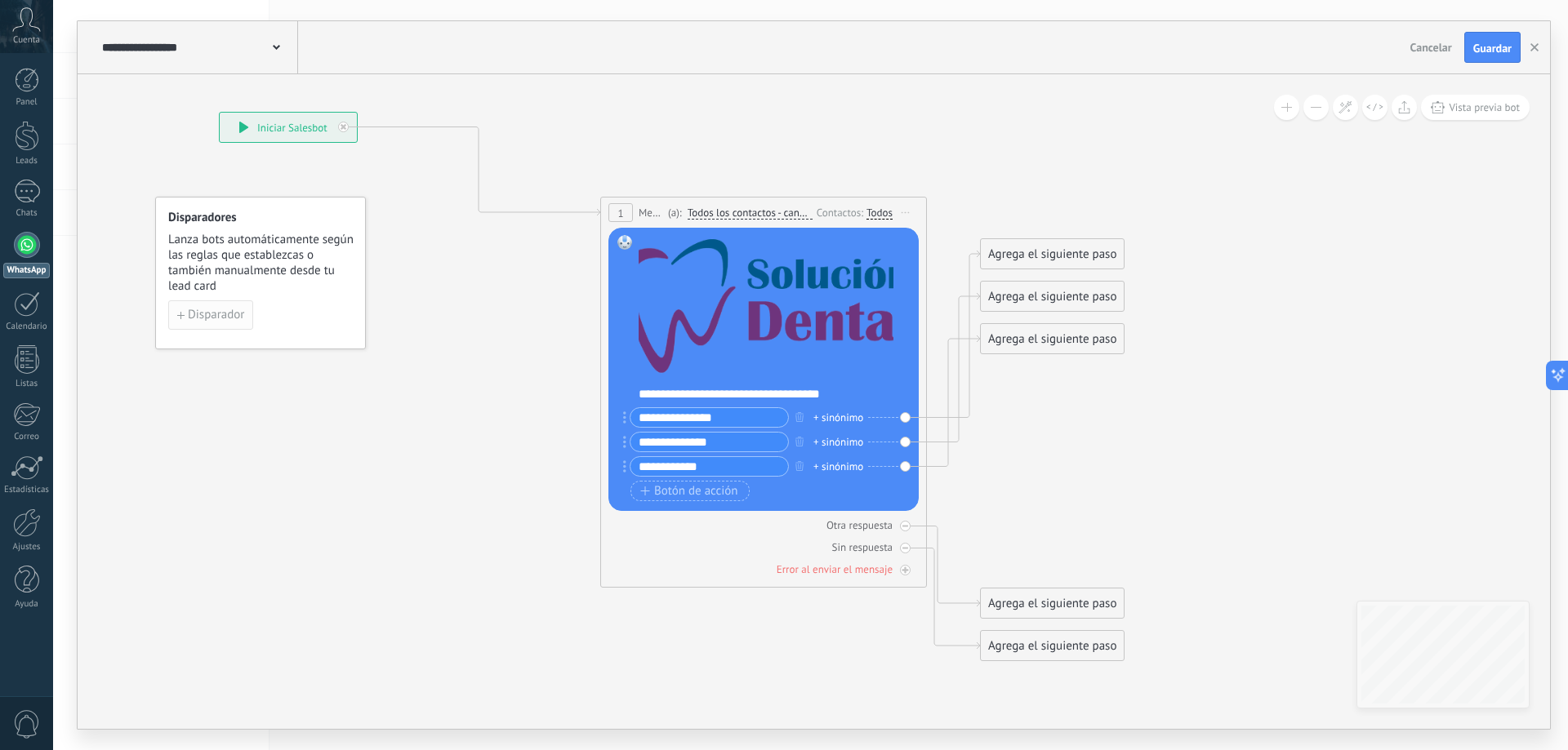
click at [233, 311] on span "Disparador" at bounding box center [216, 316] width 56 height 12
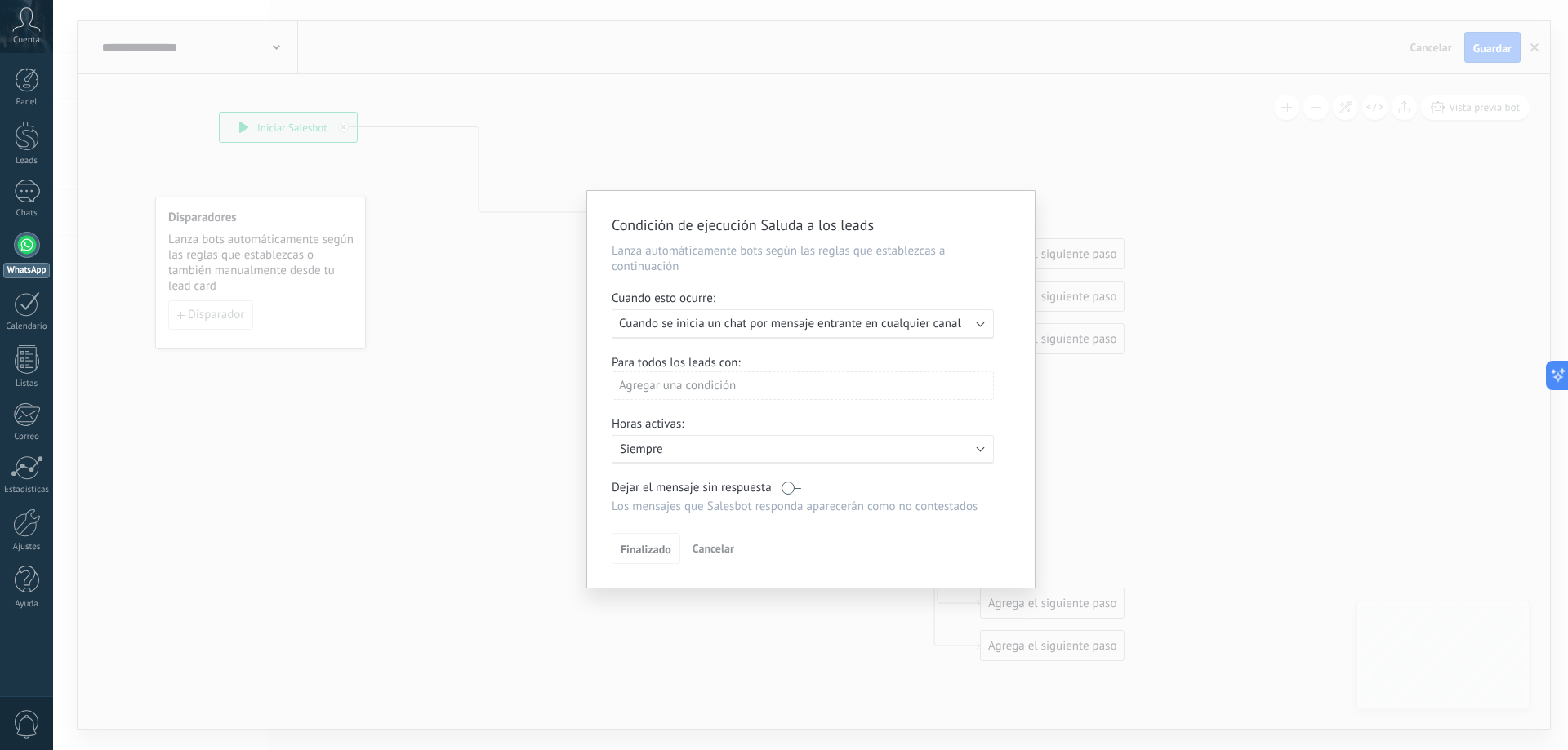
click at [725, 321] on span "Cuando se inicia un chat por mensaje entrante en cualquier canal" at bounding box center [790, 323] width 342 height 15
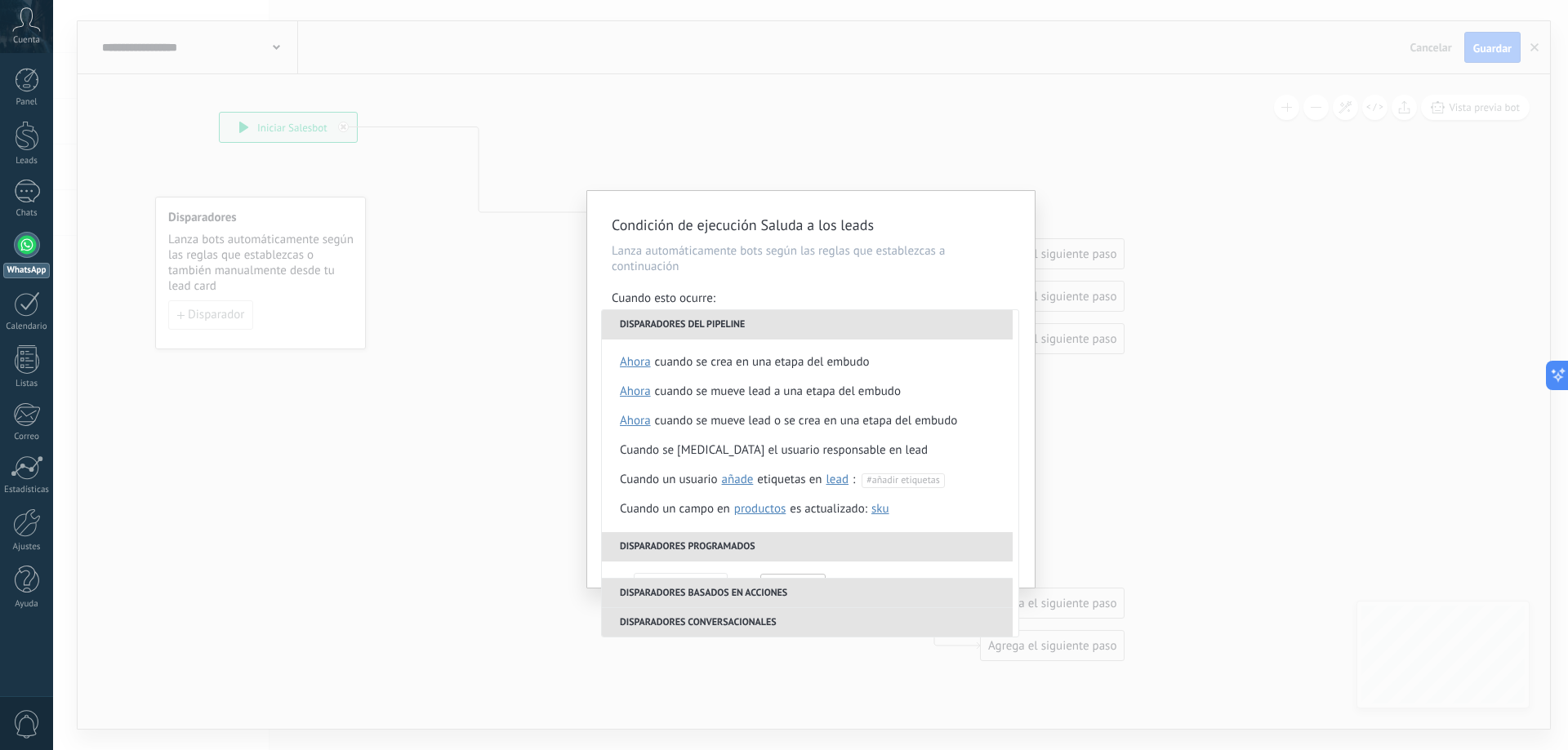
click at [808, 291] on div "Cuando esto ocurre:" at bounding box center [810, 300] width 398 height 19
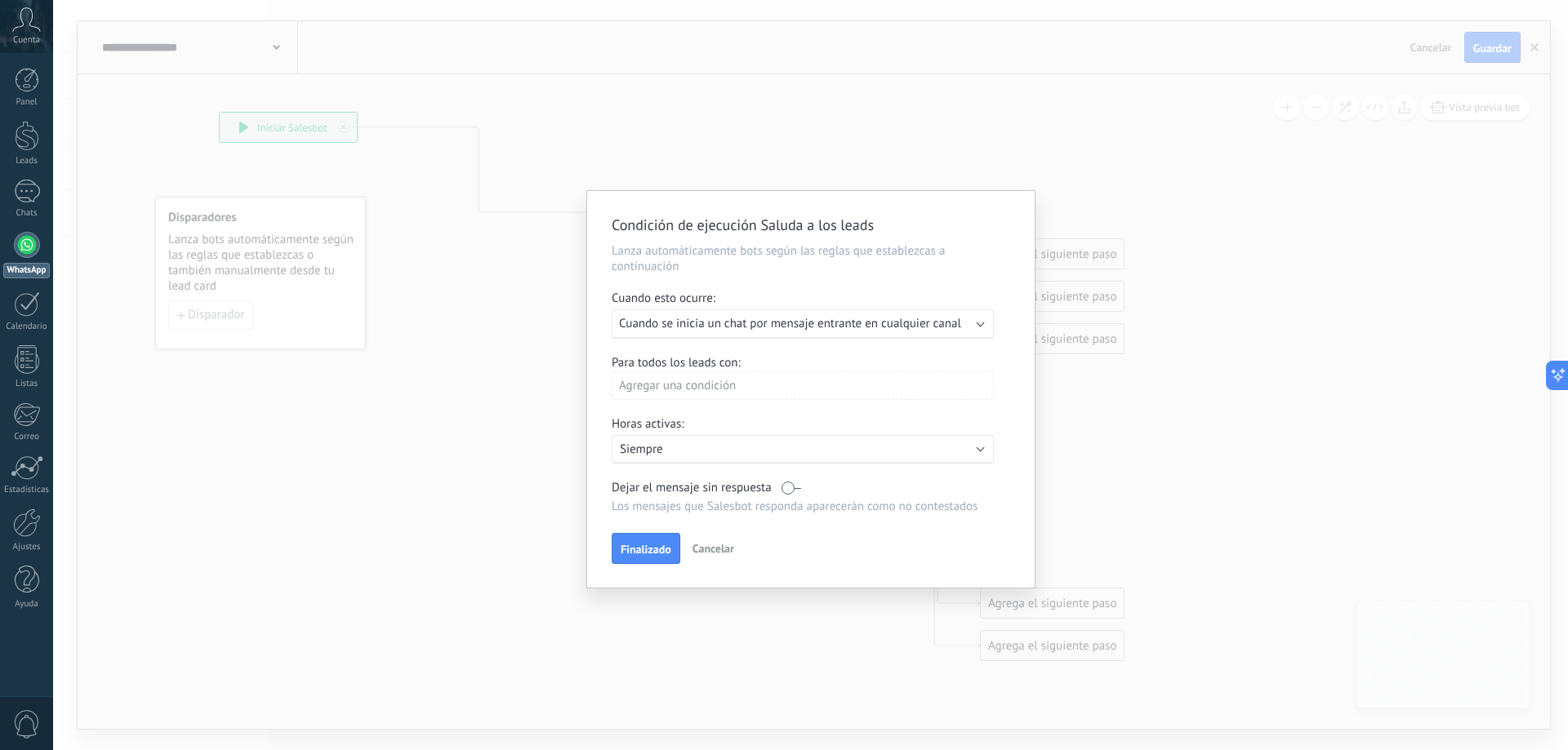
click at [747, 389] on div "Agregar una condición" at bounding box center [803, 386] width 382 height 29
click at [785, 359] on div at bounding box center [810, 389] width 447 height 396
click at [496, 284] on div "Condición de ejecución Saluda a los leads Lanza automáticamente bots según las …" at bounding box center [810, 375] width 1515 height 750
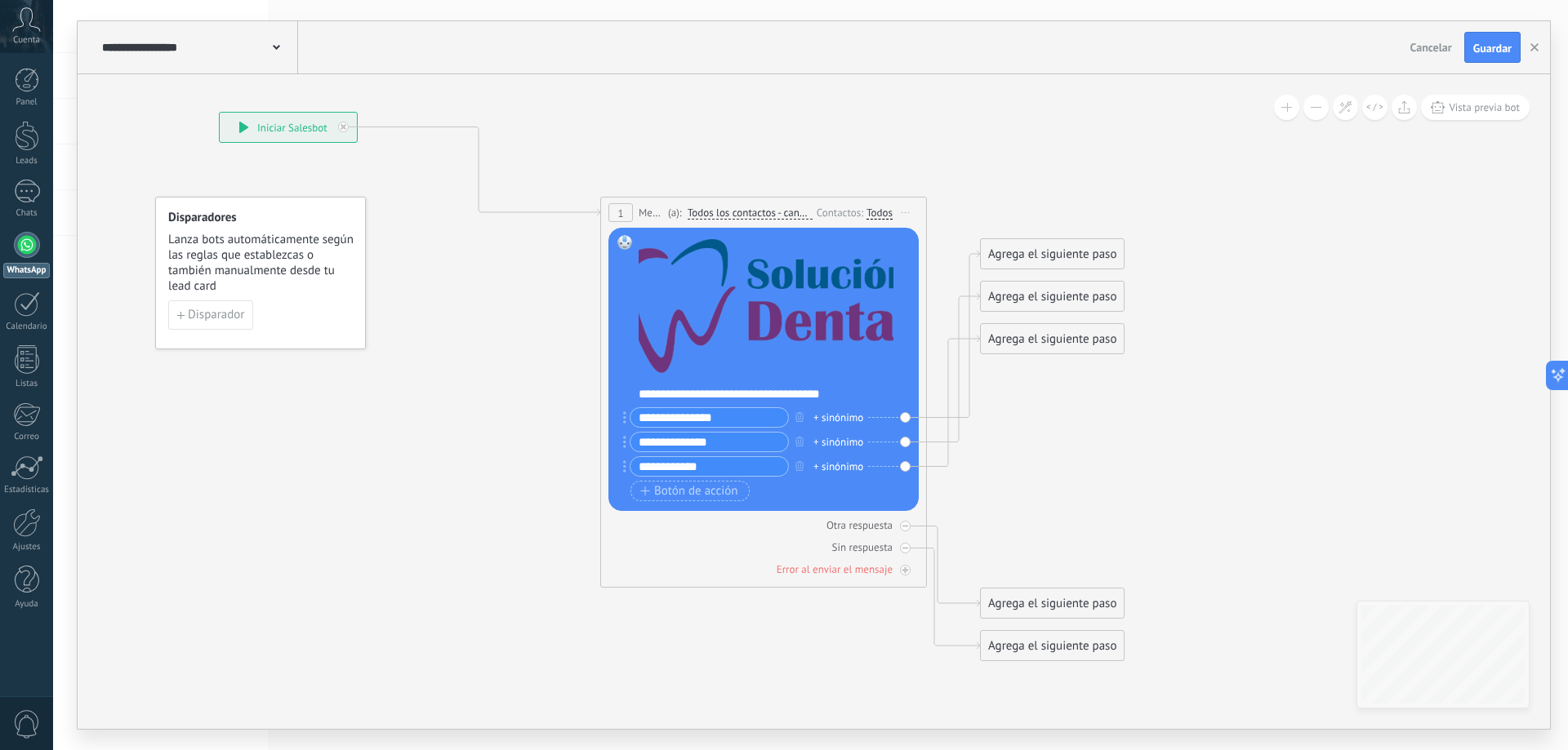
click at [231, 252] on span "Lanza bots automáticamente según las reglas que establezcas o también manualmen…" at bounding box center [261, 263] width 186 height 62
click at [195, 286] on span "Lanza bots automáticamente según las reglas que establezcas o también manualmen…" at bounding box center [261, 263] width 186 height 62
drag, startPoint x: 425, startPoint y: 369, endPoint x: 415, endPoint y: 358, distance: 14.9
click at [423, 366] on icon at bounding box center [643, 386] width 1667 height 1365
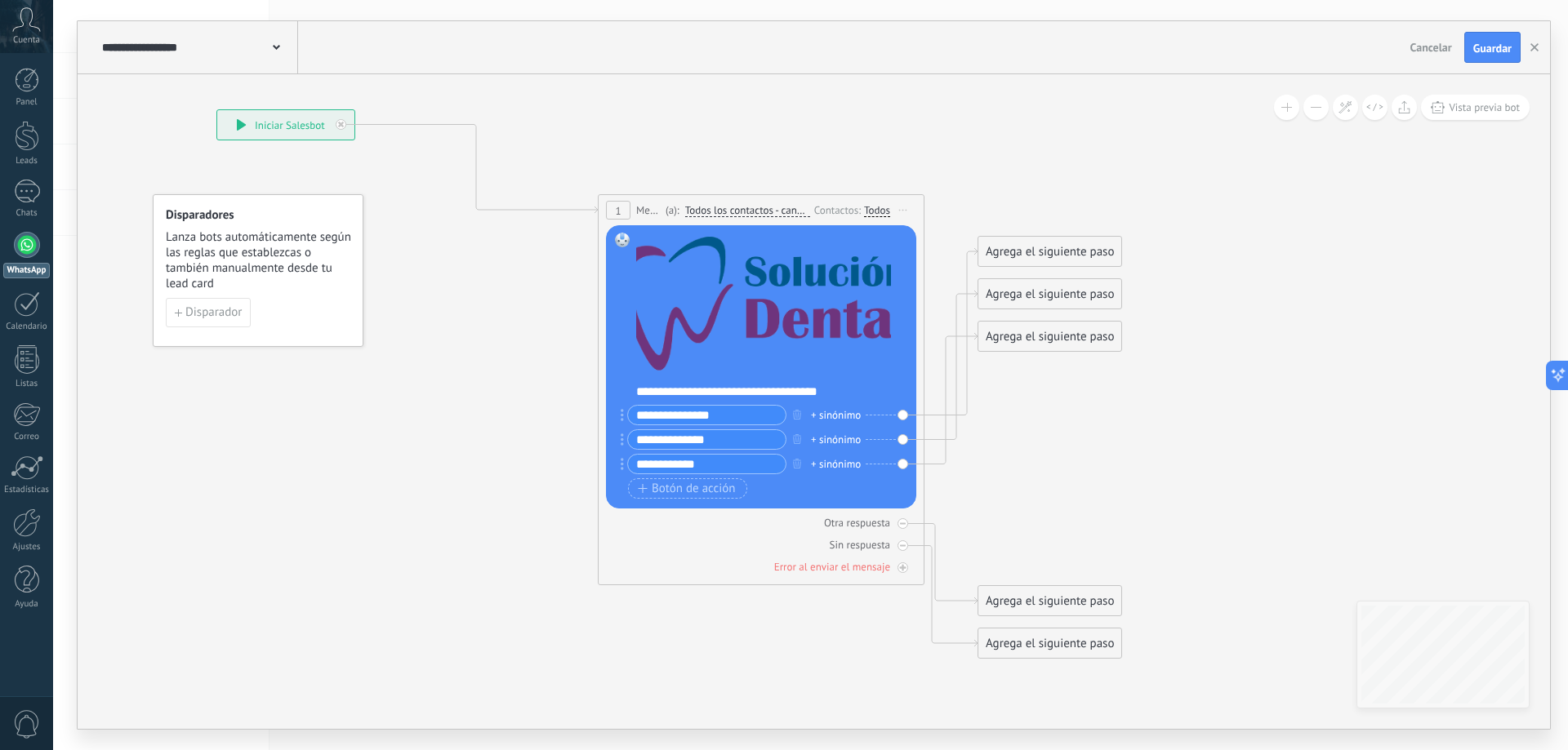
click at [225, 265] on span "Lanza bots automáticamente según las reglas que establezcas o también manualmen…" at bounding box center [259, 261] width 186 height 62
click at [199, 289] on span "Lanza bots automáticamente según las reglas que establezcas o también manualmen…" at bounding box center [259, 261] width 186 height 62
drag, startPoint x: 199, startPoint y: 289, endPoint x: 184, endPoint y: 290, distance: 15.0
click at [189, 290] on span "Lanza bots automáticamente según las reglas que establezcas o también manualmen…" at bounding box center [259, 261] width 186 height 62
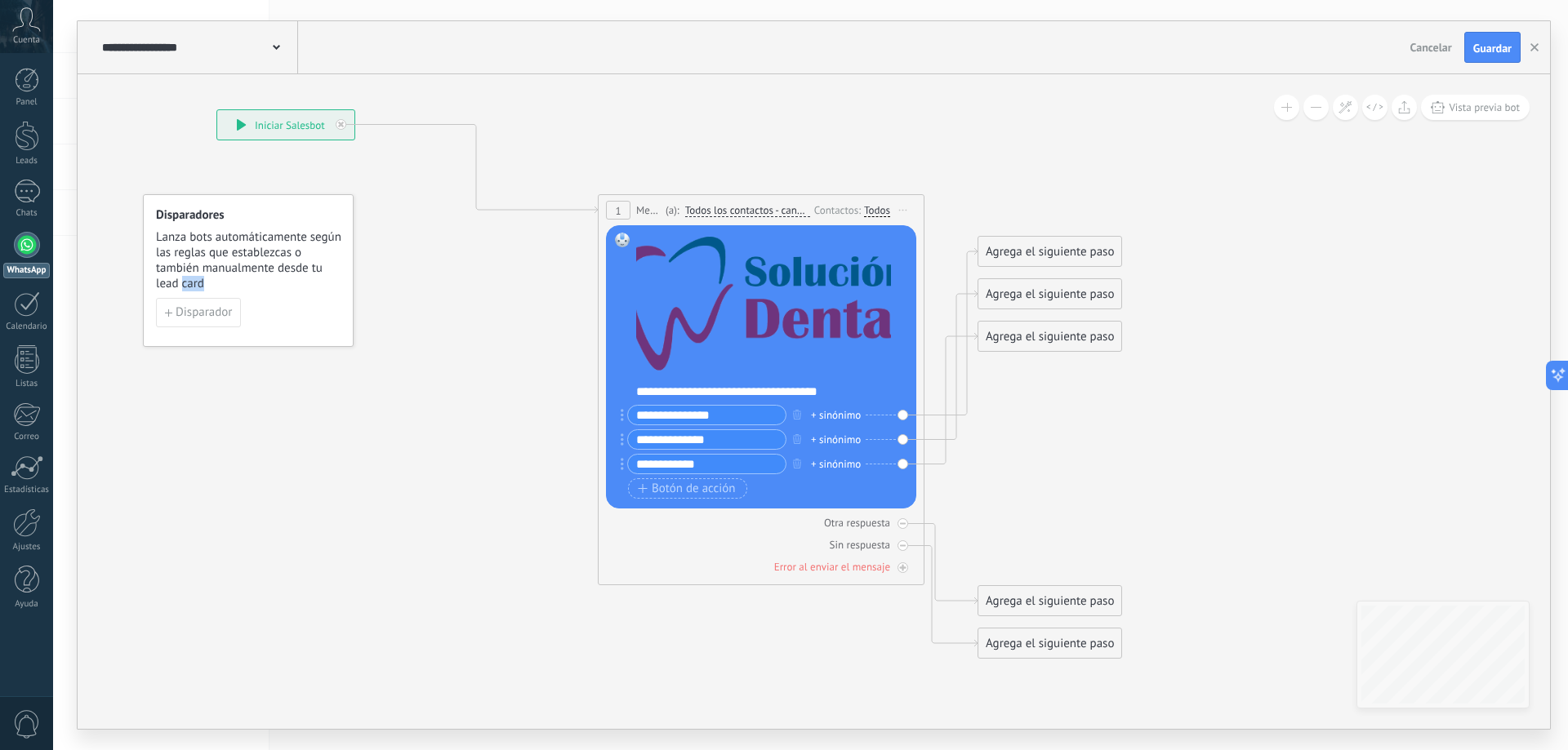
click at [221, 284] on span "Lanza bots automáticamente según las reglas que establezcas o también manualmen…" at bounding box center [248, 261] width 186 height 62
click at [217, 307] on span "Disparador" at bounding box center [204, 313] width 56 height 12
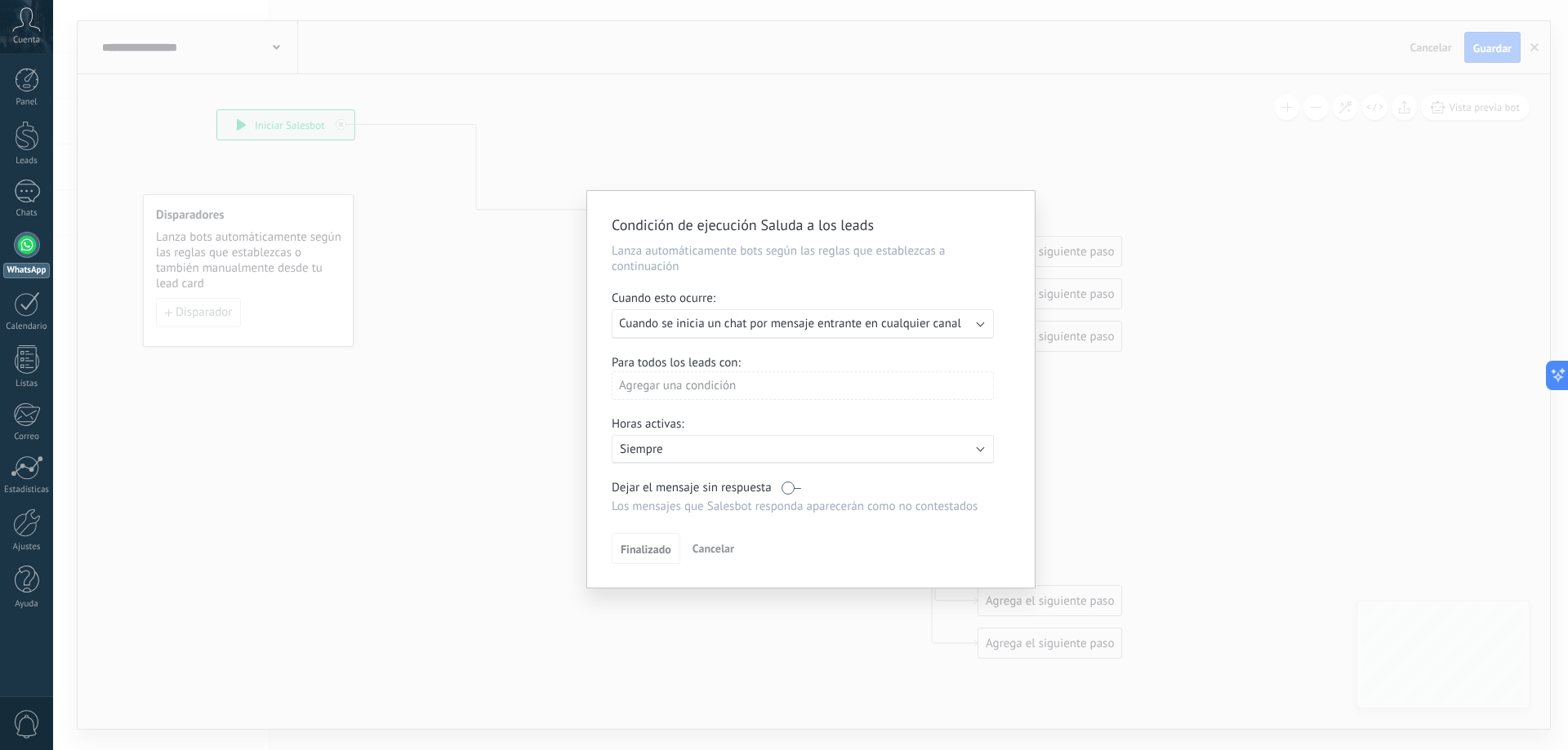
click at [719, 383] on div "Agregar una condición" at bounding box center [803, 386] width 382 height 29
click at [720, 448] on div "Etapa del lead" at bounding box center [684, 446] width 127 height 23
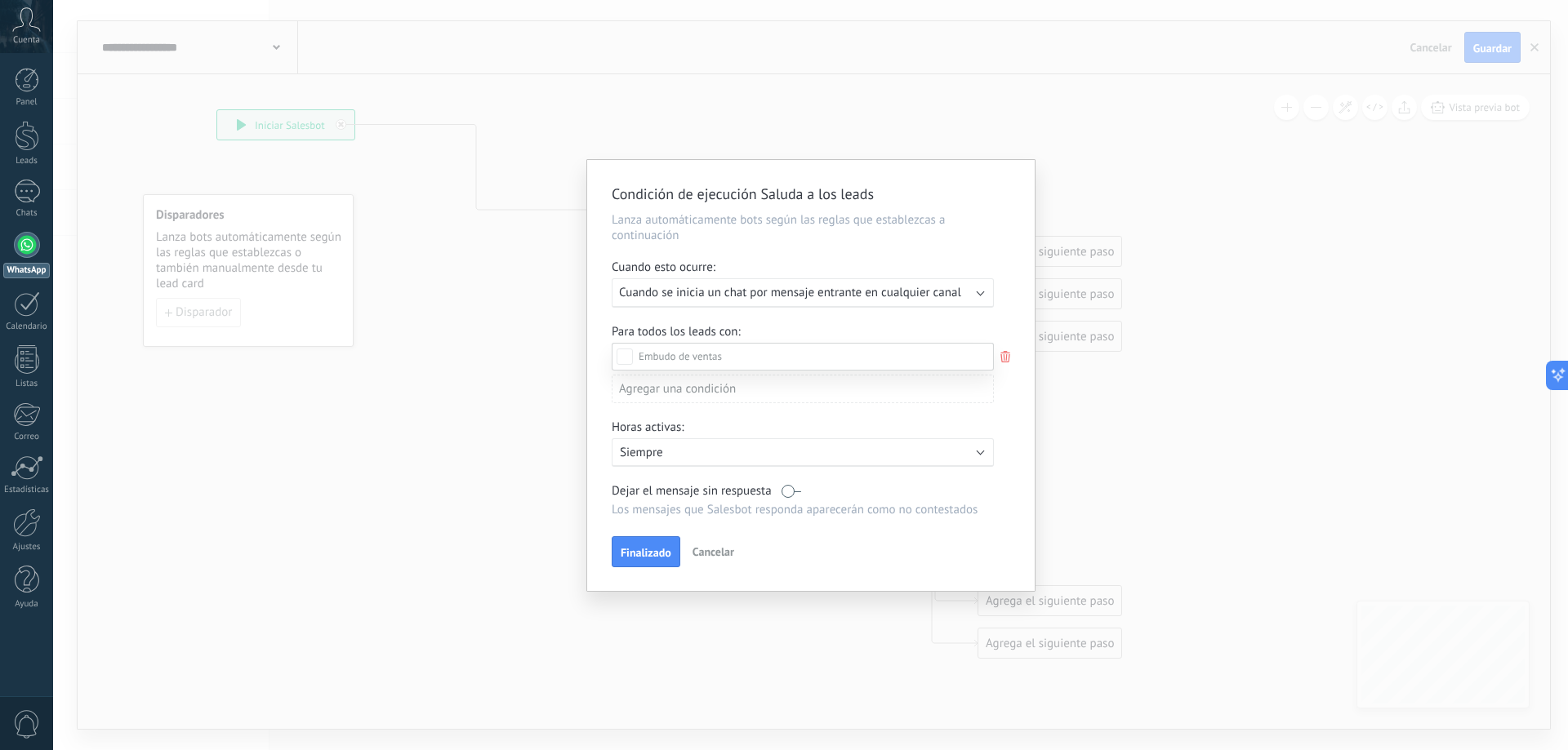
click at [706, 353] on span at bounding box center [680, 356] width 83 height 13
click at [1007, 356] on div at bounding box center [810, 375] width 1515 height 750
click at [0, 0] on div "Incoming leads Contacto inicial Negociación Debate contractual Discusión de con…" at bounding box center [0, 0] width 0 height 0
click at [1009, 327] on div at bounding box center [810, 375] width 1515 height 750
click at [1004, 357] on use at bounding box center [1005, 357] width 10 height 12
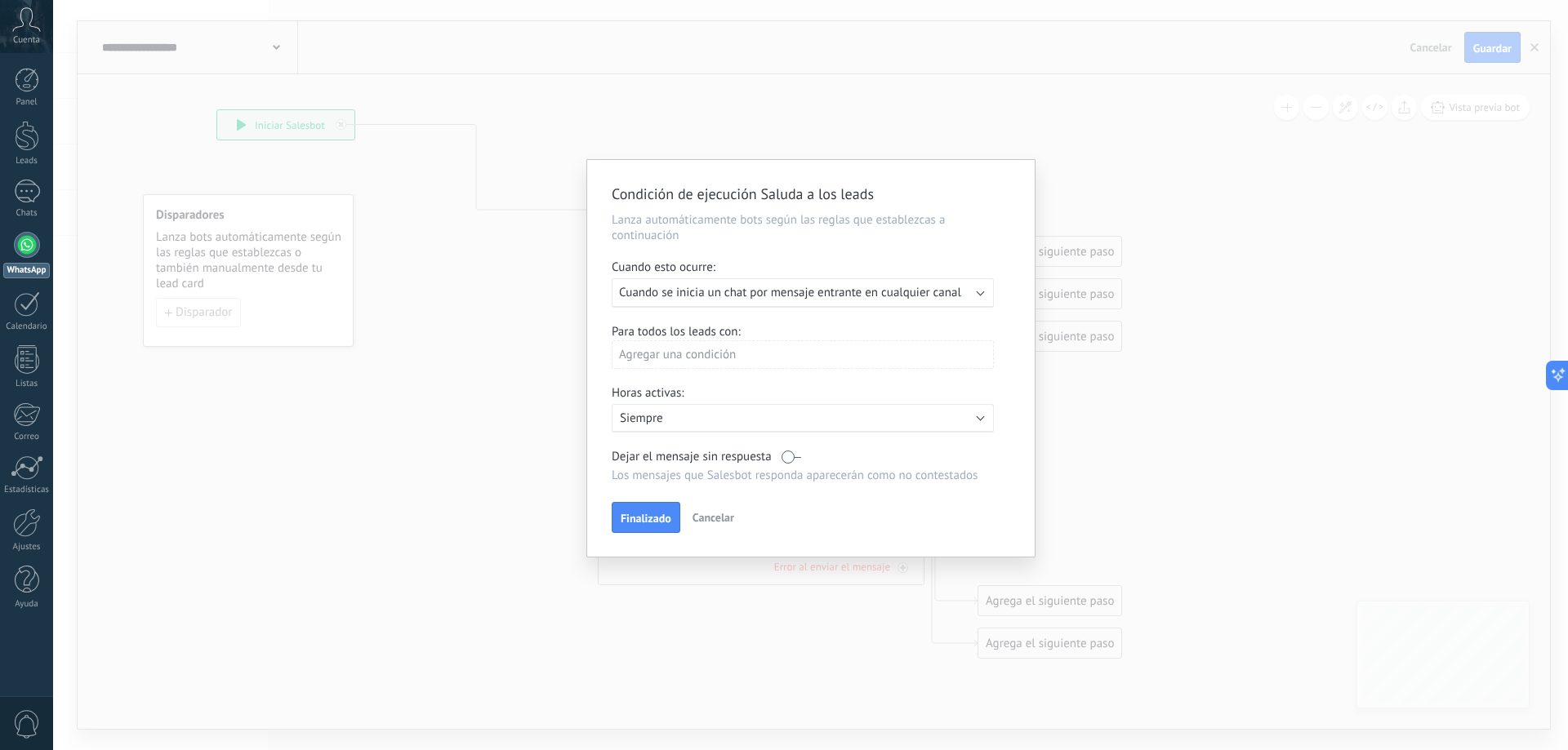
click at [671, 354] on div "Agregar una condición" at bounding box center [803, 354] width 382 height 29
click at [722, 500] on div "Fuente" at bounding box center [684, 503] width 127 height 23
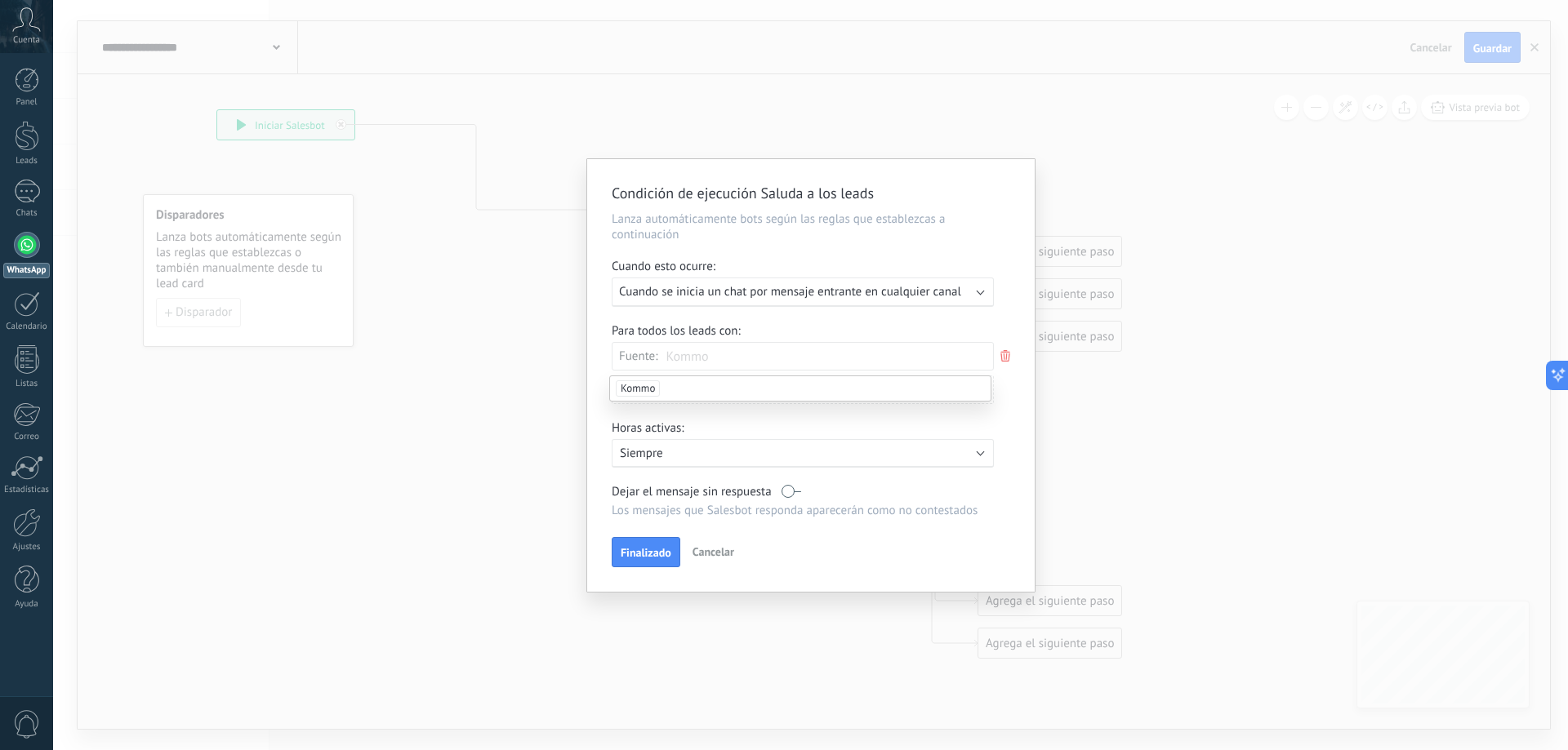
click at [697, 360] on input "text" at bounding box center [707, 356] width 82 height 27
drag, startPoint x: 1001, startPoint y: 382, endPoint x: 998, endPoint y: 364, distance: 18.2
click at [1001, 380] on div "Para todos los leads con: Fuente: Kommo Agregar una condición" at bounding box center [810, 370] width 398 height 93
click at [1010, 359] on icon at bounding box center [1005, 355] width 18 height 19
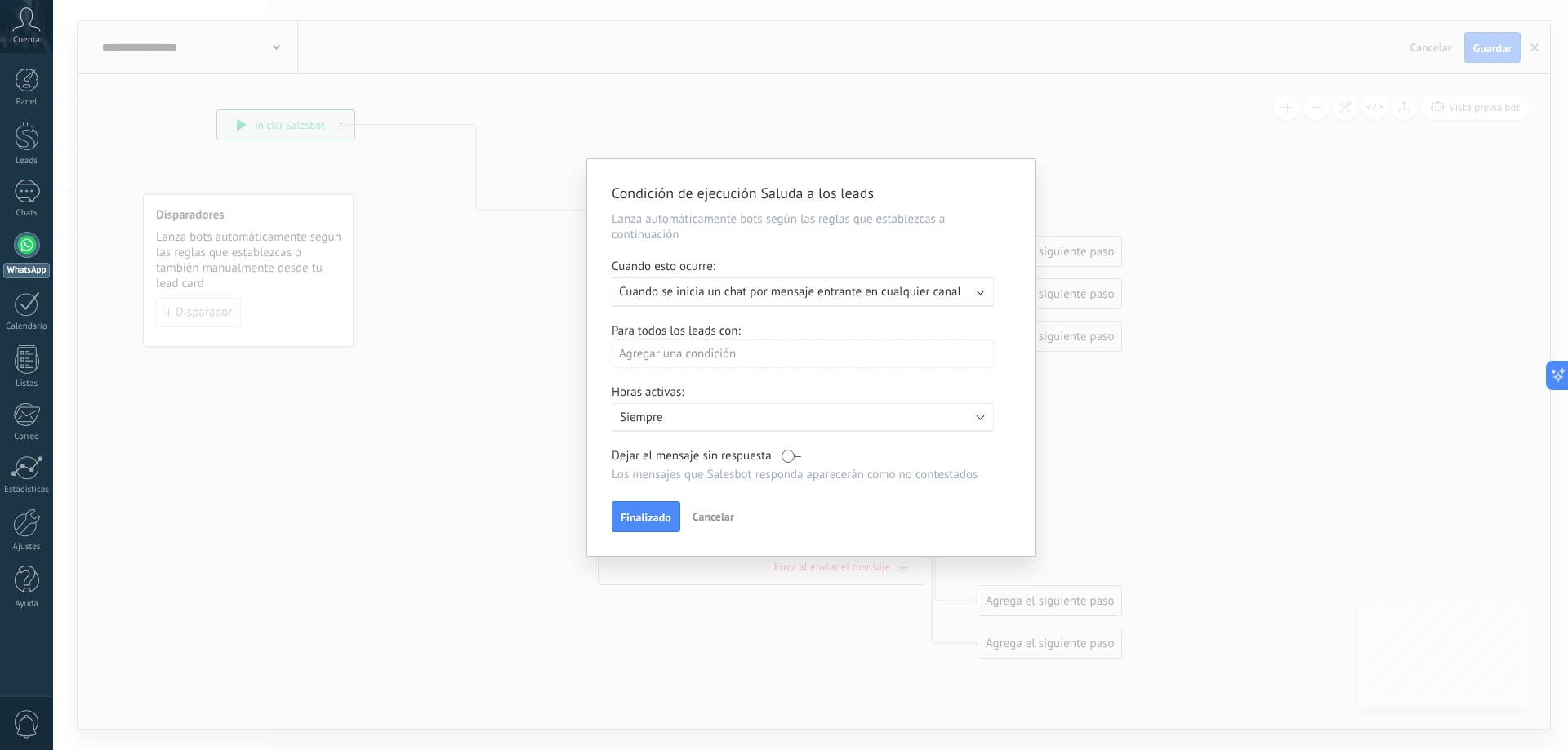
click at [656, 354] on div "Agregar una condición" at bounding box center [803, 354] width 382 height 29
click at [685, 394] on div "Etiquetas" at bounding box center [684, 385] width 127 height 23
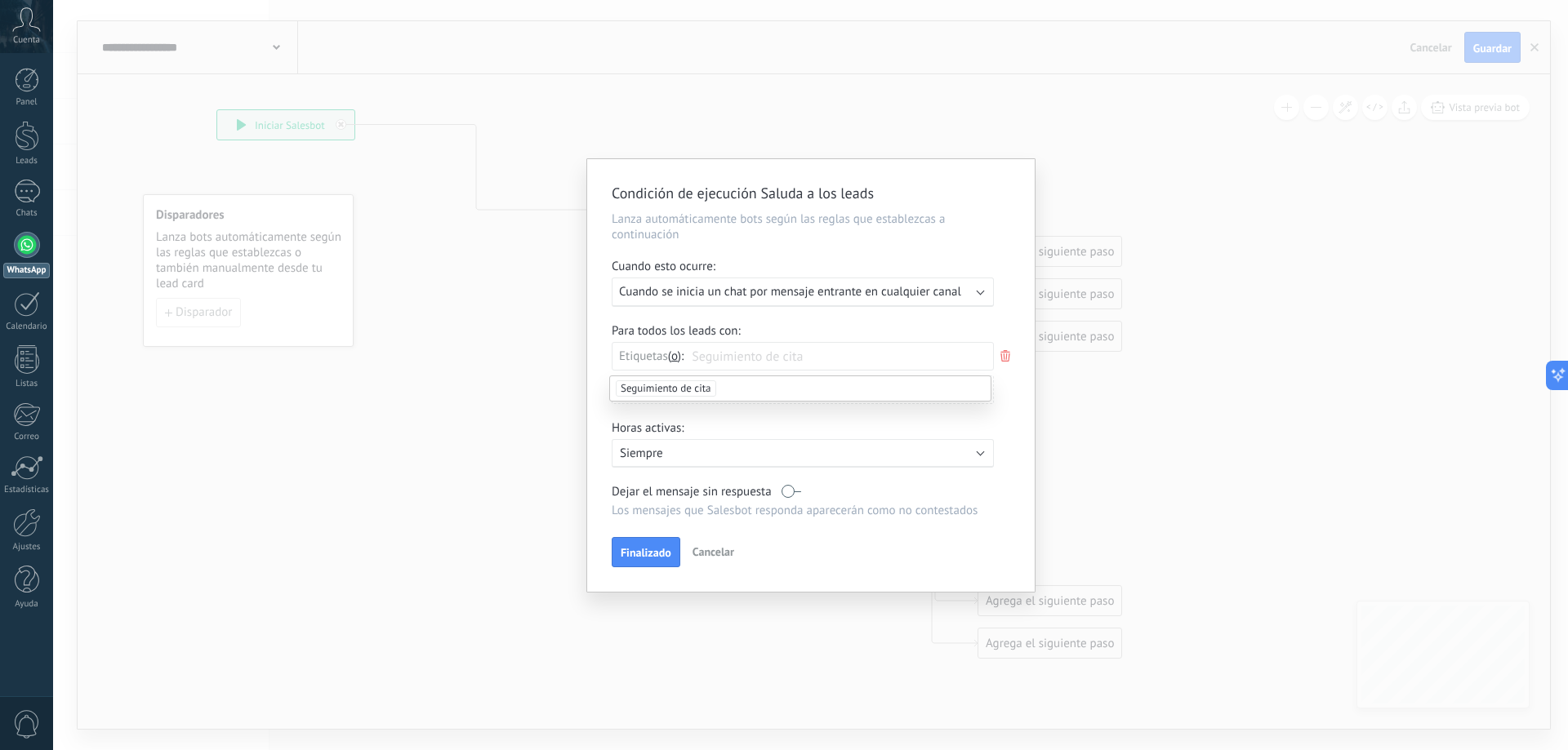
click at [1024, 399] on div "Condición de ejecución Saluda a los leads Lanza automáticamente bots según las …" at bounding box center [810, 375] width 447 height 433
click at [1006, 358] on icon at bounding box center [1005, 355] width 18 height 19
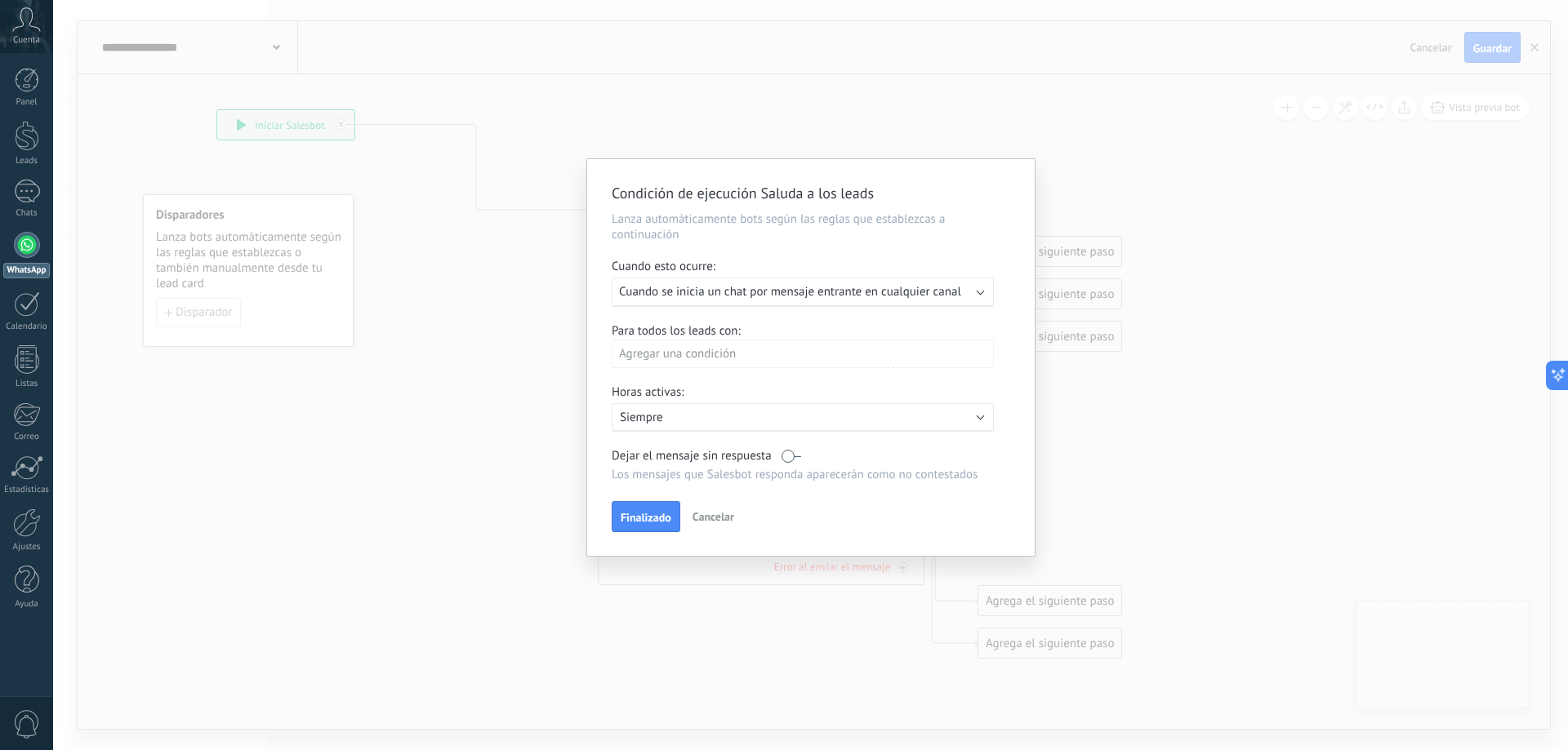
click at [686, 352] on div "Agregar una condición" at bounding box center [803, 354] width 382 height 29
click at [704, 444] on div "Usuario responsable" at bounding box center [684, 444] width 127 height 23
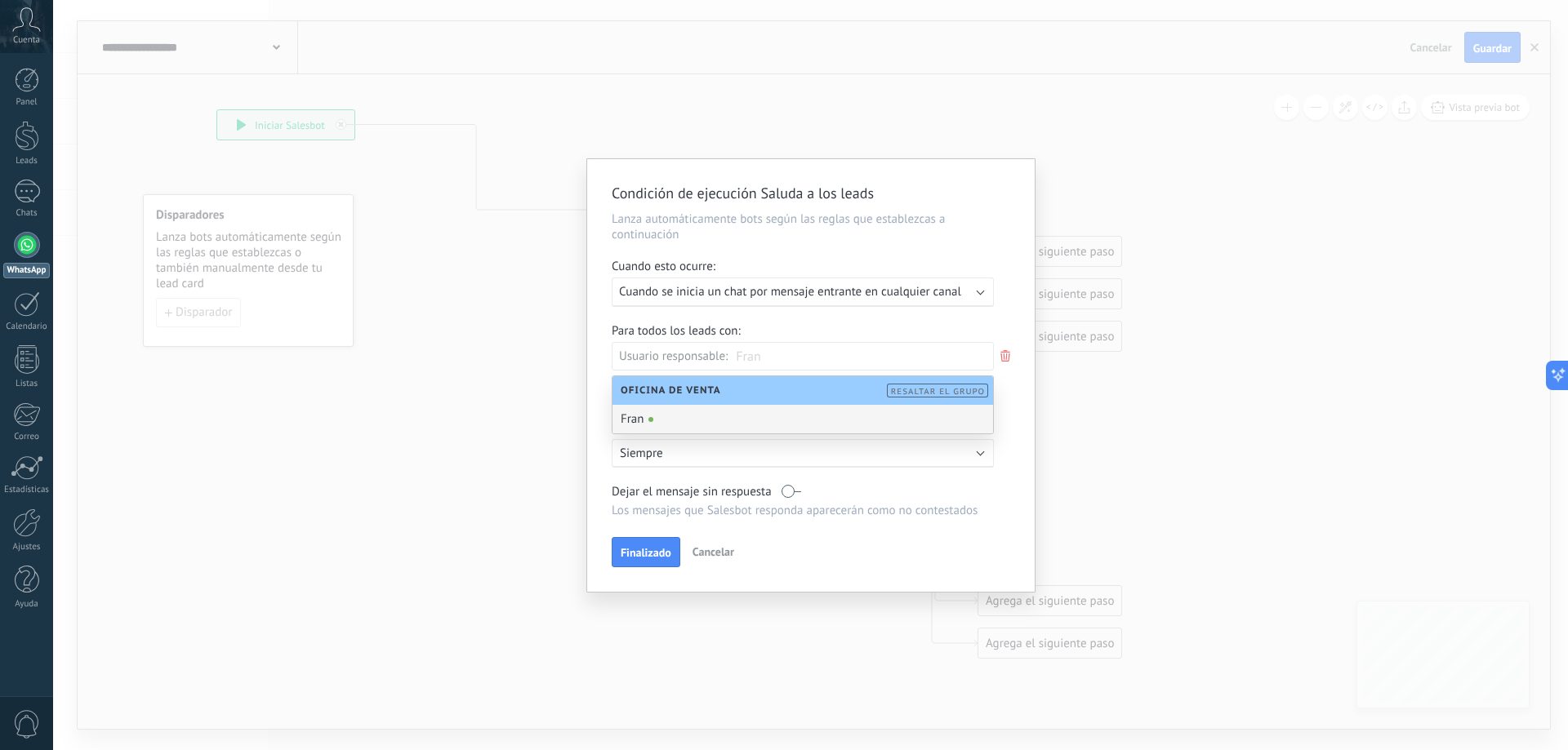
click at [1011, 394] on div "Para todos los leads con: Usuario responsable: Fran Agregar una condición" at bounding box center [810, 370] width 398 height 93
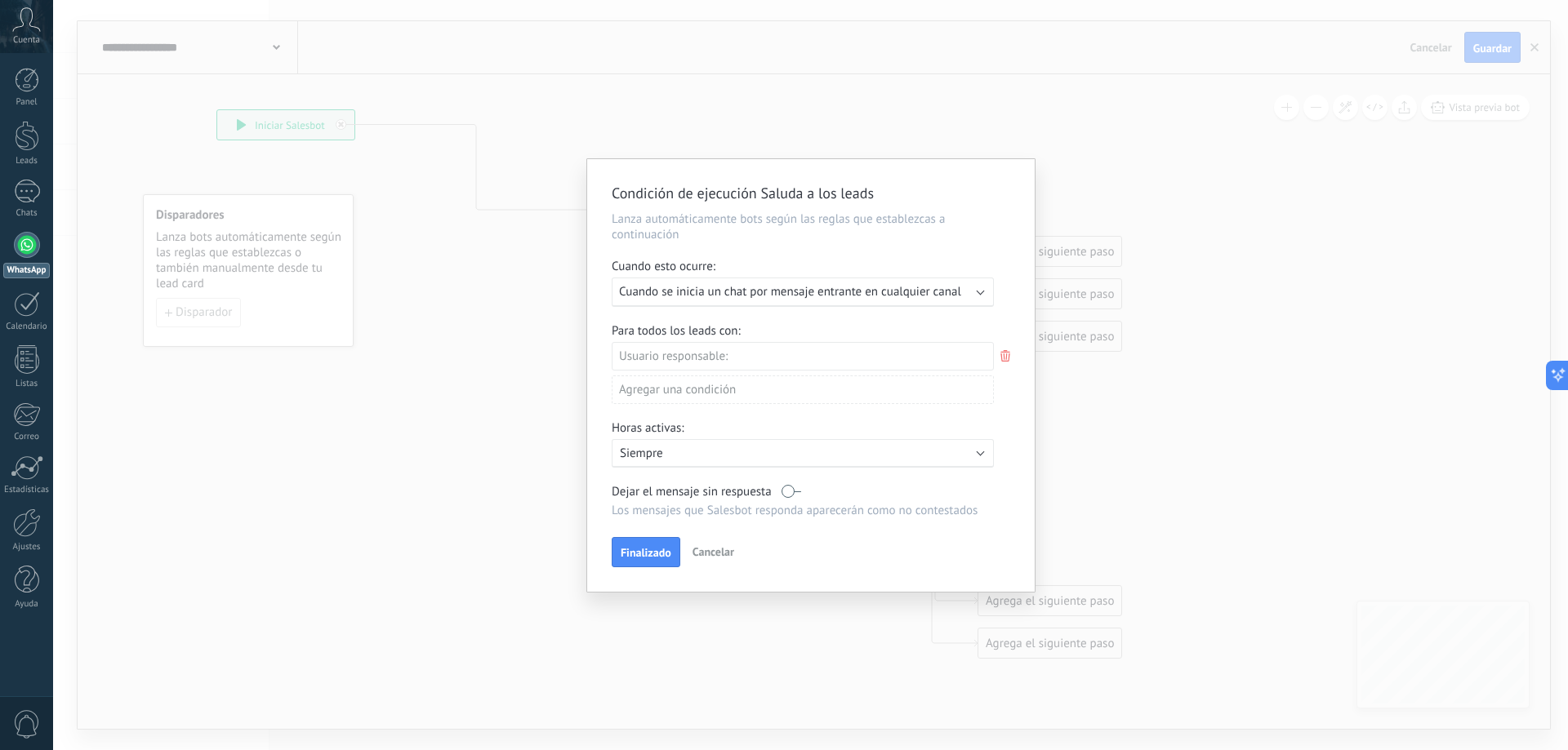
click at [1003, 358] on icon at bounding box center [1005, 355] width 18 height 19
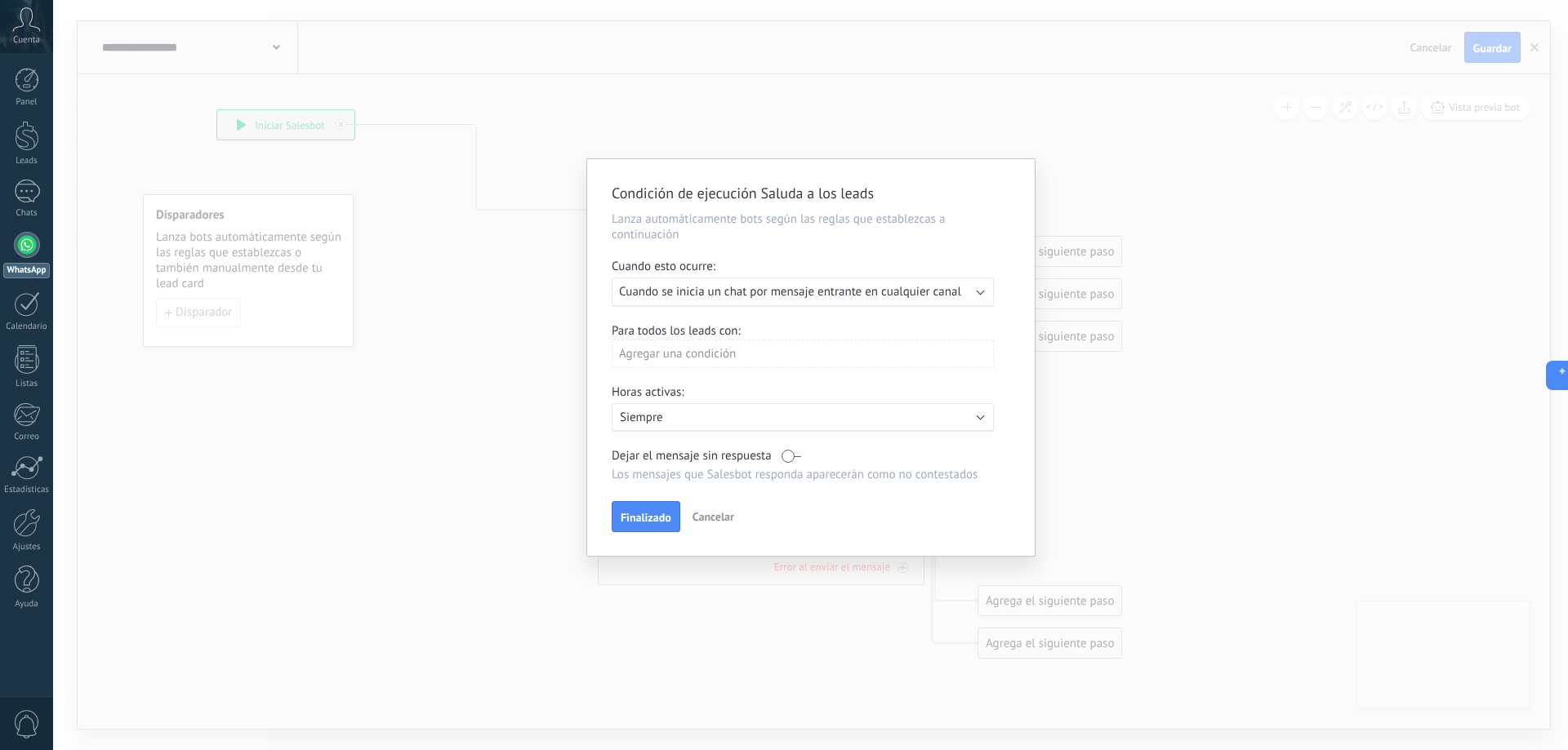
click at [712, 345] on div "Agregar una condición" at bounding box center [803, 354] width 382 height 29
click at [701, 532] on div "No tiene etiqueta" at bounding box center [684, 532] width 127 height 23
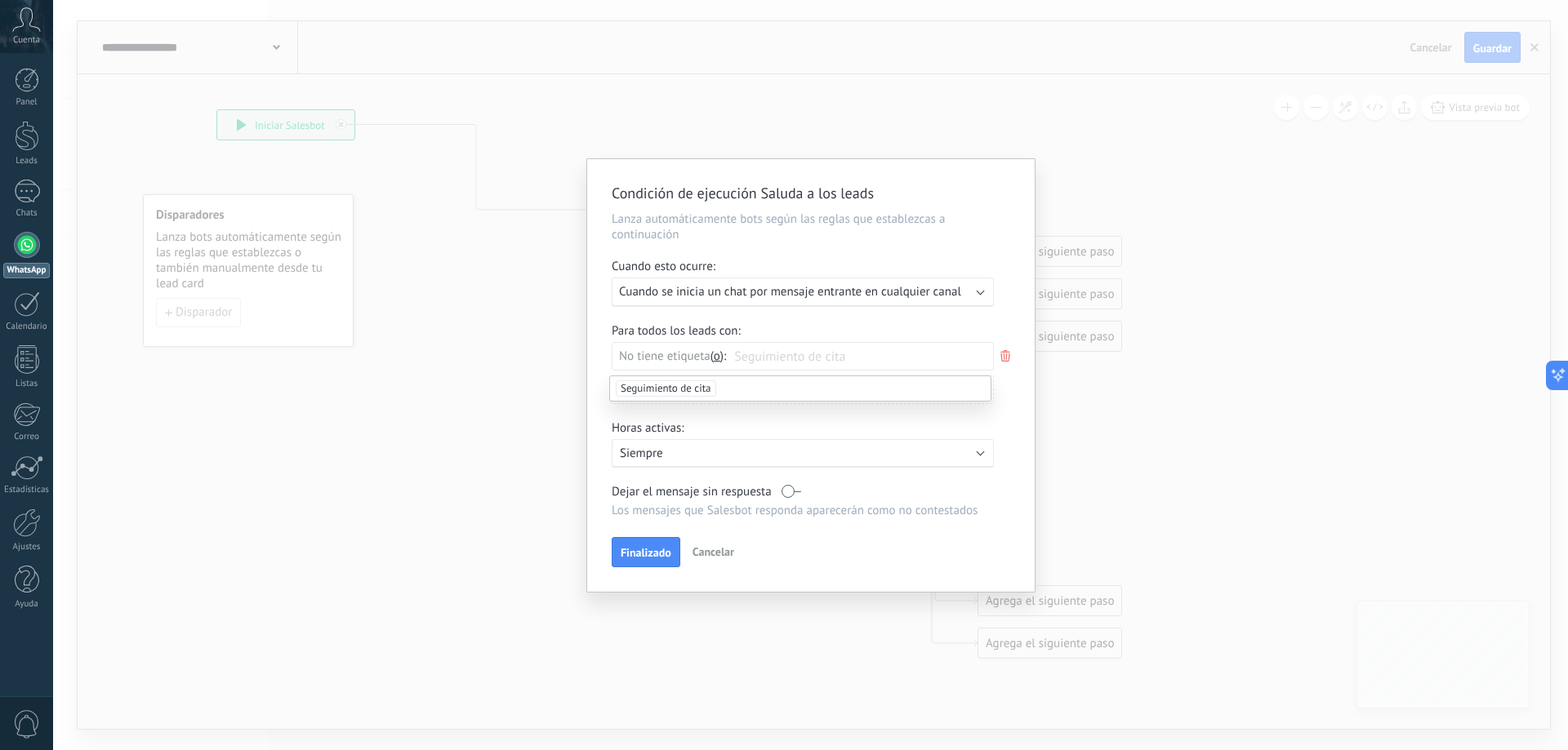
click at [1010, 361] on icon at bounding box center [1005, 355] width 18 height 19
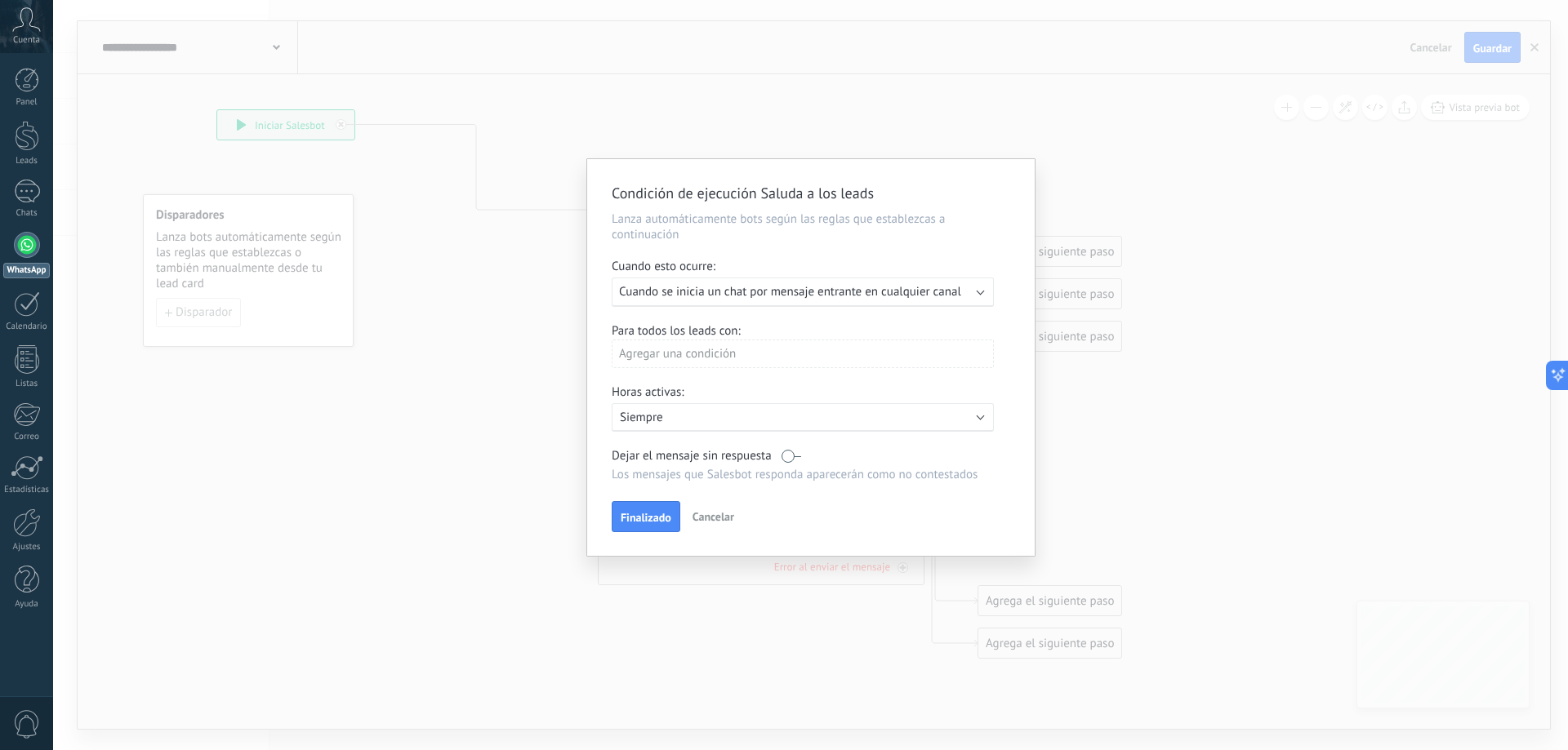
click at [1103, 390] on div "Condición de ejecución Saluda a los leads Lanza automáticamente bots según las …" at bounding box center [810, 375] width 1515 height 750
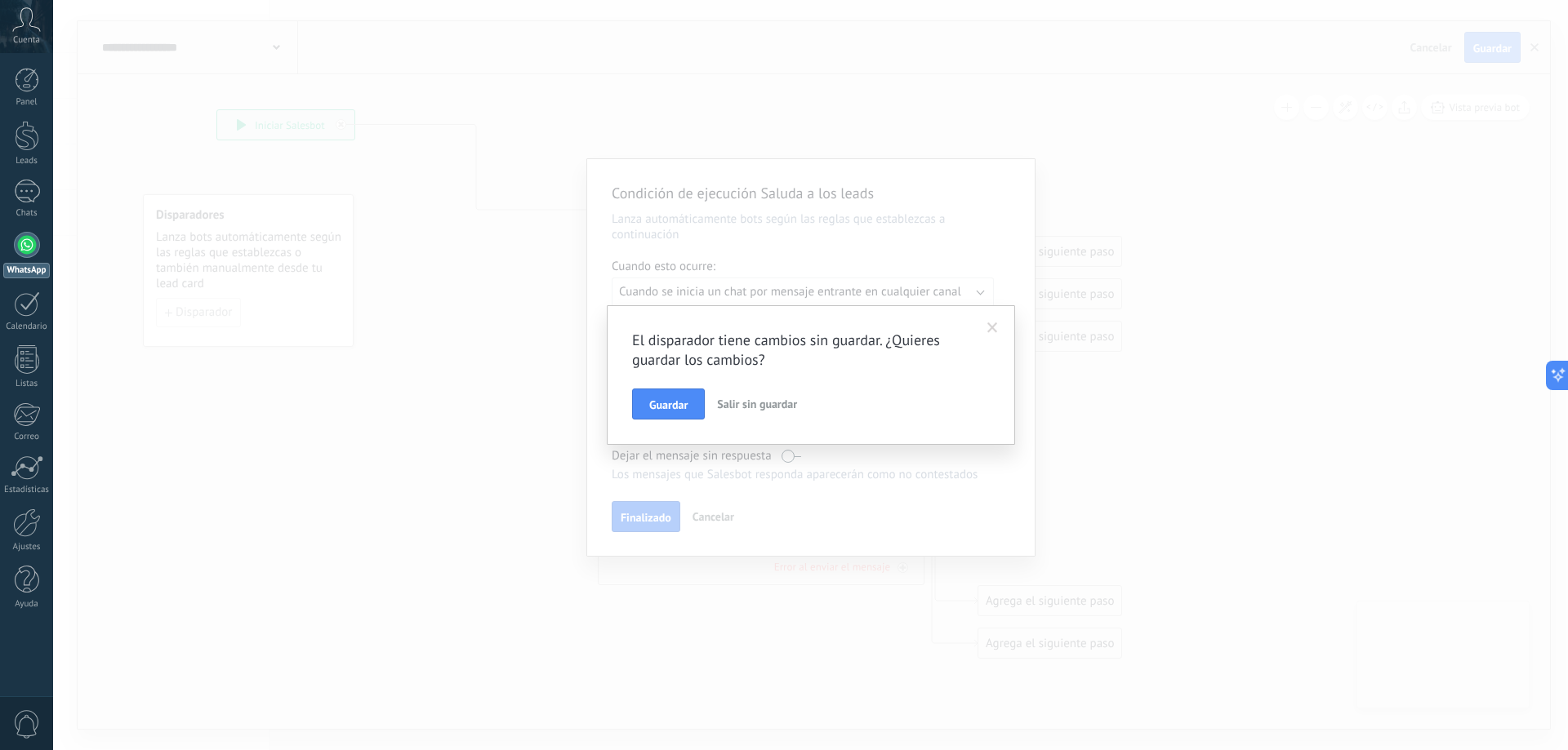
drag, startPoint x: 766, startPoint y: 401, endPoint x: 871, endPoint y: 360, distance: 112.7
click at [765, 401] on span "Salir sin guardar" at bounding box center [756, 403] width 80 height 14
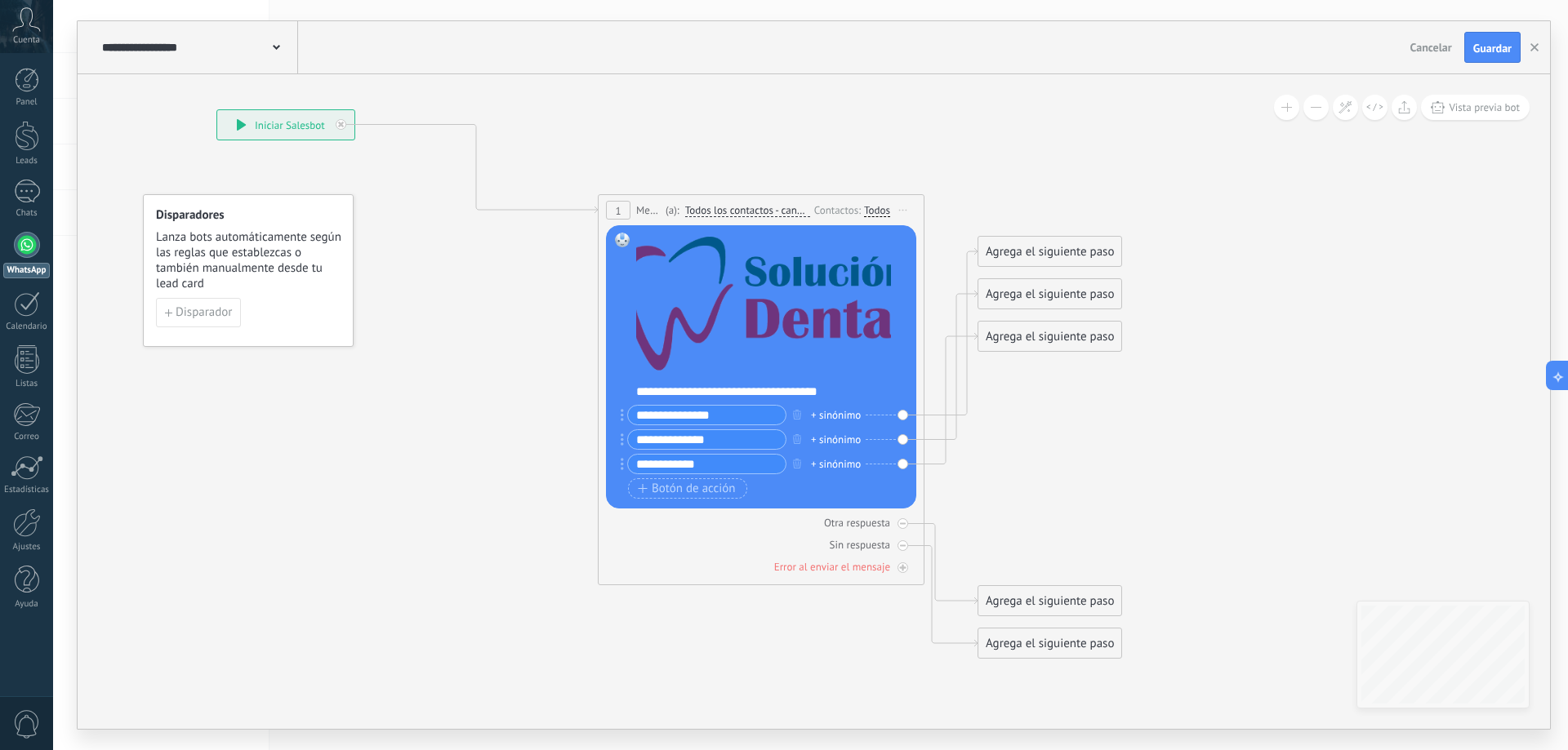
click at [1439, 46] on span "Cancelar" at bounding box center [1431, 47] width 41 height 14
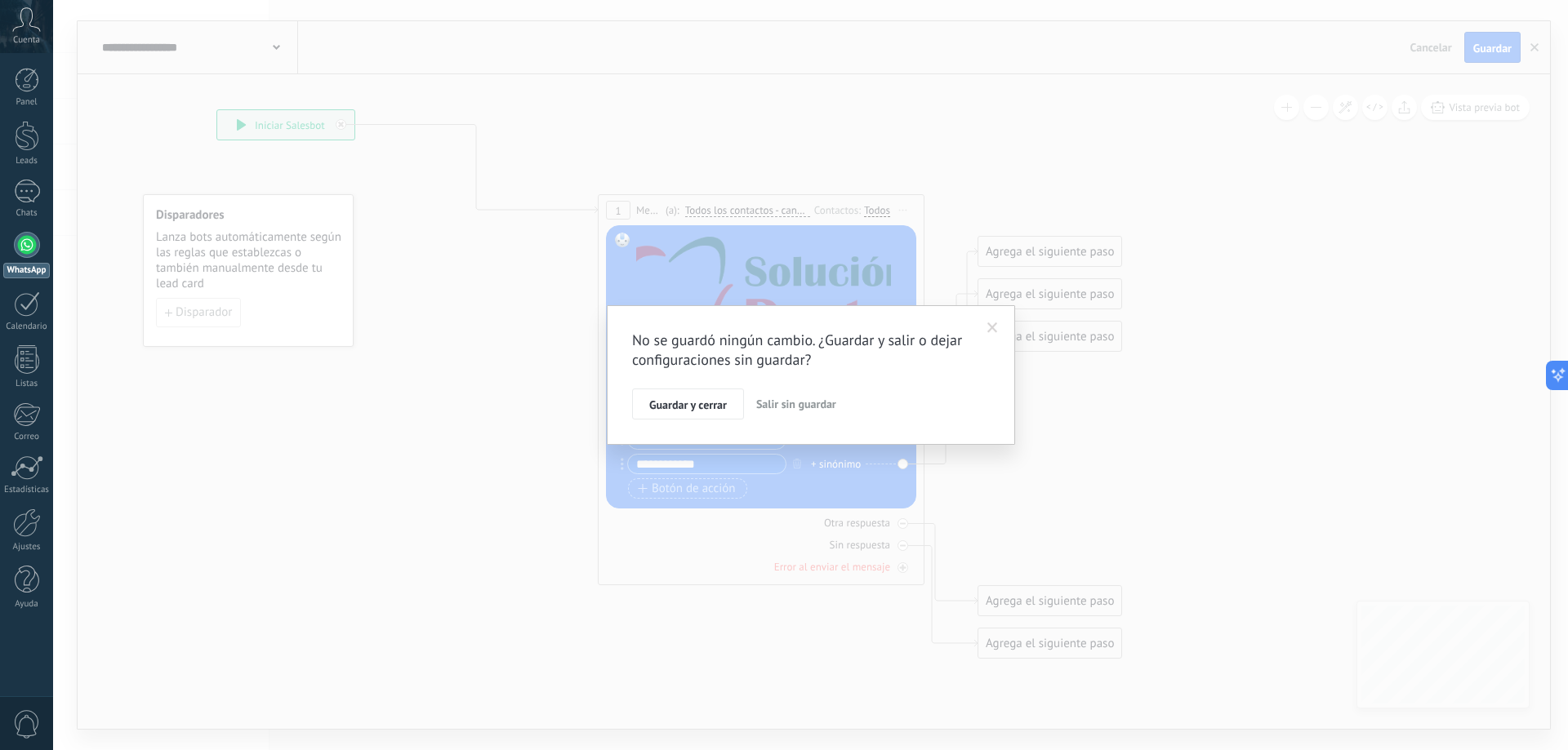
click at [797, 408] on span "Salir sin guardar" at bounding box center [796, 403] width 80 height 14
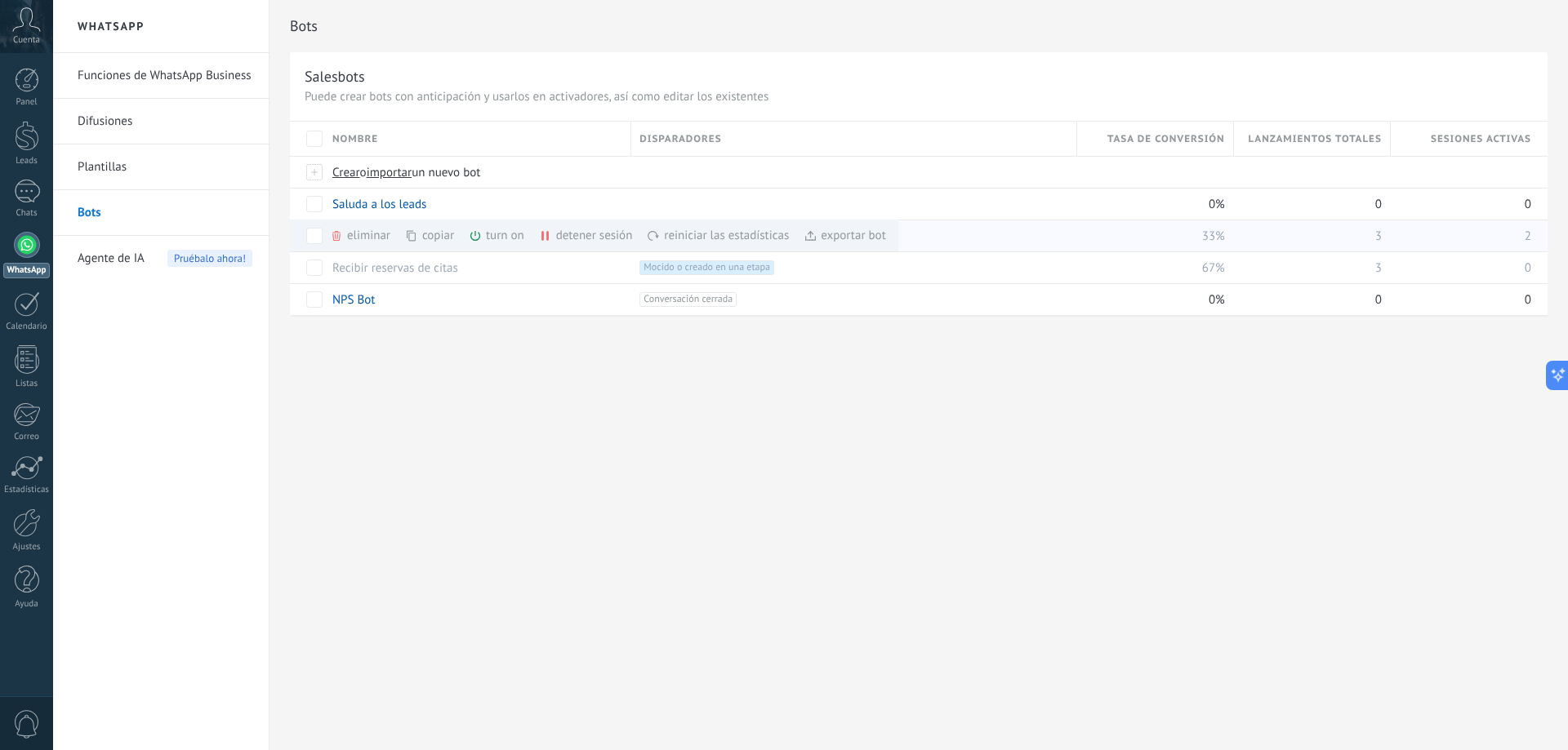
click at [509, 239] on div "turn on màs" at bounding box center [525, 236] width 111 height 32
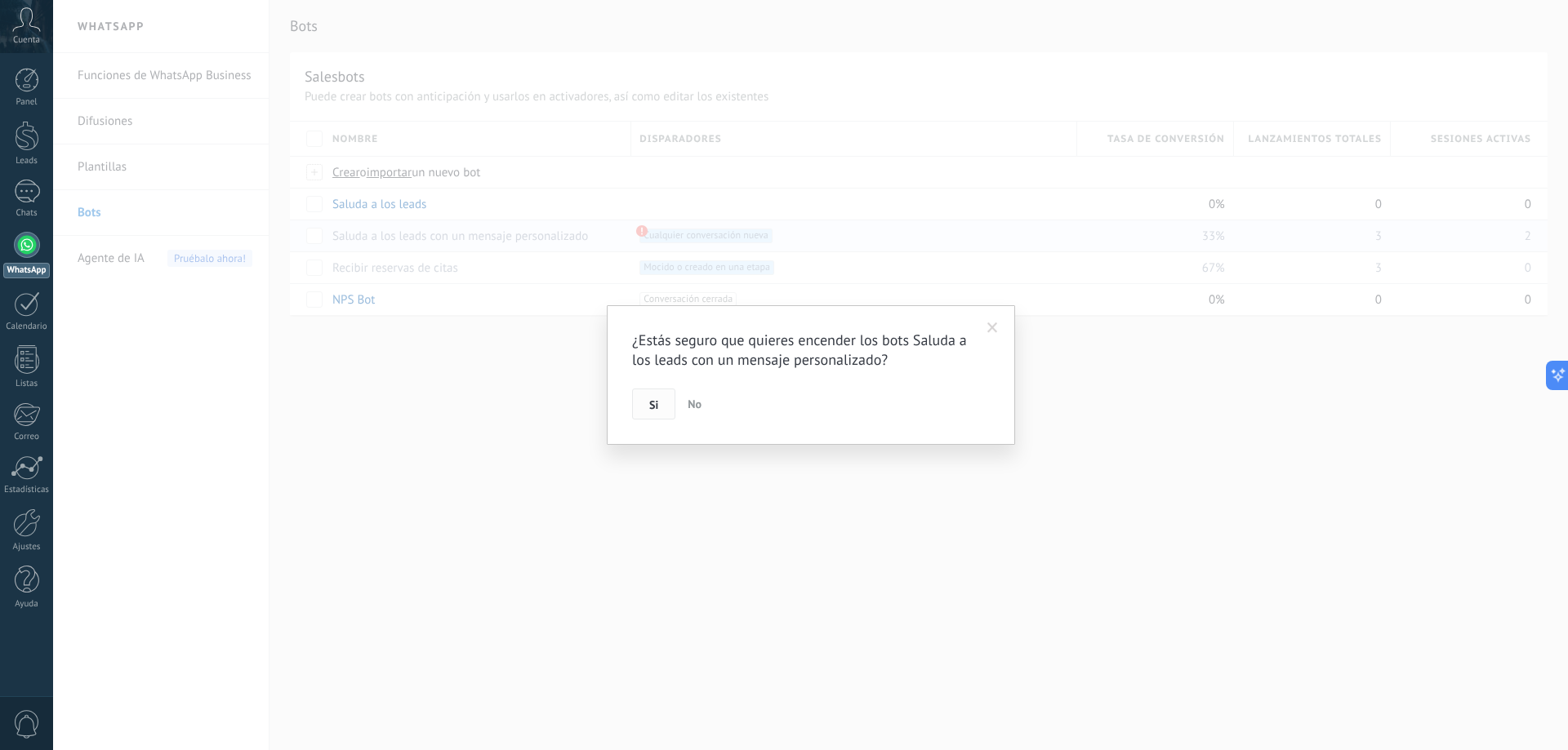
click at [652, 410] on span "Si" at bounding box center [653, 405] width 9 height 12
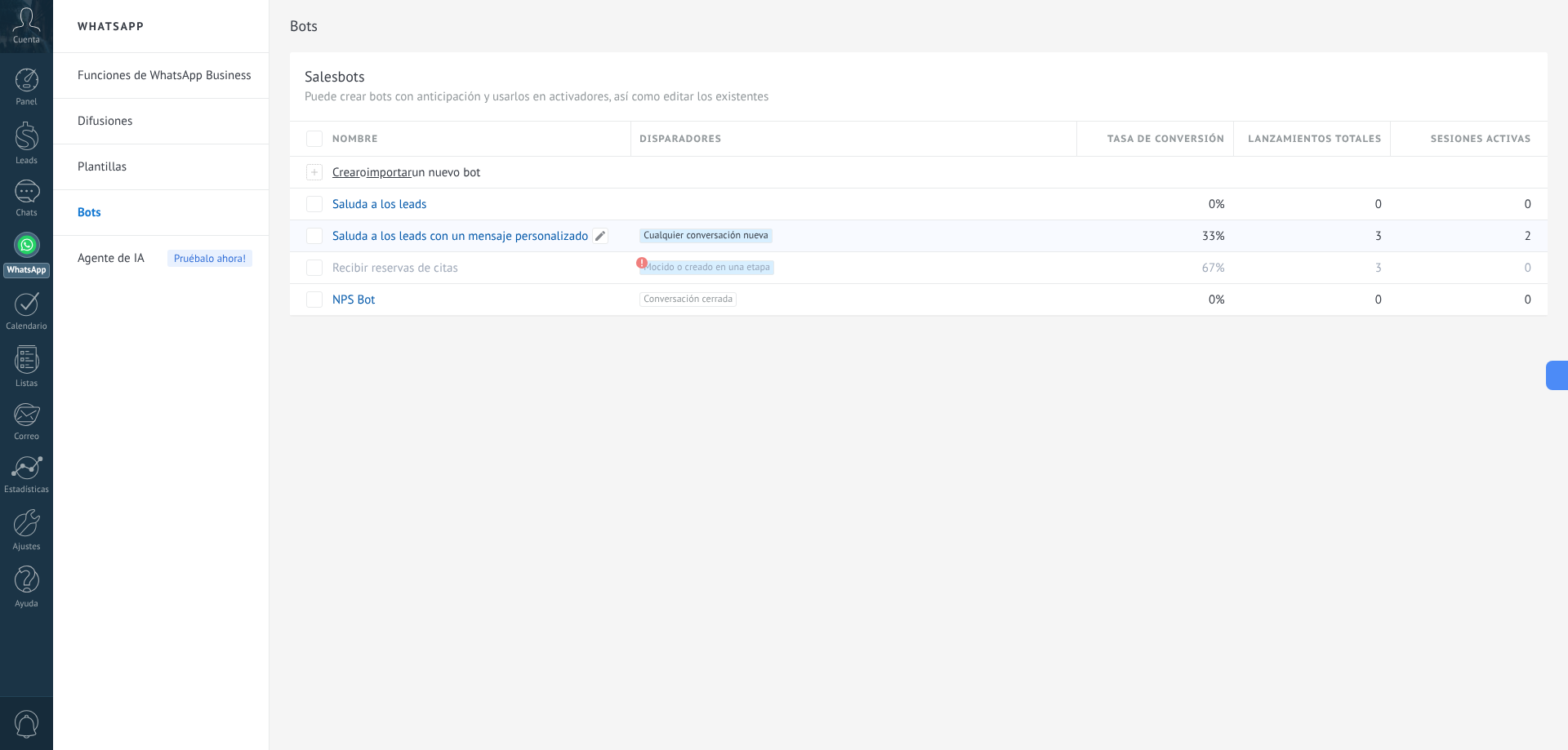
click at [499, 231] on link "Saluda a los leads con un mensaje personalizado" at bounding box center [461, 237] width 256 height 15
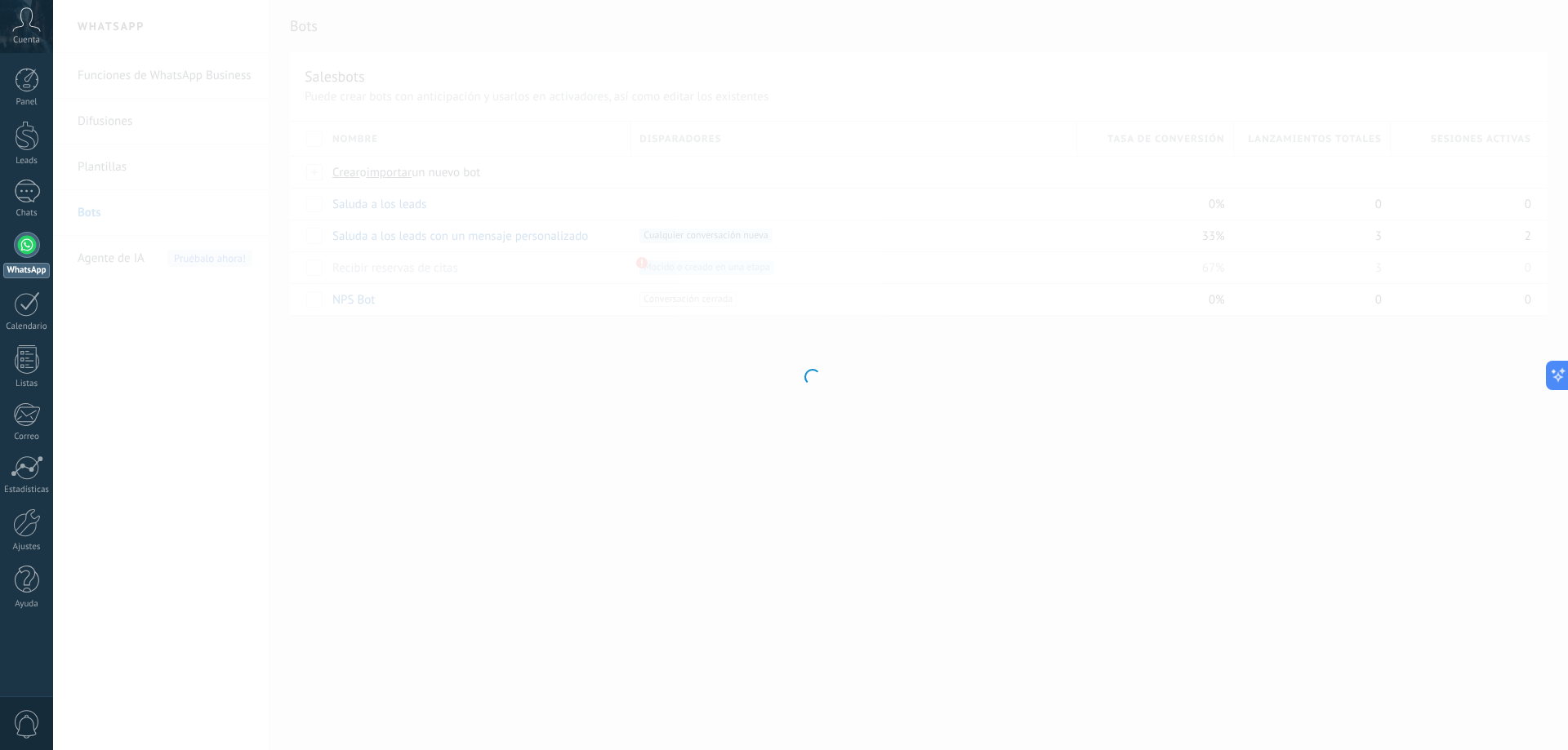
type input "**********"
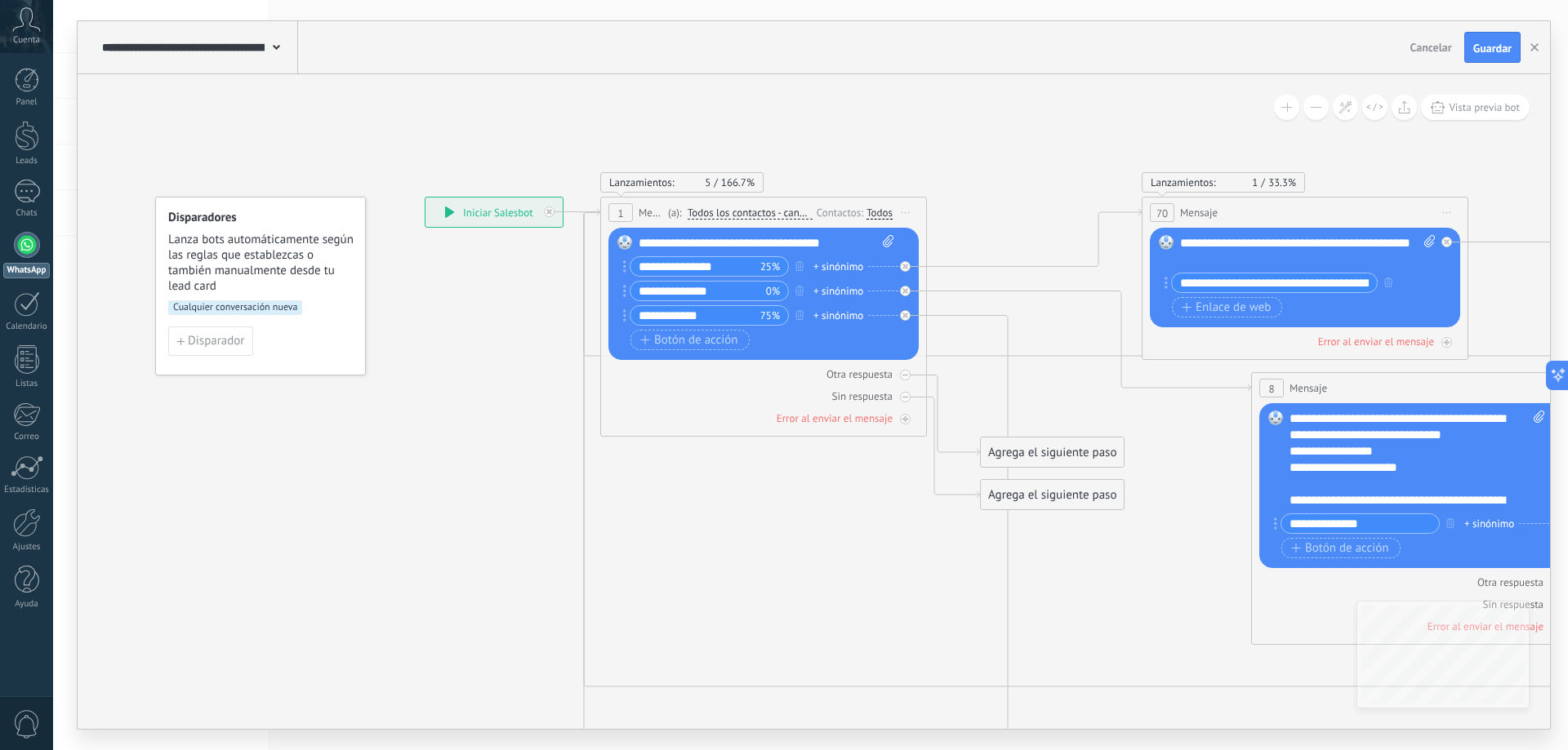
click at [237, 311] on span "Cualquier conversación nueva" at bounding box center [235, 307] width 134 height 14
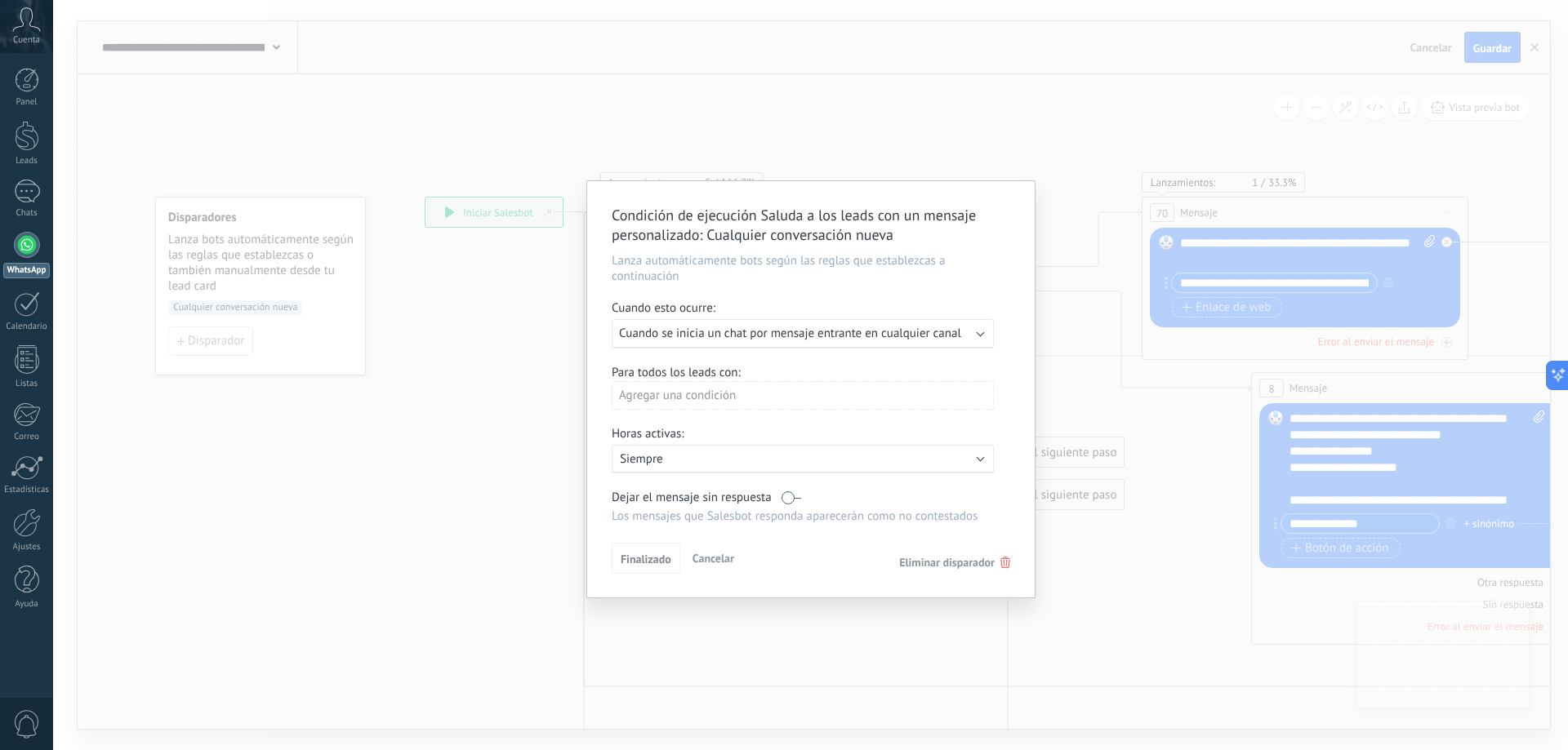
click at [981, 336] on b at bounding box center [981, 332] width 8 height 8
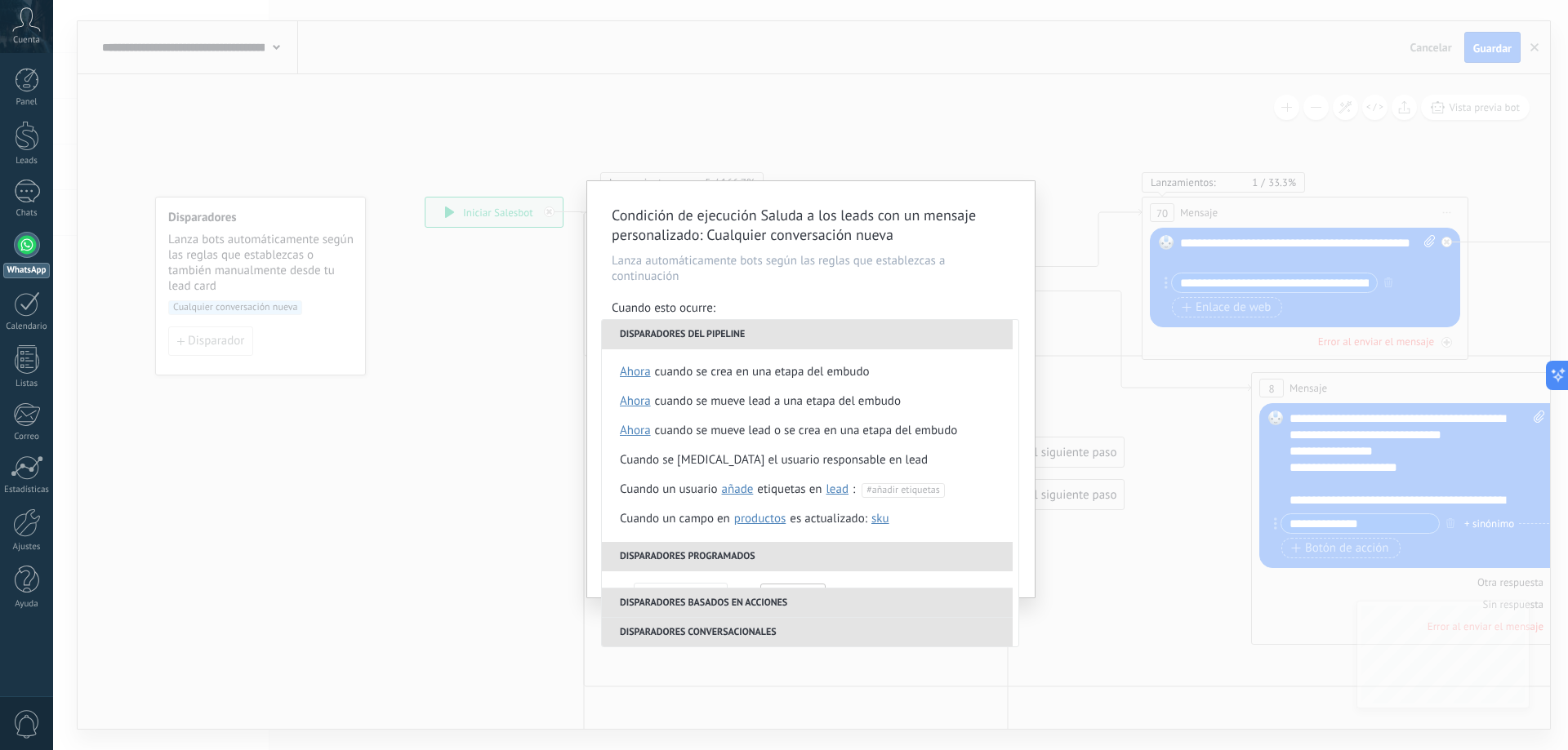
click at [525, 284] on div "Condición de ejecución Saluda a los leads con un mensaje personalizado : Cualqu…" at bounding box center [810, 375] width 1515 height 750
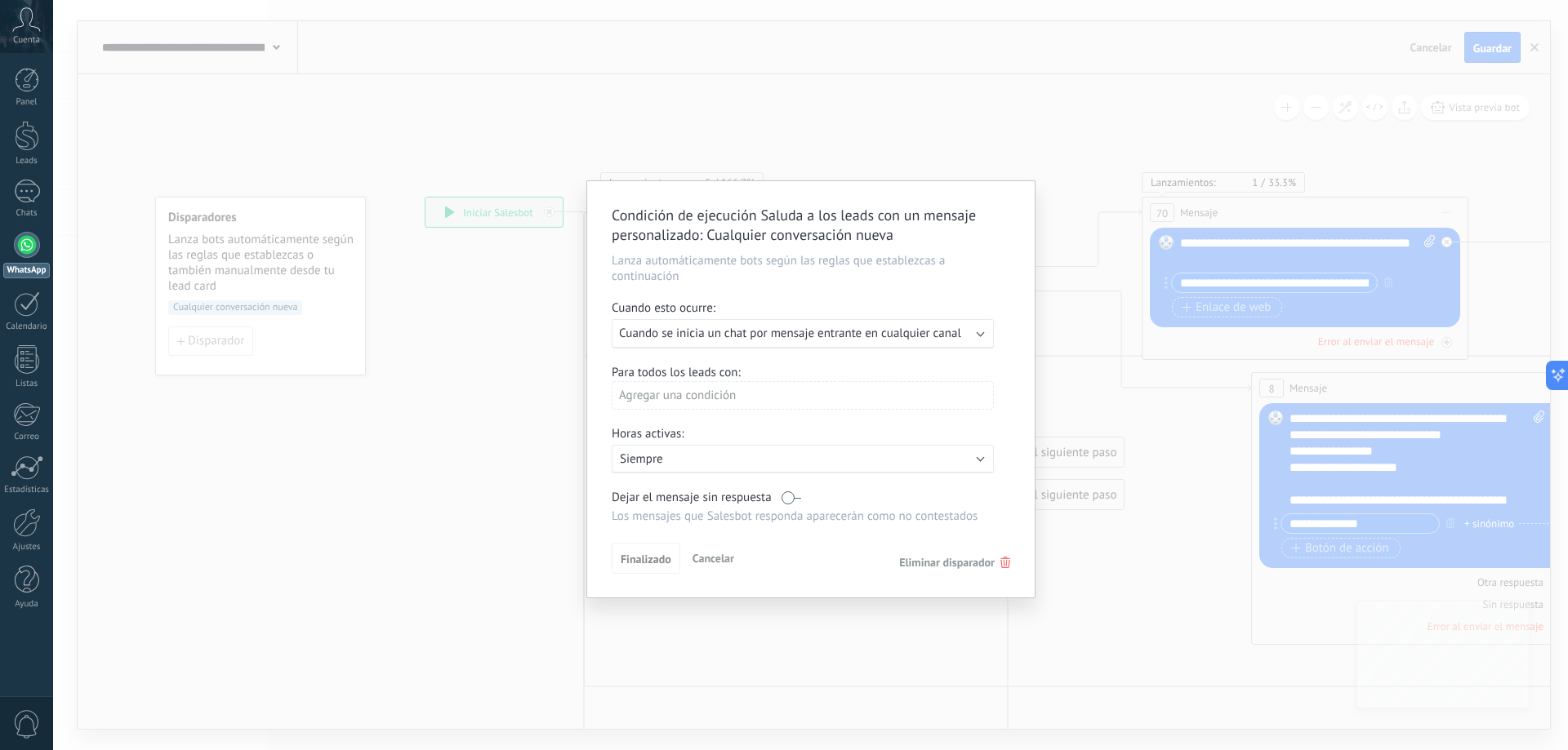
click at [722, 567] on button "Cancelar" at bounding box center [713, 558] width 55 height 24
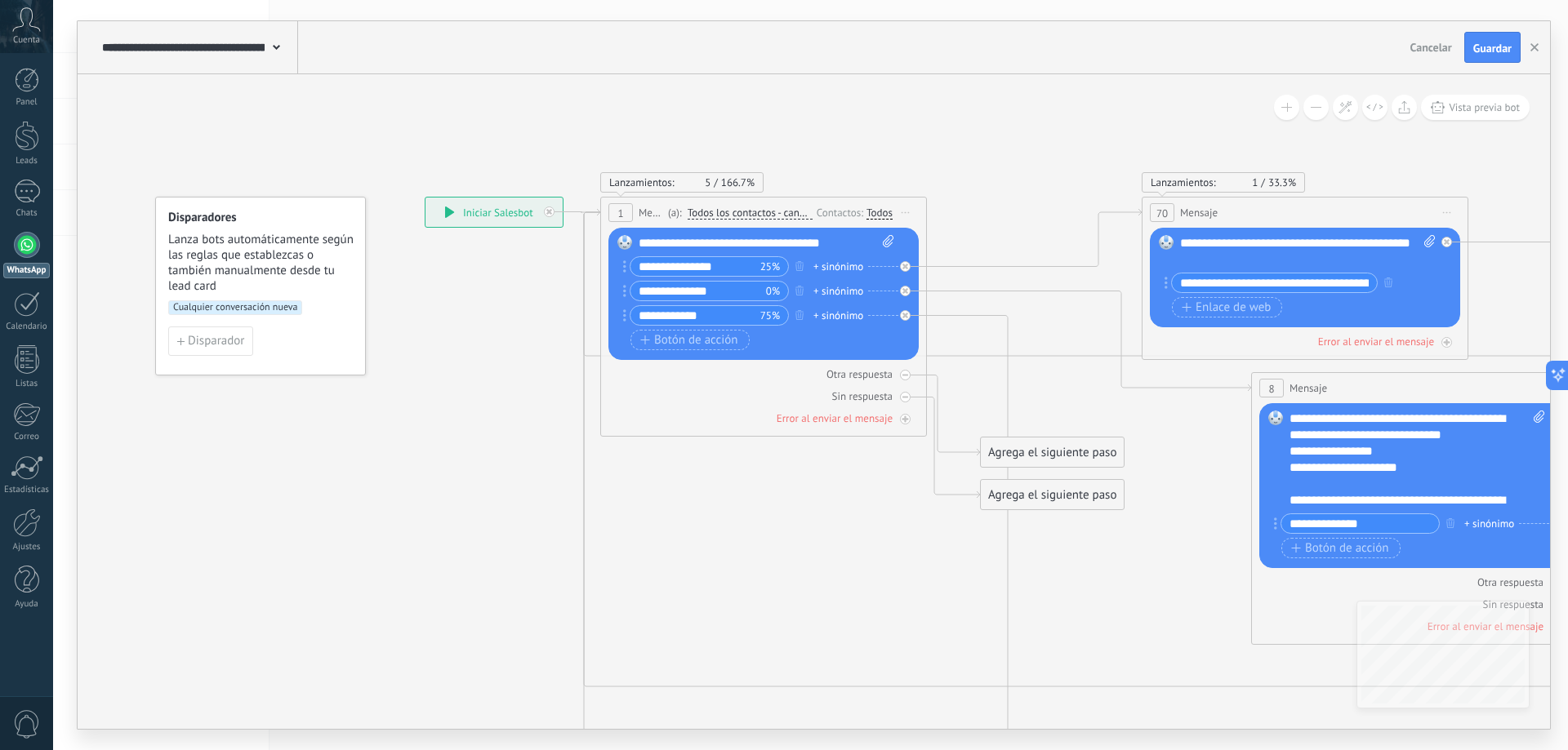
click at [1443, 50] on span "Cancelar" at bounding box center [1431, 47] width 41 height 14
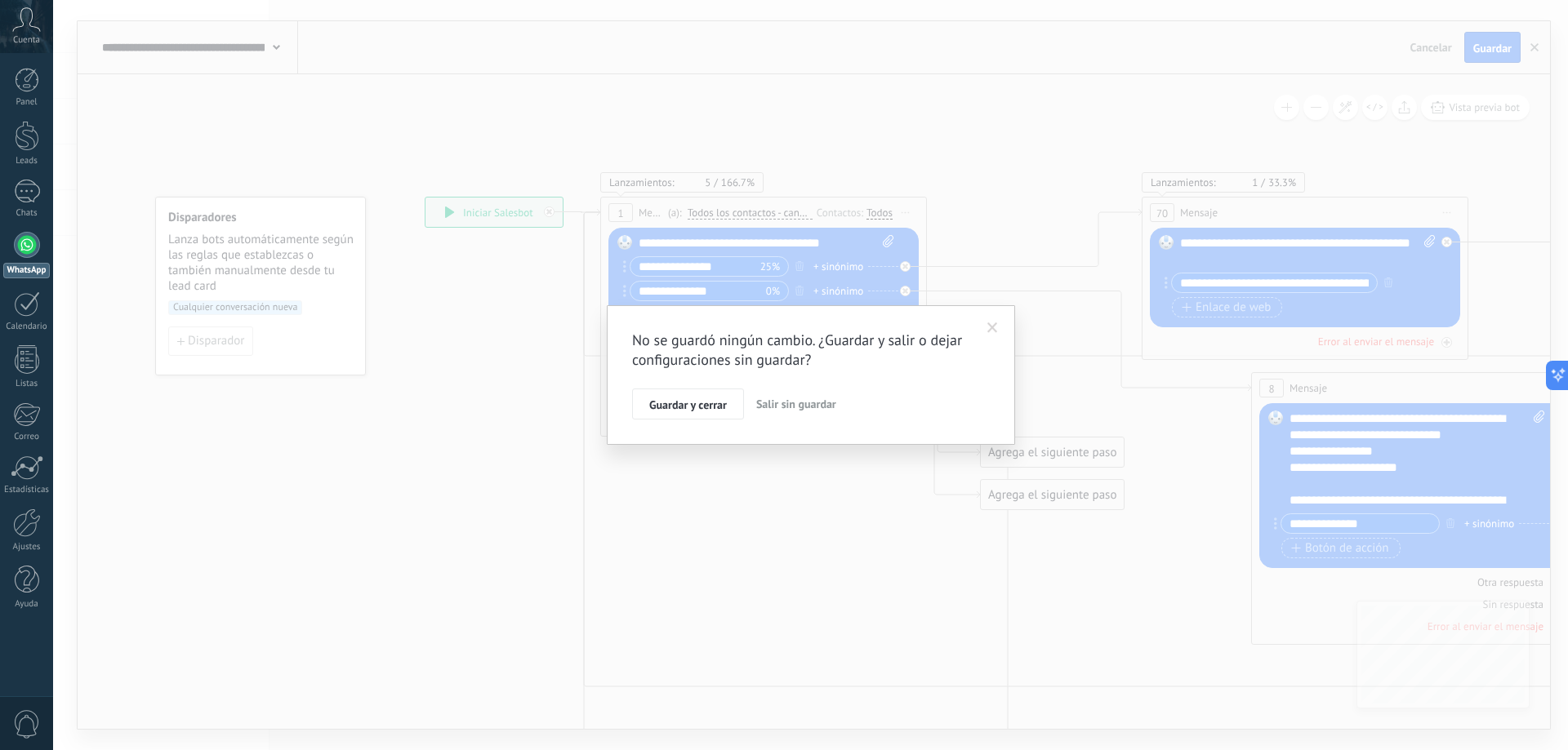
click at [790, 402] on span "Salir sin guardar" at bounding box center [796, 403] width 80 height 14
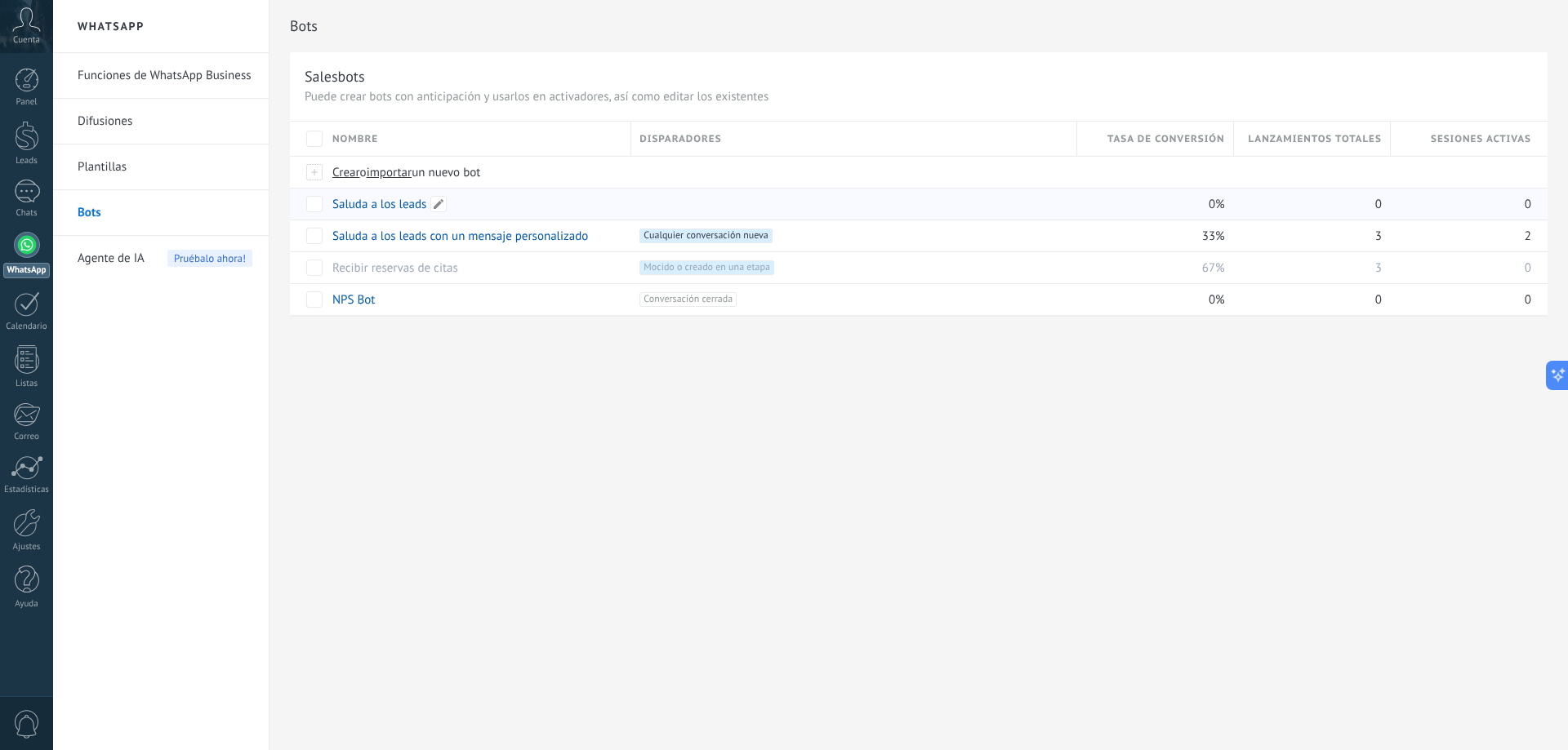
click at [391, 205] on link "Saluda a los leads" at bounding box center [380, 205] width 94 height 15
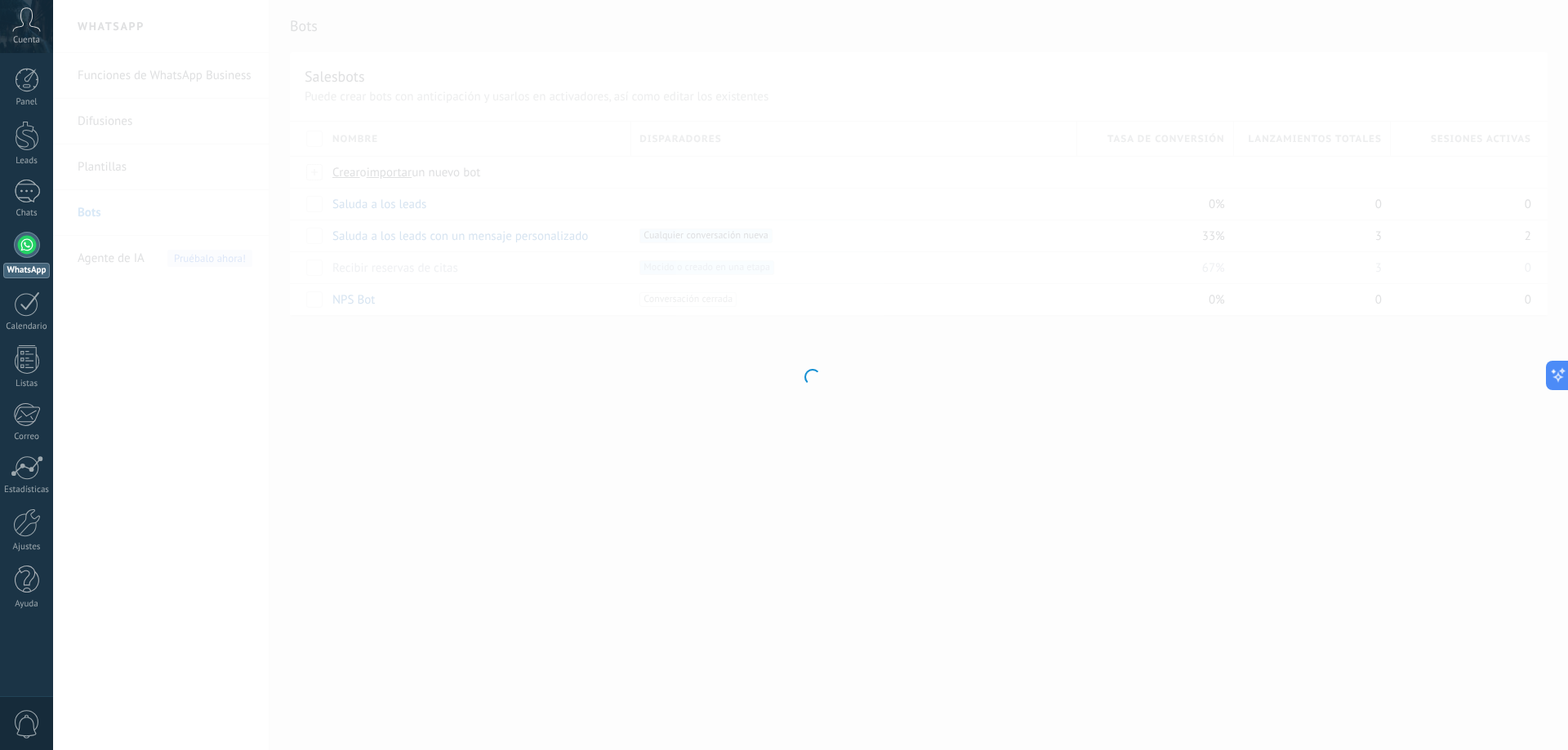
type input "**********"
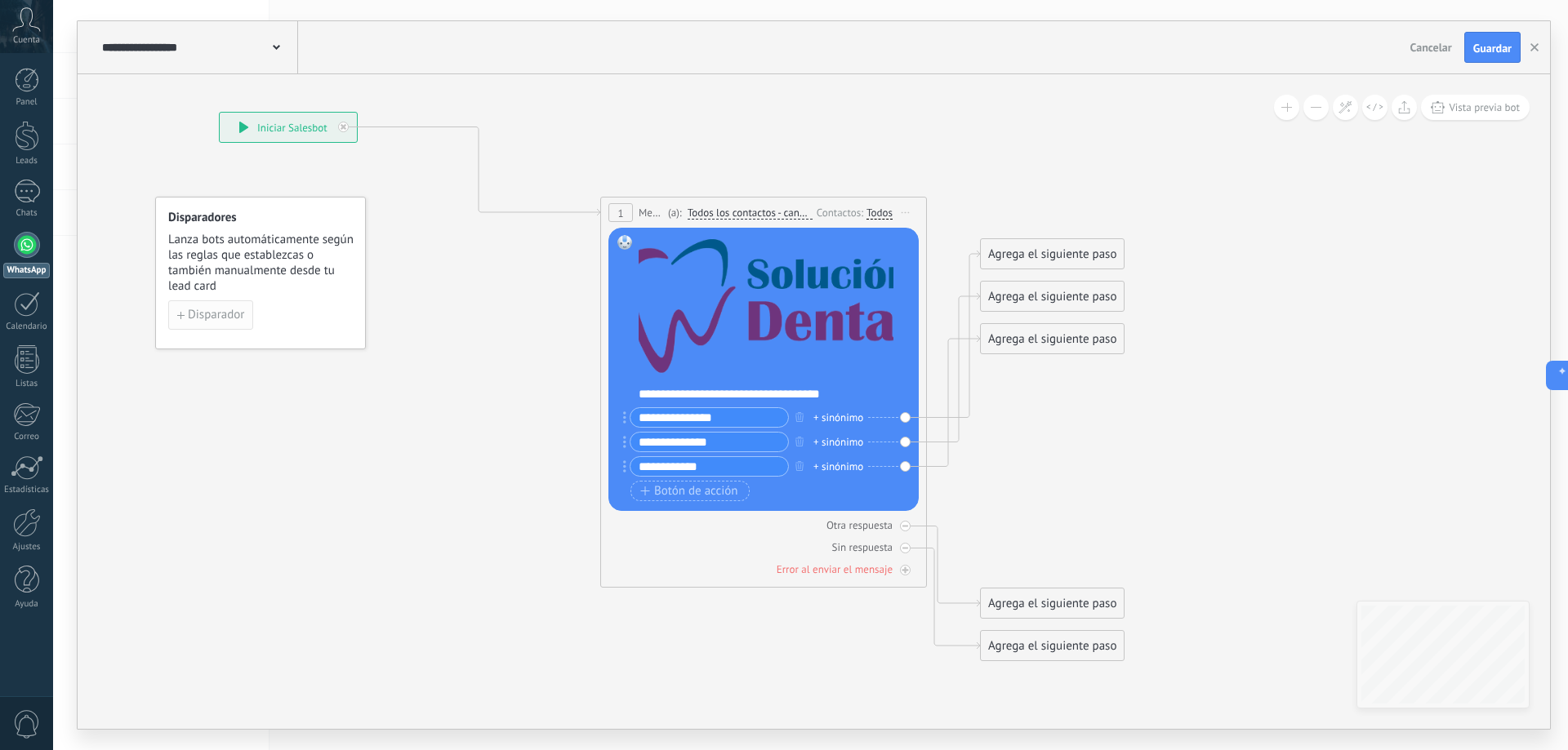
click at [211, 315] on span "Disparador" at bounding box center [216, 316] width 56 height 12
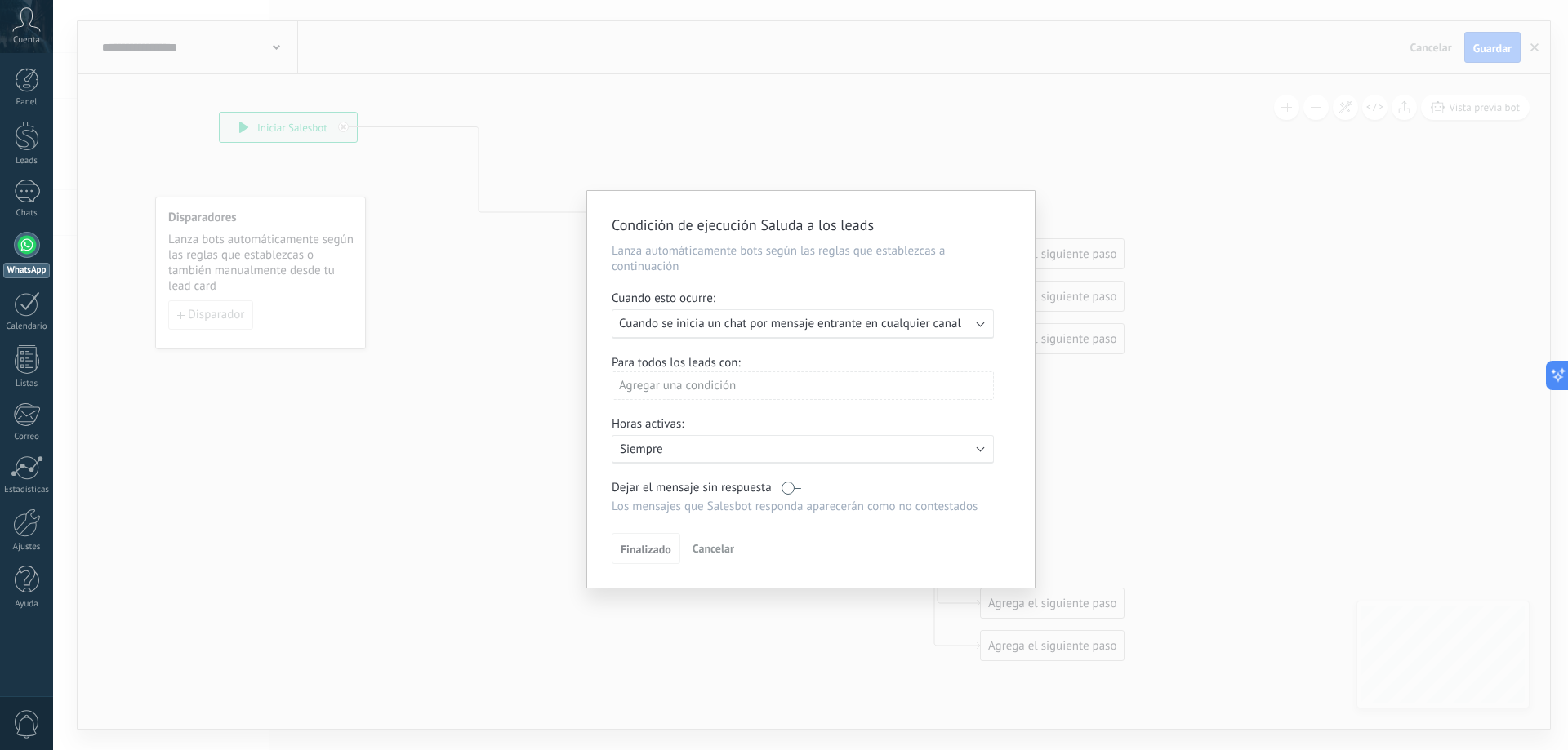
click at [987, 320] on div "Ejecutar: Cuando se inicia un chat por mensaje entrante en cualquier canal" at bounding box center [803, 324] width 382 height 29
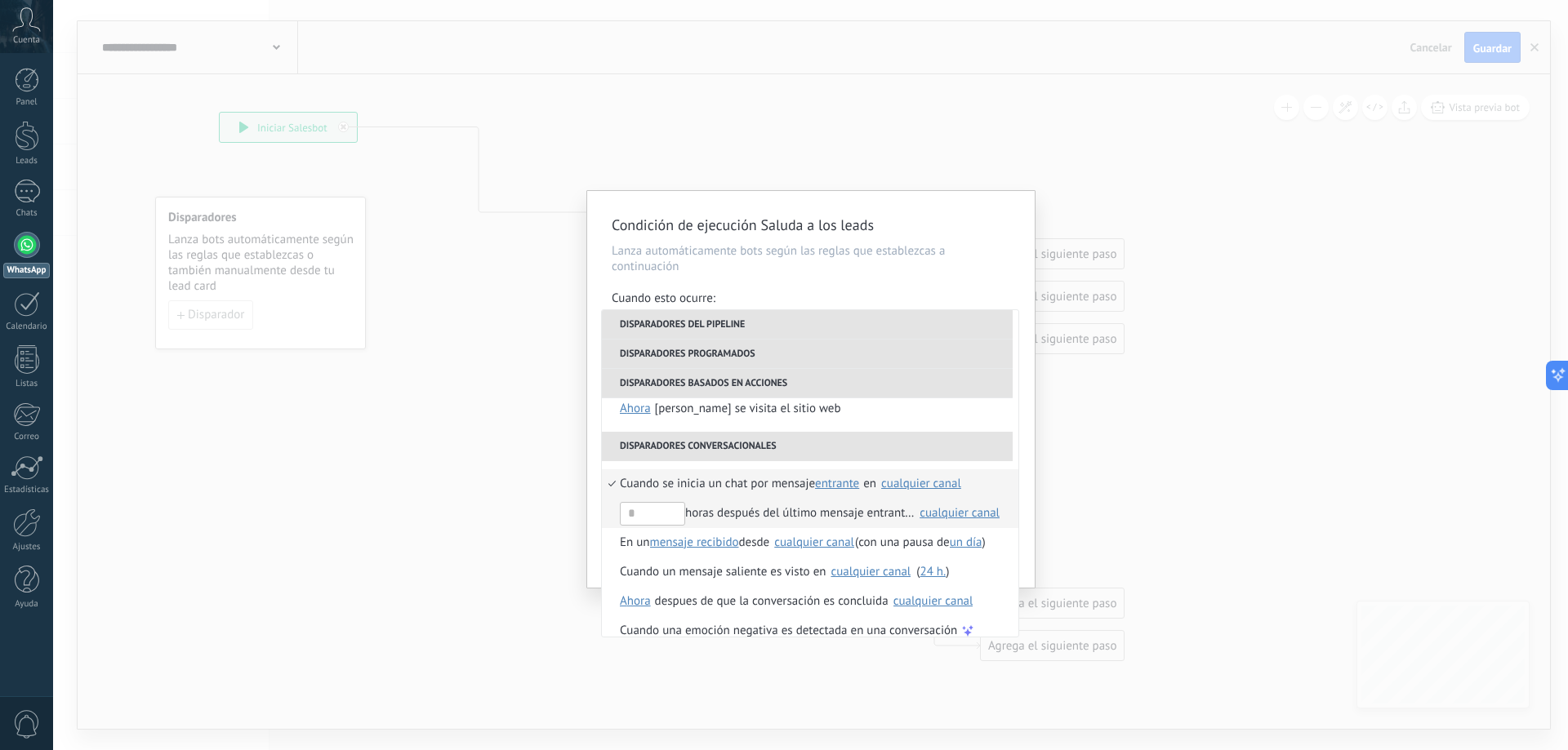
scroll to position [386, 0]
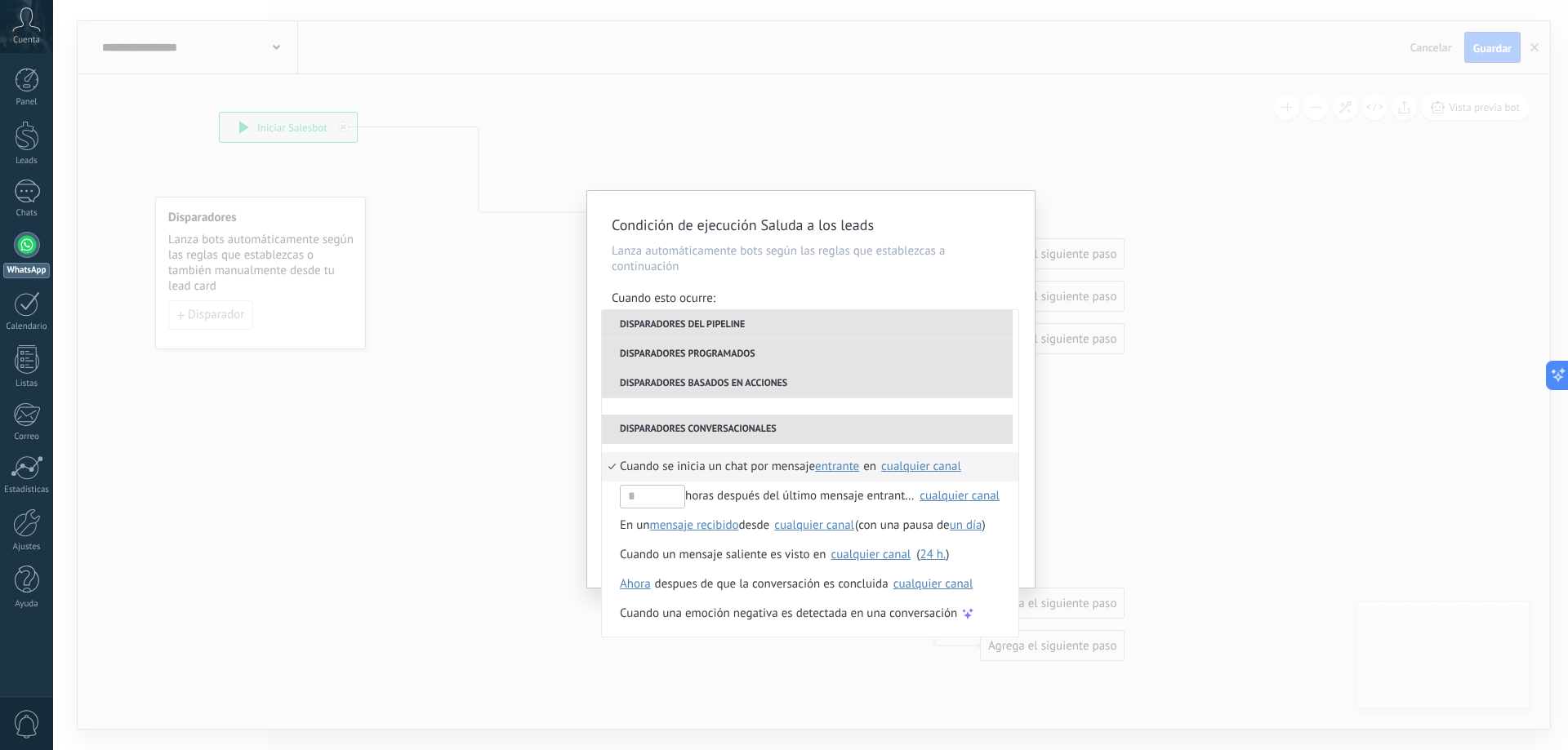
click at [688, 381] on li "Disparadores basados en acciones" at bounding box center [808, 383] width 411 height 29
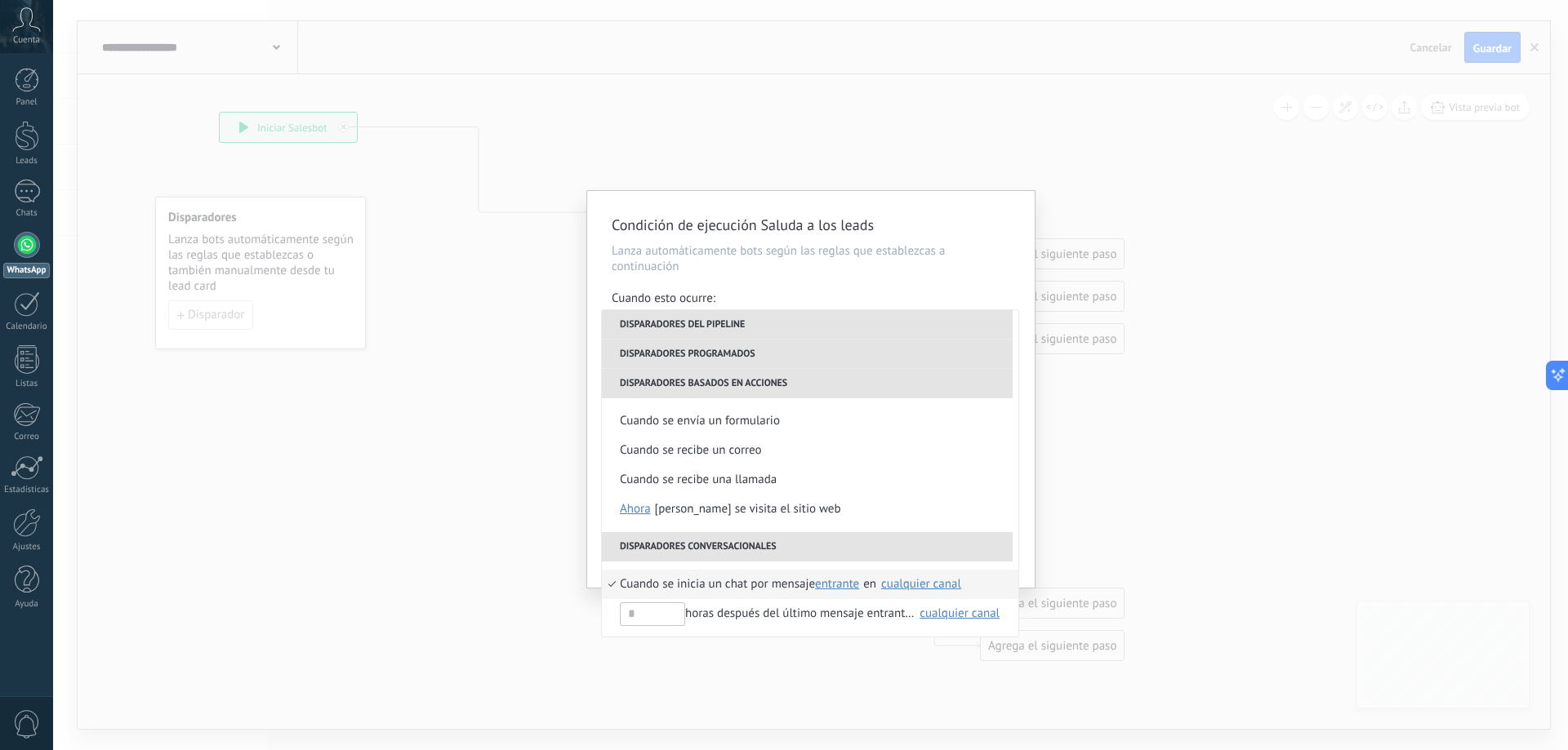
click at [746, 381] on li "Disparadores basados en acciones" at bounding box center [808, 383] width 411 height 29
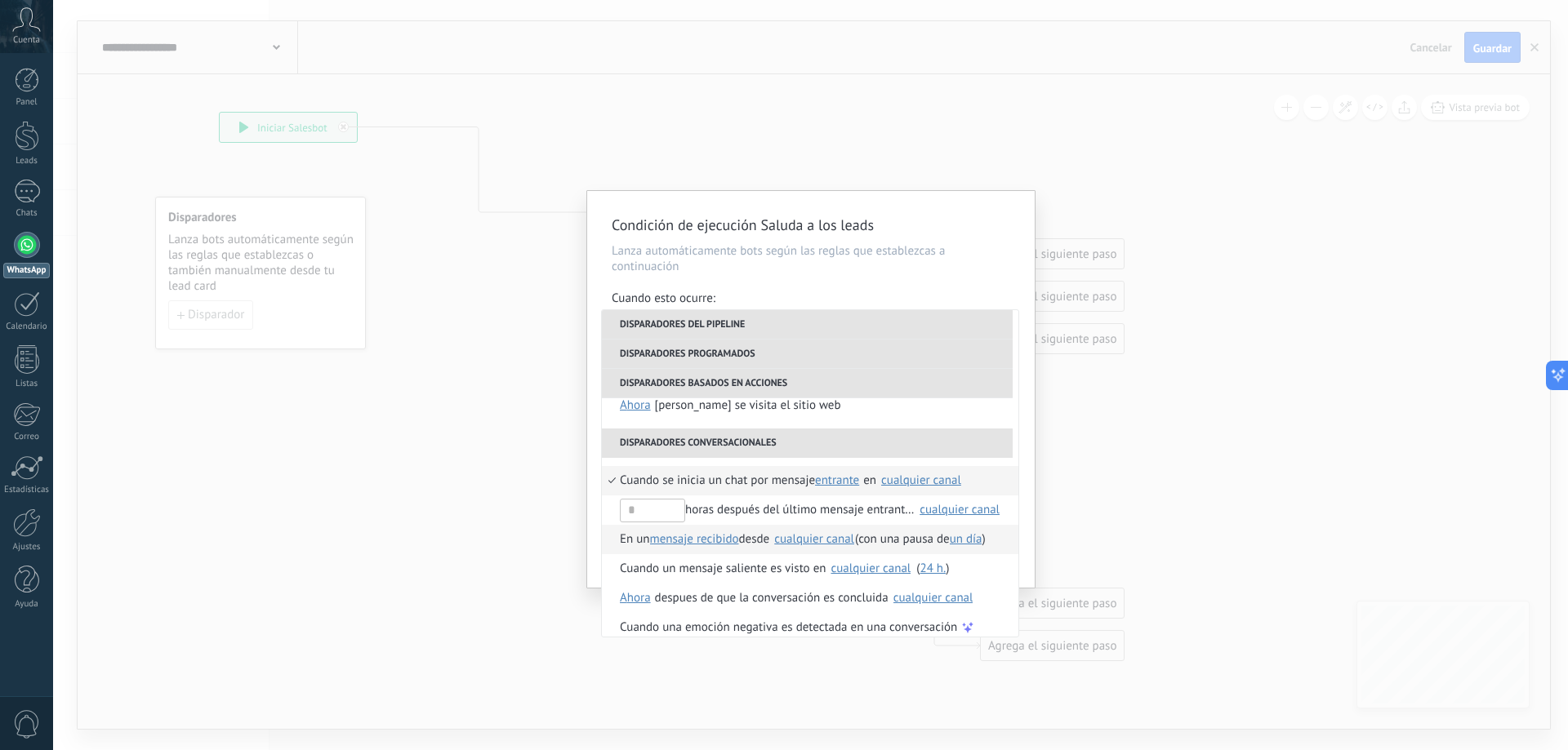
scroll to position [386, 0]
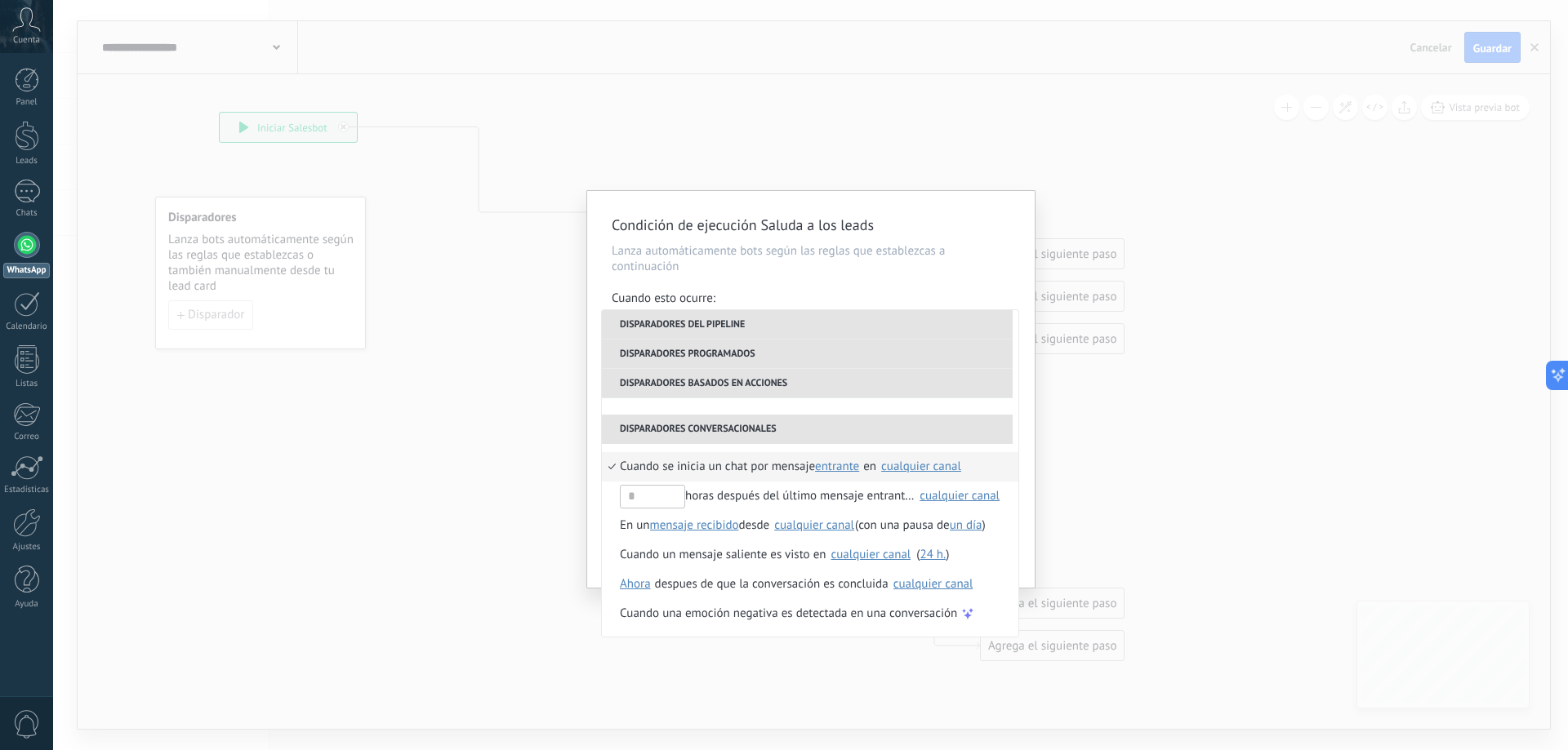
click at [696, 466] on span "Cuando se inicia un chat por mensaje" at bounding box center [717, 466] width 195 height 29
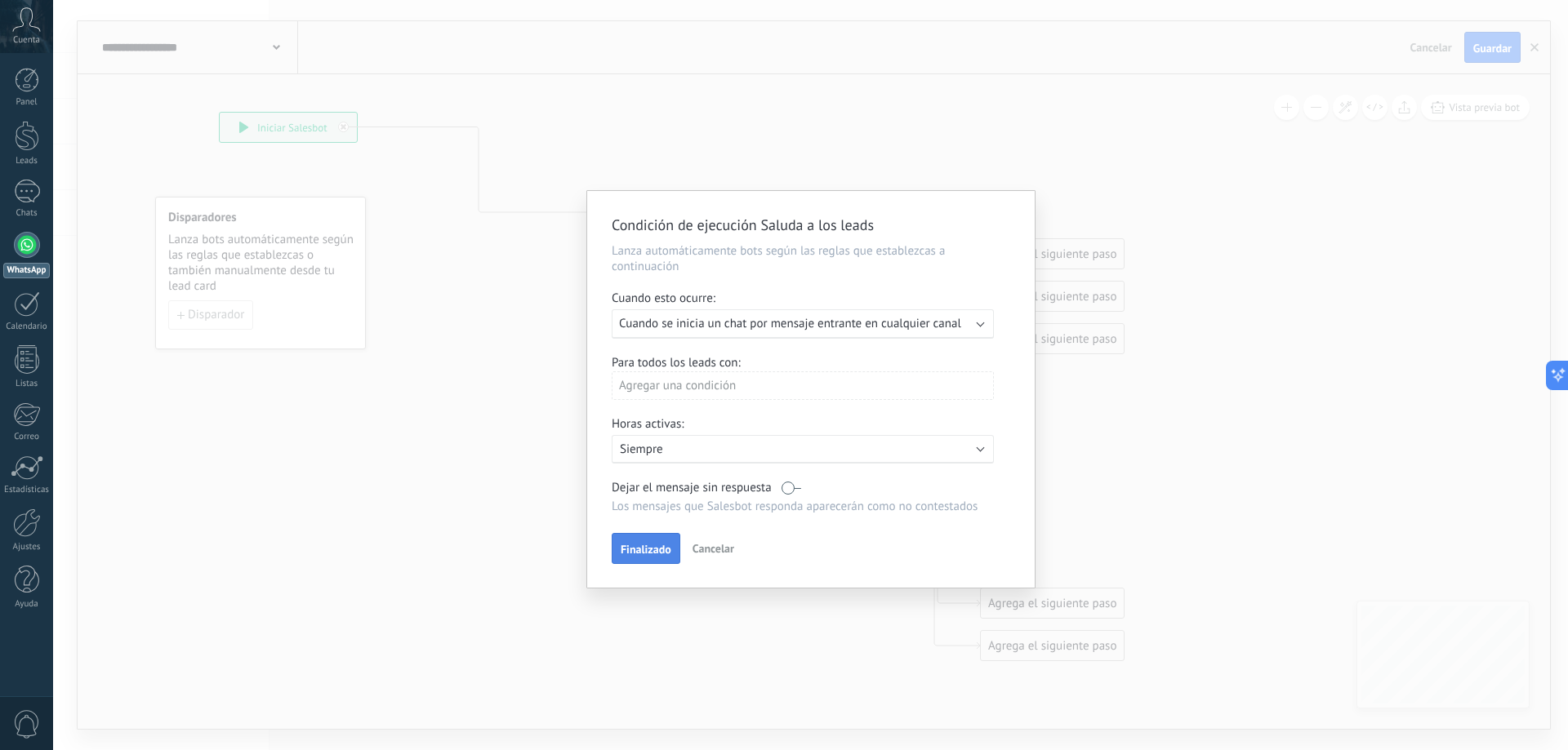
click at [640, 553] on span "Finalizado" at bounding box center [646, 550] width 51 height 12
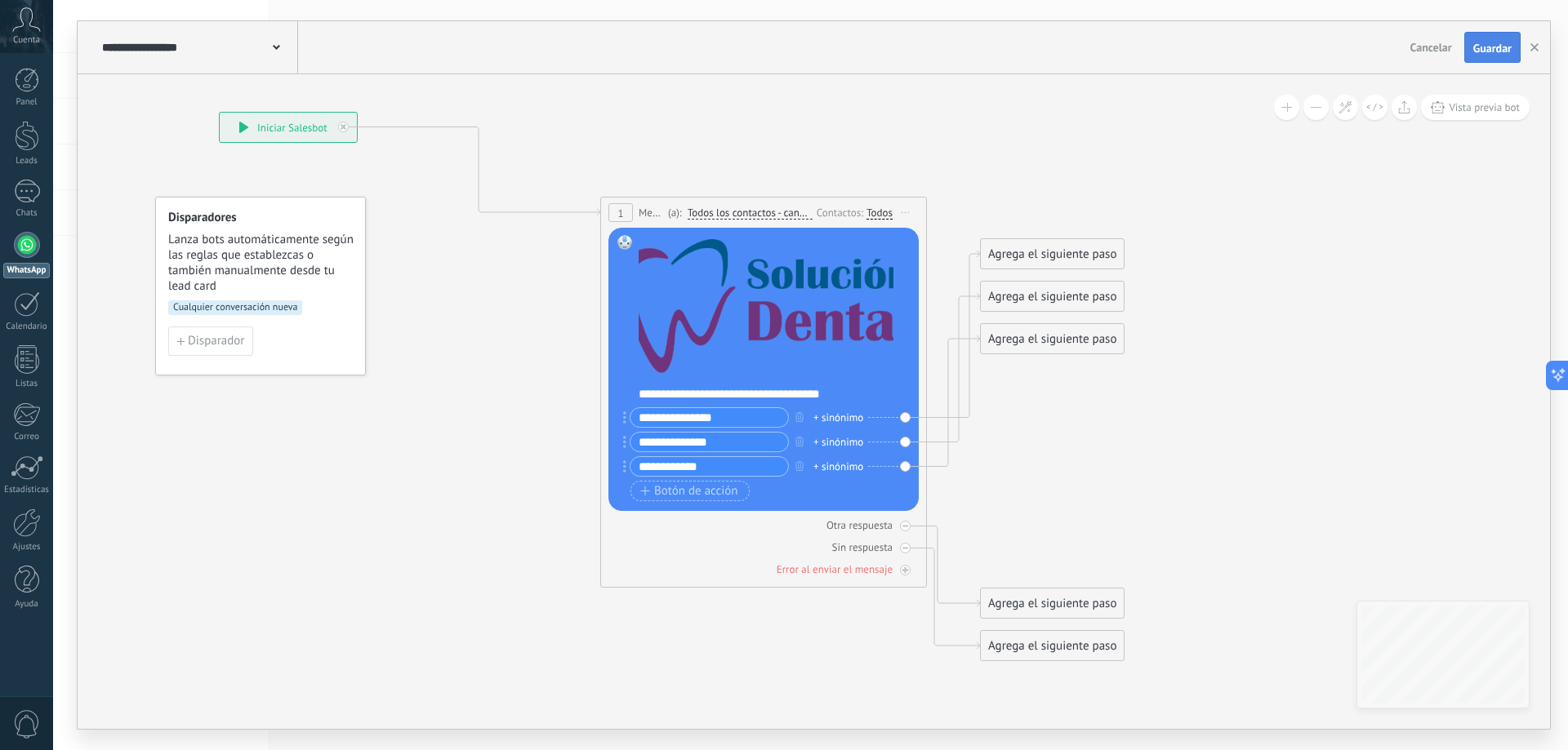
click at [1504, 52] on span "Guardar" at bounding box center [1492, 48] width 39 height 12
click at [1417, 54] on button "Cancelar" at bounding box center [1431, 47] width 55 height 24
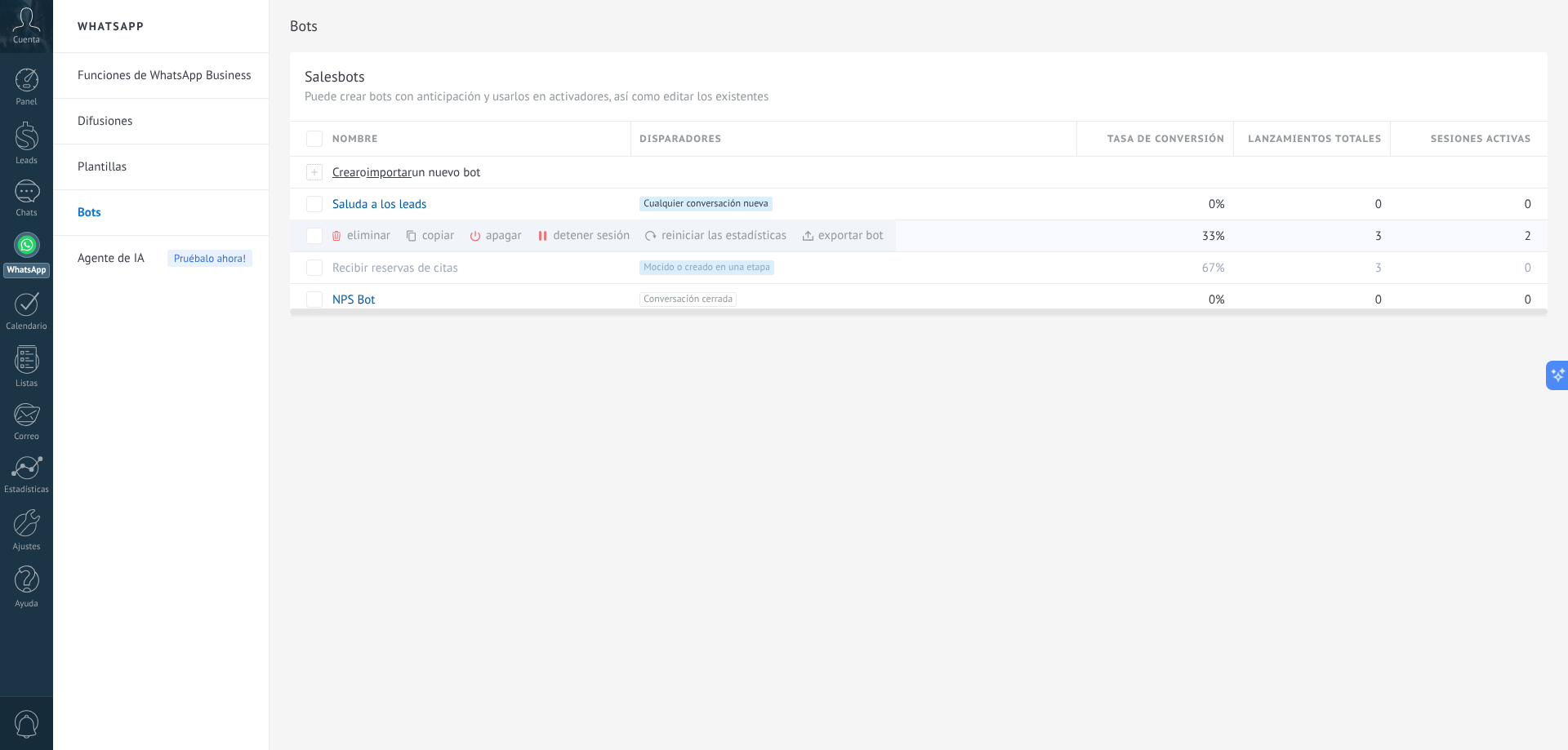
click at [500, 245] on div "apagar màs" at bounding box center [523, 236] width 109 height 32
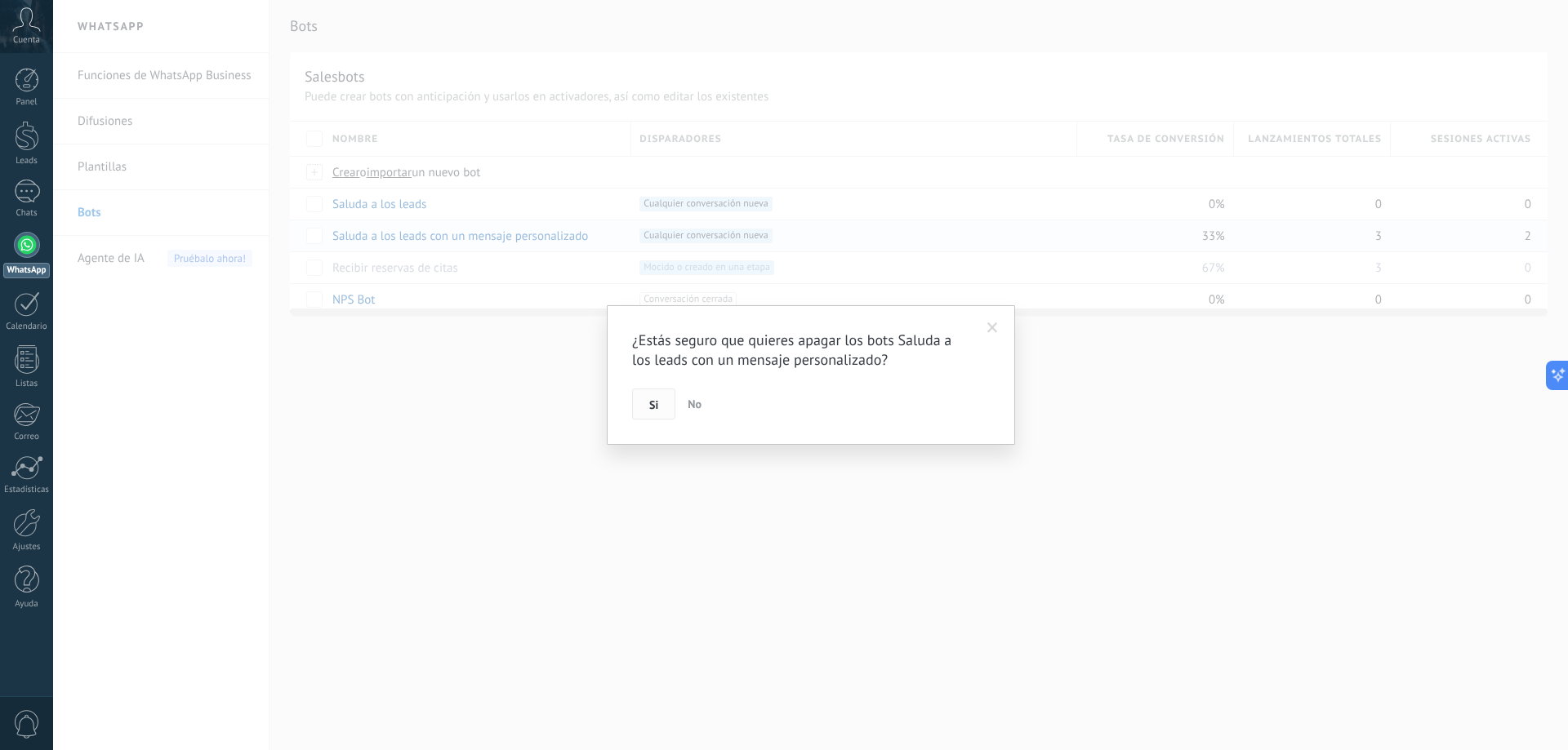
click at [667, 407] on button "Si" at bounding box center [653, 404] width 43 height 31
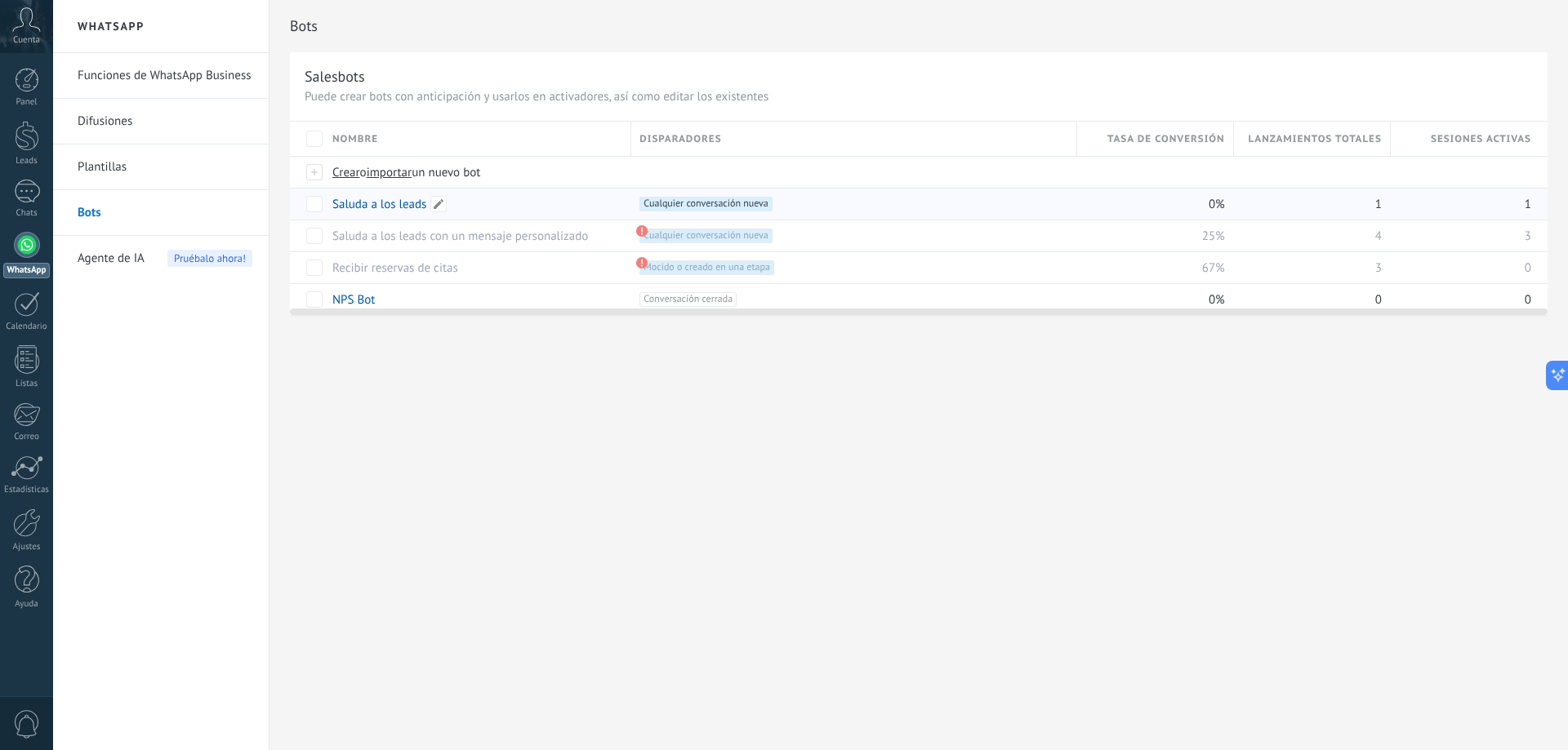
click at [392, 203] on link "Saluda a los leads" at bounding box center [380, 205] width 94 height 15
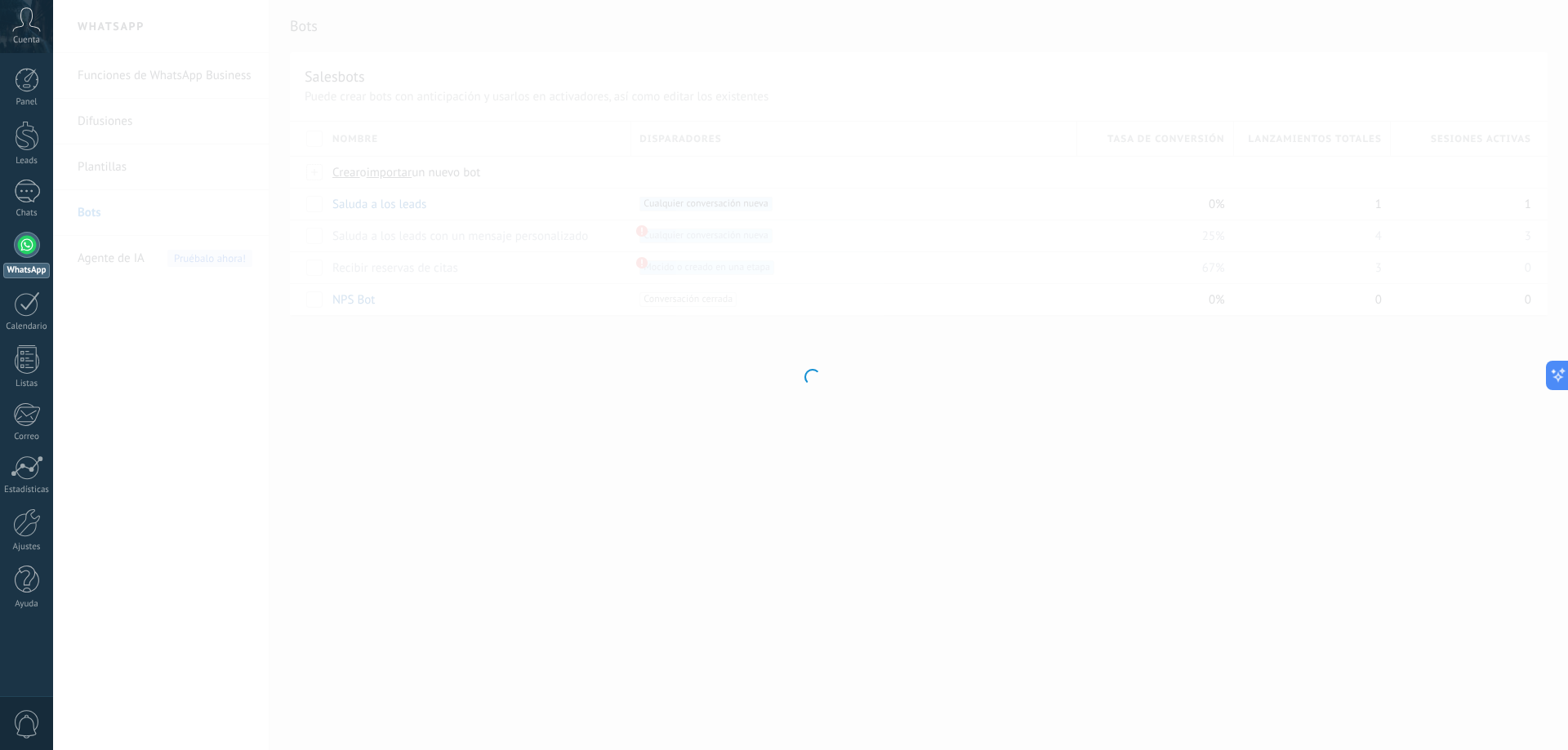
type input "**********"
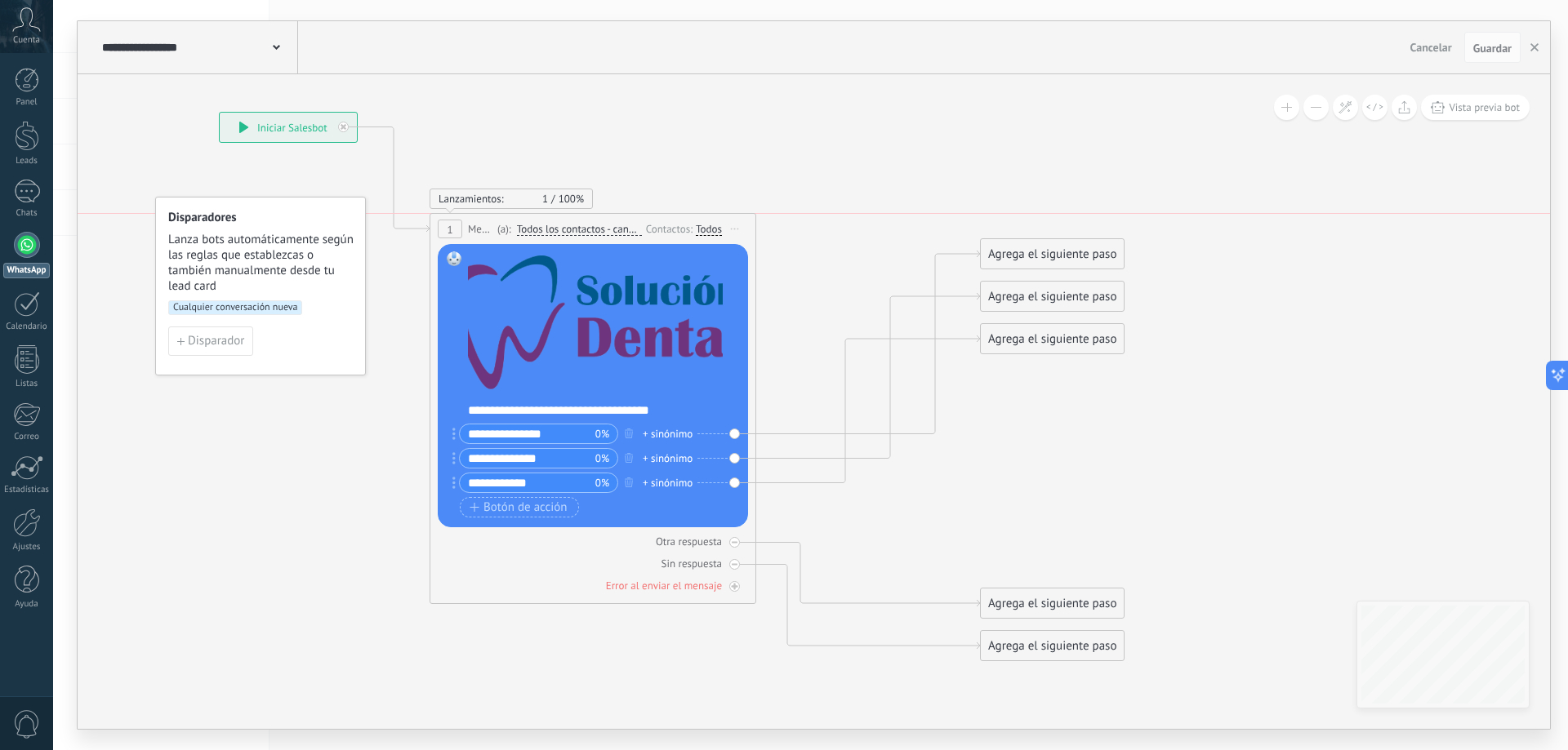
drag, startPoint x: 910, startPoint y: 203, endPoint x: 740, endPoint y: 216, distance: 170.5
click at [740, 216] on div "1 Mensaje ******* (a): Todos los contactos - canales seleccionados Todos los co…" at bounding box center [593, 229] width 325 height 30
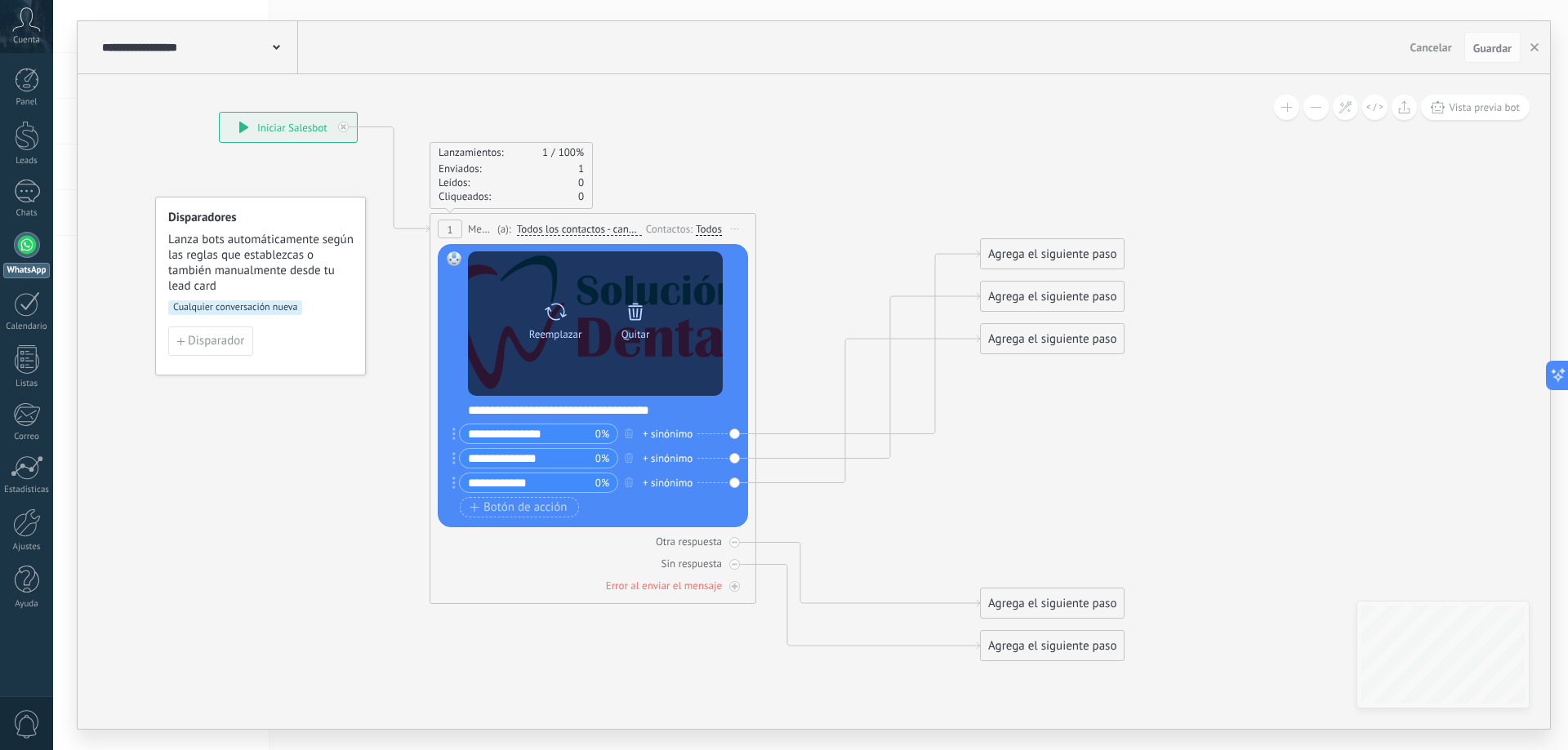
click at [637, 311] on icon at bounding box center [635, 311] width 14 height 17
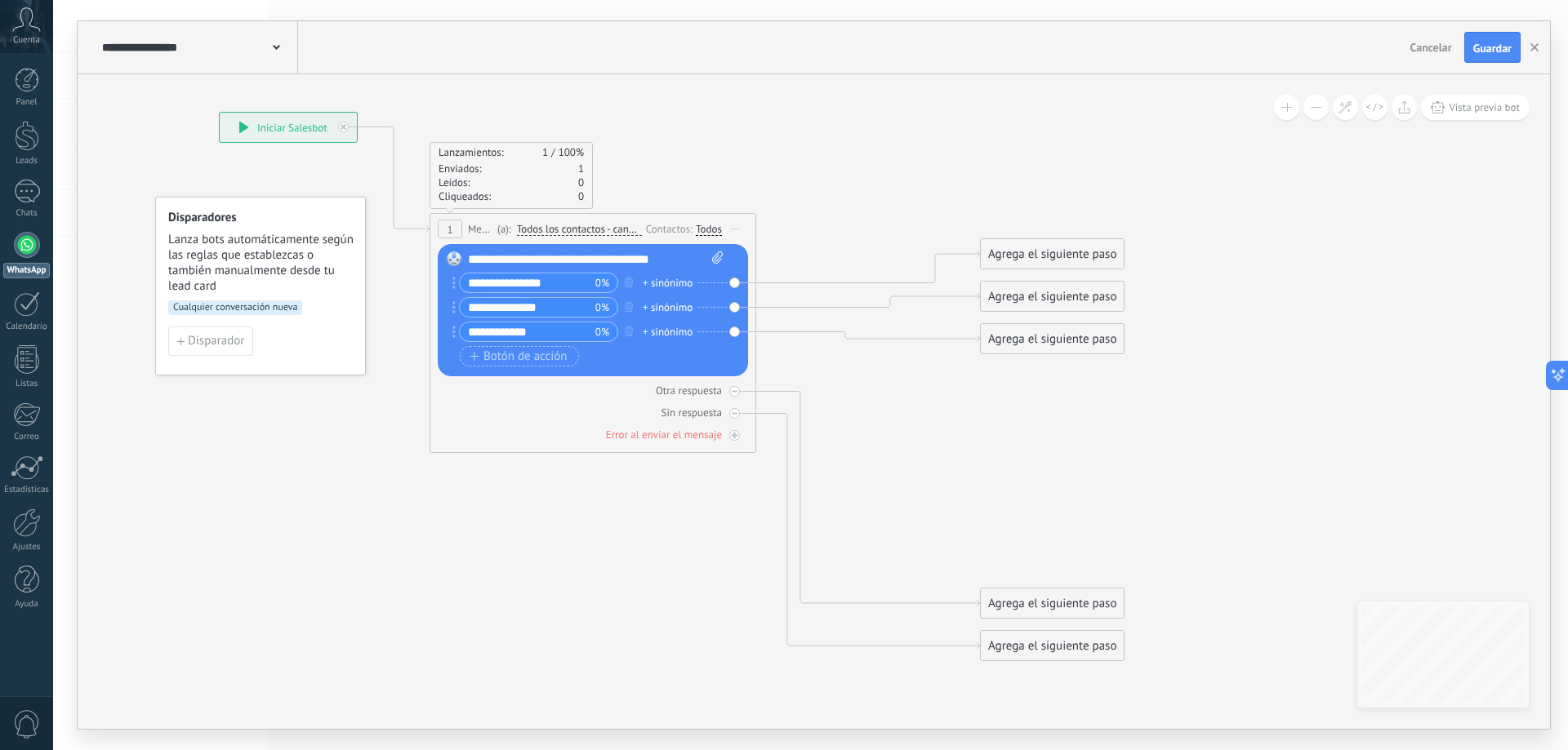
click at [715, 255] on icon at bounding box center [717, 258] width 11 height 13
click input "Subir" at bounding box center [0, 0] width 0 height 0
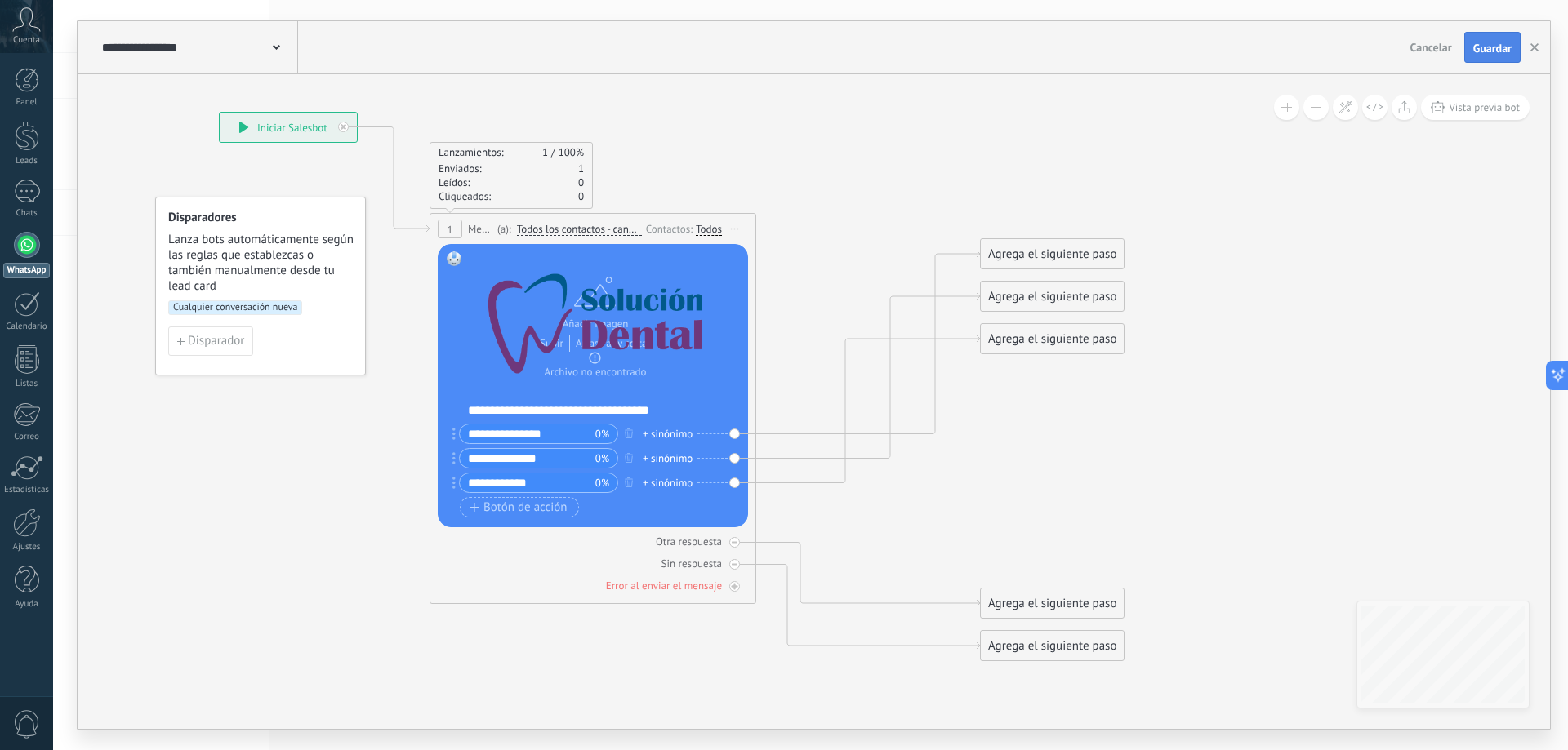
click at [1500, 46] on span "Guardar" at bounding box center [1492, 48] width 39 height 12
click at [575, 434] on input "**********" at bounding box center [527, 434] width 136 height 19
click at [547, 438] on input "**********" at bounding box center [527, 434] width 136 height 19
click at [556, 439] on input "**********" at bounding box center [527, 434] width 136 height 19
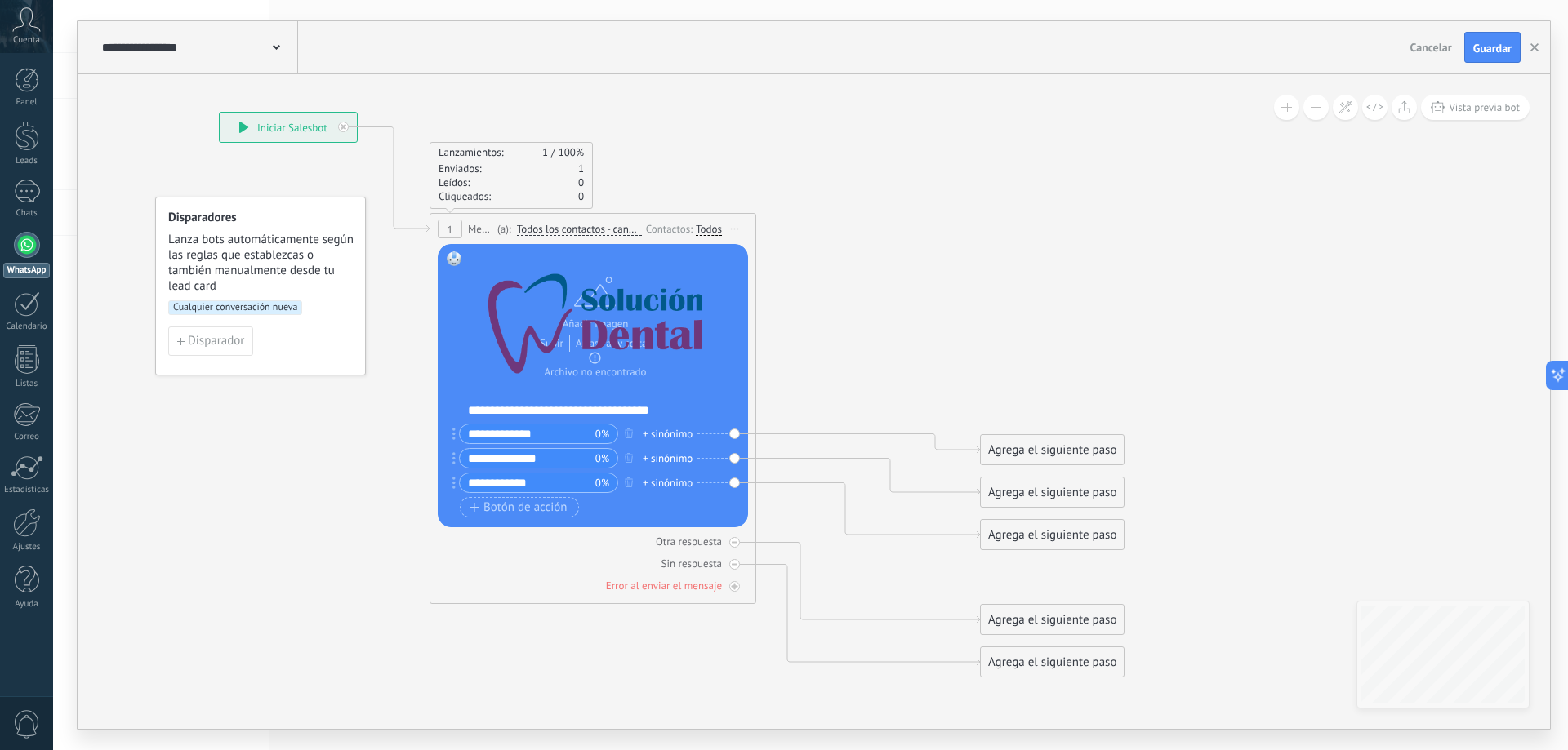
click at [547, 434] on input "**********" at bounding box center [527, 434] width 136 height 19
type input "**********"
click at [903, 392] on icon at bounding box center [643, 386] width 1667 height 1365
drag, startPoint x: 1043, startPoint y: 444, endPoint x: 1021, endPoint y: 189, distance: 255.9
click at [1021, 189] on div "Agrega el siguiente paso" at bounding box center [1030, 196] width 143 height 27
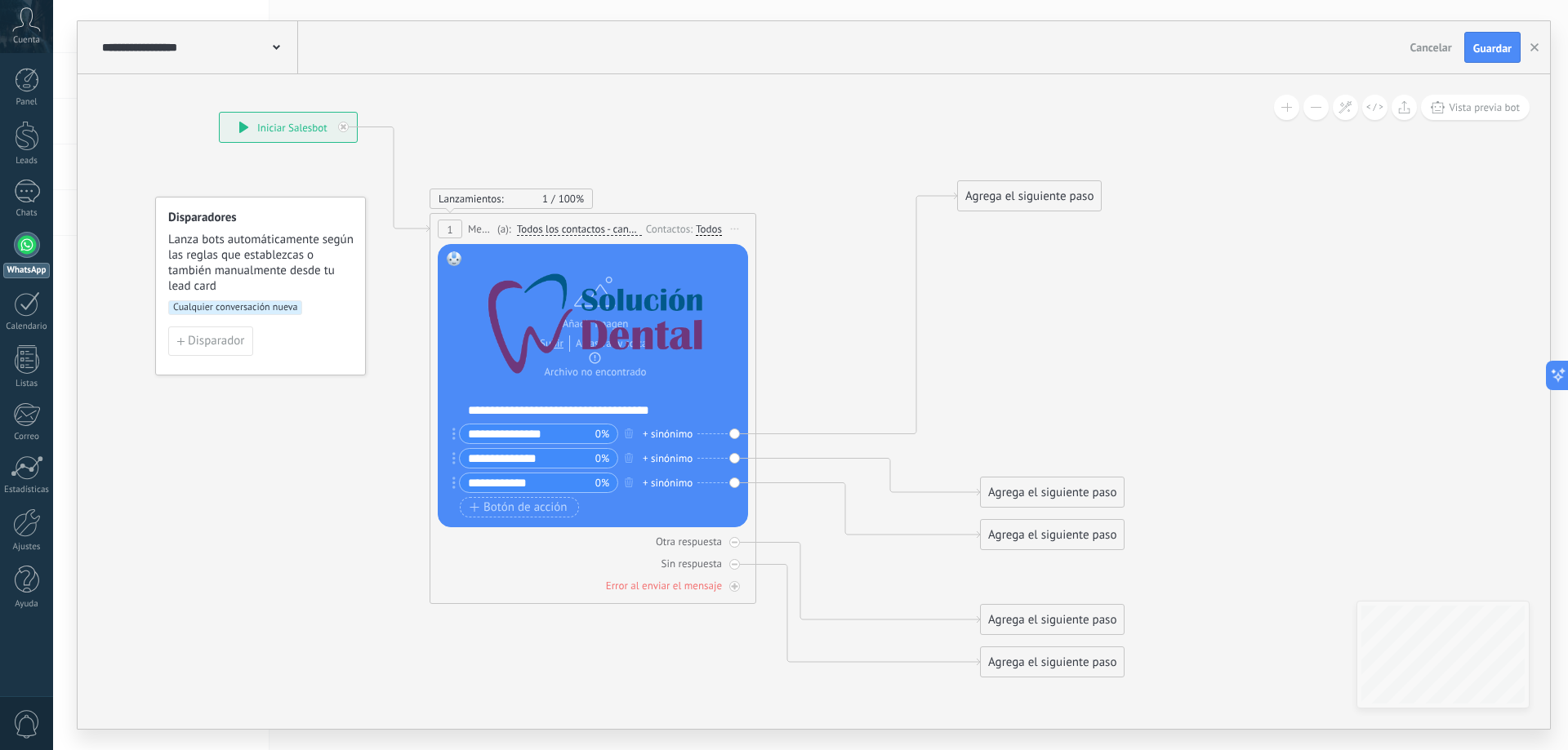
click at [1021, 189] on div "Agrega el siguiente paso" at bounding box center [1030, 196] width 143 height 27
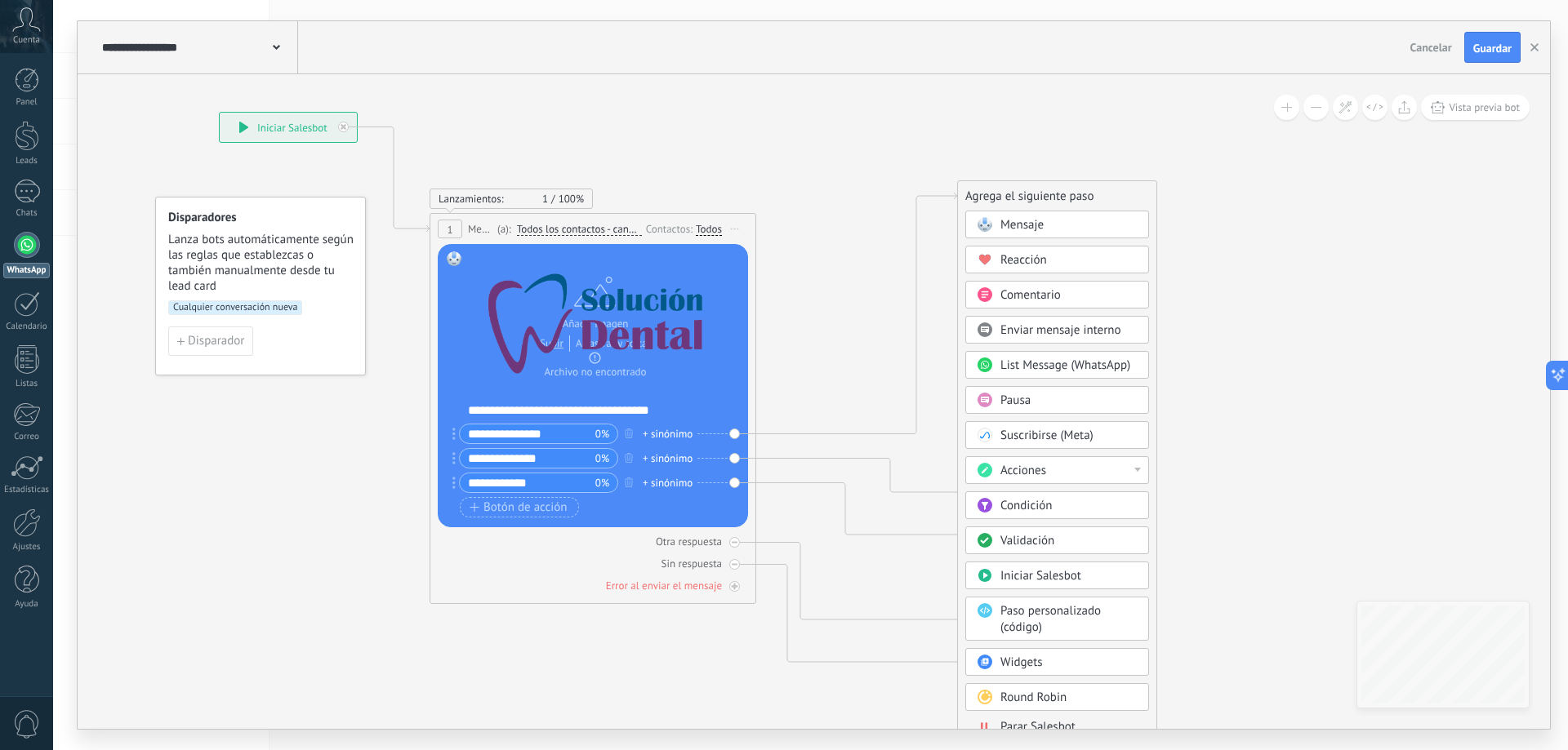
click at [1076, 366] on span "List Message (WhatsApp)" at bounding box center [1065, 365] width 130 height 15
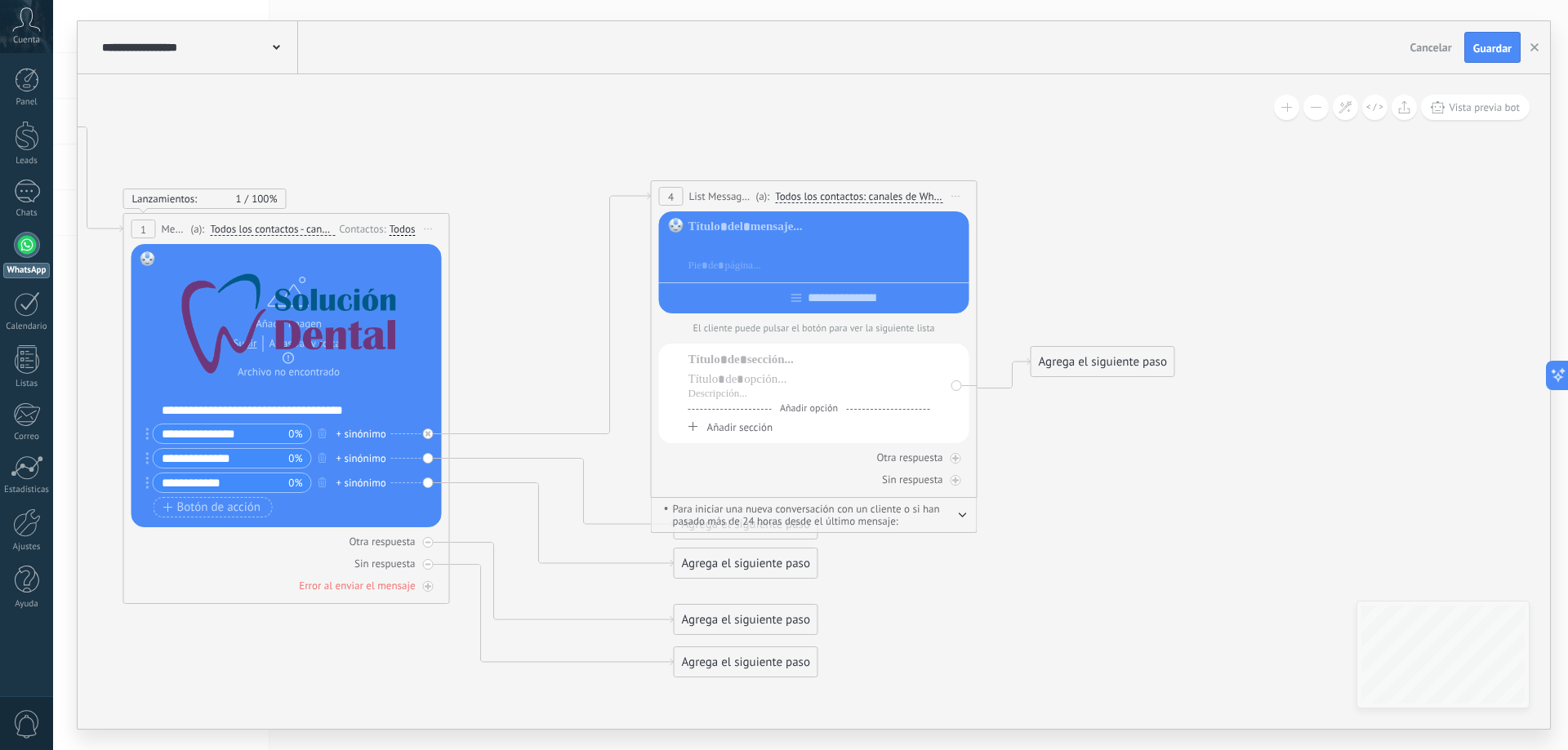
click at [803, 249] on div at bounding box center [826, 246] width 275 height 16
click at [786, 225] on div at bounding box center [826, 226] width 275 height 16
click at [771, 295] on div at bounding box center [814, 295] width 311 height 25
click at [772, 257] on div "**********" at bounding box center [826, 247] width 275 height 56
click at [731, 243] on div at bounding box center [826, 246] width 275 height 16
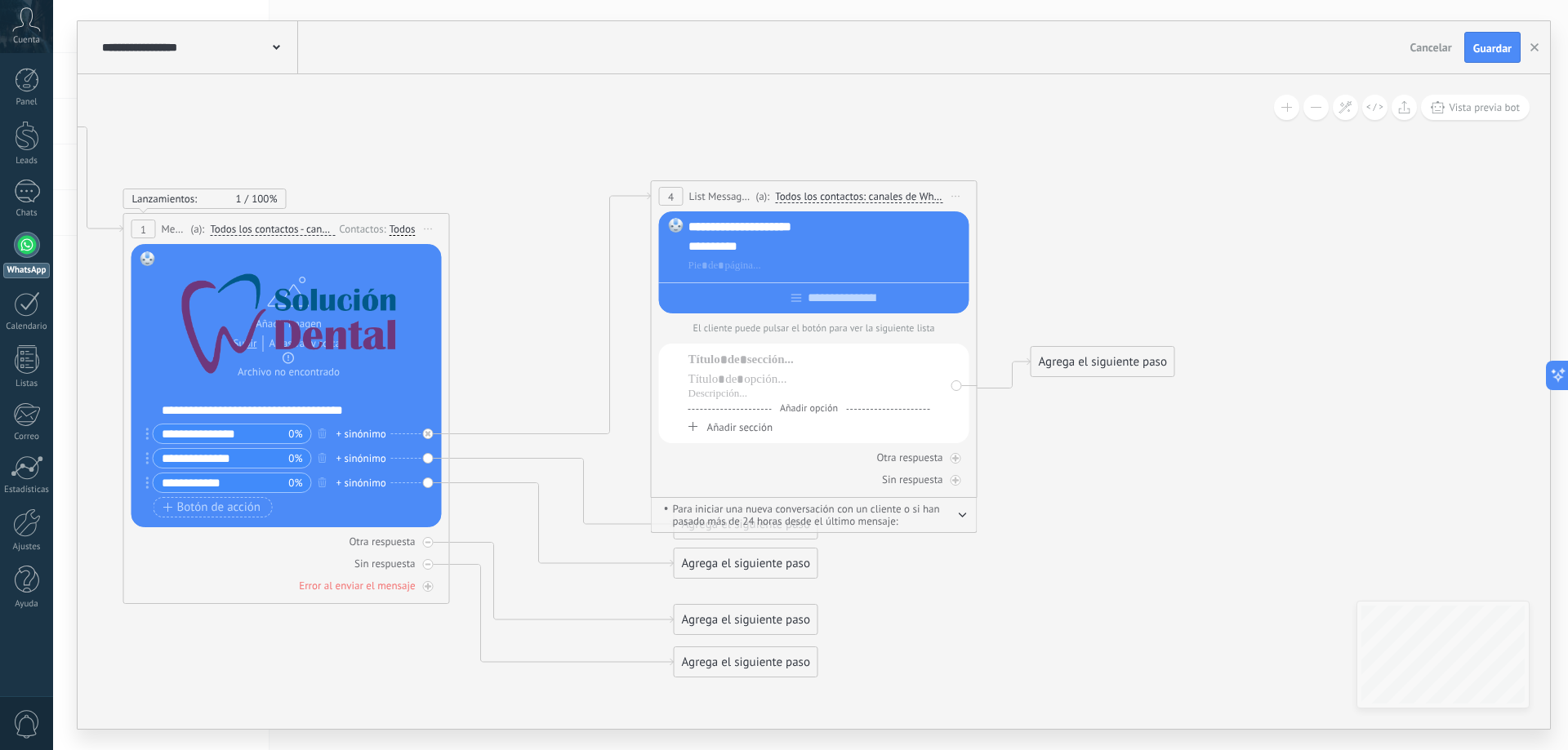
drag, startPoint x: 717, startPoint y: 251, endPoint x: 737, endPoint y: 270, distance: 27.6
click at [722, 256] on div "**********" at bounding box center [826, 247] width 275 height 56
click at [734, 269] on div at bounding box center [826, 265] width 275 height 16
click at [816, 302] on input "text" at bounding box center [841, 298] width 80 height 13
type input "*********"
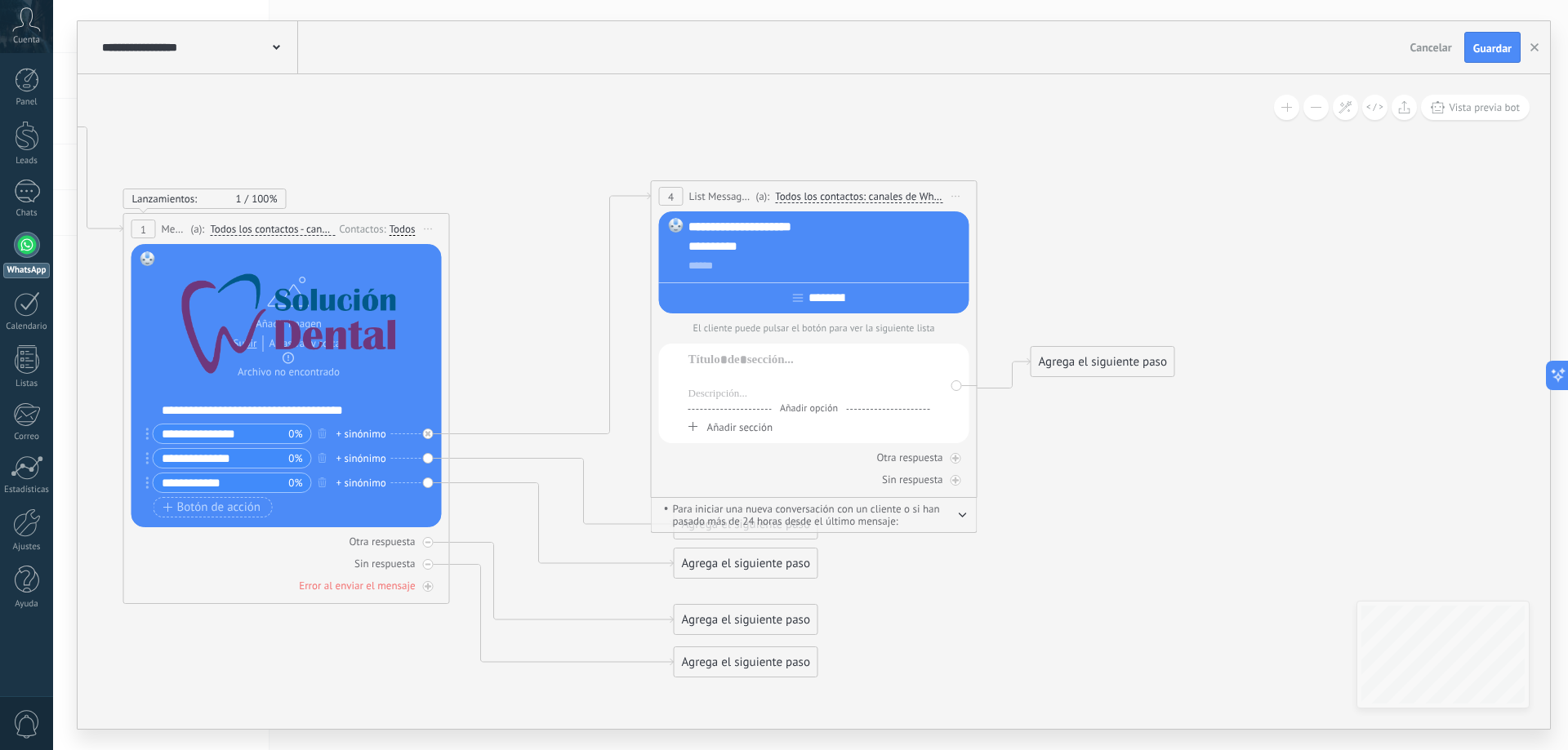
click at [718, 374] on div at bounding box center [809, 379] width 242 height 16
click at [866, 400] on div at bounding box center [809, 395] width 242 height 13
drag, startPoint x: 763, startPoint y: 379, endPoint x: 767, endPoint y: 362, distance: 17.5
click at [765, 375] on div at bounding box center [809, 379] width 242 height 16
click at [769, 356] on div at bounding box center [809, 359] width 242 height 16
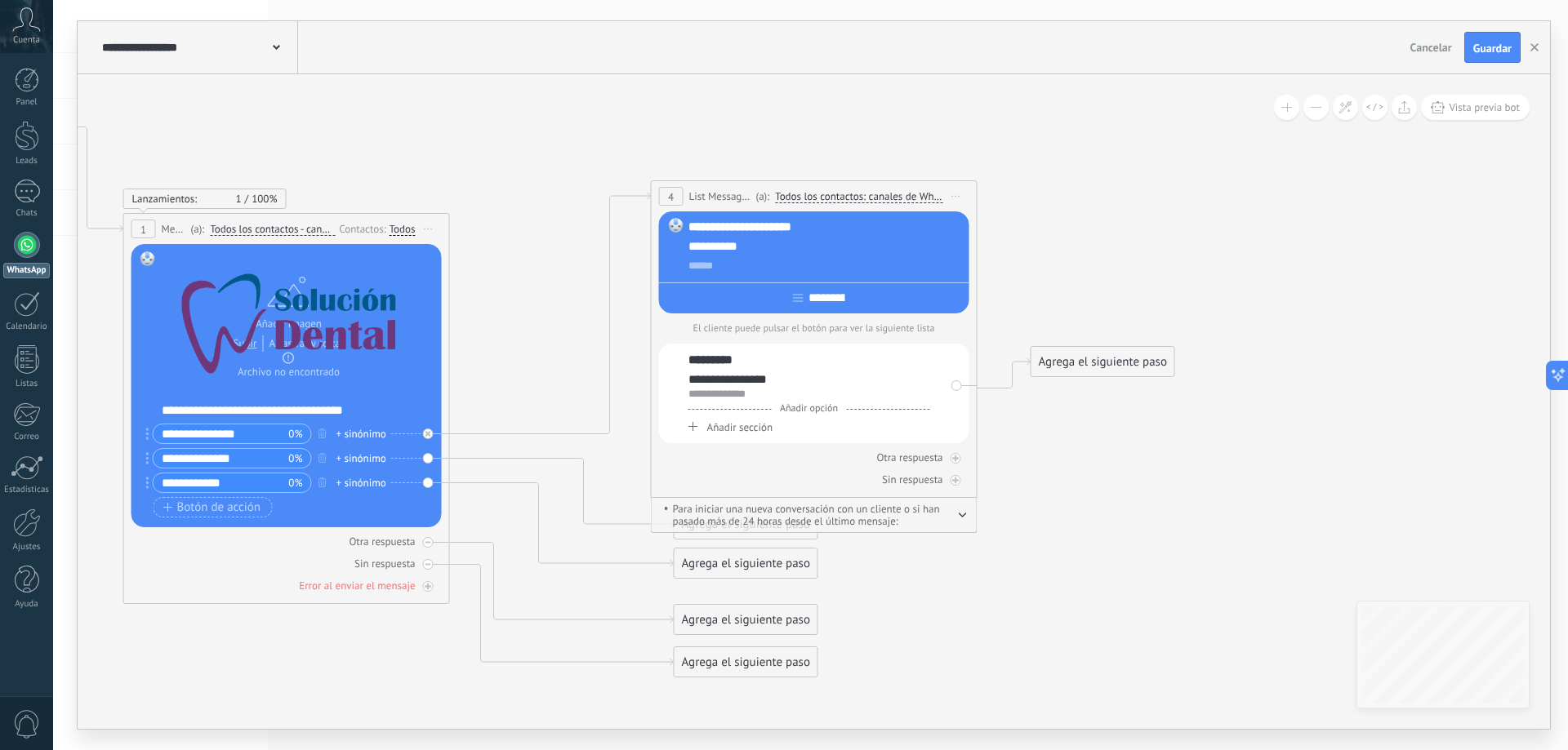
click at [745, 395] on div "**********" at bounding box center [809, 395] width 242 height 13
click at [728, 409] on div "Añadir opción" at bounding box center [809, 412] width 242 height 6
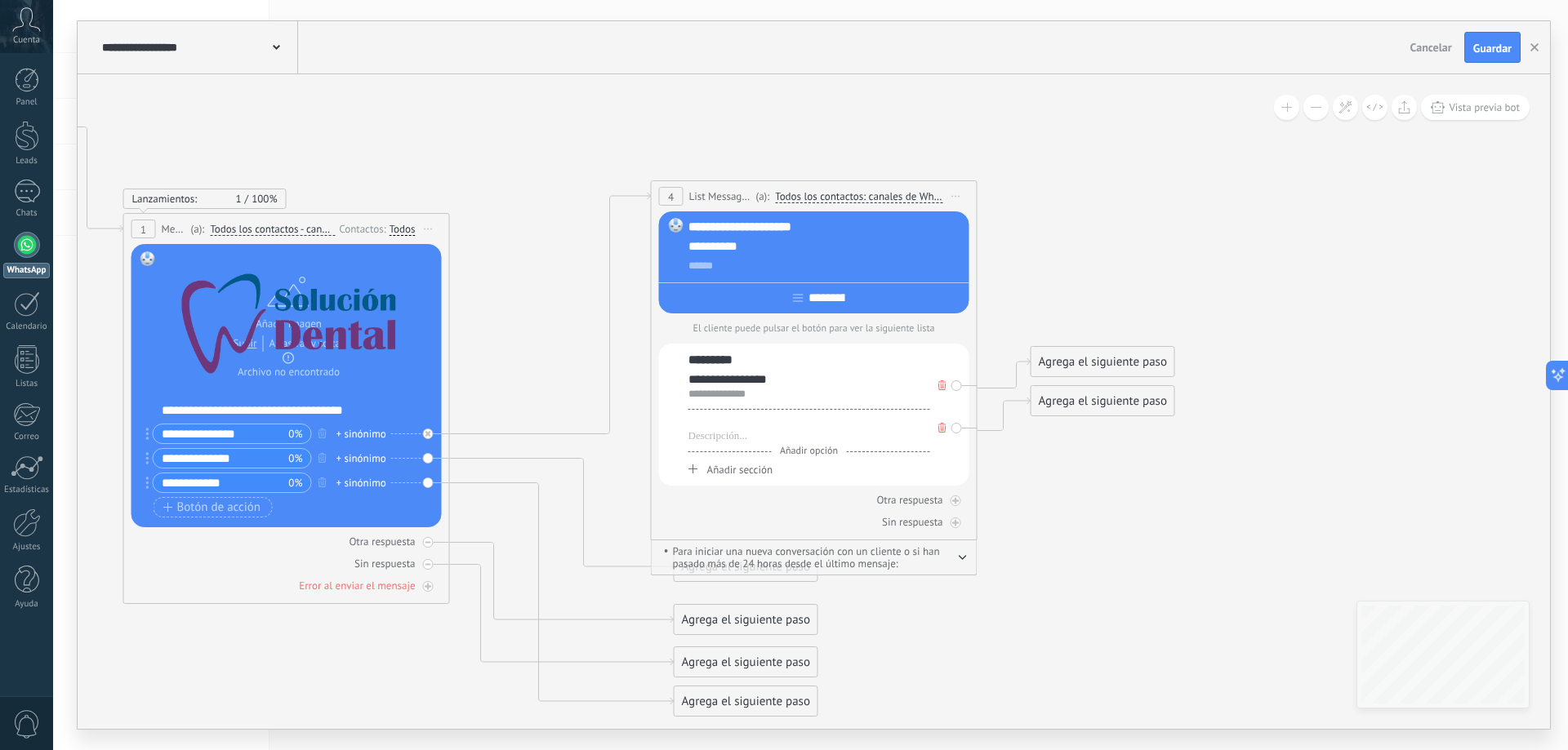
click at [734, 428] on div at bounding box center [809, 422] width 242 height 16
click at [872, 451] on div "Añadir opción" at bounding box center [809, 454] width 242 height 6
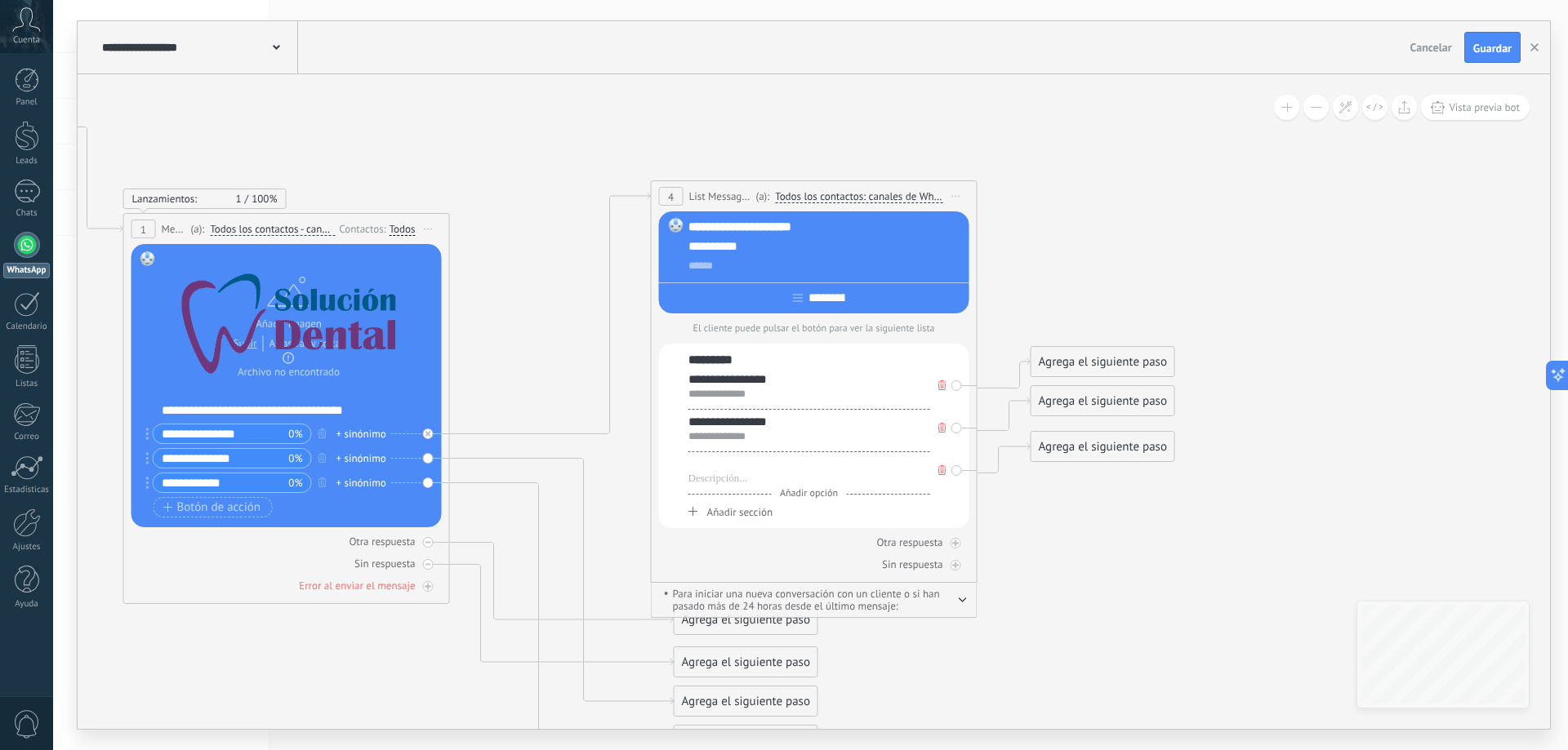
click at [755, 459] on div at bounding box center [809, 464] width 242 height 16
click at [1027, 538] on icon at bounding box center [515, 434] width 2024 height 1460
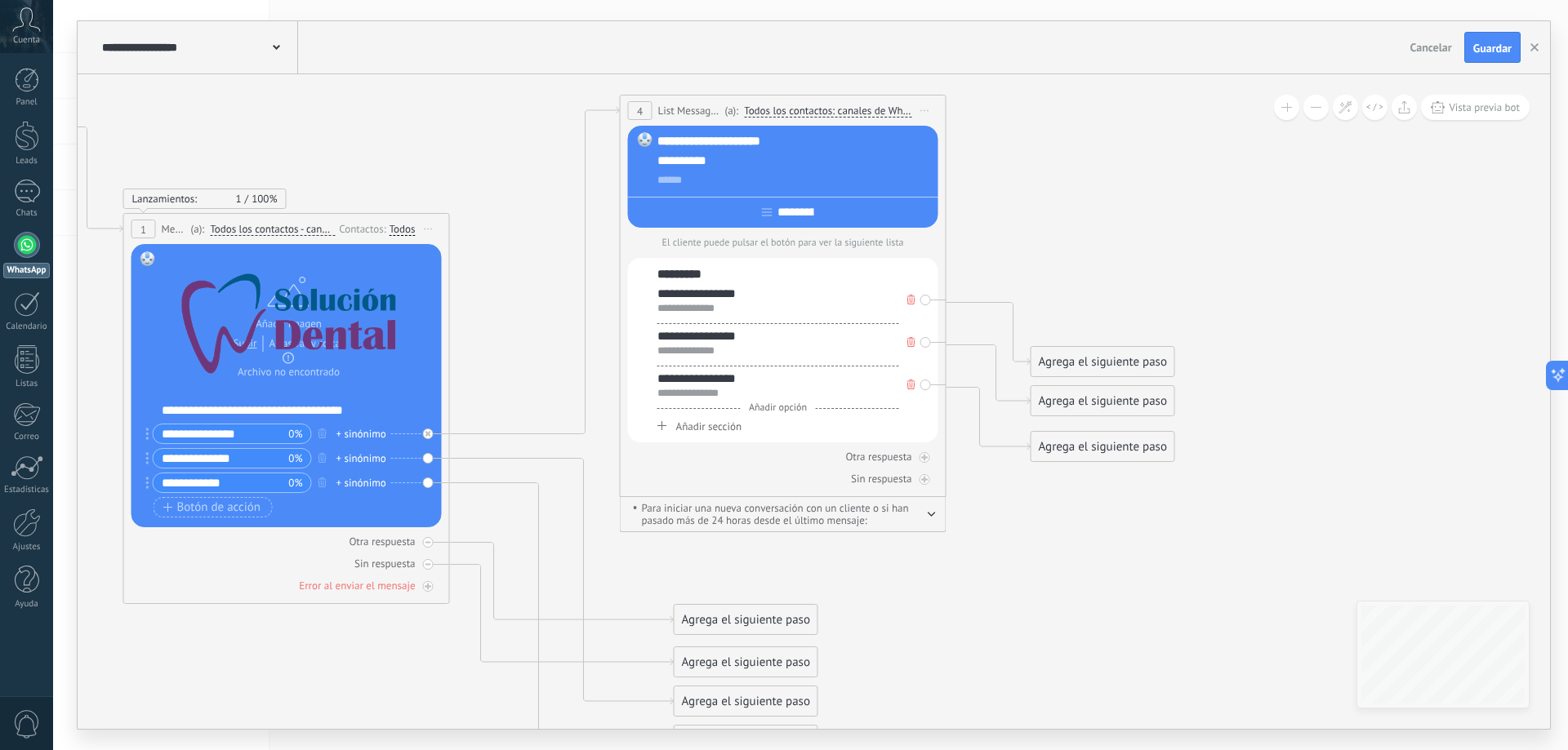
drag, startPoint x: 744, startPoint y: 195, endPoint x: 712, endPoint y: 109, distance: 91.8
click at [712, 109] on span "List Message (WhatsApp)" at bounding box center [690, 110] width 63 height 15
click at [931, 516] on icon "button" at bounding box center [931, 514] width 8 height 5
click at [932, 513] on icon "button" at bounding box center [931, 512] width 8 height 5
click at [1464, 112] on span "Vista previa bot" at bounding box center [1484, 107] width 71 height 13
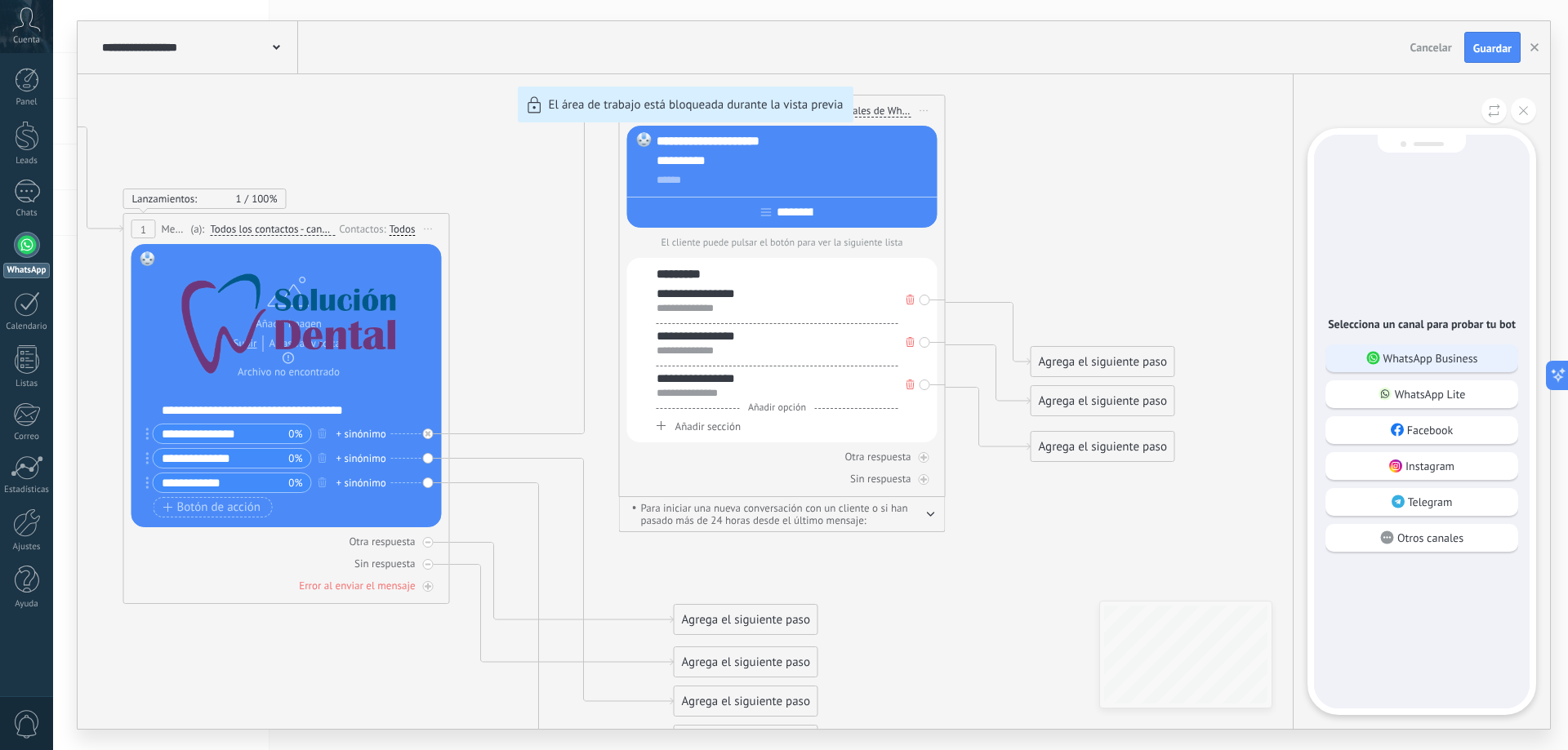
click at [1395, 354] on p "WhatsApp Business" at bounding box center [1431, 358] width 94 height 14
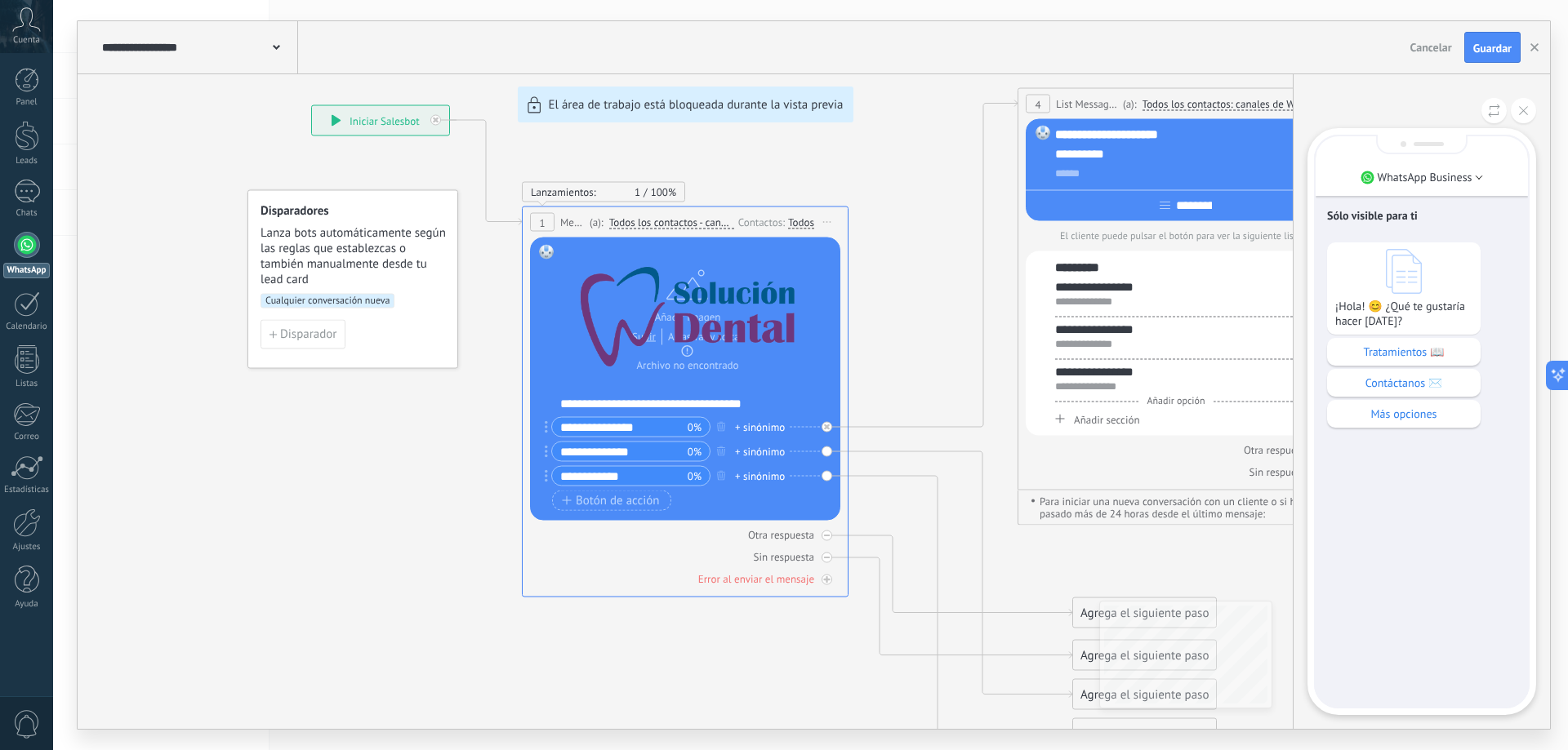
drag, startPoint x: 1202, startPoint y: 433, endPoint x: 988, endPoint y: 336, distance: 235.0
click at [988, 336] on div "**********" at bounding box center [813, 375] width 1472 height 708
click at [1416, 359] on p "Tratamientos 📖" at bounding box center [1404, 351] width 137 height 14
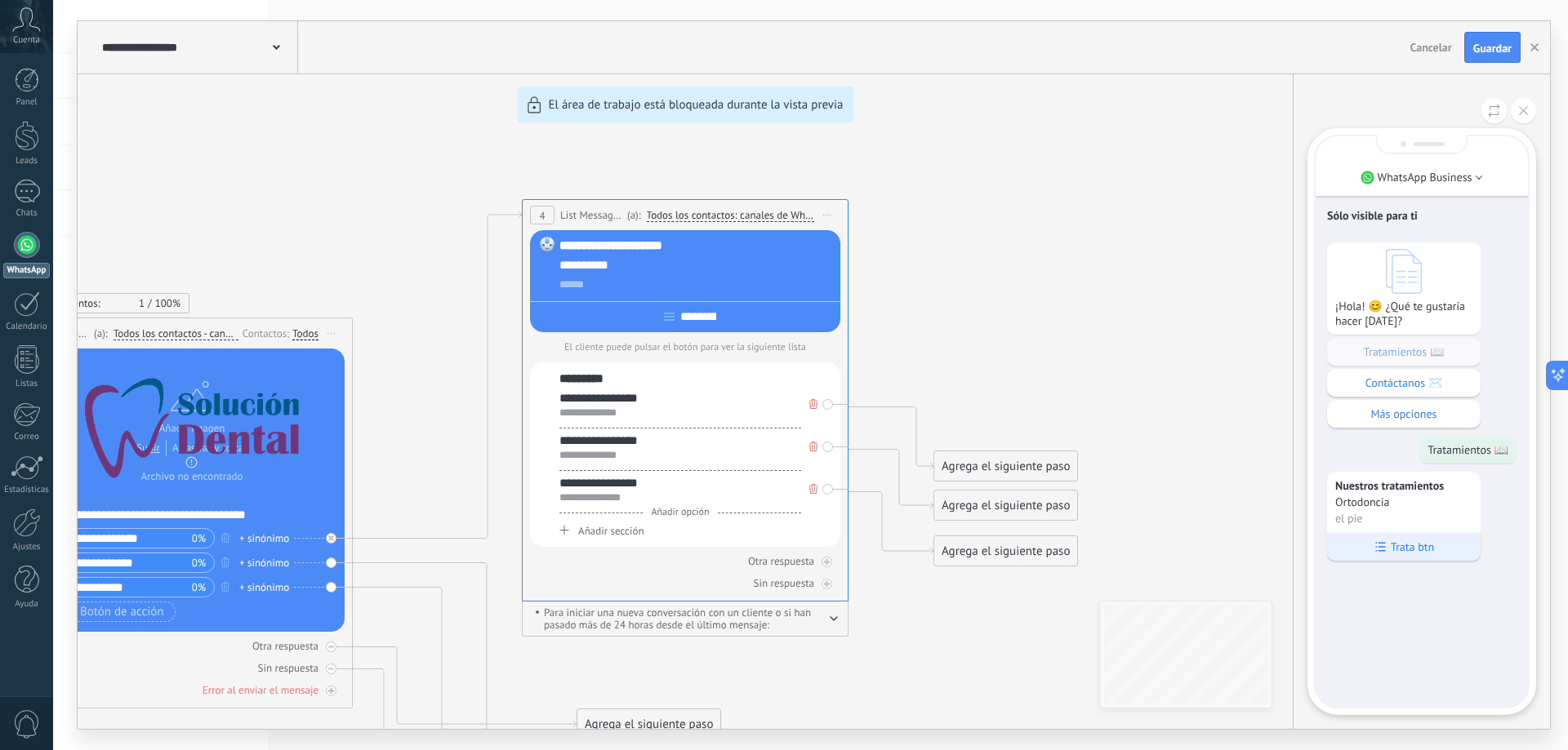
click at [1389, 551] on div "Trata btn" at bounding box center [1404, 546] width 153 height 29
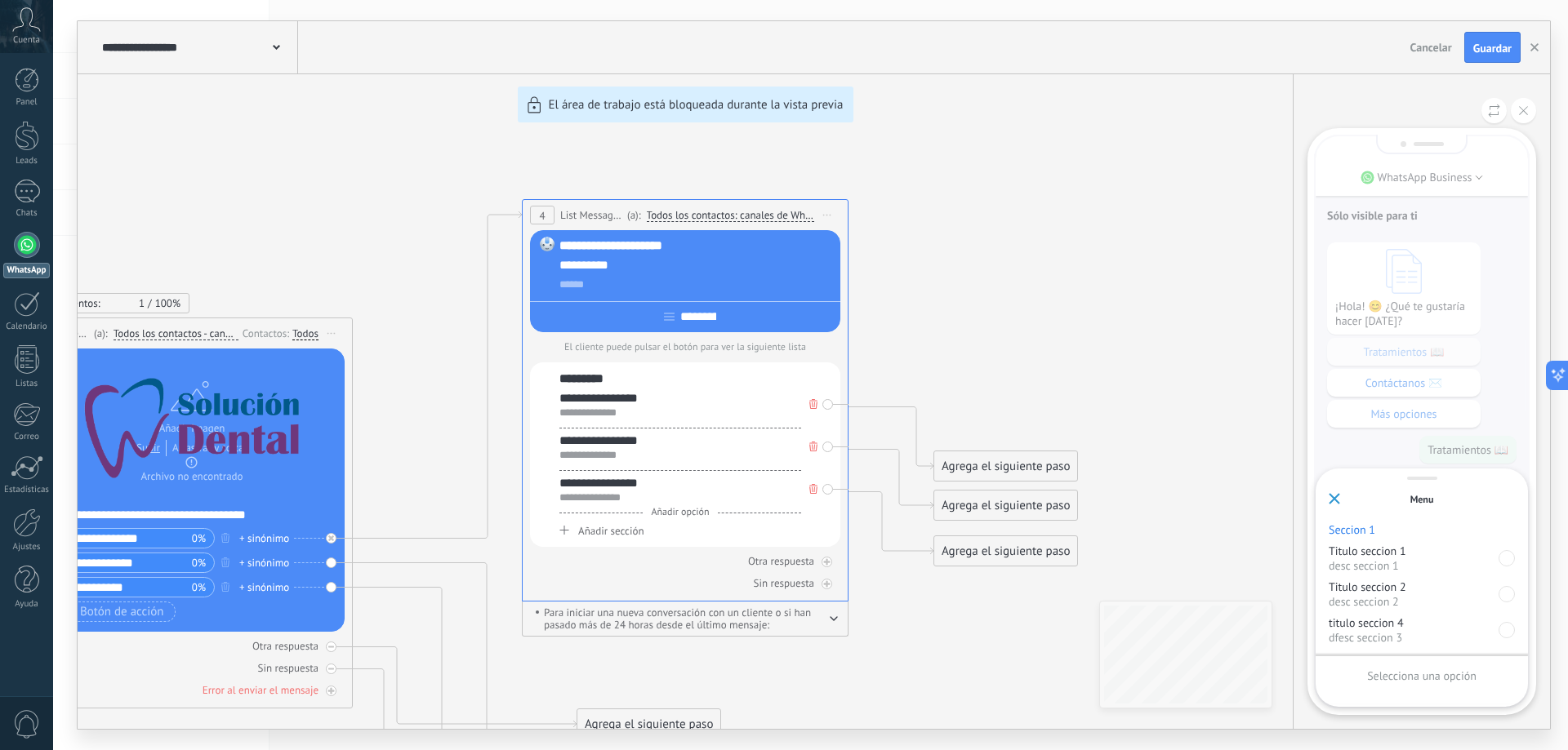
click at [1332, 500] on use at bounding box center [1335, 499] width 10 height 10
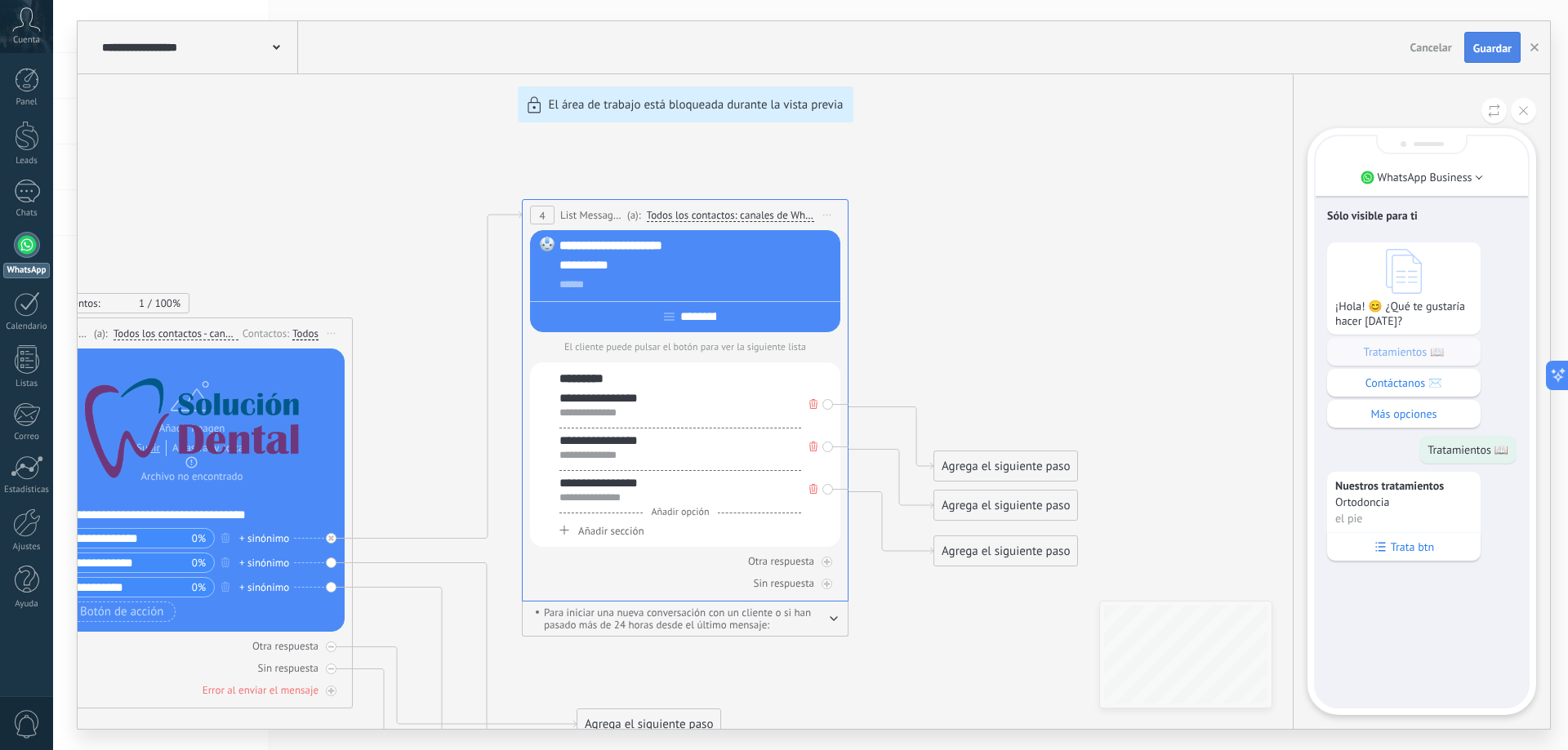
click at [1495, 51] on span "Guardar" at bounding box center [1492, 48] width 39 height 12
click at [253, 430] on div "**********" at bounding box center [813, 375] width 1472 height 708
drag, startPoint x: 1524, startPoint y: 116, endPoint x: 1476, endPoint y: 130, distance: 50.0
click at [1524, 115] on button at bounding box center [1523, 110] width 25 height 25
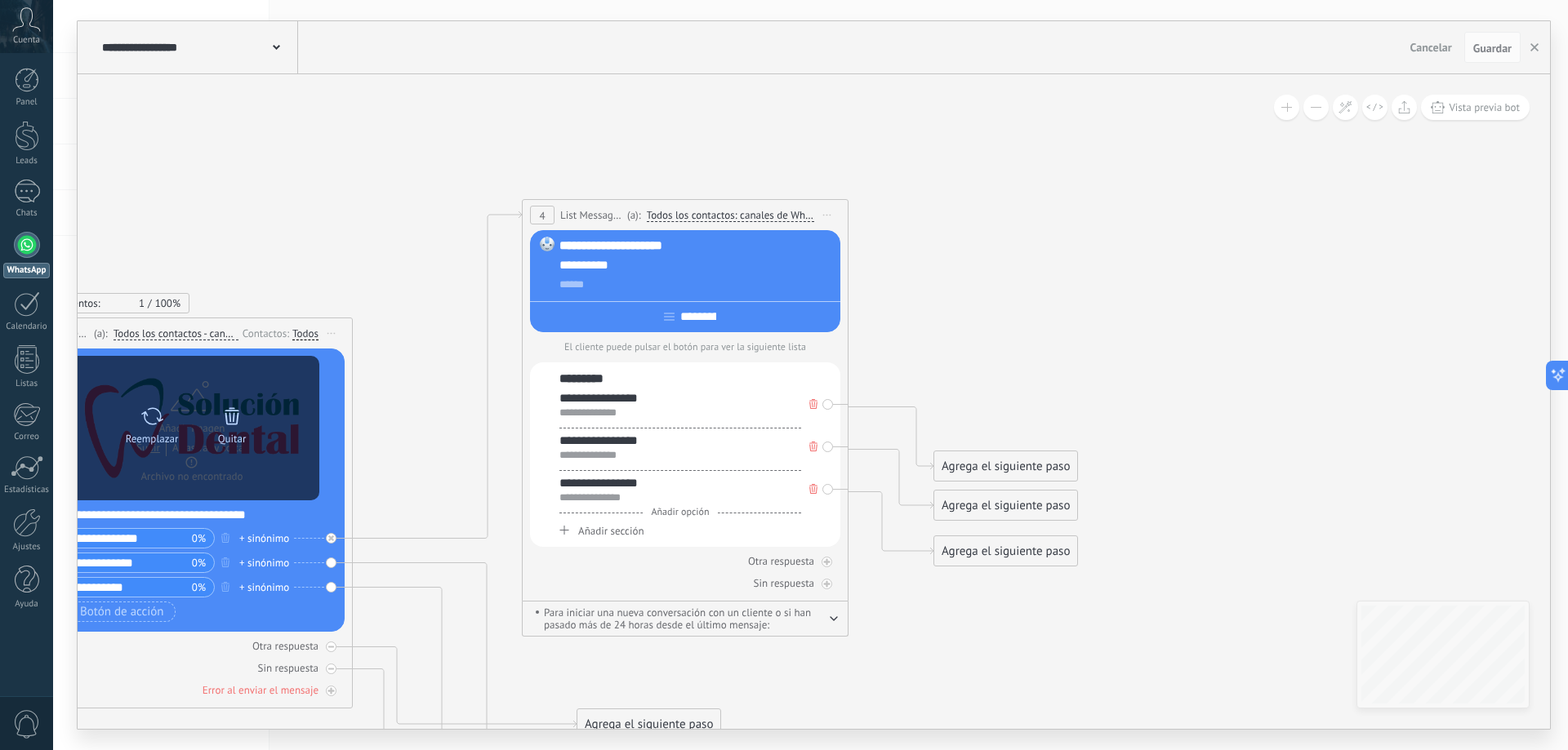
click at [242, 423] on icon at bounding box center [232, 416] width 23 height 23
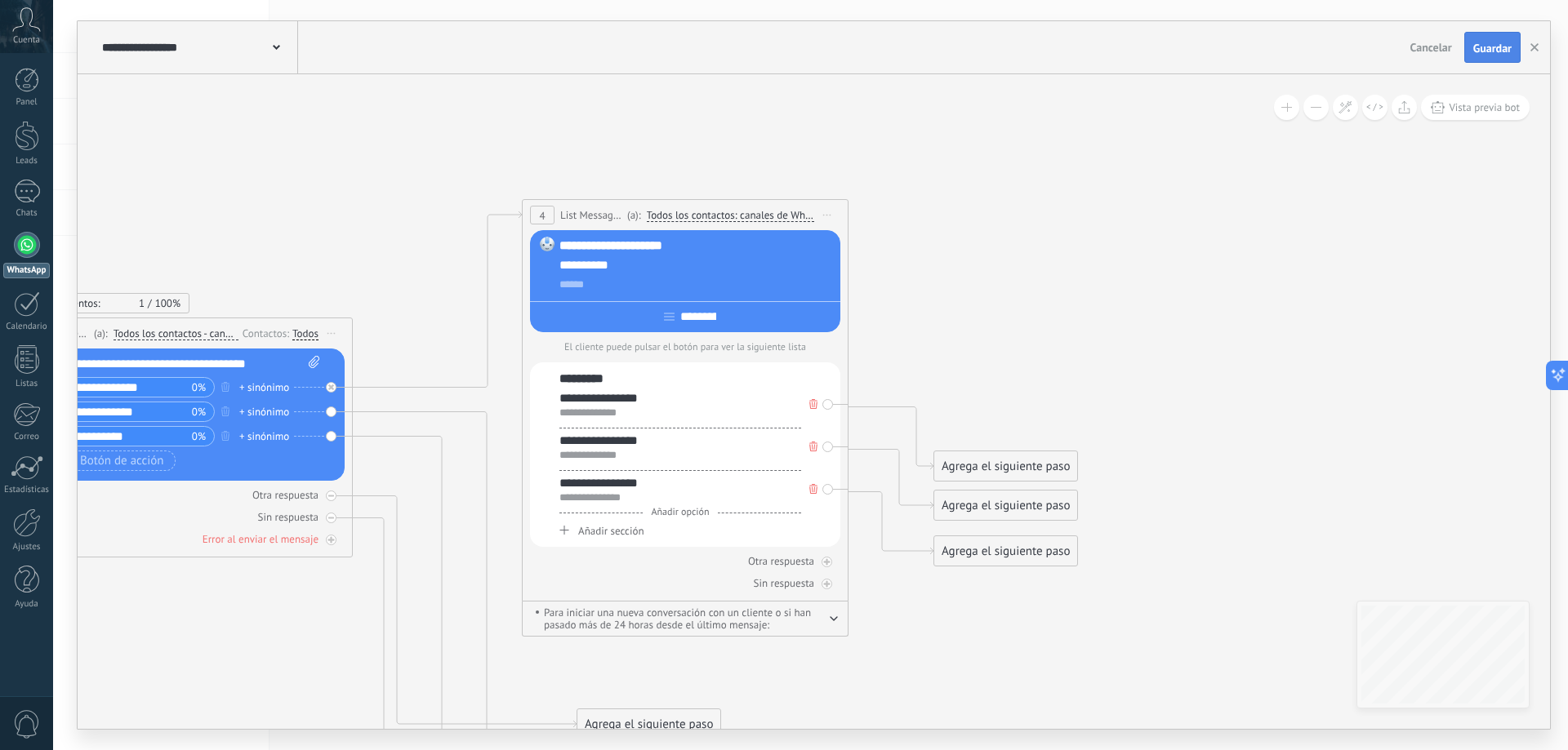
click at [1474, 51] on span "Guardar" at bounding box center [1492, 48] width 39 height 12
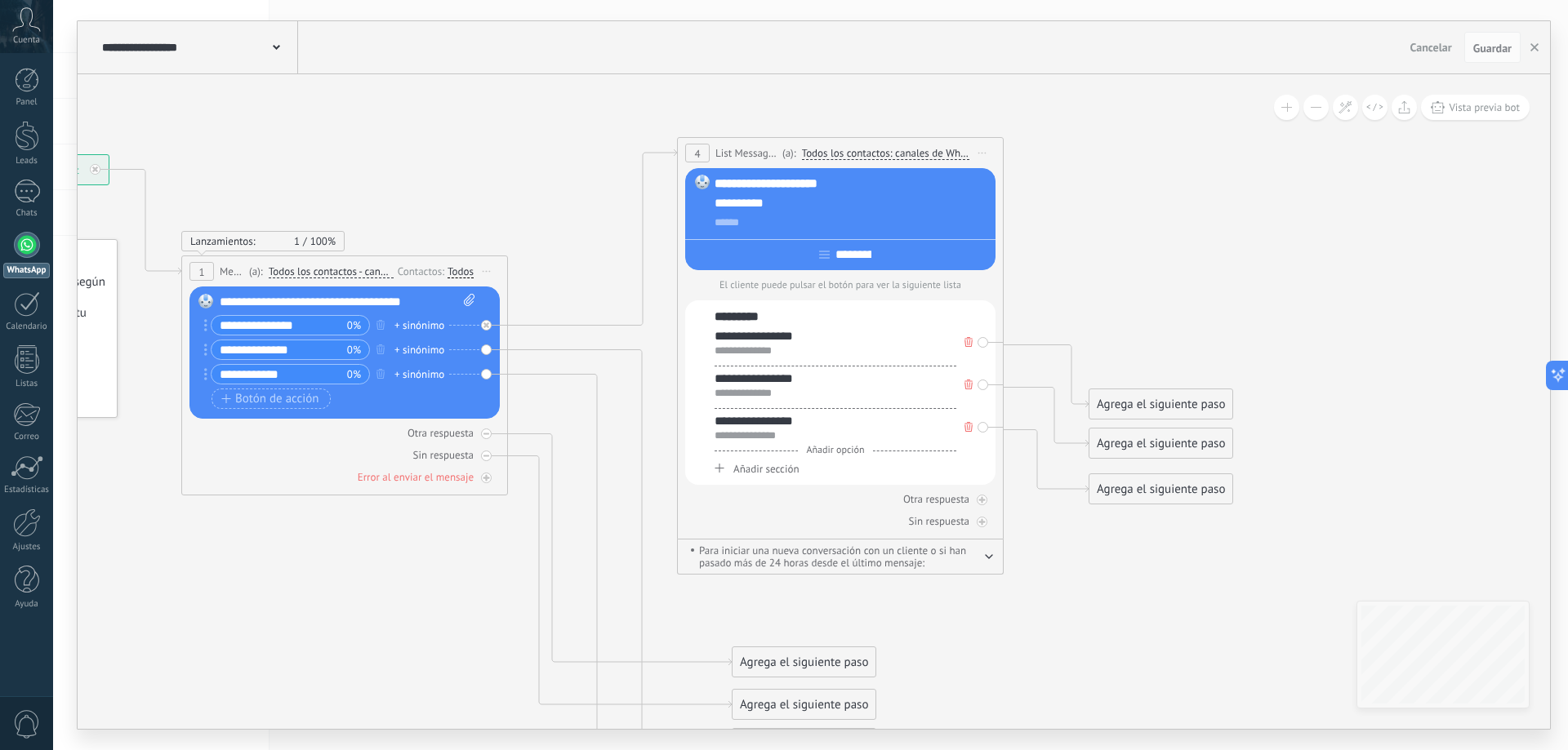
drag, startPoint x: 357, startPoint y: 221, endPoint x: 458, endPoint y: 187, distance: 106.6
click at [458, 187] on icon at bounding box center [573, 467] width 2024 height 1477
click at [819, 665] on div "Agrega el siguiente paso" at bounding box center [804, 662] width 143 height 27
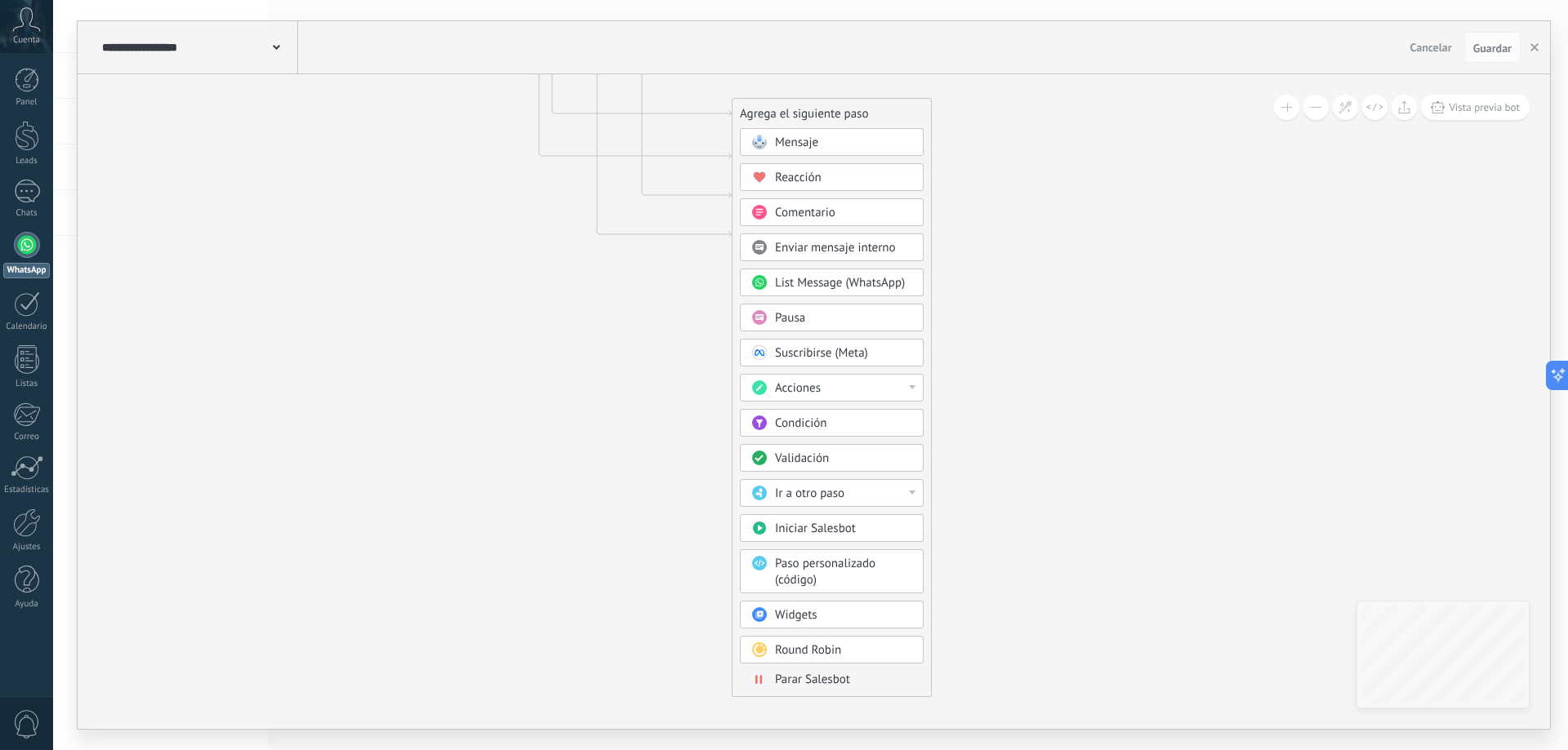
click at [914, 387] on div at bounding box center [912, 387] width 7 height 4
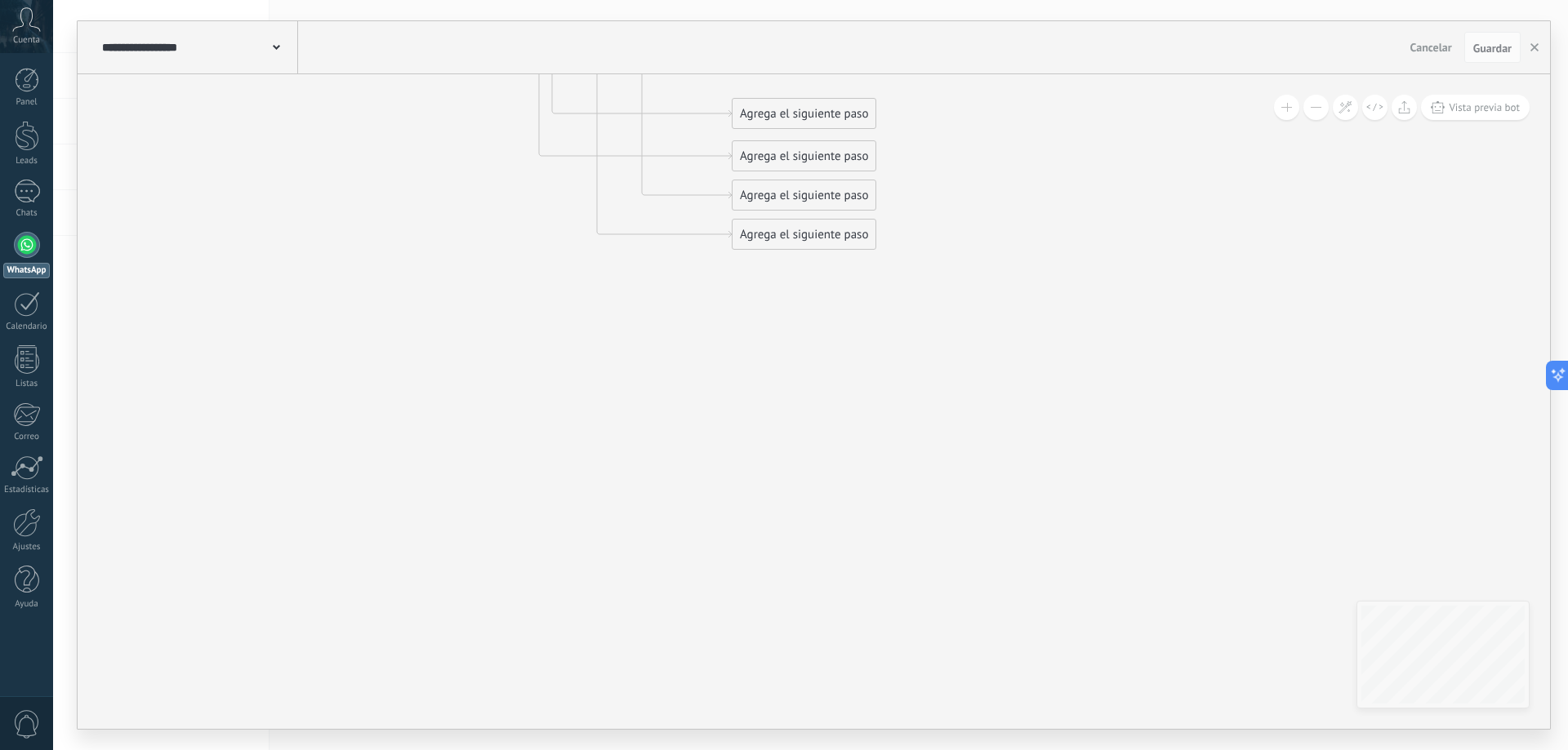
click at [824, 107] on div "Agrega el siguiente paso" at bounding box center [804, 114] width 143 height 27
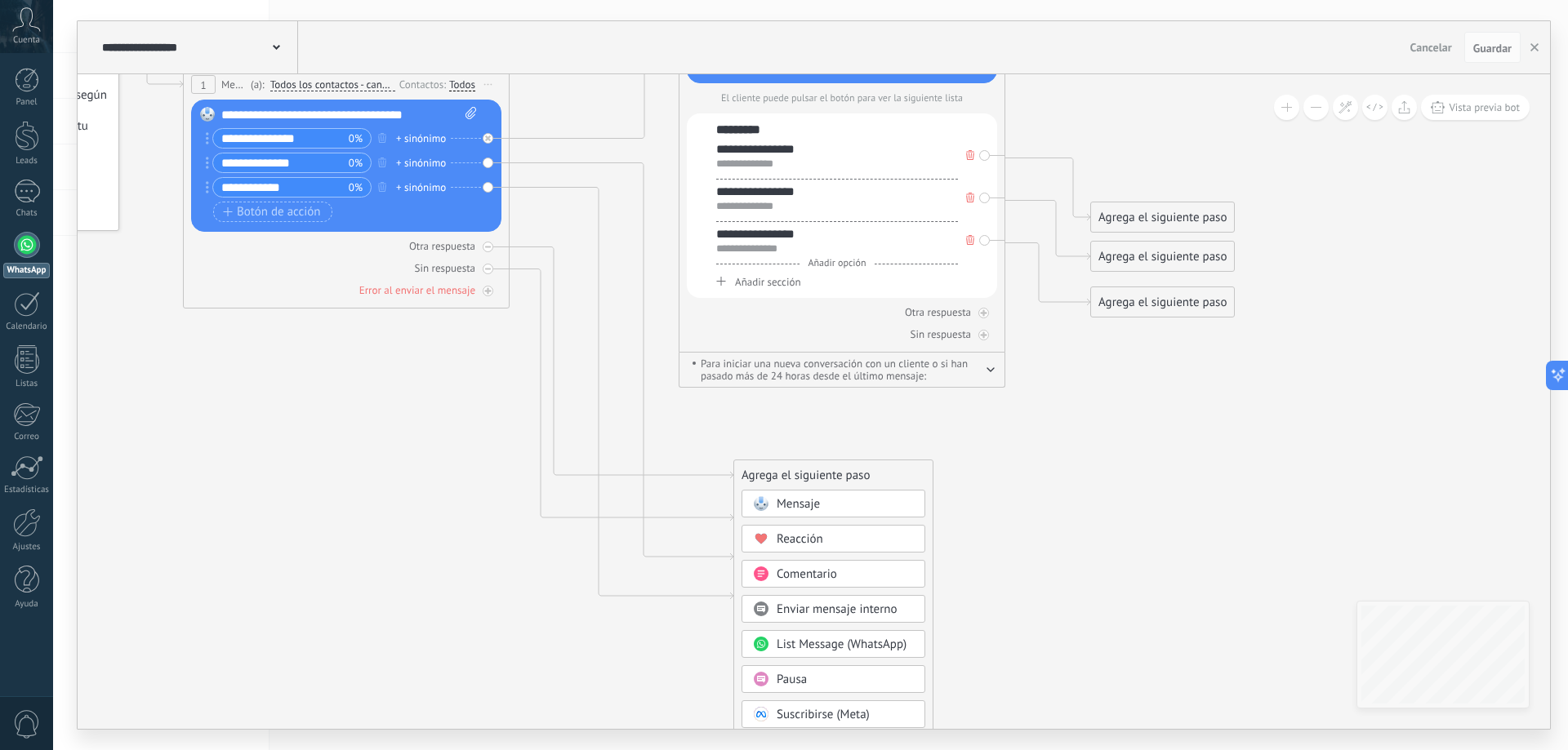
drag, startPoint x: 972, startPoint y: 230, endPoint x: 973, endPoint y: 591, distance: 361.0
click at [973, 591] on icon at bounding box center [575, 280] width 2024 height 1477
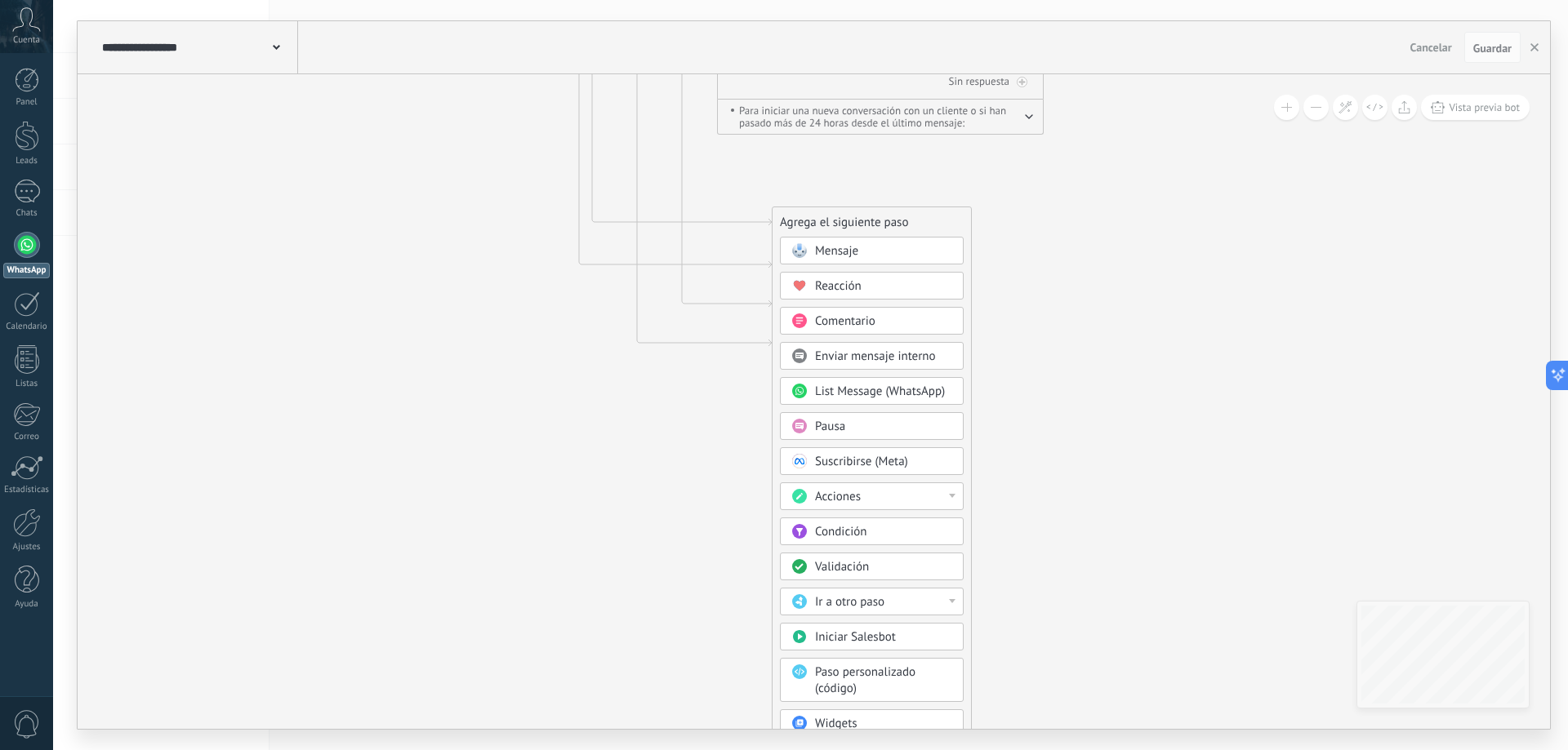
drag, startPoint x: 973, startPoint y: 601, endPoint x: 1011, endPoint y: 348, distance: 255.8
click at [1011, 348] on icon at bounding box center [614, 27] width 2024 height 1477
click at [870, 574] on div "Validación" at bounding box center [883, 566] width 137 height 16
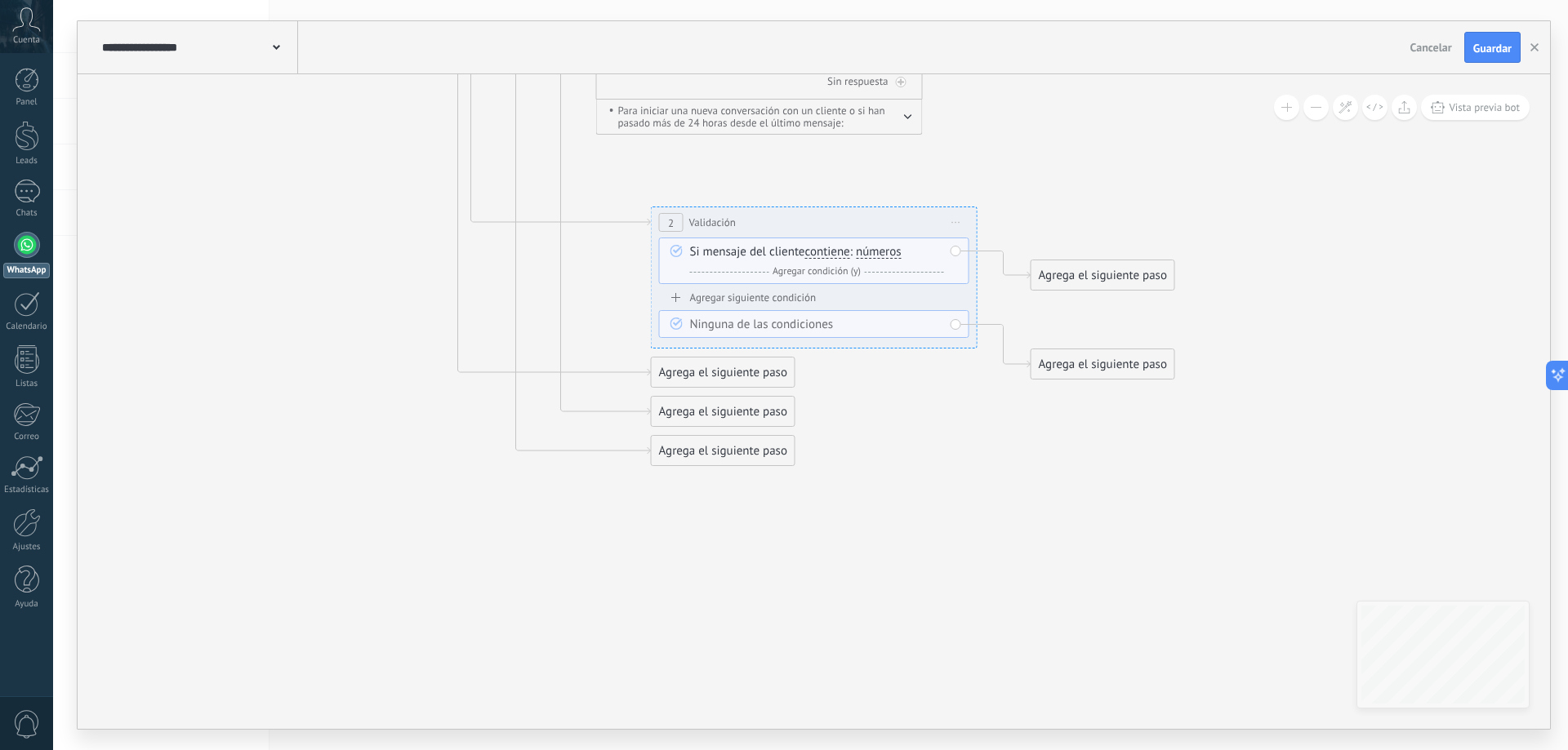
click at [886, 248] on span "números" at bounding box center [878, 253] width 45 height 13
click at [886, 248] on button "números" at bounding box center [950, 252] width 204 height 29
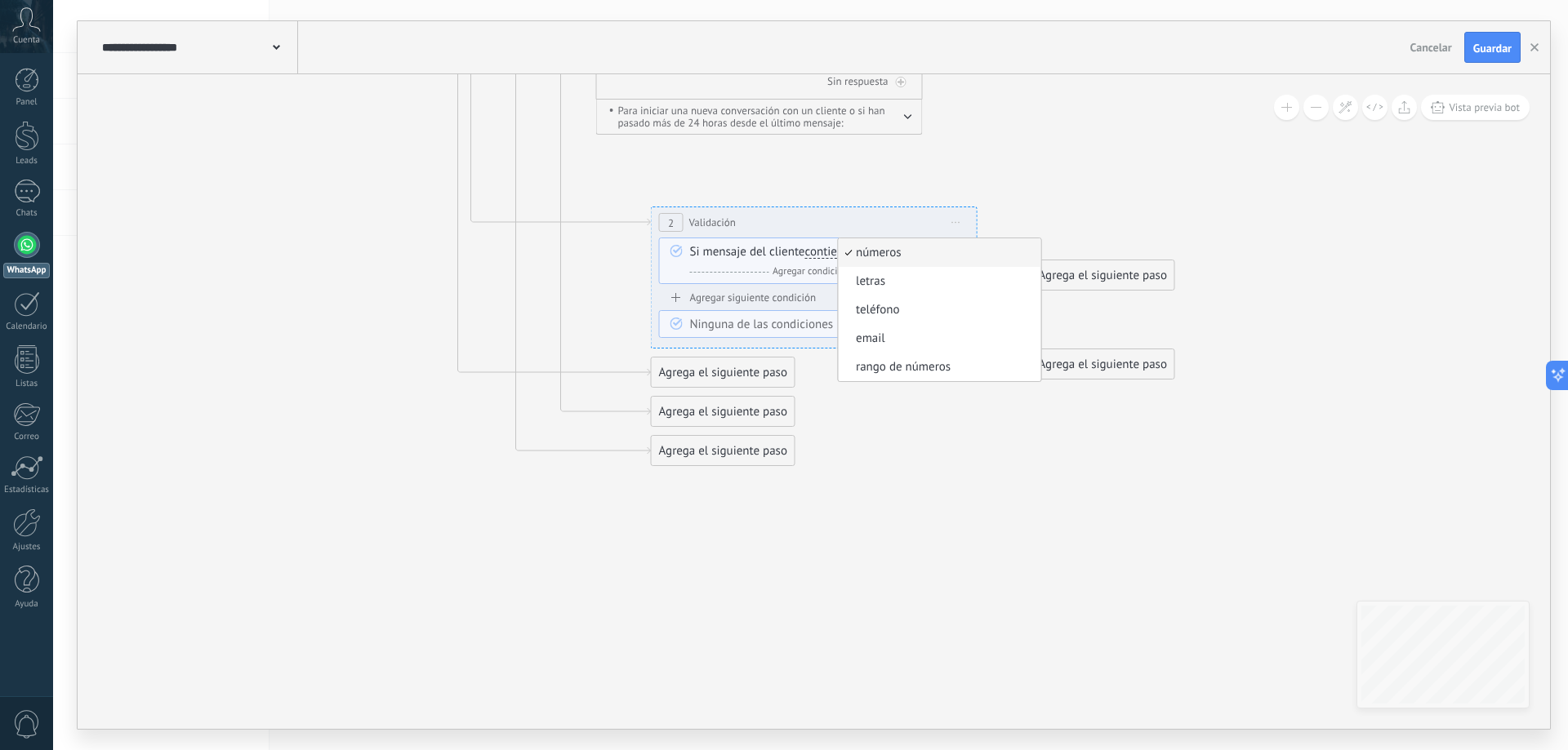
click at [899, 434] on icon at bounding box center [504, 81] width 2046 height 1585
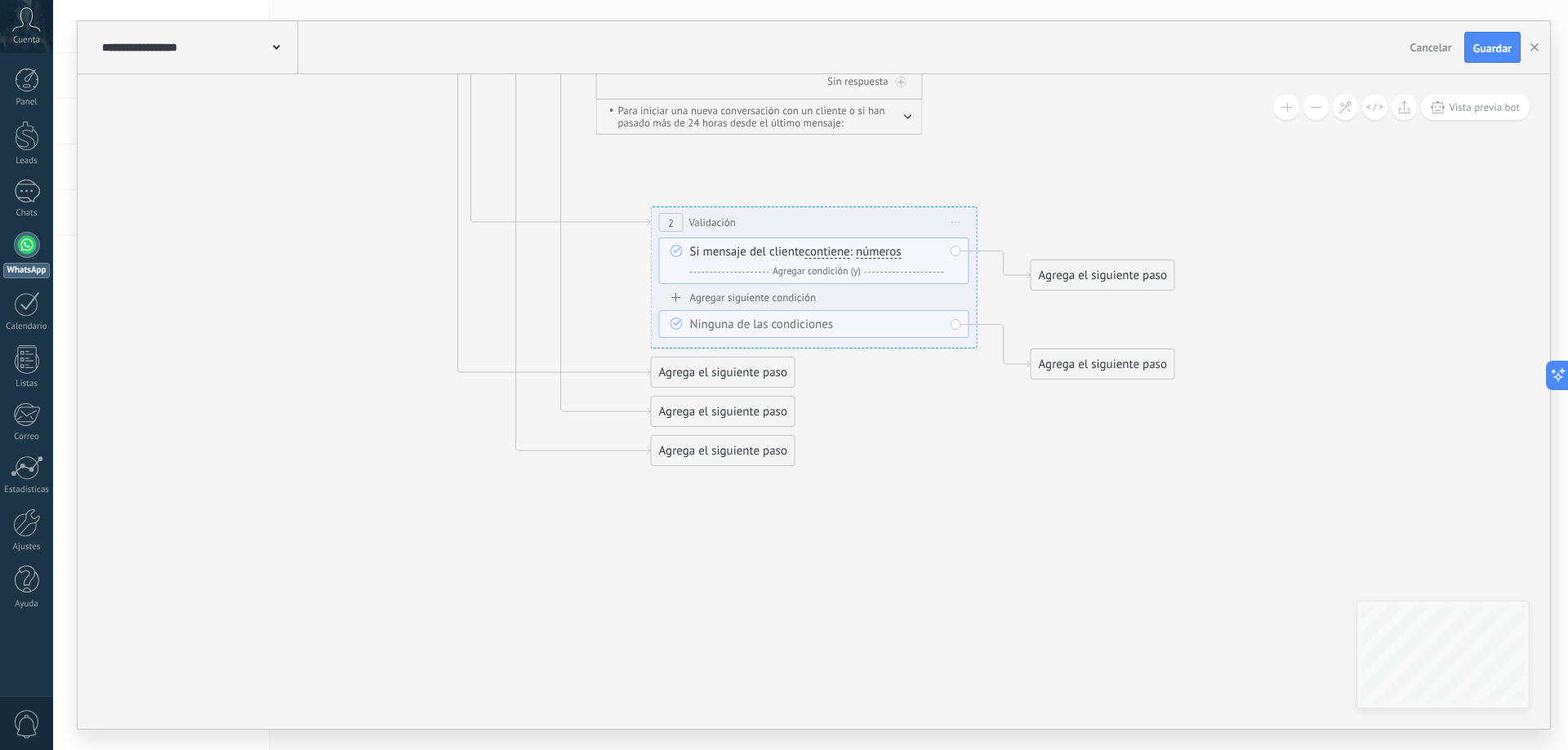
click at [922, 322] on div "Ninguna de las condiciones" at bounding box center [817, 324] width 254 height 16
click at [781, 330] on div "Ninguna de las condiciones" at bounding box center [817, 324] width 254 height 16
click at [755, 298] on div "Agregar siguiente condición" at bounding box center [814, 297] width 311 height 13
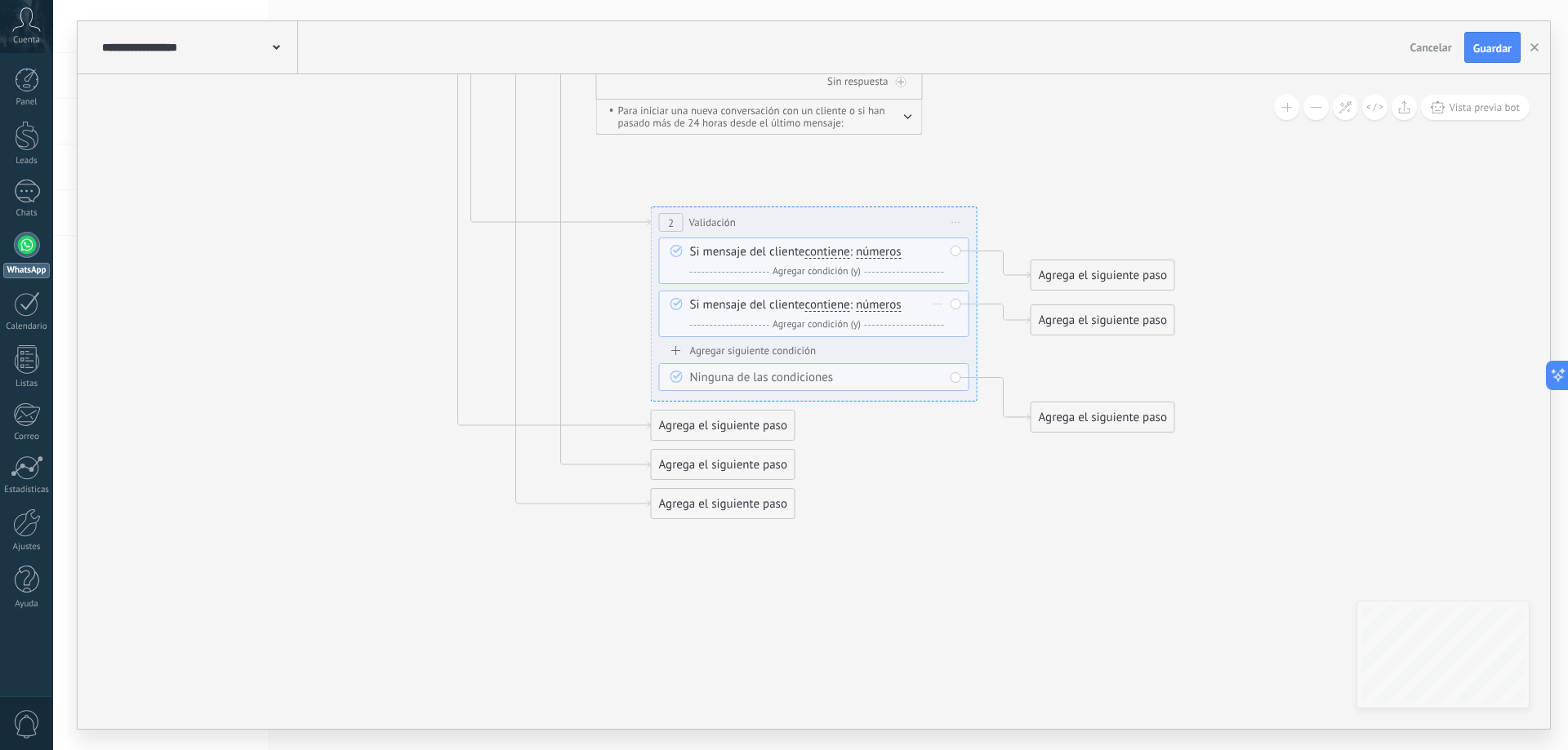
click at [931, 312] on div "Borrar" at bounding box center [938, 304] width 18 height 24
click at [957, 331] on div "Borrar" at bounding box center [964, 327] width 72 height 28
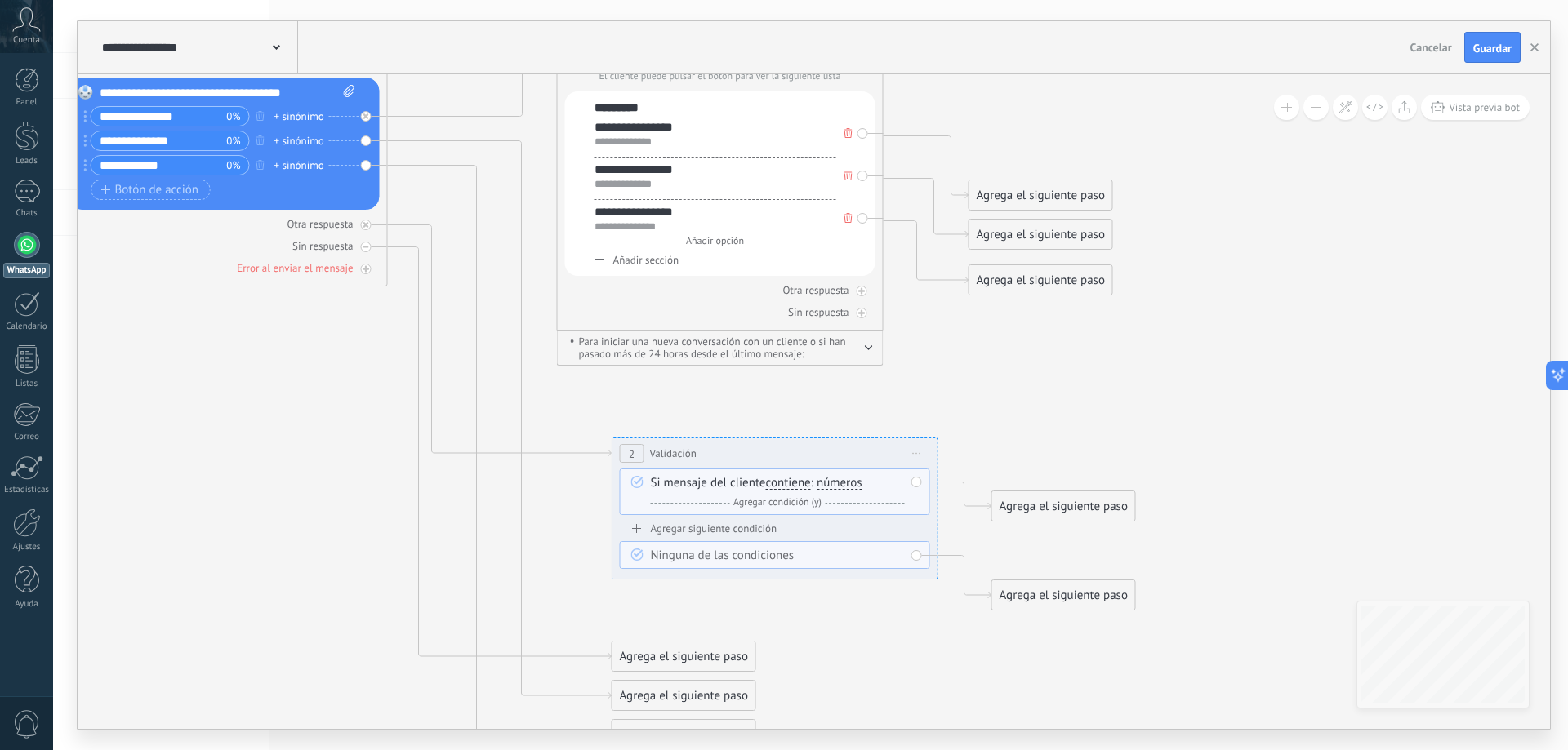
drag, startPoint x: 974, startPoint y: 463, endPoint x: 935, endPoint y: 694, distance: 234.3
click at [935, 694] on icon at bounding box center [466, 339] width 2046 height 1638
click at [920, 454] on icon at bounding box center [917, 454] width 8 height 2
click at [944, 562] on div "Borrar" at bounding box center [991, 560] width 162 height 28
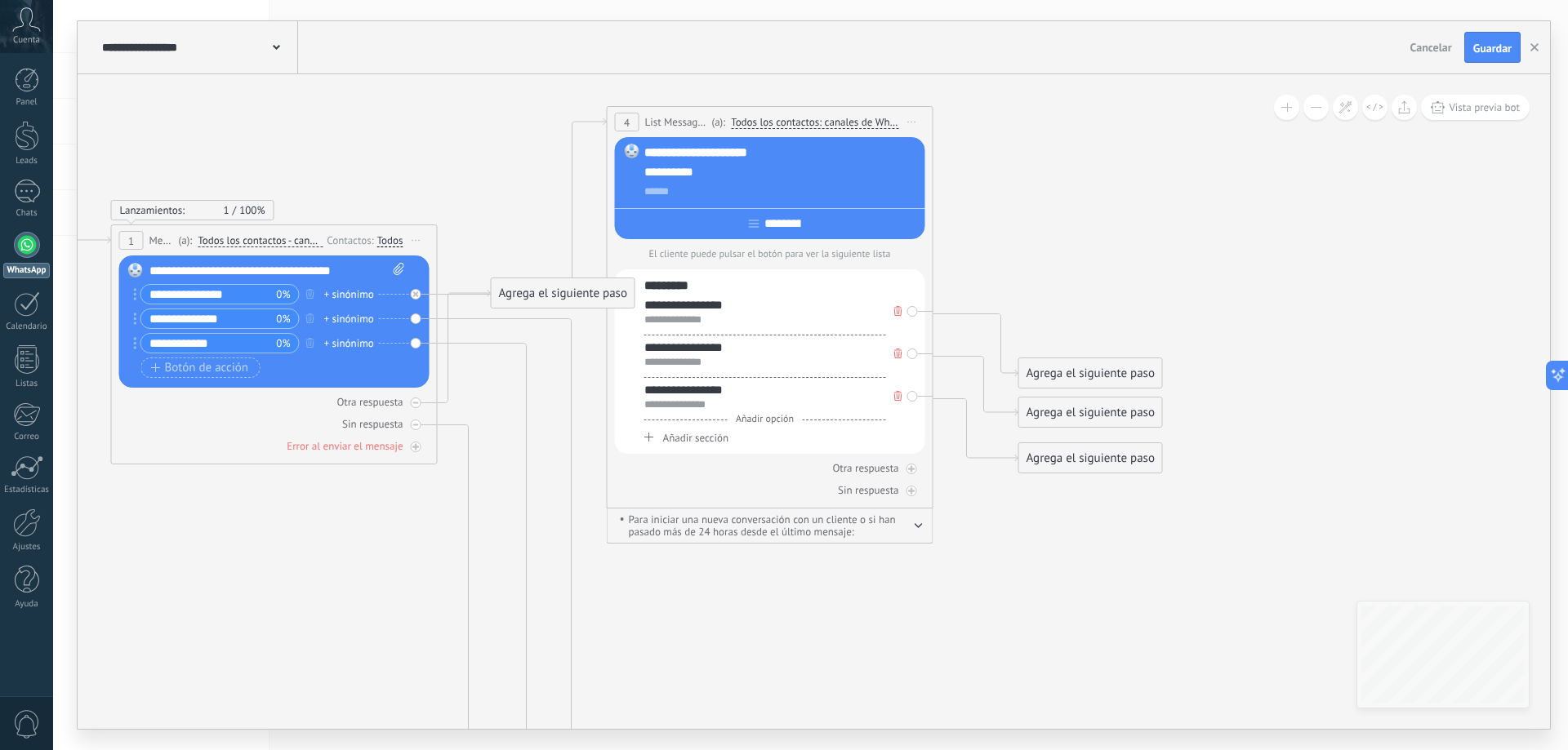
drag, startPoint x: 841, startPoint y: 450, endPoint x: 877, endPoint y: 652, distance: 205.2
click at [876, 651] on icon at bounding box center [504, 517] width 2024 height 1638
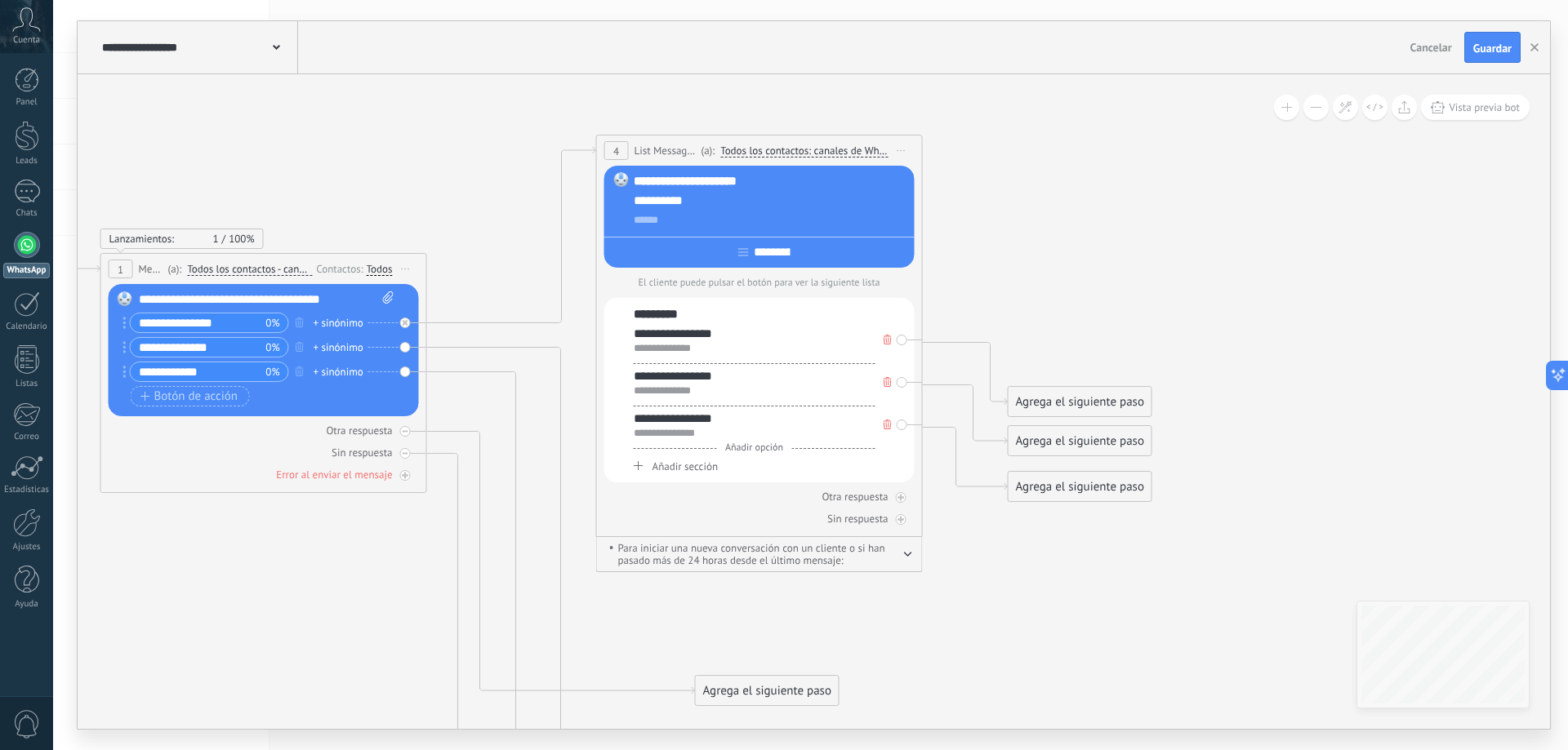
drag, startPoint x: 519, startPoint y: 319, endPoint x: 733, endPoint y: 689, distance: 427.4
click at [733, 689] on div "Agrega el siguiente paso" at bounding box center [767, 691] width 143 height 27
click at [956, 636] on icon at bounding box center [493, 545] width 2024 height 1638
click at [848, 155] on span "Todos los contactos: canales de WhatsApp seleccionados" at bounding box center [803, 152] width 168 height 13
click at [848, 155] on button "Todos los contactos: canales de WhatsApp seleccionados" at bounding box center [837, 151] width 249 height 29
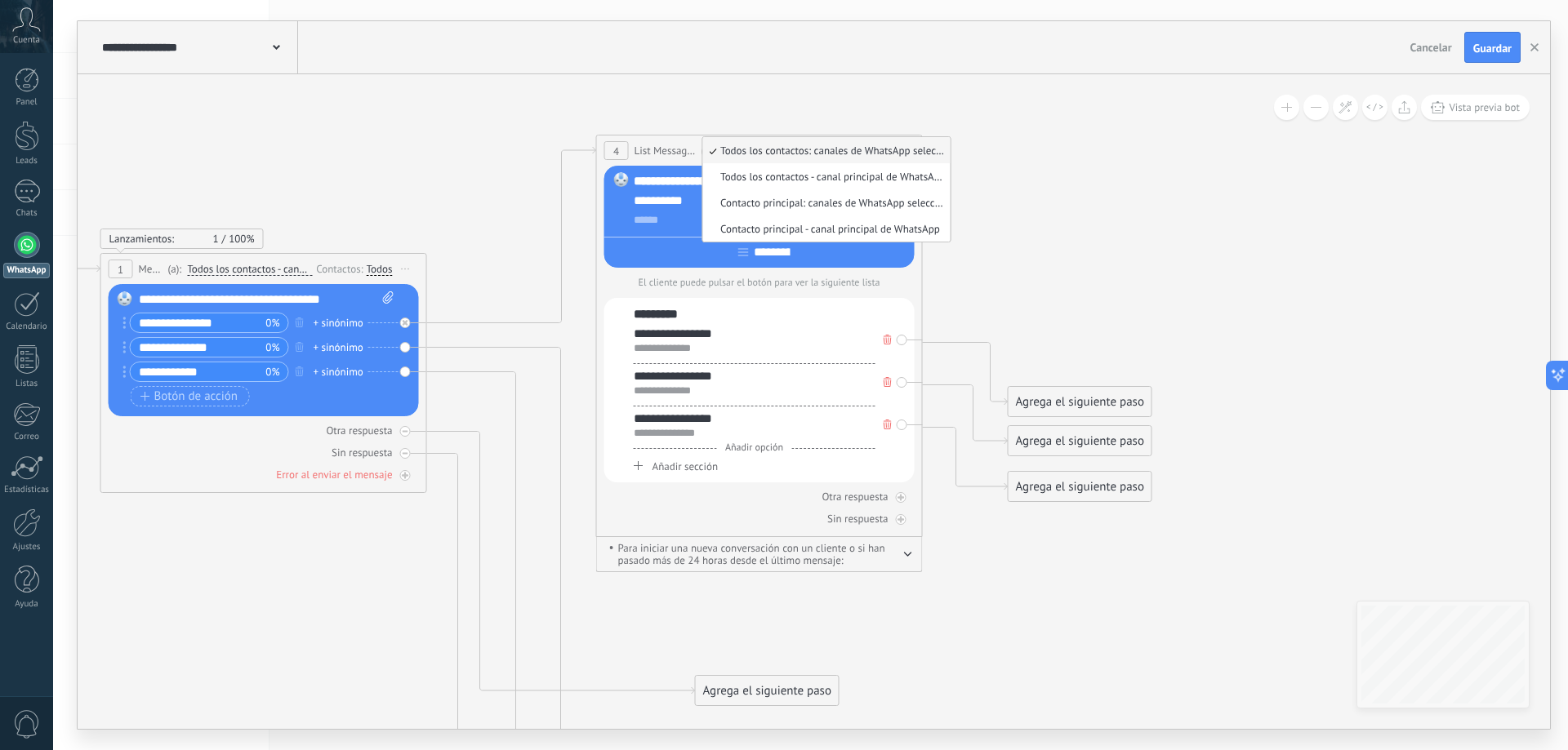
click at [1074, 250] on icon at bounding box center [493, 545] width 2024 height 1638
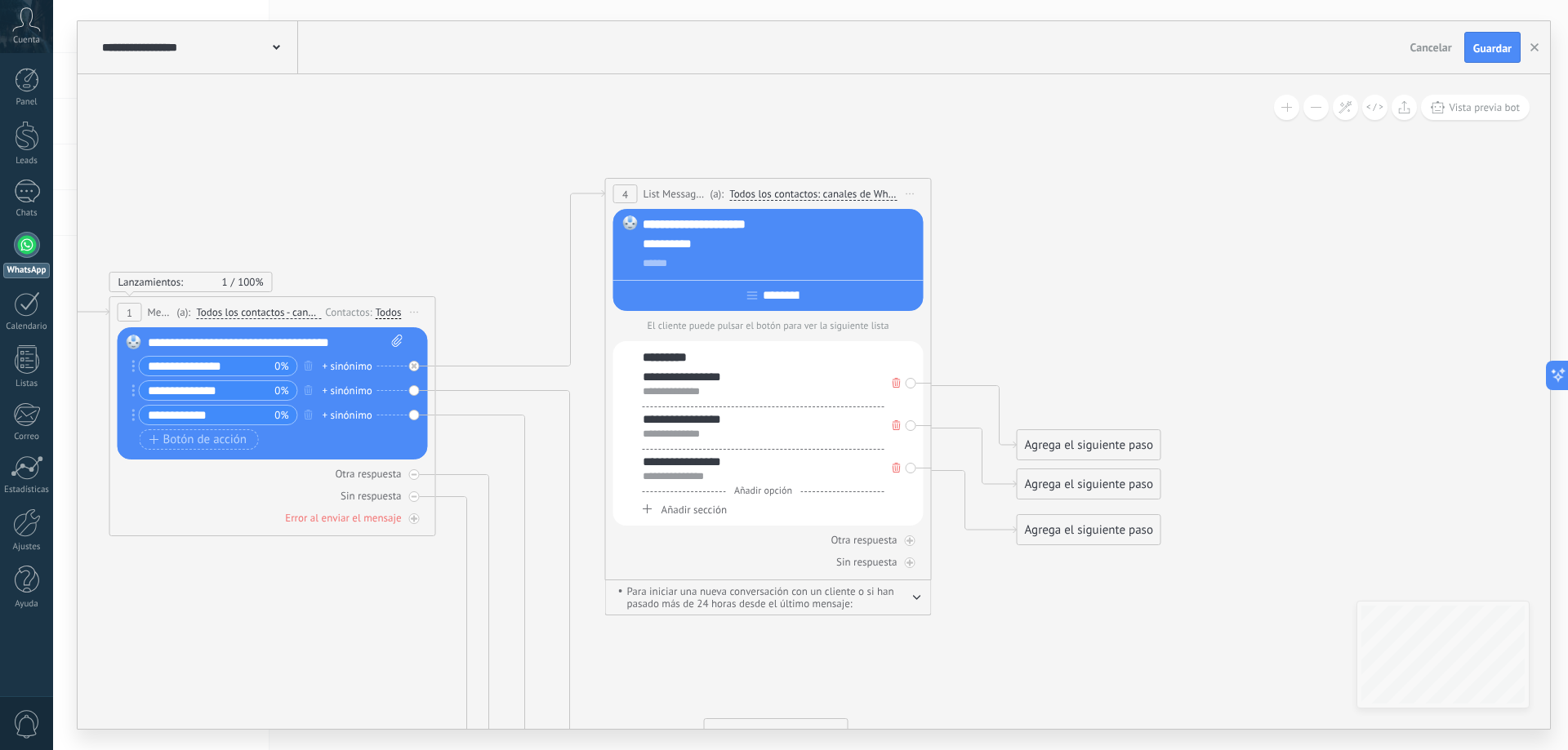
drag, startPoint x: 1048, startPoint y: 221, endPoint x: 1057, endPoint y: 263, distance: 43.0
click at [1057, 263] on icon at bounding box center [502, 589] width 2024 height 1638
click at [674, 391] on div "**********" at bounding box center [763, 392] width 242 height 13
drag, startPoint x: 1048, startPoint y: 439, endPoint x: 1098, endPoint y: 125, distance: 318.0
click at [1098, 125] on div "Agrega el siguiente paso" at bounding box center [1139, 132] width 143 height 27
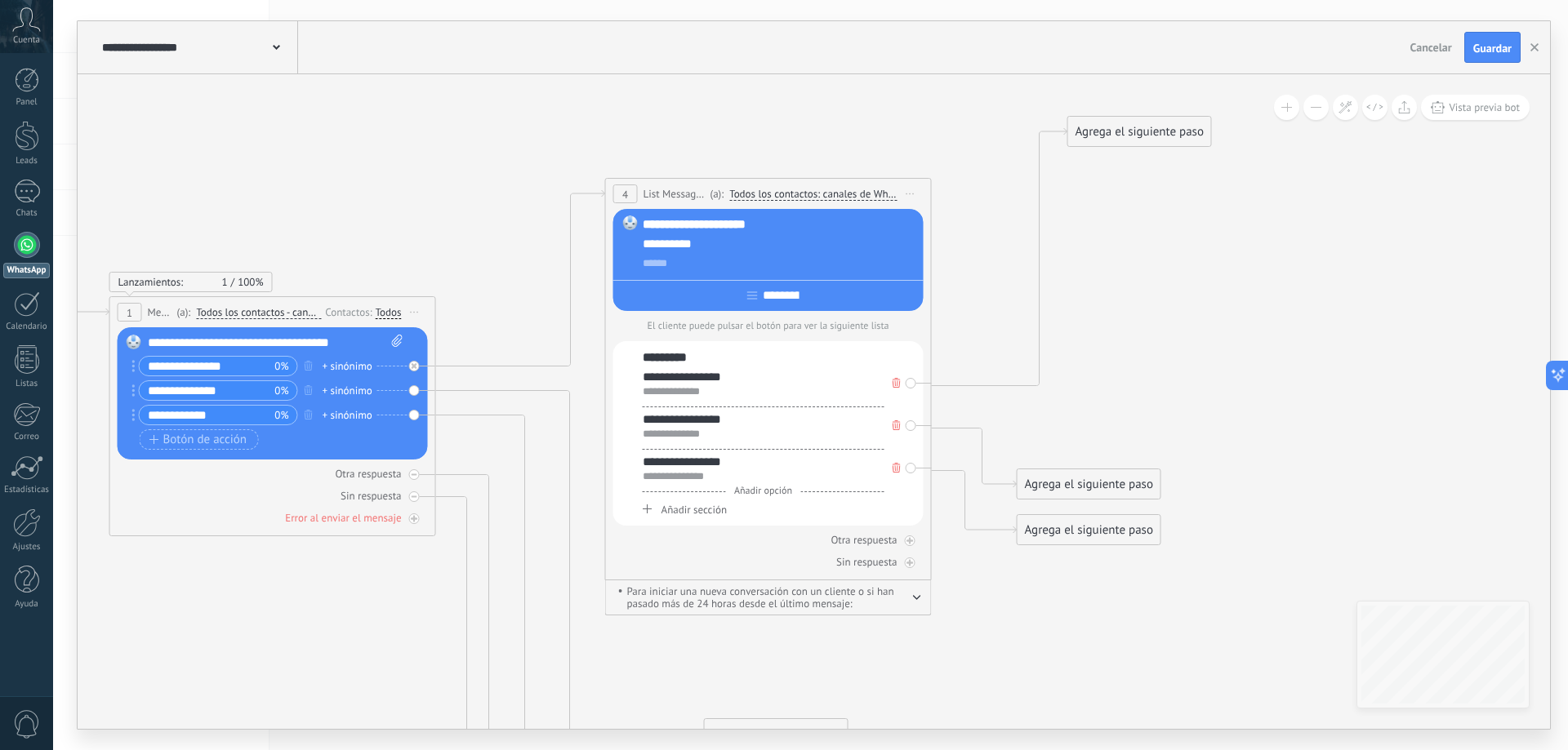
click at [1123, 136] on div "Agrega el siguiente paso" at bounding box center [1139, 132] width 143 height 27
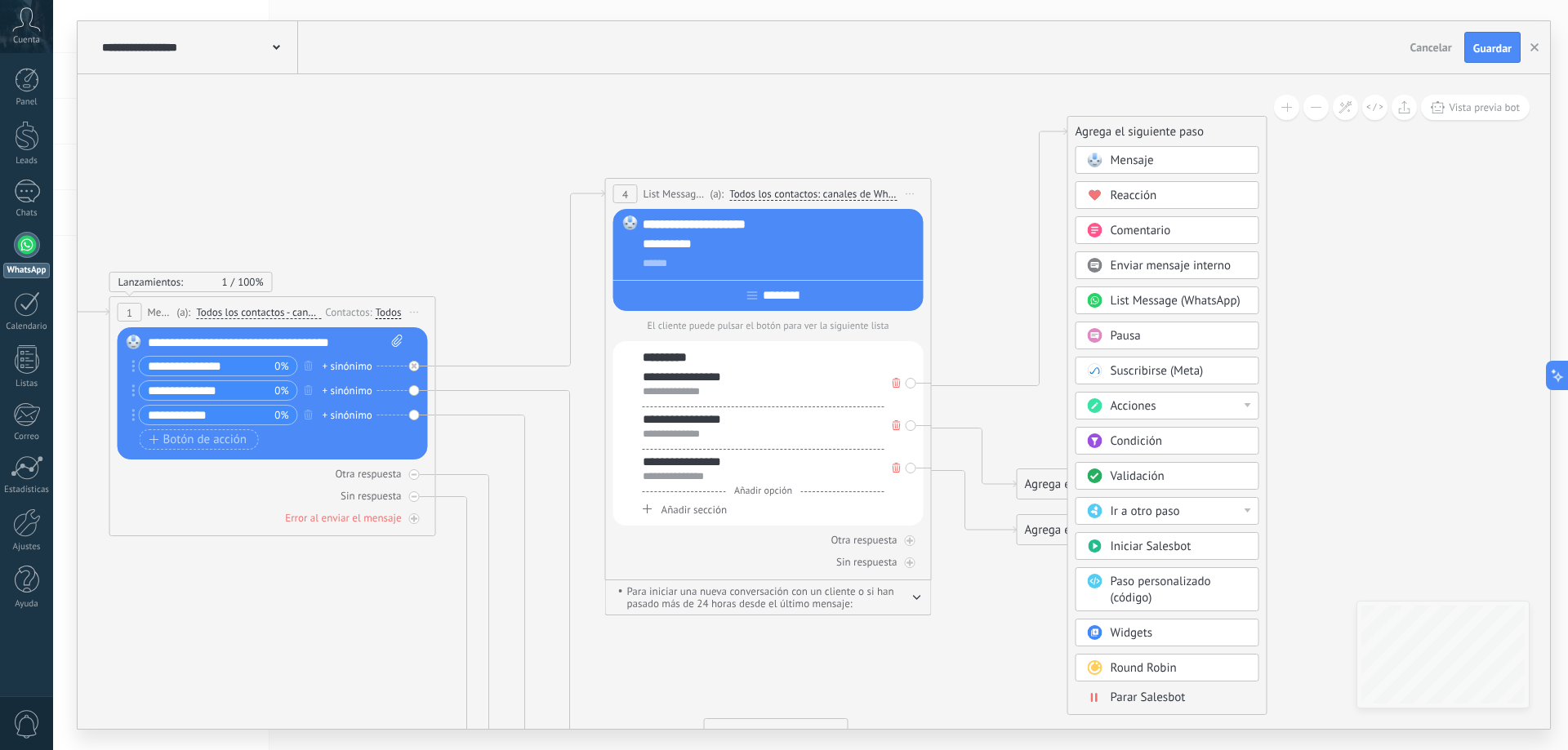
click at [1145, 164] on span "Mensaje" at bounding box center [1132, 160] width 43 height 15
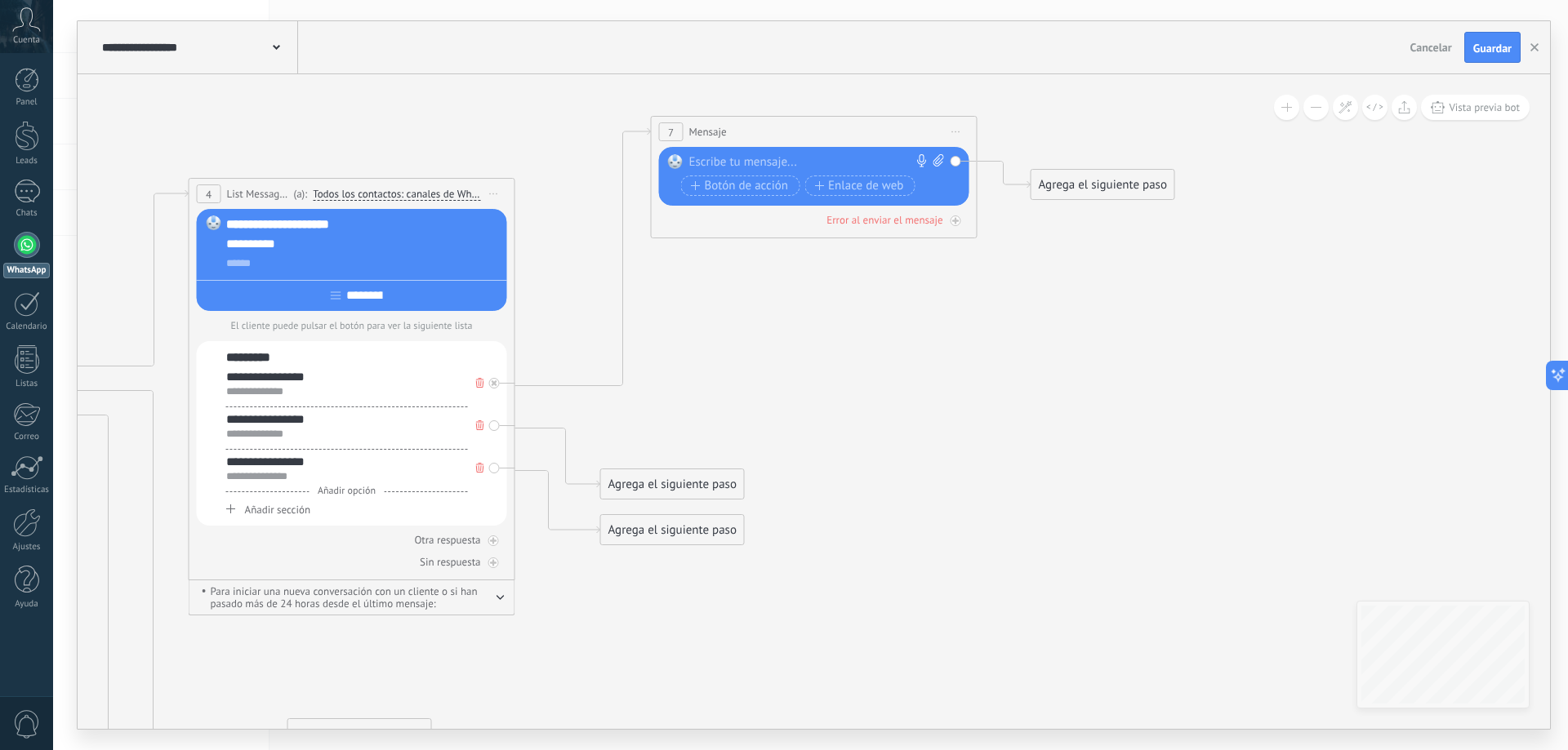
click at [771, 161] on div at bounding box center [810, 162] width 243 height 16
click at [973, 264] on icon at bounding box center [301, 542] width 2454 height 1669
click at [829, 161] on div "**********" at bounding box center [817, 162] width 256 height 16
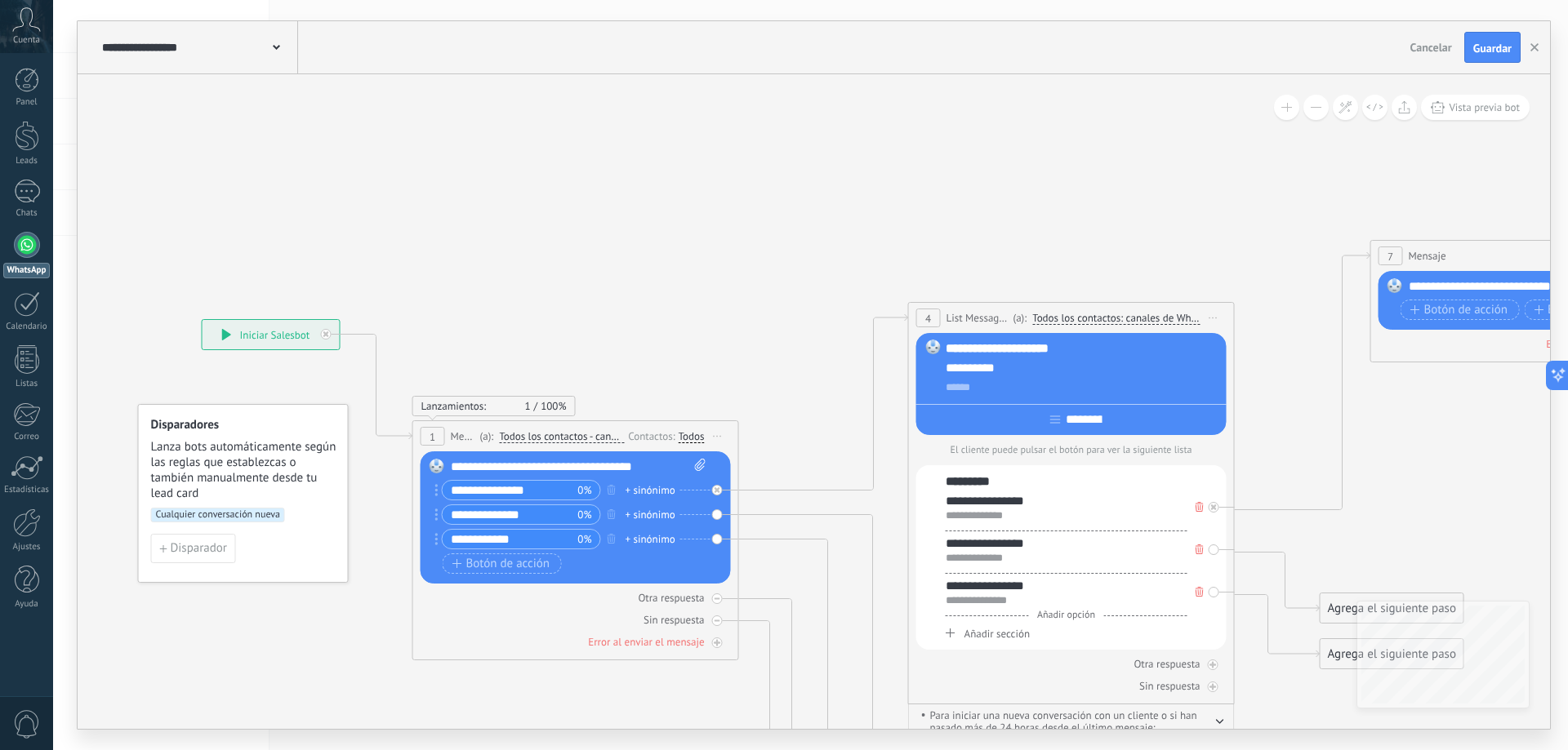
drag, startPoint x: 388, startPoint y: 112, endPoint x: 1107, endPoint y: 236, distance: 729.6
click at [1107, 236] on icon at bounding box center [1021, 666] width 2454 height 1669
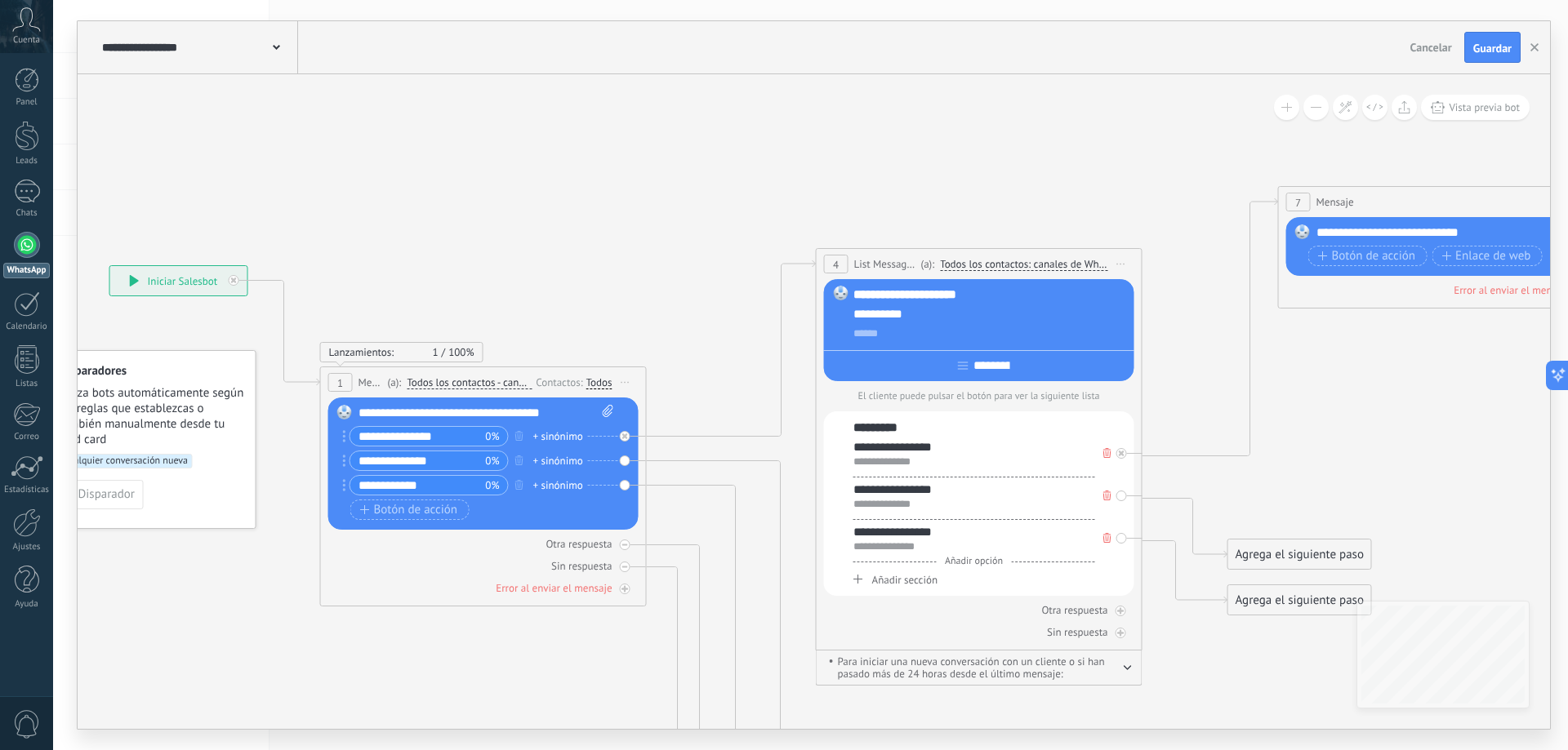
drag, startPoint x: 674, startPoint y: 283, endPoint x: 581, endPoint y: 229, distance: 107.5
click at [581, 229] on icon at bounding box center [928, 612] width 2454 height 1669
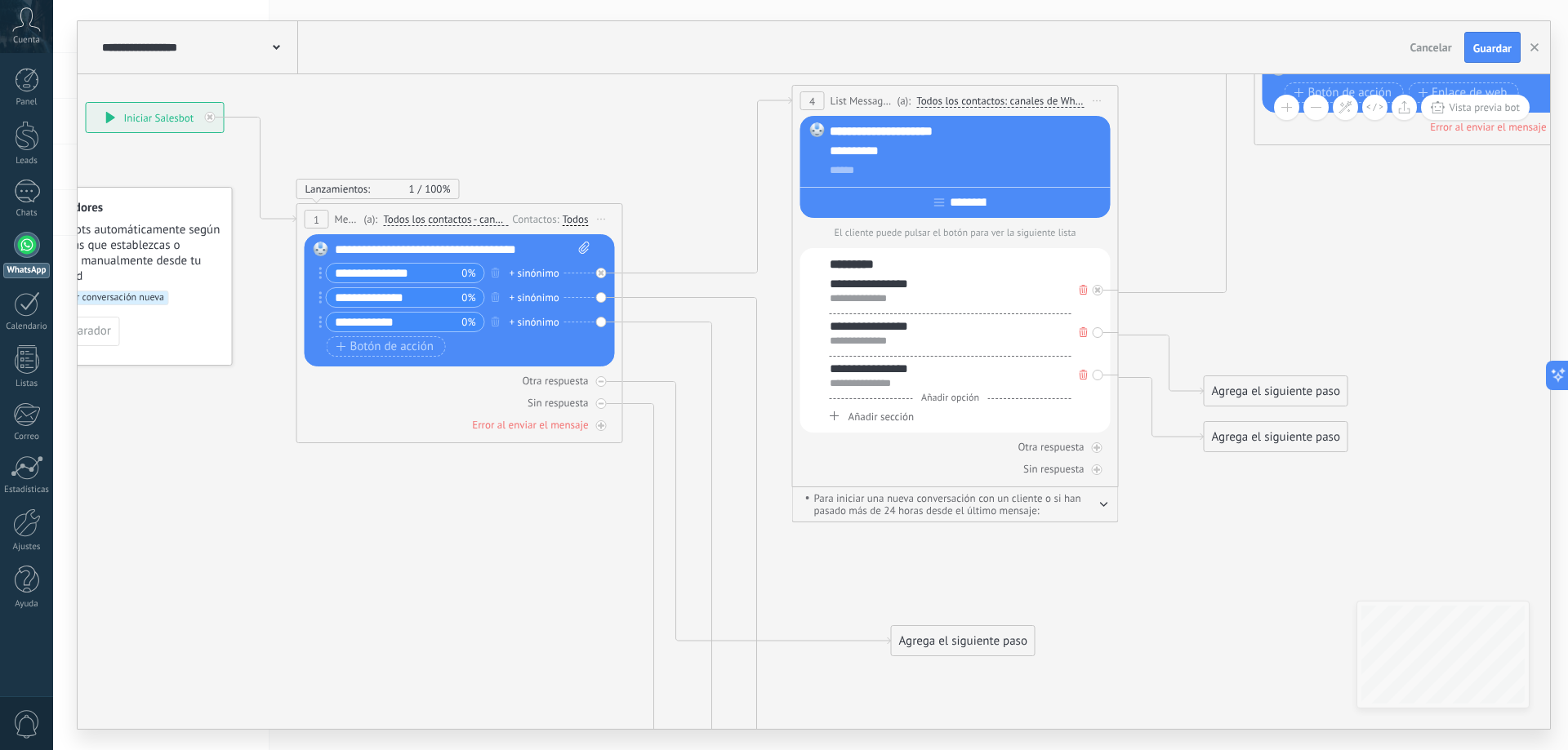
drag, startPoint x: 641, startPoint y: 363, endPoint x: 617, endPoint y: 199, distance: 165.7
click at [617, 199] on icon at bounding box center [904, 449] width 2454 height 1669
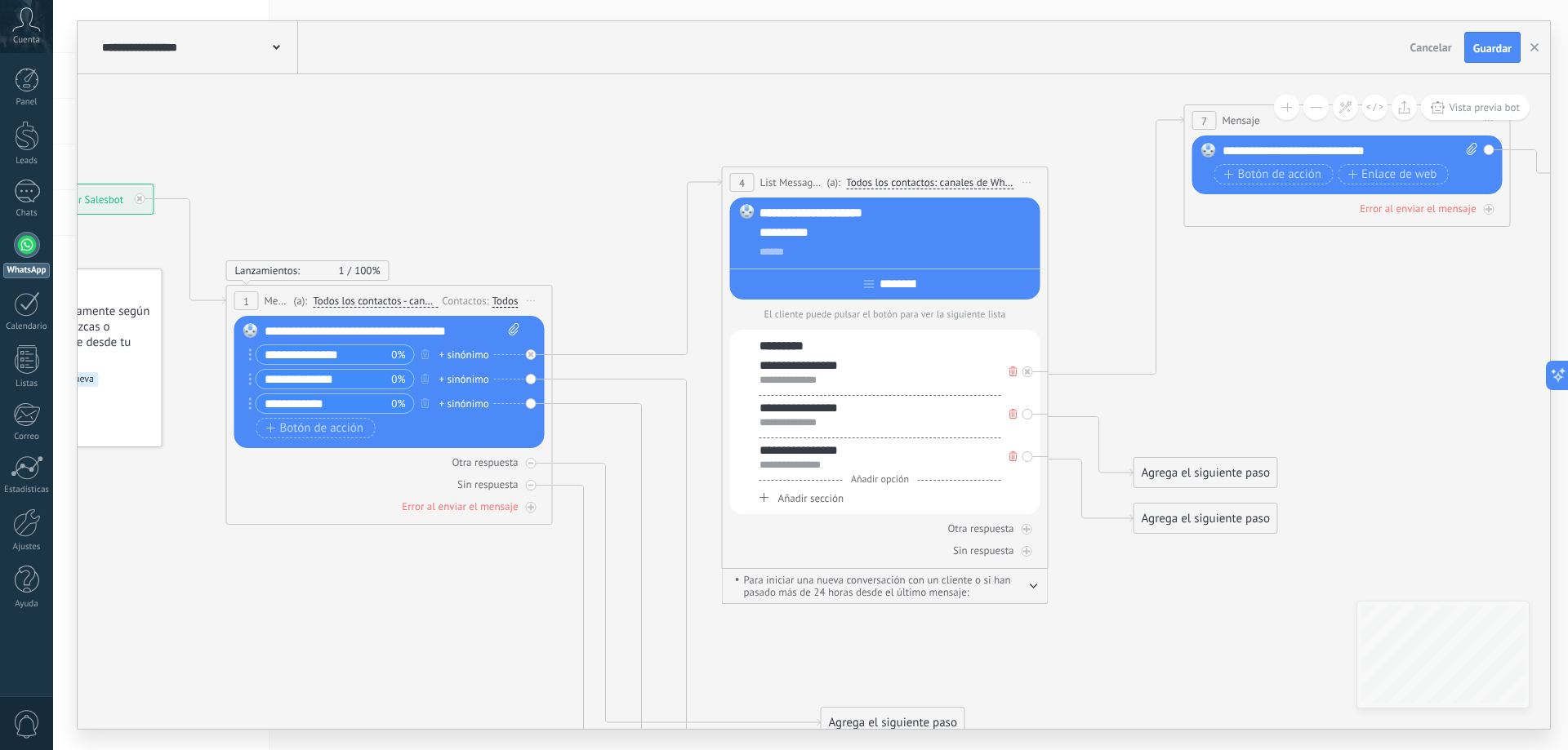
drag, startPoint x: 701, startPoint y: 176, endPoint x: 631, endPoint y: 258, distance: 107.8
click at [631, 258] on icon at bounding box center [835, 530] width 2454 height 1669
click at [1031, 177] on span "Iniciar vista previa aquí Cambiar nombre Duplicar [GEOGRAPHIC_DATA]" at bounding box center [1027, 183] width 26 height 24
click at [1067, 294] on div "Borrar" at bounding box center [1101, 289] width 162 height 28
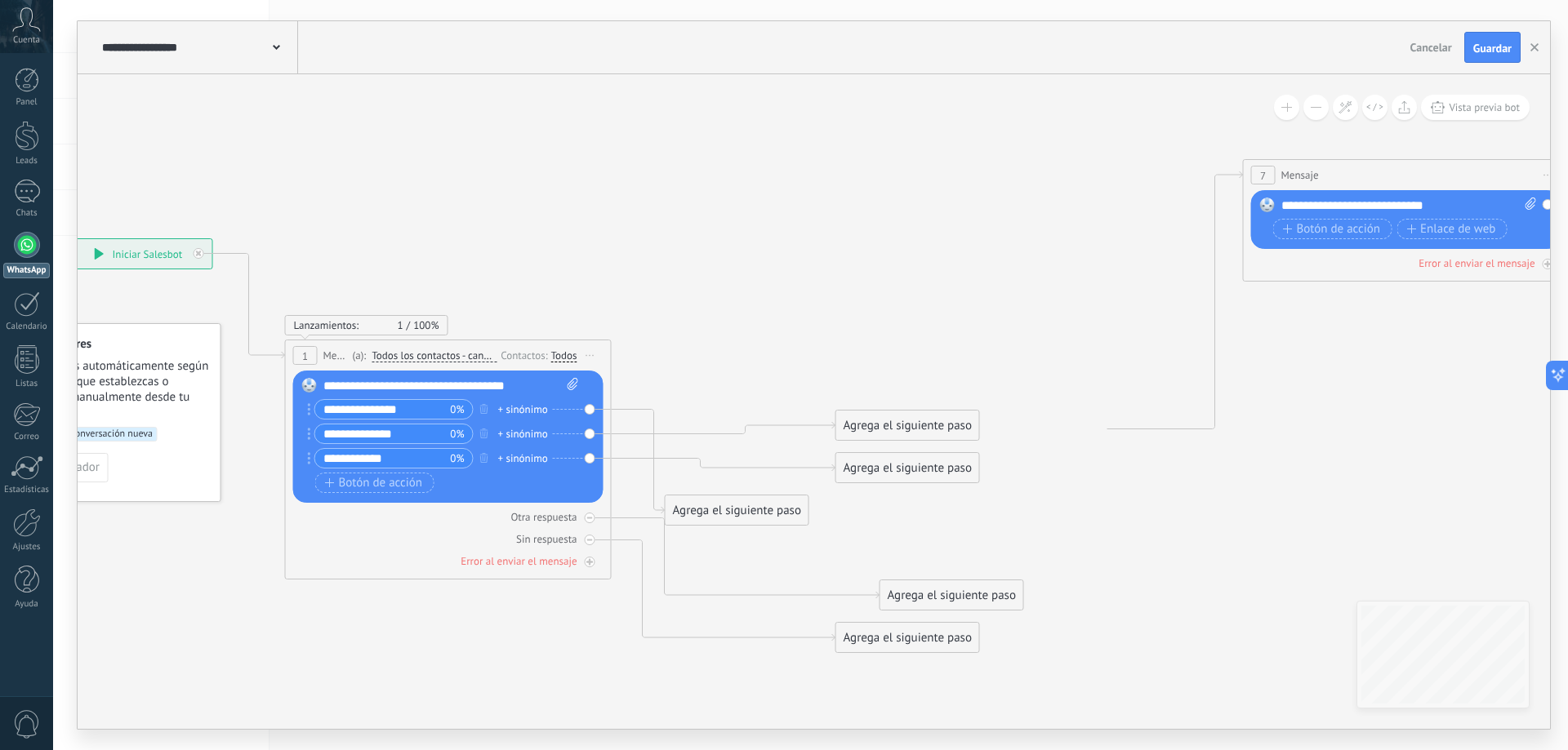
drag, startPoint x: 821, startPoint y: 234, endPoint x: 884, endPoint y: 291, distance: 85.0
click at [884, 291] on icon at bounding box center [893, 406] width 2454 height 1310
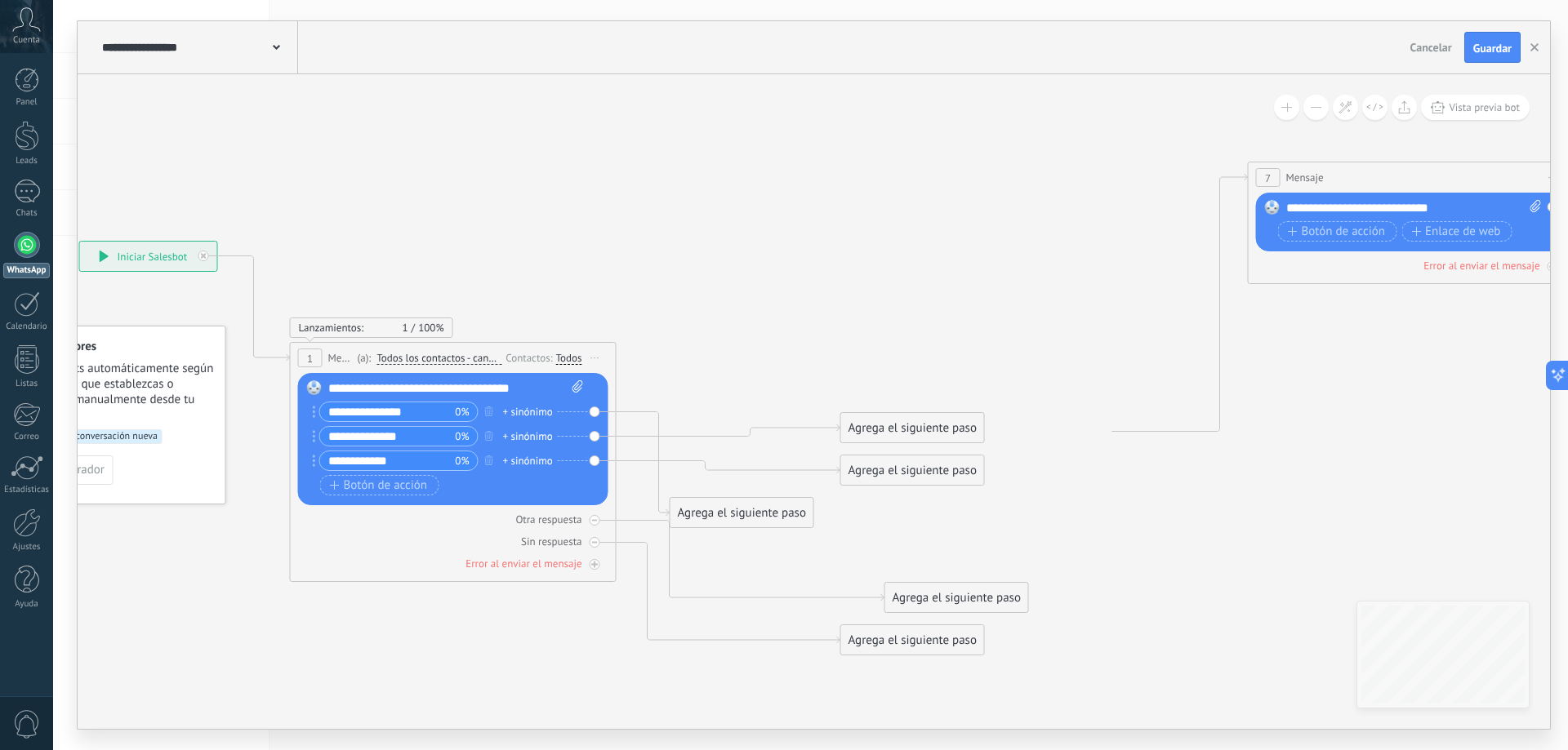
click at [874, 438] on div "Agrega el siguiente paso" at bounding box center [913, 428] width 143 height 27
click at [897, 459] on span "Mensaje" at bounding box center [904, 456] width 43 height 15
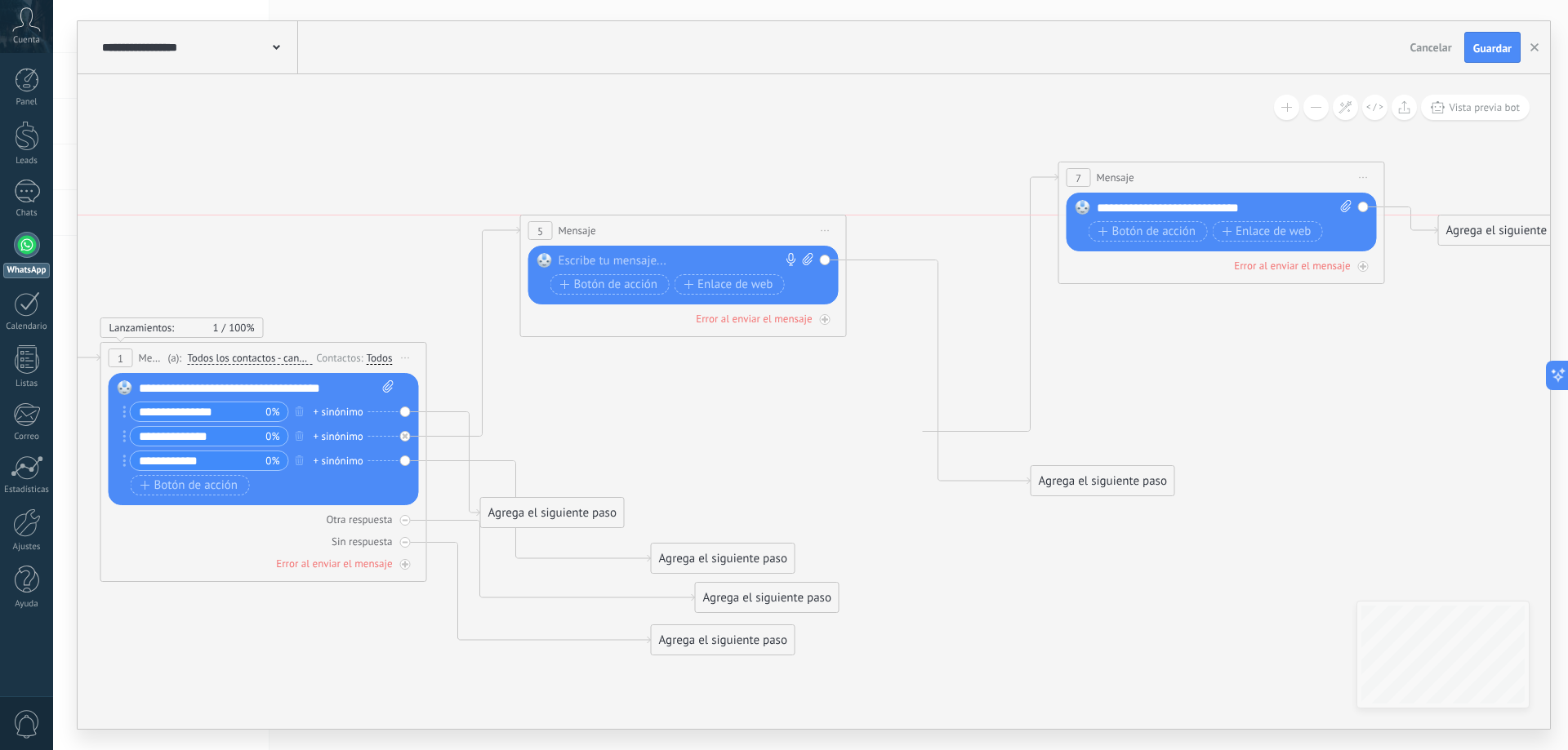
drag, startPoint x: 765, startPoint y: 423, endPoint x: 635, endPoint y: 230, distance: 232.7
click at [635, 230] on div "5 Mensaje ******* (a): Todos los contactos - canales seleccionados Todos los co…" at bounding box center [684, 231] width 325 height 30
drag, startPoint x: 824, startPoint y: 260, endPoint x: 781, endPoint y: 418, distance: 163.7
click at [757, 425] on icon at bounding box center [708, 408] width 2454 height 1310
click at [1146, 475] on div "Agrega el siguiente paso" at bounding box center [1103, 481] width 143 height 27
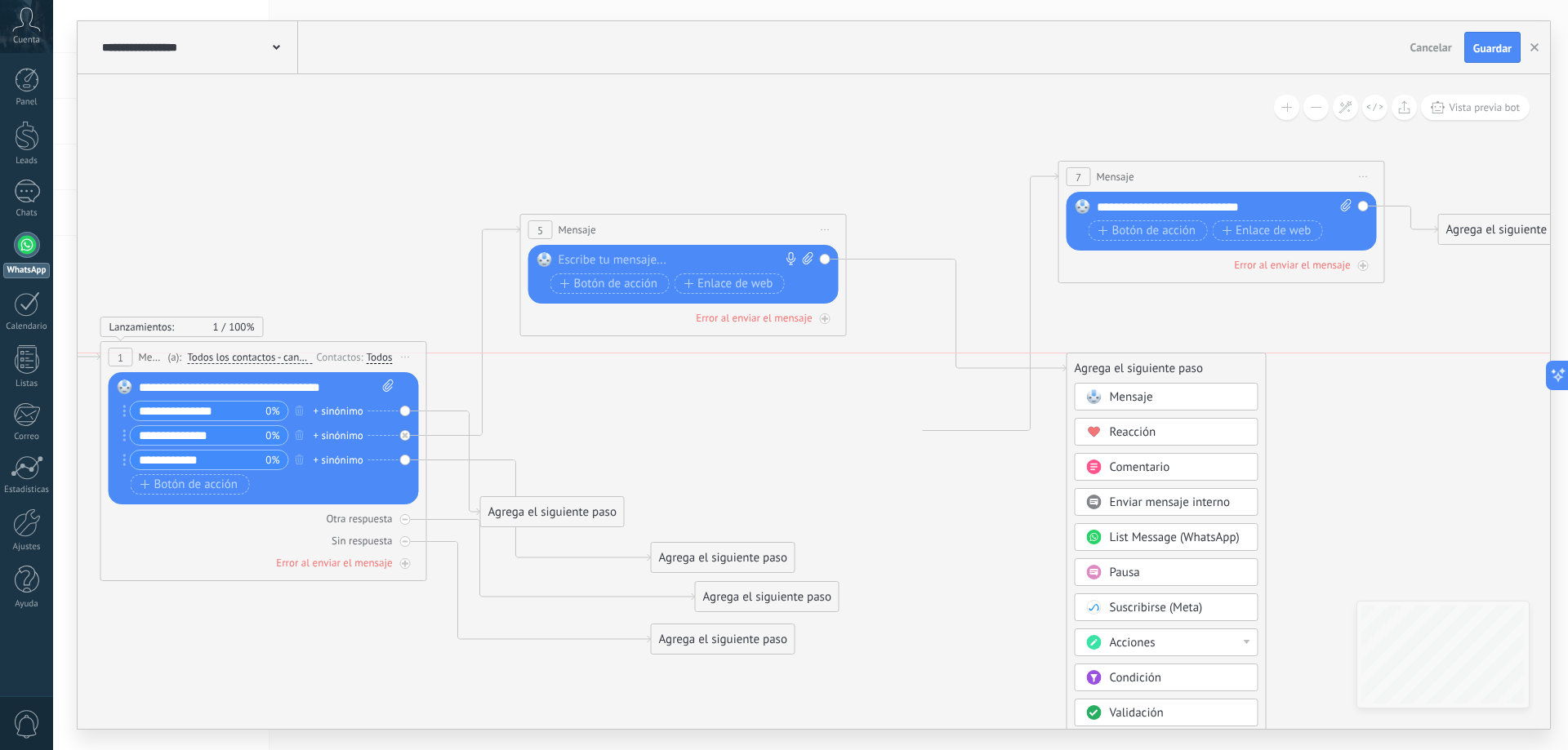
drag, startPoint x: 1090, startPoint y: 486, endPoint x: 1125, endPoint y: 375, distance: 116.4
click at [1125, 375] on div "Agrega el siguiente paso" at bounding box center [1166, 369] width 199 height 27
click at [879, 420] on icon at bounding box center [708, 407] width 2454 height 1310
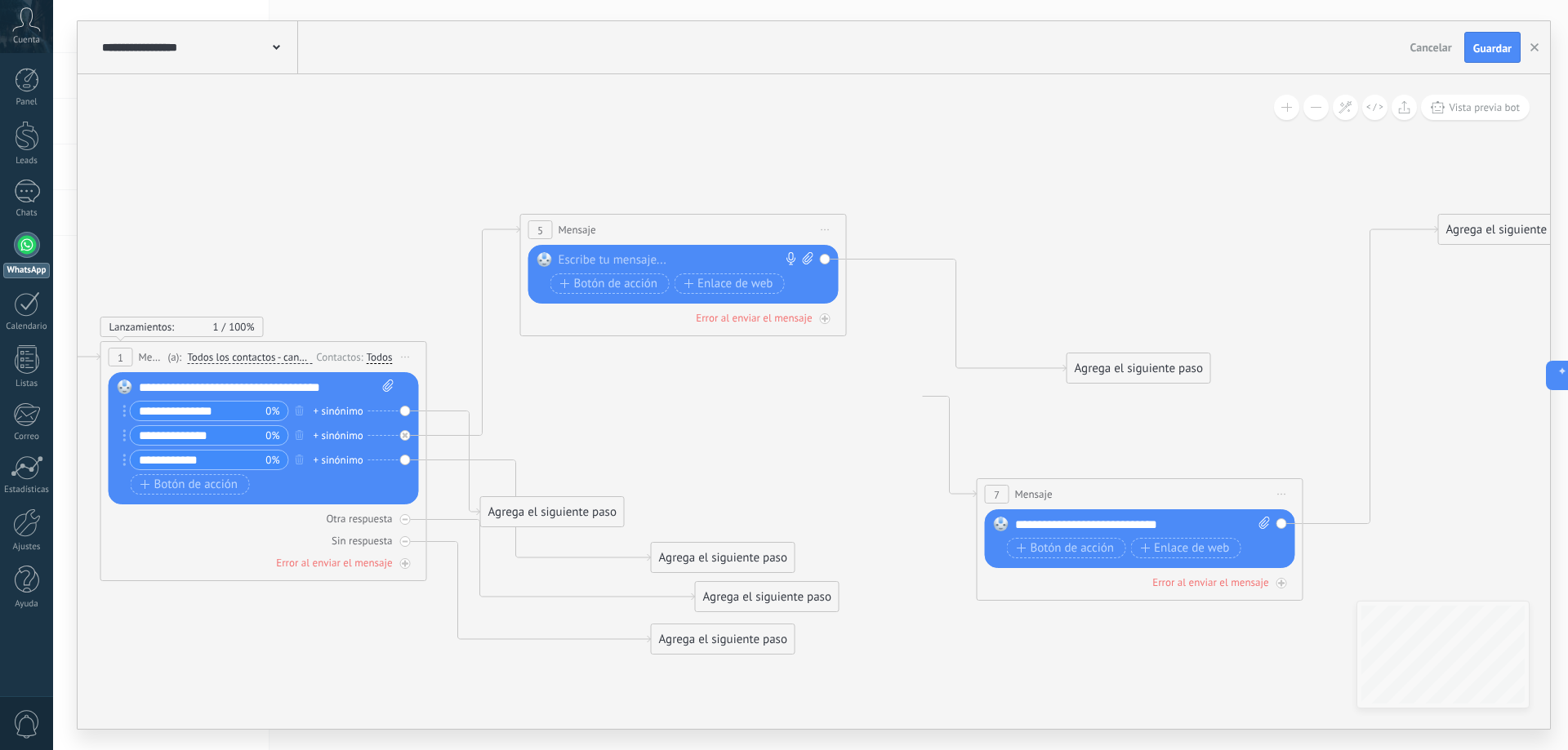
drag, startPoint x: 1123, startPoint y: 184, endPoint x: 1042, endPoint y: 501, distance: 327.2
click at [1042, 501] on span "Mensaje" at bounding box center [1033, 494] width 38 height 15
click at [1283, 494] on icon at bounding box center [1283, 495] width 8 height 2
click at [1311, 609] on div "Borrar" at bounding box center [1357, 600] width 162 height 28
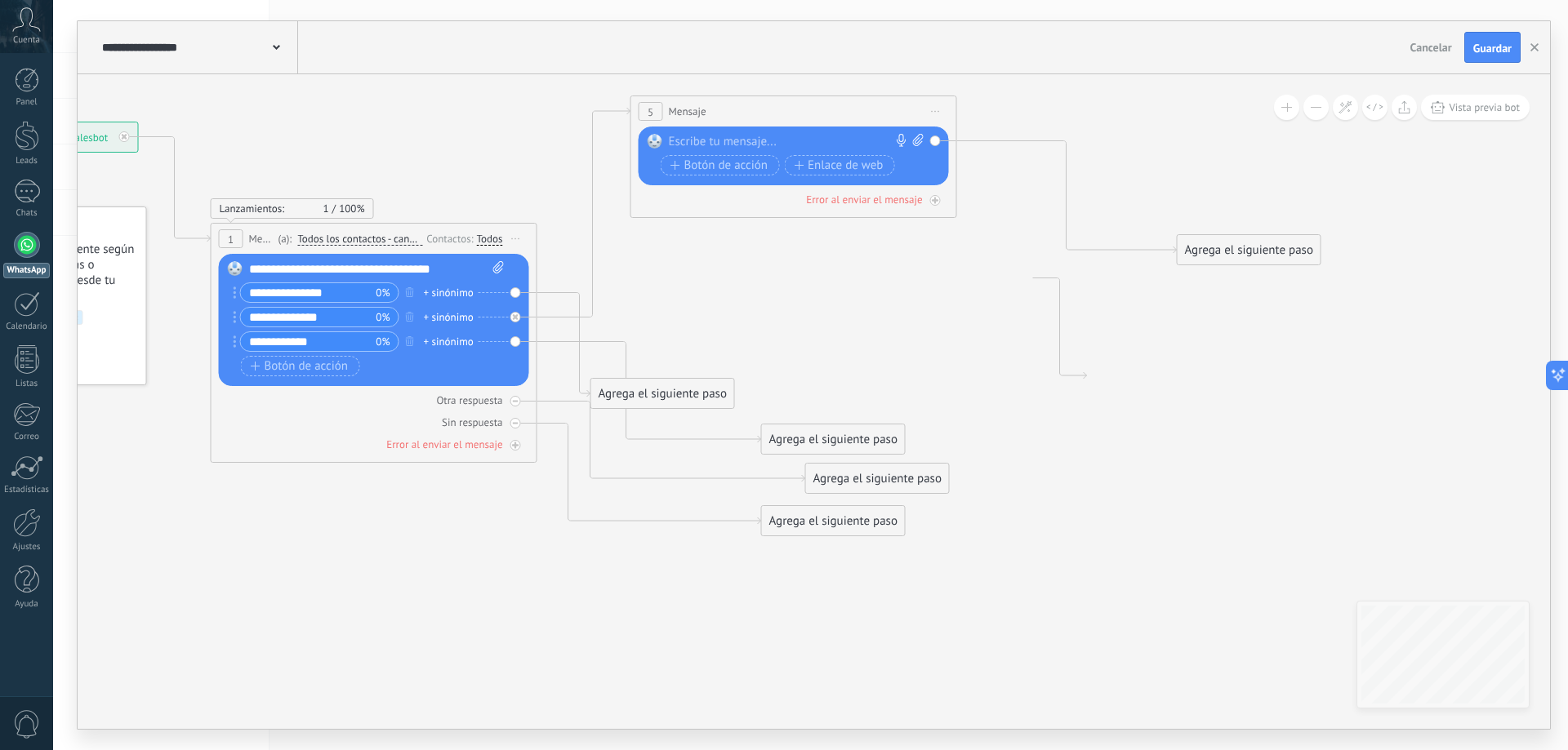
drag, startPoint x: 1095, startPoint y: 484, endPoint x: 1164, endPoint y: 412, distance: 99.7
click at [1205, 415] on icon at bounding box center [819, 316] width 2454 height 1257
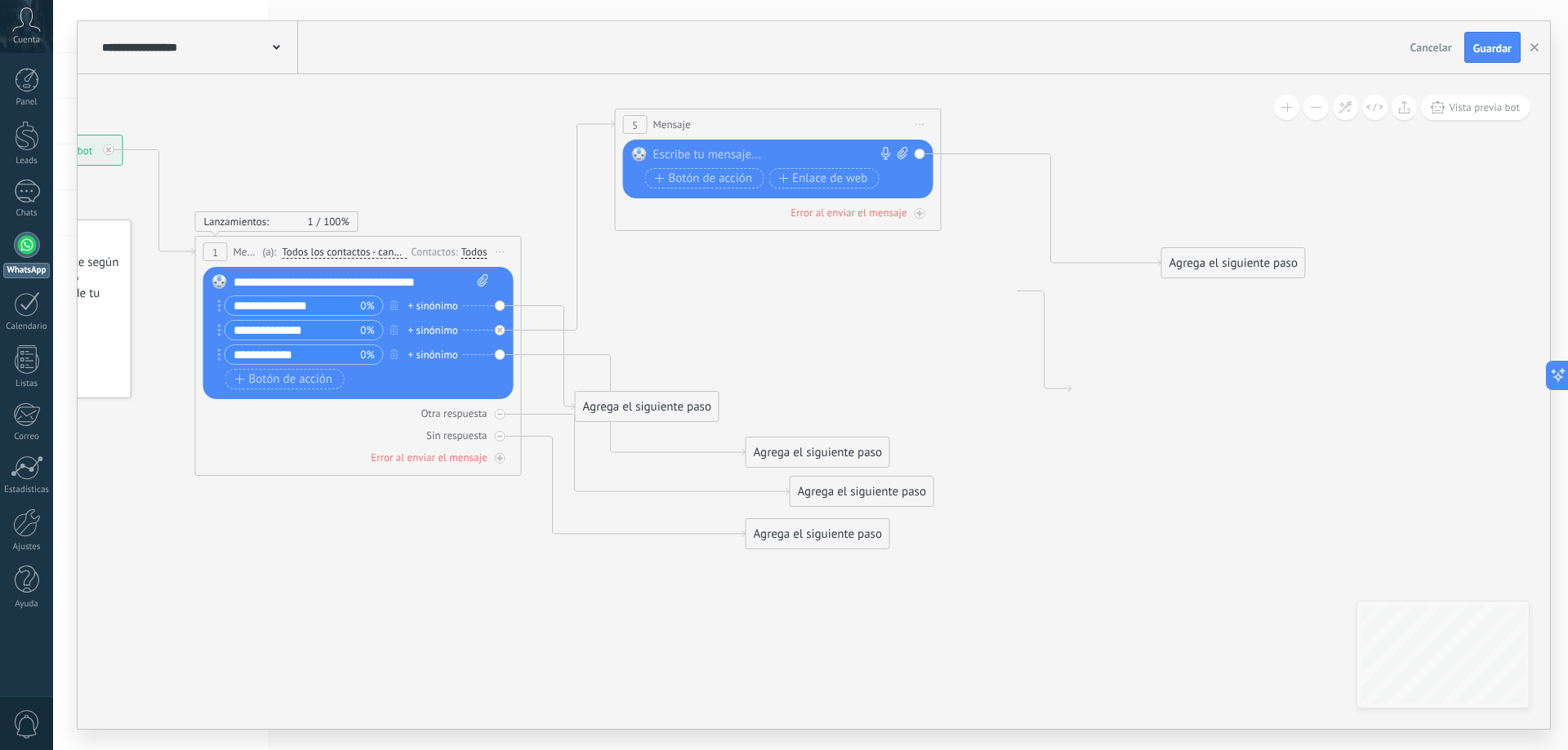
click at [1053, 373] on icon at bounding box center [803, 328] width 2454 height 1257
drag, startPoint x: 1043, startPoint y: 373, endPoint x: 1059, endPoint y: 383, distance: 18.9
click at [1048, 373] on icon at bounding box center [1044, 342] width 54 height 101
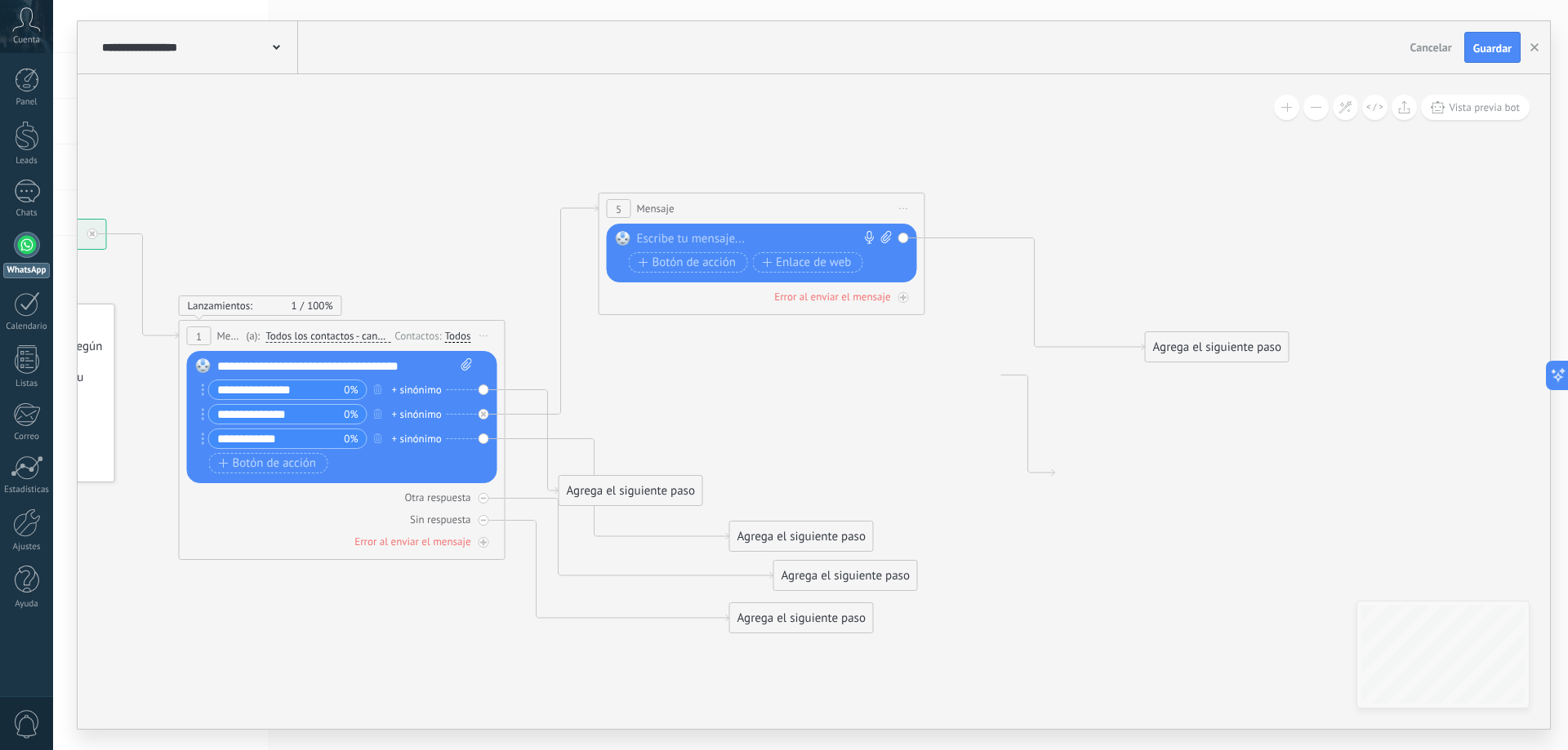
drag, startPoint x: 1056, startPoint y: 387, endPoint x: 1035, endPoint y: 471, distance: 86.6
click at [1035, 471] on icon at bounding box center [1028, 426] width 54 height 101
drag, startPoint x: 1032, startPoint y: 450, endPoint x: 1124, endPoint y: 475, distance: 95.3
click at [1124, 475] on icon at bounding box center [787, 412] width 2454 height 1257
click at [1341, 110] on icon at bounding box center [1345, 107] width 13 height 13
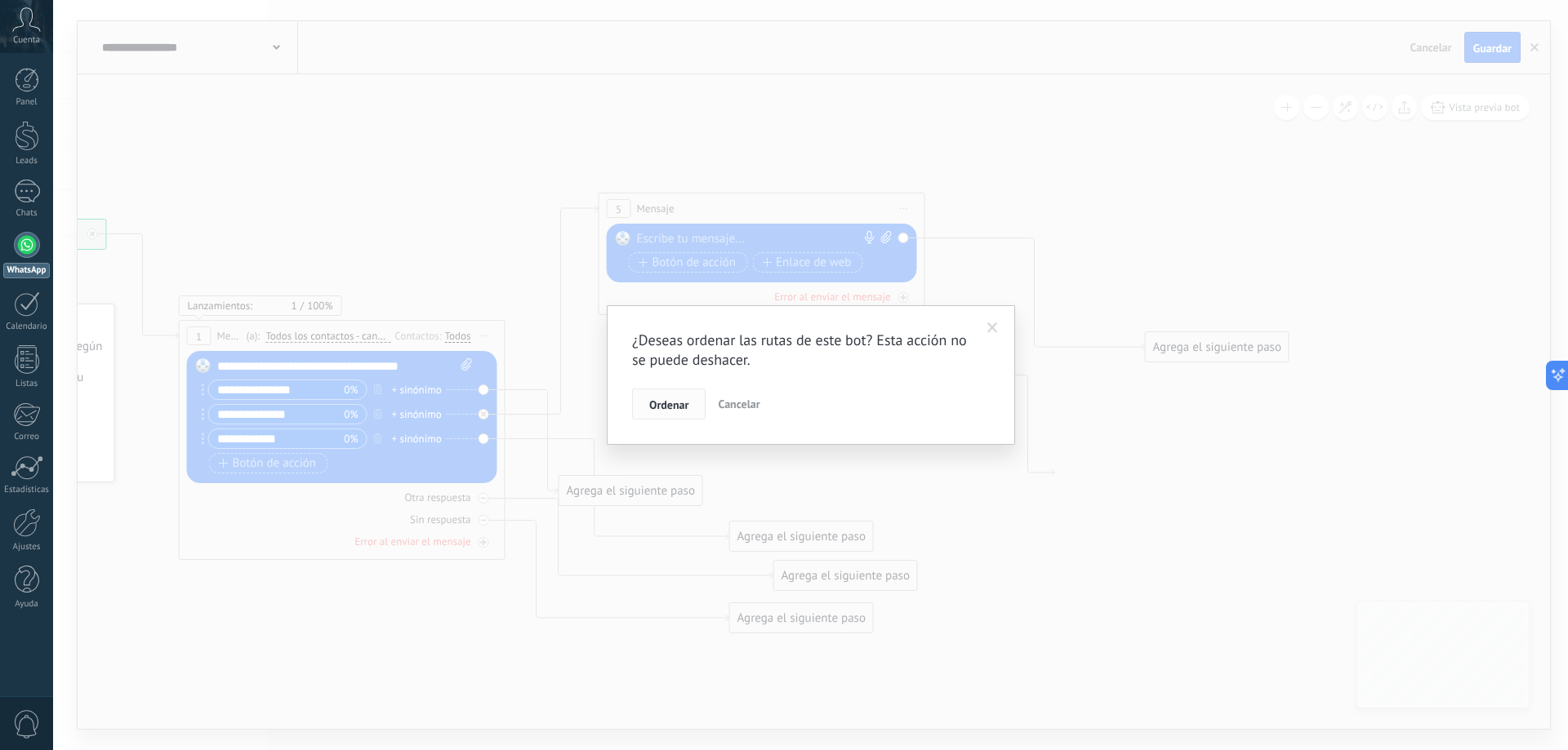
click at [685, 410] on span "Ordenar" at bounding box center [669, 405] width 40 height 12
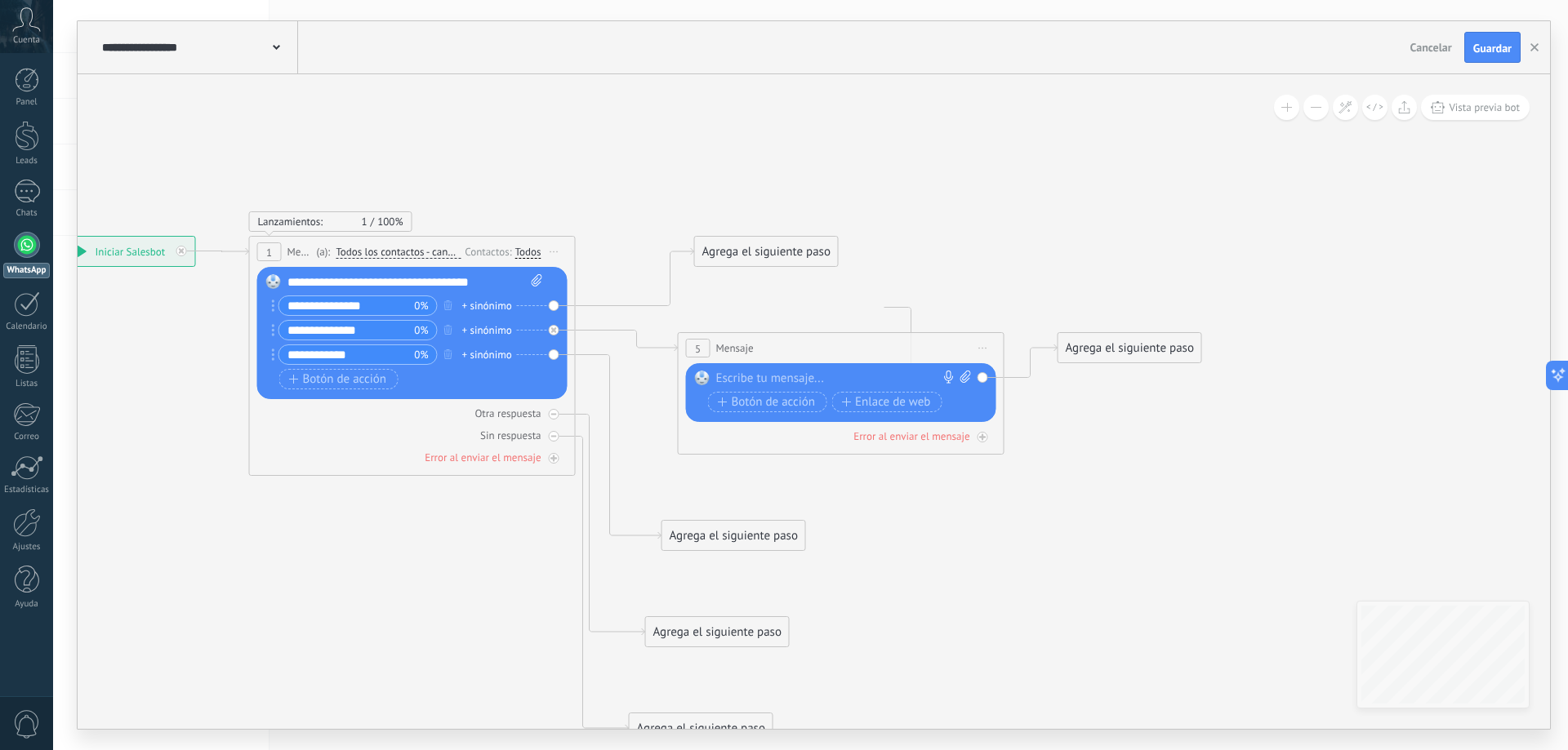
drag, startPoint x: 1130, startPoint y: 293, endPoint x: 1013, endPoint y: 226, distance: 134.8
click at [1013, 226] on icon at bounding box center [601, 489] width 1906 height 1324
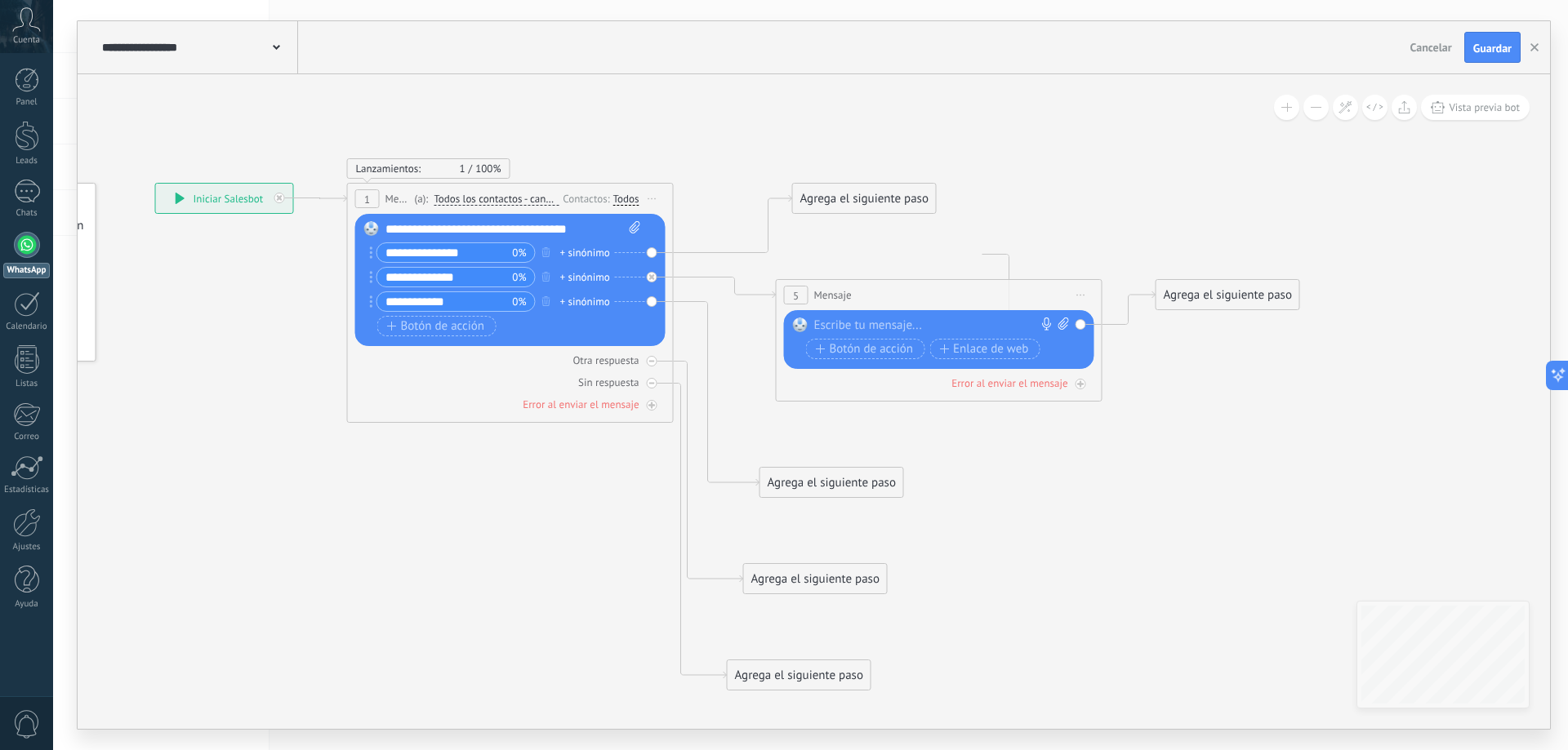
drag, startPoint x: 902, startPoint y: 315, endPoint x: 985, endPoint y: 284, distance: 88.6
click at [999, 262] on icon at bounding box center [699, 436] width 1906 height 1324
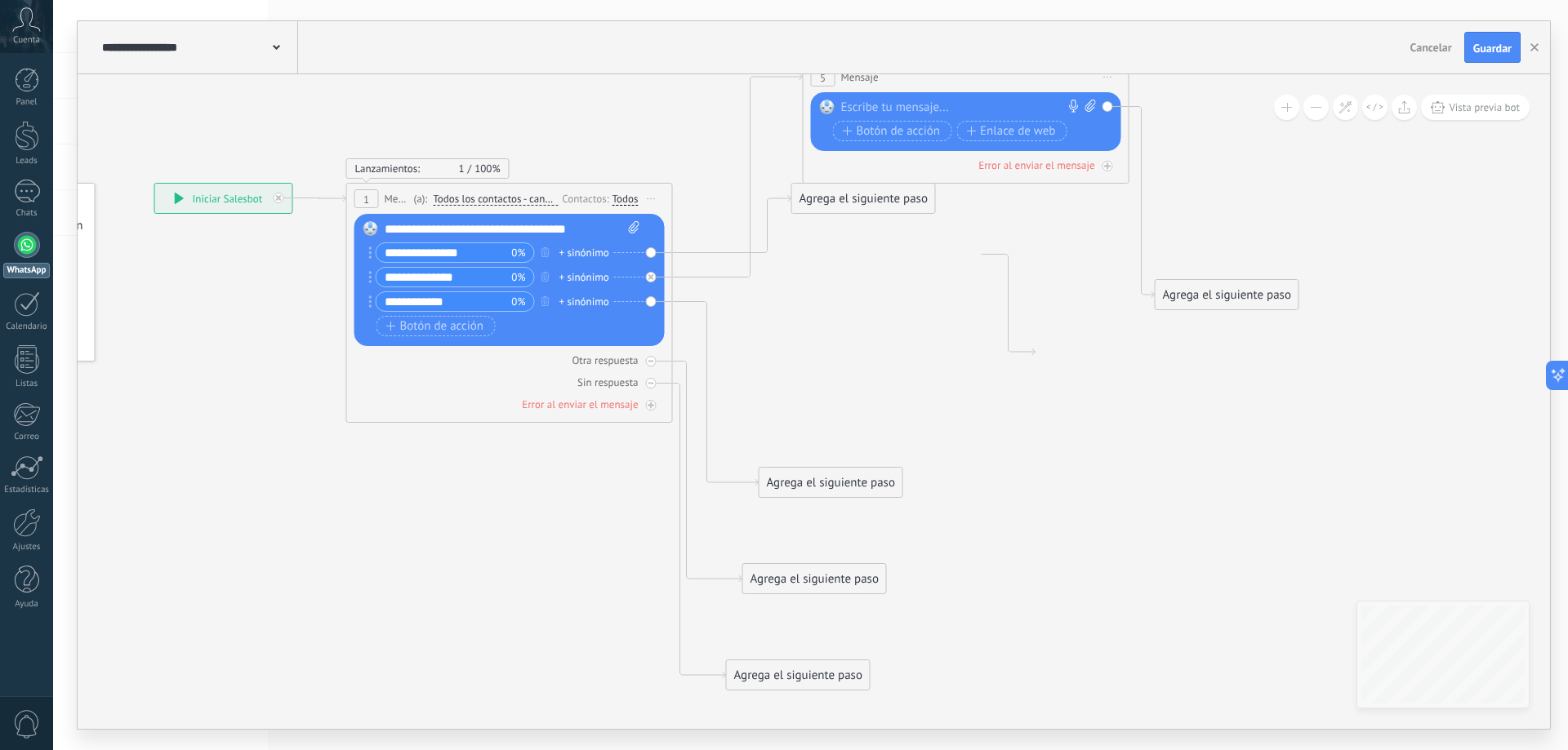
drag, startPoint x: 947, startPoint y: 295, endPoint x: 827, endPoint y: 203, distance: 151.2
click at [974, 79] on div "5 Mensaje ******* (a): Todos los contactos - canales seleccionados Todos los co…" at bounding box center [966, 77] width 325 height 30
drag, startPoint x: 804, startPoint y: 211, endPoint x: 822, endPoint y: 354, distance: 144.1
click at [820, 354] on div "Agrega el siguiente paso" at bounding box center [874, 343] width 143 height 27
click at [1000, 407] on icon at bounding box center [698, 375] width 1906 height 1445
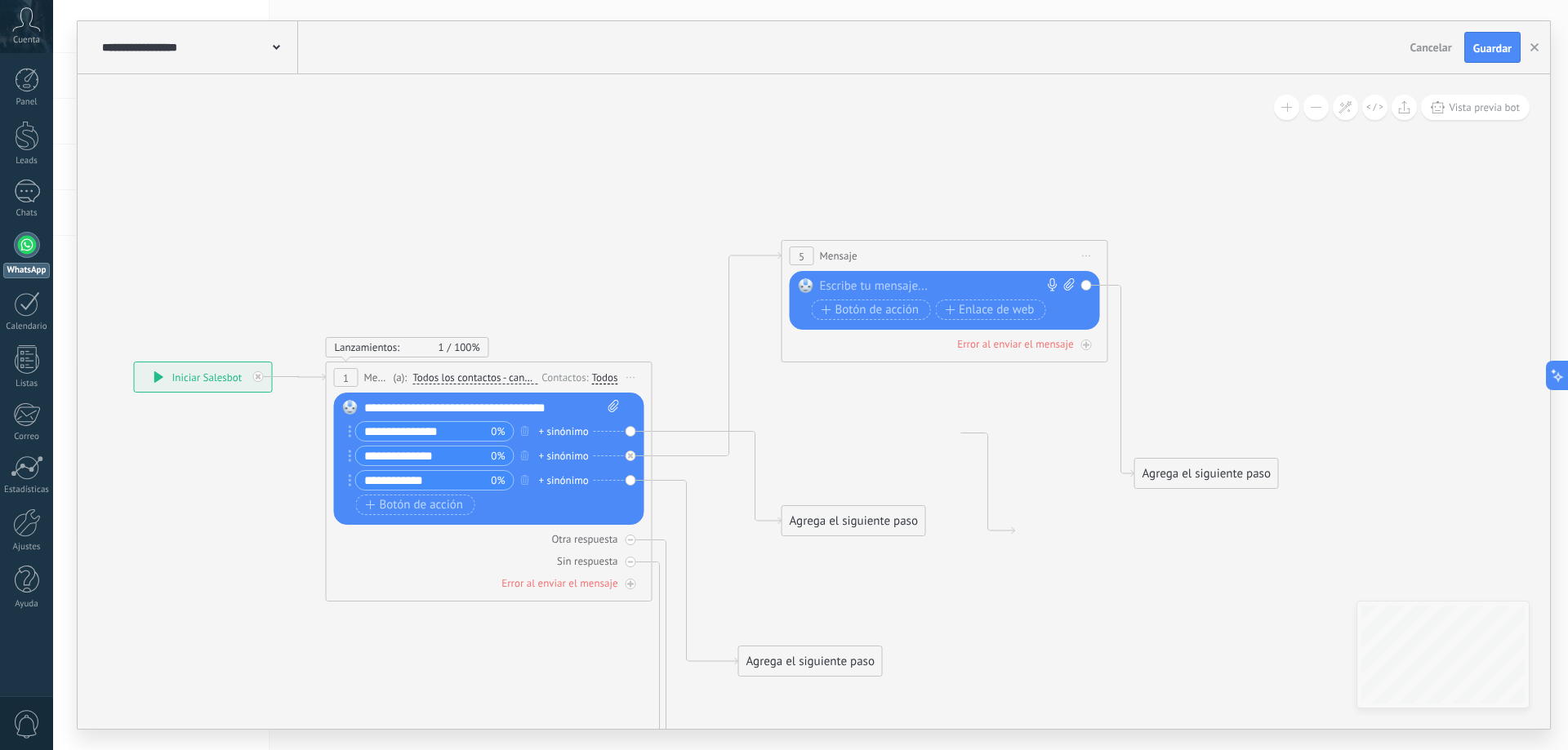
drag, startPoint x: 1076, startPoint y: 273, endPoint x: 845, endPoint y: 238, distance: 233.6
click at [1042, 428] on icon at bounding box center [678, 554] width 1906 height 1445
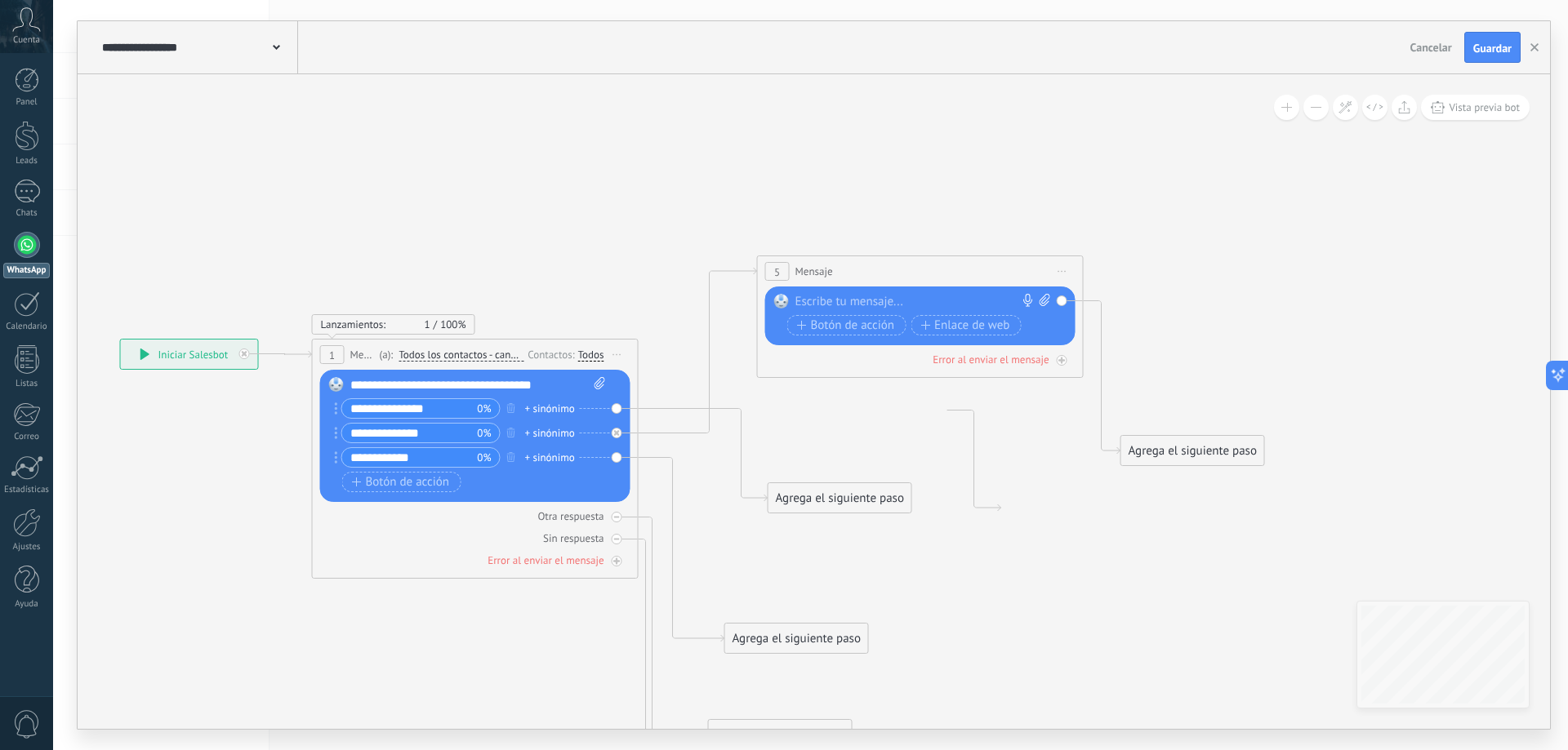
drag, startPoint x: 847, startPoint y: 237, endPoint x: 836, endPoint y: 276, distance: 40.5
click at [836, 276] on div "5 Mensaje ******* (a): Todos los contactos - canales seleccionados Todos los co…" at bounding box center [920, 272] width 325 height 30
click at [1064, 273] on span "Iniciar vista previa aquí Cambiar nombre Duplicar [GEOGRAPHIC_DATA]" at bounding box center [1062, 271] width 26 height 24
click at [1098, 376] on div "Borrar" at bounding box center [1137, 378] width 162 height 28
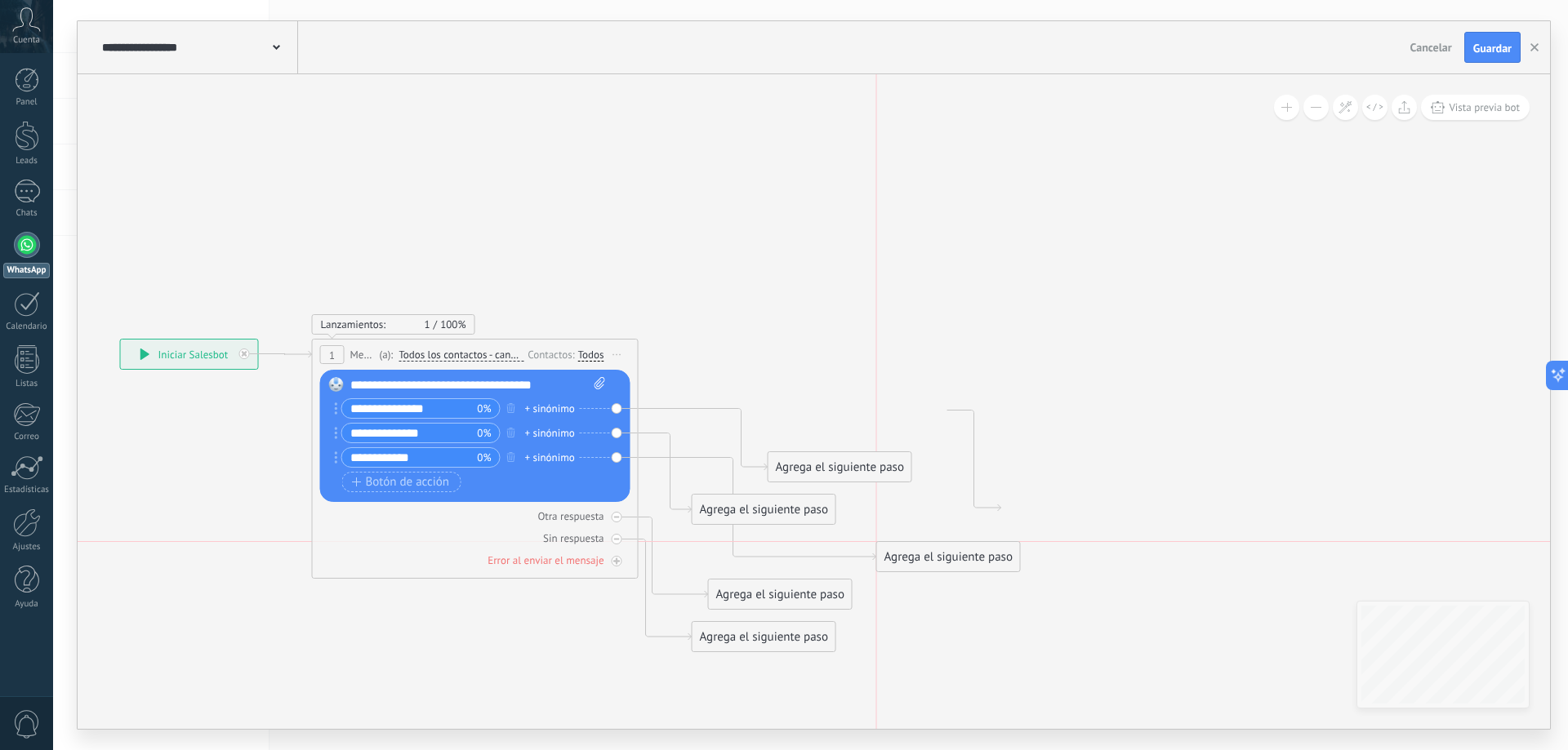
drag, startPoint x: 803, startPoint y: 424, endPoint x: 928, endPoint y: 531, distance: 164.5
click at [948, 551] on div "Agrega el siguiente paso" at bounding box center [949, 557] width 143 height 27
drag, startPoint x: 864, startPoint y: 409, endPoint x: 873, endPoint y: 292, distance: 117.3
click at [873, 294] on div "Agrega el siguiente paso" at bounding box center [838, 307] width 143 height 27
drag, startPoint x: 771, startPoint y: 510, endPoint x: 863, endPoint y: 439, distance: 116.2
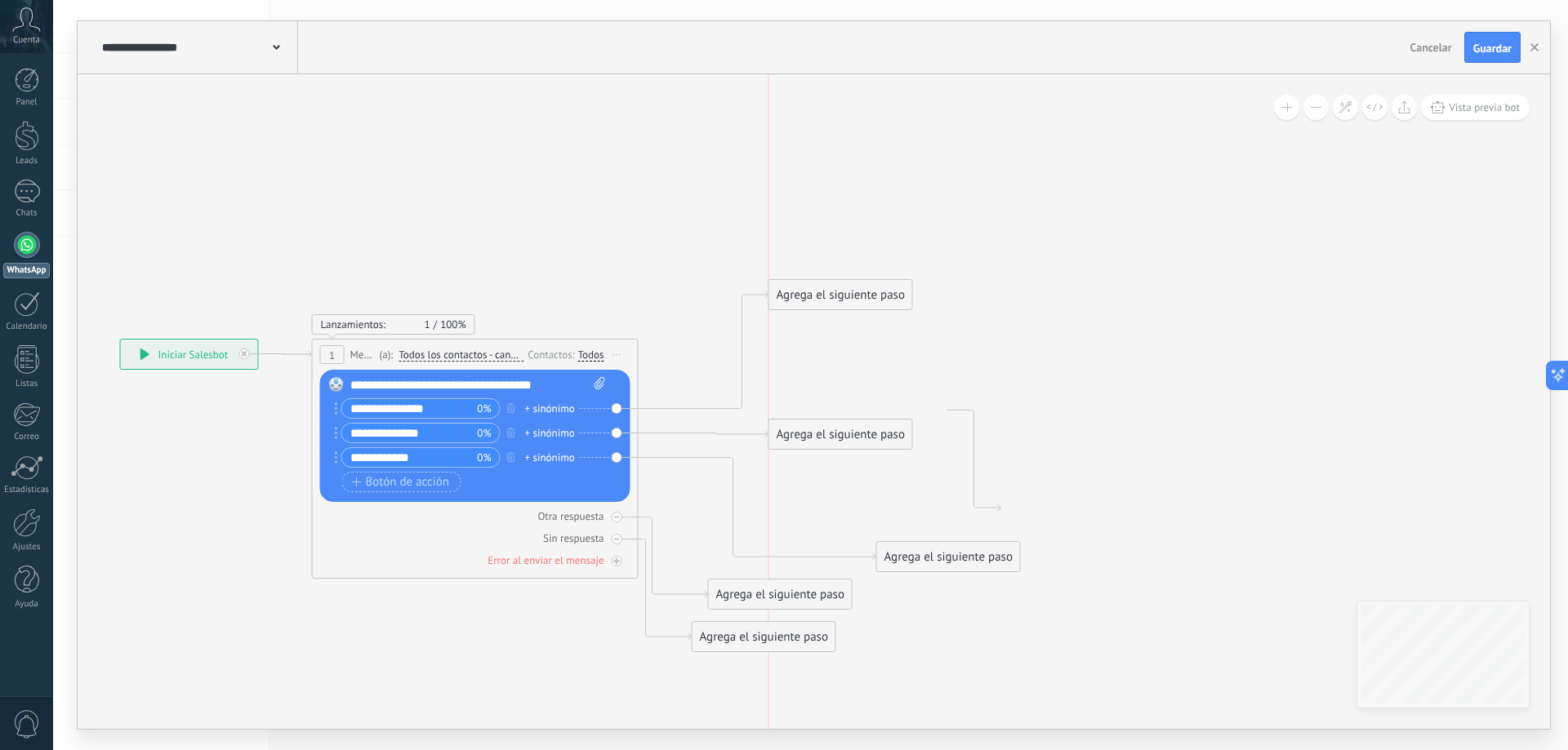
click at [861, 438] on div "Agrega el siguiente paso" at bounding box center [841, 434] width 143 height 27
drag, startPoint x: 937, startPoint y: 551, endPoint x: 842, endPoint y: 509, distance: 103.9
click at [842, 509] on div "Agrega el siguiente paso" at bounding box center [854, 515] width 143 height 27
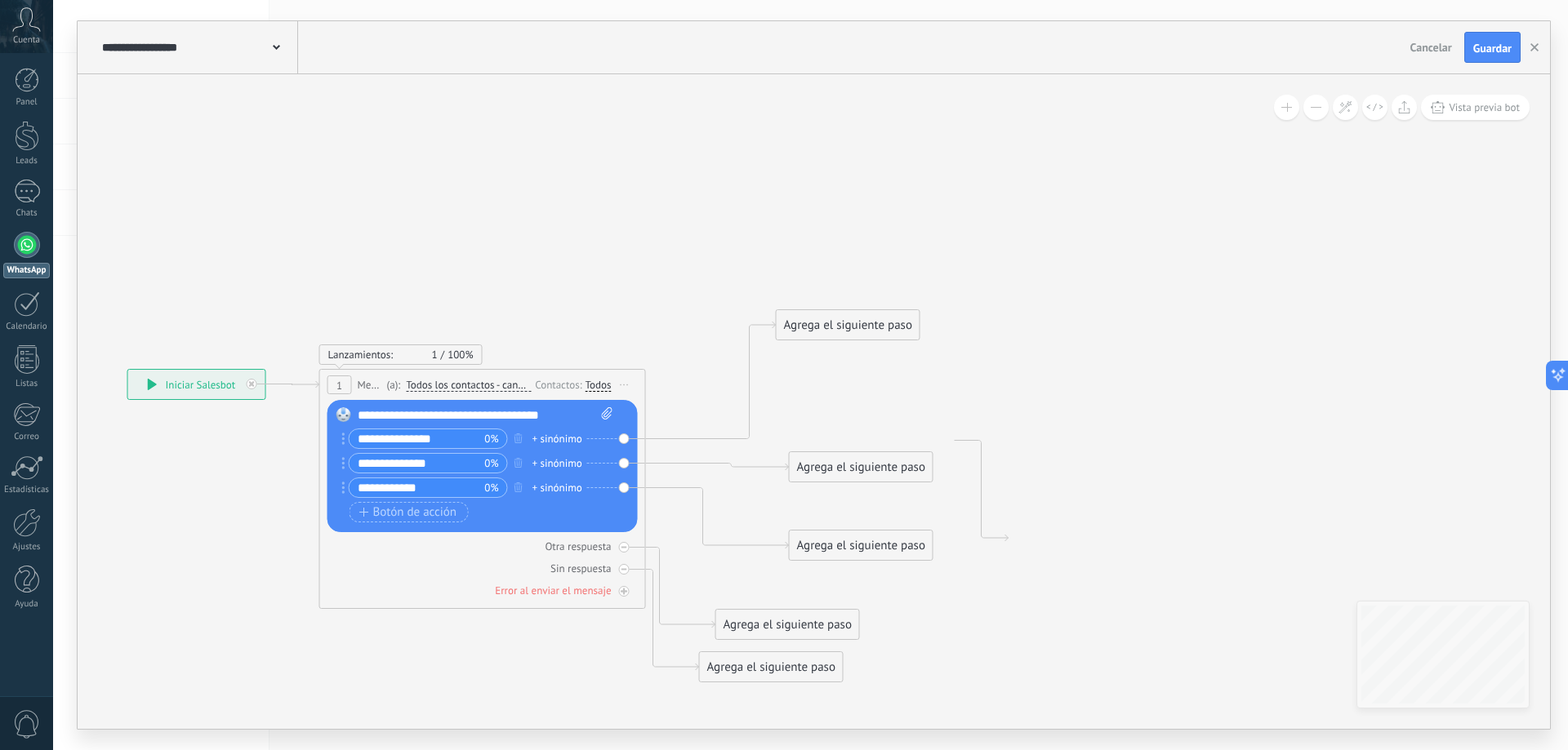
drag, startPoint x: 995, startPoint y: 317, endPoint x: 1003, endPoint y: 348, distance: 32.0
click at [1003, 348] on icon at bounding box center [502, 496] width 1567 height 1189
click at [845, 328] on div "Agrega el siguiente paso" at bounding box center [848, 325] width 143 height 27
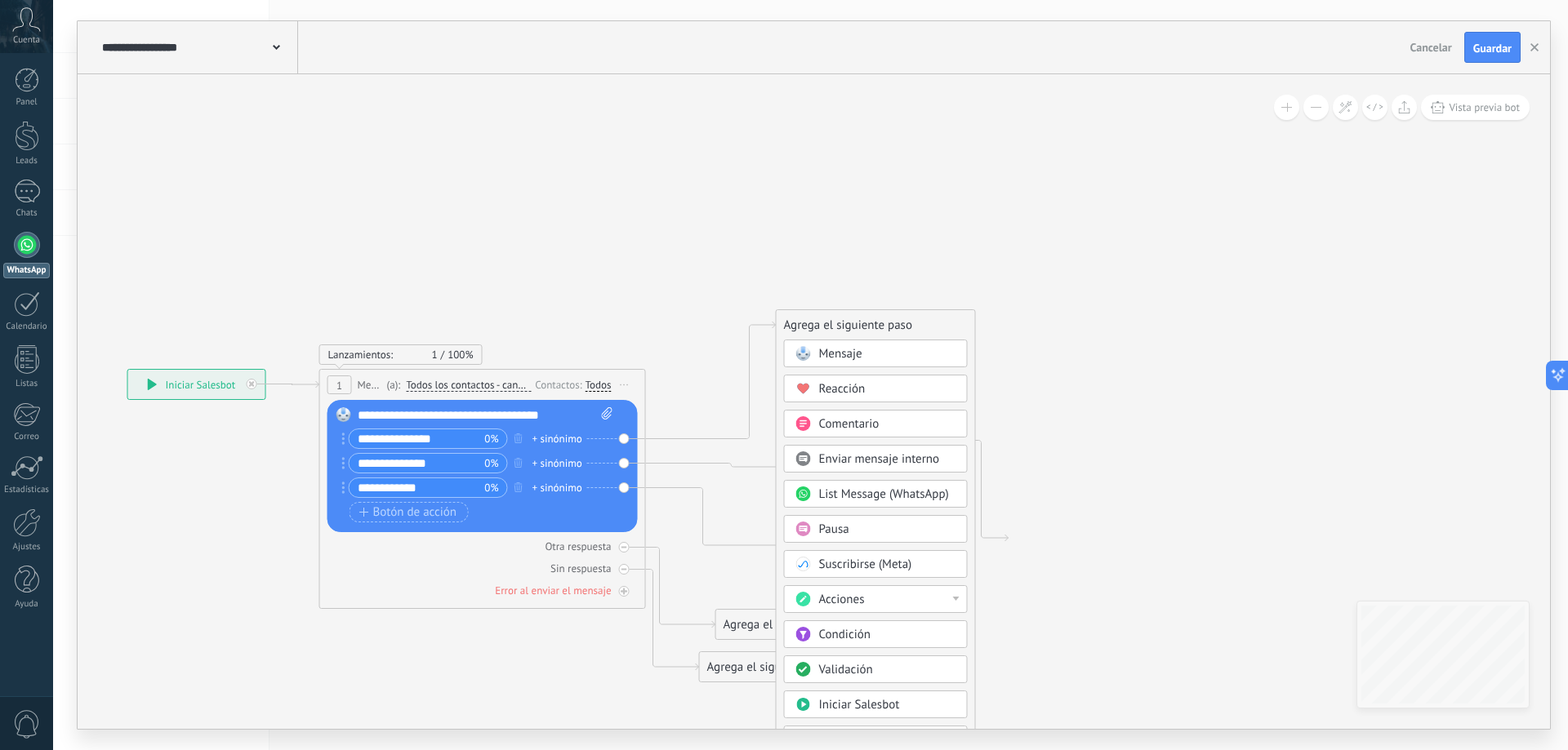
click at [843, 345] on div "Mensaje" at bounding box center [876, 353] width 184 height 28
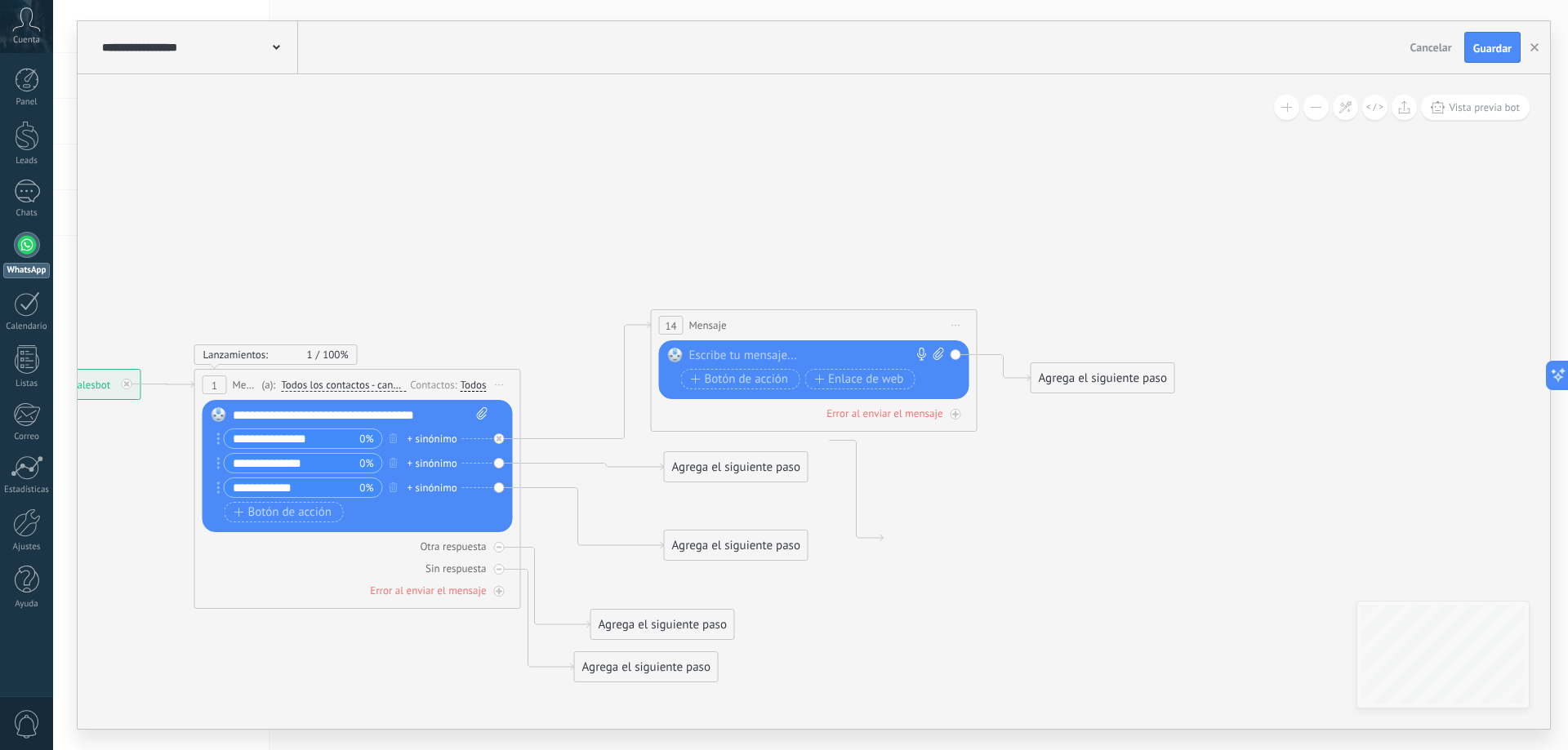
click at [793, 354] on div at bounding box center [810, 355] width 243 height 16
click at [727, 358] on div "**" at bounding box center [817, 355] width 256 height 16
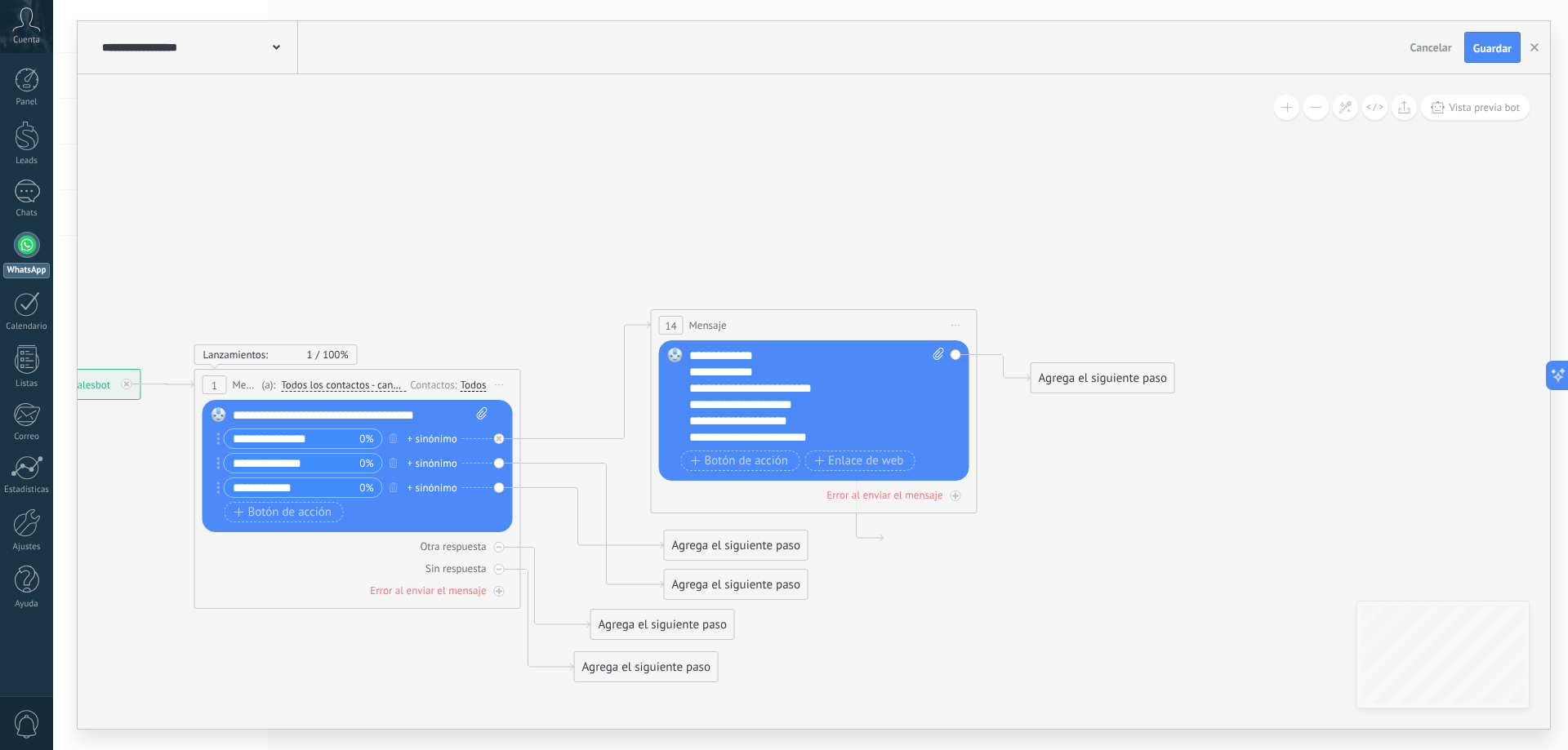
drag, startPoint x: 670, startPoint y: 354, endPoint x: 662, endPoint y: 228, distance: 126.3
click at [3, 369] on div "**********" at bounding box center [3, 369] width 0 height 0
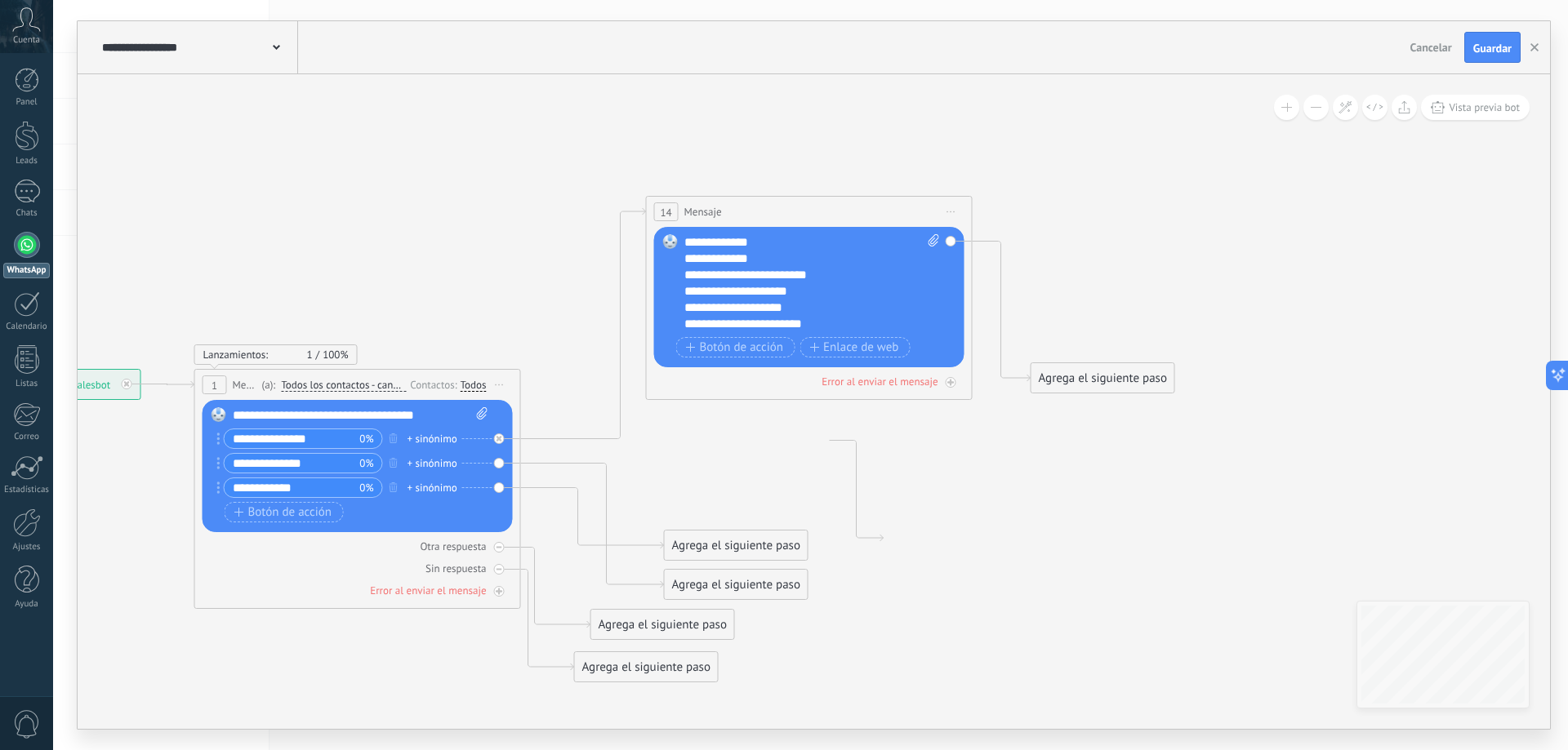
drag, startPoint x: 749, startPoint y: 327, endPoint x: 744, endPoint y: 214, distance: 113.1
click at [744, 214] on div "14 Mensaje ******* (a): Todos los contactos - canales seleccionados Todos los c…" at bounding box center [809, 212] width 325 height 30
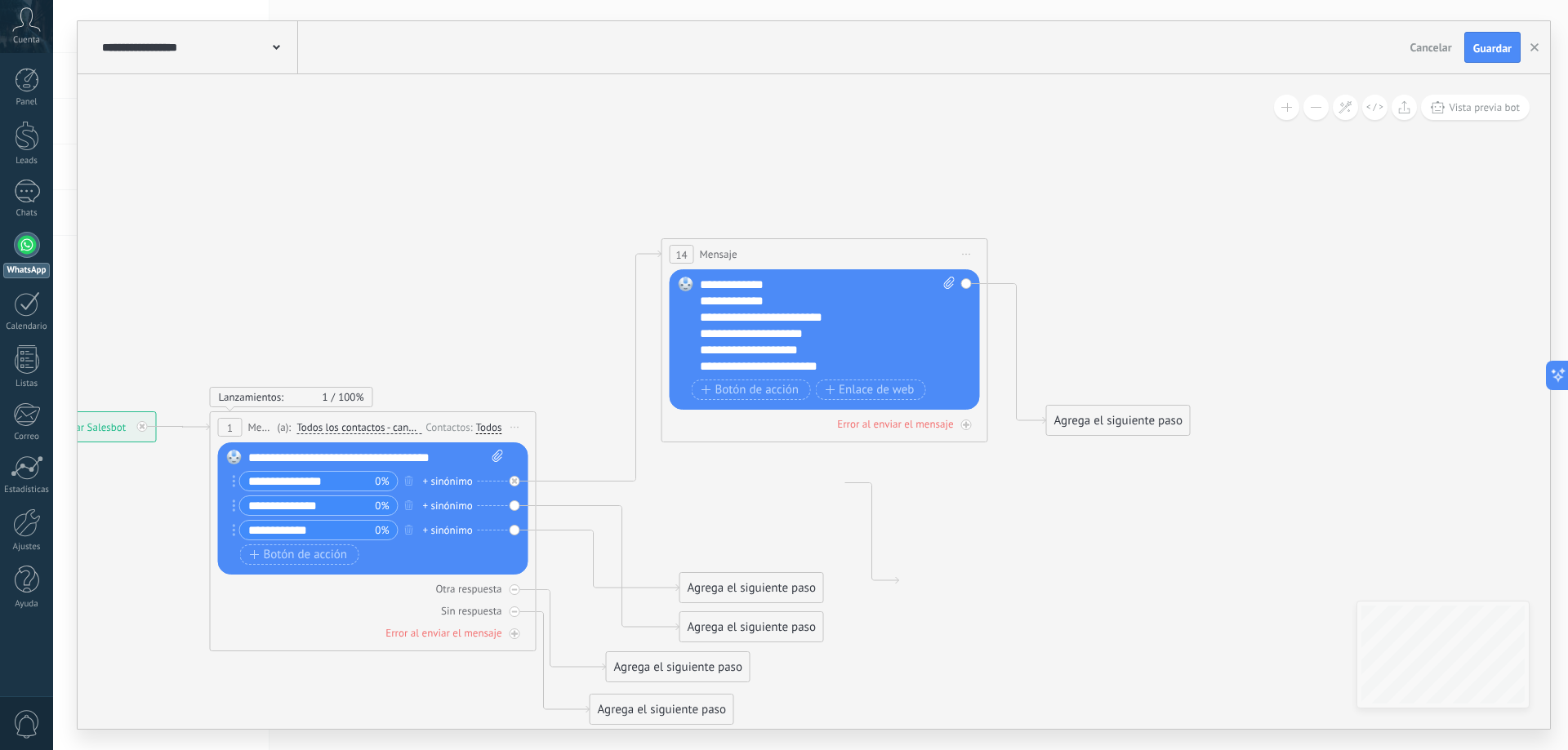
drag, startPoint x: 390, startPoint y: 264, endPoint x: 402, endPoint y: 308, distance: 45.6
click at [402, 308] on icon at bounding box center [576, 481] width 1933 height 1303
click at [1101, 427] on div "Agrega el siguiente paso" at bounding box center [1118, 421] width 143 height 27
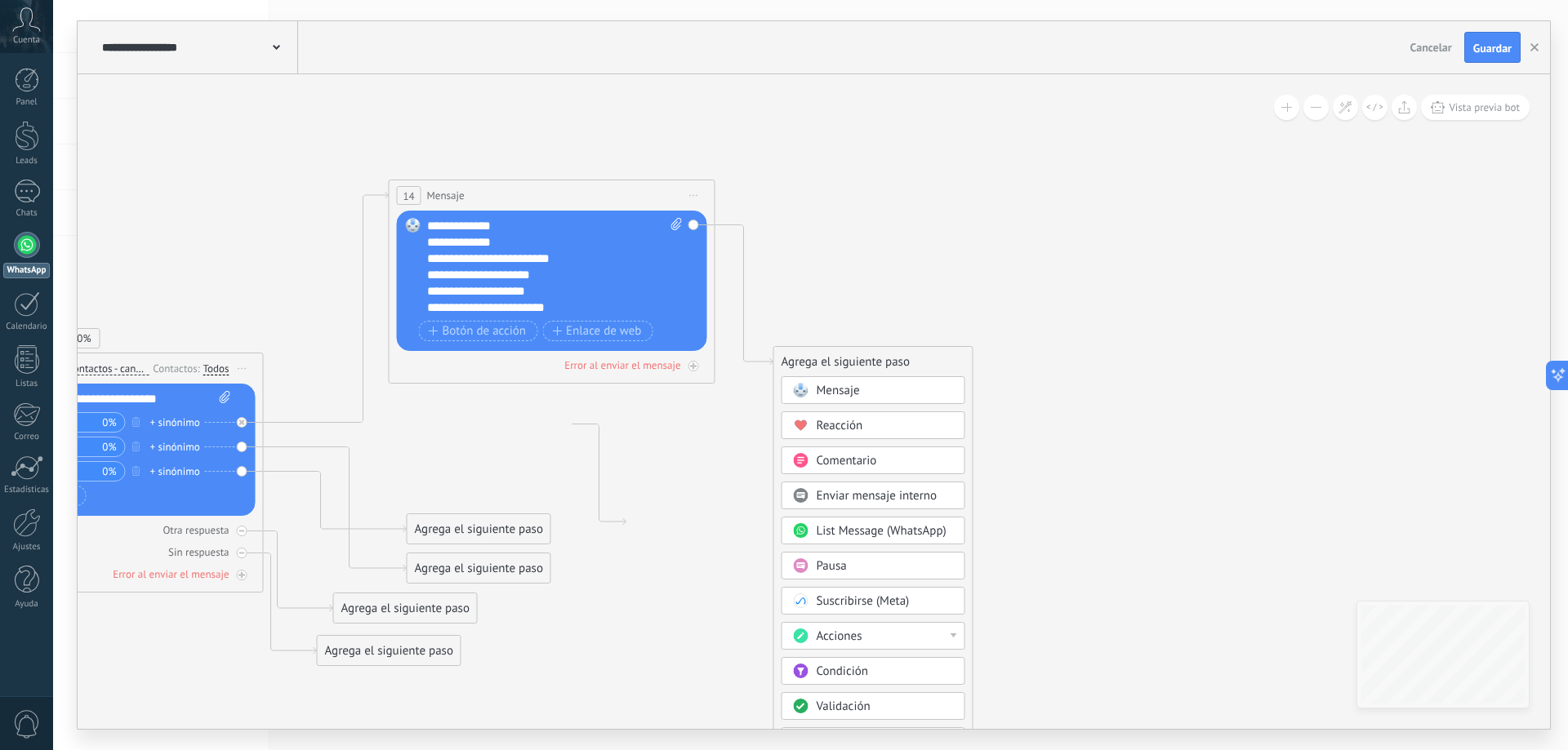
drag, startPoint x: 1281, startPoint y: 468, endPoint x: 1008, endPoint y: 409, distance: 279.3
click at [1008, 409] on icon at bounding box center [304, 423] width 1933 height 1303
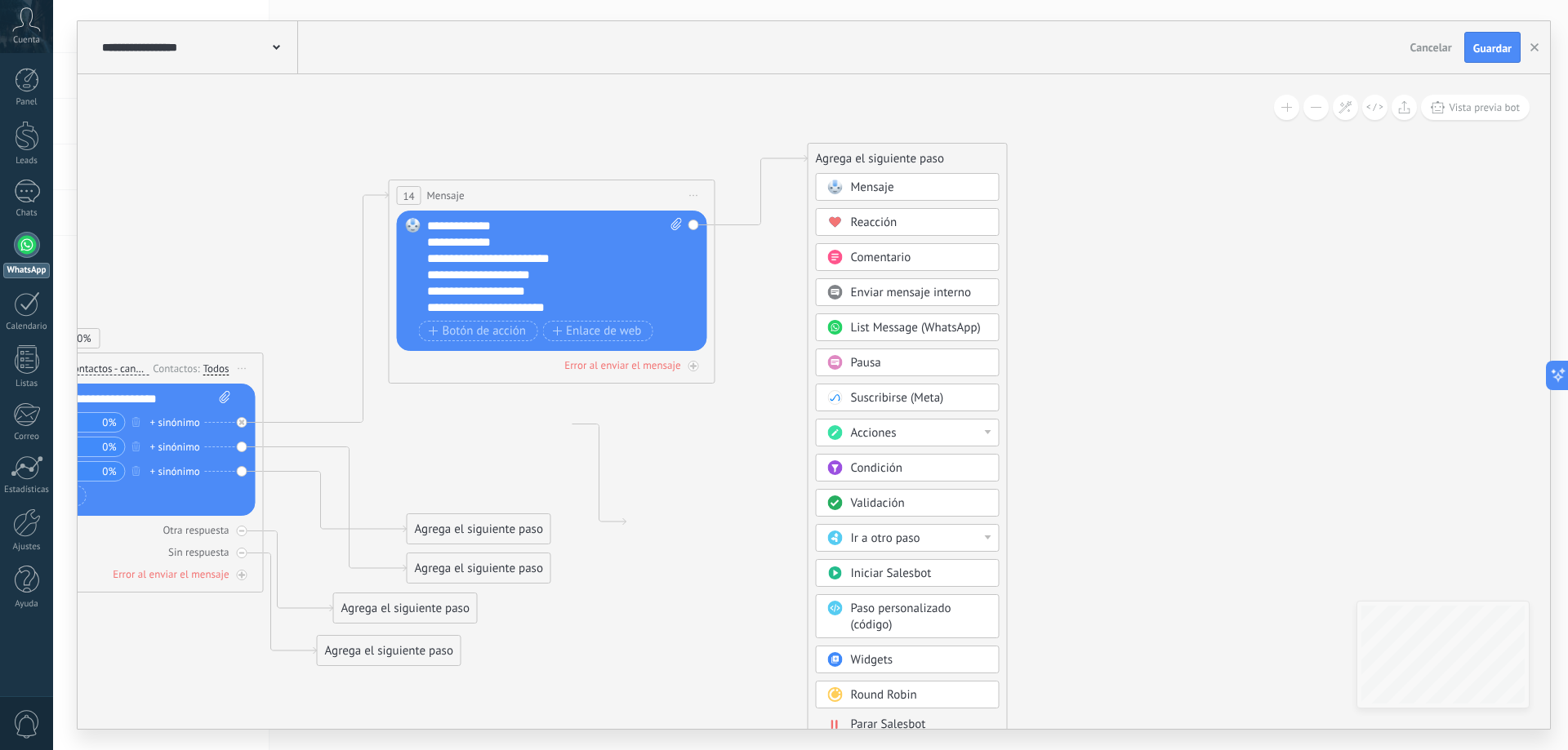
drag, startPoint x: 915, startPoint y: 364, endPoint x: 950, endPoint y: 162, distance: 205.0
click at [950, 162] on div "Agrega el siguiente paso" at bounding box center [908, 159] width 199 height 27
click at [912, 466] on div "Condición" at bounding box center [920, 468] width 137 height 16
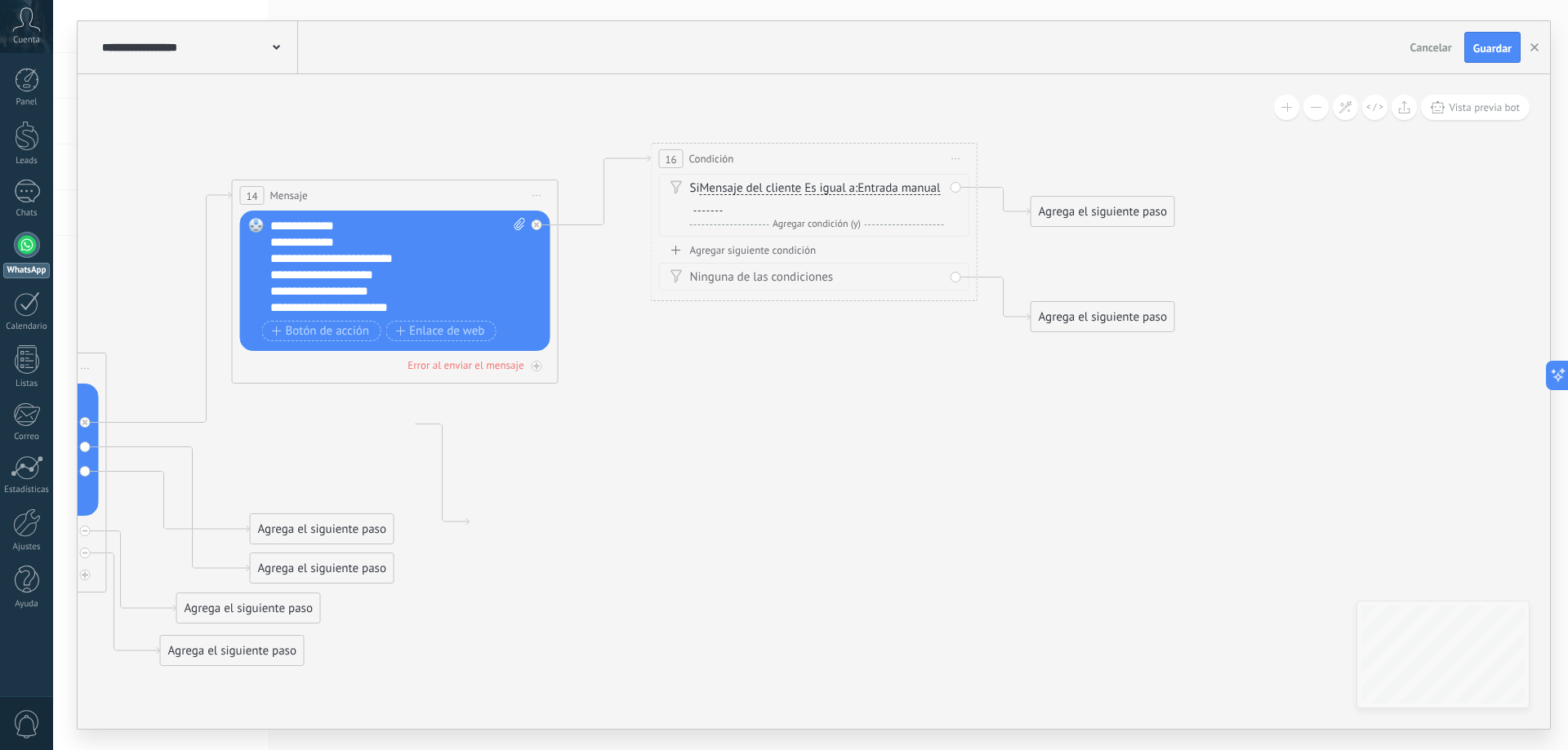
click at [840, 189] on span "Es igual a" at bounding box center [829, 189] width 51 height 13
click at [840, 189] on button "Es igual a" at bounding box center [899, 189] width 204 height 29
click at [836, 250] on span "Contiene" at bounding box center [885, 246] width 198 height 16
click at [701, 210] on div at bounding box center [708, 205] width 29 height 13
click at [1067, 218] on div "Agrega el siguiente paso" at bounding box center [1103, 212] width 143 height 27
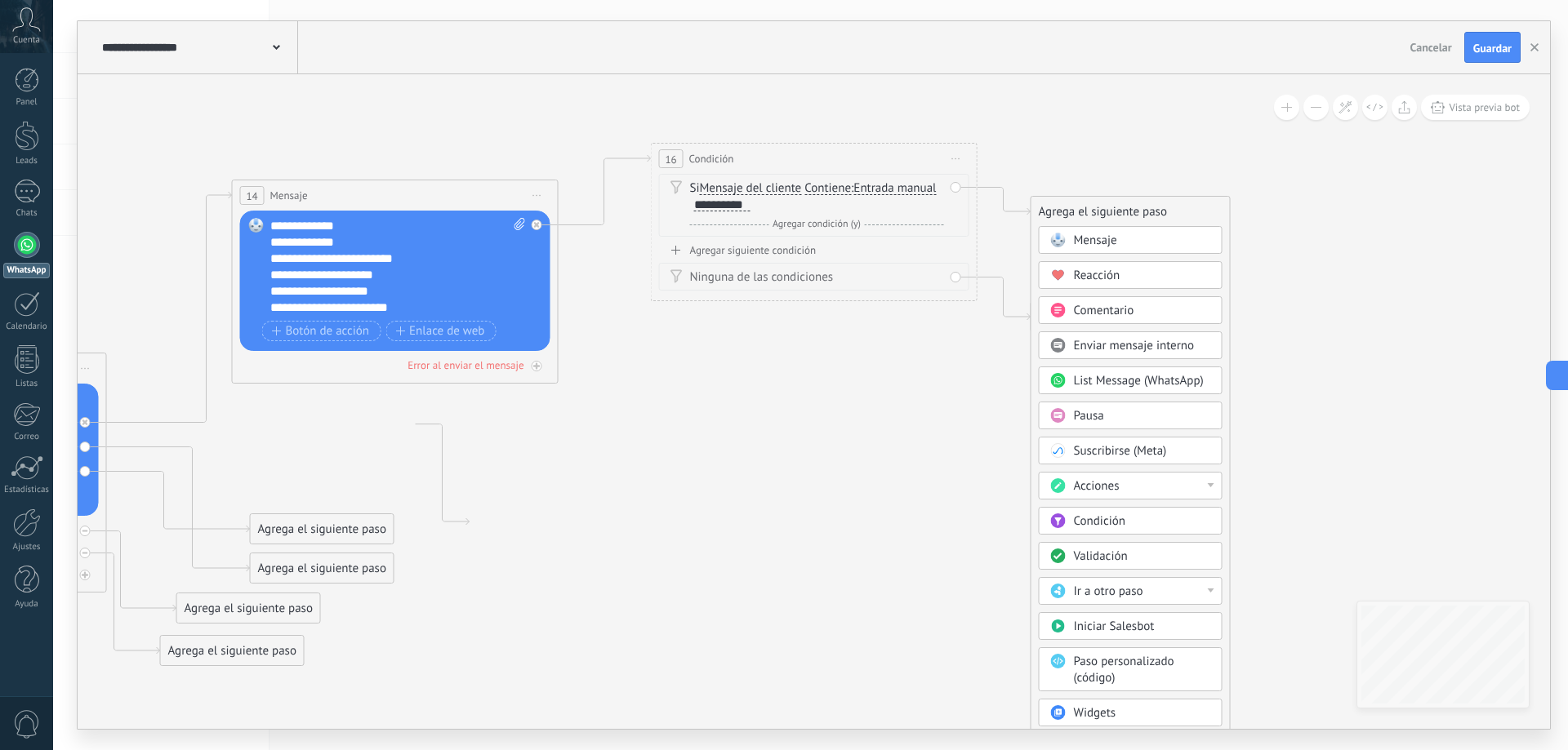
click at [1079, 242] on span "Mensaje" at bounding box center [1095, 240] width 43 height 15
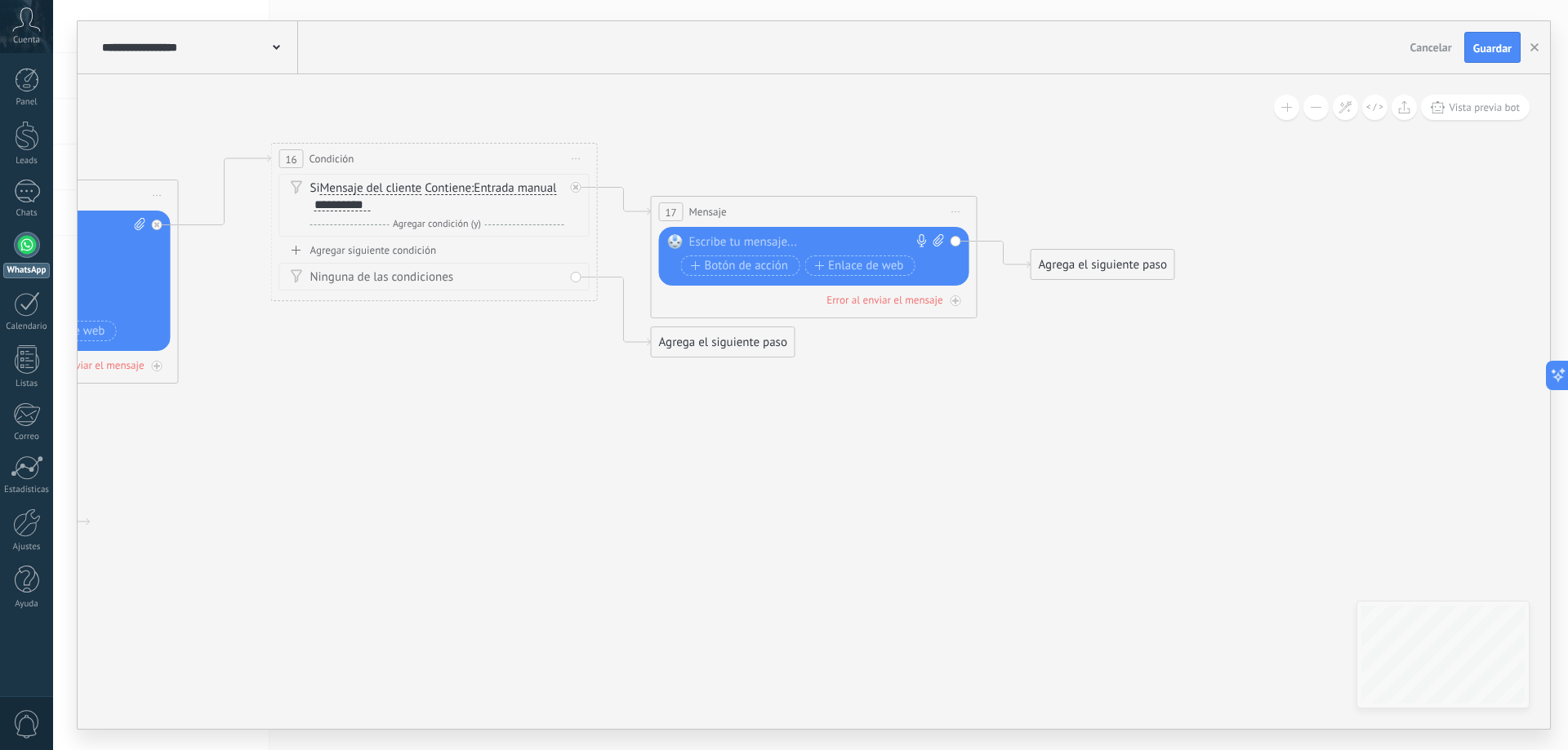
click at [757, 248] on div at bounding box center [810, 242] width 243 height 16
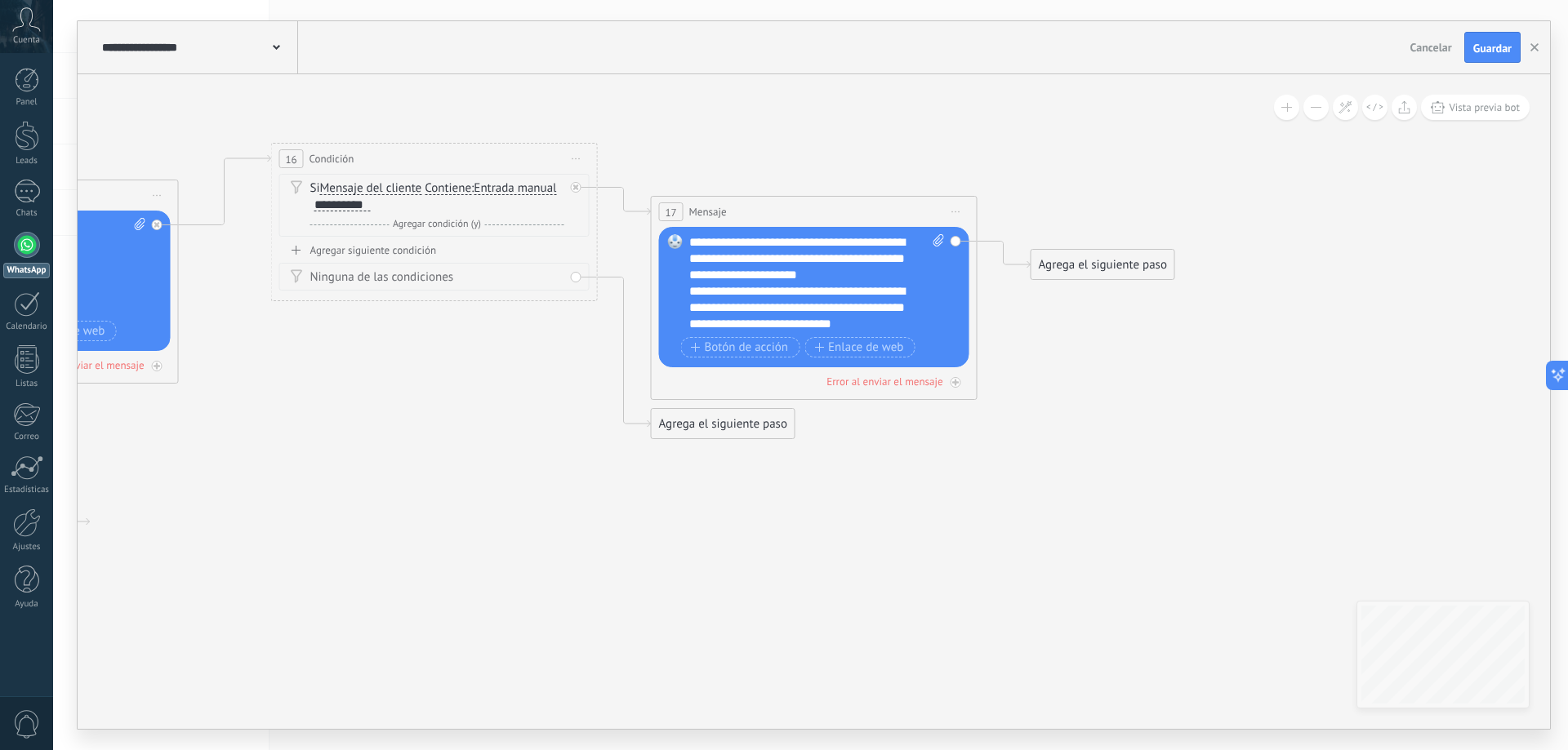
scroll to position [15, 0]
drag, startPoint x: 675, startPoint y: 244, endPoint x: 762, endPoint y: 150, distance: 128.1
click at [774, 143] on icon at bounding box center [163, 404] width 2728 height 1339
drag, startPoint x: 920, startPoint y: 450, endPoint x: 804, endPoint y: 294, distance: 194.4
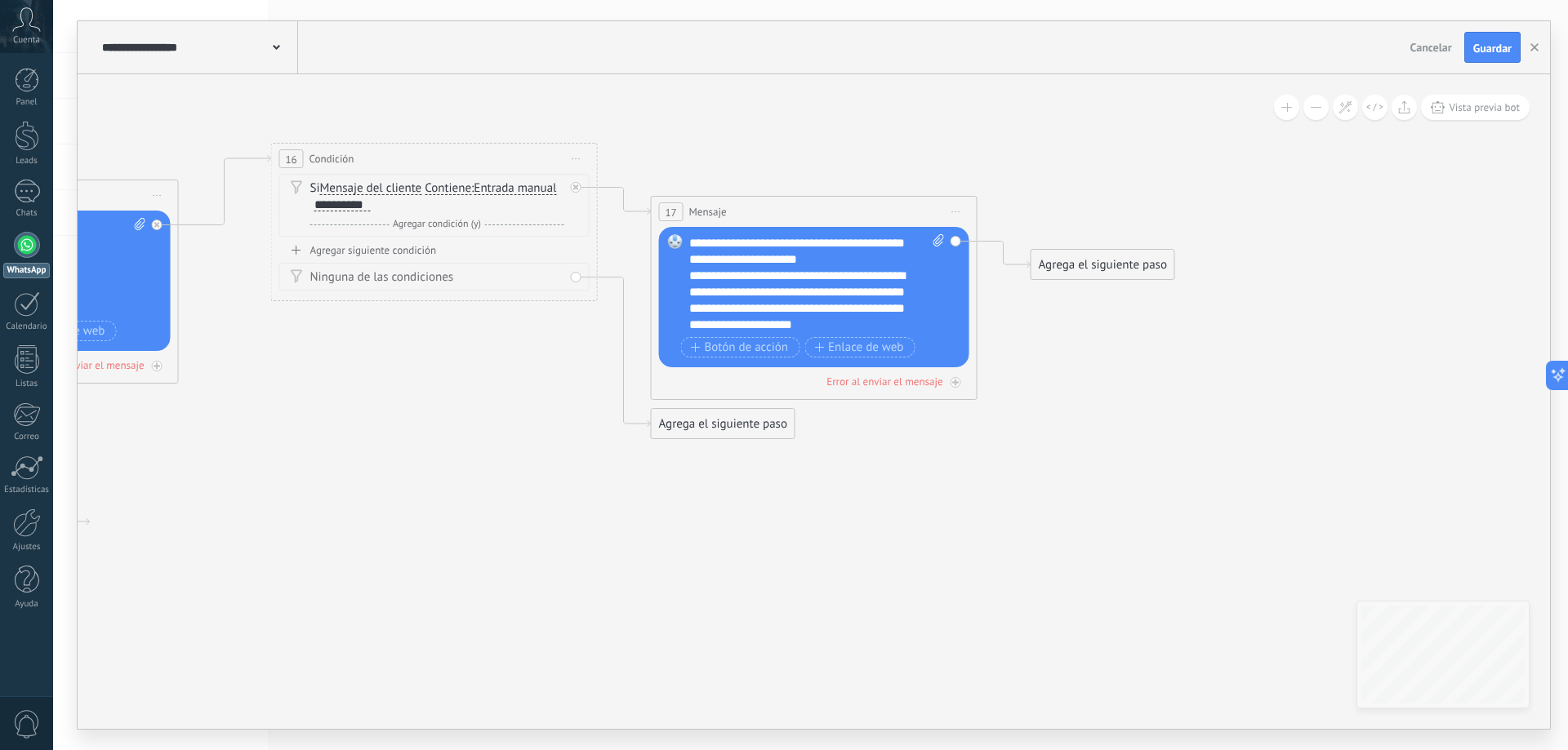
click at [921, 445] on icon at bounding box center [163, 404] width 2728 height 1339
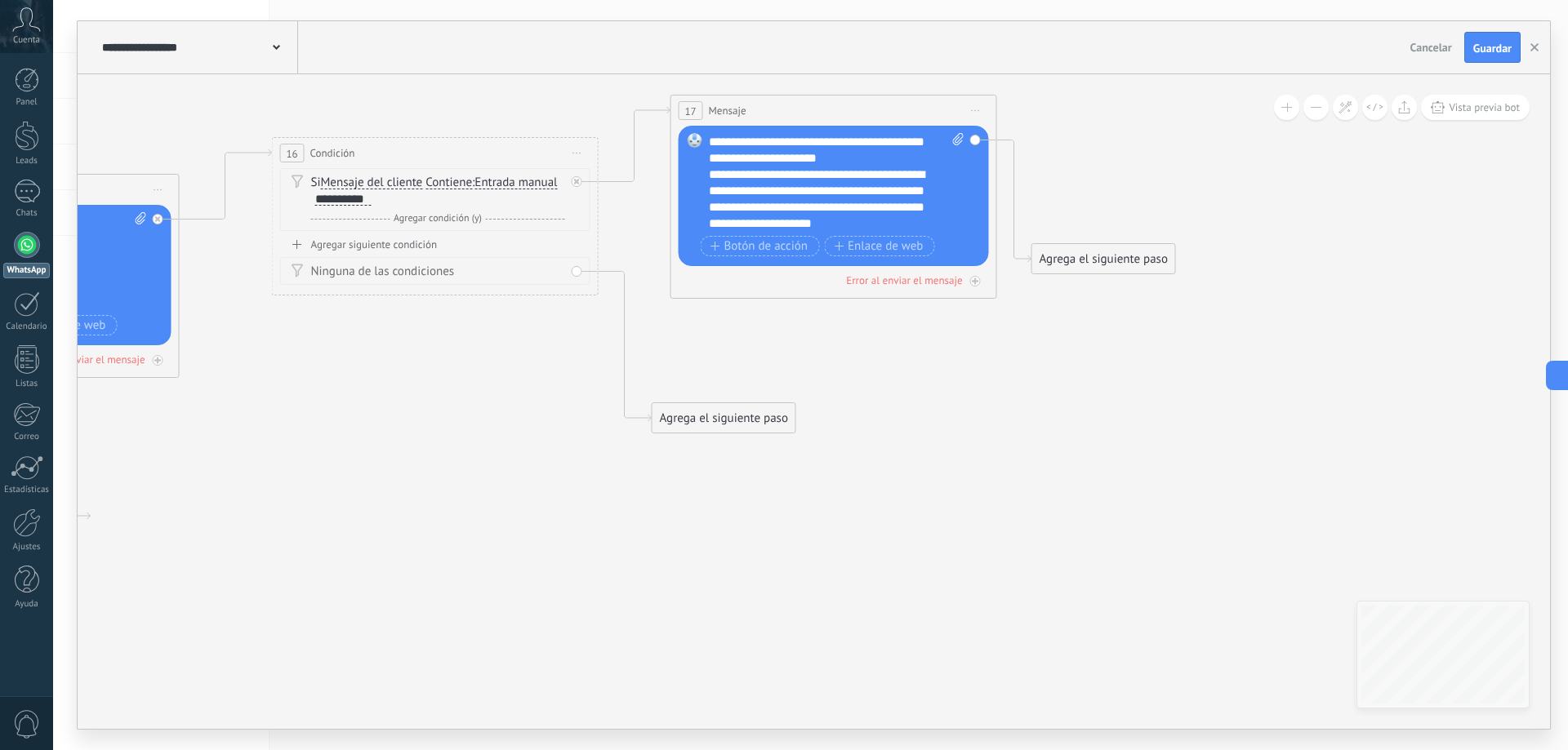
drag, startPoint x: 780, startPoint y: 207, endPoint x: 798, endPoint y: 112, distance: 96.7
click at [798, 112] on div "17 Mensaje ******* (a): Todos los contactos - canales seleccionados Todos los c…" at bounding box center [834, 110] width 325 height 30
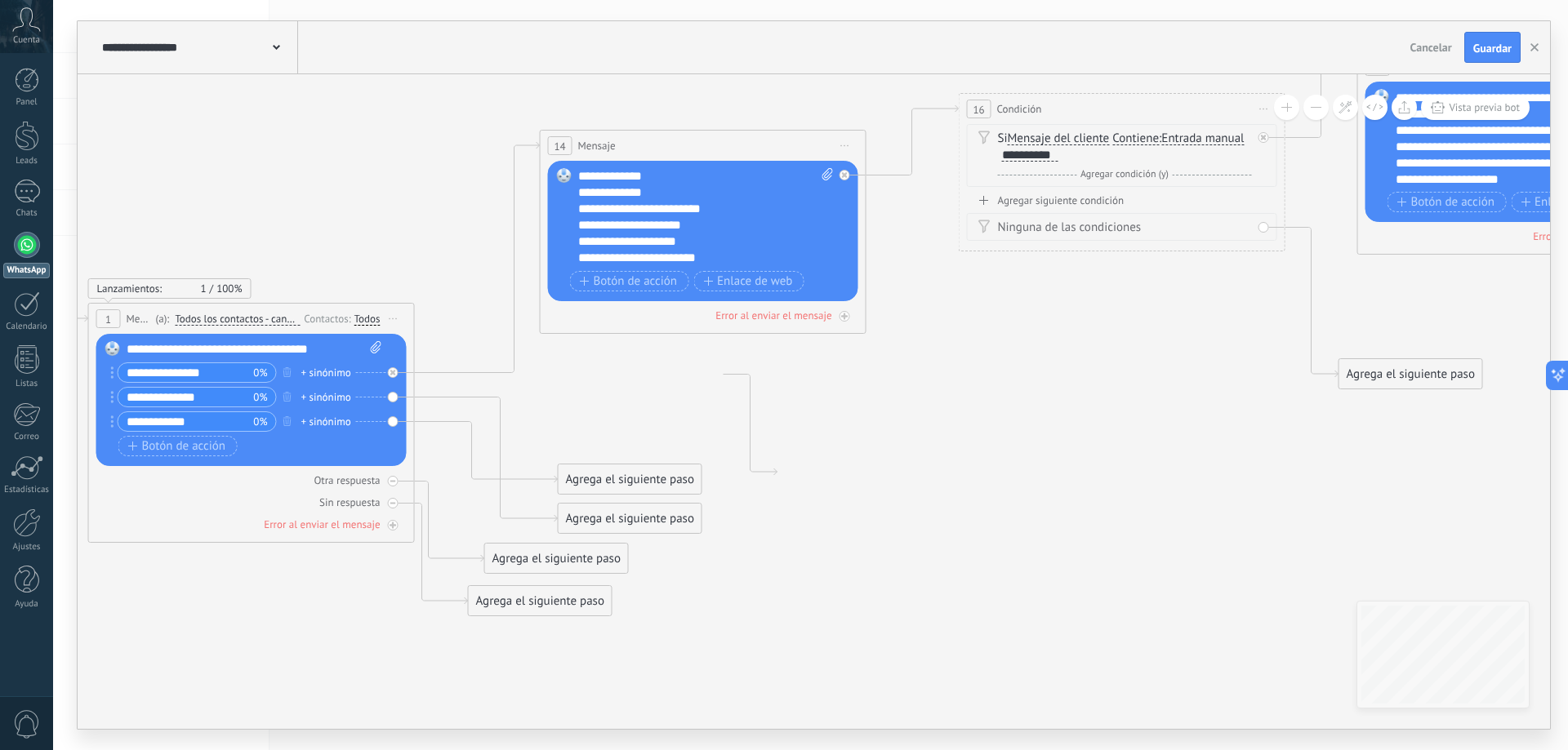
drag, startPoint x: 509, startPoint y: 589, endPoint x: 1197, endPoint y: 545, distance: 689.4
click at [1197, 545] on icon at bounding box center [851, 317] width 2728 height 1351
drag, startPoint x: 530, startPoint y: 560, endPoint x: 1048, endPoint y: 121, distance: 679.0
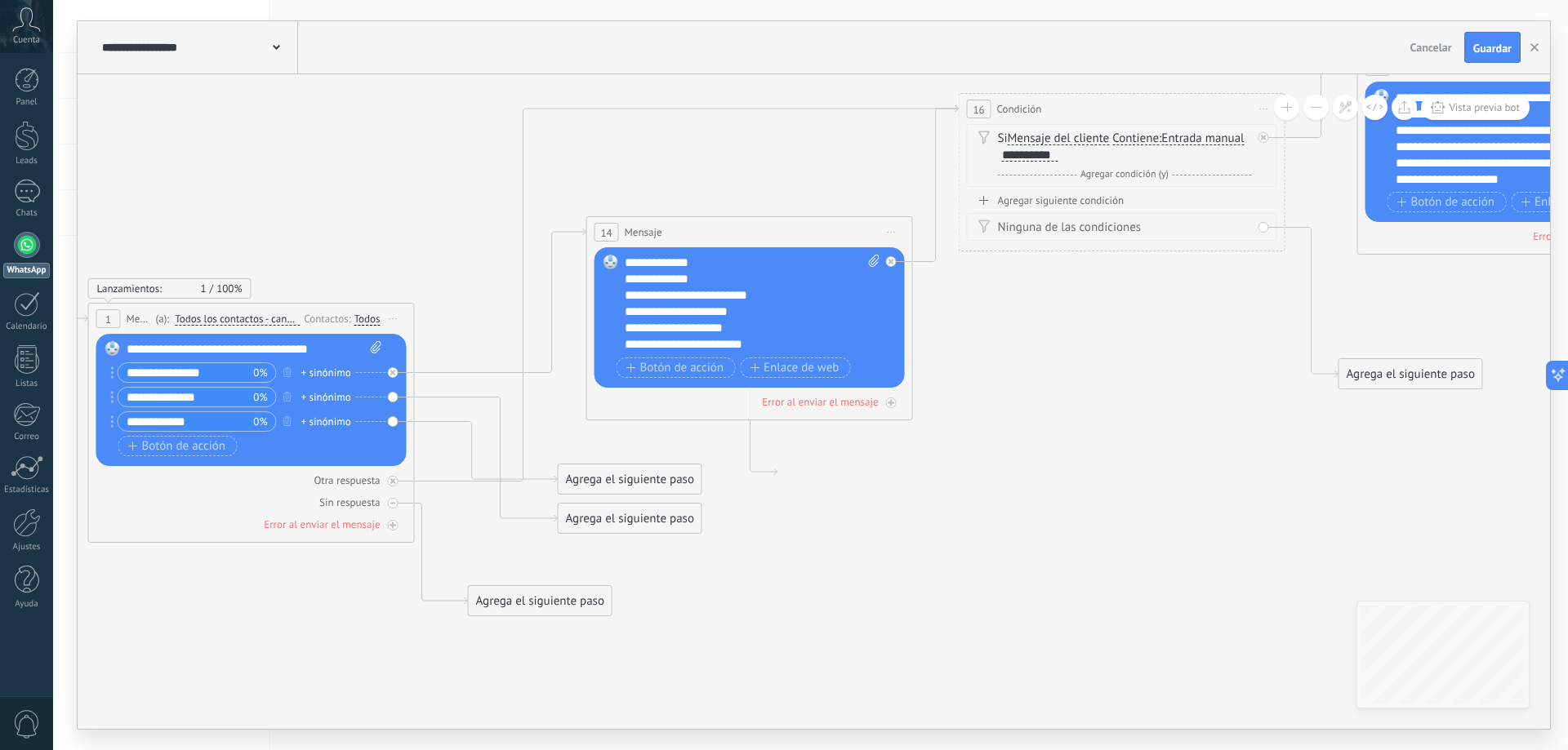
drag, startPoint x: 716, startPoint y: 150, endPoint x: 762, endPoint y: 237, distance: 98.4
click at [762, 237] on div "14 Mensaje ******* (a): Todos los contactos - canales seleccionados Todos los c…" at bounding box center [749, 232] width 325 height 30
click at [1489, 103] on span "Vista previa bot" at bounding box center [1484, 107] width 71 height 13
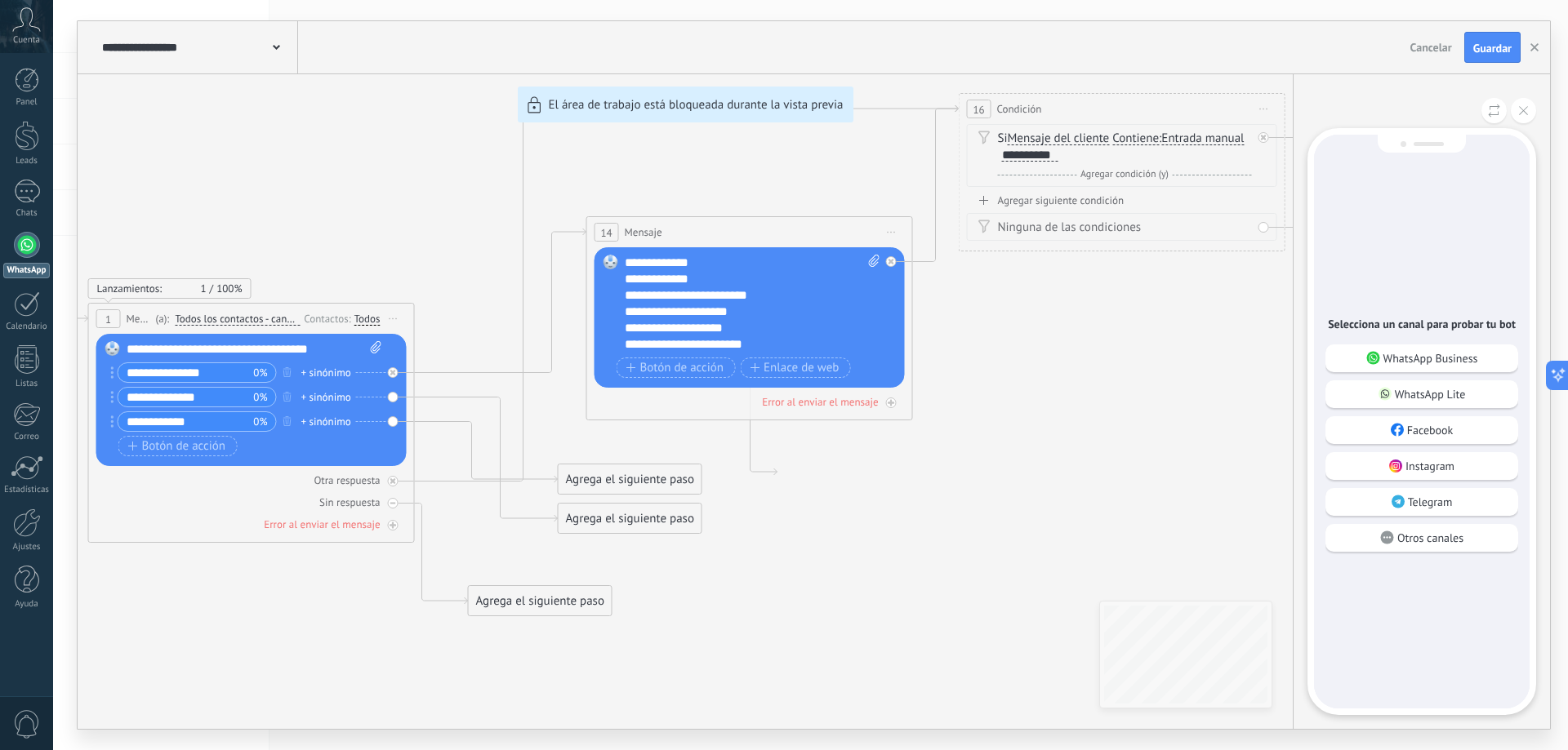
click at [1408, 362] on p "WhatsApp Business" at bounding box center [1431, 358] width 94 height 14
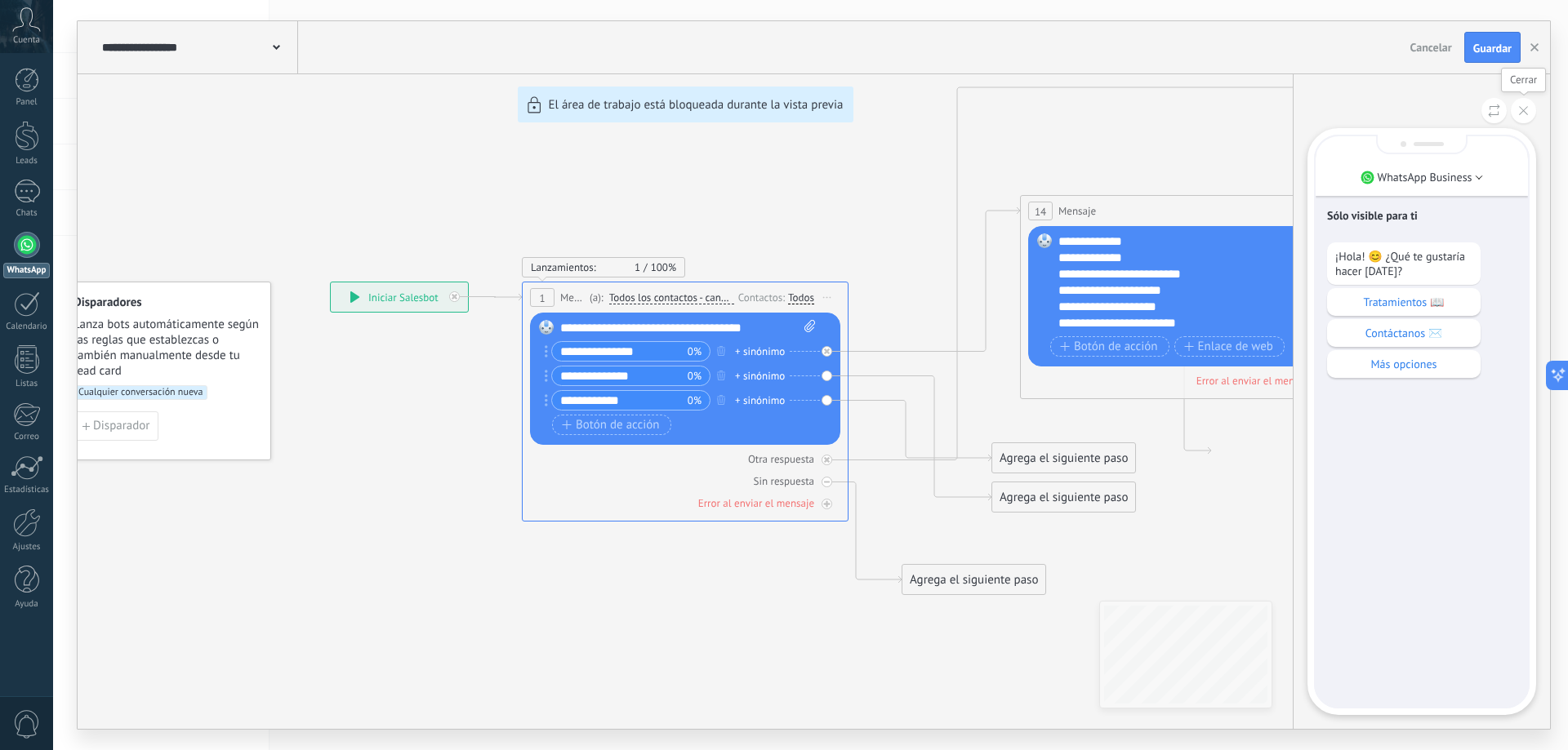
click at [1521, 113] on icon at bounding box center [1523, 110] width 9 height 9
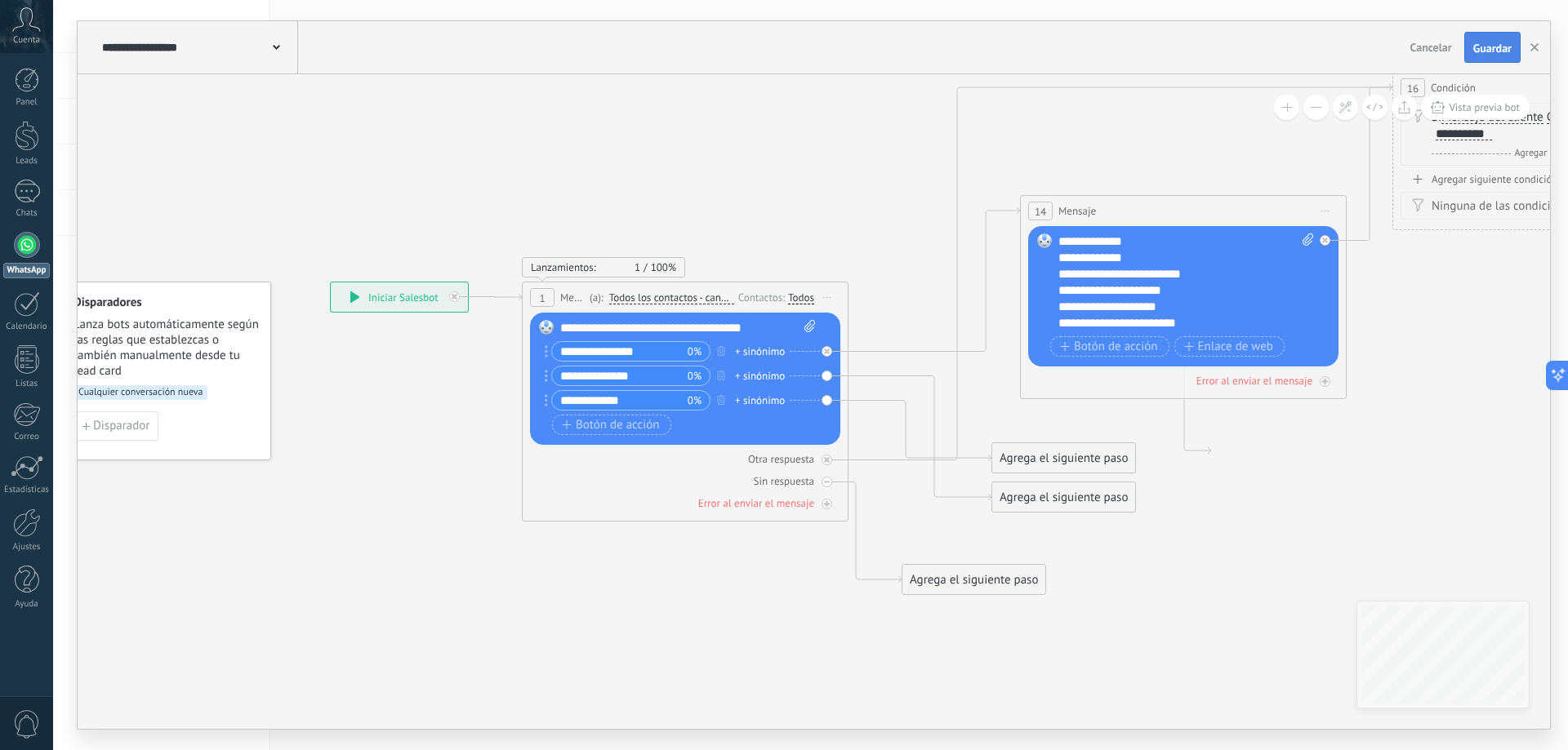
click at [1496, 47] on span "Guardar" at bounding box center [1492, 48] width 39 height 12
drag, startPoint x: 432, startPoint y: 285, endPoint x: 439, endPoint y: 296, distance: 13.0
click at [425, 291] on div "**********" at bounding box center [391, 297] width 137 height 29
click at [719, 377] on icon "button" at bounding box center [721, 375] width 8 height 10
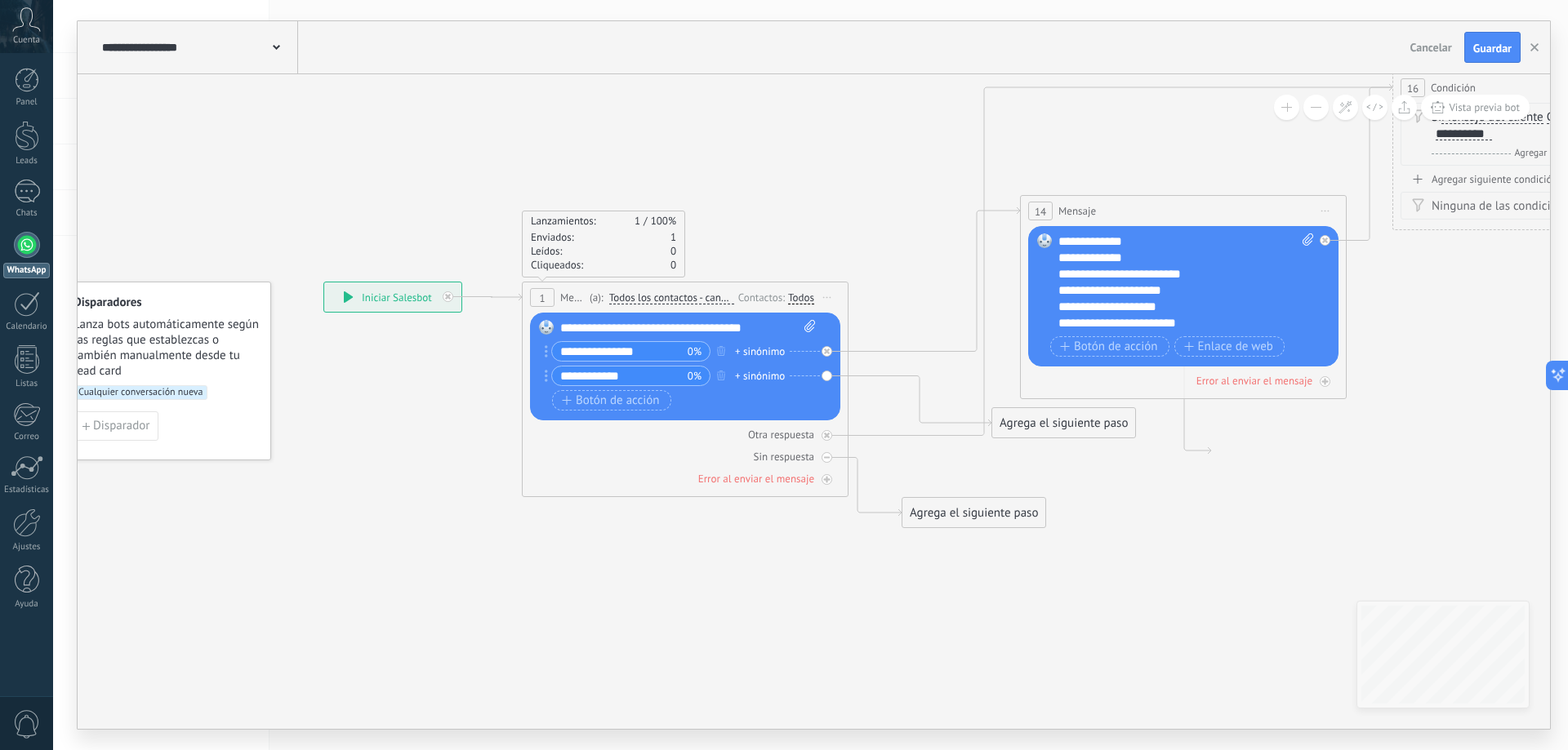
click at [605, 380] on input "**********" at bounding box center [620, 375] width 136 height 19
type input "**********"
click at [803, 223] on div "Lanzamientos: 1 100% Enviados: 1 Leídos: 0 Cliqueados: 0" at bounding box center [685, 244] width 327 height 67
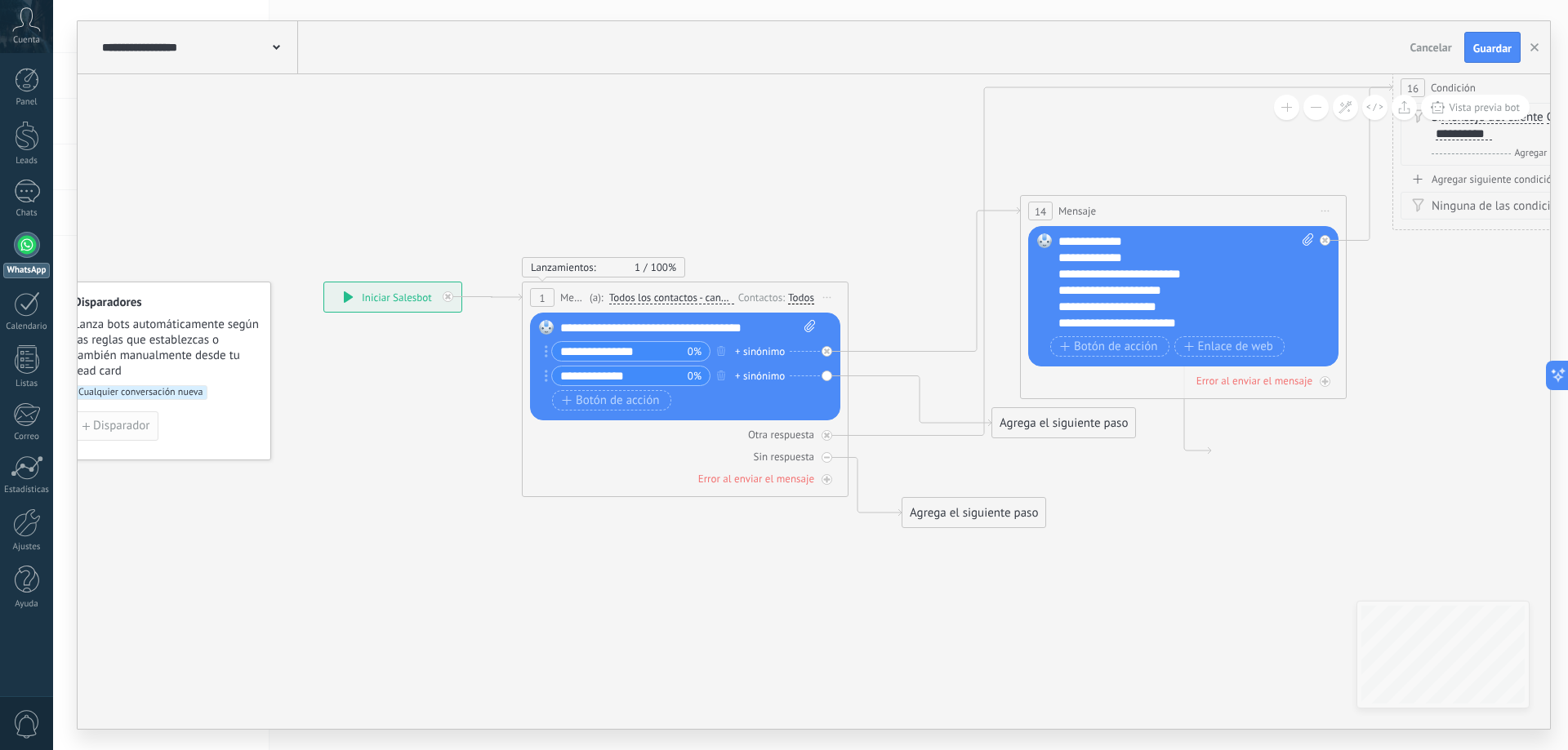
click at [123, 440] on button "Disparador" at bounding box center [115, 426] width 85 height 29
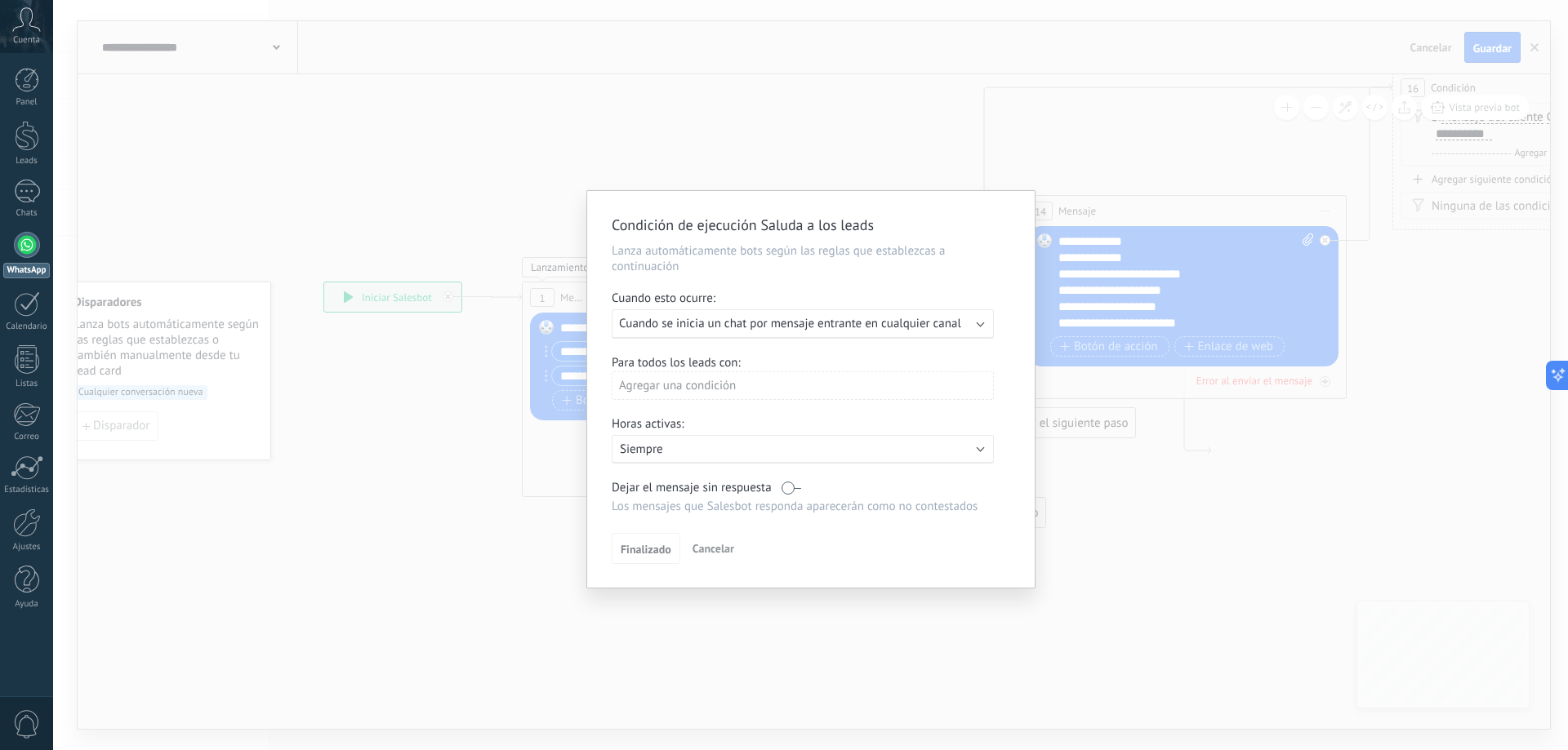
click at [682, 391] on div "Agregar una condición" at bounding box center [803, 386] width 382 height 29
click at [797, 348] on div at bounding box center [810, 389] width 447 height 396
click at [894, 324] on span "Cuando se inicia un chat por mensaje entrante en cualquier canal" at bounding box center [790, 323] width 342 height 15
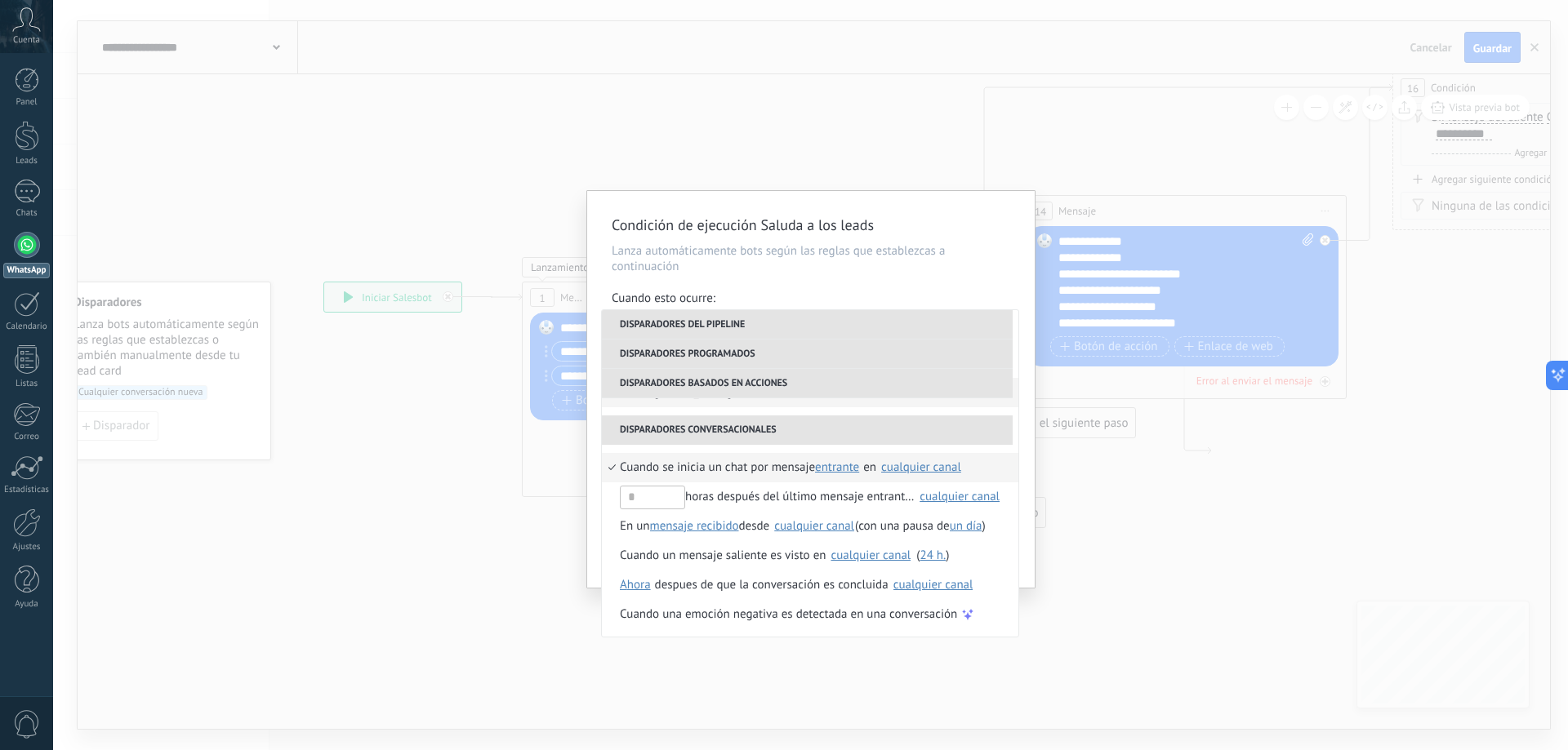
scroll to position [386, 0]
click at [760, 529] on span "desde" at bounding box center [755, 525] width 31 height 29
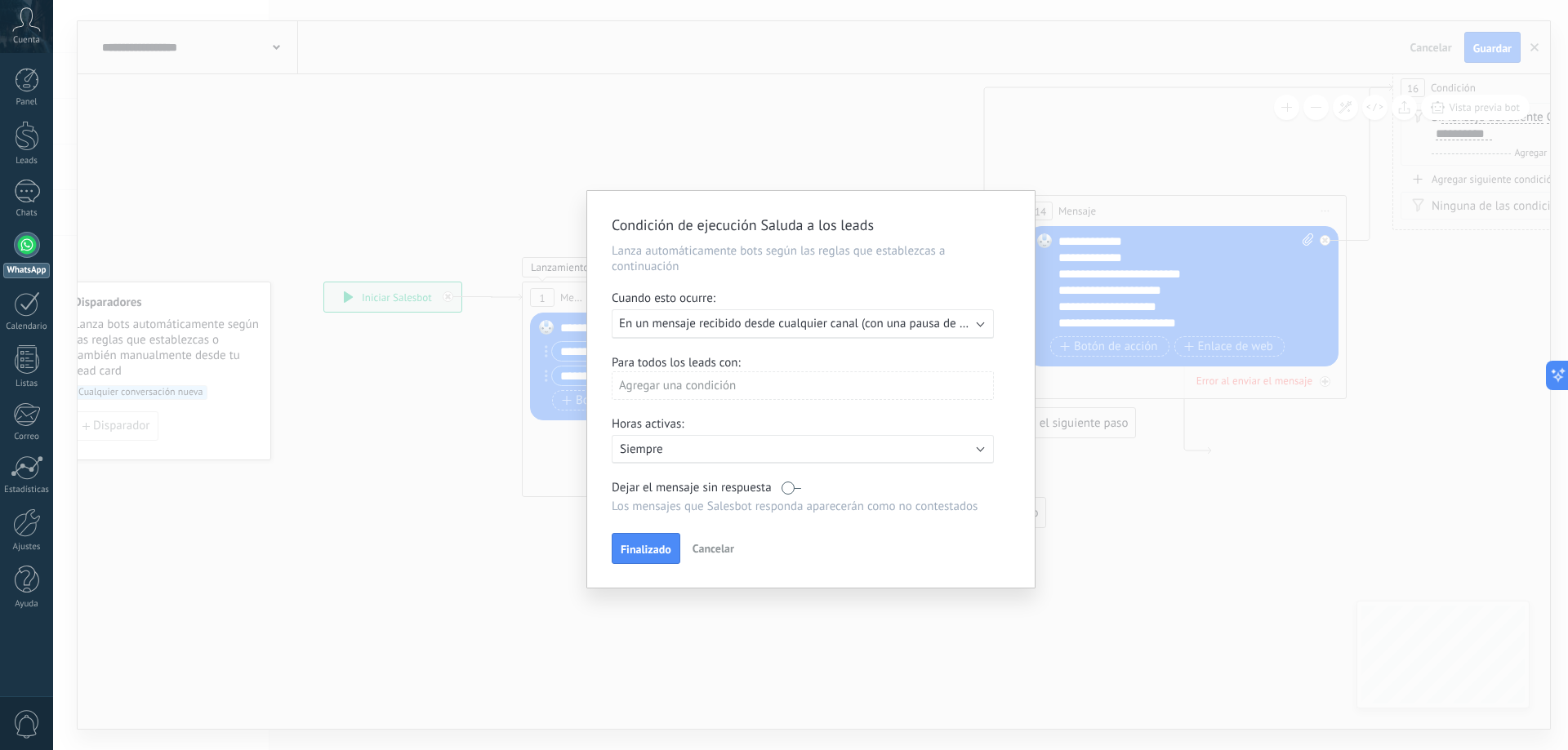
click at [965, 328] on span "En un mensaje recibido desde cualquier canal (con una pausa de Un día)" at bounding box center [808, 323] width 377 height 15
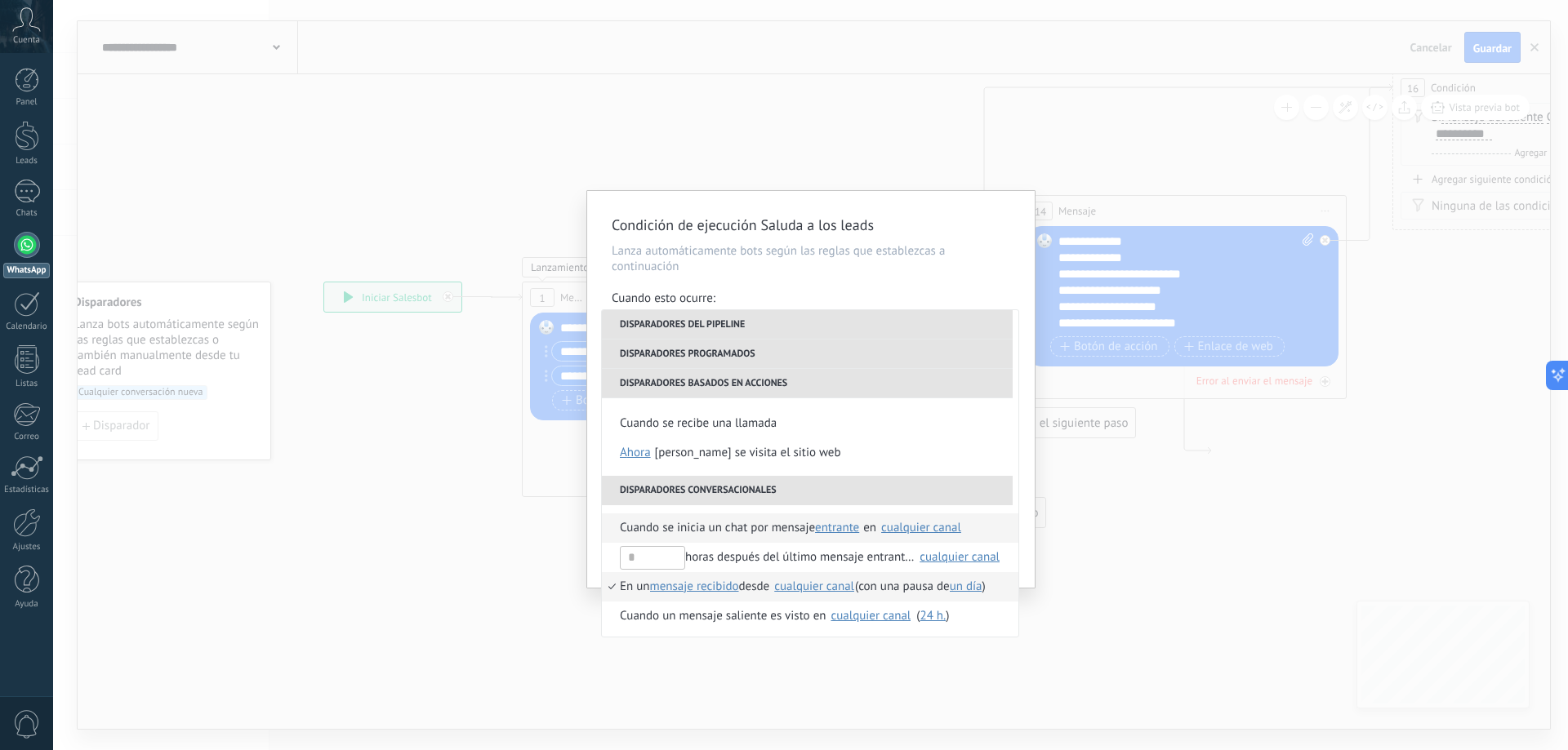
scroll to position [327, 0]
click at [767, 530] on span "Cuando se inicia un chat por mensaje" at bounding box center [717, 525] width 195 height 29
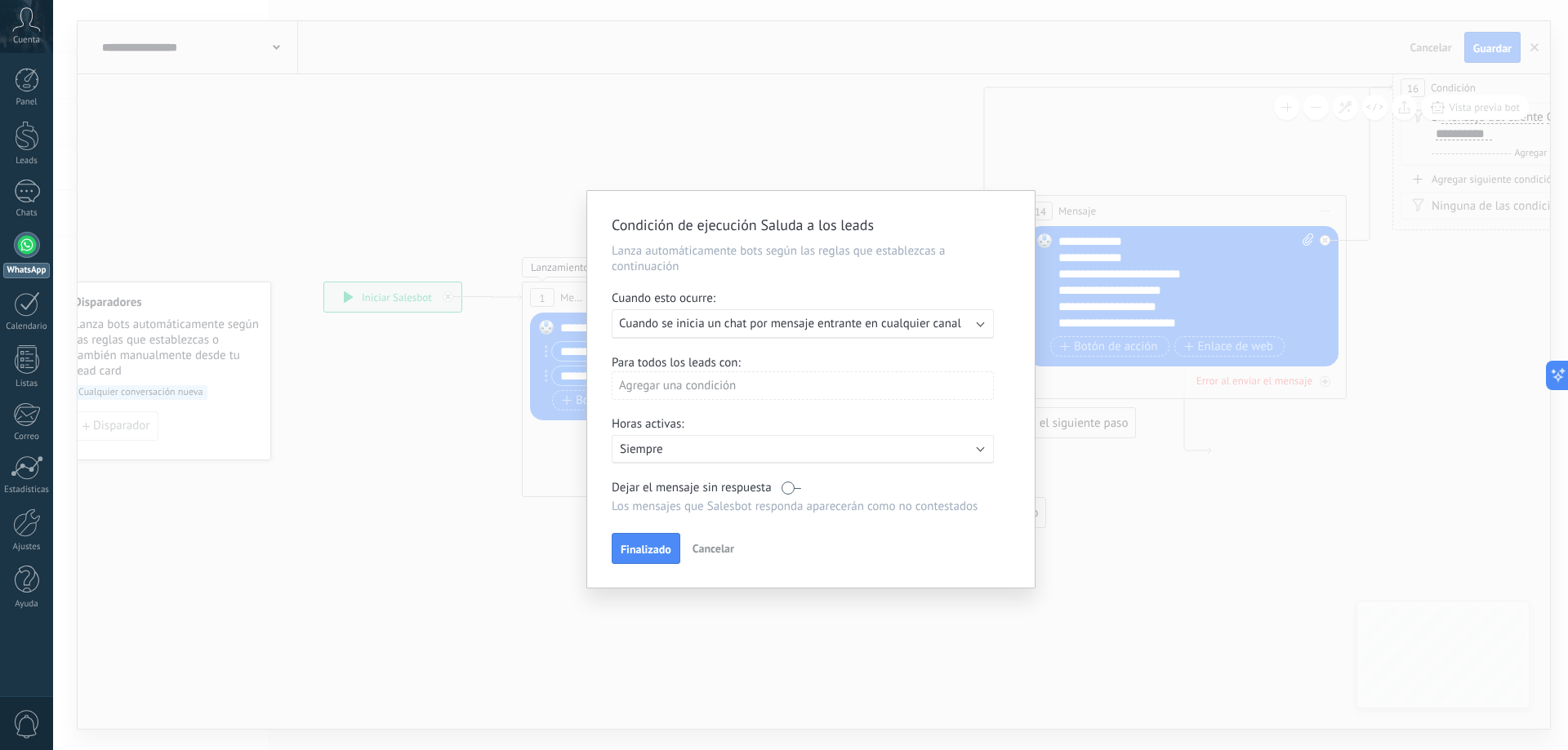
click at [717, 388] on div "Agregar una condición" at bounding box center [803, 386] width 382 height 29
click at [776, 324] on div at bounding box center [810, 389] width 447 height 396
click at [776, 324] on span "Cuando se inicia un chat por mensaje entrante en cualquier canal" at bounding box center [790, 323] width 342 height 15
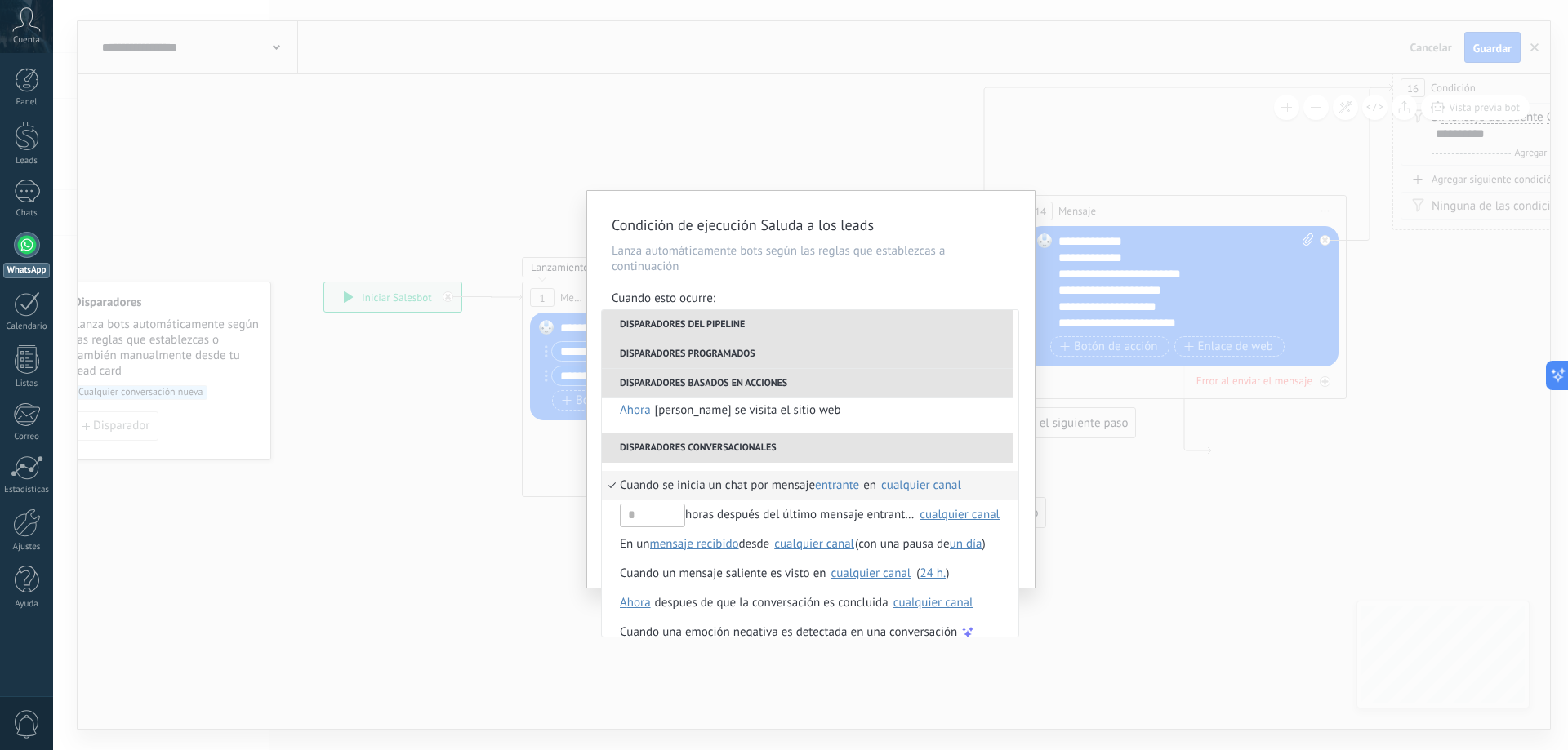
scroll to position [386, 0]
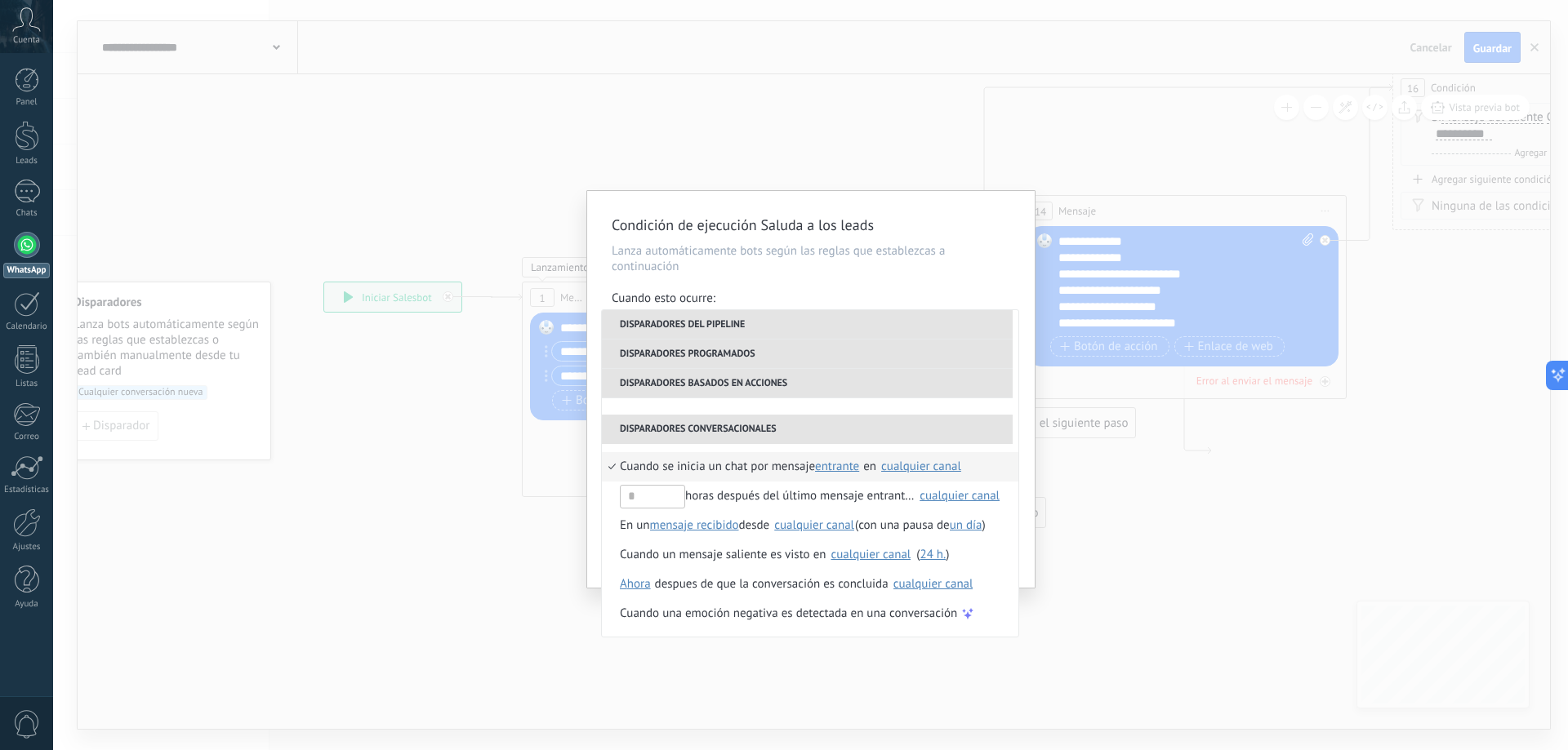
click at [496, 390] on div "Condición de ejecución Saluda a los leads Lanza automáticamente bots según las …" at bounding box center [810, 375] width 1515 height 750
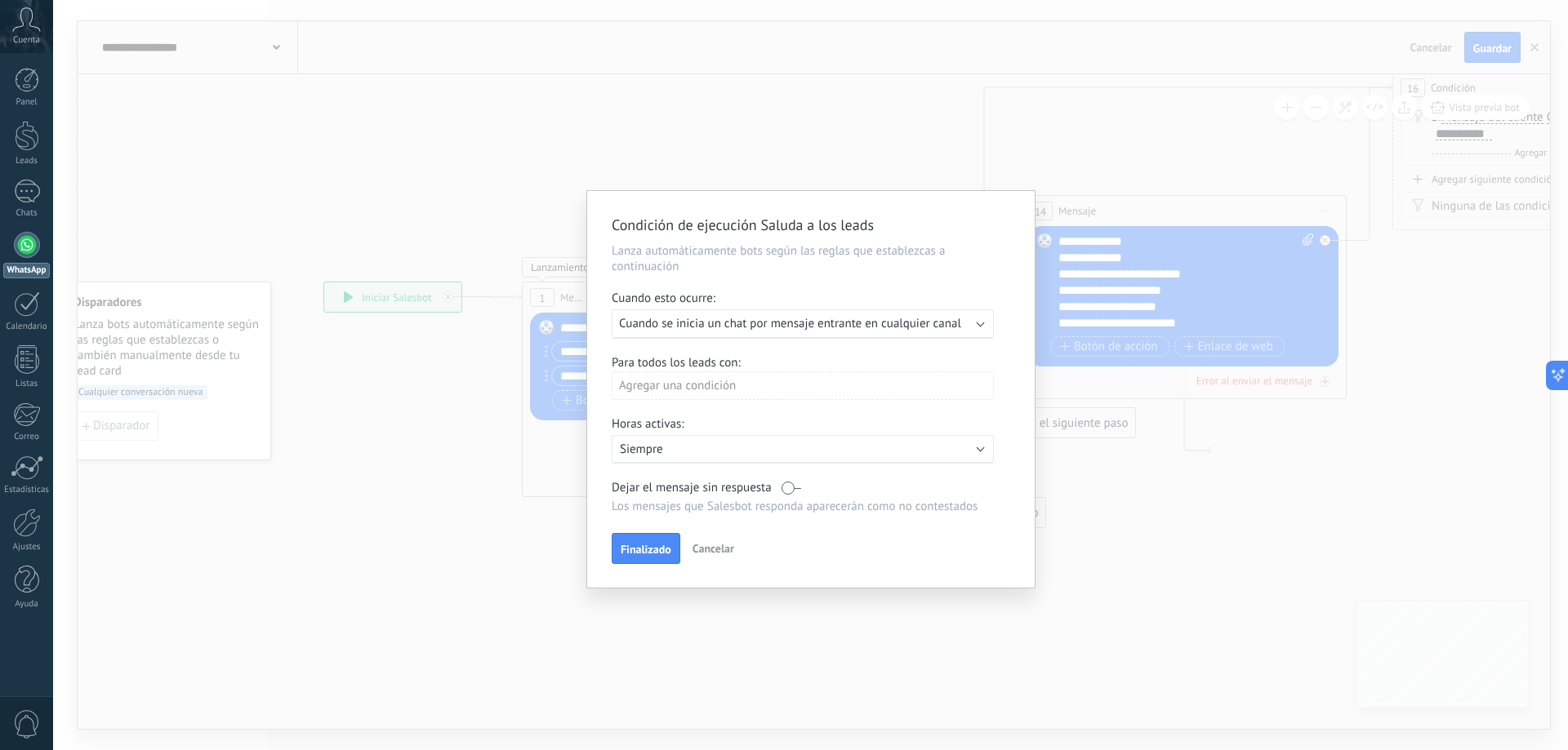
click at [723, 548] on span "Cancelar" at bounding box center [712, 548] width 41 height 14
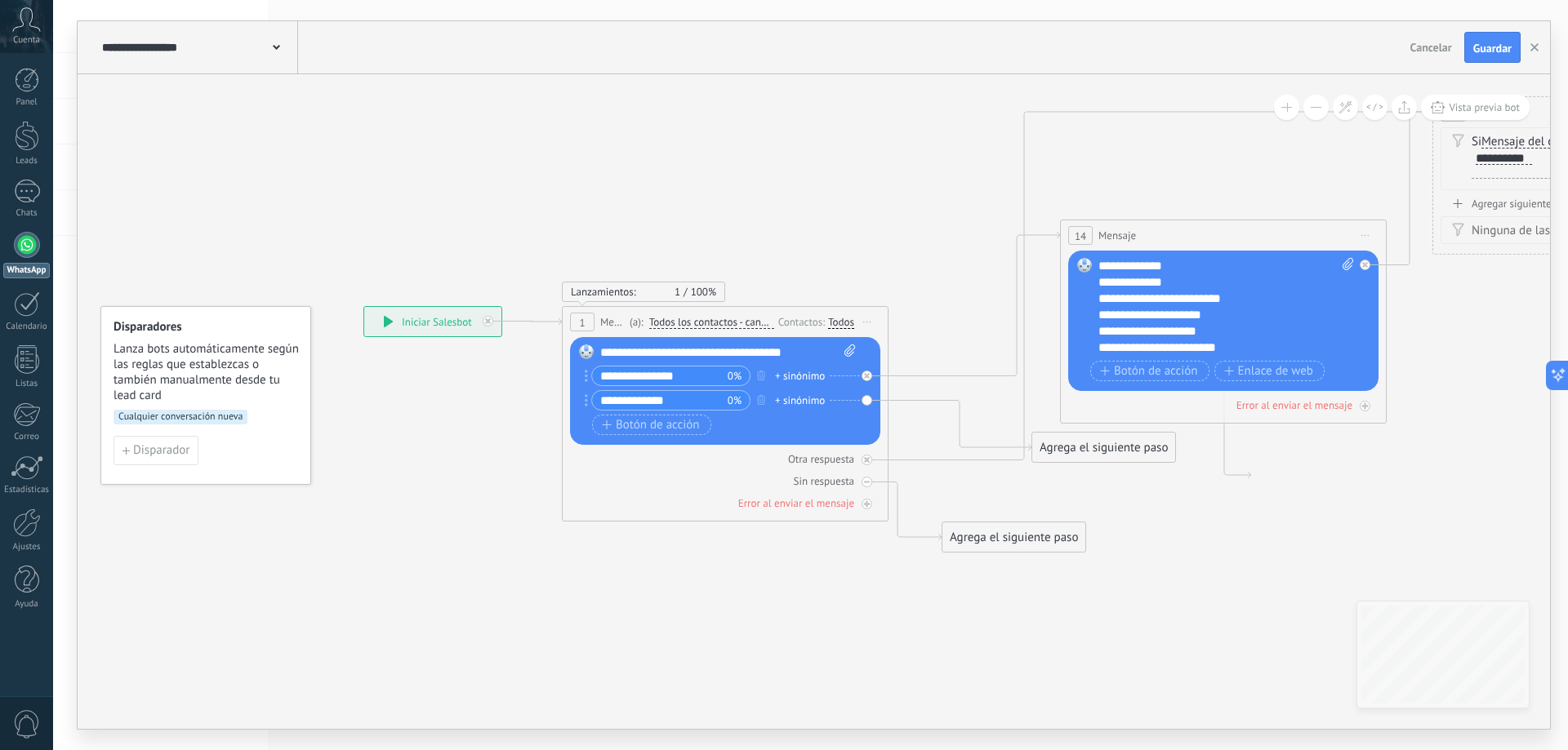
drag, startPoint x: 378, startPoint y: 465, endPoint x: 418, endPoint y: 488, distance: 46.1
click at [418, 488] on icon at bounding box center [1322, 337] width 2735 height 1382
click at [554, 320] on icon at bounding box center [531, 322] width 60 height 7
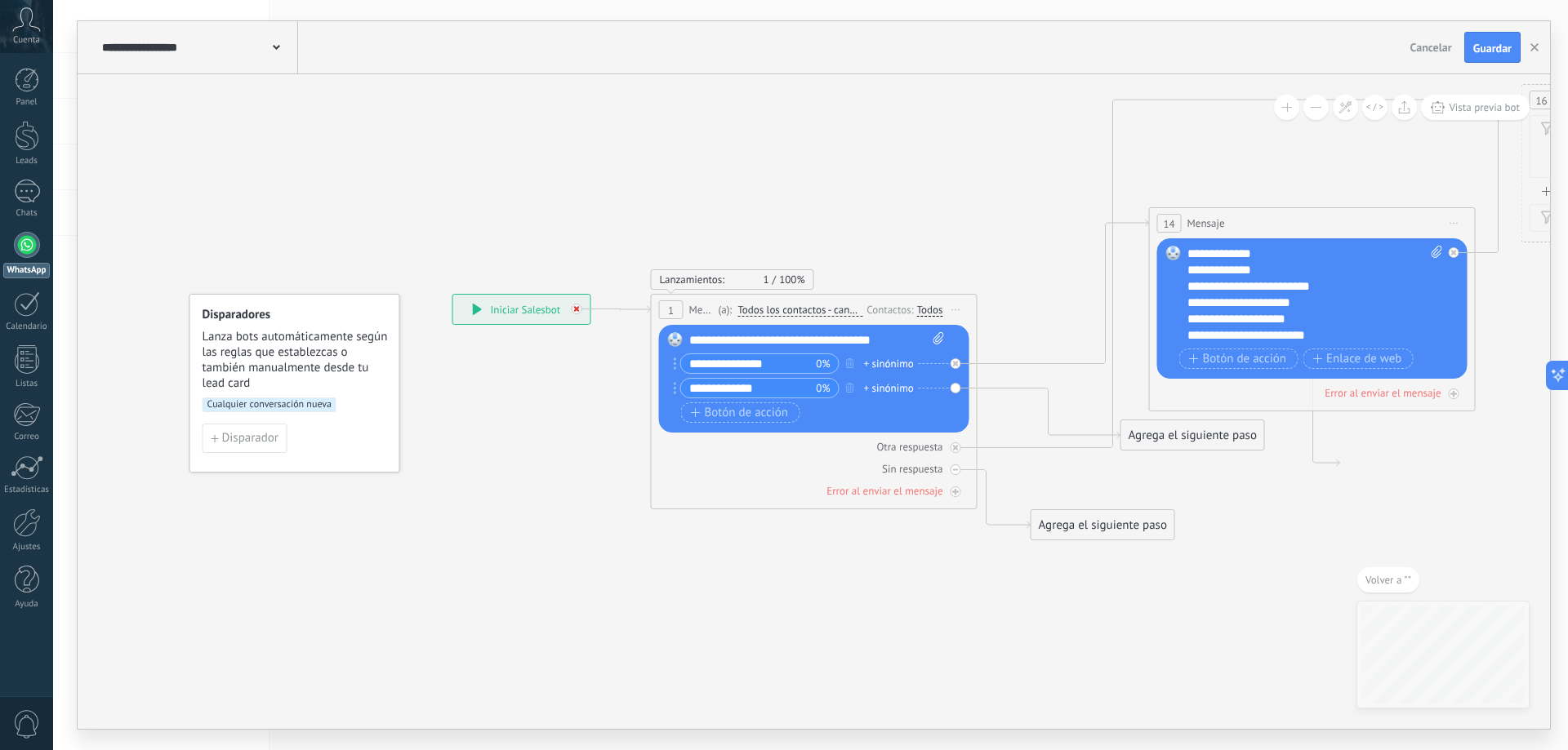
click at [579, 307] on icon at bounding box center [577, 309] width 6 height 6
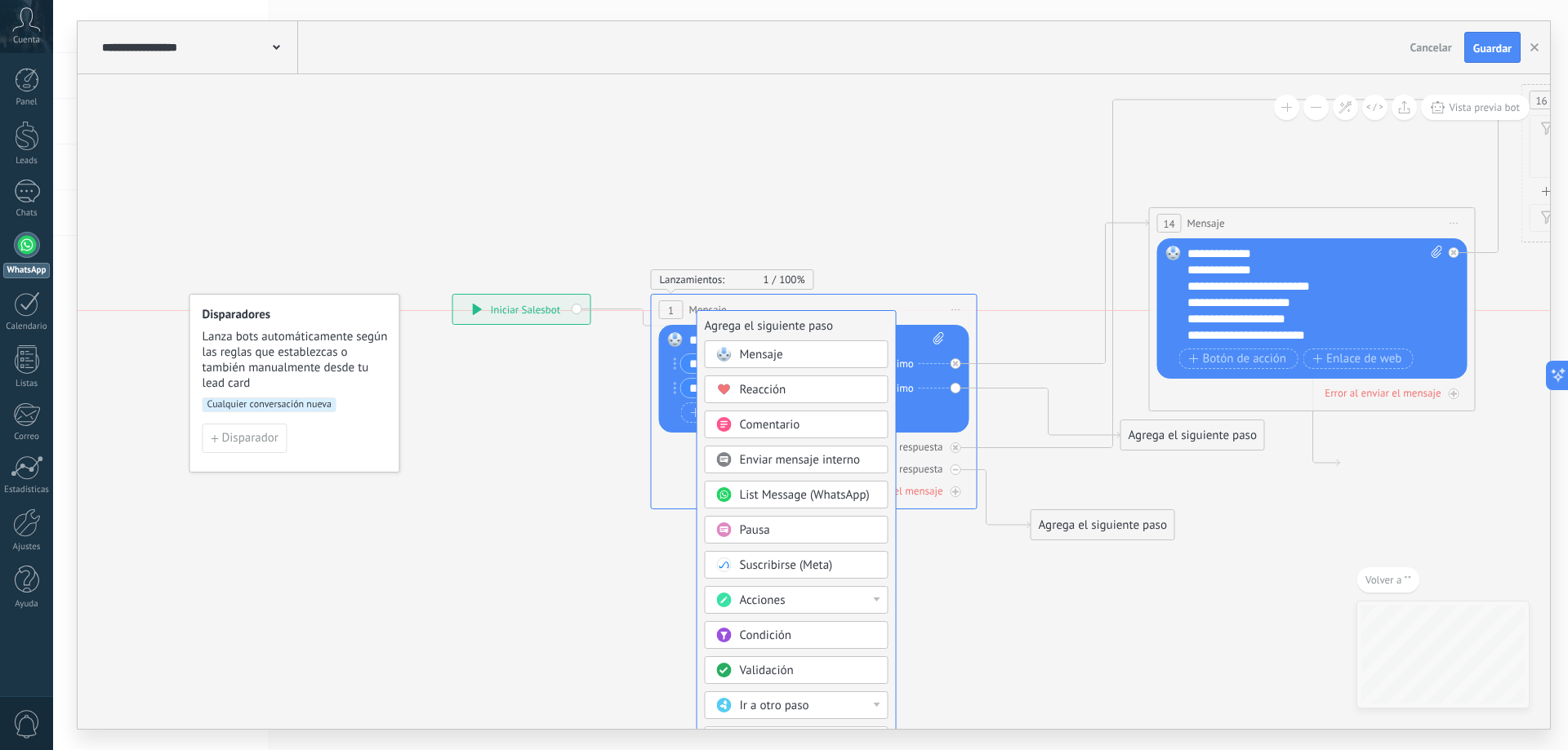
drag, startPoint x: 663, startPoint y: 529, endPoint x: 716, endPoint y: 317, distance: 218.5
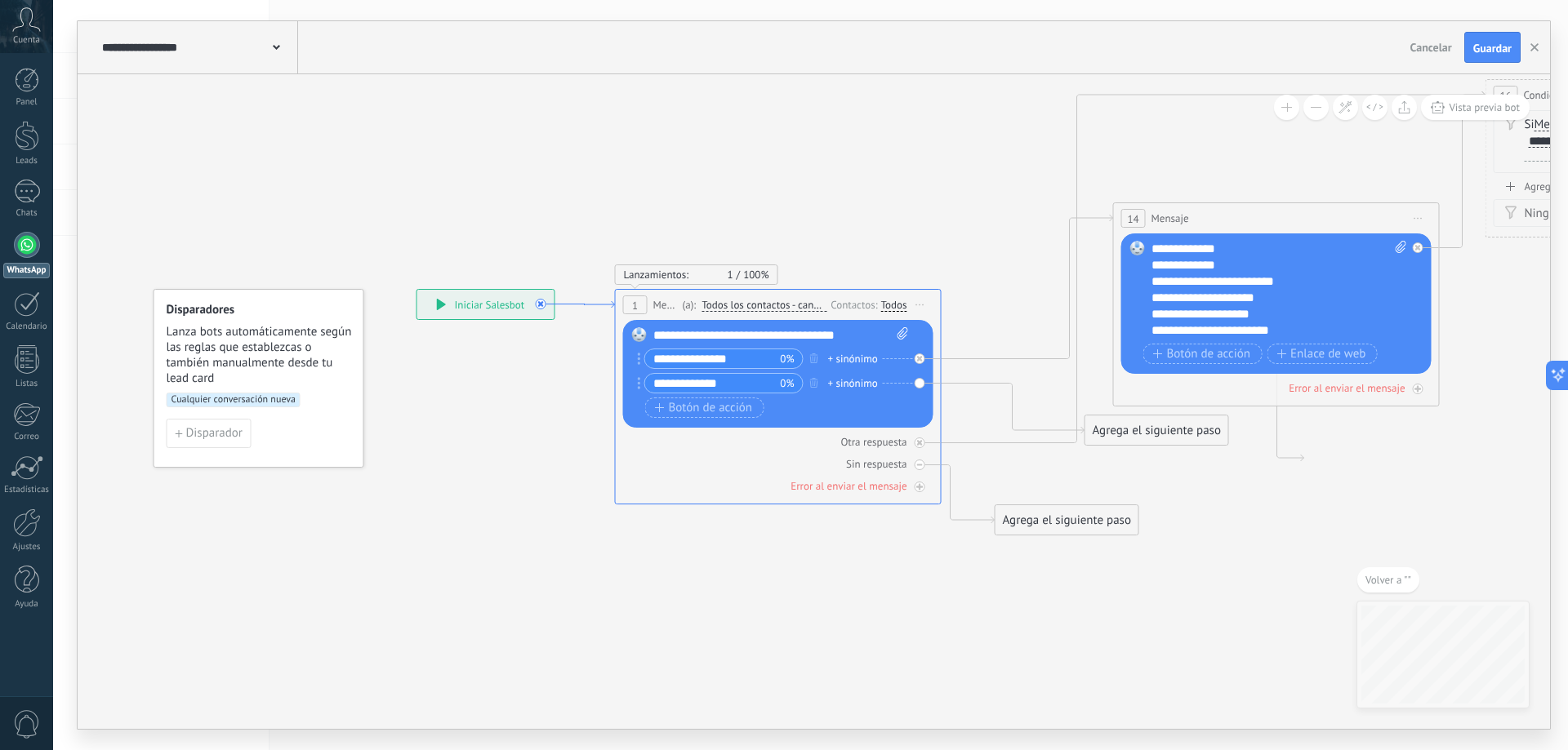
drag, startPoint x: 638, startPoint y: 309, endPoint x: 603, endPoint y: 304, distance: 35.4
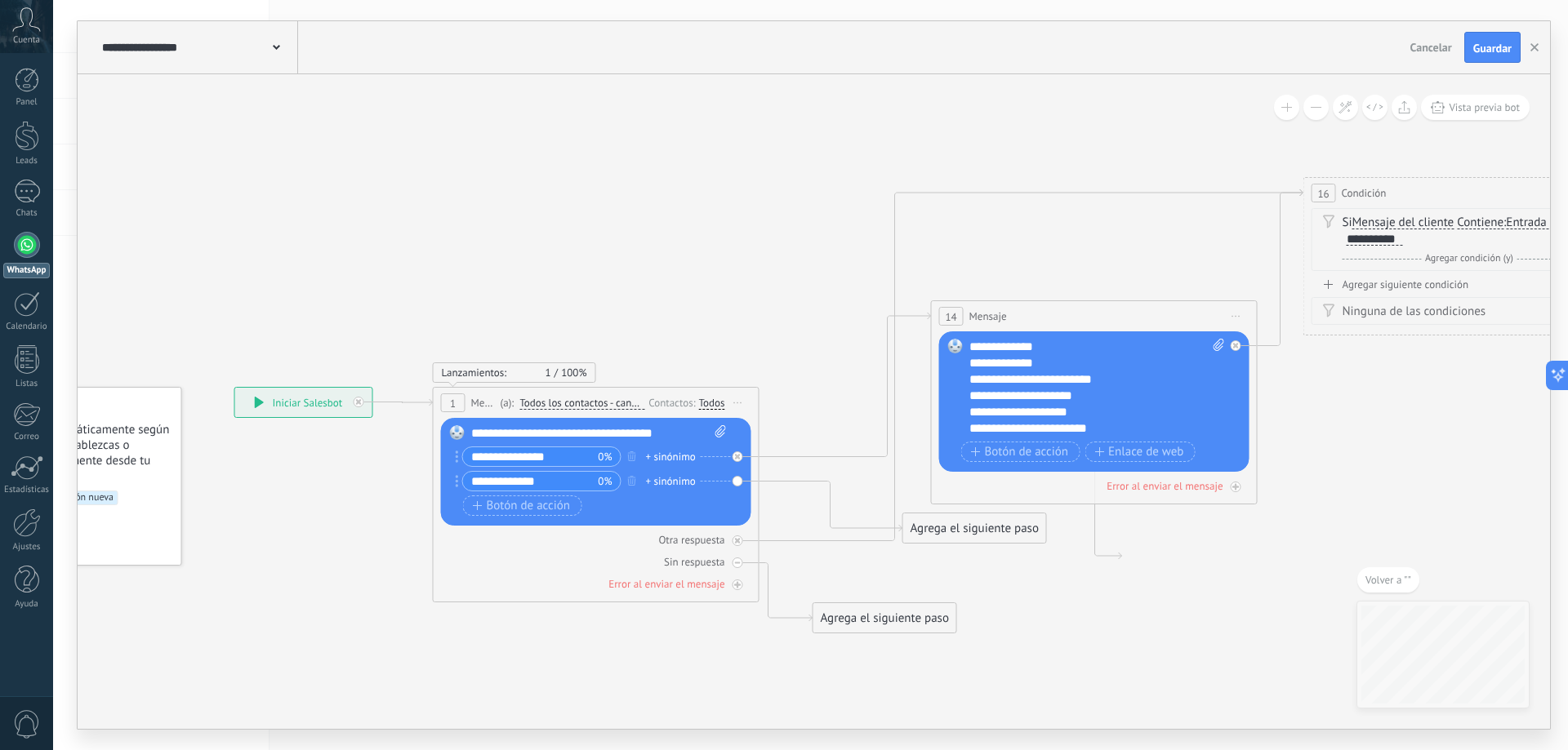
drag, startPoint x: 943, startPoint y: 196, endPoint x: 761, endPoint y: 294, distance: 206.7
click at [761, 294] on icon at bounding box center [1192, 556] width 2734 height 1659
drag, startPoint x: 269, startPoint y: 400, endPoint x: 148, endPoint y: 267, distance: 179.8
click at [148, 267] on div "**********" at bounding box center [185, 269] width 137 height 29
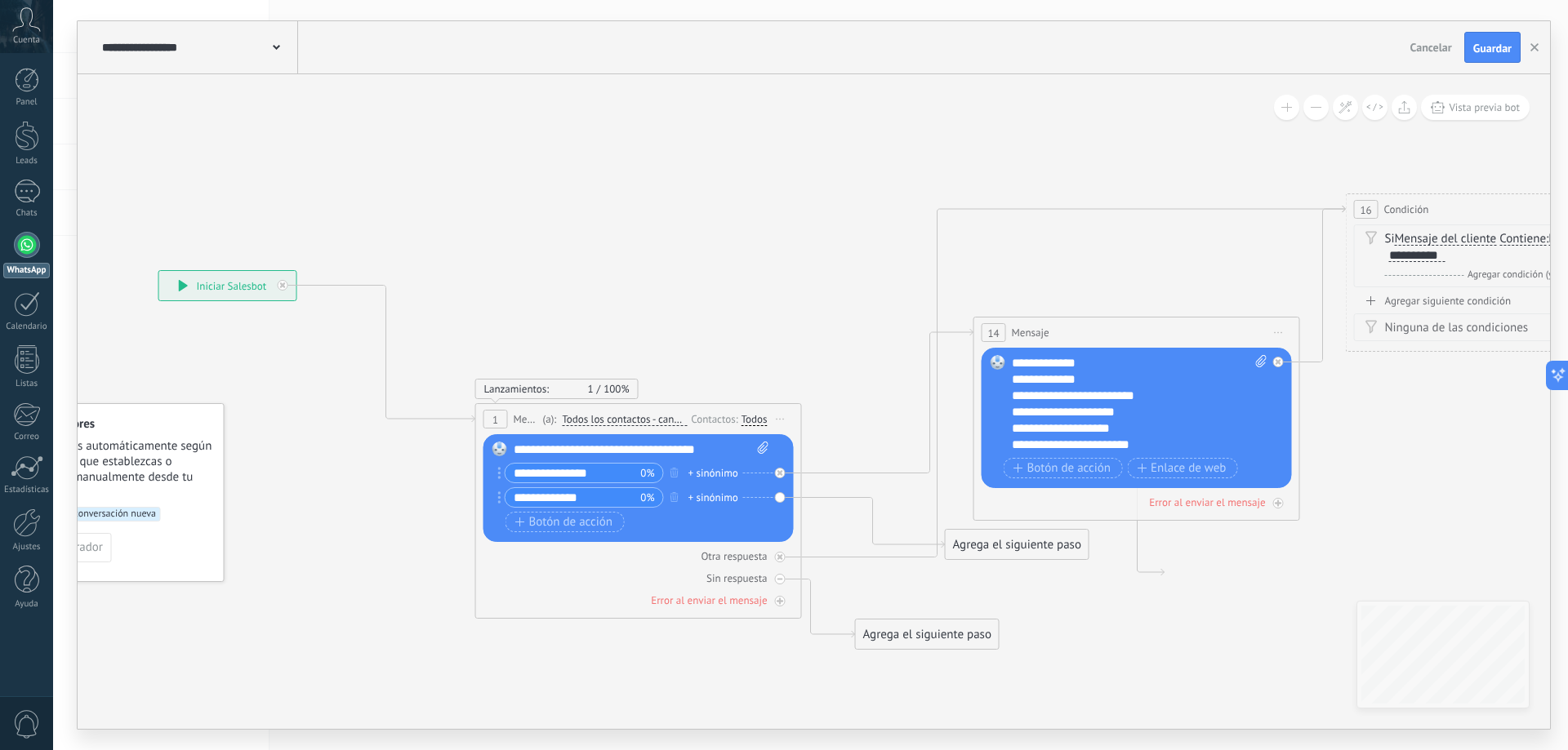
drag, startPoint x: 189, startPoint y: 230, endPoint x: 231, endPoint y: 247, distance: 45.3
click at [231, 247] on icon at bounding box center [1176, 401] width 2851 height 1315
click at [282, 286] on icon at bounding box center [283, 285] width 6 height 6
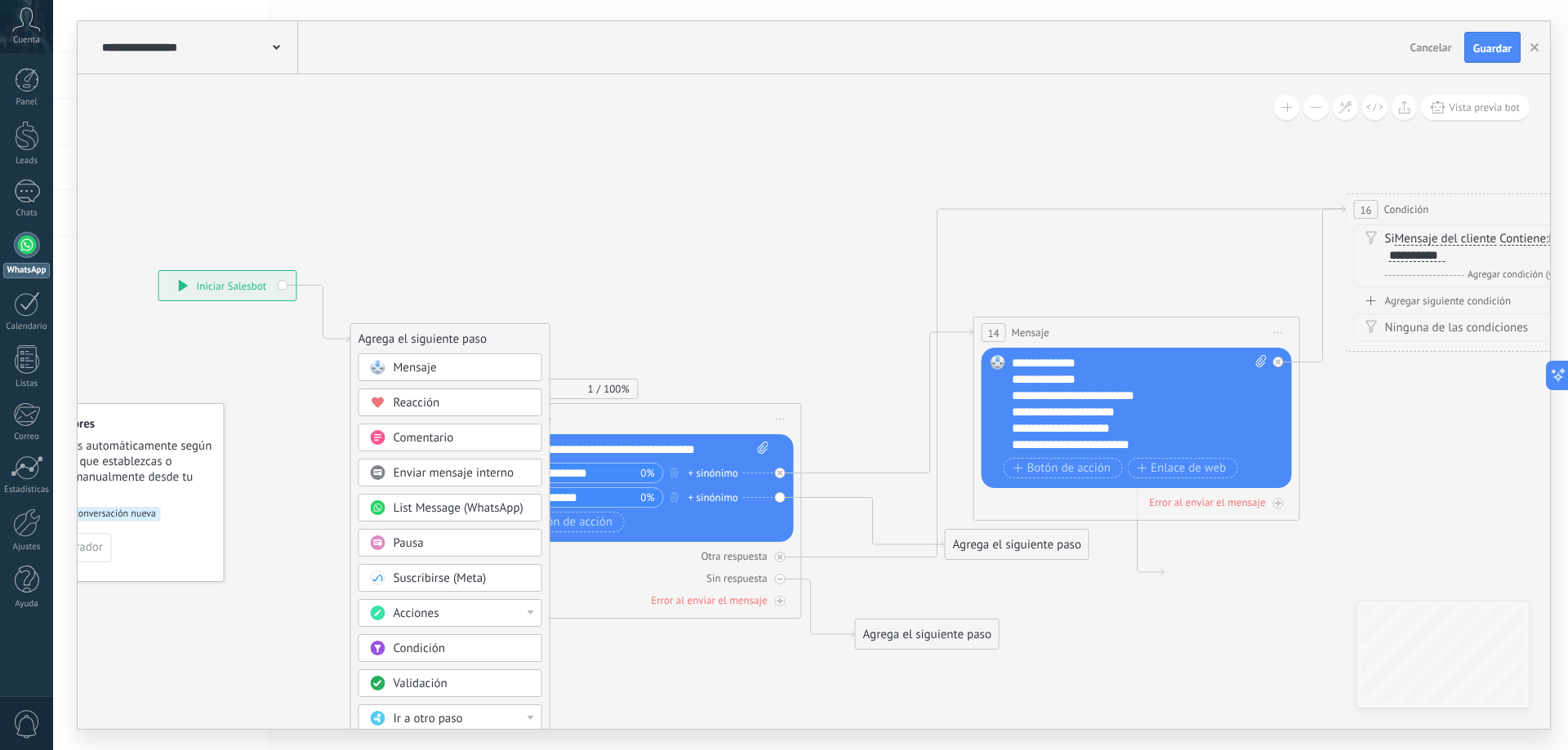
click at [618, 322] on icon at bounding box center [1176, 524] width 2852 height 1562
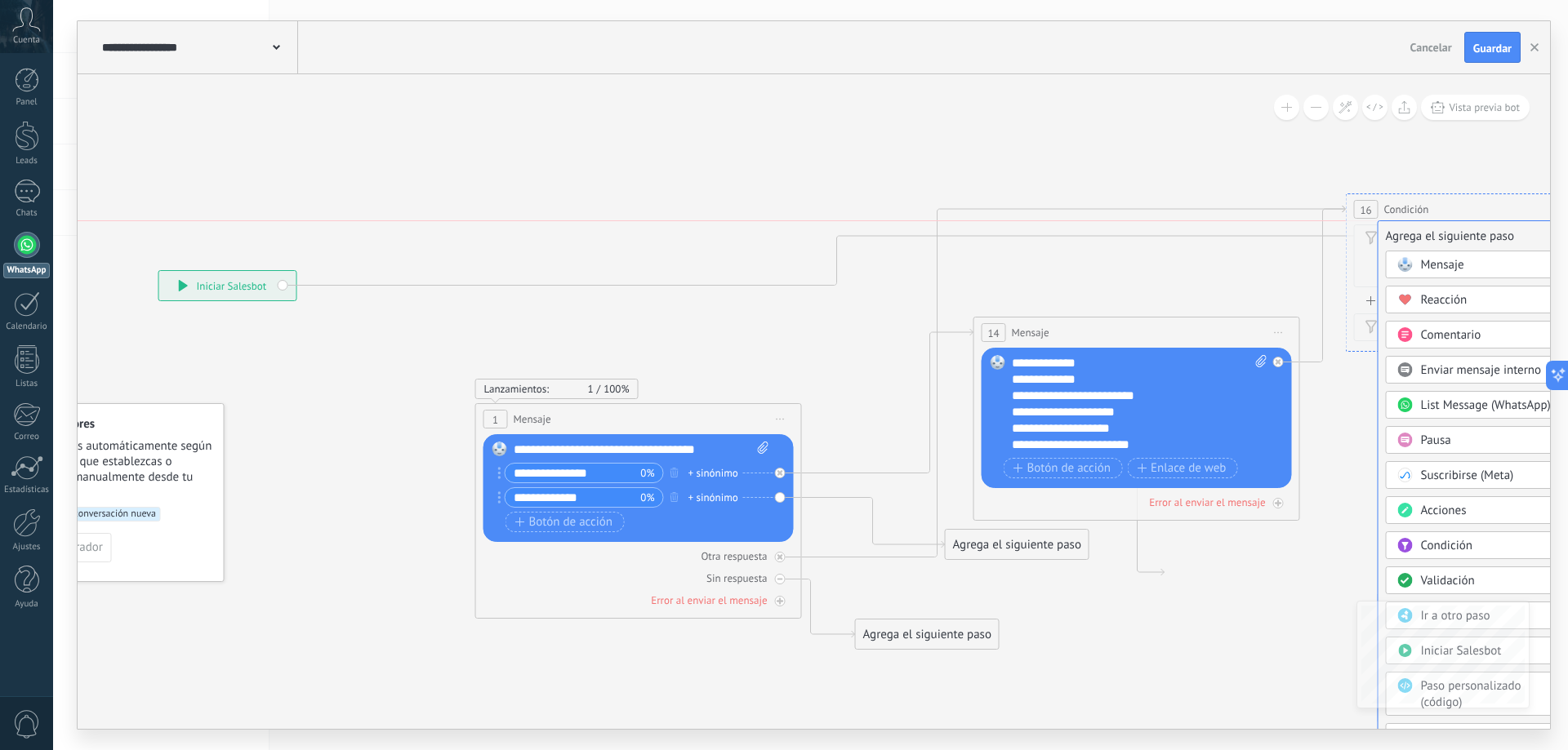
drag, startPoint x: 379, startPoint y: 339, endPoint x: 1406, endPoint y: 237, distance: 1032.1
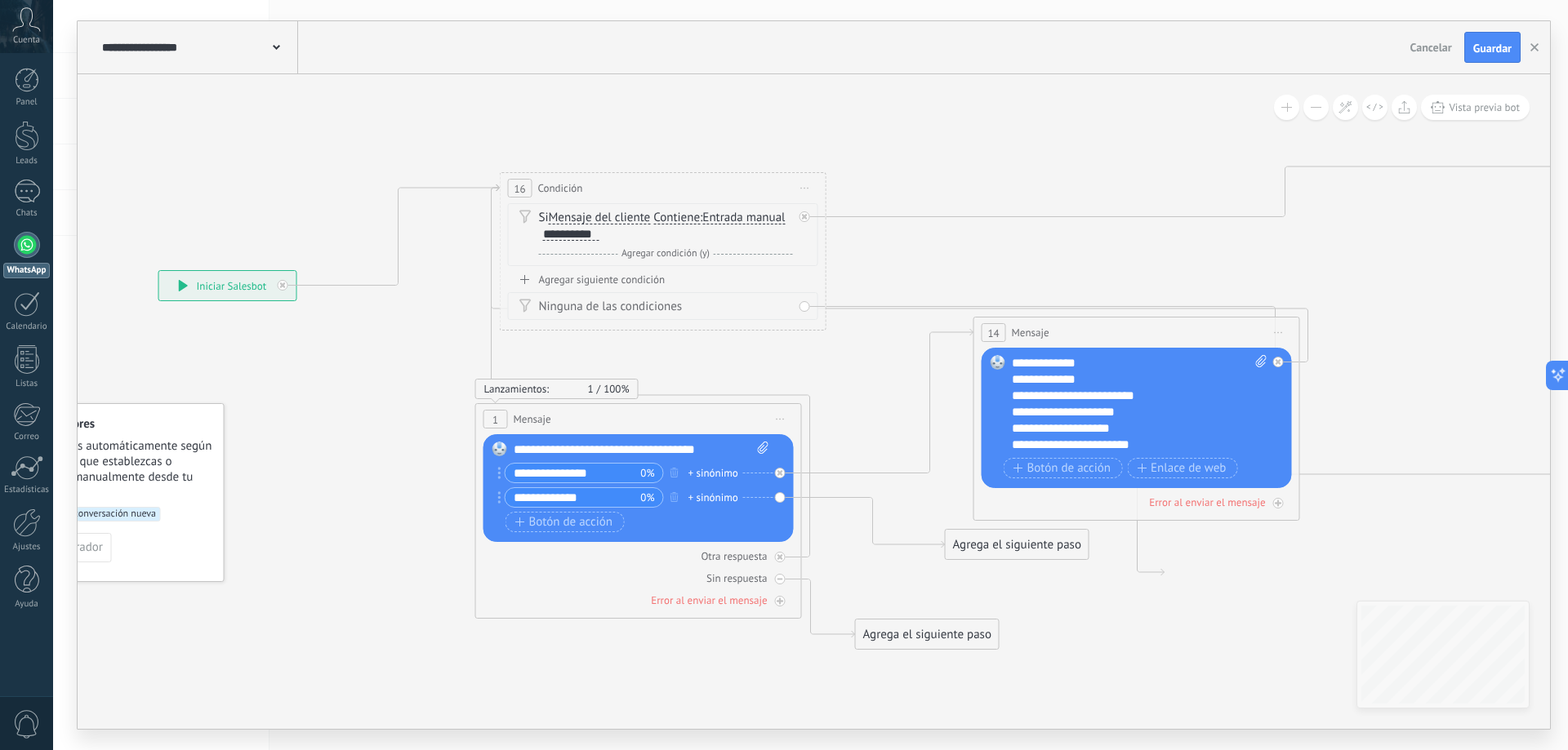
drag, startPoint x: 1389, startPoint y: 214, endPoint x: 560, endPoint y: 209, distance: 829.0
click at [552, 192] on span "Condición" at bounding box center [560, 188] width 45 height 15
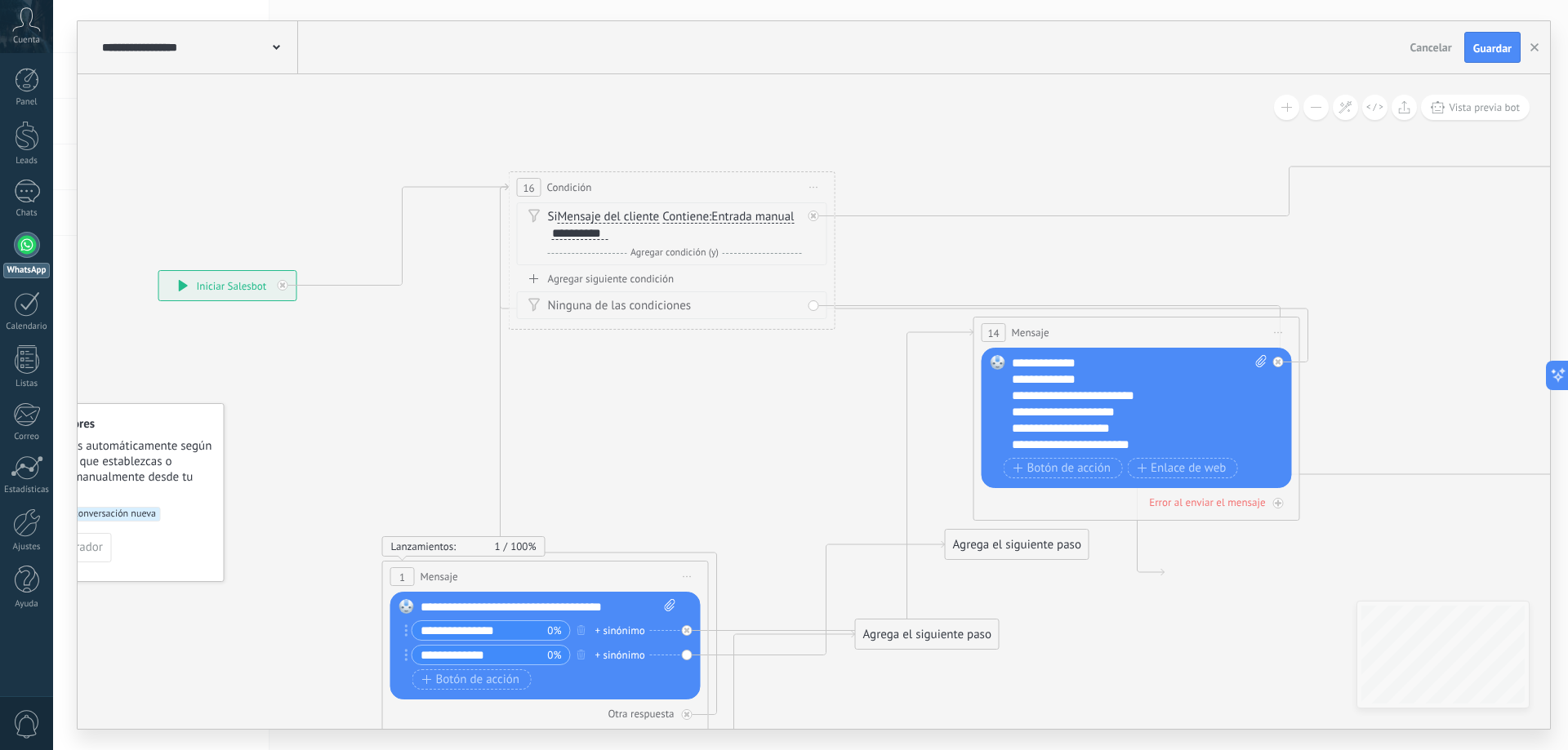
drag, startPoint x: 681, startPoint y: 418, endPoint x: 574, endPoint y: 527, distance: 152.7
click at [584, 566] on div "1 Mensaje ******* (a): Todos los contactos - canales seleccionados Todos los co…" at bounding box center [546, 577] width 325 height 30
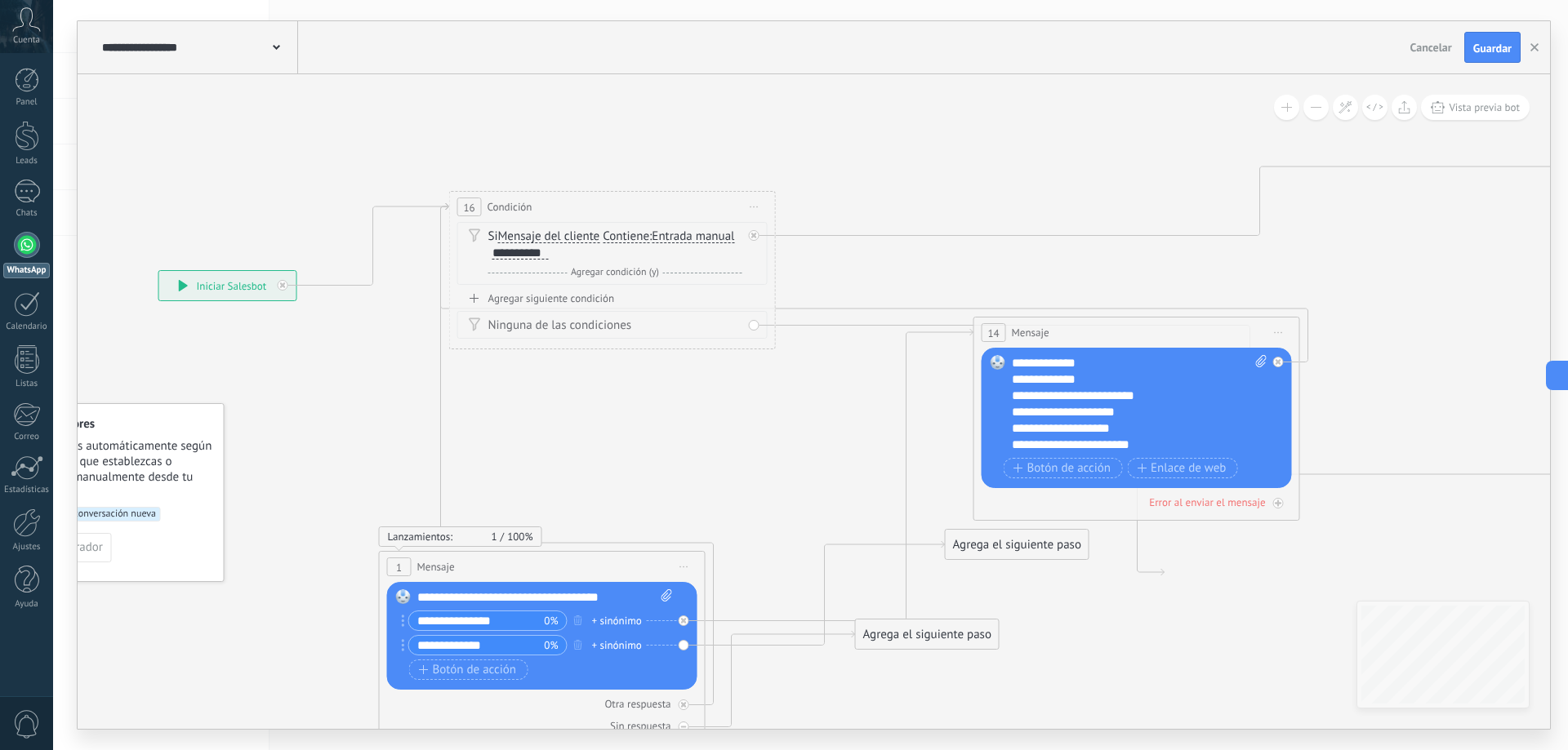
drag, startPoint x: 587, startPoint y: 180, endPoint x: 527, endPoint y: 200, distance: 63.2
click at [527, 200] on span "Condición" at bounding box center [509, 207] width 45 height 15
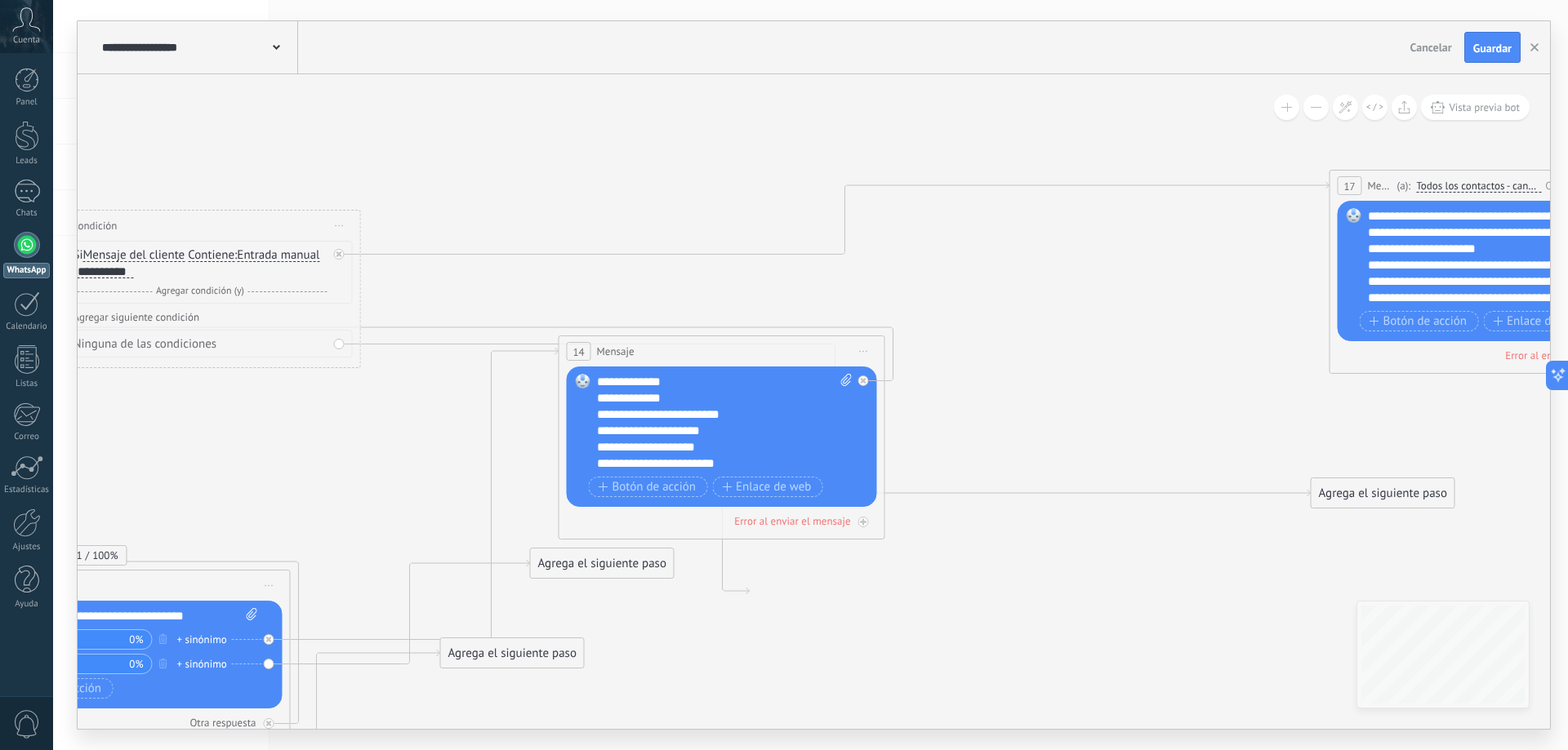
drag, startPoint x: 1323, startPoint y: 248, endPoint x: 948, endPoint y: 261, distance: 375.2
click at [948, 261] on icon at bounding box center [761, 477] width 2852 height 1432
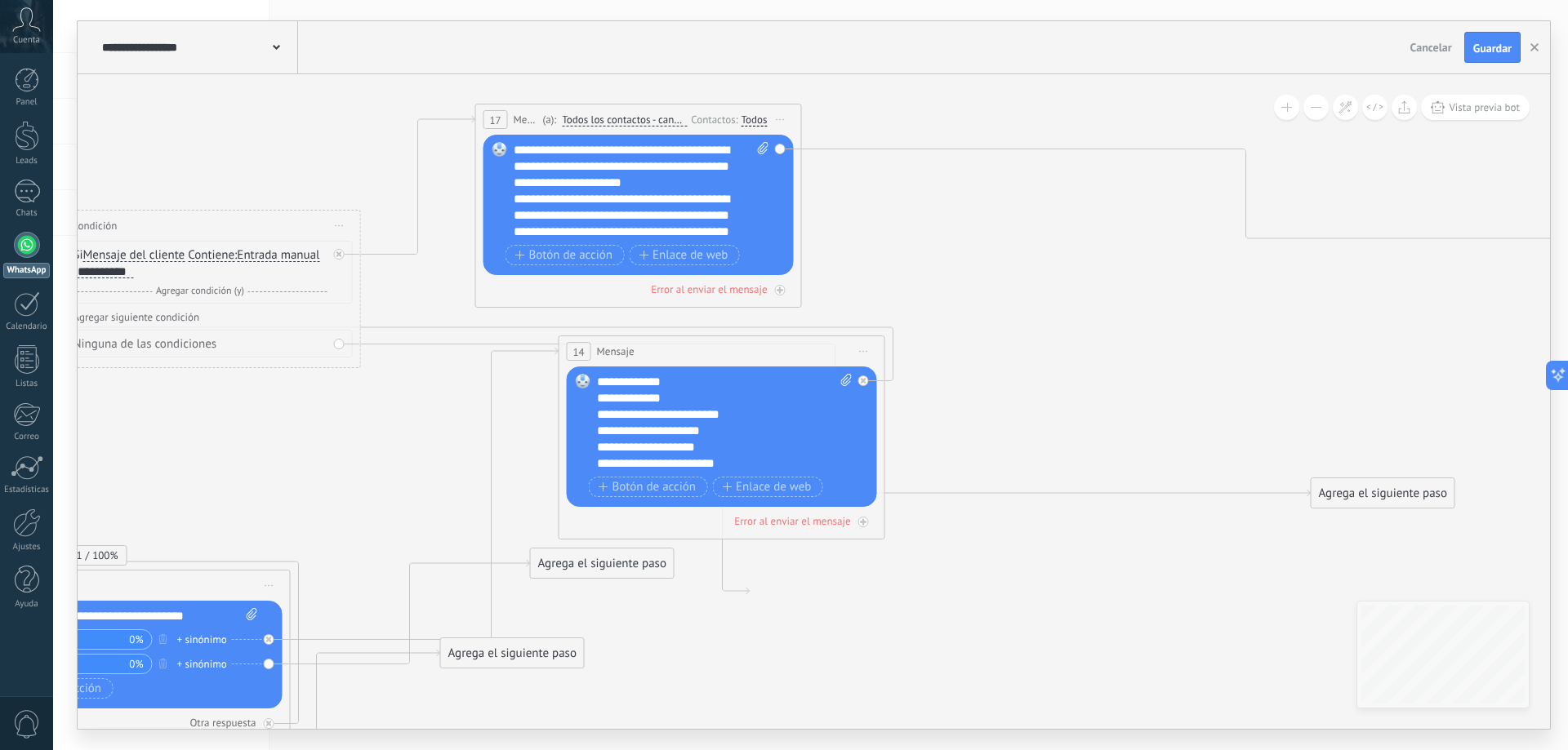
drag, startPoint x: 1416, startPoint y: 191, endPoint x: 552, endPoint y: 124, distance: 866.6
click at [552, 124] on div "(a): Todos los contactos - canales seleccionados Todos los contactos - canales …" at bounding box center [613, 120] width 148 height 15
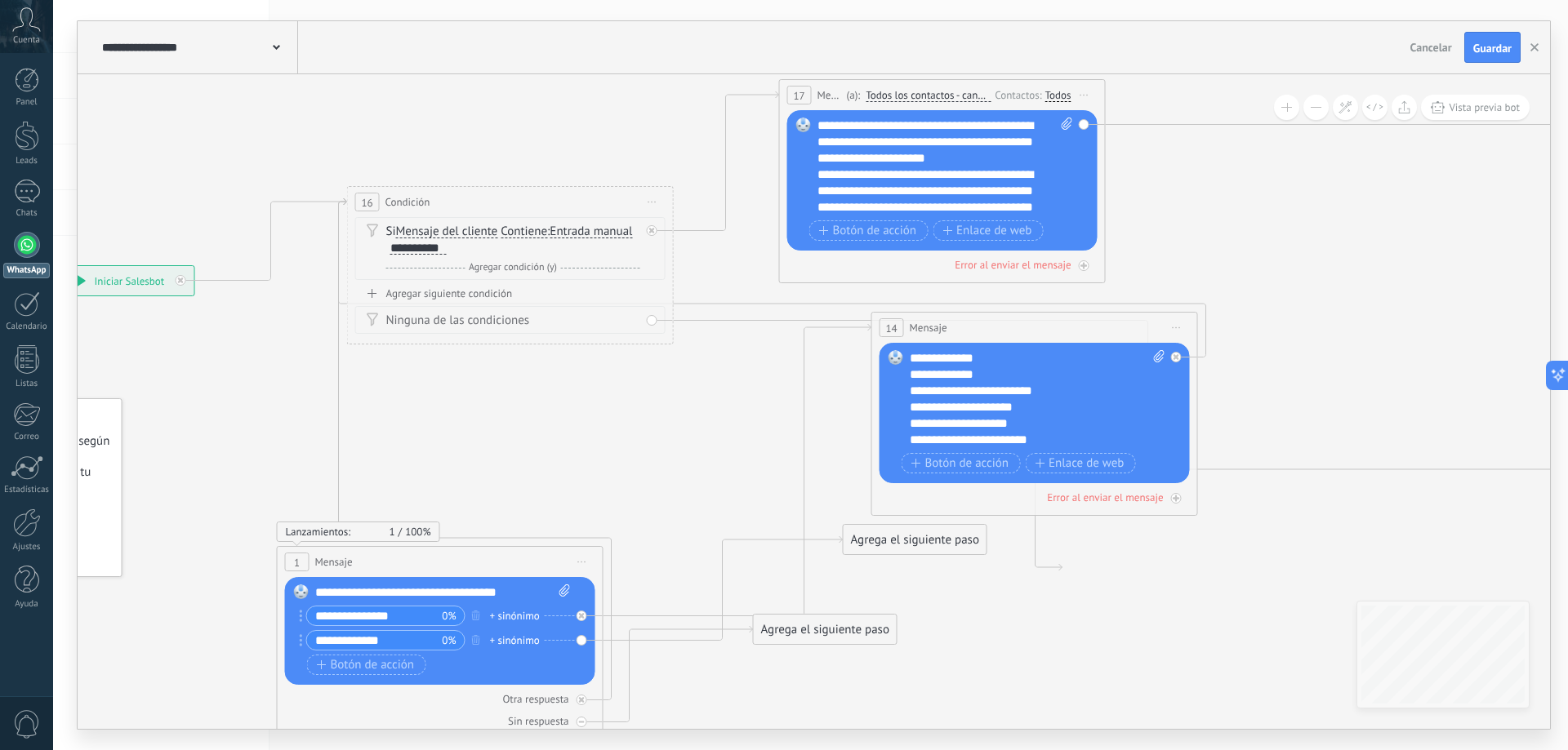
drag, startPoint x: 234, startPoint y: 128, endPoint x: 547, endPoint y: 104, distance: 313.9
click at [547, 104] on icon at bounding box center [1074, 421] width 2852 height 1498
click at [489, 271] on span "Agregar condición (y)" at bounding box center [513, 267] width 96 height 13
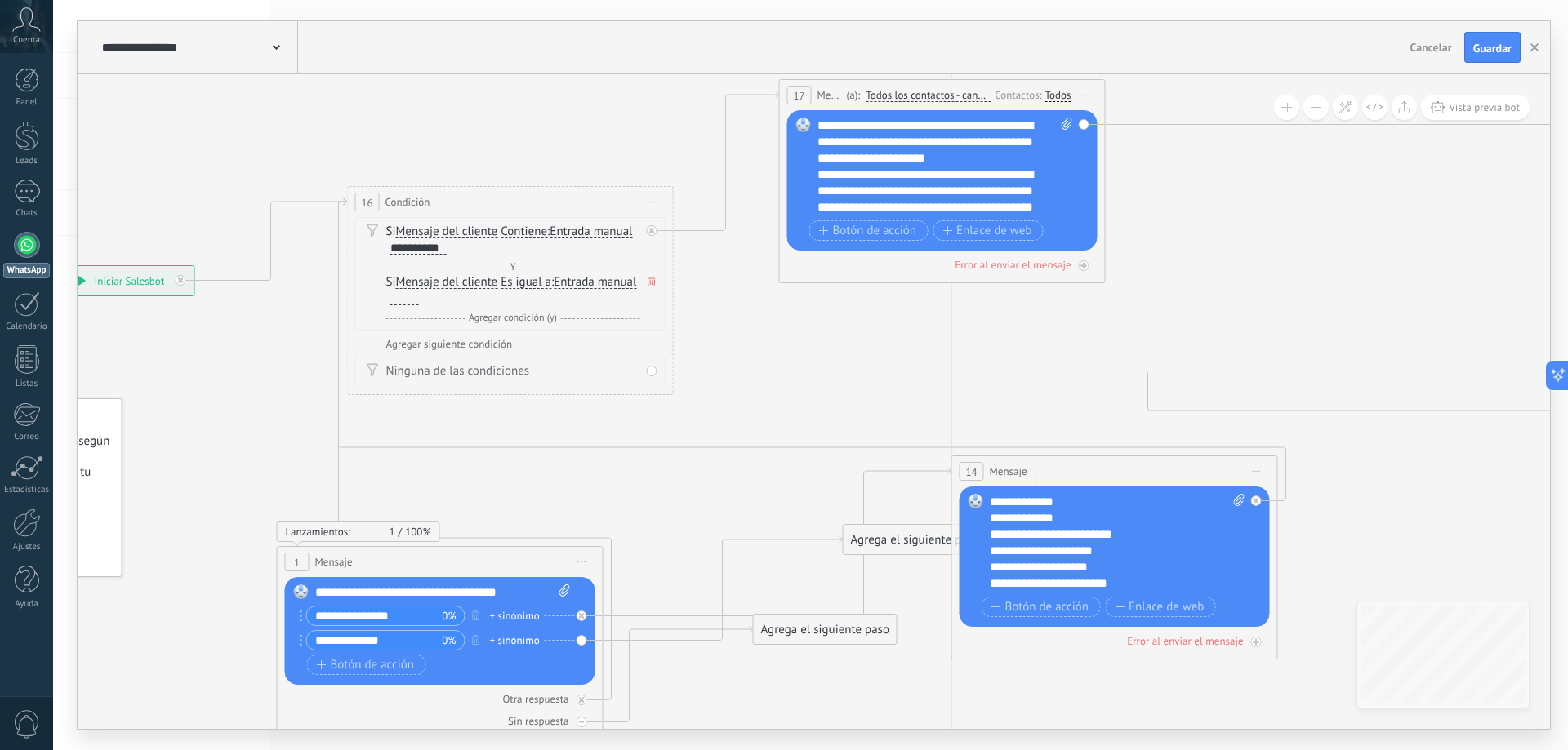
drag, startPoint x: 980, startPoint y: 348, endPoint x: 1050, endPoint y: 465, distance: 136.3
click at [1050, 465] on div "14 Mensaje ******* (a): Todos los contactos - canales seleccionados Todos los c…" at bounding box center [1115, 471] width 325 height 30
click at [499, 349] on div "Agregar siguiente condición" at bounding box center [510, 344] width 311 height 13
click at [651, 282] on icon at bounding box center [652, 282] width 8 height 10
drag, startPoint x: 545, startPoint y: 314, endPoint x: 608, endPoint y: 296, distance: 65.5
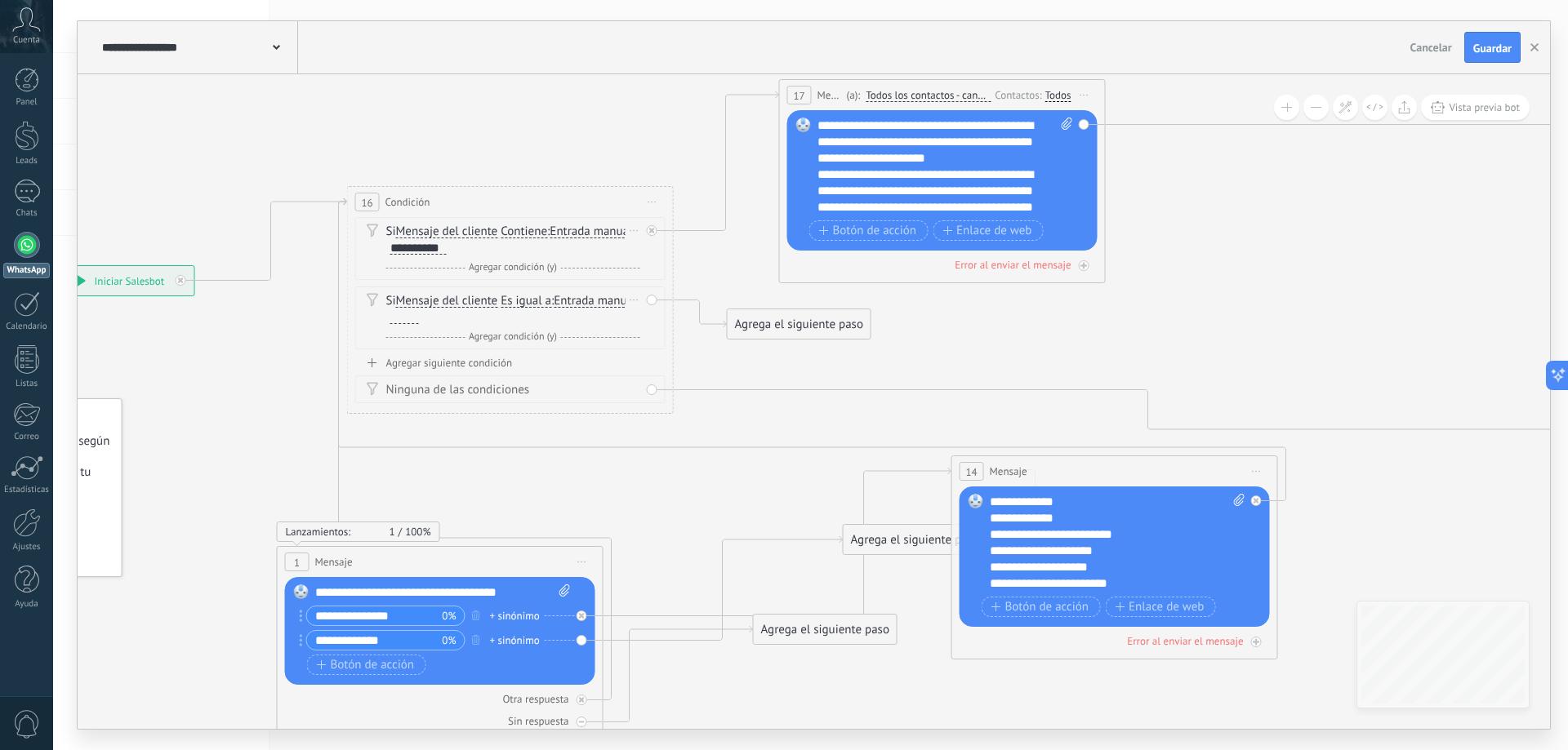
click at [607, 296] on div "Si Mensaje del cliente Mensaje del cliente Emoción de la conversación Comentari…" at bounding box center [514, 309] width 254 height 33
click at [635, 298] on div "Borrar" at bounding box center [634, 300] width 18 height 24
click at [653, 316] on div "Borrar" at bounding box center [660, 323] width 72 height 28
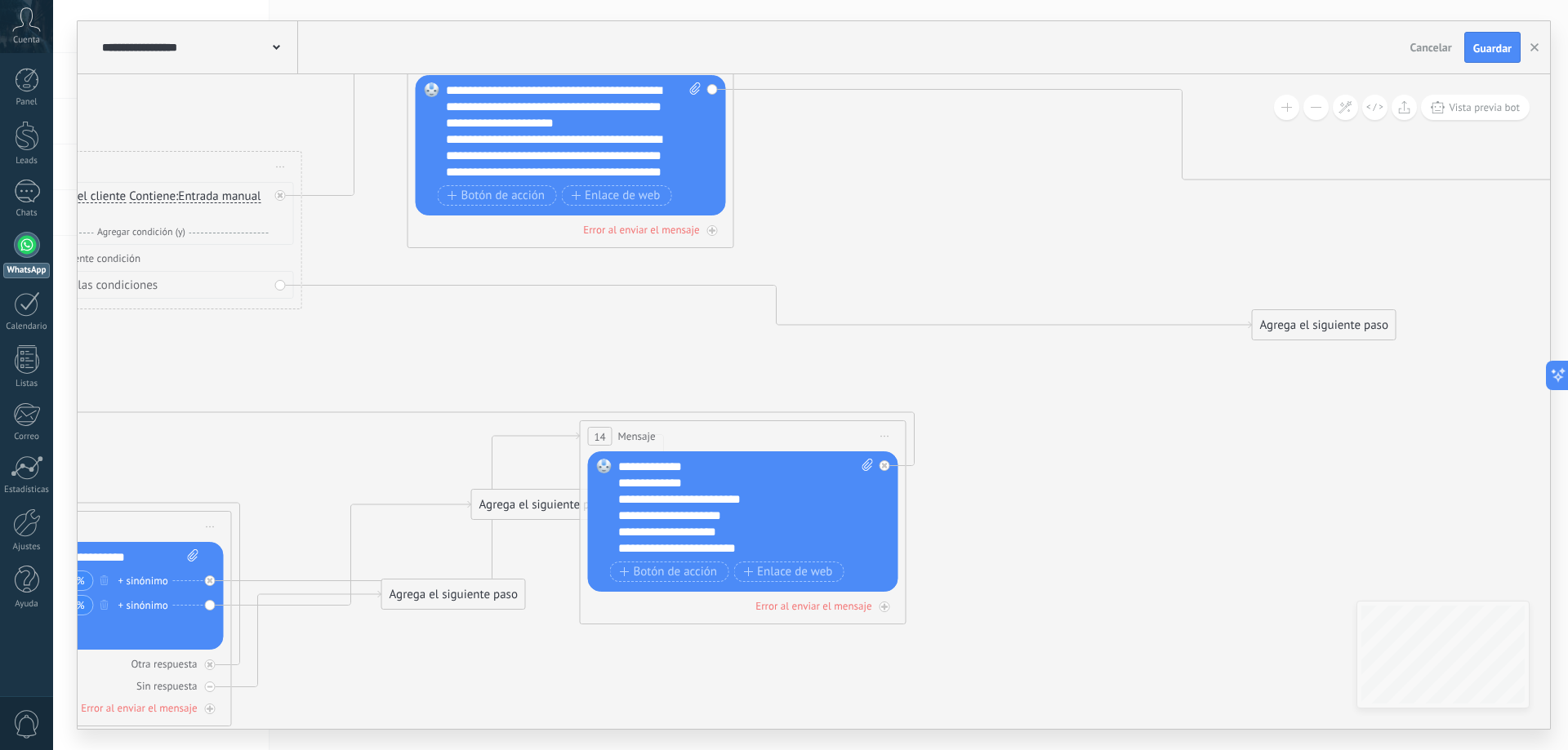
drag, startPoint x: 1035, startPoint y: 398, endPoint x: 663, endPoint y: 364, distance: 373.6
click at [663, 364] on icon at bounding box center [702, 385] width 2852 height 1499
drag, startPoint x: 1283, startPoint y: 321, endPoint x: 158, endPoint y: 498, distance: 1138.8
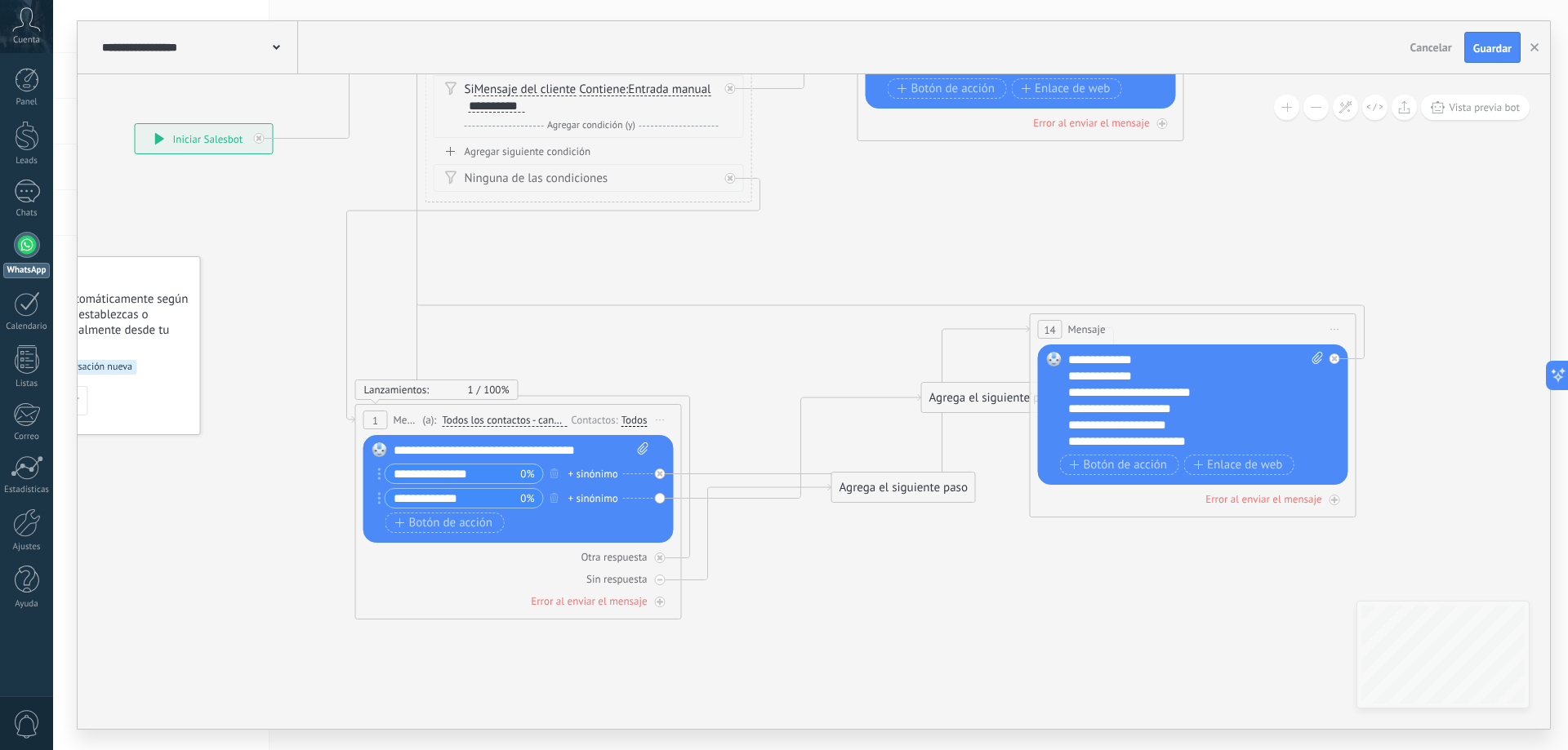
drag, startPoint x: 473, startPoint y: 359, endPoint x: 730, endPoint y: 274, distance: 270.7
click at [730, 274] on icon at bounding box center [1152, 278] width 2852 height 1499
drag, startPoint x: 867, startPoint y: 511, endPoint x: 858, endPoint y: 585, distance: 74.5
click at [858, 585] on div "Agrega el siguiente paso" at bounding box center [902, 593] width 143 height 27
drag, startPoint x: 905, startPoint y: 592, endPoint x: 800, endPoint y: 648, distance: 119.0
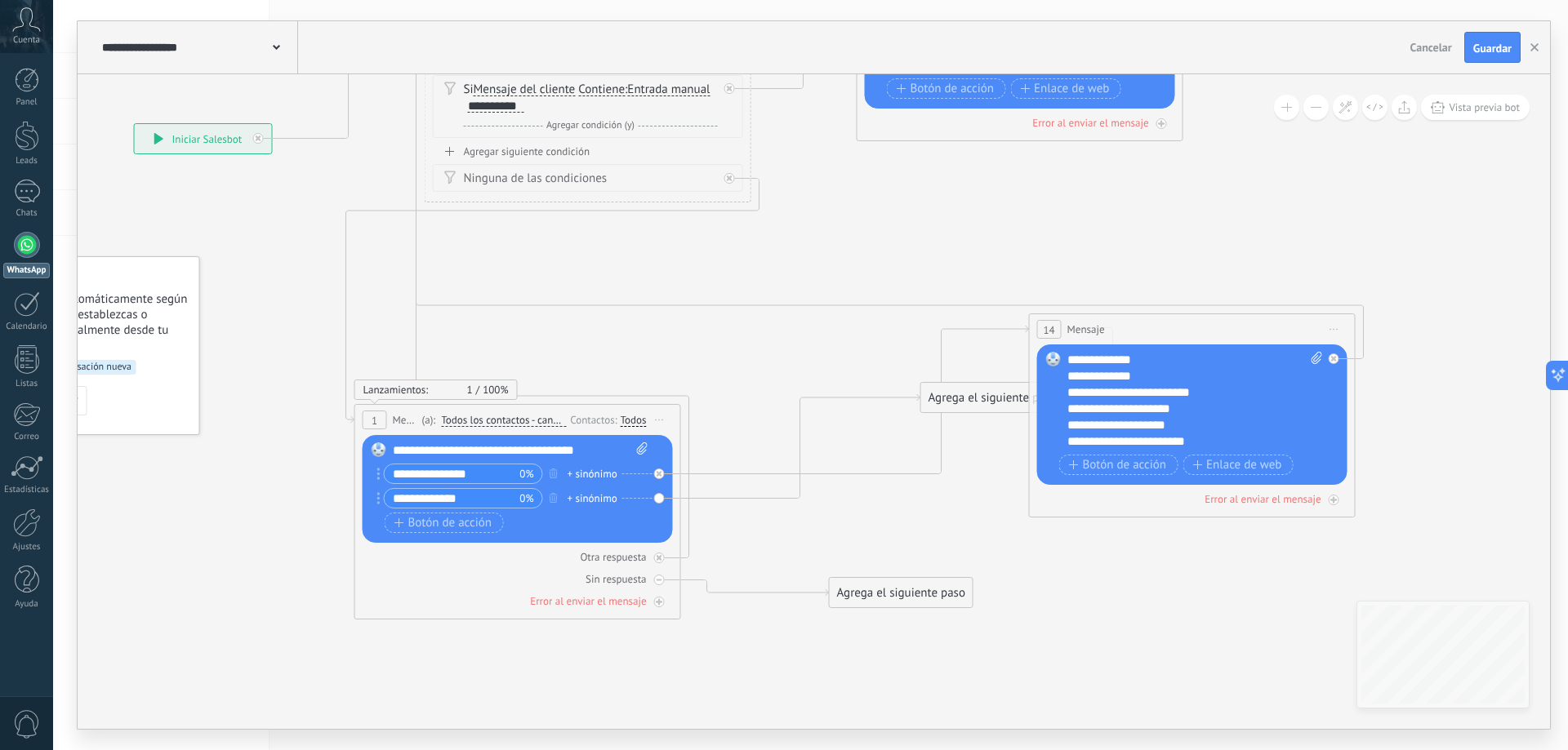
click at [800, 648] on icon at bounding box center [1151, 278] width 2852 height 1499
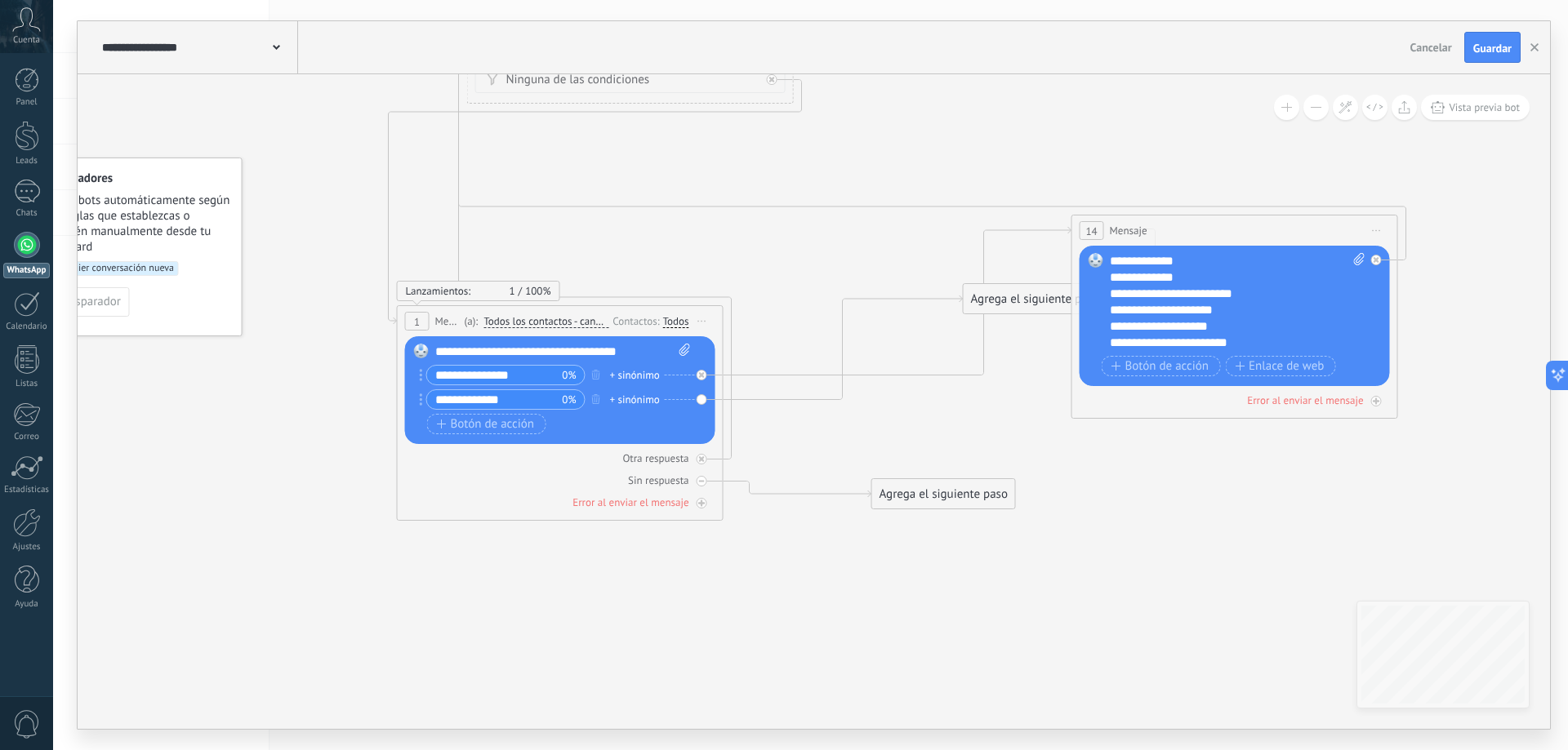
drag, startPoint x: 798, startPoint y: 544, endPoint x: 840, endPoint y: 445, distance: 107.5
click at [840, 445] on icon at bounding box center [1194, 179] width 2852 height 1499
drag, startPoint x: 928, startPoint y: 506, endPoint x: 891, endPoint y: 644, distance: 142.9
click at [891, 644] on div "Agrega el siguiente paso" at bounding box center [907, 632] width 143 height 27
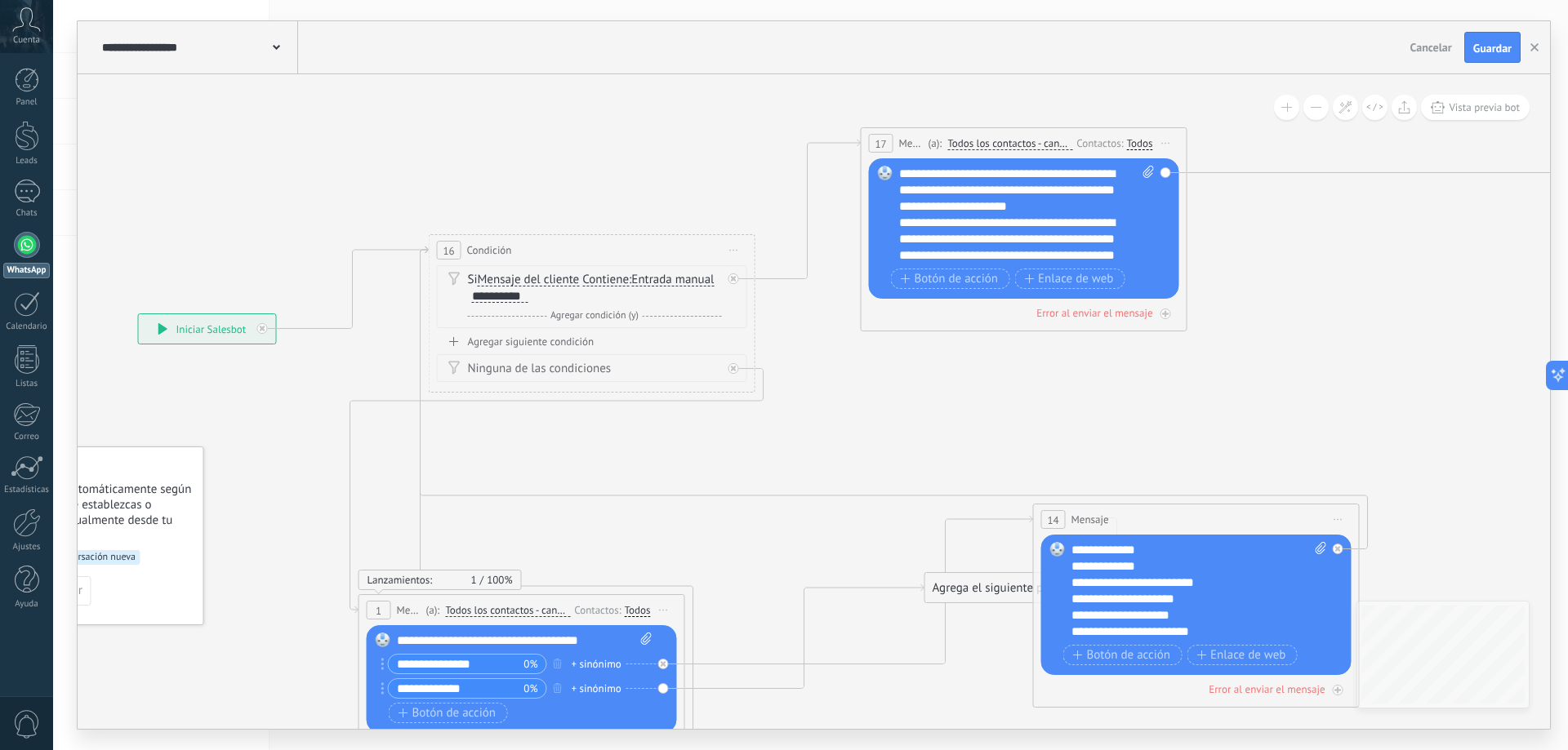
drag, startPoint x: 587, startPoint y: 168, endPoint x: 549, endPoint y: 456, distance: 290.5
click at [549, 456] on icon at bounding box center [1155, 531] width 2852 height 1625
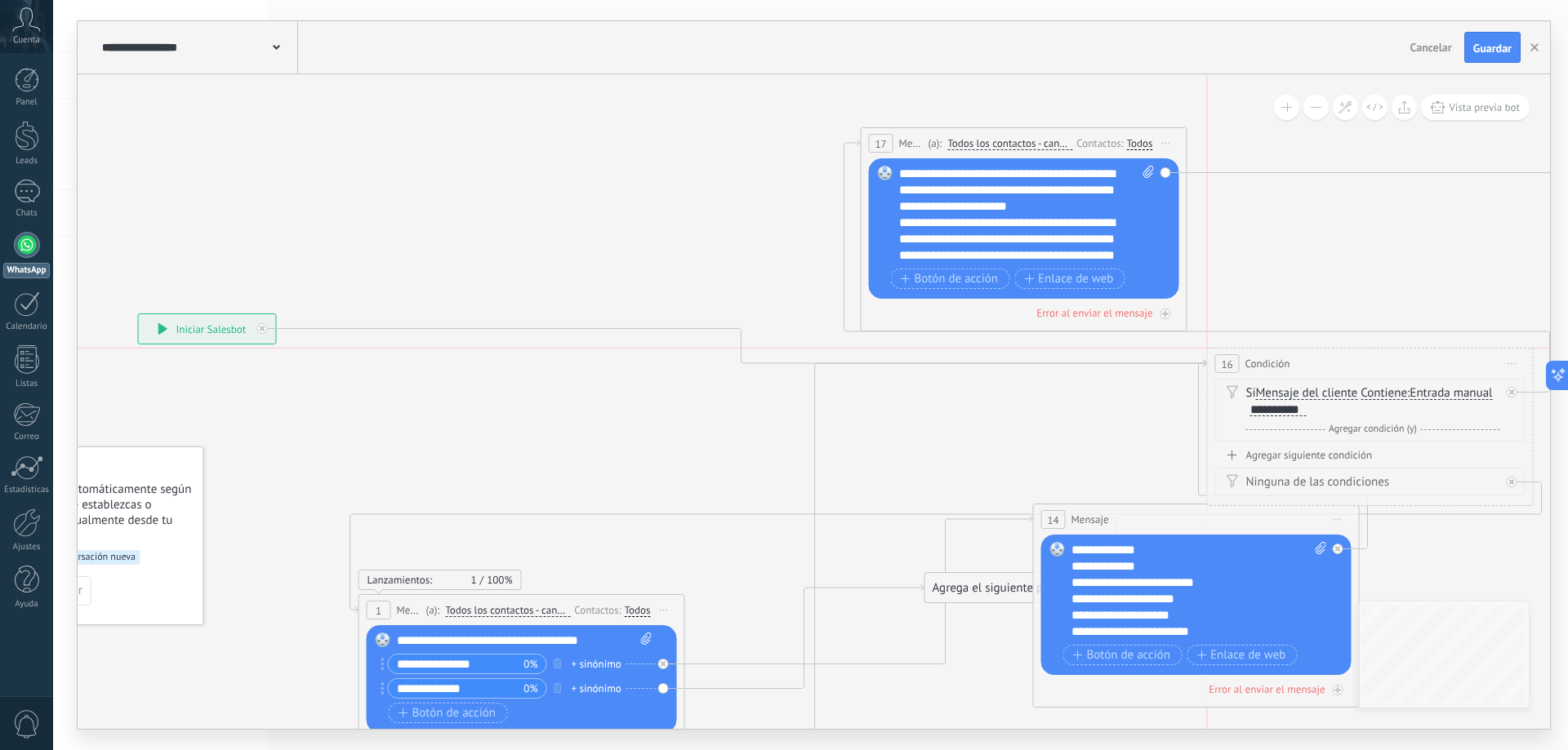
drag, startPoint x: 512, startPoint y: 246, endPoint x: 1287, endPoint y: 359, distance: 783.2
click at [1287, 359] on div "16 Condición ********* Iniciar vista previa aquí Cambiar nombre Duplicar [GEOGR…" at bounding box center [1370, 364] width 325 height 30
click at [1347, 104] on icon at bounding box center [1345, 107] width 13 height 13
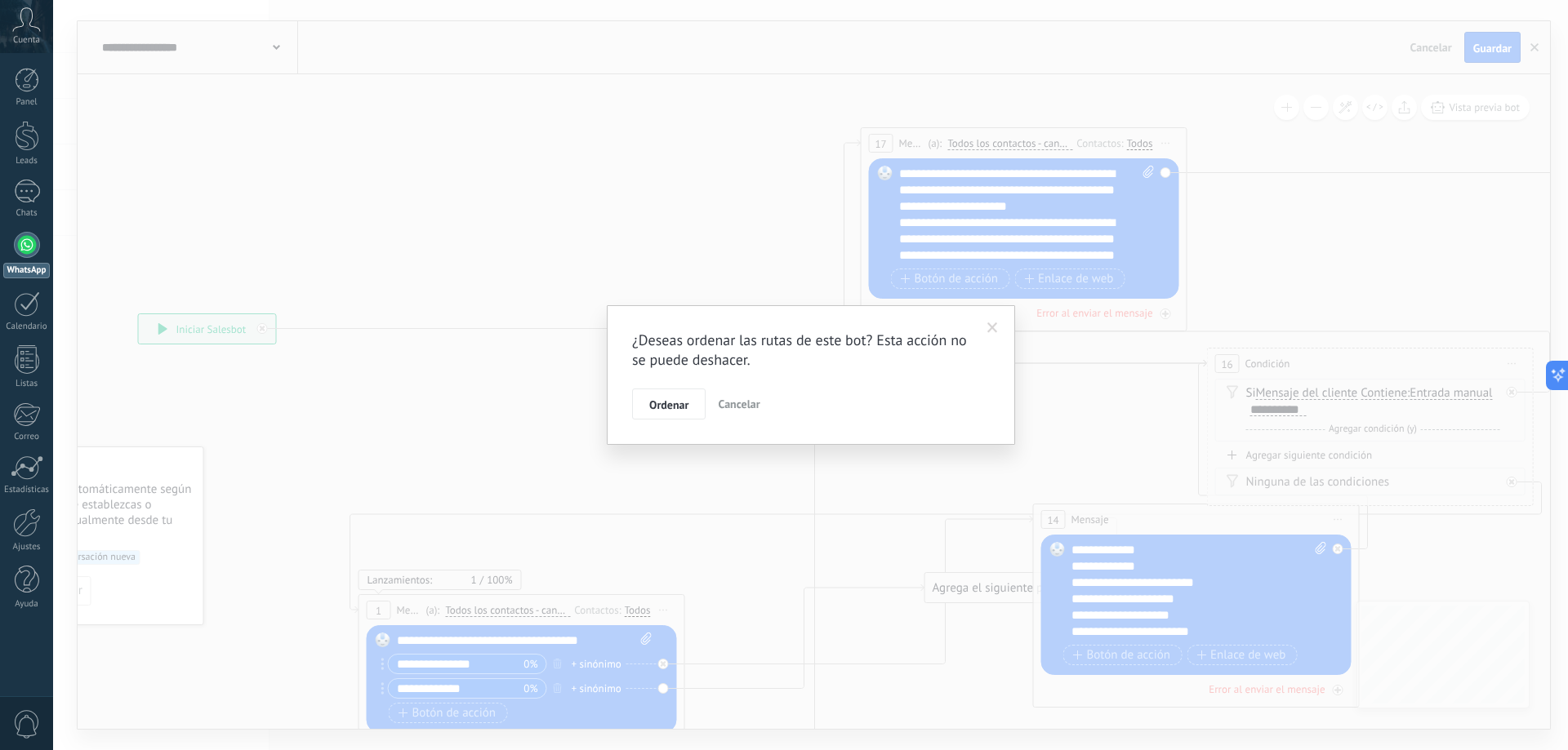
click at [662, 413] on button "Ordenar" at bounding box center [669, 404] width 73 height 31
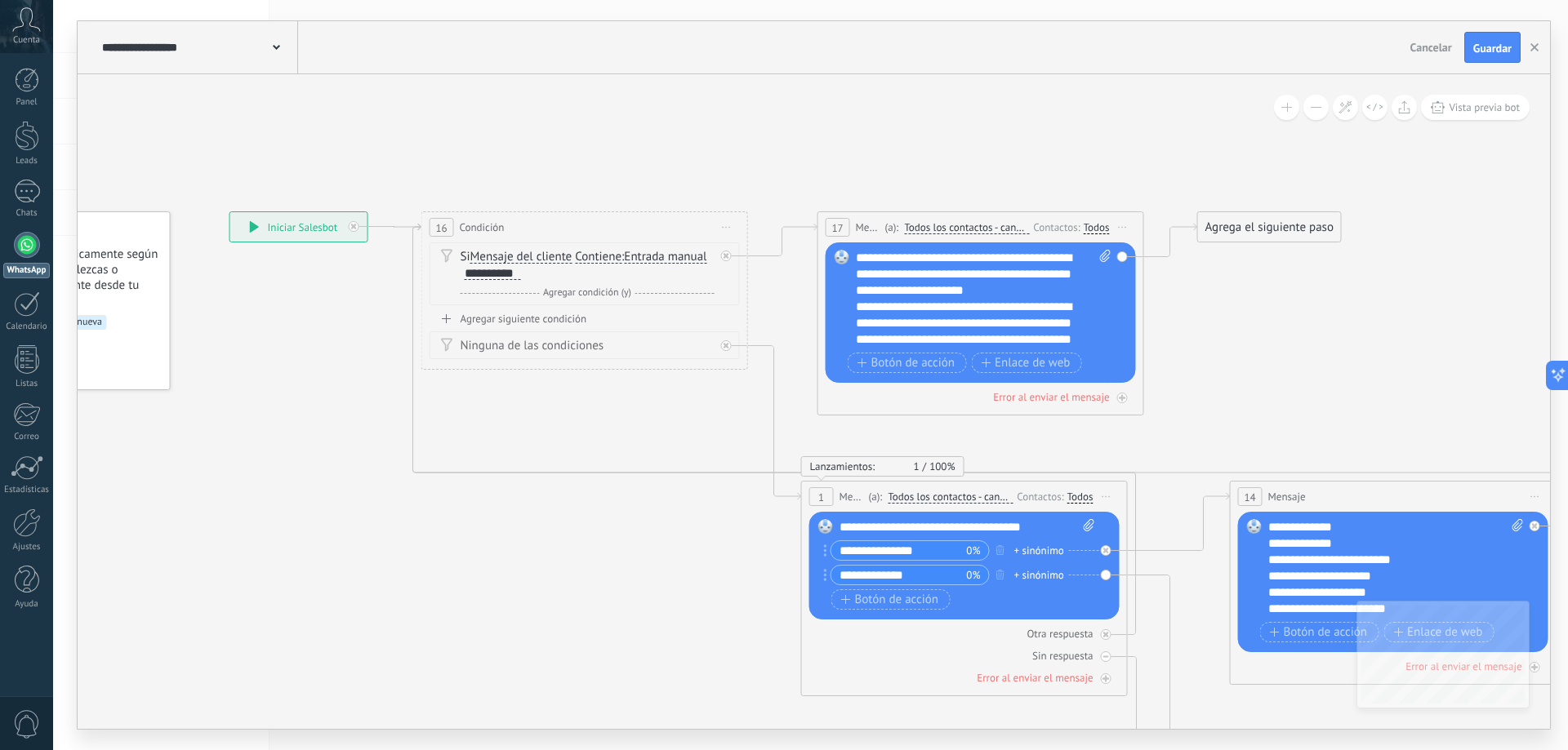
drag, startPoint x: 727, startPoint y: 391, endPoint x: 694, endPoint y: 155, distance: 238.3
click at [694, 155] on icon at bounding box center [893, 544] width 2144 height 1482
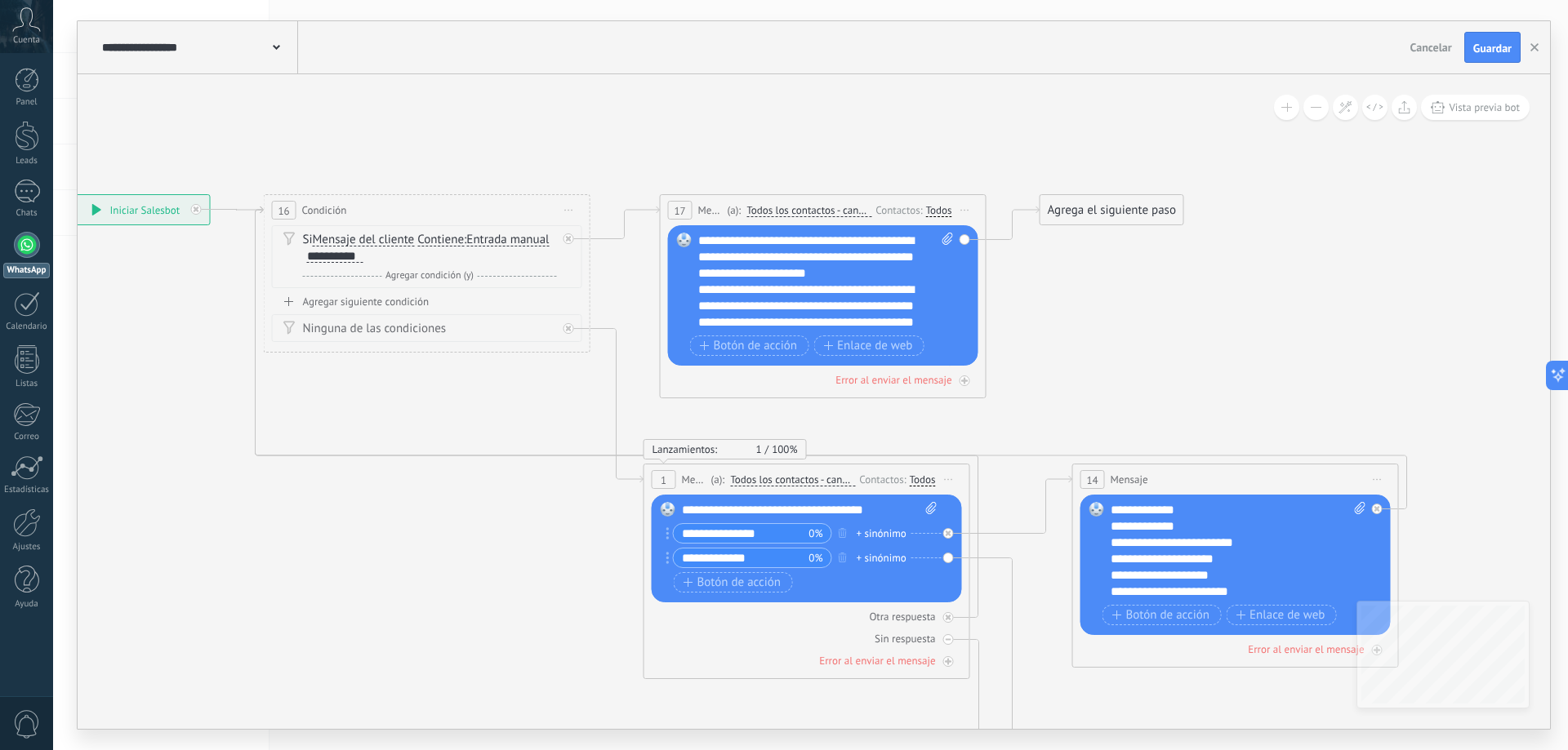
drag, startPoint x: 702, startPoint y: 588, endPoint x: 547, endPoint y: 571, distance: 155.9
click at [547, 571] on icon at bounding box center [735, 527] width 2144 height 1482
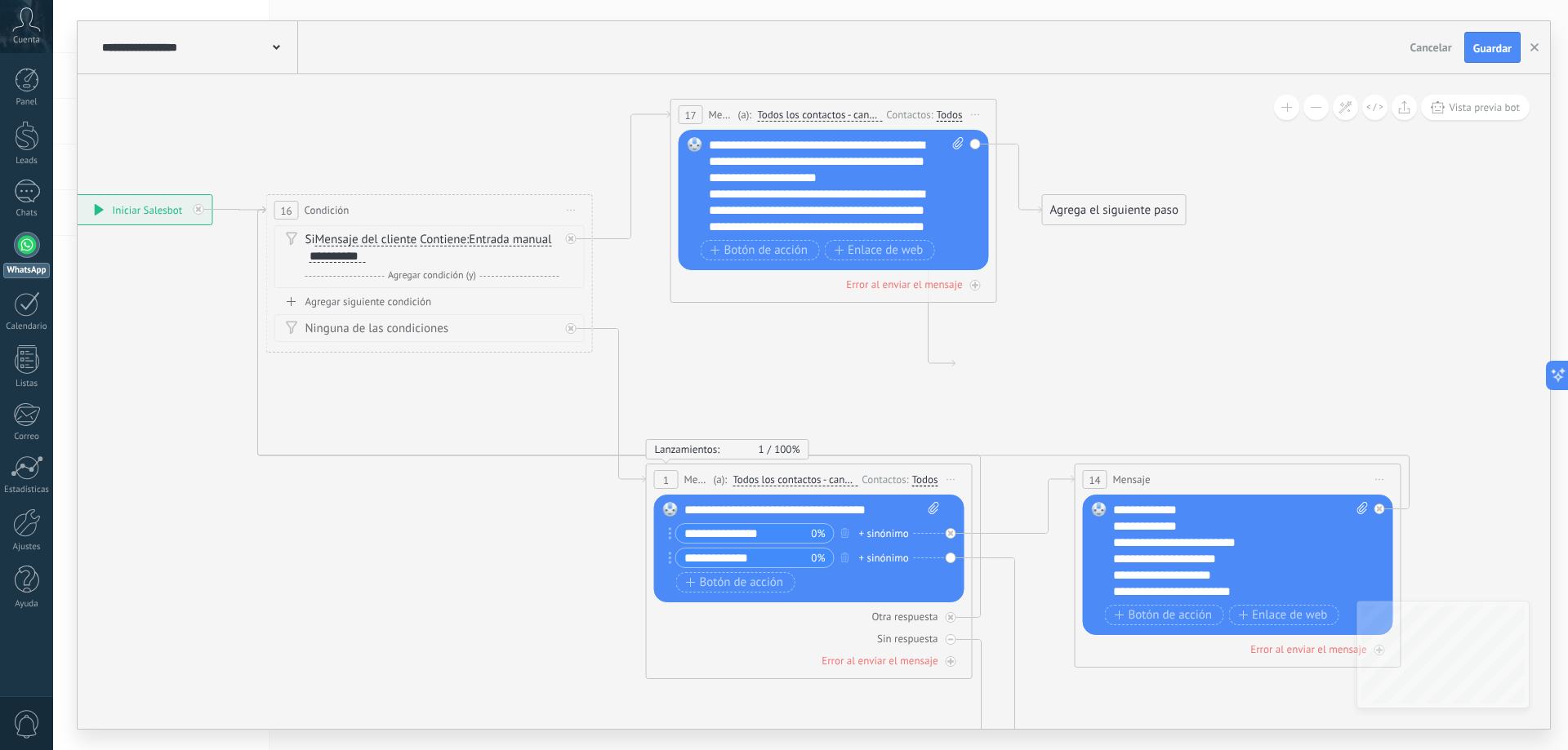
drag, startPoint x: 733, startPoint y: 214, endPoint x: 741, endPoint y: 119, distance: 95.3
click at [741, 119] on span "(a):" at bounding box center [745, 114] width 13 height 15
drag, startPoint x: 452, startPoint y: 429, endPoint x: 392, endPoint y: 390, distance: 71.6
click at [392, 390] on icon at bounding box center [738, 480] width 2144 height 1577
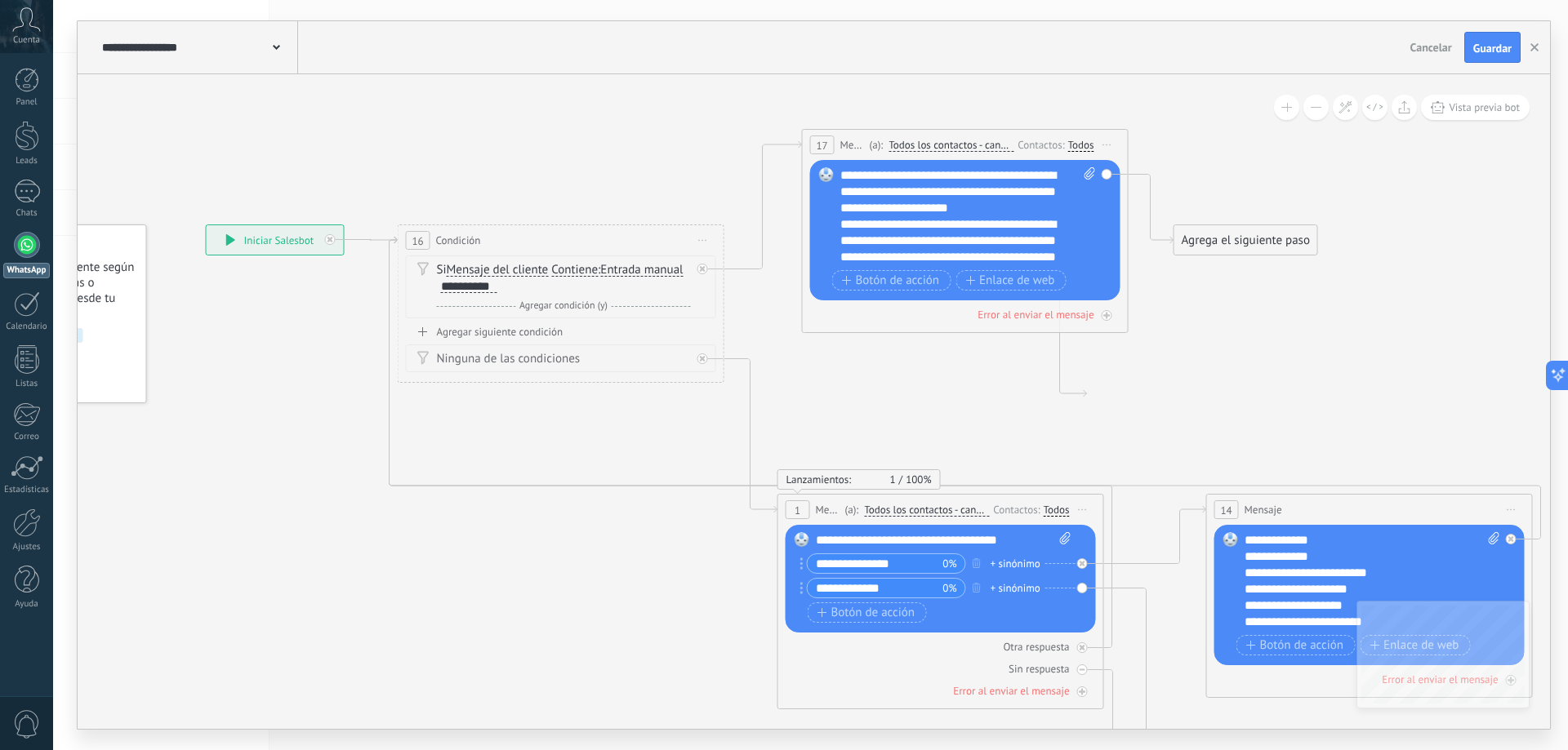
drag, startPoint x: 872, startPoint y: 371, endPoint x: 1072, endPoint y: 447, distance: 214.0
click at [1072, 447] on icon at bounding box center [869, 510] width 2144 height 1577
click at [1475, 56] on button "Guardar" at bounding box center [1492, 47] width 56 height 31
click at [1462, 106] on span "Vista previa bot" at bounding box center [1484, 107] width 71 height 13
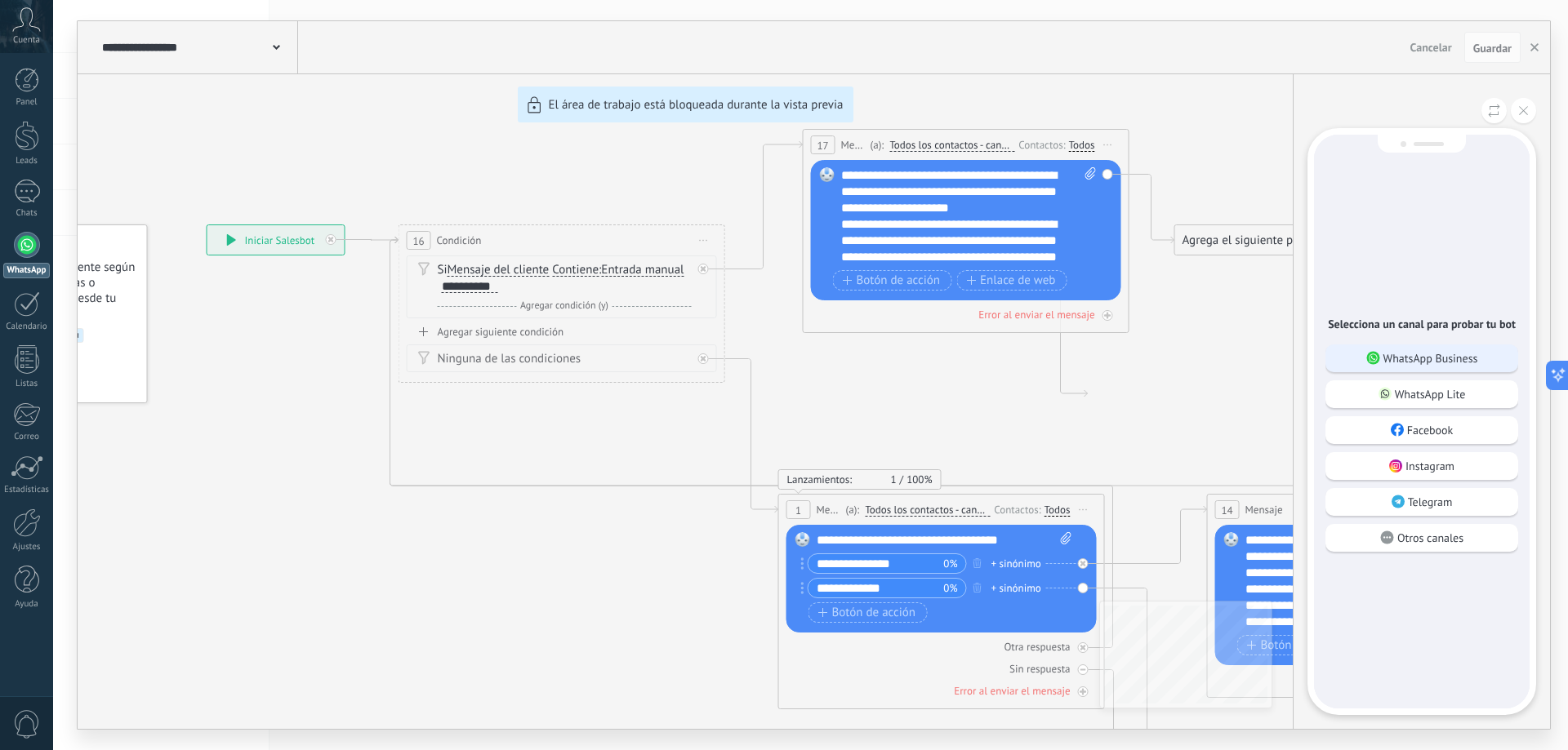
click at [1451, 361] on p "WhatsApp Business" at bounding box center [1431, 358] width 94 height 14
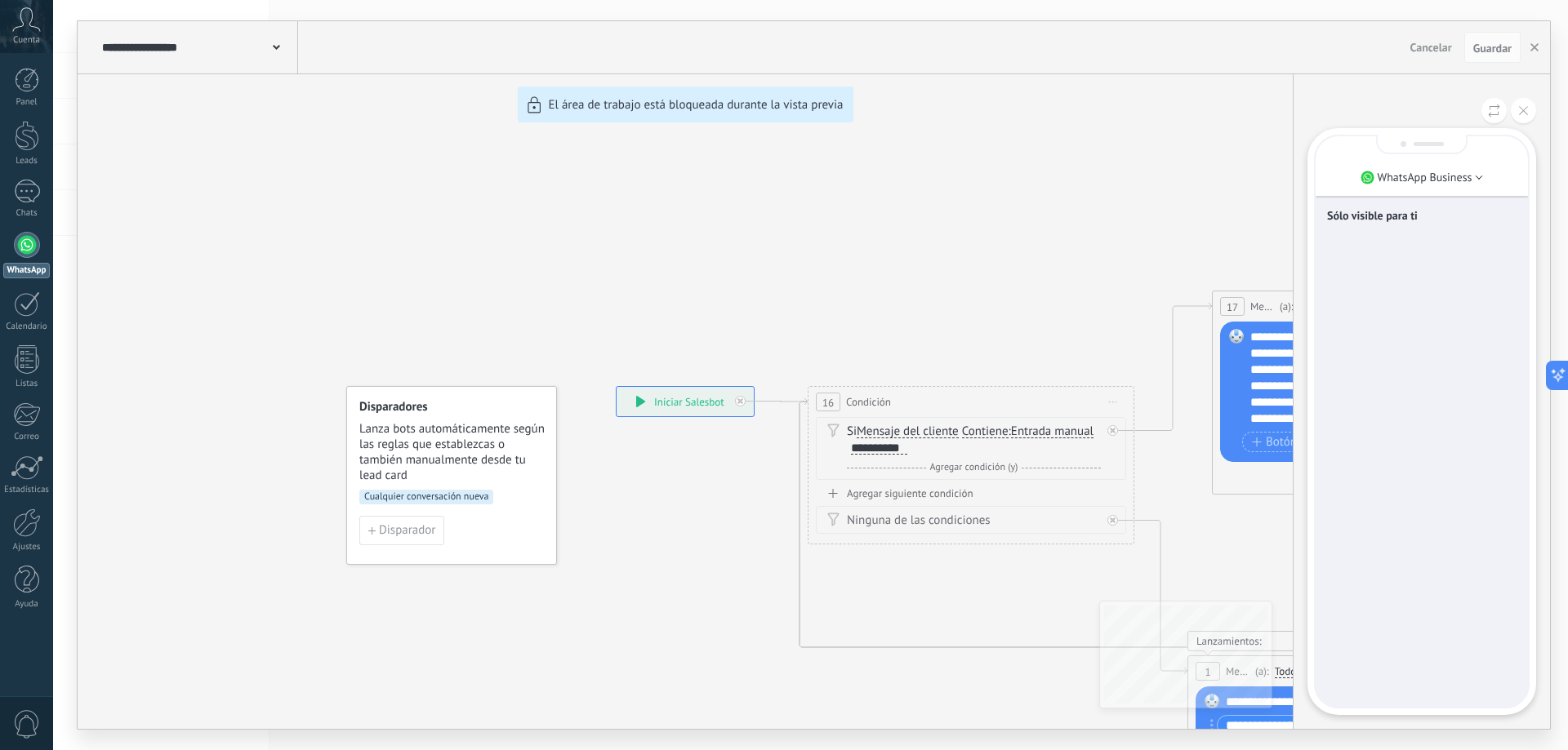
click at [1443, 253] on div "Sólo visible para ti" at bounding box center [1421, 422] width 212 height 571
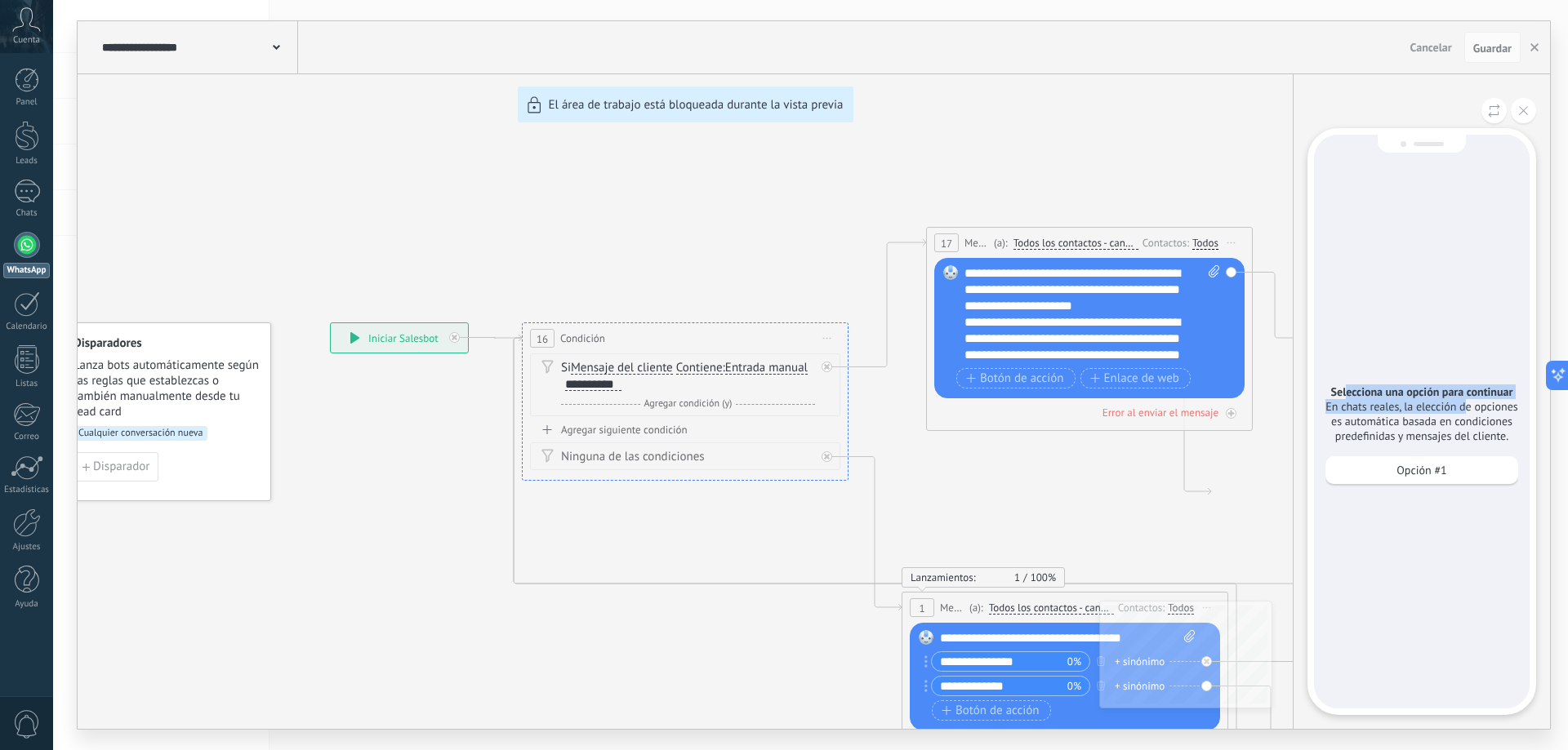
drag, startPoint x: 1348, startPoint y: 391, endPoint x: 1468, endPoint y: 415, distance: 122.4
click at [1467, 415] on div "Selecciona una opción para continuar En chats reales, la elección de opciones e…" at bounding box center [1421, 414] width 193 height 59
click at [1468, 415] on p "En chats reales, la elección de opciones es automática basada en condiciones pr…" at bounding box center [1421, 421] width 193 height 44
click at [1449, 471] on div "Opción #1" at bounding box center [1421, 470] width 193 height 28
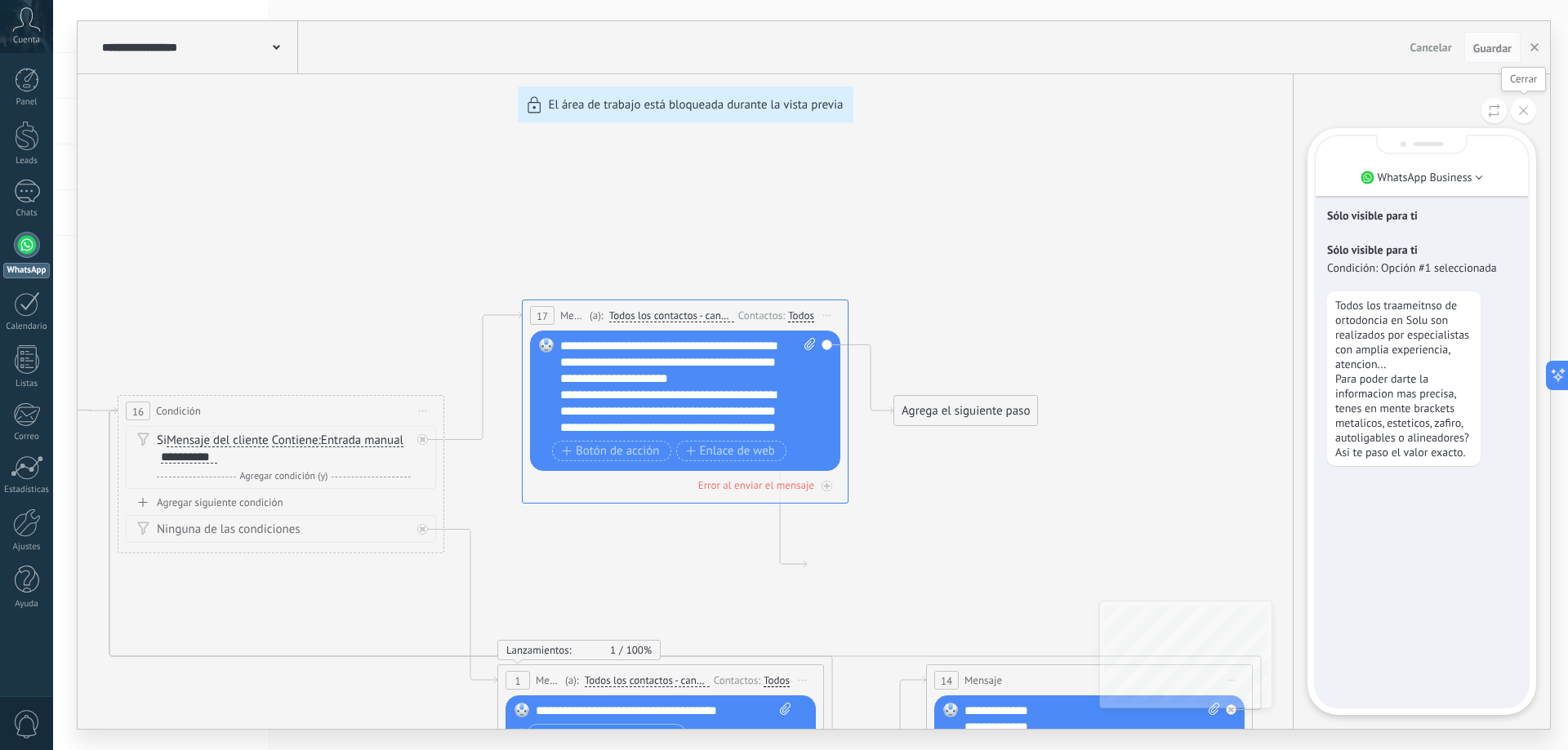
click at [1525, 114] on icon at bounding box center [1523, 110] width 9 height 9
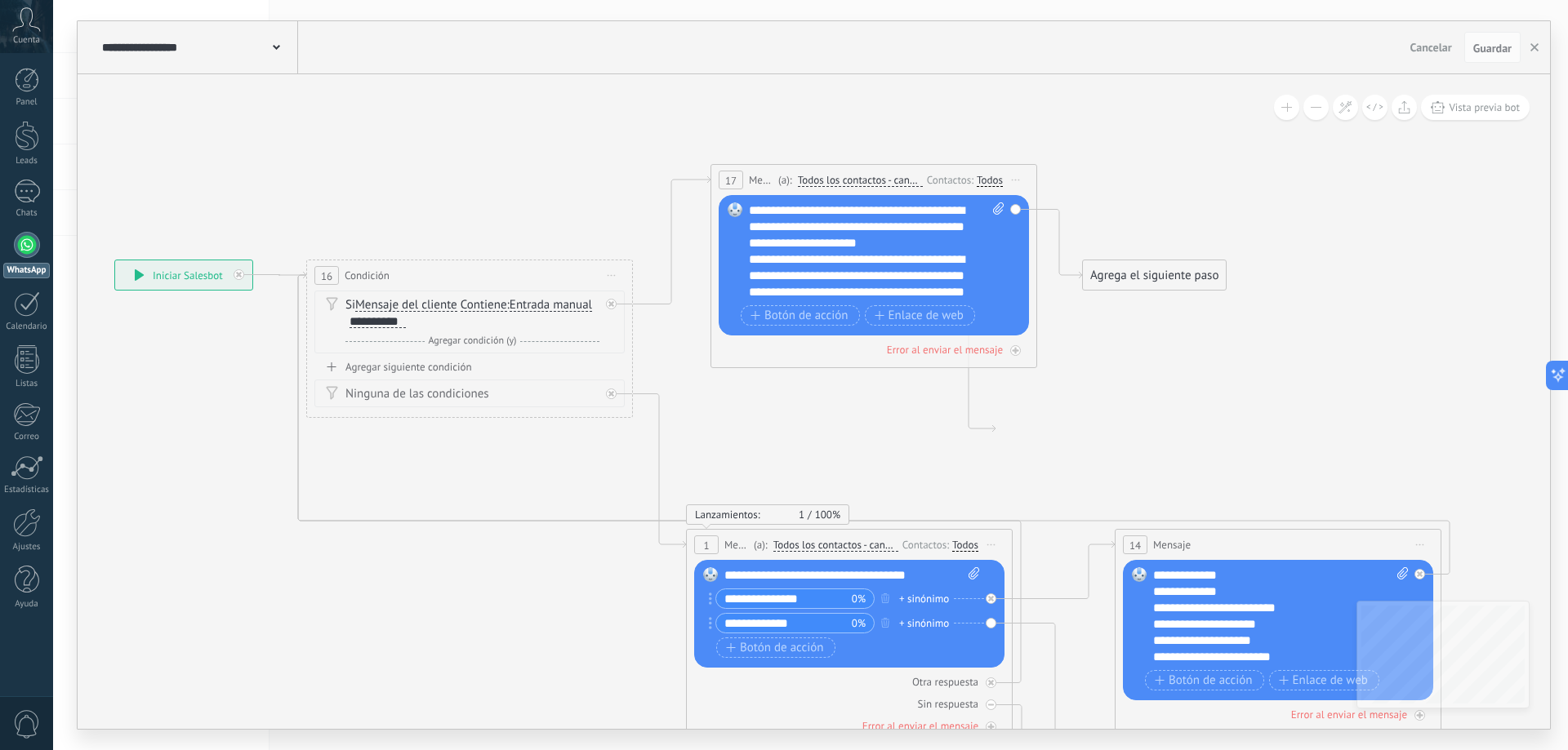
drag, startPoint x: 409, startPoint y: 227, endPoint x: 556, endPoint y: 120, distance: 181.8
click at [556, 120] on icon at bounding box center [778, 545] width 2144 height 1577
click at [504, 339] on span "Agregar condición (y)" at bounding box center [472, 341] width 96 height 13
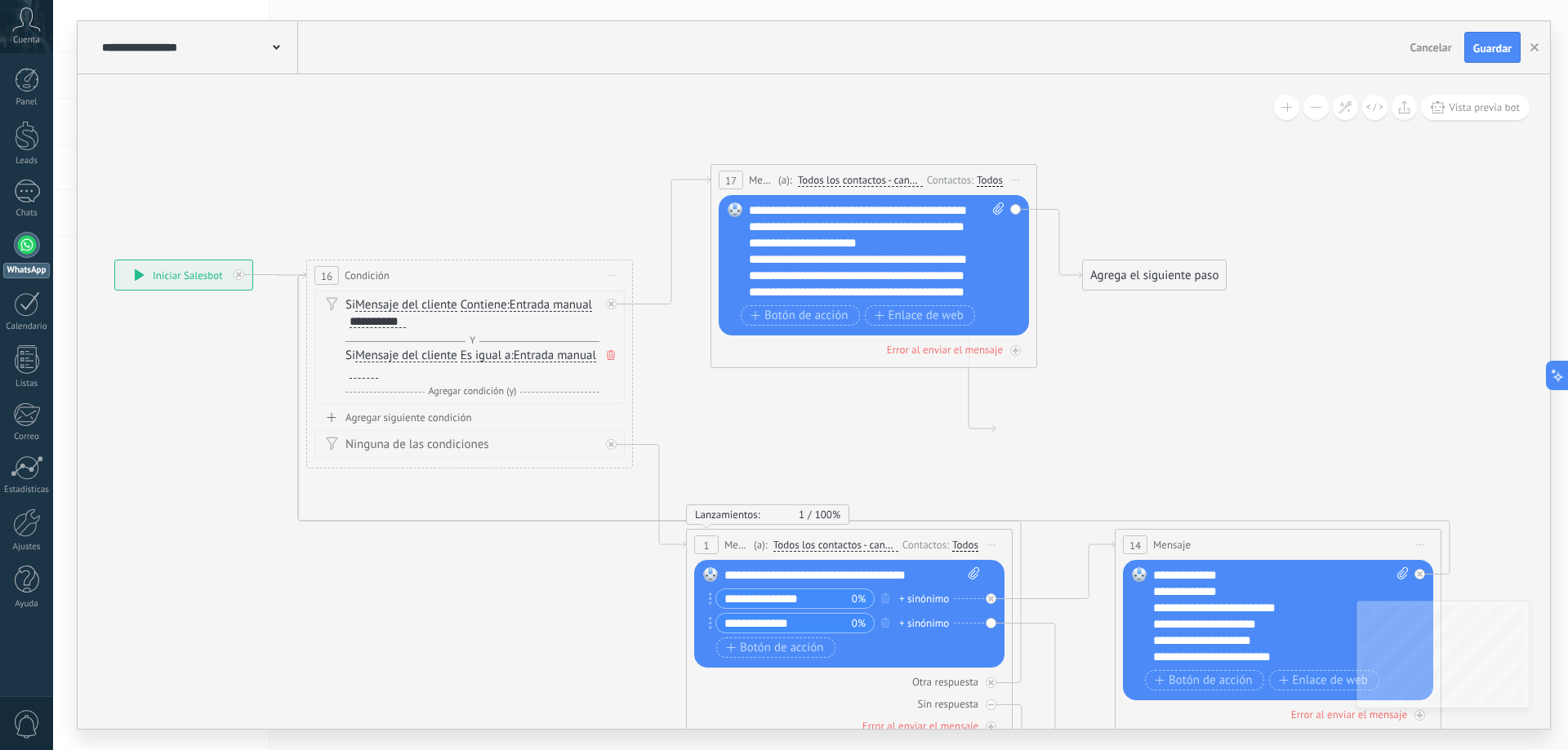
click at [471, 340] on span "Y" at bounding box center [472, 341] width 13 height 13
click at [473, 342] on span "Y" at bounding box center [472, 341] width 13 height 13
click at [577, 309] on span "Entrada manual" at bounding box center [551, 306] width 83 height 13
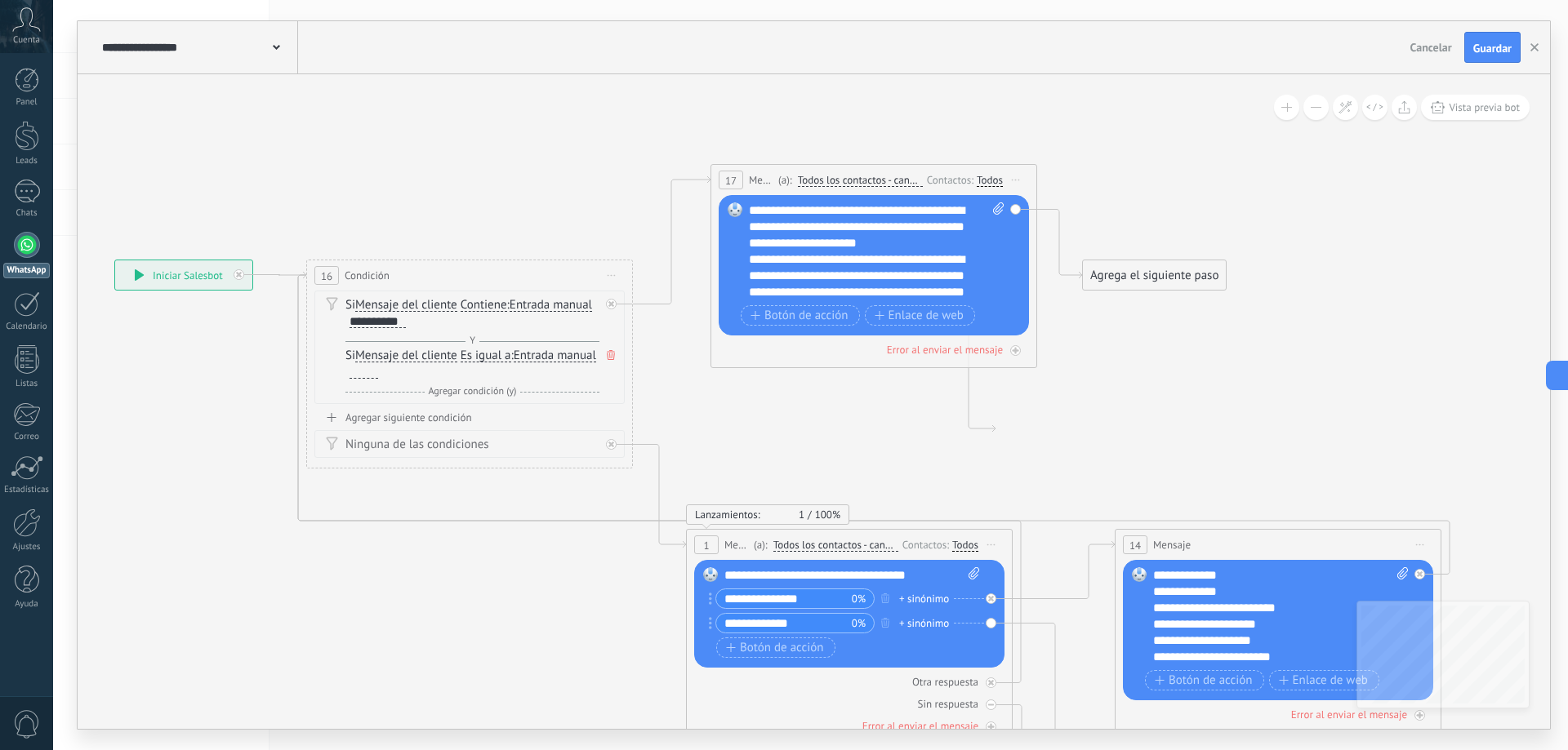
click at [577, 309] on button "Entrada manual" at bounding box center [603, 305] width 204 height 29
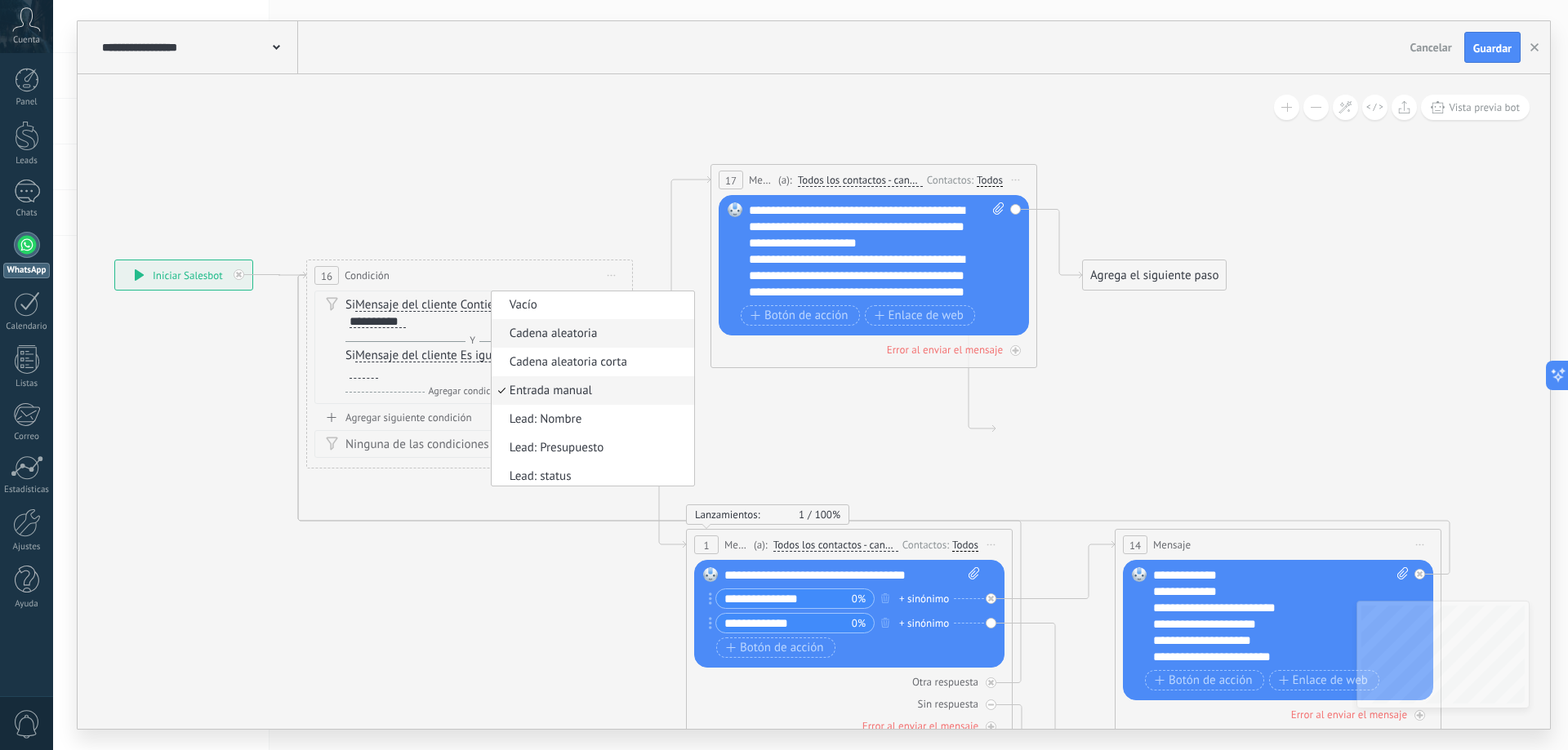
scroll to position [0, 0]
click at [320, 350] on div "Si Mensaje del cliente Mensaje del cliente Emoción de la conversación Comentari…" at bounding box center [469, 347] width 311 height 114
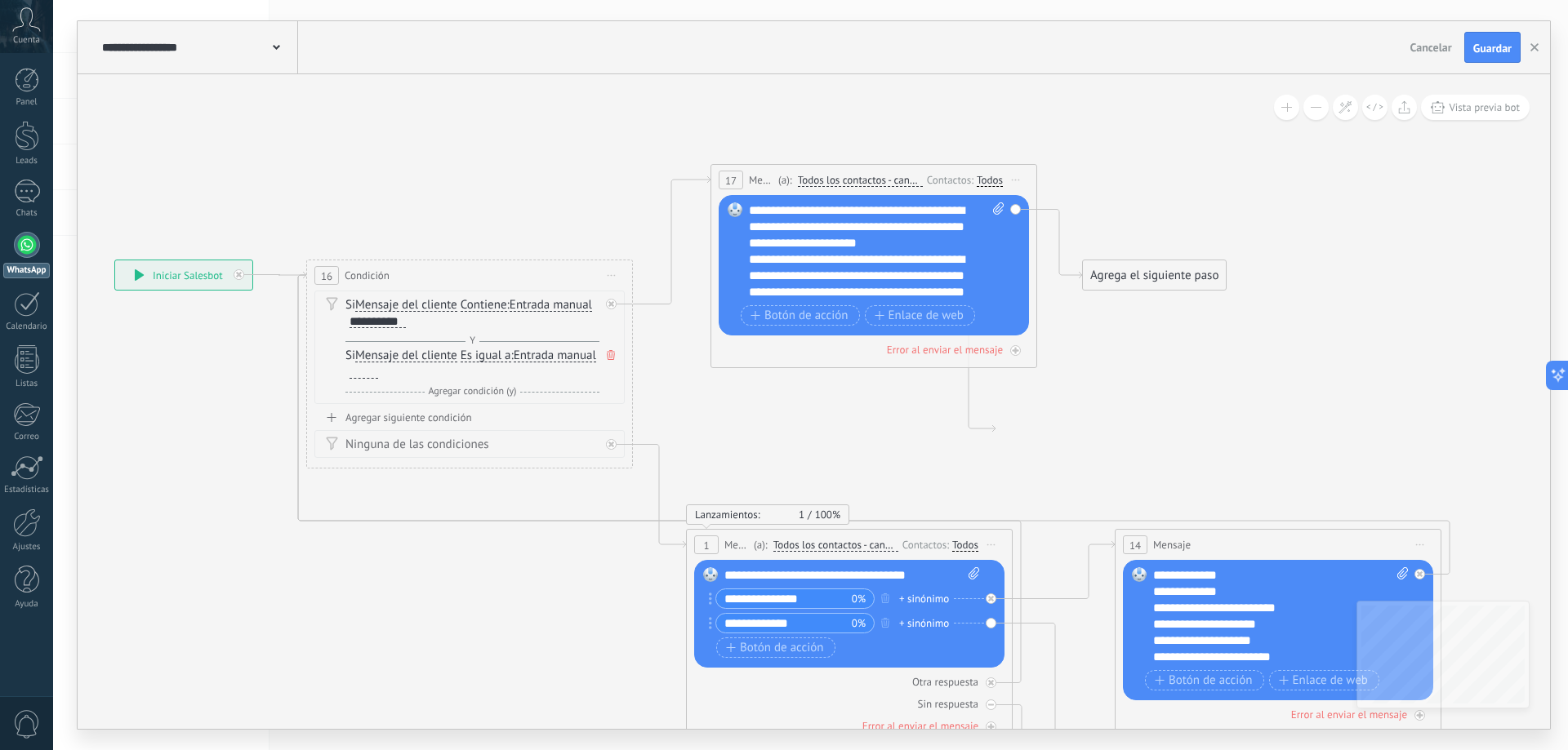
click at [383, 320] on div "**********" at bounding box center [377, 322] width 56 height 13
click at [389, 316] on div "**********" at bounding box center [377, 322] width 56 height 13
click at [392, 319] on div "**********" at bounding box center [377, 322] width 56 height 13
click at [473, 364] on div "Si Mensaje del cliente Mensaje del cliente Emoción de la conversación Comentari…" at bounding box center [472, 364] width 254 height 33
click at [611, 351] on icon at bounding box center [611, 355] width 8 height 10
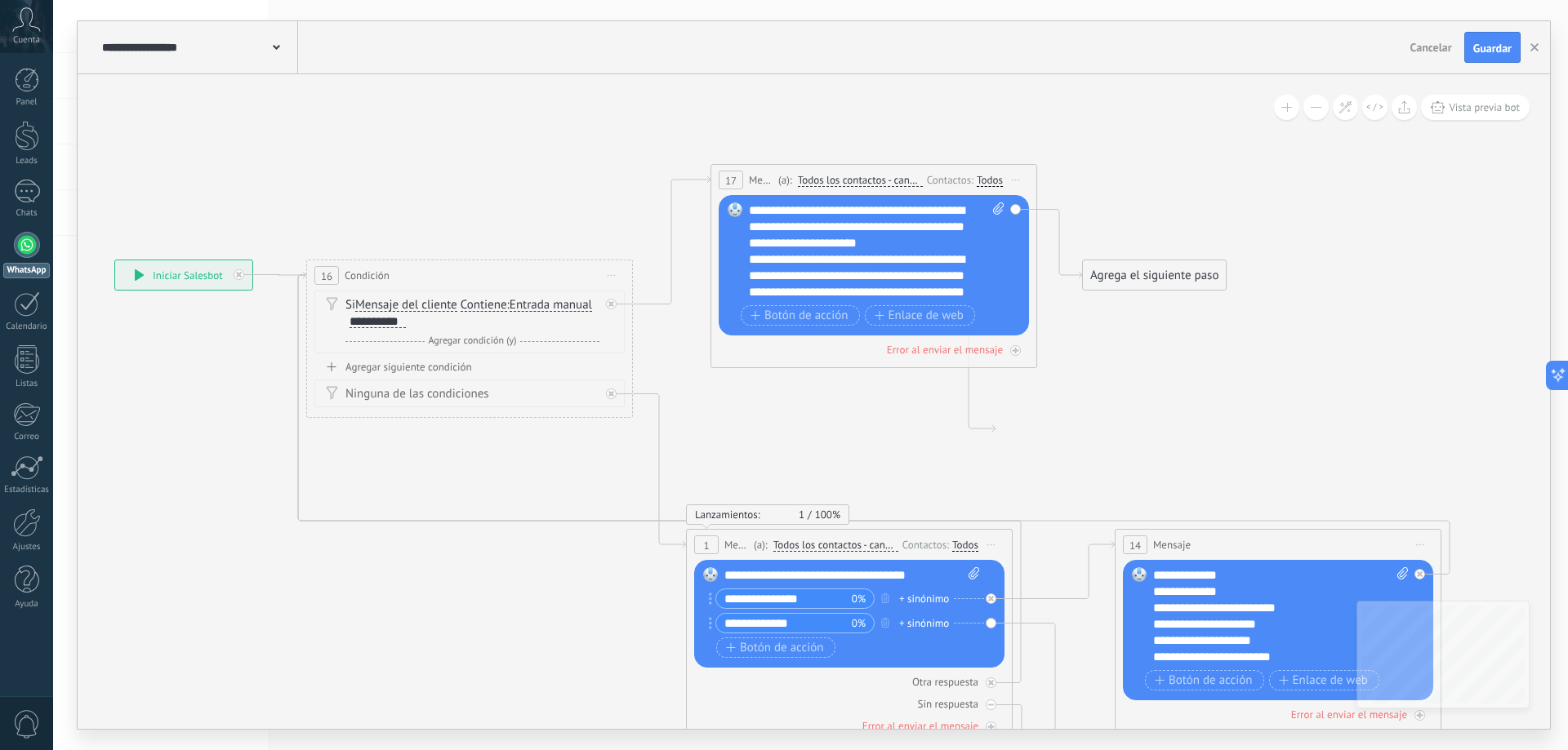
click at [400, 366] on div "Agregar siguiente condición" at bounding box center [469, 367] width 311 height 13
click at [1318, 118] on button at bounding box center [1316, 107] width 25 height 25
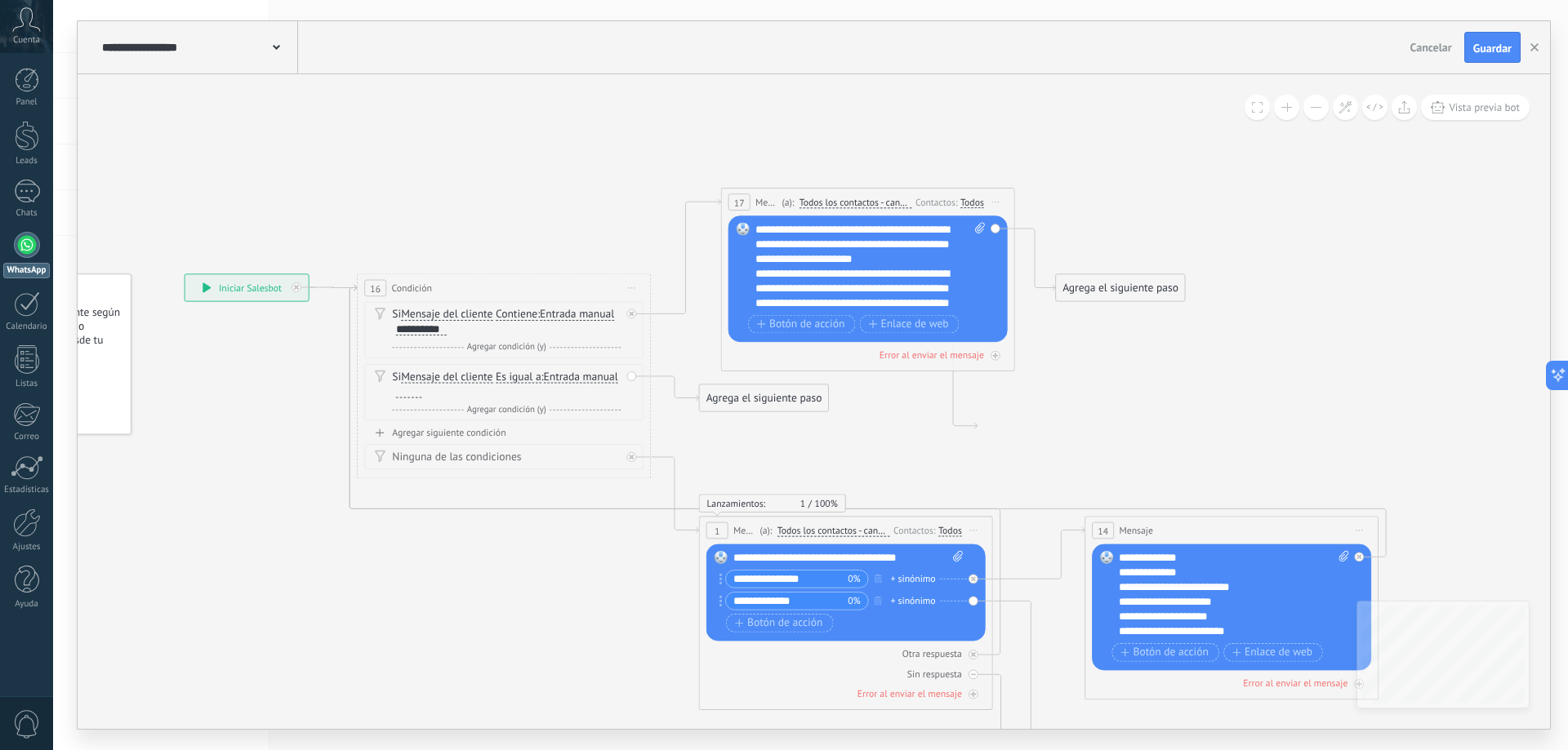
click at [1318, 118] on button at bounding box center [1316, 107] width 25 height 25
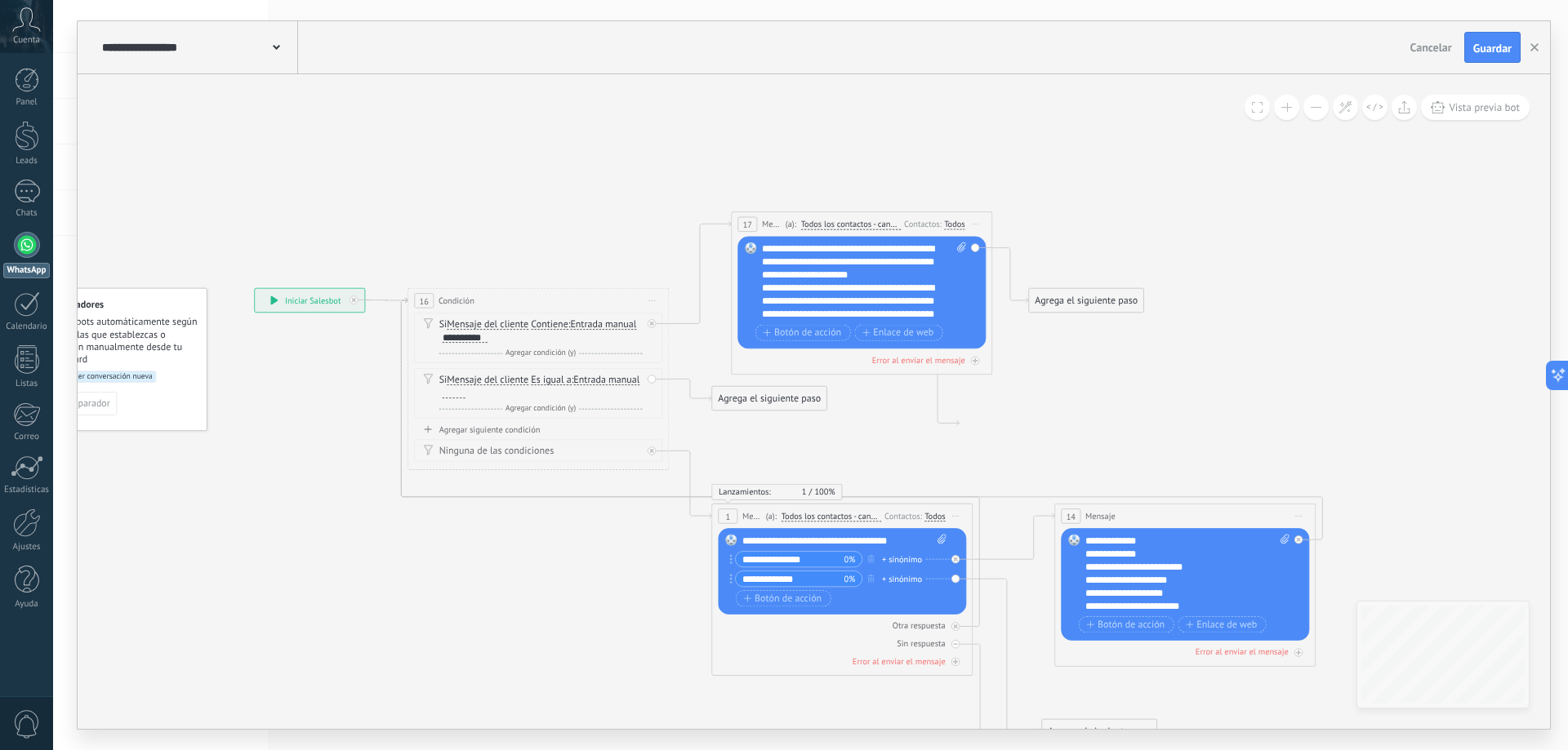
click at [1318, 118] on button at bounding box center [1316, 107] width 25 height 25
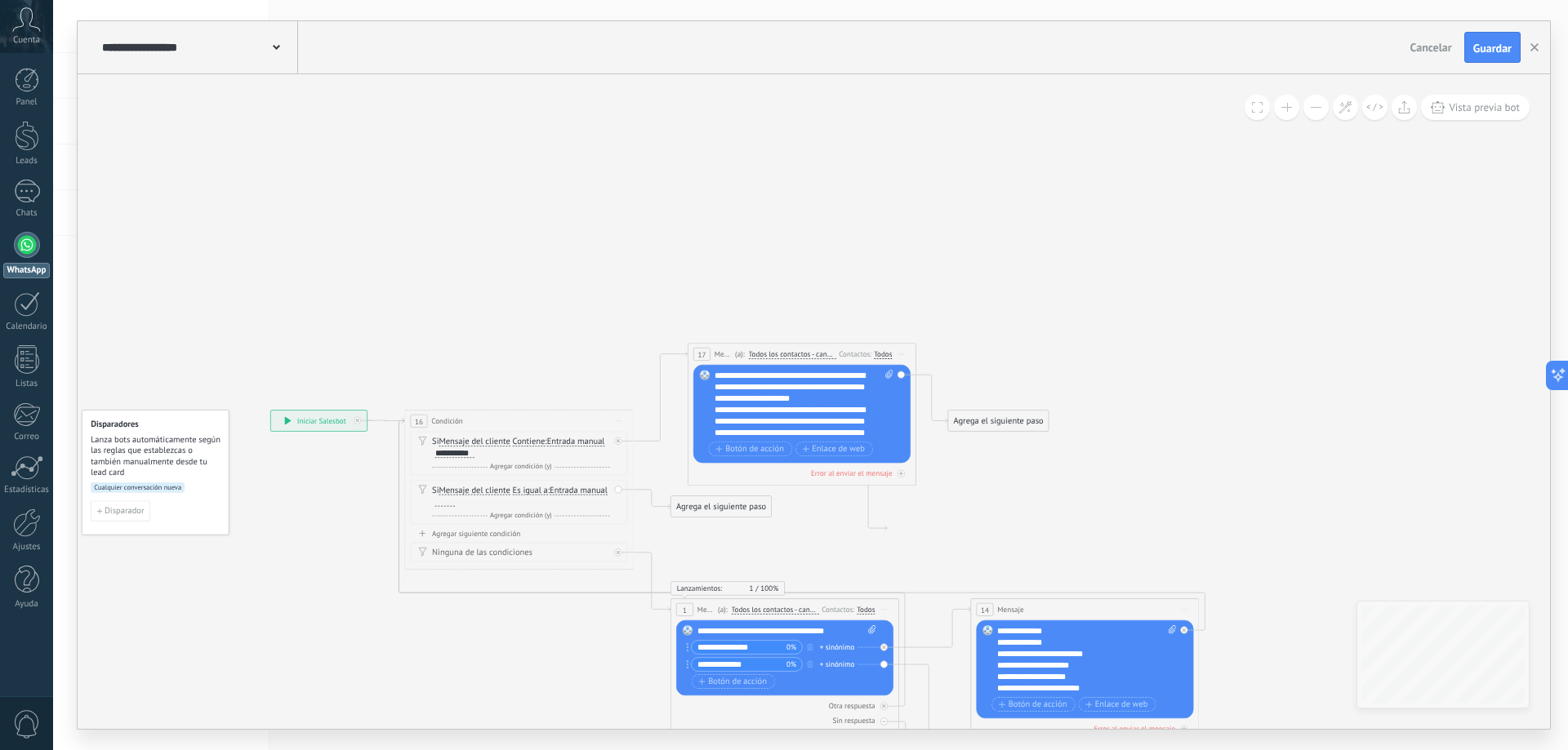
drag, startPoint x: 1184, startPoint y: 268, endPoint x: 1149, endPoint y: 336, distance: 76.5
click at [1149, 336] on icon at bounding box center [735, 609] width 1501 height 1104
click at [531, 487] on span "Es igual a" at bounding box center [531, 490] width 35 height 9
click at [531, 487] on button "Es igual a" at bounding box center [579, 490] width 143 height 20
click at [556, 529] on span "Contiene" at bounding box center [569, 532] width 138 height 12
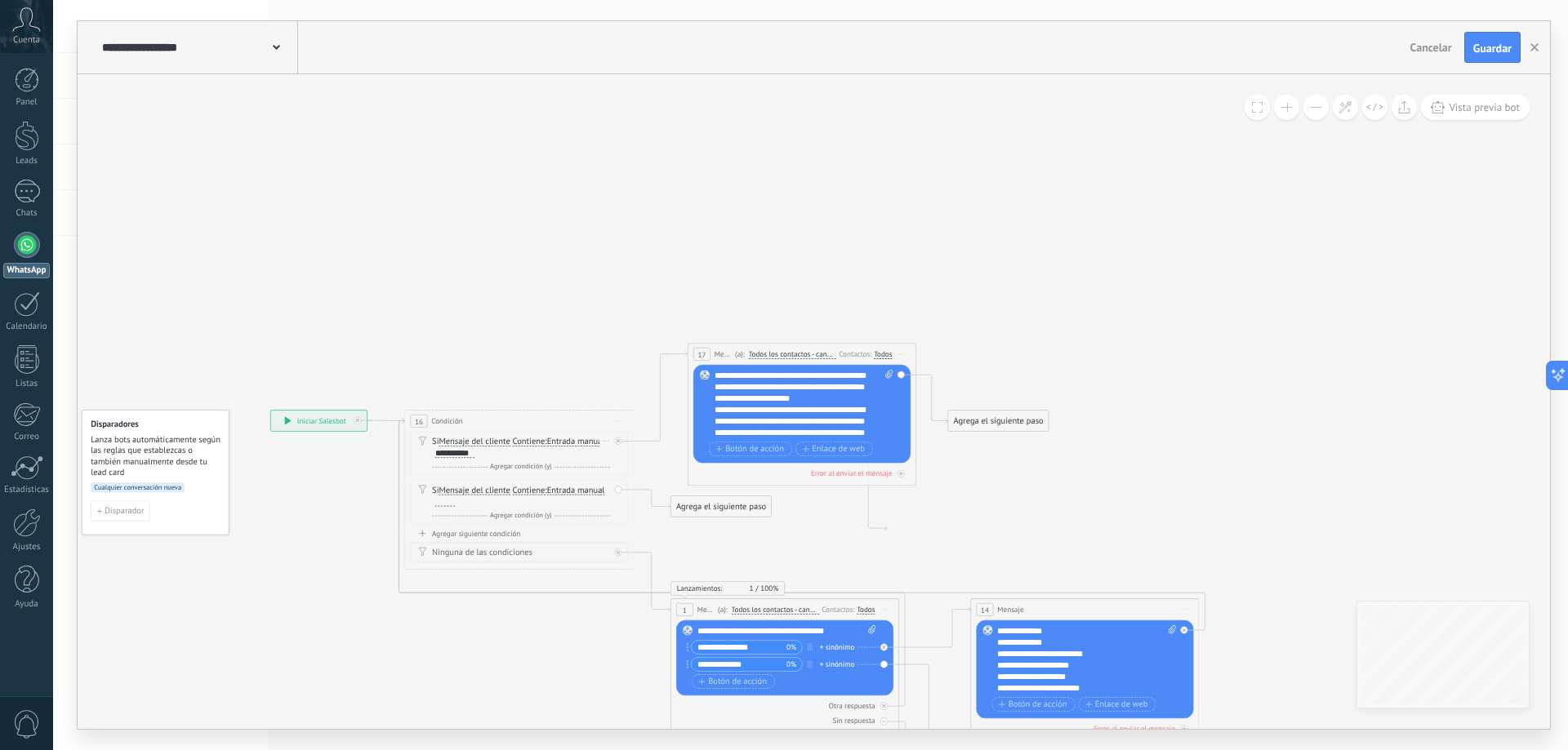
click at [464, 452] on div "**********" at bounding box center [455, 453] width 40 height 9
click at [568, 487] on span "Entrada manual" at bounding box center [576, 490] width 58 height 9
click at [568, 487] on button "Entrada manual" at bounding box center [613, 490] width 143 height 20
click at [585, 551] on span "Entrada manual" at bounding box center [603, 551] width 138 height 12
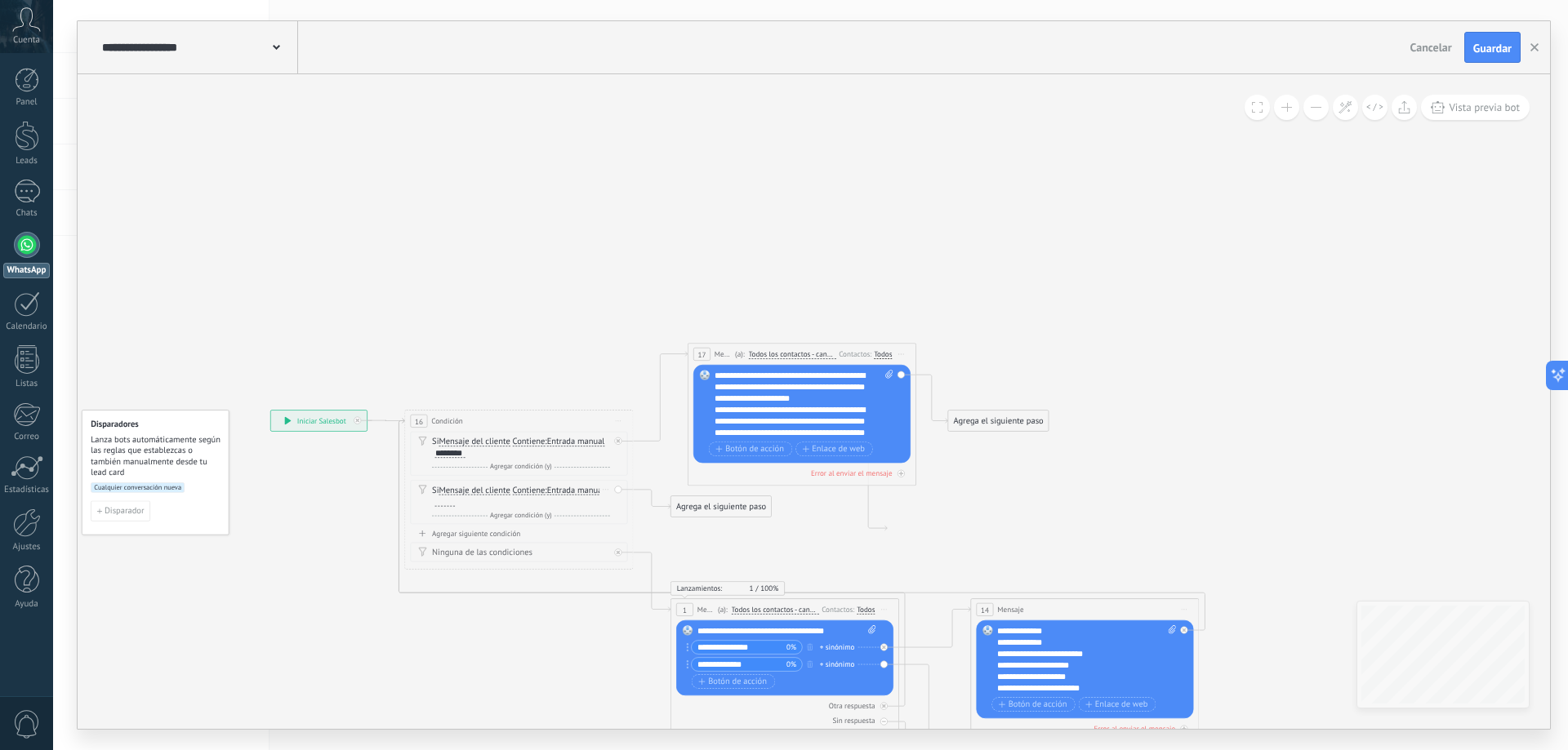
click at [435, 504] on div at bounding box center [445, 502] width 20 height 9
click at [455, 459] on div "********" at bounding box center [449, 454] width 34 height 11
click at [455, 455] on div "********" at bounding box center [451, 453] width 30 height 9
click at [562, 503] on div "Si Mensaje del cliente Mensaje del cliente Emoción de la conversación Comentari…" at bounding box center [520, 496] width 178 height 23
click at [711, 518] on icon at bounding box center [735, 609] width 1501 height 1104
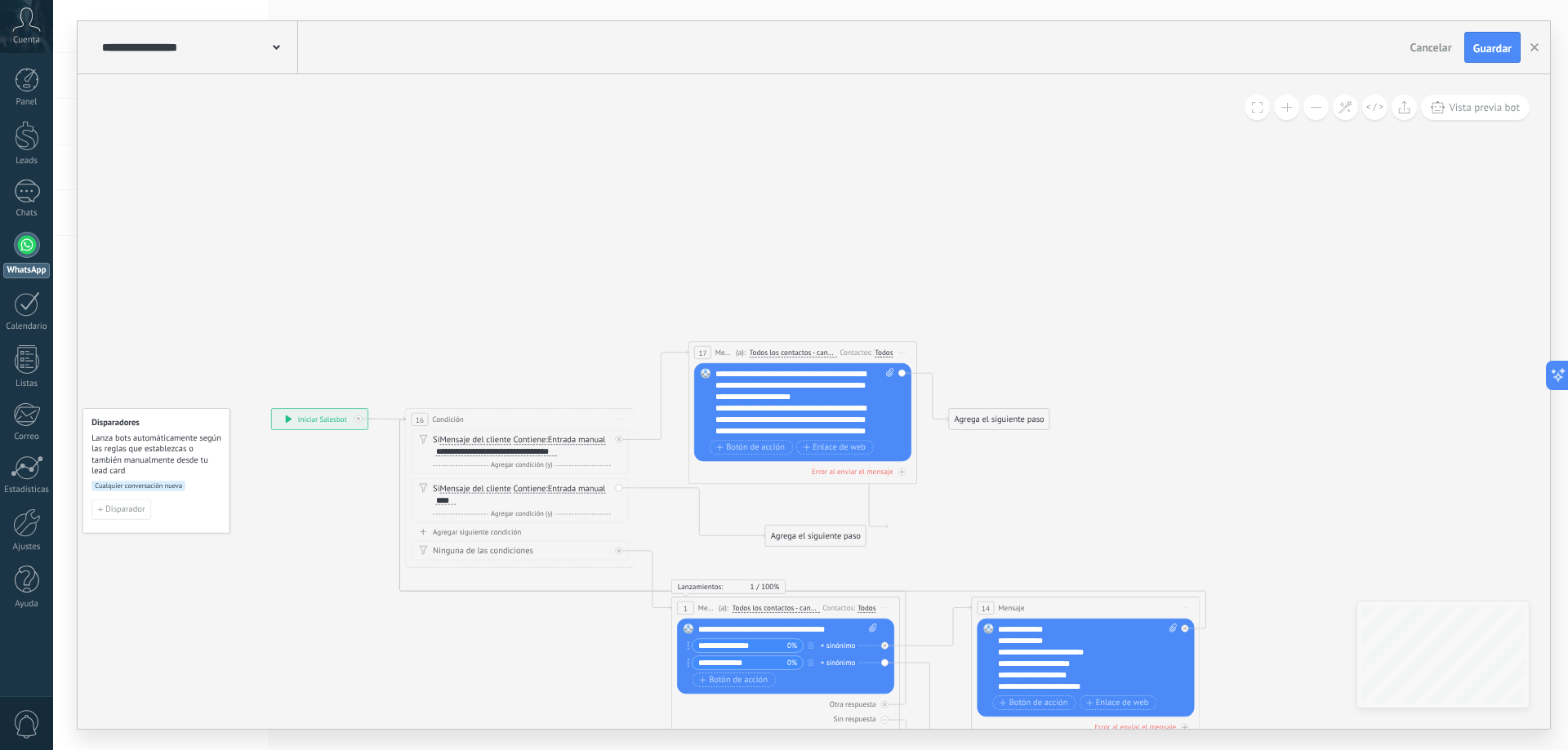
drag, startPoint x: 706, startPoint y: 501, endPoint x: 801, endPoint y: 529, distance: 99.0
click at [801, 531] on div "Agrega el siguiente paso" at bounding box center [815, 536] width 100 height 19
click at [583, 487] on span "Entrada manual" at bounding box center [577, 488] width 58 height 9
click at [583, 487] on button "Entrada manual" at bounding box center [614, 488] width 143 height 20
click at [488, 622] on icon at bounding box center [736, 608] width 1501 height 1104
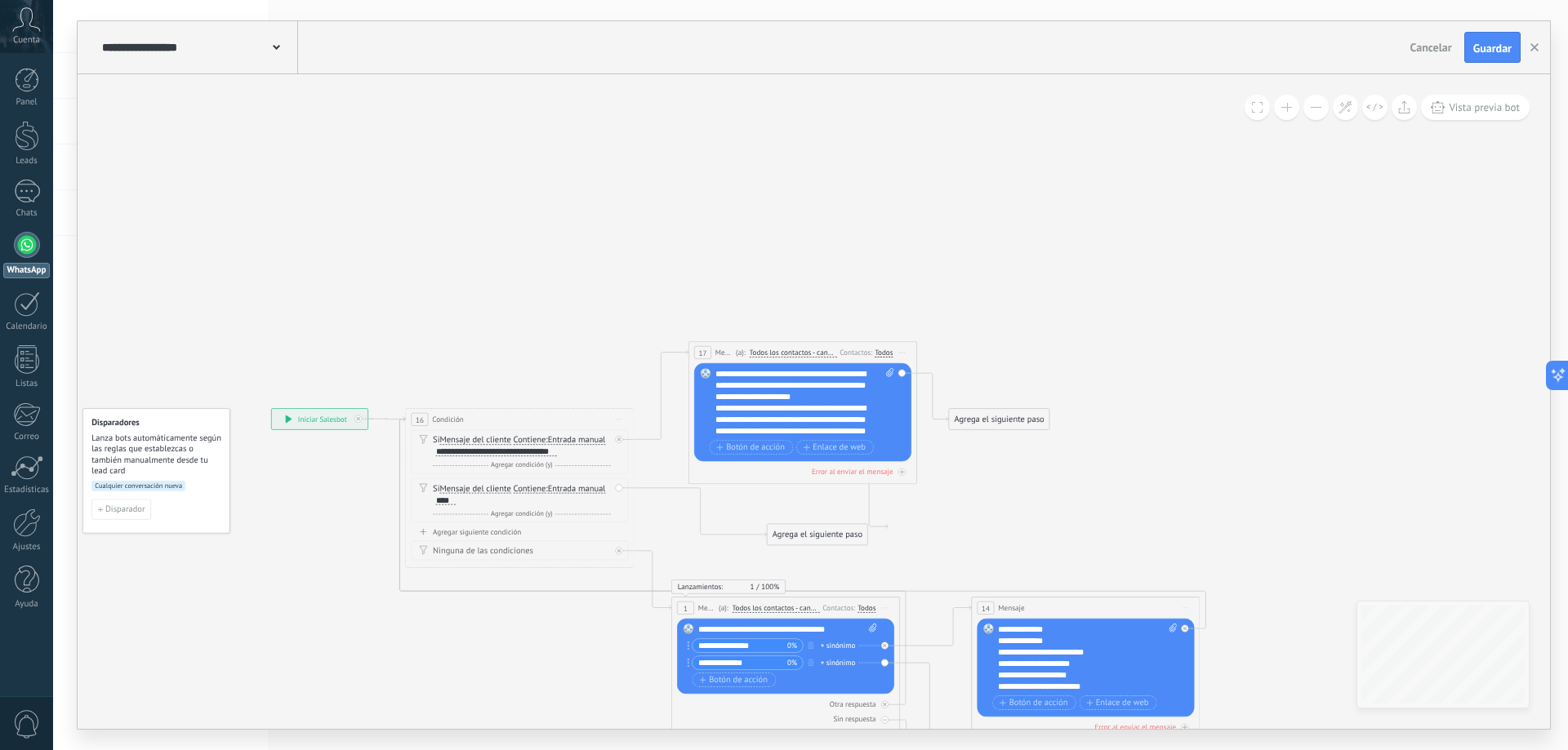
click at [1289, 111] on button at bounding box center [1287, 107] width 25 height 25
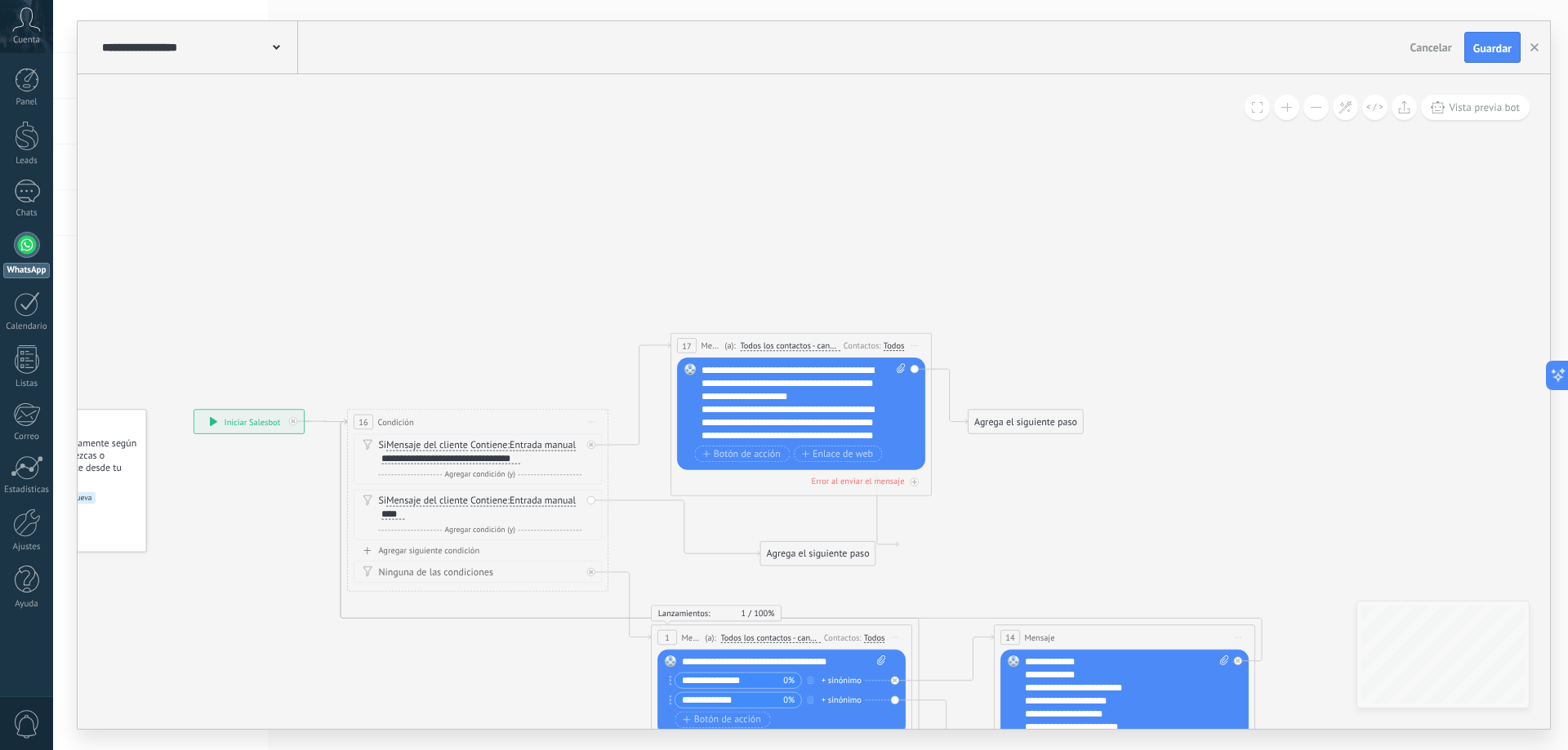
click at [1289, 111] on button at bounding box center [1287, 107] width 25 height 25
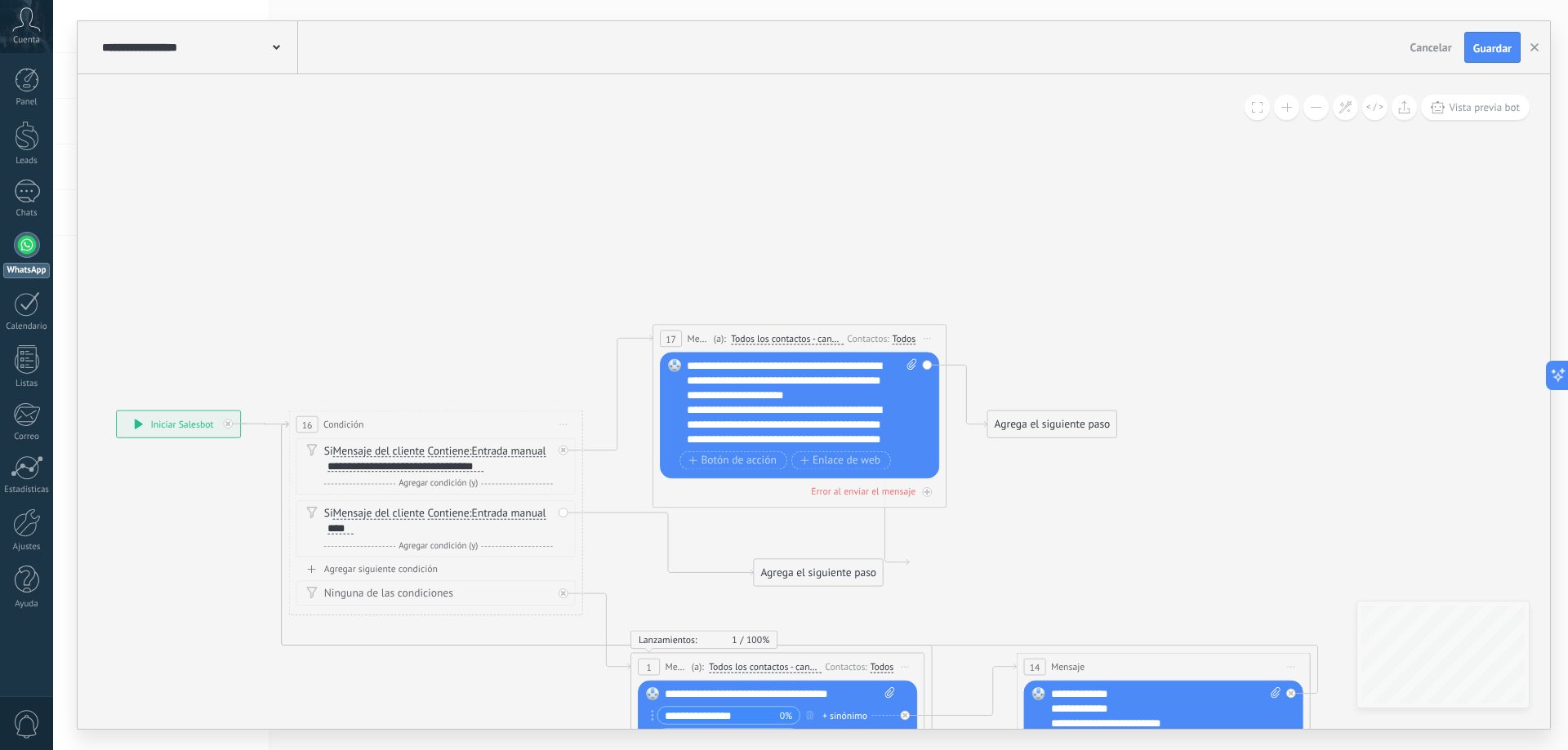
click at [1289, 111] on button at bounding box center [1287, 107] width 25 height 25
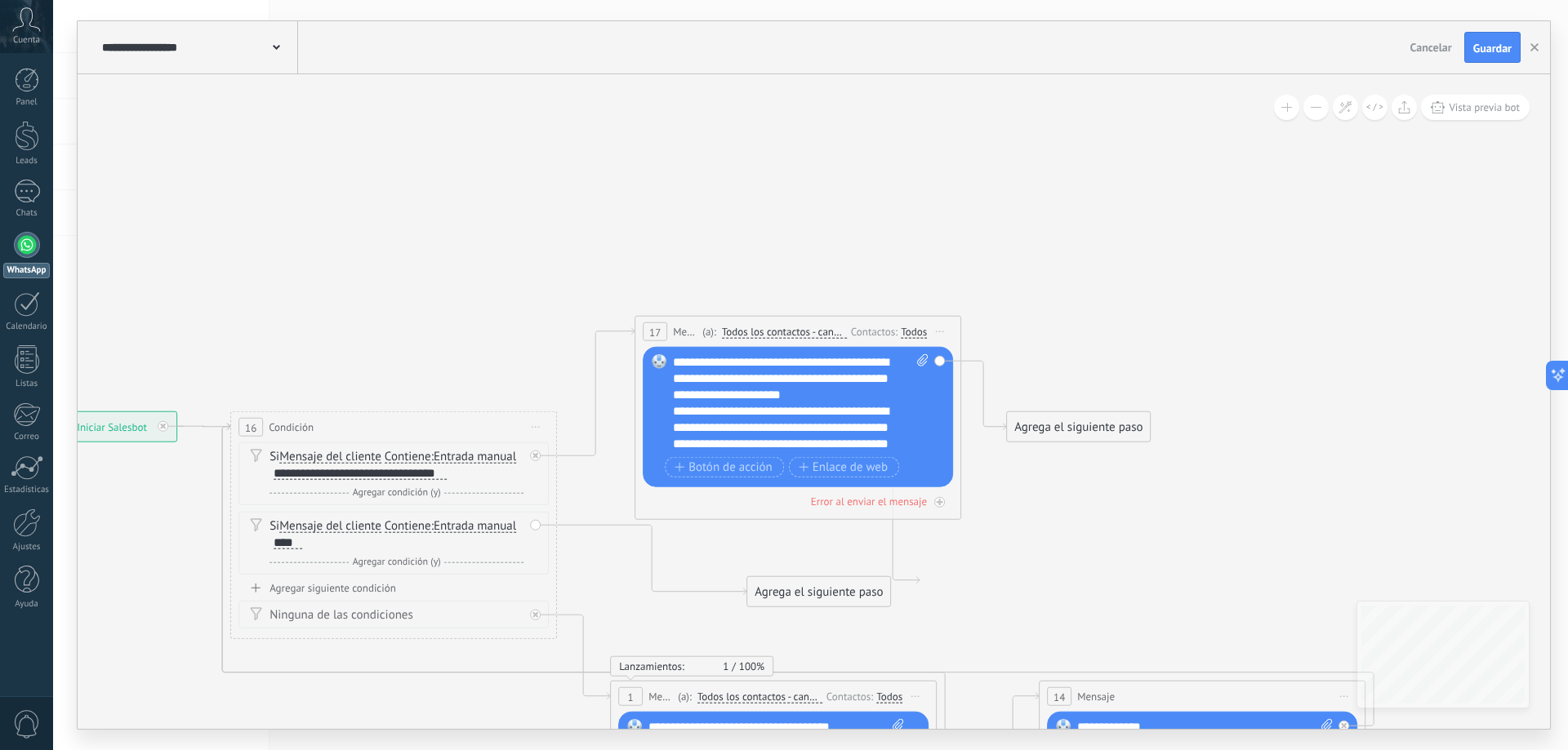
click at [1289, 111] on button at bounding box center [1287, 107] width 25 height 25
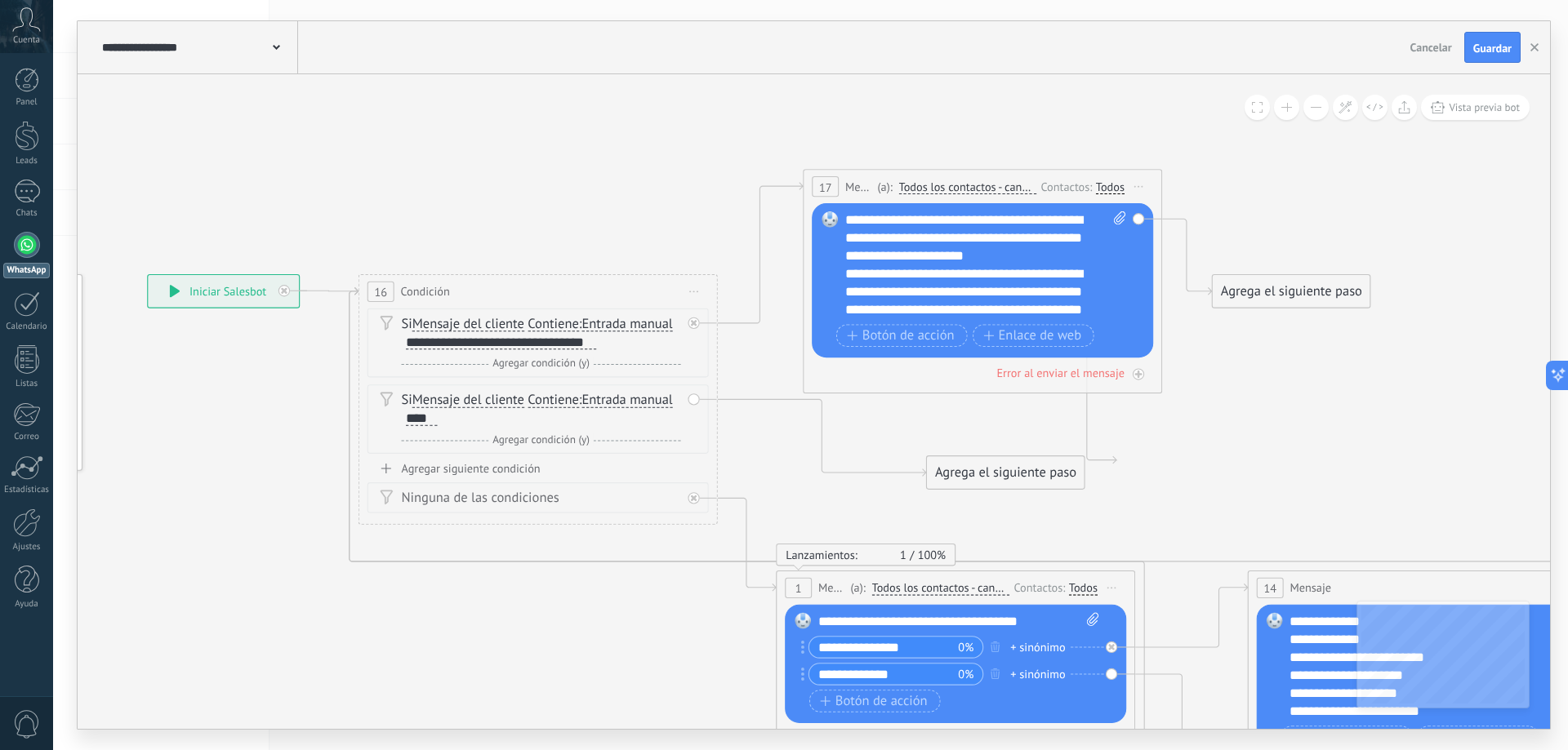
drag, startPoint x: 491, startPoint y: 276, endPoint x: 677, endPoint y: 138, distance: 231.6
click at [677, 138] on icon at bounding box center [877, 588] width 2359 height 1736
click at [672, 399] on icon at bounding box center [674, 399] width 9 height 2
click at [695, 422] on div "Borrar" at bounding box center [702, 425] width 79 height 30
click at [652, 146] on icon at bounding box center [877, 588] width 2359 height 1736
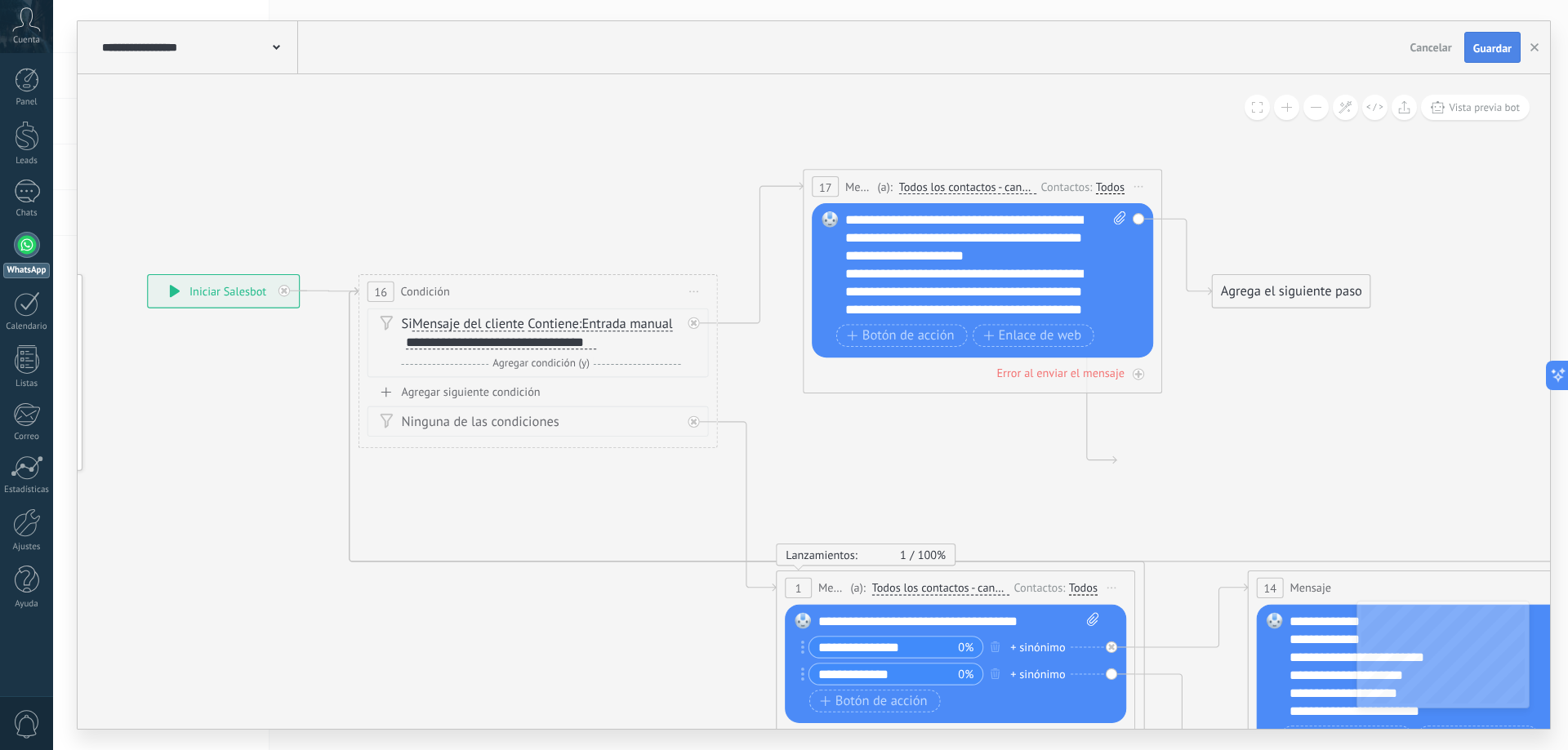
click at [1492, 48] on span "Guardar" at bounding box center [1492, 48] width 39 height 12
click at [447, 343] on div "**********" at bounding box center [501, 343] width 190 height 14
click at [548, 363] on span "Agregar condición (y)" at bounding box center [541, 364] width 106 height 13
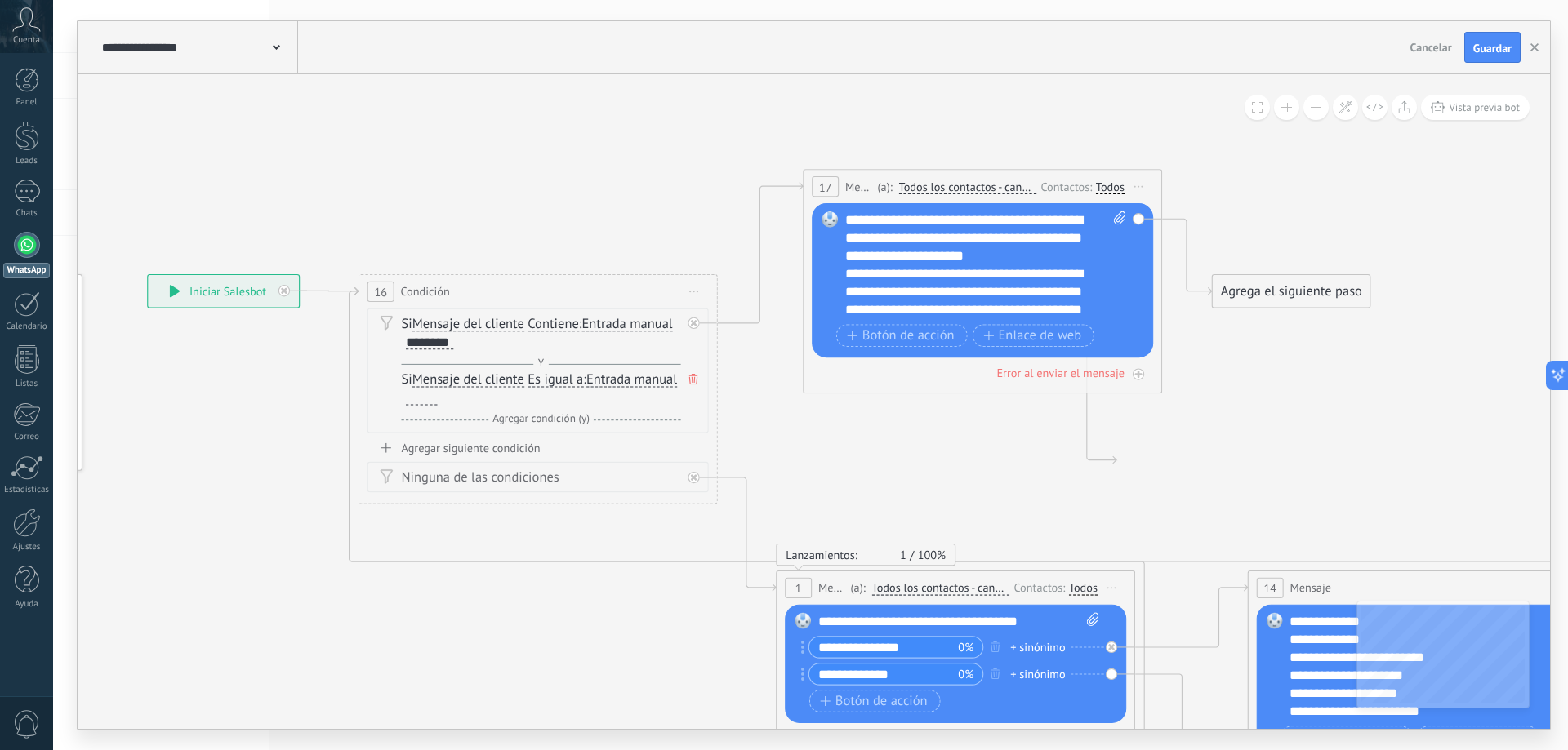
click at [554, 377] on span "Es igual a" at bounding box center [555, 380] width 56 height 14
click at [554, 377] on button "Es igual a" at bounding box center [631, 380] width 225 height 33
click at [573, 440] on span "Contiene" at bounding box center [616, 444] width 217 height 18
click at [419, 399] on div at bounding box center [421, 398] width 31 height 14
click at [525, 424] on span "Agregar condición (y)" at bounding box center [541, 419] width 106 height 13
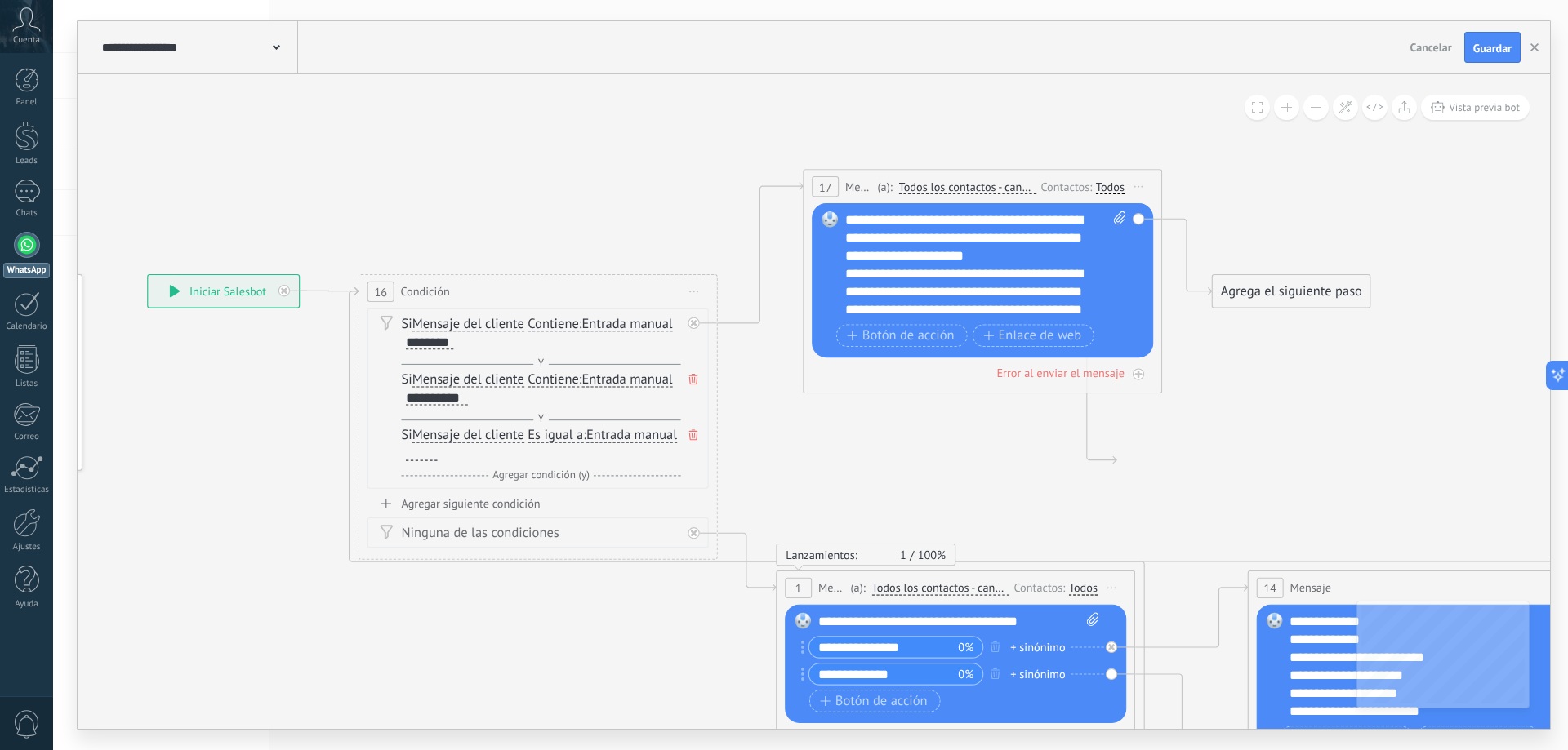
click at [552, 430] on span "Es igual a" at bounding box center [555, 435] width 56 height 14
click at [552, 430] on button "Es igual a" at bounding box center [631, 435] width 225 height 33
click at [579, 503] on span "Contiene" at bounding box center [616, 499] width 217 height 18
click at [426, 458] on div at bounding box center [421, 453] width 31 height 14
click at [547, 476] on span "Agregar condición (y)" at bounding box center [541, 475] width 106 height 13
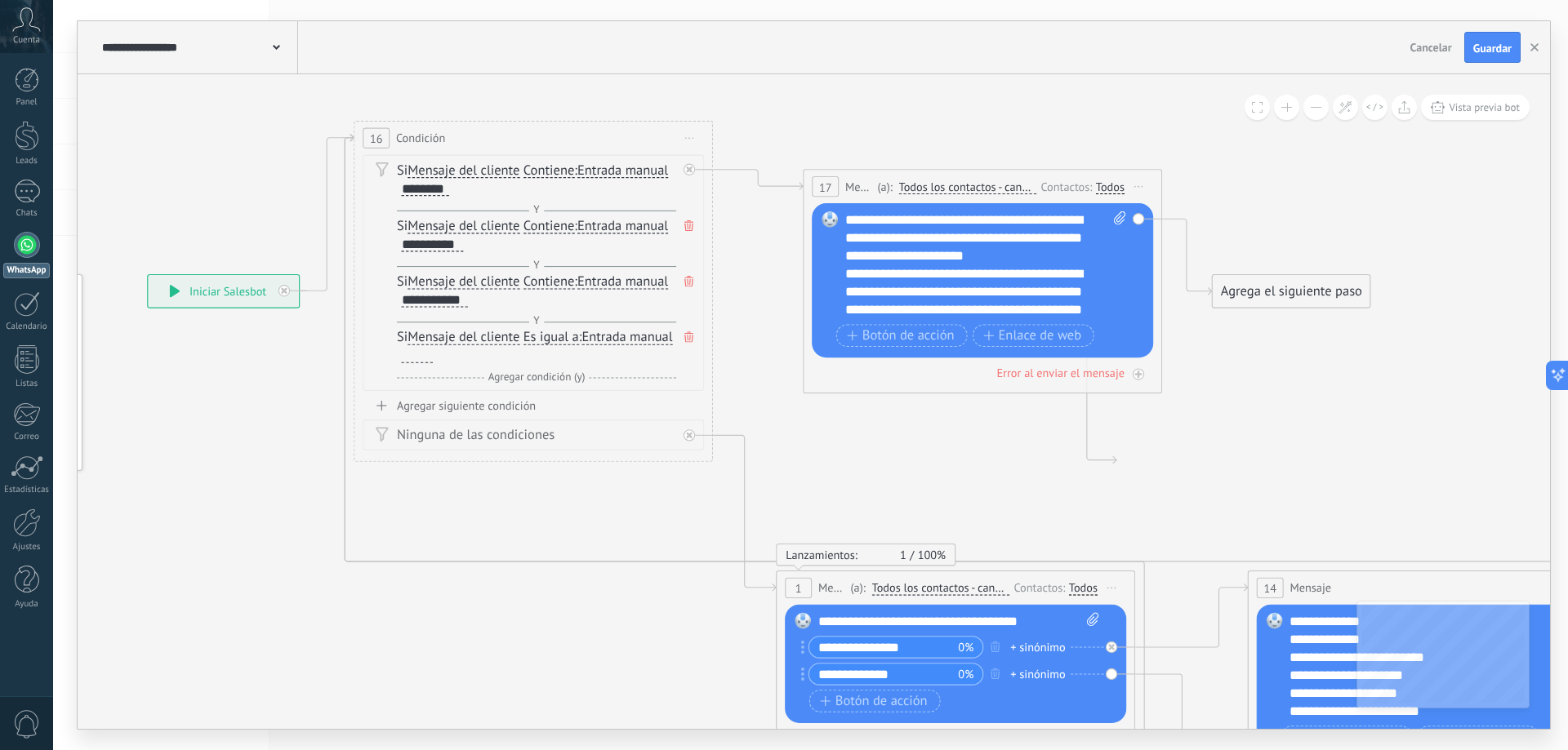
drag, startPoint x: 459, startPoint y: 291, endPoint x: 455, endPoint y: 138, distance: 153.1
click at [455, 138] on div "16 Condición ********* Iniciar vista previa aquí Cambiar nombre Duplicar [GEOGR…" at bounding box center [533, 138] width 358 height 34
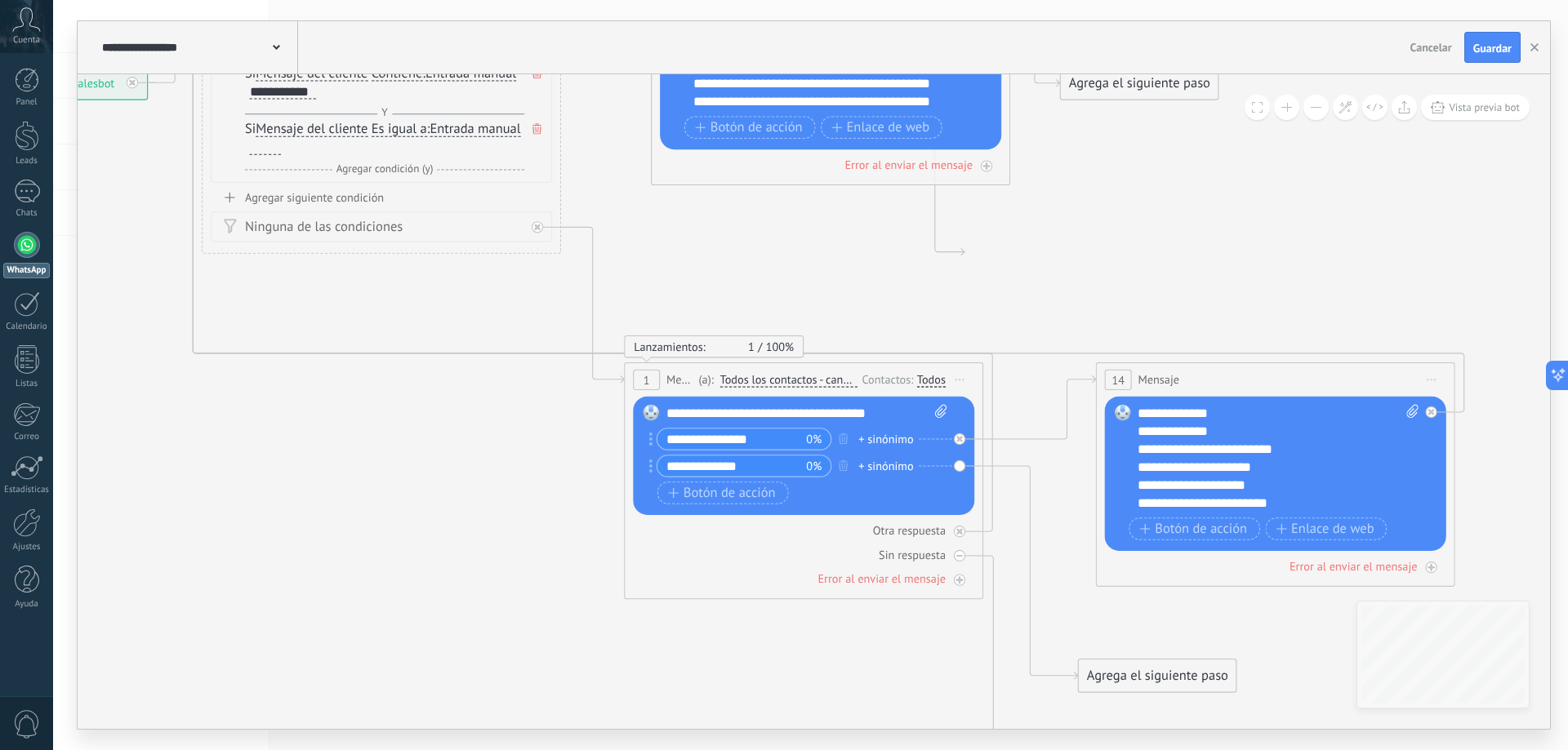
drag, startPoint x: 653, startPoint y: 611, endPoint x: 680, endPoint y: 418, distance: 194.9
click at [570, 455] on icon at bounding box center [725, 338] width 2359 height 1751
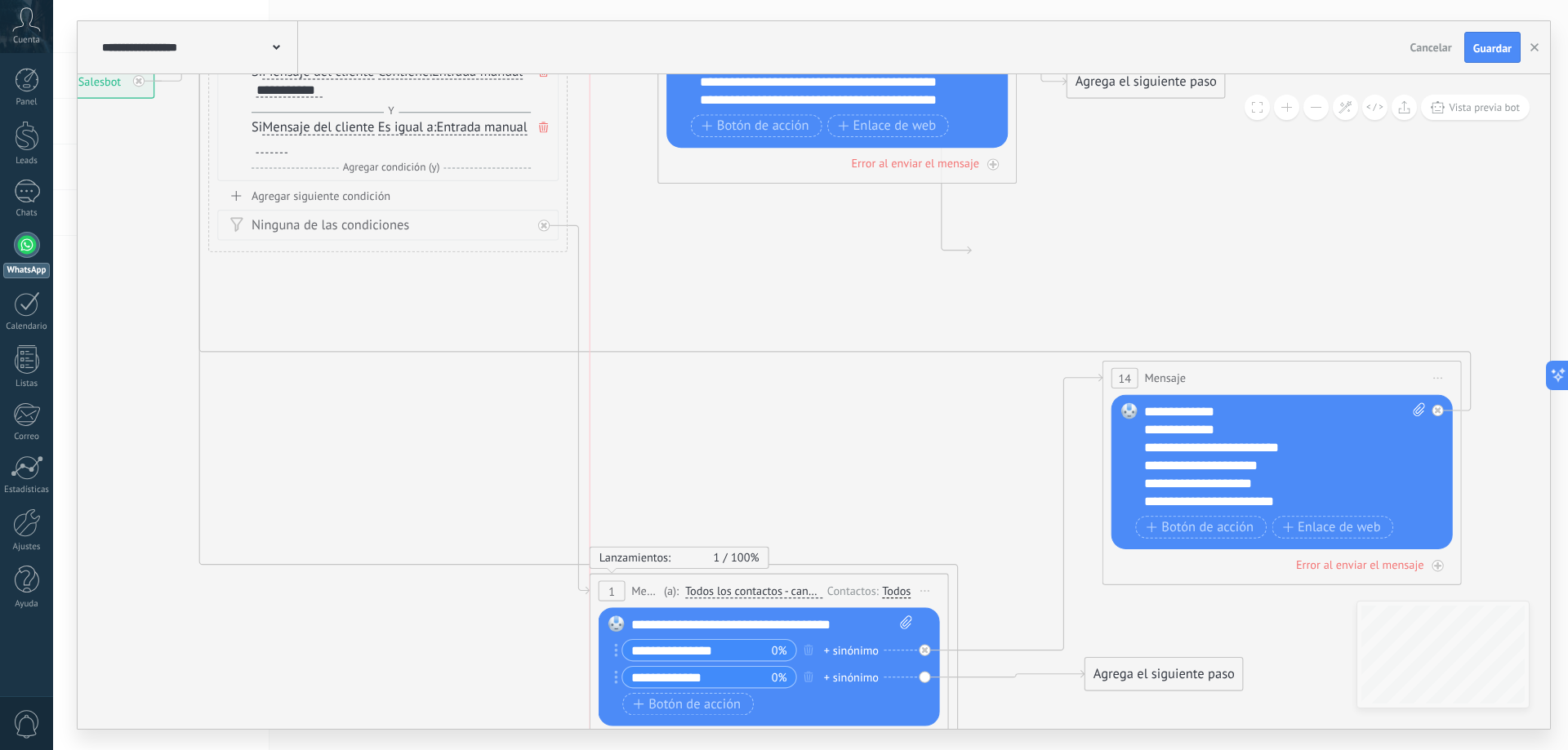
drag, startPoint x: 851, startPoint y: 376, endPoint x: 808, endPoint y: 589, distance: 217.3
click at [808, 589] on span "Todos los contactos - canales seleccionados" at bounding box center [754, 591] width 137 height 14
click at [808, 589] on button "Todos los contactos - canales seleccionados" at bounding box center [788, 592] width 225 height 33
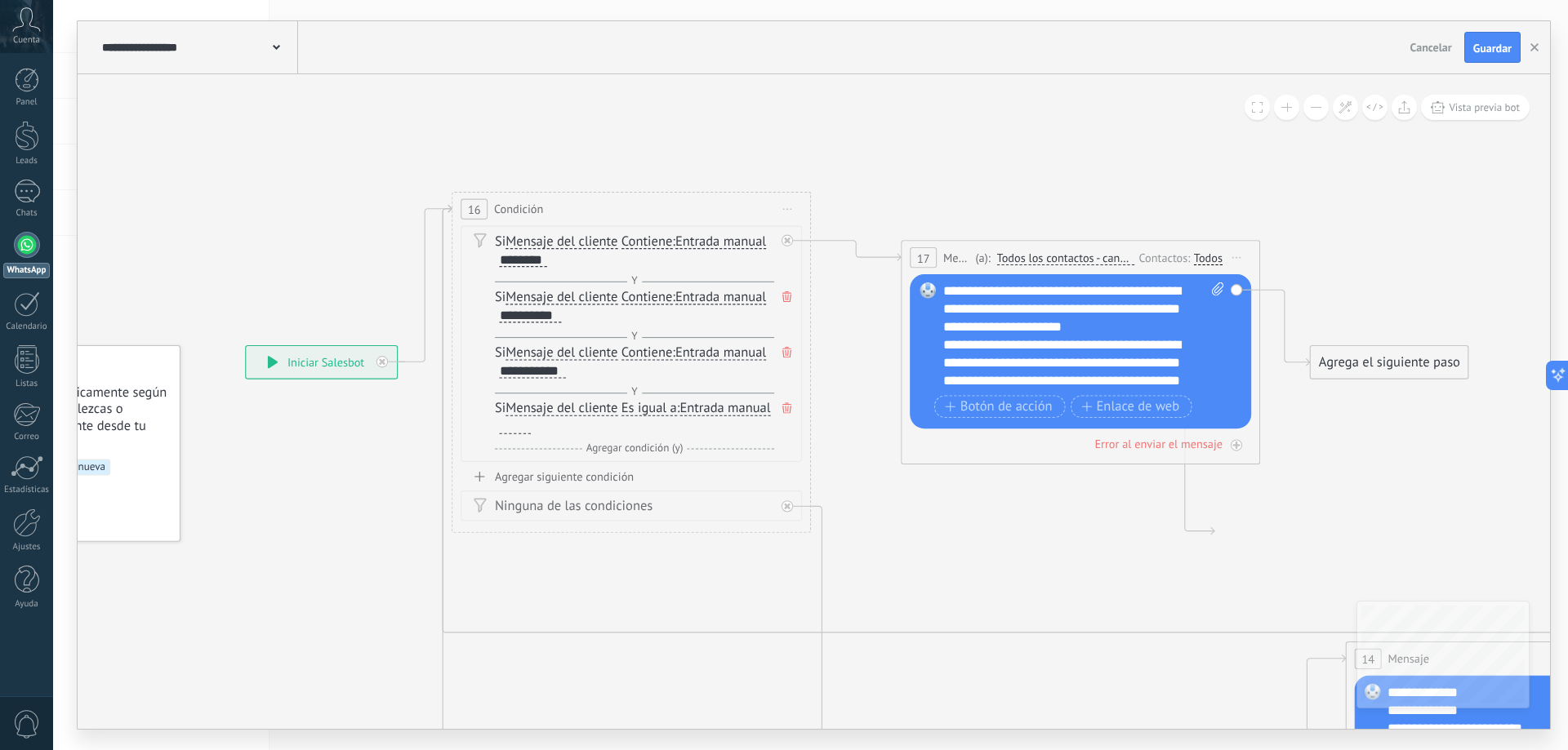
drag, startPoint x: 673, startPoint y: 257, endPoint x: 902, endPoint y: 566, distance: 384.6
click at [903, 566] on icon at bounding box center [975, 641] width 2359 height 1796
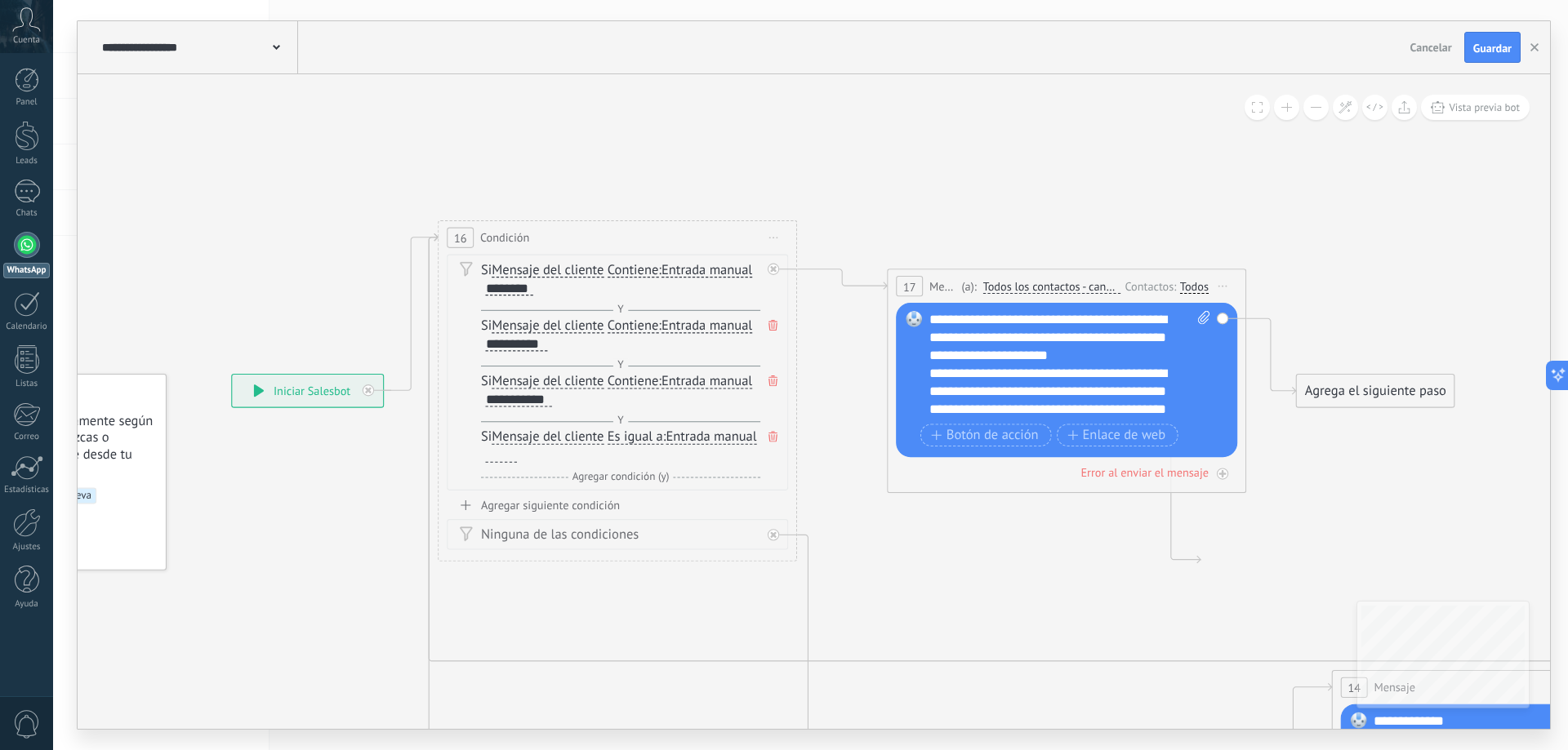
click at [650, 437] on span "Es igual a" at bounding box center [636, 437] width 56 height 14
click at [650, 437] on button "Es igual a" at bounding box center [711, 437] width 225 height 33
click at [646, 505] on span "Contiene" at bounding box center [696, 501] width 217 height 18
click at [504, 456] on div at bounding box center [502, 455] width 32 height 14
click at [856, 487] on icon at bounding box center [961, 669] width 2359 height 1796
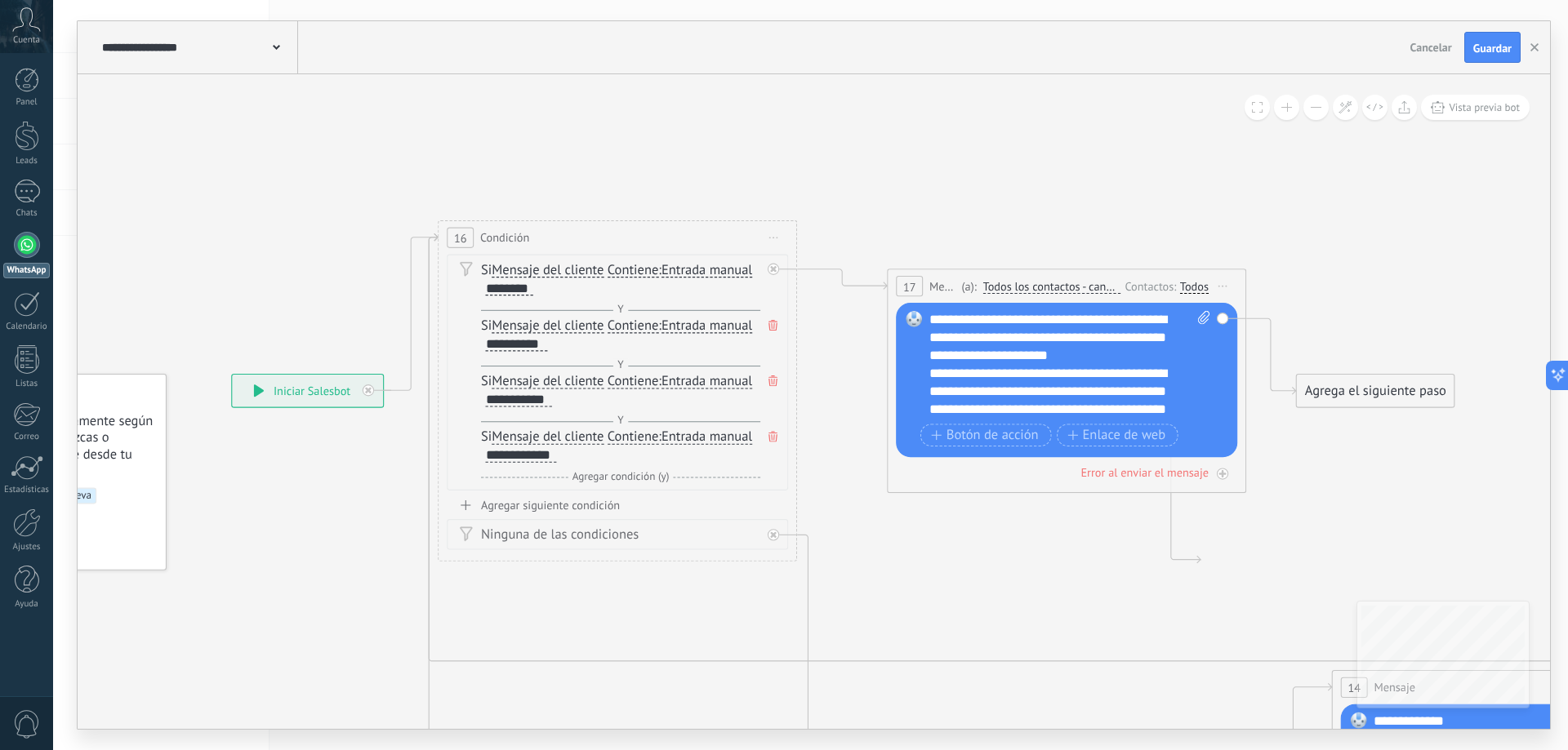
click at [1480, 50] on span "Guardar" at bounding box center [1492, 48] width 39 height 12
click at [621, 365] on span "Y" at bounding box center [620, 365] width 14 height 13
click at [616, 309] on span "Y" at bounding box center [620, 310] width 14 height 13
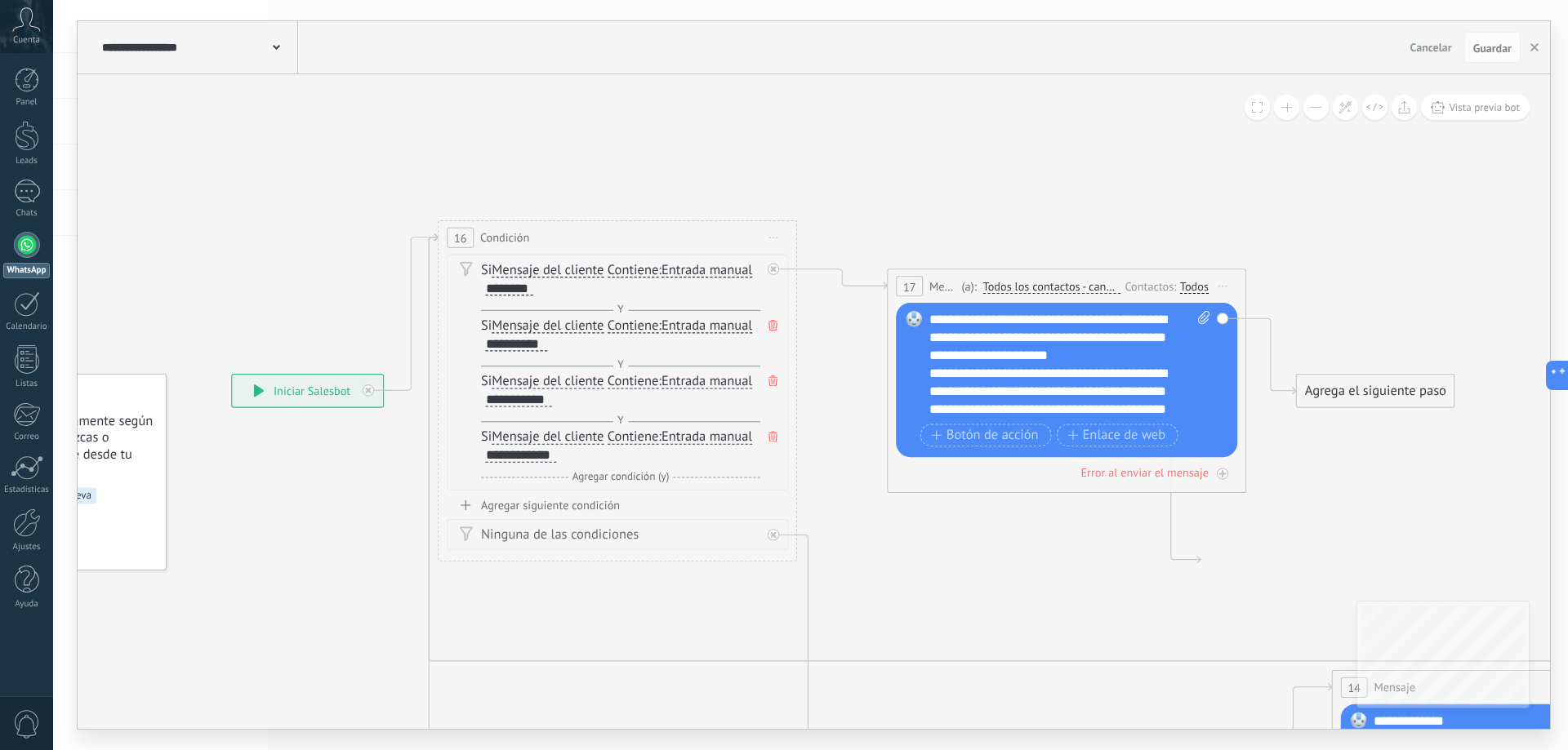
click at [625, 309] on span "Y" at bounding box center [620, 310] width 14 height 13
click at [466, 269] on icon at bounding box center [466, 269] width 13 height 15
drag, startPoint x: 771, startPoint y: 439, endPoint x: 768, endPoint y: 414, distance: 25.2
click at [771, 438] on icon at bounding box center [773, 436] width 9 height 11
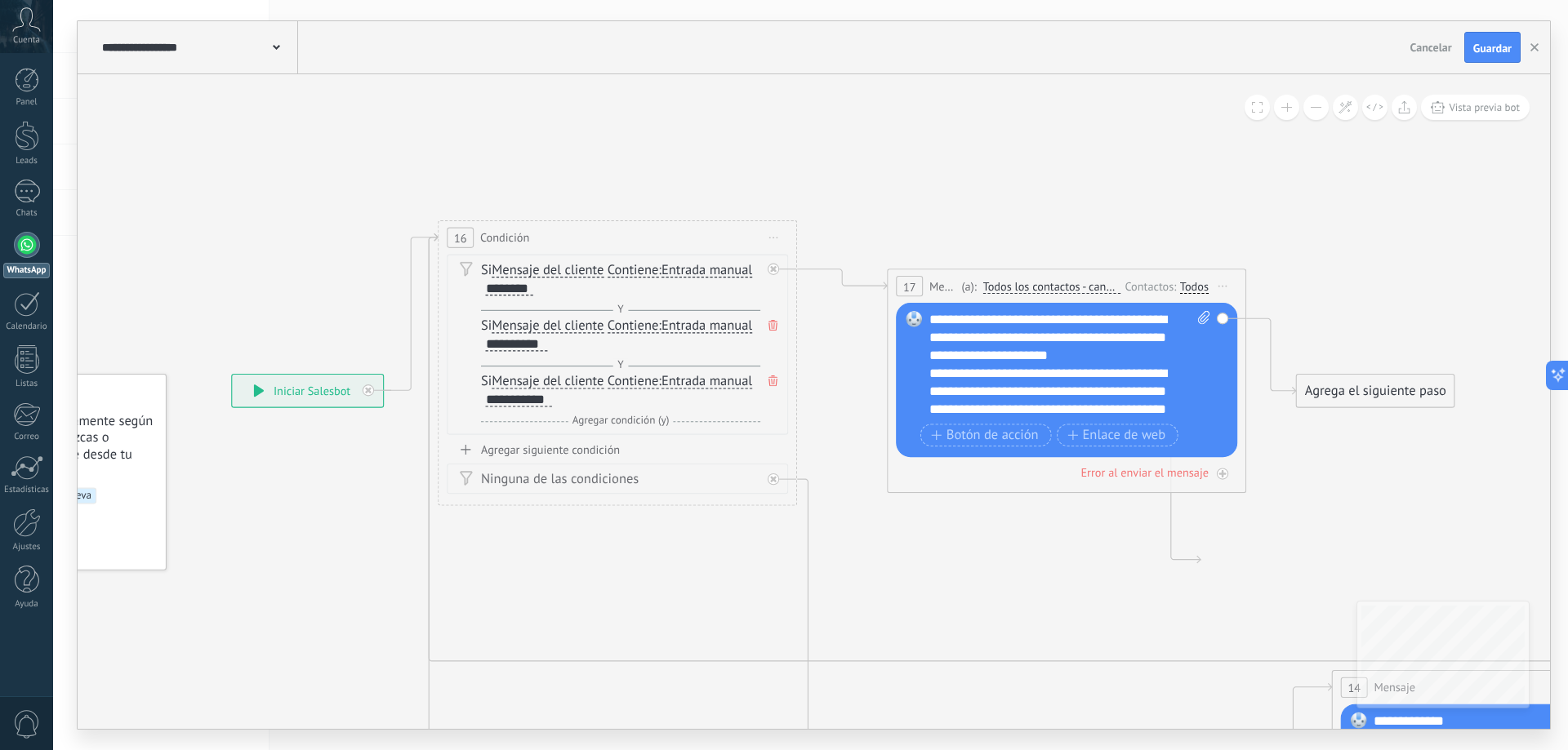
click at [770, 380] on icon at bounding box center [773, 380] width 9 height 11
click at [774, 329] on icon at bounding box center [773, 325] width 9 height 11
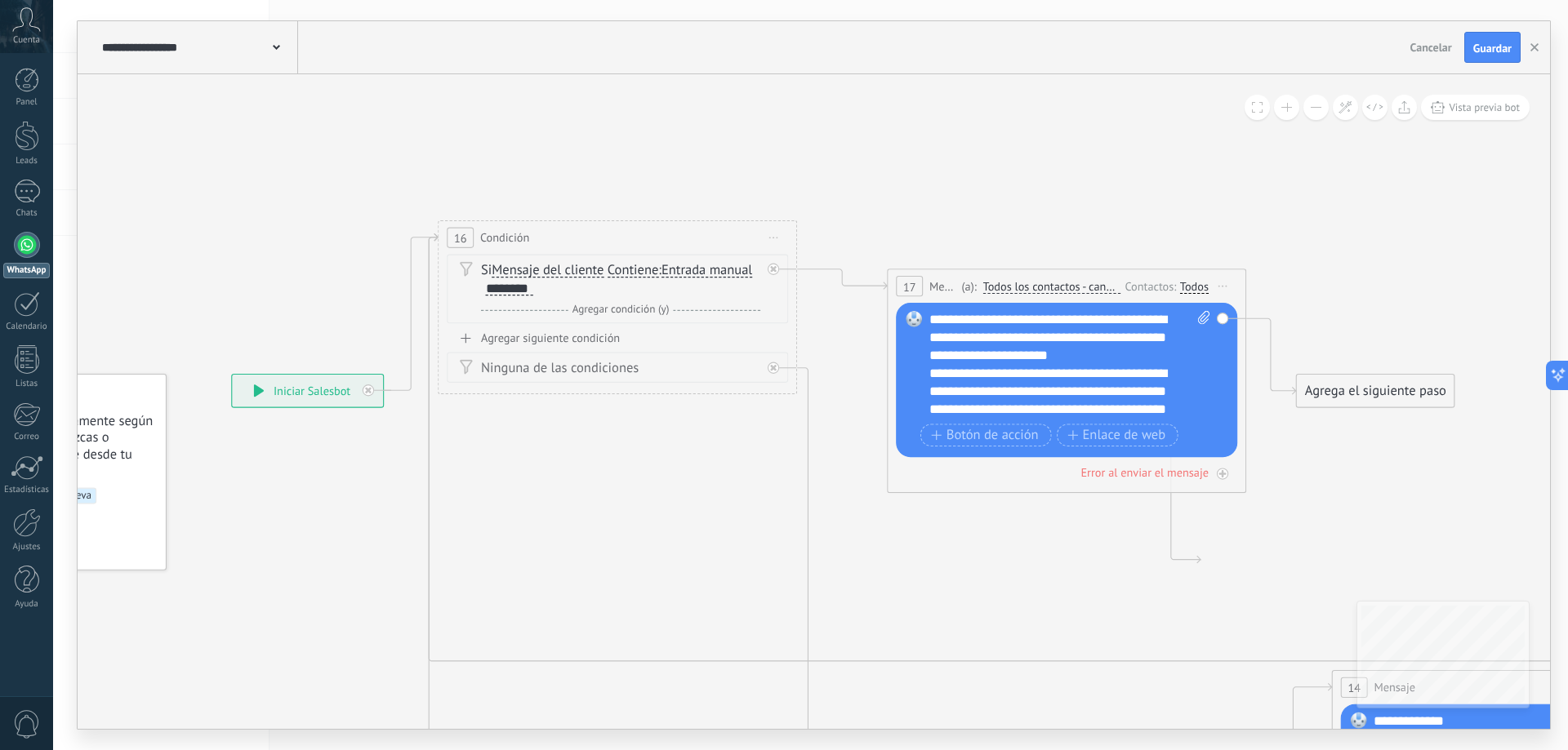
click at [586, 340] on div "Agregar siguiente condición" at bounding box center [616, 338] width 341 height 15
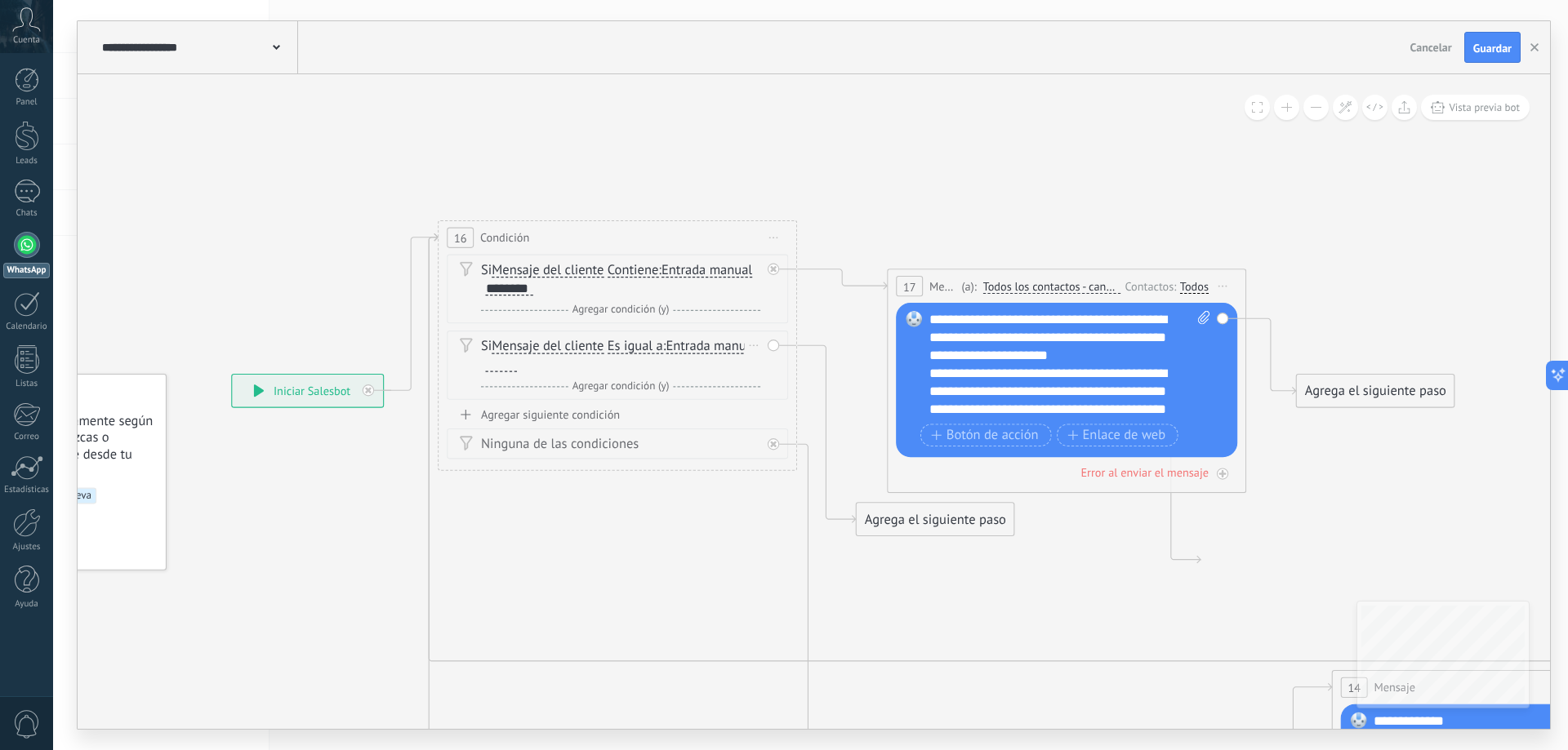
click at [651, 345] on span "Es igual a" at bounding box center [636, 346] width 56 height 14
click at [651, 345] on button "Es igual a" at bounding box center [711, 347] width 225 height 33
click at [656, 412] on span "Contiene" at bounding box center [696, 410] width 217 height 18
click at [509, 361] on div at bounding box center [502, 364] width 32 height 14
click at [579, 421] on div "Agregar siguiente condición" at bounding box center [616, 415] width 341 height 15
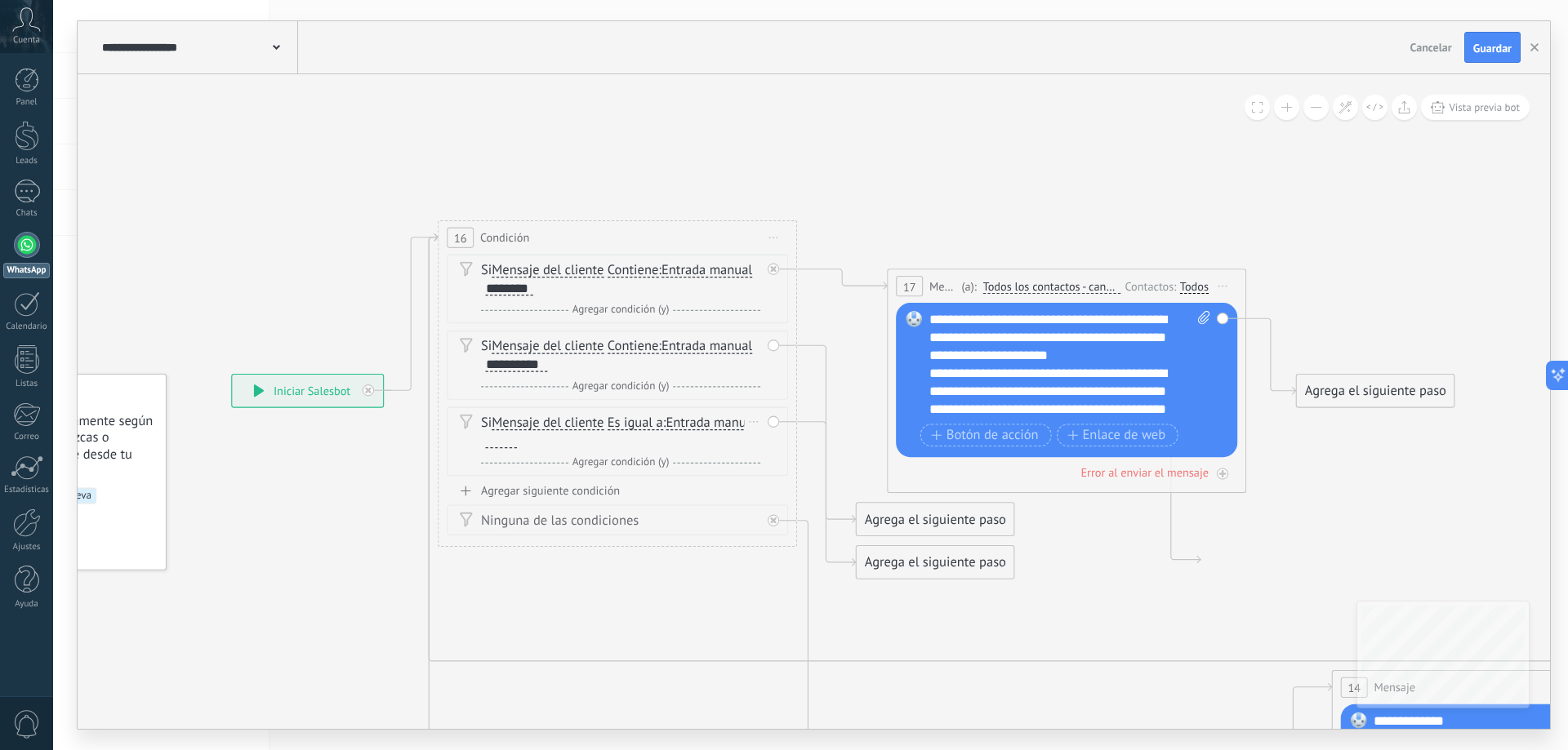
click at [624, 423] on span "Es igual a" at bounding box center [636, 423] width 56 height 14
click at [624, 423] on button "Es igual a" at bounding box center [711, 423] width 225 height 33
click at [648, 487] on span "Contiene" at bounding box center [696, 486] width 217 height 18
click at [499, 443] on div at bounding box center [502, 441] width 32 height 14
click at [595, 494] on div "Agregar siguiente condición" at bounding box center [616, 491] width 341 height 15
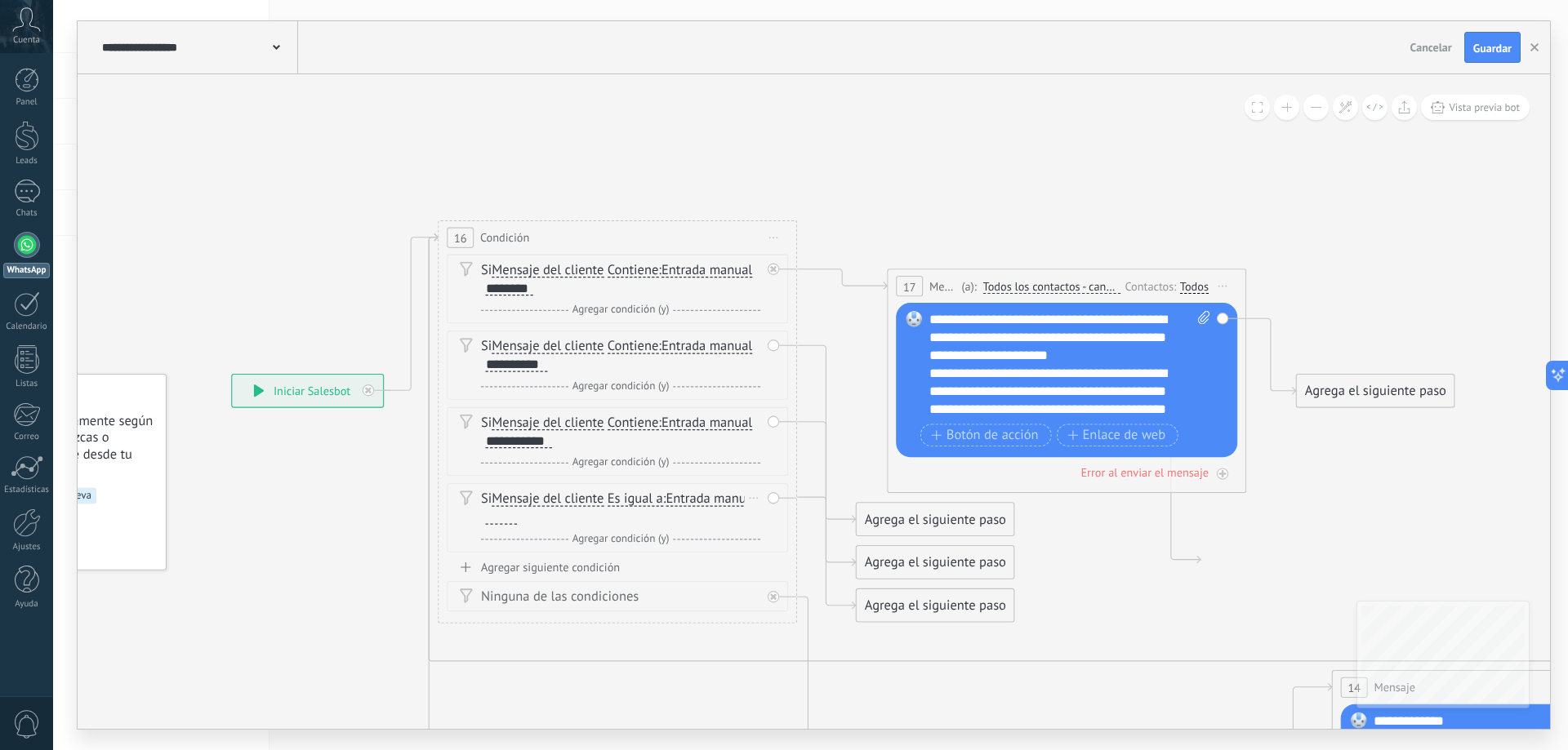
click at [655, 497] on span "Es igual a" at bounding box center [636, 499] width 56 height 14
click at [655, 497] on button "Es igual a" at bounding box center [711, 499] width 225 height 33
click at [647, 565] on span "Contiene" at bounding box center [696, 562] width 217 height 18
click at [758, 497] on icon at bounding box center [754, 498] width 9 height 2
click at [771, 527] on div "Borrar" at bounding box center [782, 524] width 79 height 30
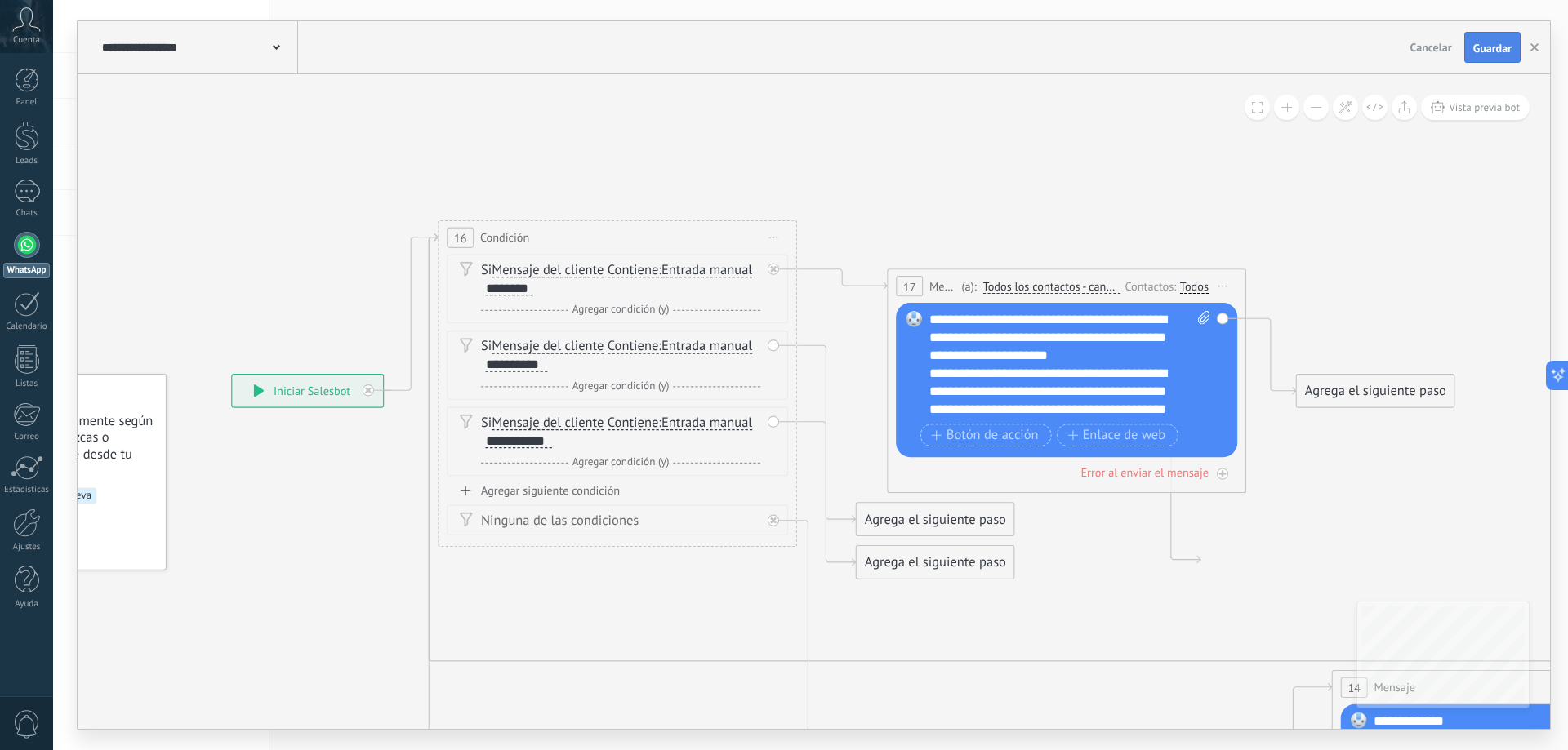
click at [1484, 48] on span "Guardar" at bounding box center [1492, 48] width 39 height 12
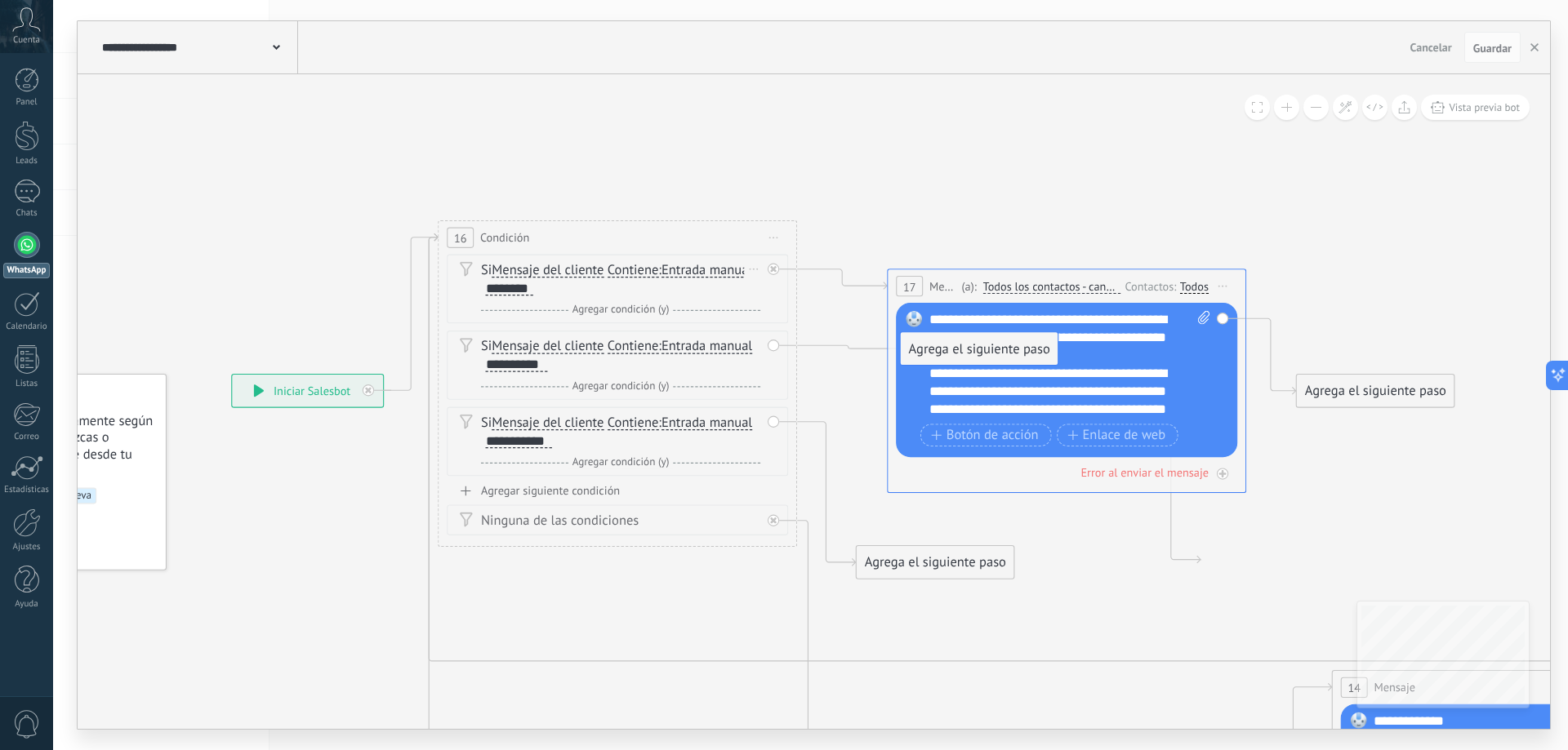
drag, startPoint x: 891, startPoint y: 525, endPoint x: 957, endPoint y: 344, distance: 192.7
drag, startPoint x: 909, startPoint y: 562, endPoint x: 976, endPoint y: 384, distance: 190.2
click at [1499, 52] on span "Guardar" at bounding box center [1492, 48] width 39 height 12
click at [1059, 205] on icon at bounding box center [961, 669] width 2359 height 1797
click at [1483, 50] on span "Guardar" at bounding box center [1492, 48] width 39 height 12
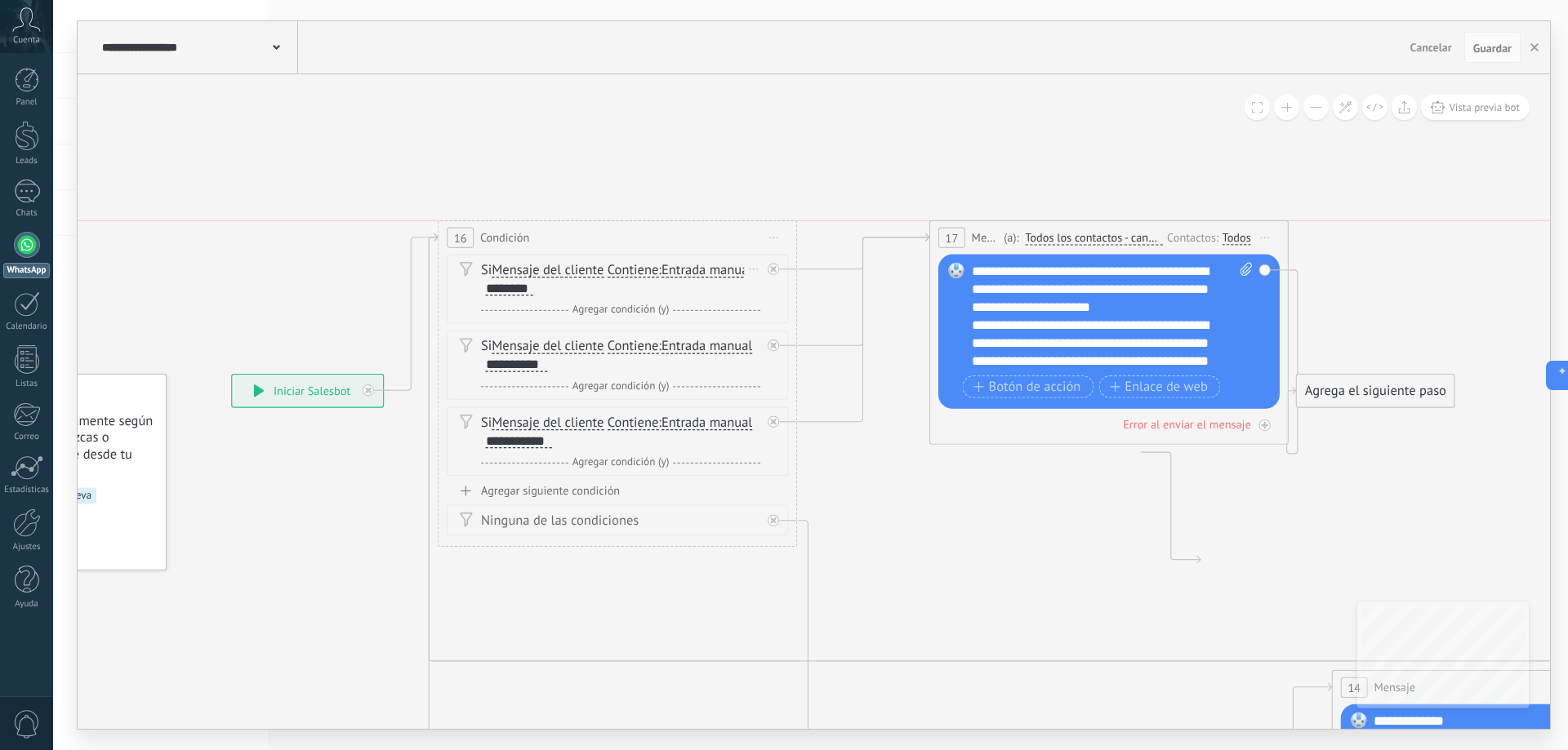
drag, startPoint x: 996, startPoint y: 287, endPoint x: 1039, endPoint y: 238, distance: 65.2
click at [1039, 238] on span "Todos los contactos - canales seleccionados" at bounding box center [1093, 237] width 137 height 14
click at [1039, 238] on button "Todos los contactos - canales seleccionados" at bounding box center [1128, 238] width 225 height 33
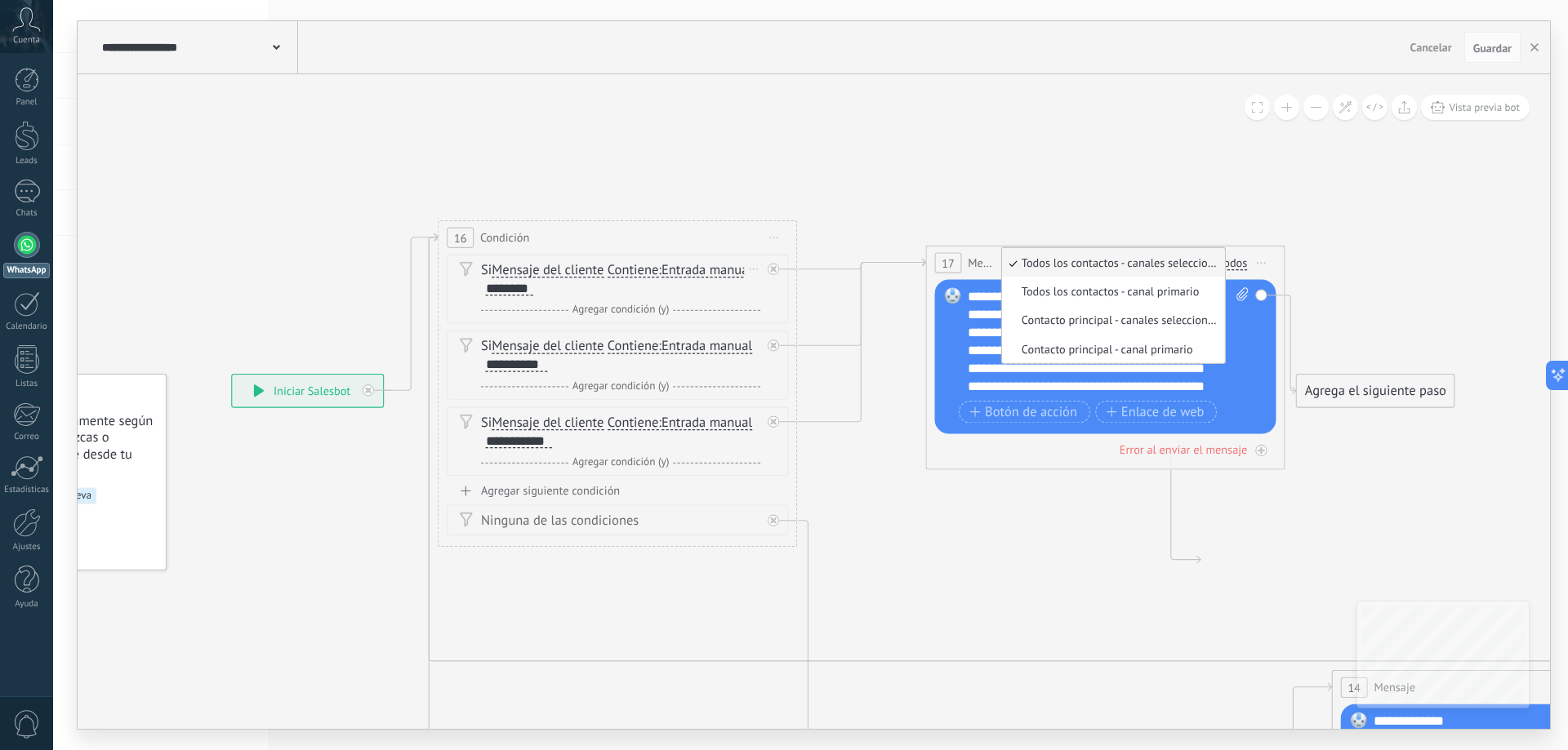
drag, startPoint x: 986, startPoint y: 229, endPoint x: 983, endPoint y: 254, distance: 25.2
click at [983, 255] on span "Mensaje" at bounding box center [981, 263] width 28 height 17
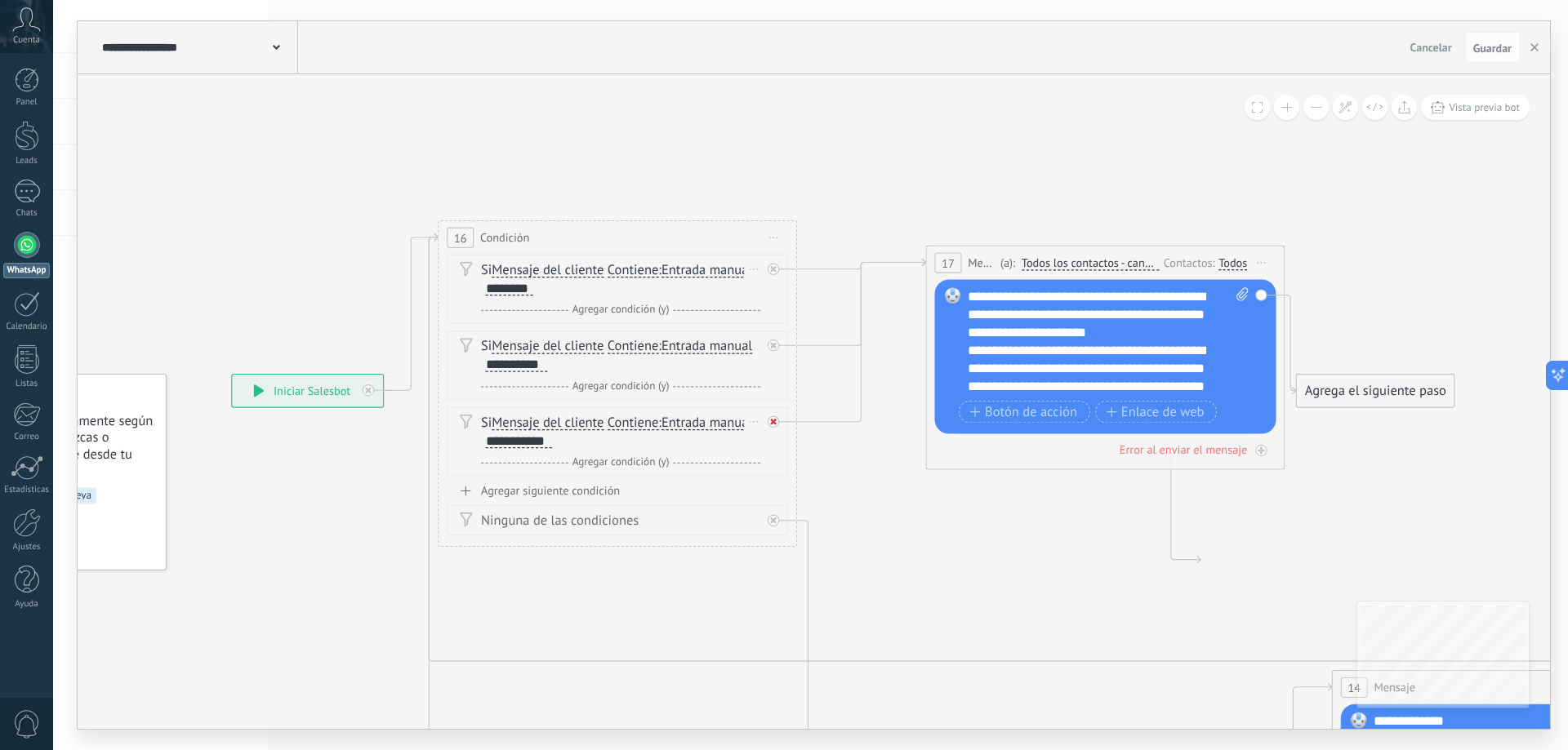
click at [770, 424] on div at bounding box center [774, 423] width 12 height 12
drag, startPoint x: 896, startPoint y: 502, endPoint x: 965, endPoint y: 357, distance: 160.6
click at [1484, 54] on span "Guardar" at bounding box center [1492, 48] width 39 height 12
click at [1314, 104] on button at bounding box center [1316, 107] width 25 height 25
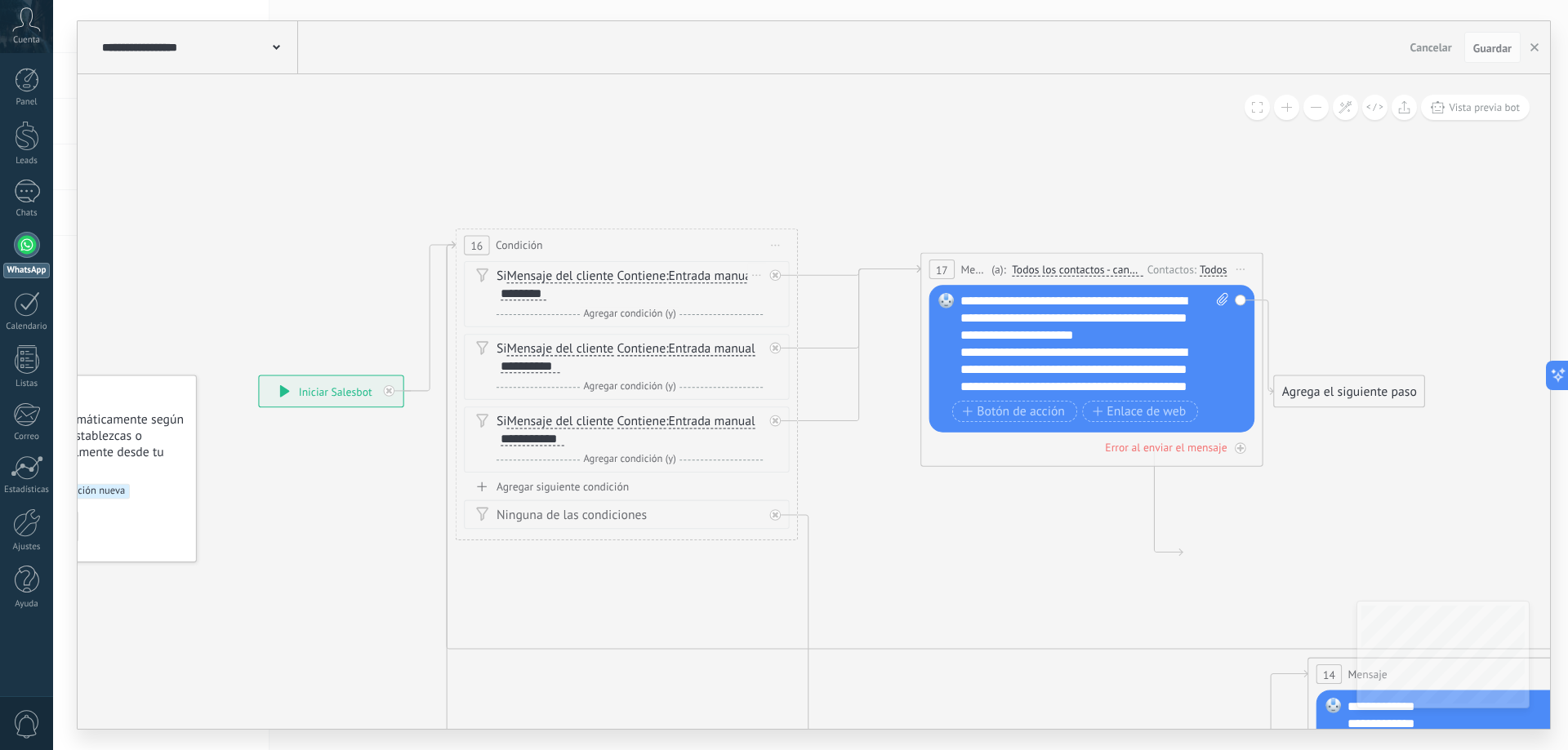
click at [1314, 104] on button at bounding box center [1316, 107] width 25 height 25
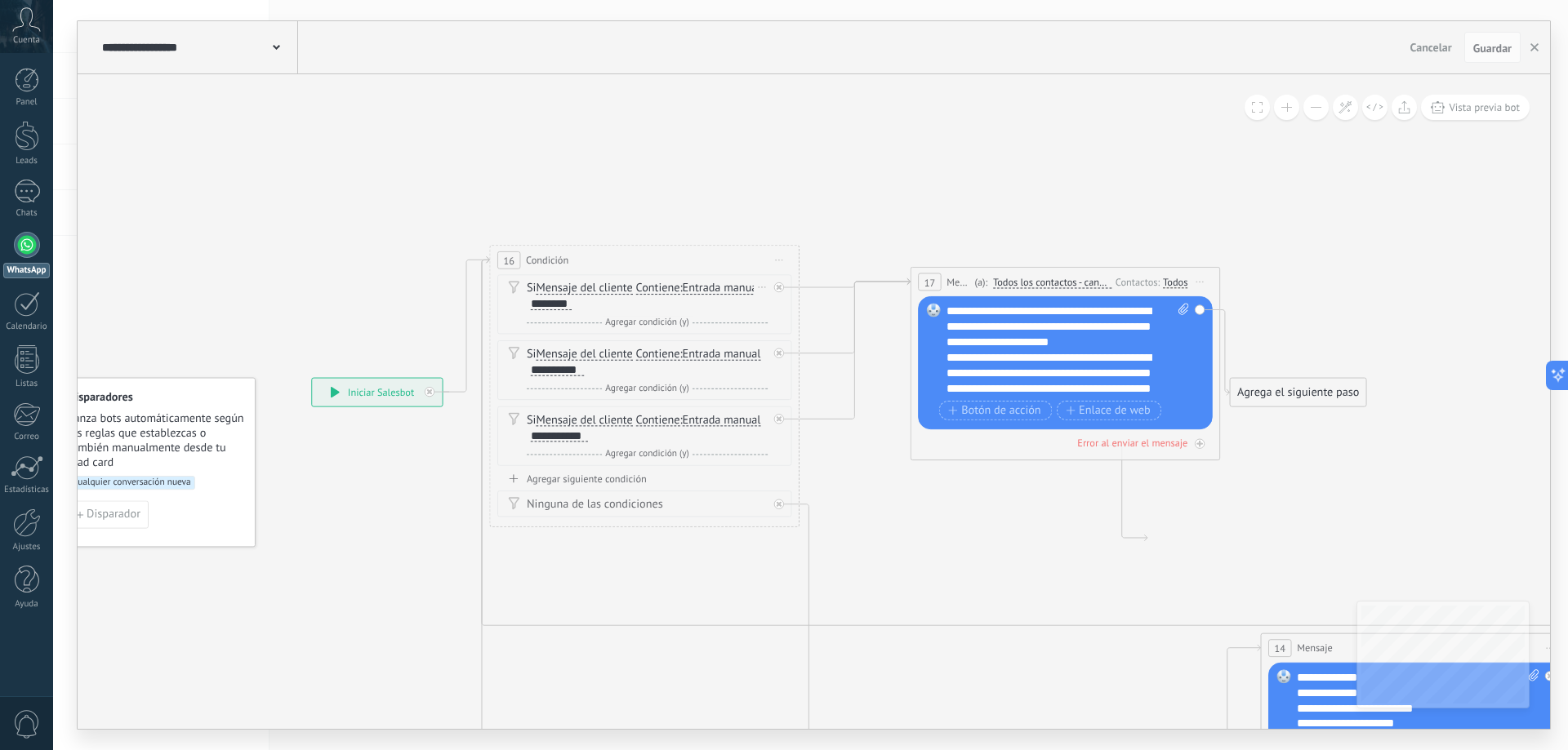
click at [1314, 104] on button at bounding box center [1316, 107] width 25 height 25
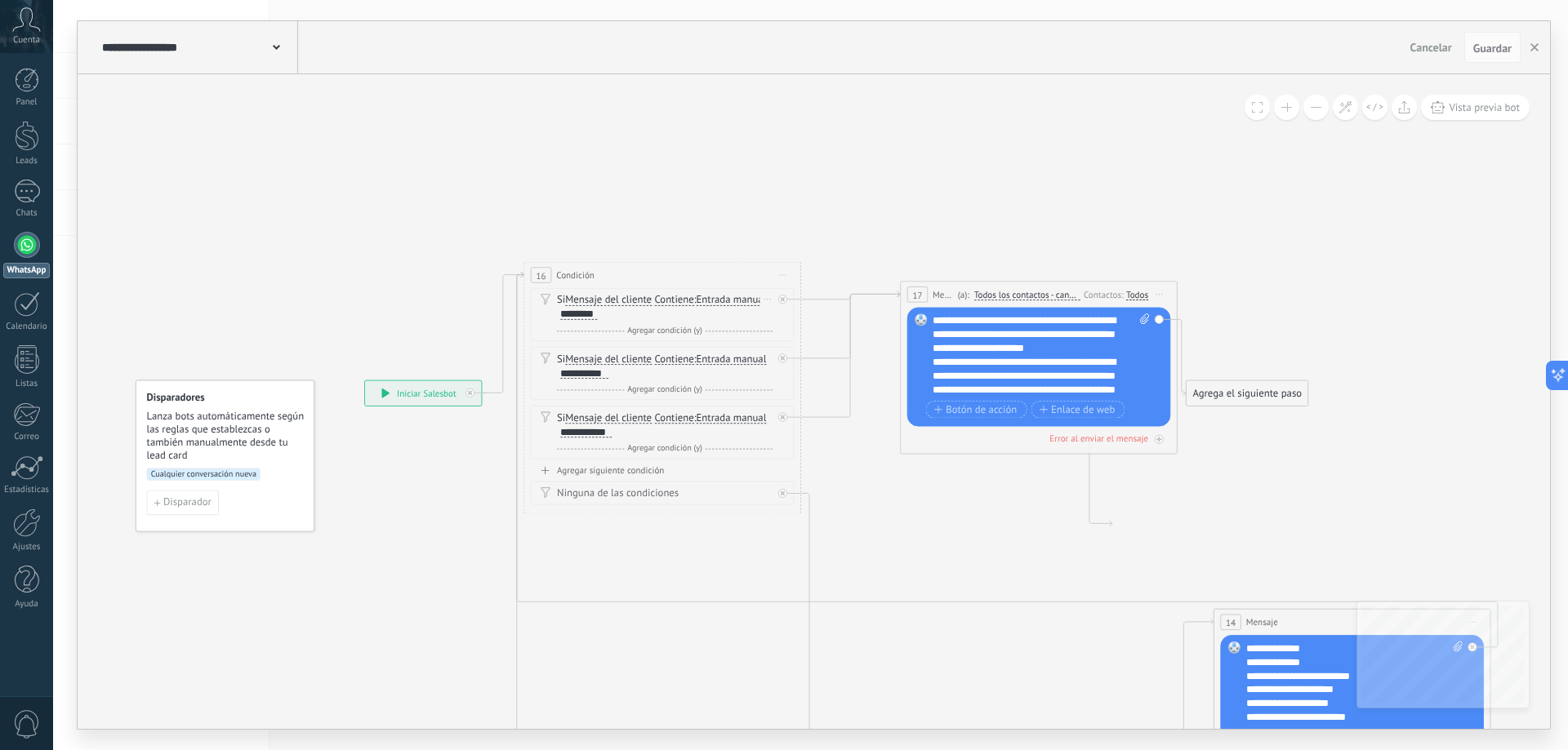
click at [1314, 104] on button at bounding box center [1316, 107] width 25 height 25
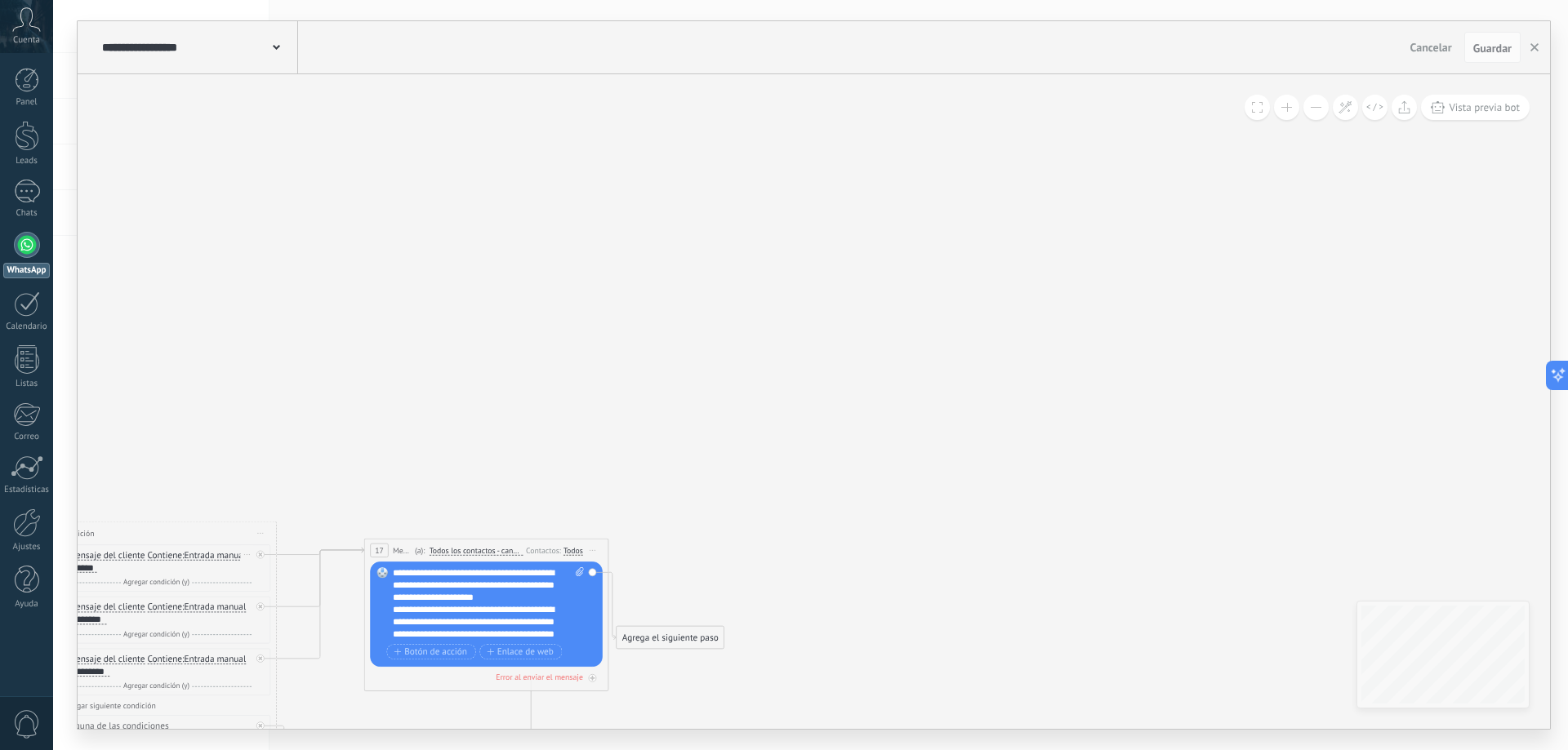
drag, startPoint x: 1098, startPoint y: 231, endPoint x: 822, endPoint y: 276, distance: 279.6
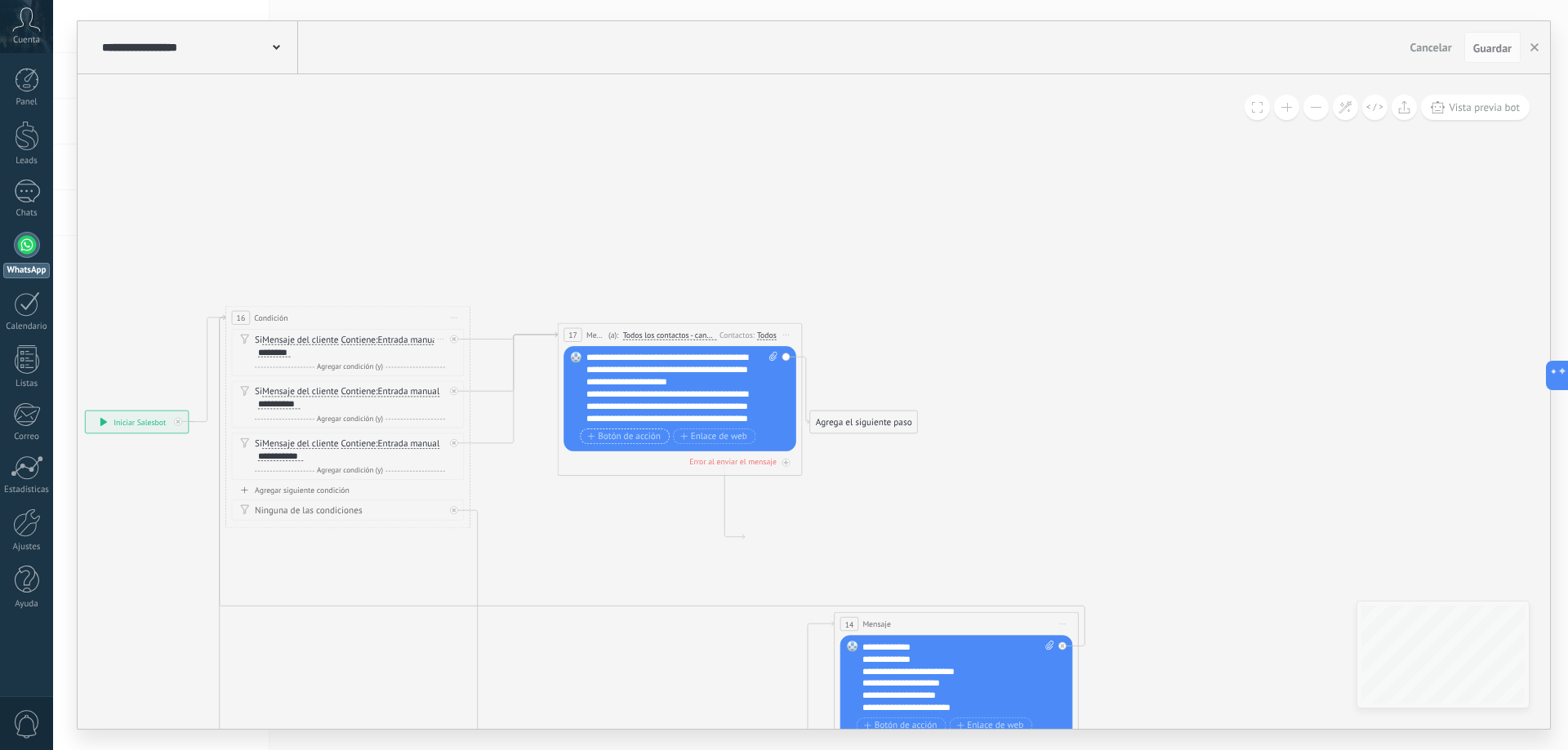
drag, startPoint x: 684, startPoint y: 332, endPoint x: 777, endPoint y: 254, distance: 121.4
click at [85, 411] on div "**********" at bounding box center [85, 411] width 0 height 0
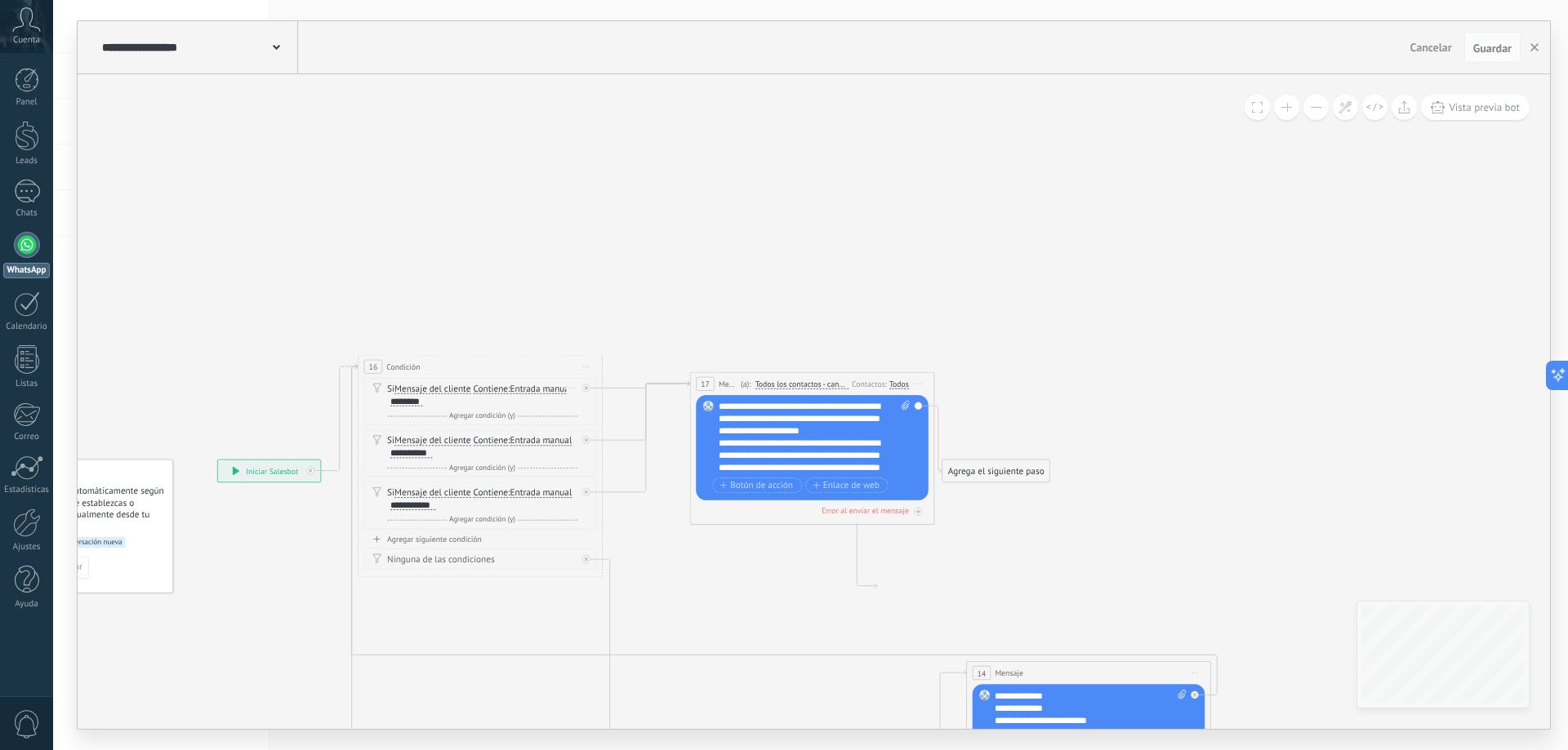
drag, startPoint x: 888, startPoint y: 274, endPoint x: 1010, endPoint y: 350, distance: 143.7
click at [1010, 350] on icon at bounding box center [714, 661] width 1606 height 1224
click at [461, 540] on div "Agregar siguiente condición" at bounding box center [481, 539] width 232 height 11
click at [513, 551] on span "Entrada manual" at bounding box center [544, 545] width 62 height 10
click at [507, 553] on button "Entrada manual" at bounding box center [583, 545] width 152 height 22
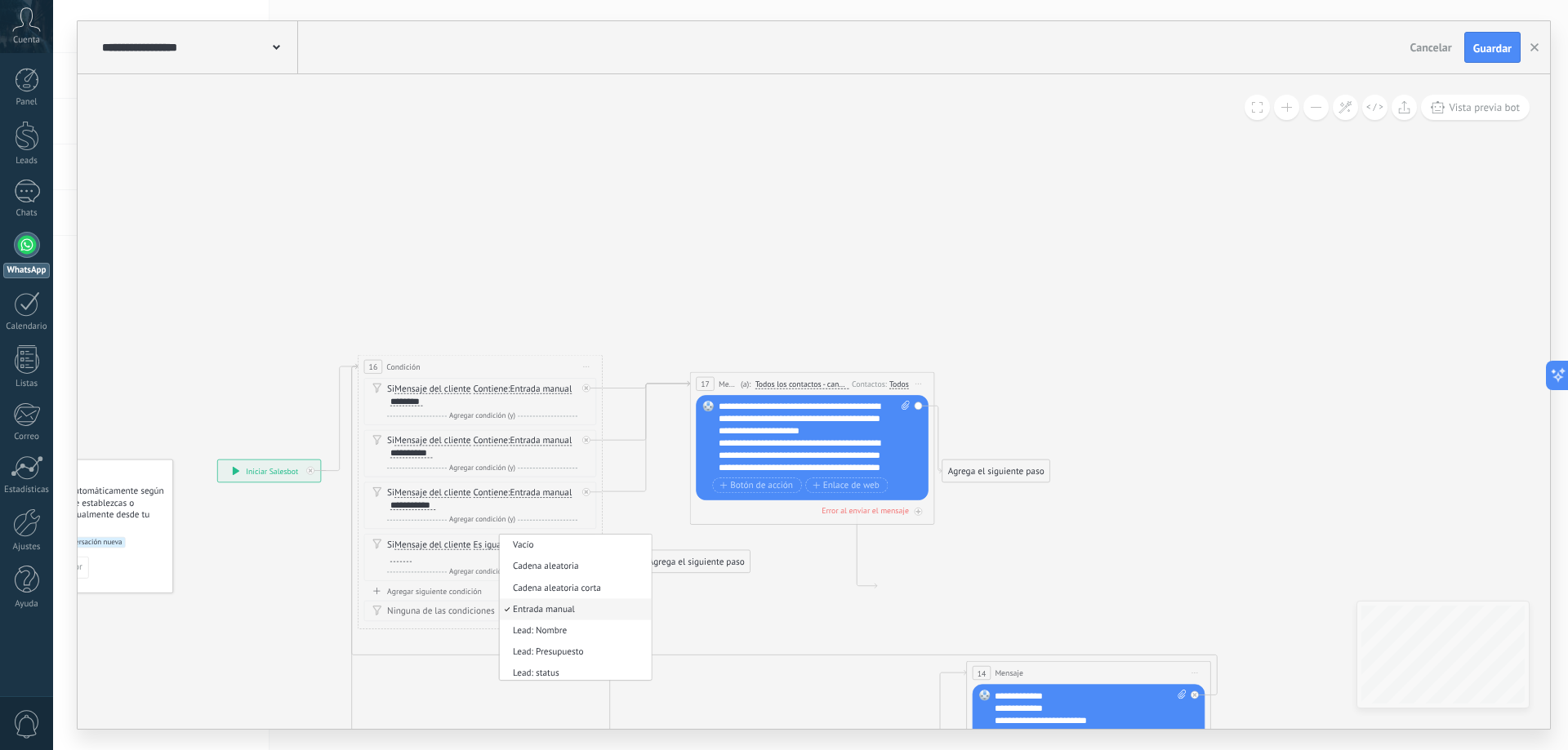
click at [366, 533] on div "Si Mensaje del cliente Mensaje del cliente Emoción de la conversación Comentari…" at bounding box center [481, 481] width 232 height 208
click at [513, 551] on span "Entrada manual" at bounding box center [544, 545] width 62 height 10
click at [507, 556] on button "Entrada manual" at bounding box center [583, 545] width 152 height 22
click at [500, 615] on span "Entrada manual" at bounding box center [574, 609] width 148 height 13
click at [501, 547] on span "Es igual a" at bounding box center [491, 545] width 38 height 10
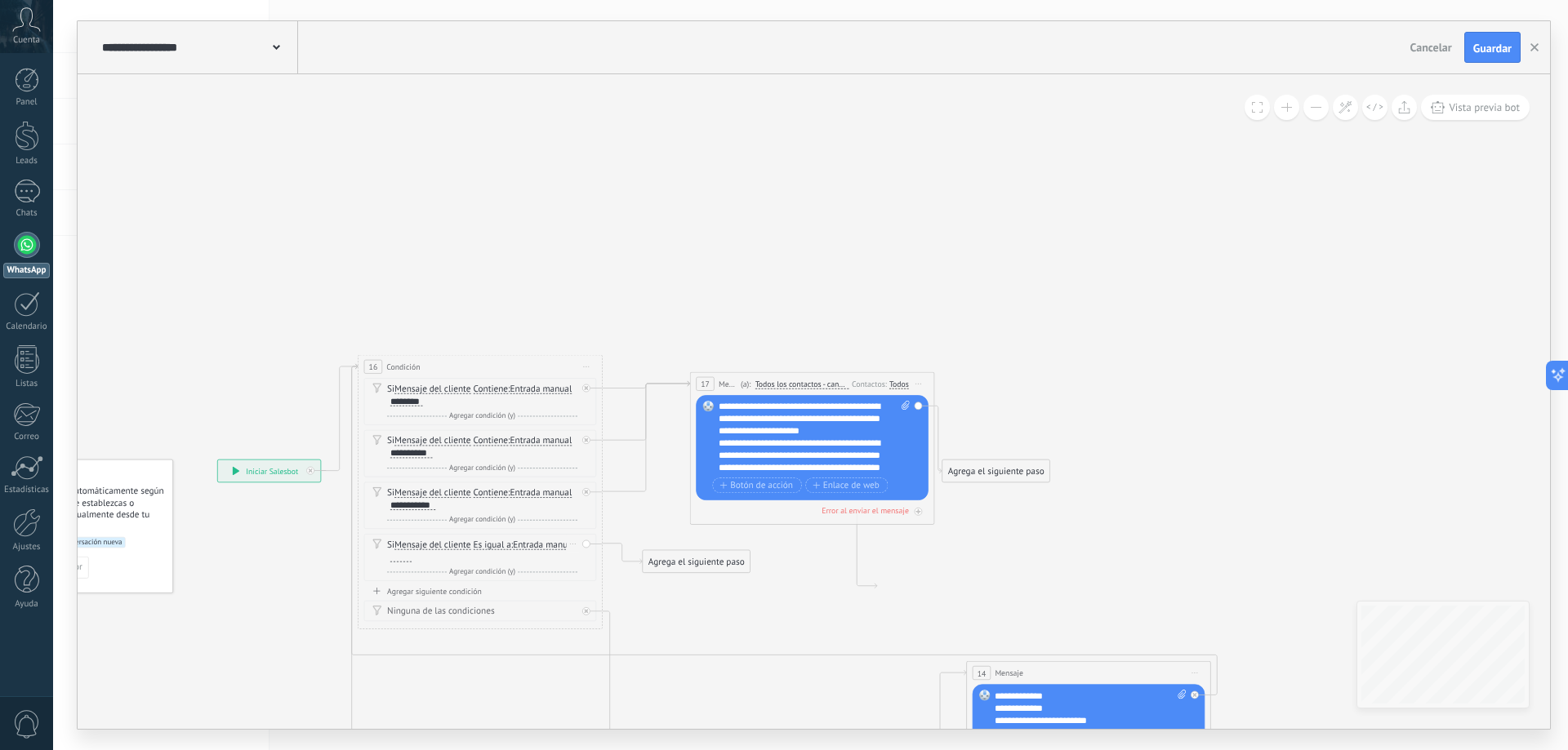
click at [501, 547] on button "Es igual a" at bounding box center [543, 545] width 152 height 22
drag, startPoint x: 528, startPoint y: 592, endPoint x: 490, endPoint y: 576, distance: 41.2
click at [526, 591] on span "Contiene" at bounding box center [534, 588] width 148 height 13
click at [397, 553] on div at bounding box center [401, 558] width 21 height 10
click at [671, 565] on div "Agrega el siguiente paso" at bounding box center [696, 562] width 107 height 20
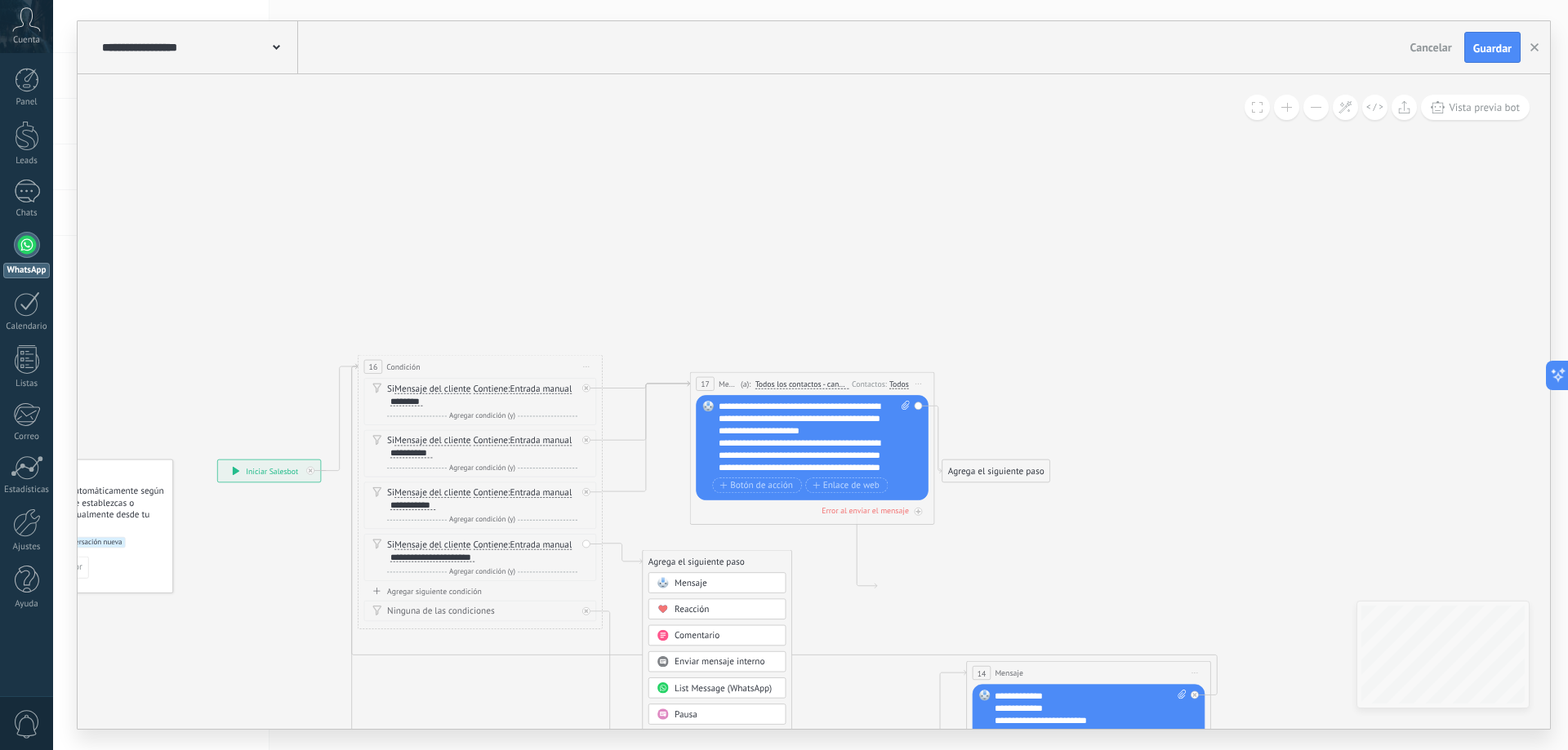
click at [681, 588] on span "Mensaje" at bounding box center [691, 583] width 33 height 12
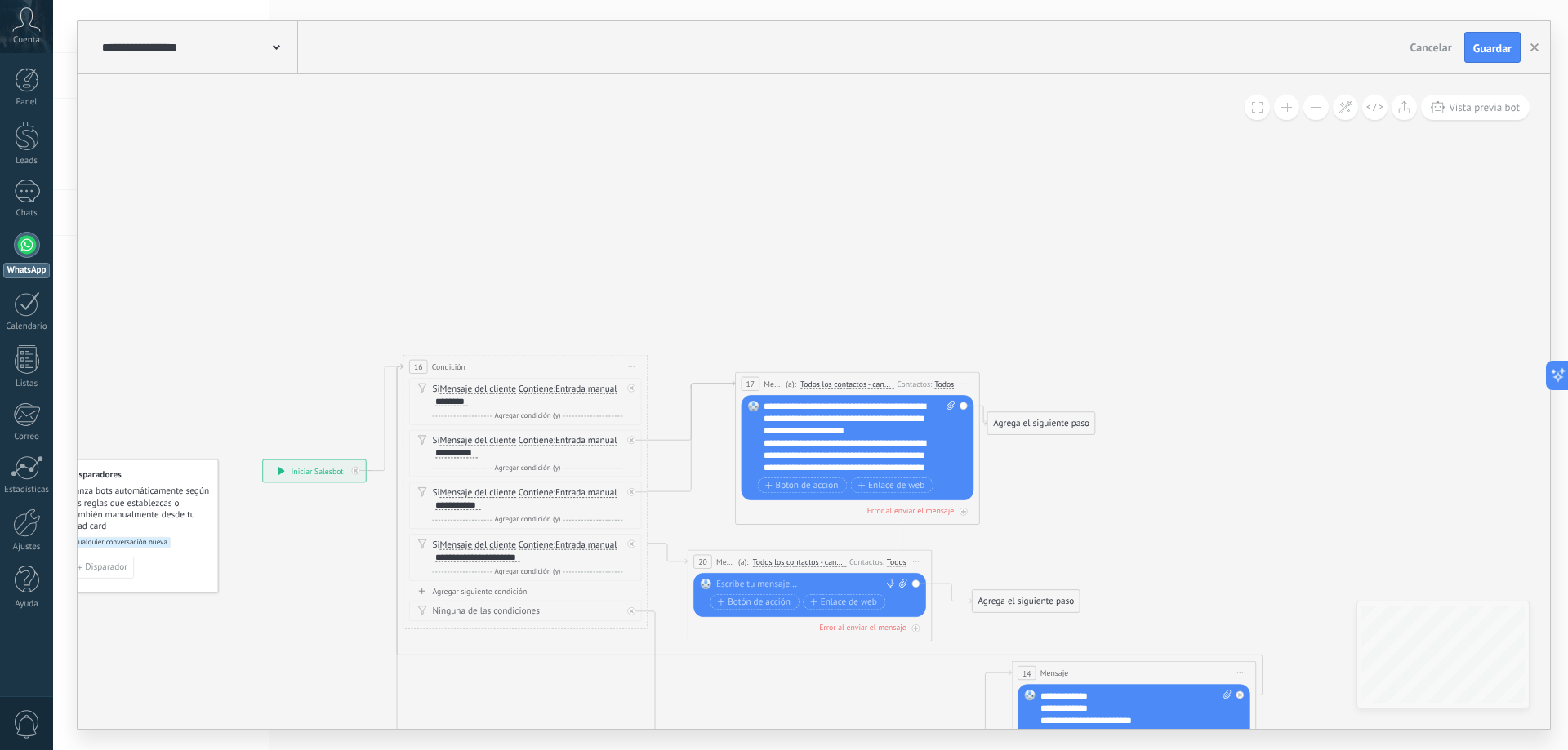
click at [785, 580] on div at bounding box center [806, 585] width 181 height 13
click at [781, 587] on div "**********" at bounding box center [811, 591] width 191 height 24
click at [786, 587] on div "**********" at bounding box center [811, 591] width 191 height 24
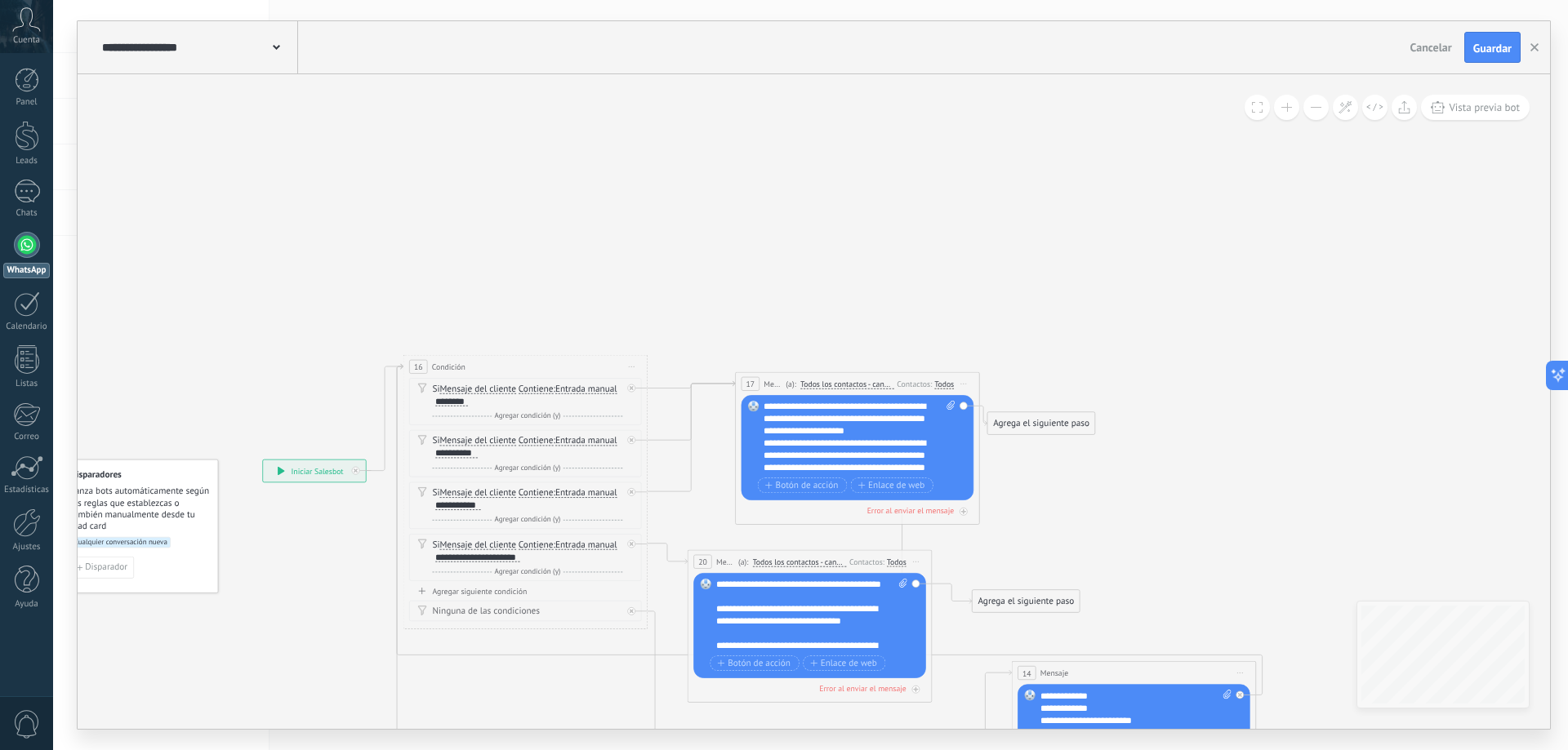
click at [740, 604] on div at bounding box center [805, 597] width 179 height 13
click at [1135, 503] on icon at bounding box center [760, 661] width 1606 height 1224
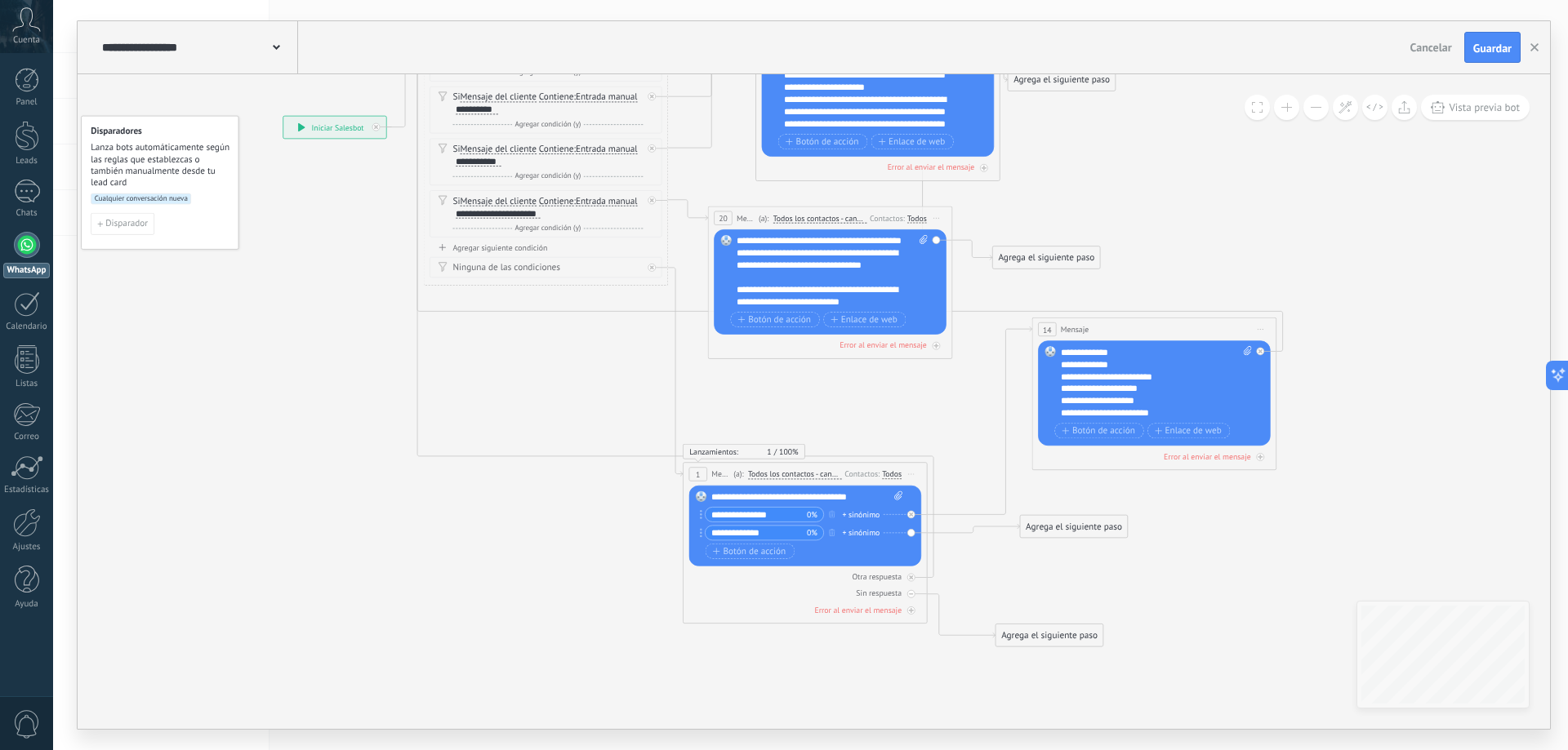
drag, startPoint x: 1182, startPoint y: 552, endPoint x: 1203, endPoint y: 208, distance: 344.6
click at [1203, 208] on icon at bounding box center [780, 317] width 1606 height 1224
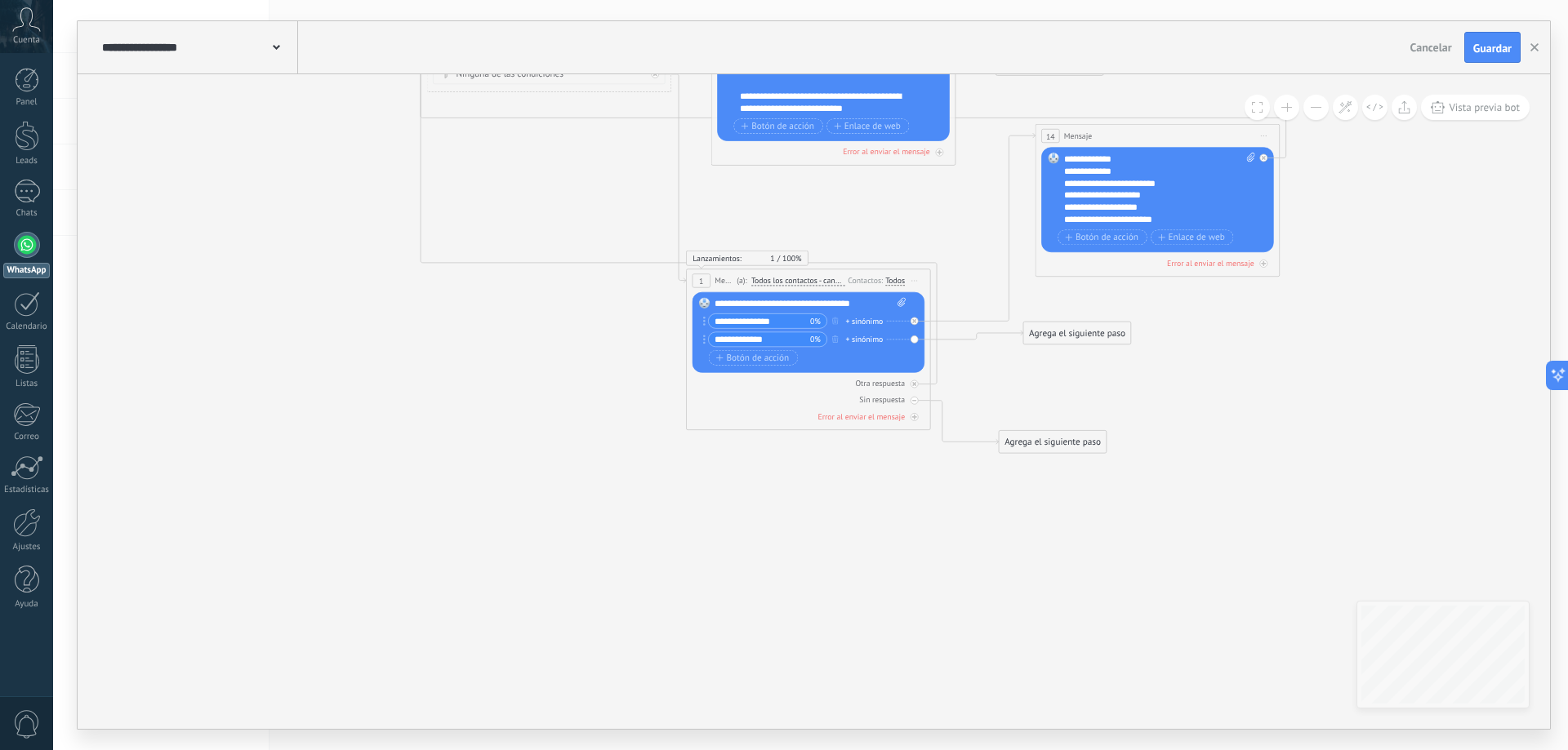
drag, startPoint x: 557, startPoint y: 618, endPoint x: 563, endPoint y: 455, distance: 163.1
click at [563, 455] on icon at bounding box center [783, 124] width 1606 height 1224
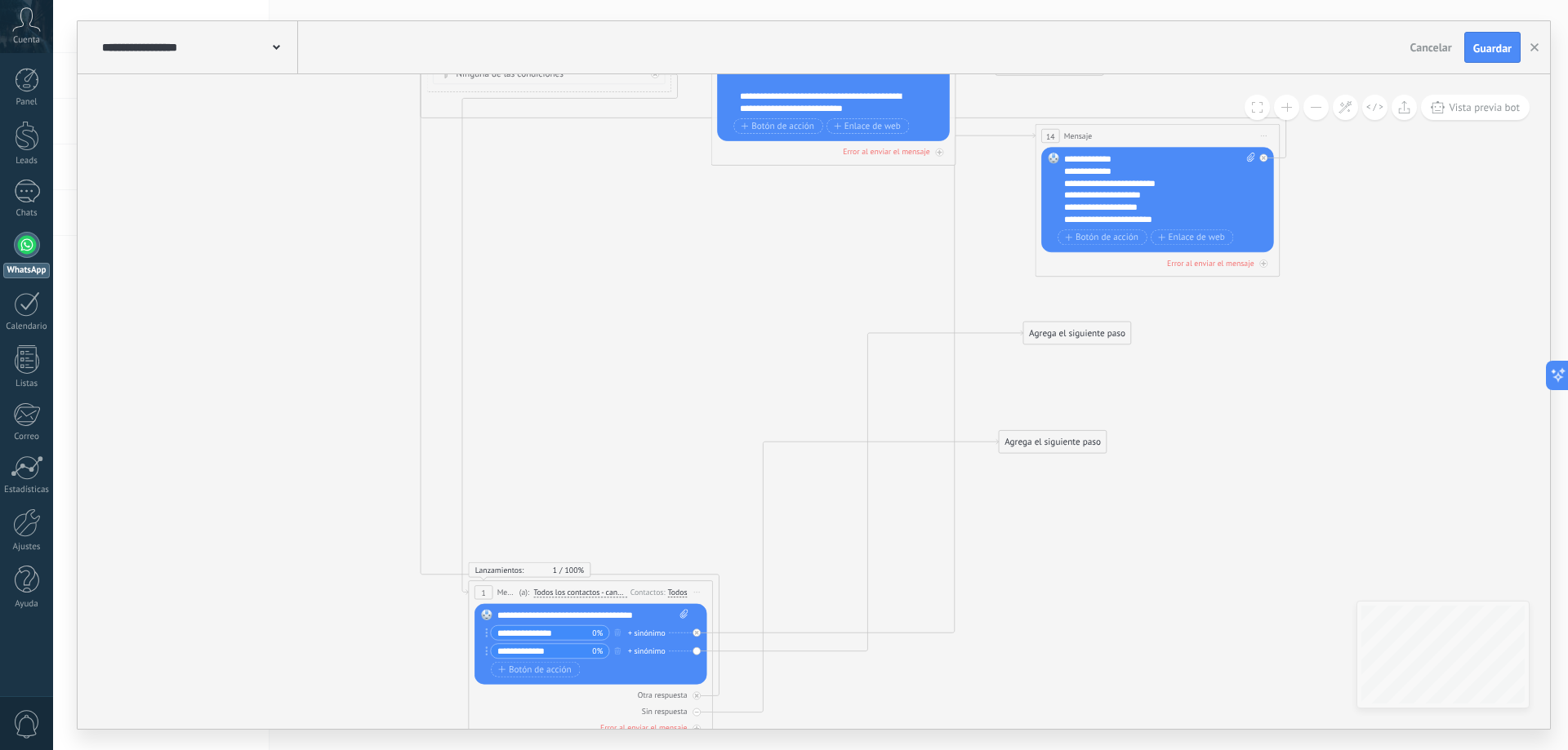
drag, startPoint x: 757, startPoint y: 277, endPoint x: 540, endPoint y: 588, distance: 379.2
click at [540, 588] on span "Todos los contactos - canales seleccionados" at bounding box center [580, 593] width 94 height 10
click at [540, 588] on button "Todos los contactos - canales seleccionados" at bounding box center [603, 593] width 152 height 22
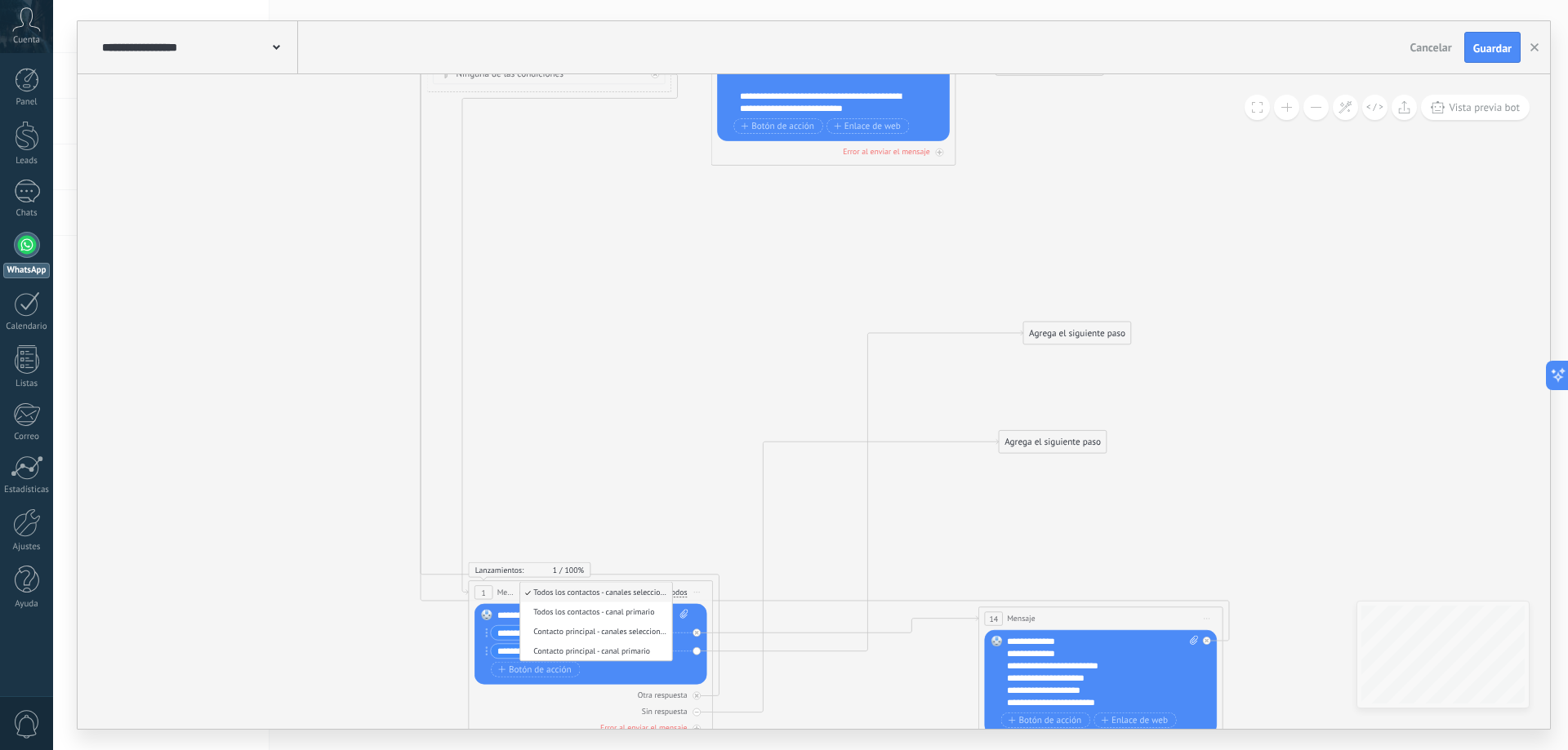
drag, startPoint x: 1105, startPoint y: 161, endPoint x: 1058, endPoint y: 621, distance: 462.4
click at [1058, 621] on div "14 Mensaje ******* (a): Todos los contactos - canales seleccionados Todos los c…" at bounding box center [1101, 619] width 243 height 23
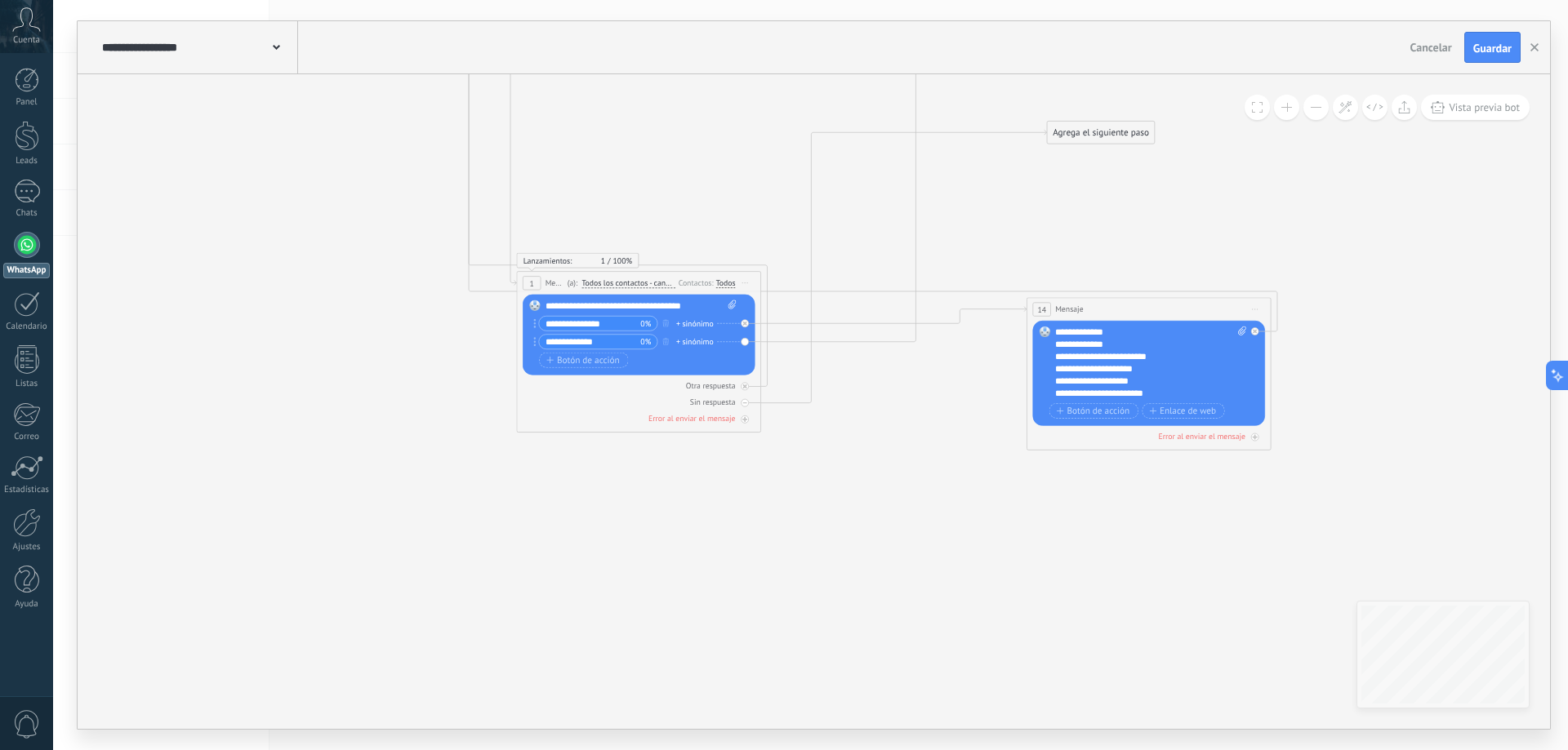
drag, startPoint x: 1169, startPoint y: 494, endPoint x: 1213, endPoint y: 203, distance: 294.3
drag, startPoint x: 1120, startPoint y: 131, endPoint x: 456, endPoint y: 498, distance: 758.7
click at [456, 498] on div "Agrega el siguiente paso" at bounding box center [436, 499] width 107 height 20
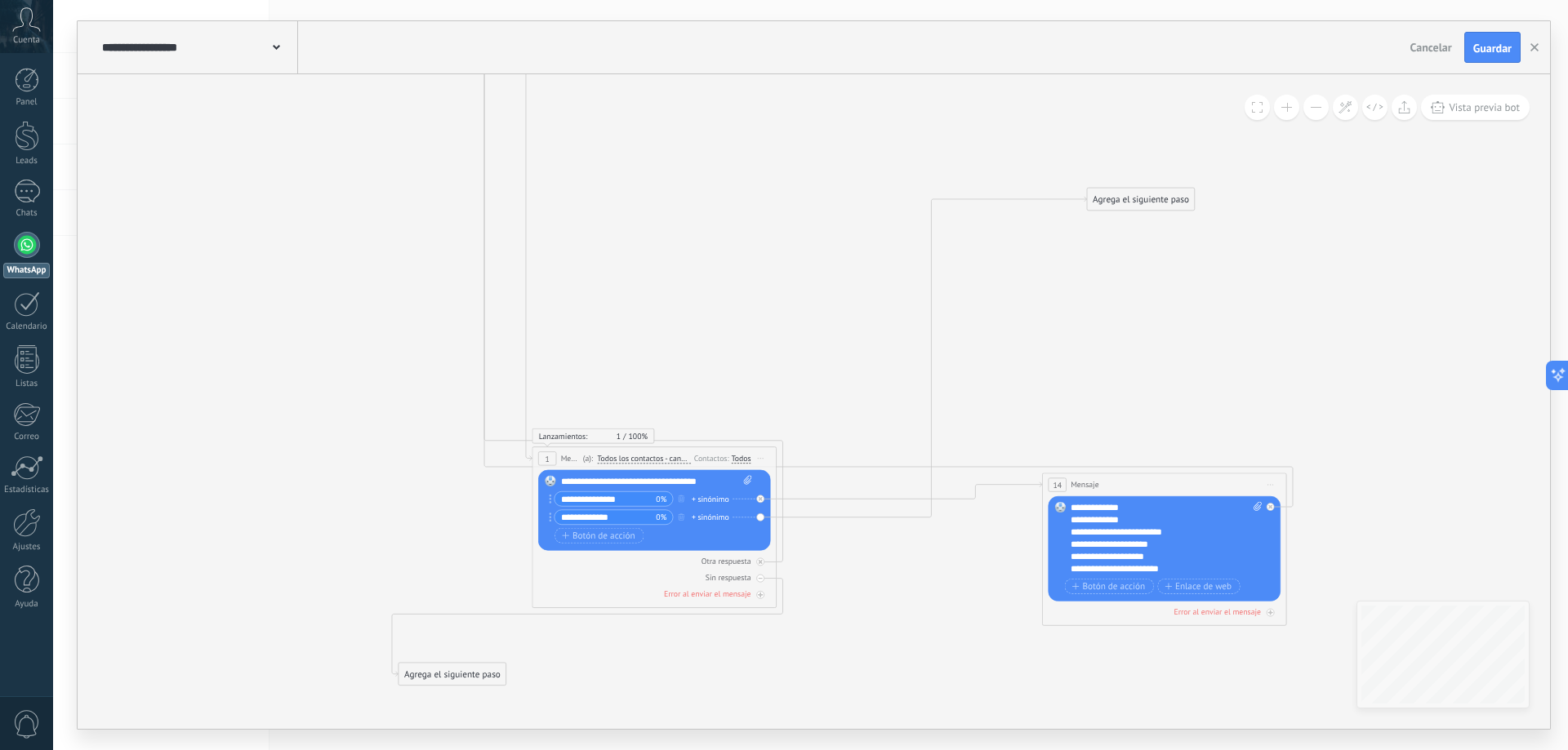
drag, startPoint x: 1017, startPoint y: 191, endPoint x: 1079, endPoint y: 228, distance: 72.2
click at [1031, 361] on icon at bounding box center [818, 185] width 1549 height 1615
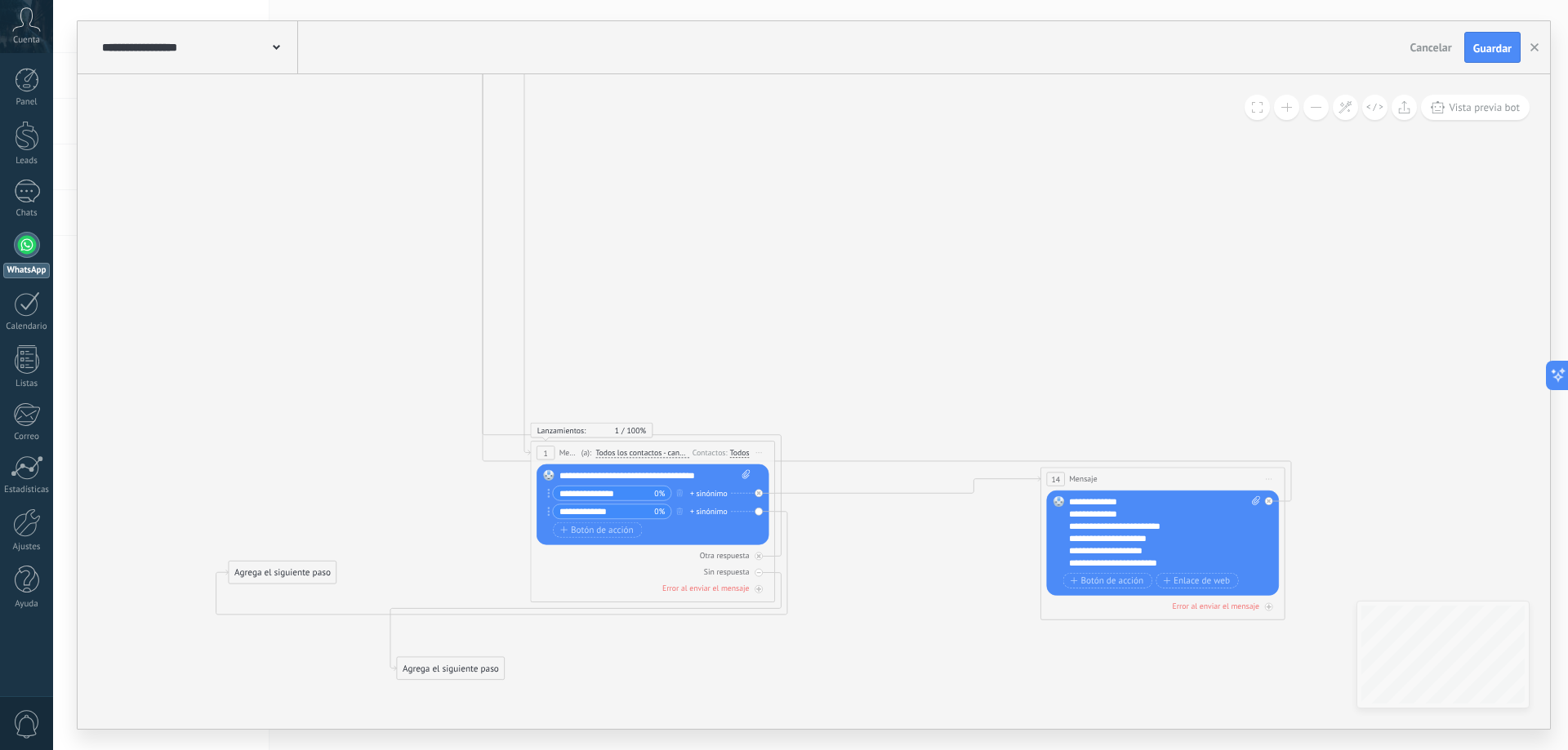
drag, startPoint x: 1133, startPoint y: 198, endPoint x: 281, endPoint y: 576, distance: 932.1
click at [281, 576] on div "Agrega el siguiente paso" at bounding box center [282, 572] width 107 height 20
drag, startPoint x: 349, startPoint y: 662, endPoint x: 307, endPoint y: 662, distance: 42.0
click at [307, 662] on div "Agrega el siguiente paso" at bounding box center [340, 658] width 107 height 20
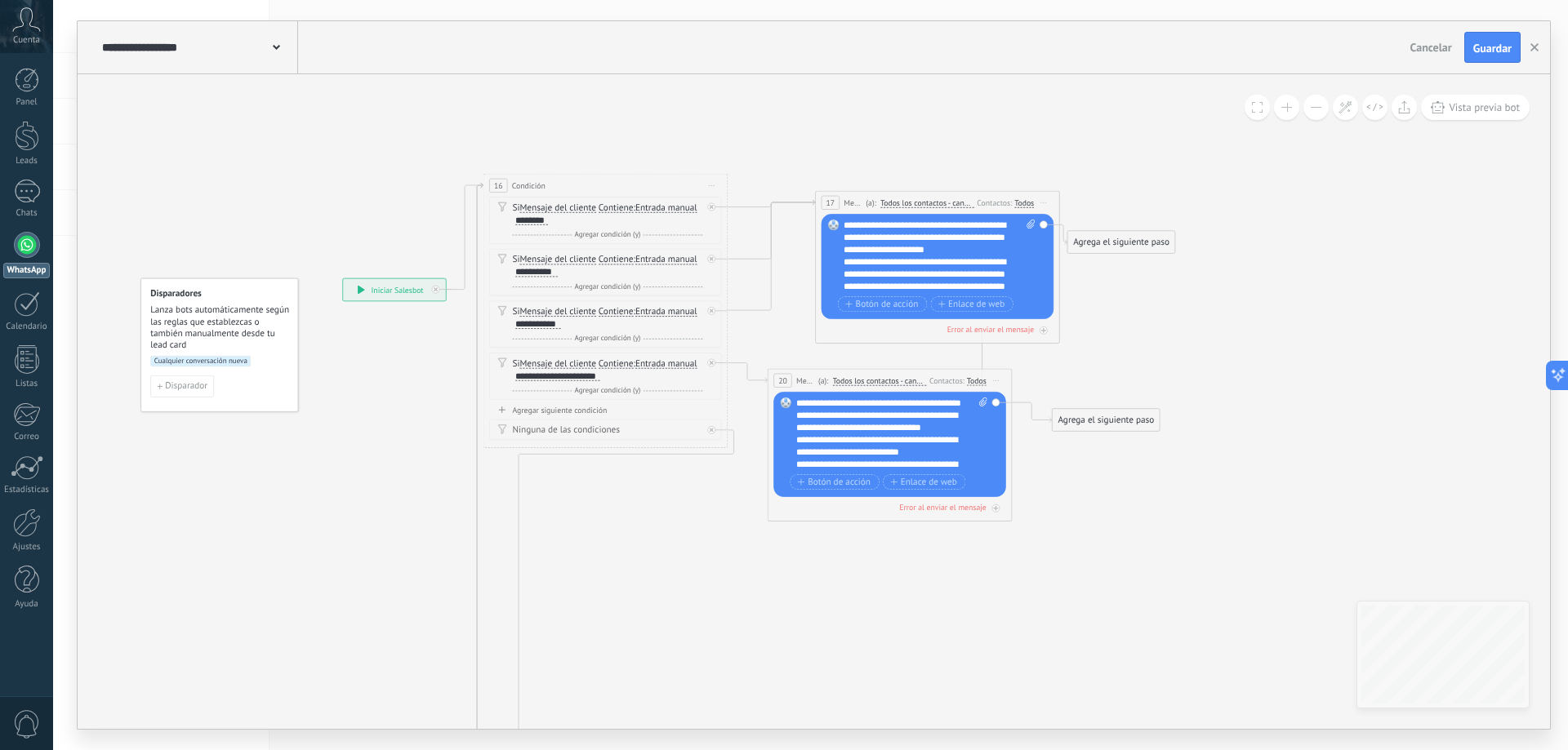
drag, startPoint x: 854, startPoint y: 199, endPoint x: 837, endPoint y: 620, distance: 421.3
click at [848, 693] on icon at bounding box center [752, 669] width 1666 height 1603
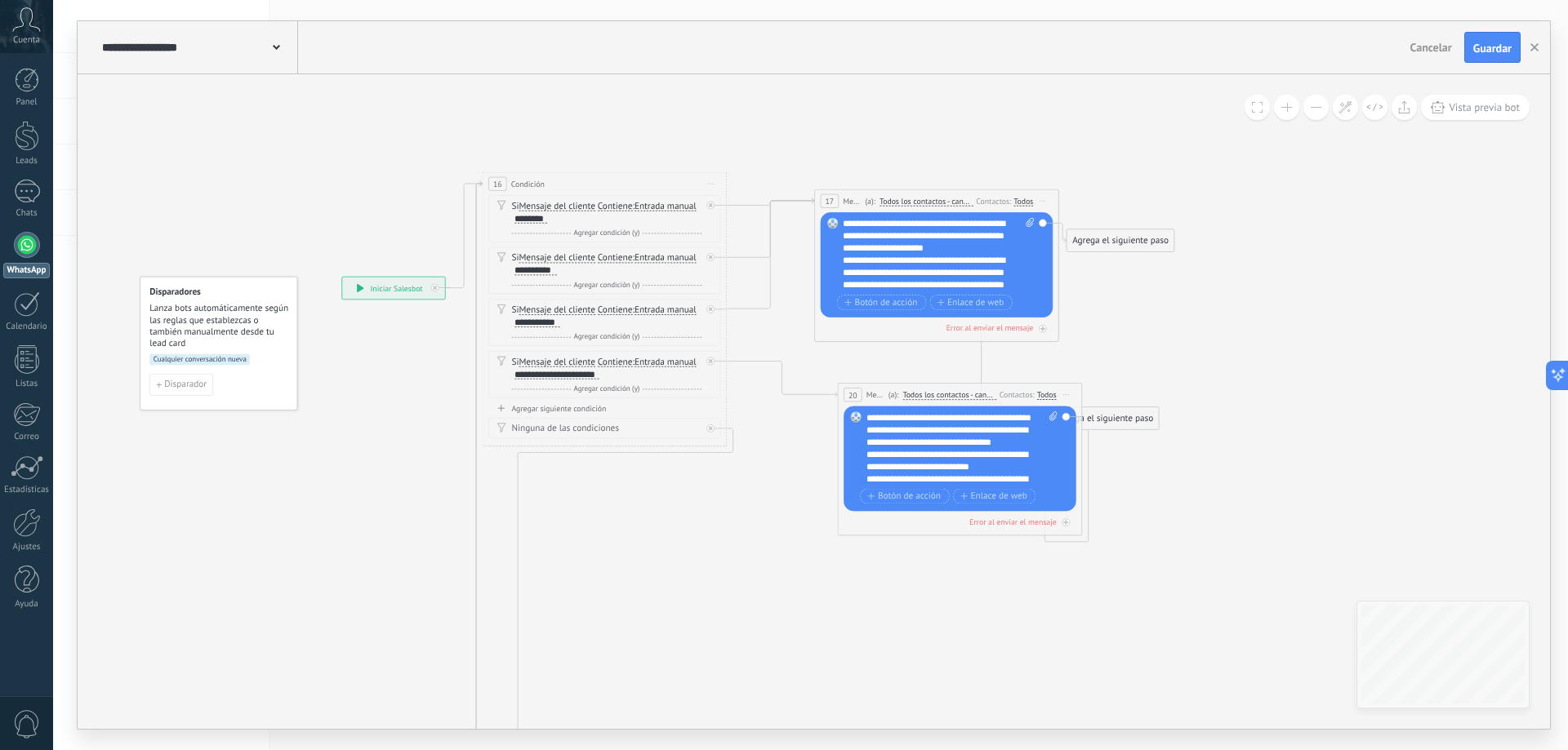
drag, startPoint x: 879, startPoint y: 380, endPoint x: 936, endPoint y: 390, distance: 57.9
click at [936, 390] on div "(a): Todos los contactos - canales seleccionados Todos los contactos - canales …" at bounding box center [941, 396] width 111 height 12
drag, startPoint x: 1096, startPoint y: 237, endPoint x: 635, endPoint y: 215, distance: 461.5
click at [1065, 187] on icon at bounding box center [770, 201] width 589 height 41
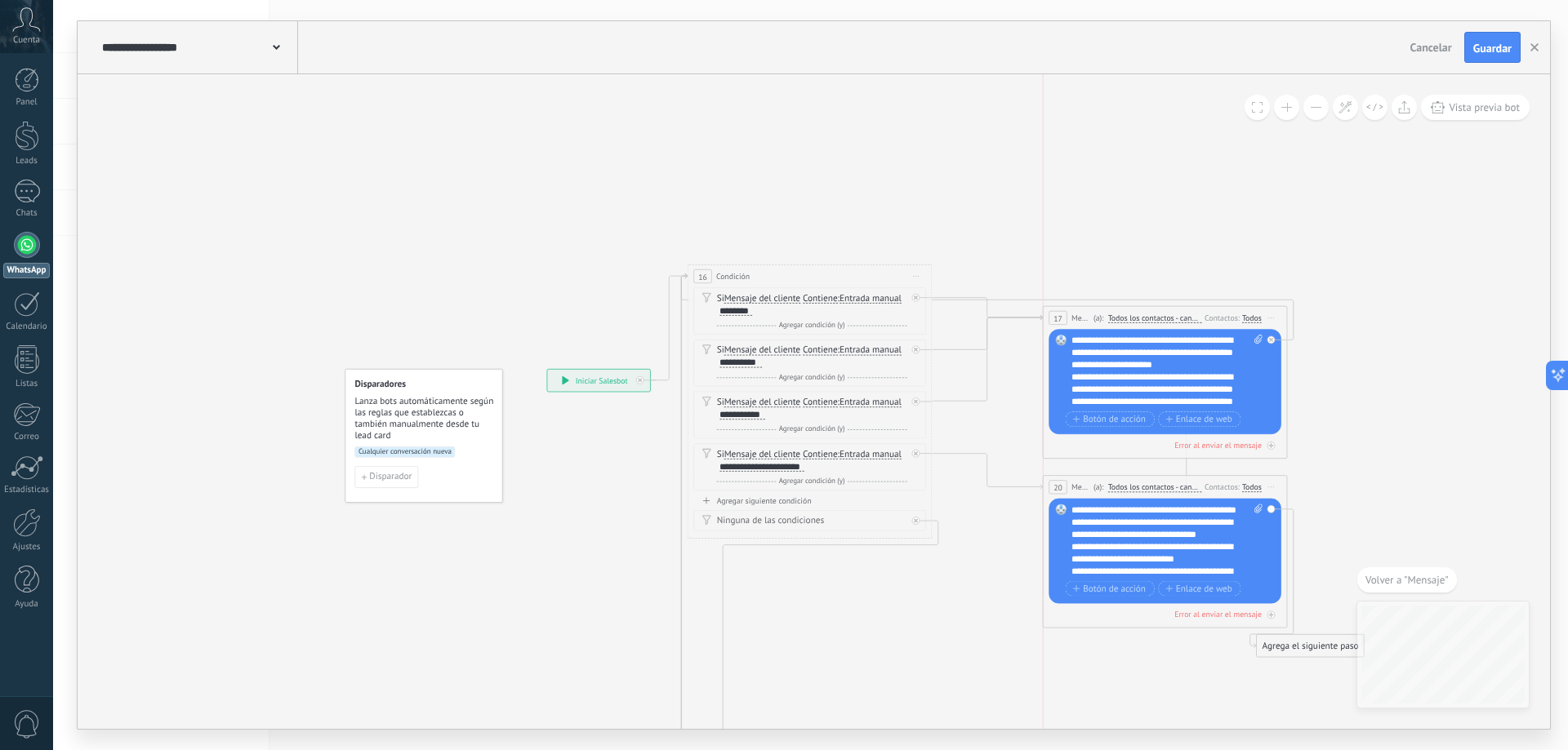
drag, startPoint x: 1064, startPoint y: 295, endPoint x: 1091, endPoint y: 319, distance: 36.1
click at [1091, 319] on div "17 Mensaje ******* (a): Todos los contactos - canales seleccionados Todos los c…" at bounding box center [1165, 318] width 243 height 23
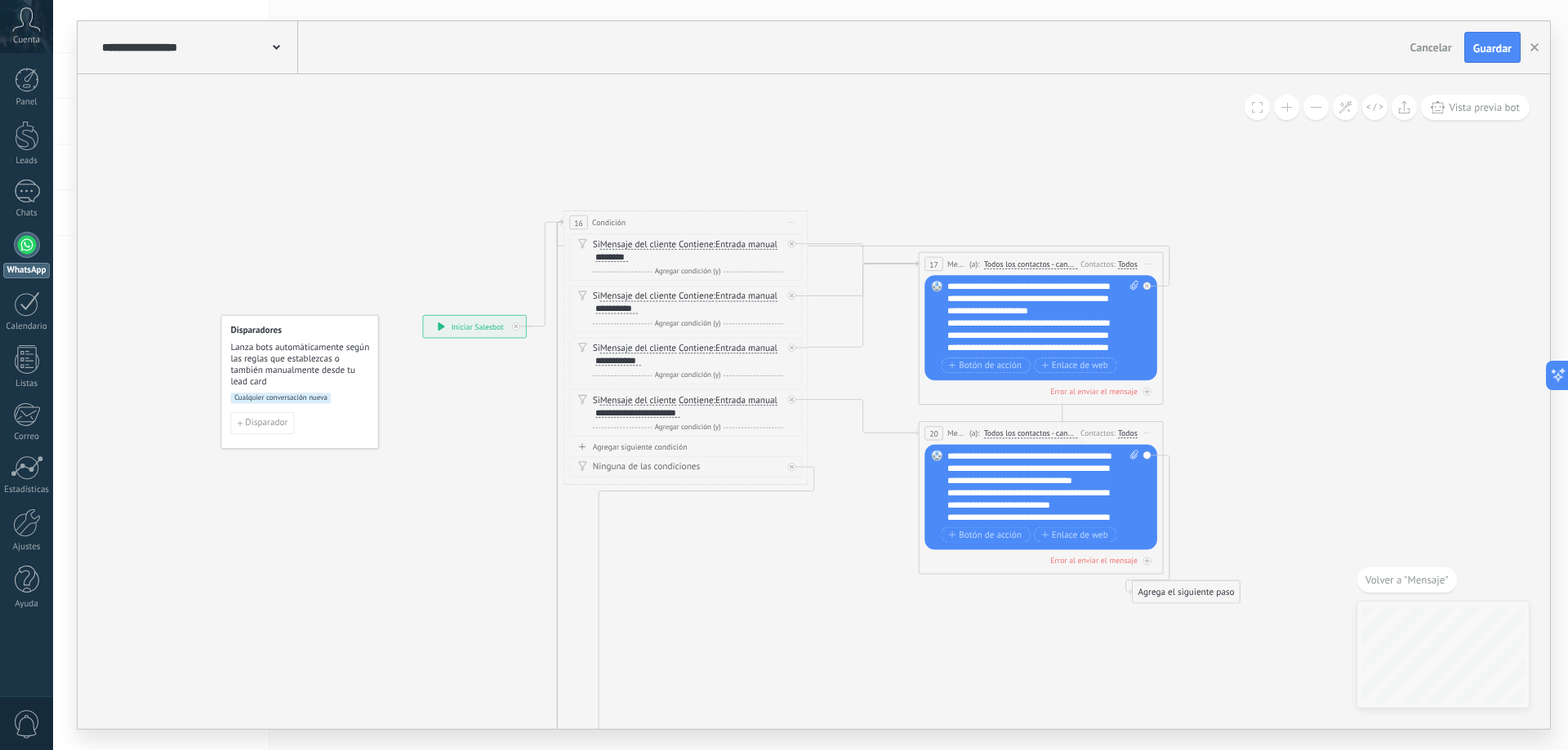
drag, startPoint x: 1349, startPoint y: 381, endPoint x: 1227, endPoint y: 327, distance: 133.4
click at [1227, 327] on icon at bounding box center [832, 694] width 1666 height 1579
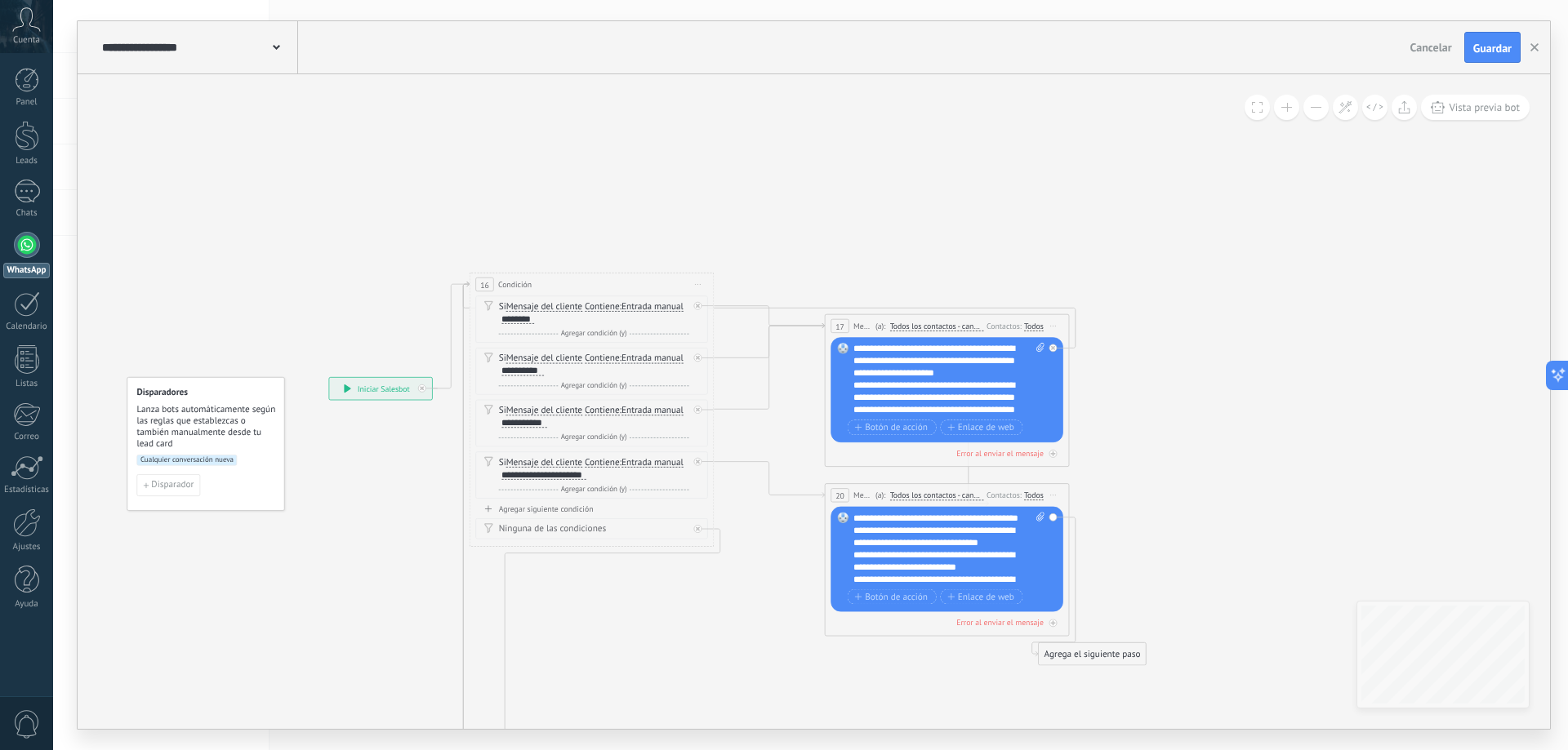
drag, startPoint x: 1253, startPoint y: 374, endPoint x: 1170, endPoint y: 435, distance: 103.0
click at [1170, 435] on icon at bounding box center [739, 756] width 1666 height 1579
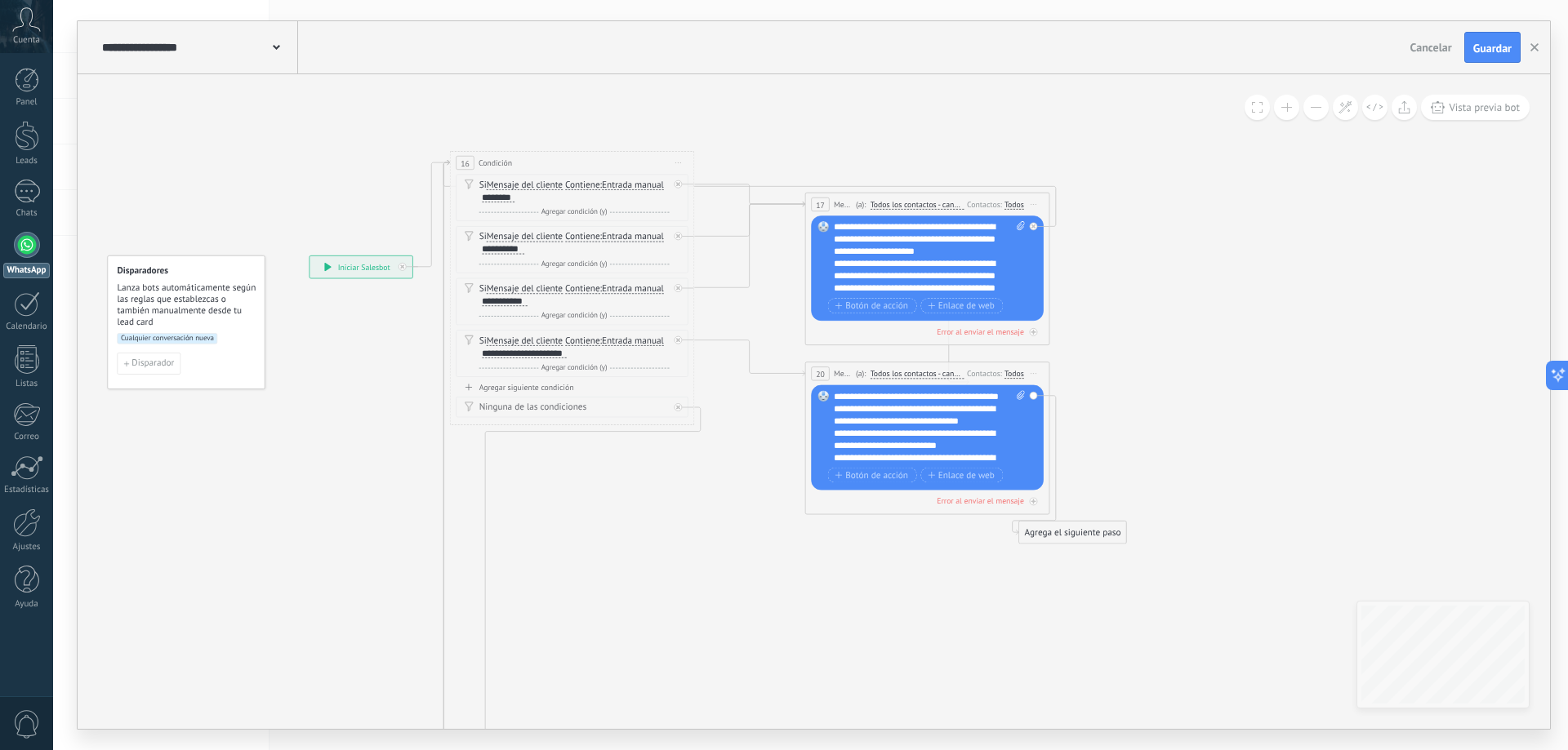
drag, startPoint x: 1172, startPoint y: 497, endPoint x: 1152, endPoint y: 375, distance: 123.6
click at [1152, 375] on icon at bounding box center [718, 635] width 1666 height 1579
click at [563, 388] on div "Agregar siguiente condición" at bounding box center [572, 387] width 232 height 11
click at [605, 397] on span "Entrada manual" at bounding box center [637, 393] width 62 height 10
click at [599, 404] on button "Entrada manual" at bounding box center [675, 393] width 152 height 22
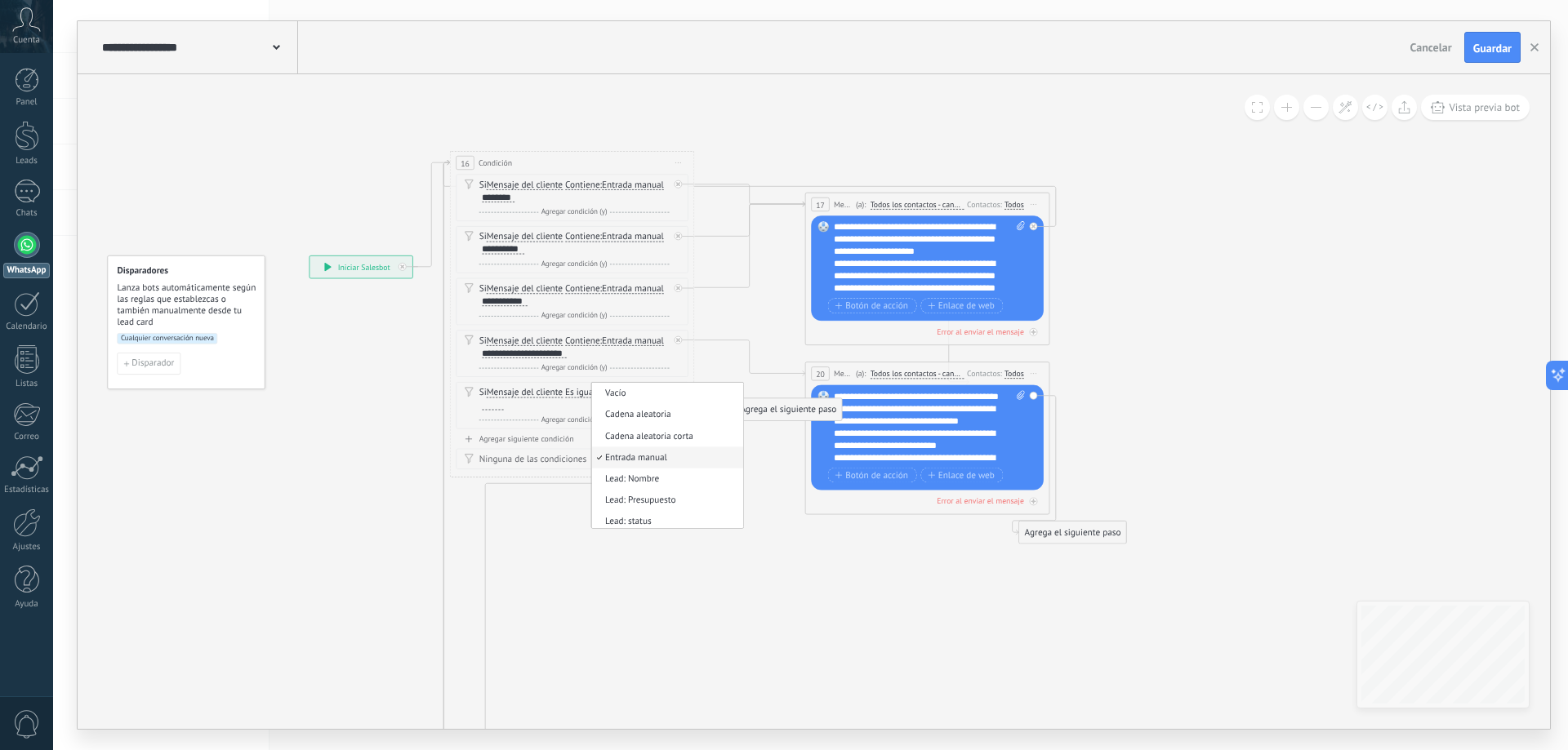
click at [632, 394] on div "Si Mensaje del cliente Mensaje del cliente Emoción de la conversación Comentari…" at bounding box center [574, 399] width 190 height 24
click at [594, 396] on span "Es igual a" at bounding box center [584, 393] width 38 height 10
click at [594, 396] on button "Es igual a" at bounding box center [635, 393] width 152 height 22
click at [608, 445] on li "Contiene" at bounding box center [628, 435] width 152 height 21
click at [484, 407] on div at bounding box center [492, 405] width 21 height 10
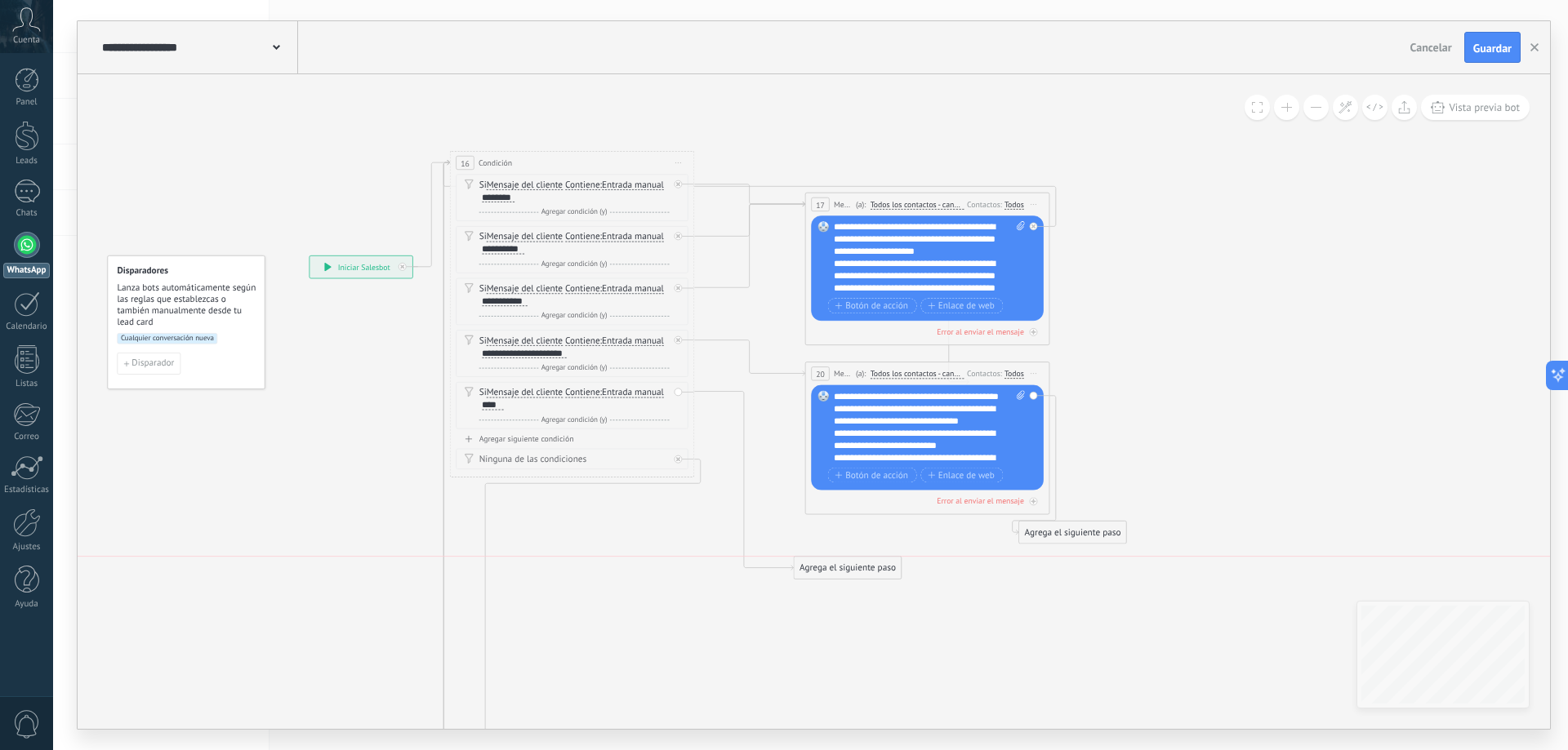
drag, startPoint x: 786, startPoint y: 409, endPoint x: 849, endPoint y: 573, distance: 175.7
click at [849, 573] on div "Agrega el siguiente paso" at bounding box center [847, 568] width 107 height 20
click at [849, 573] on div "Agrega el siguiente paso" at bounding box center [850, 568] width 107 height 20
click at [824, 568] on div "Agrega el siguiente paso" at bounding box center [850, 568] width 107 height 20
click at [848, 587] on span "Mensaje" at bounding box center [845, 589] width 33 height 12
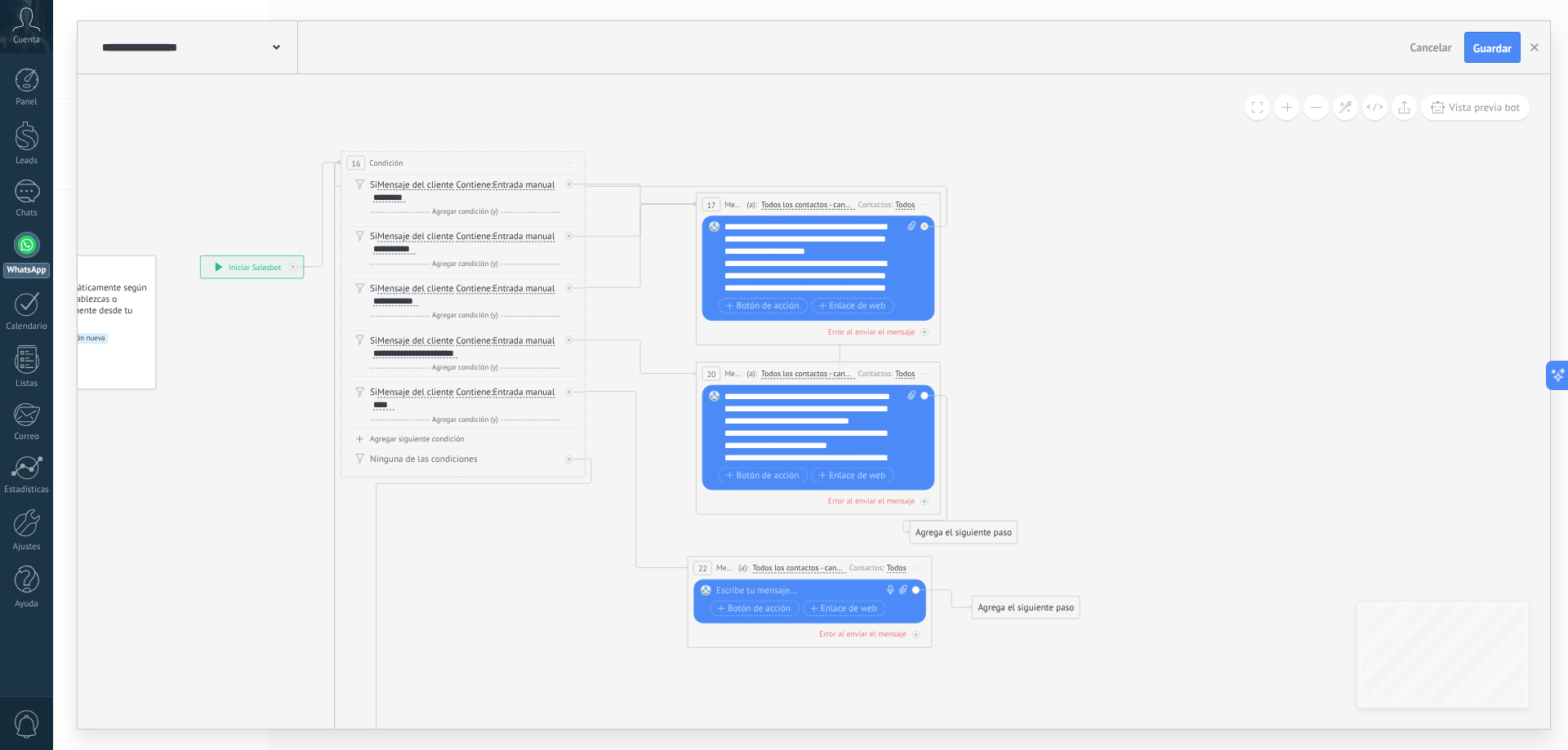
click at [757, 590] on div at bounding box center [806, 591] width 181 height 13
paste div
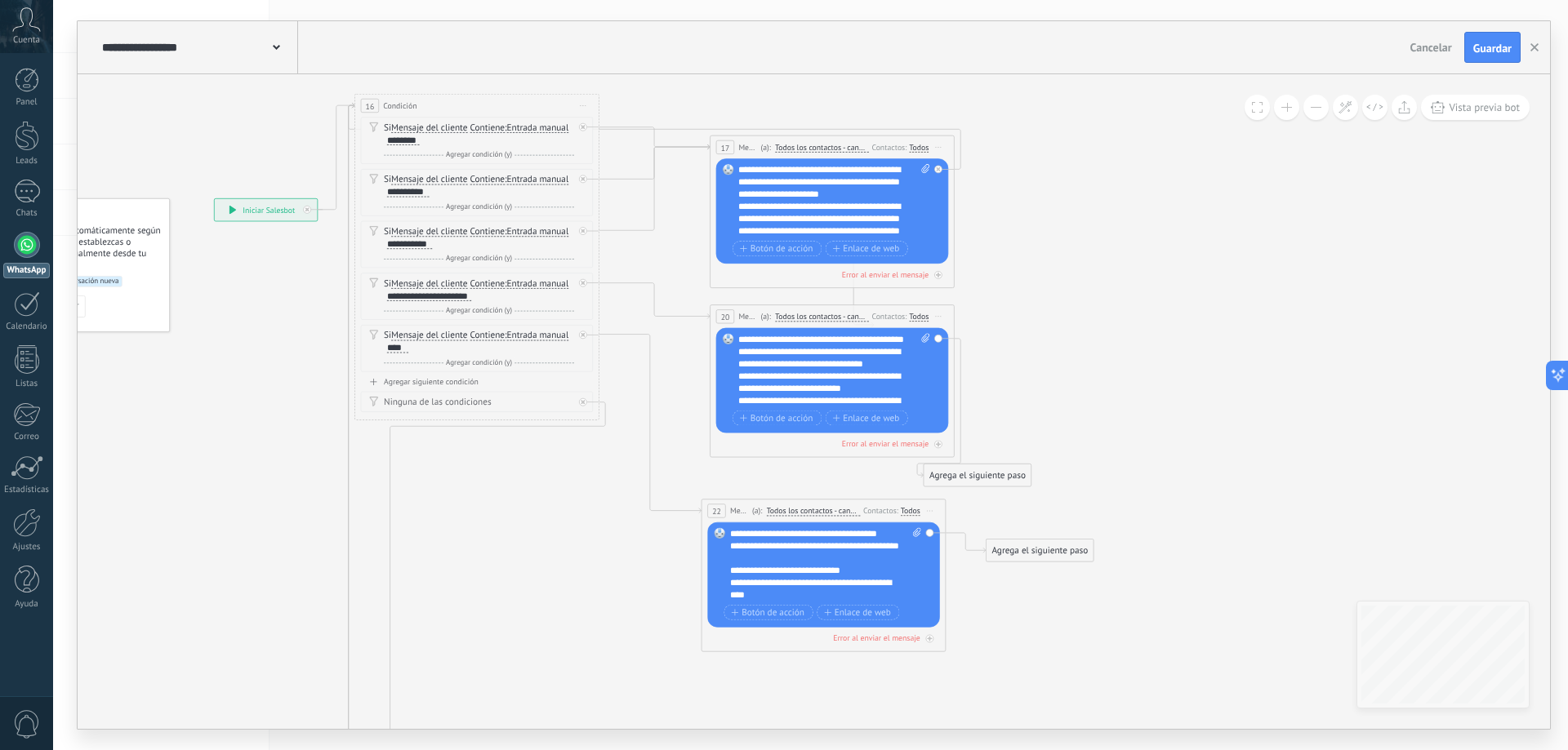
drag, startPoint x: 1096, startPoint y: 531, endPoint x: 1110, endPoint y: 474, distance: 58.7
click at [1110, 474] on icon at bounding box center [624, 577] width 1666 height 1579
drag, startPoint x: 982, startPoint y: 478, endPoint x: 1116, endPoint y: 352, distance: 183.9
click at [1116, 352] on div "Agrega el siguiente paso" at bounding box center [1111, 348] width 107 height 20
drag, startPoint x: 1018, startPoint y: 554, endPoint x: 1089, endPoint y: 523, distance: 77.5
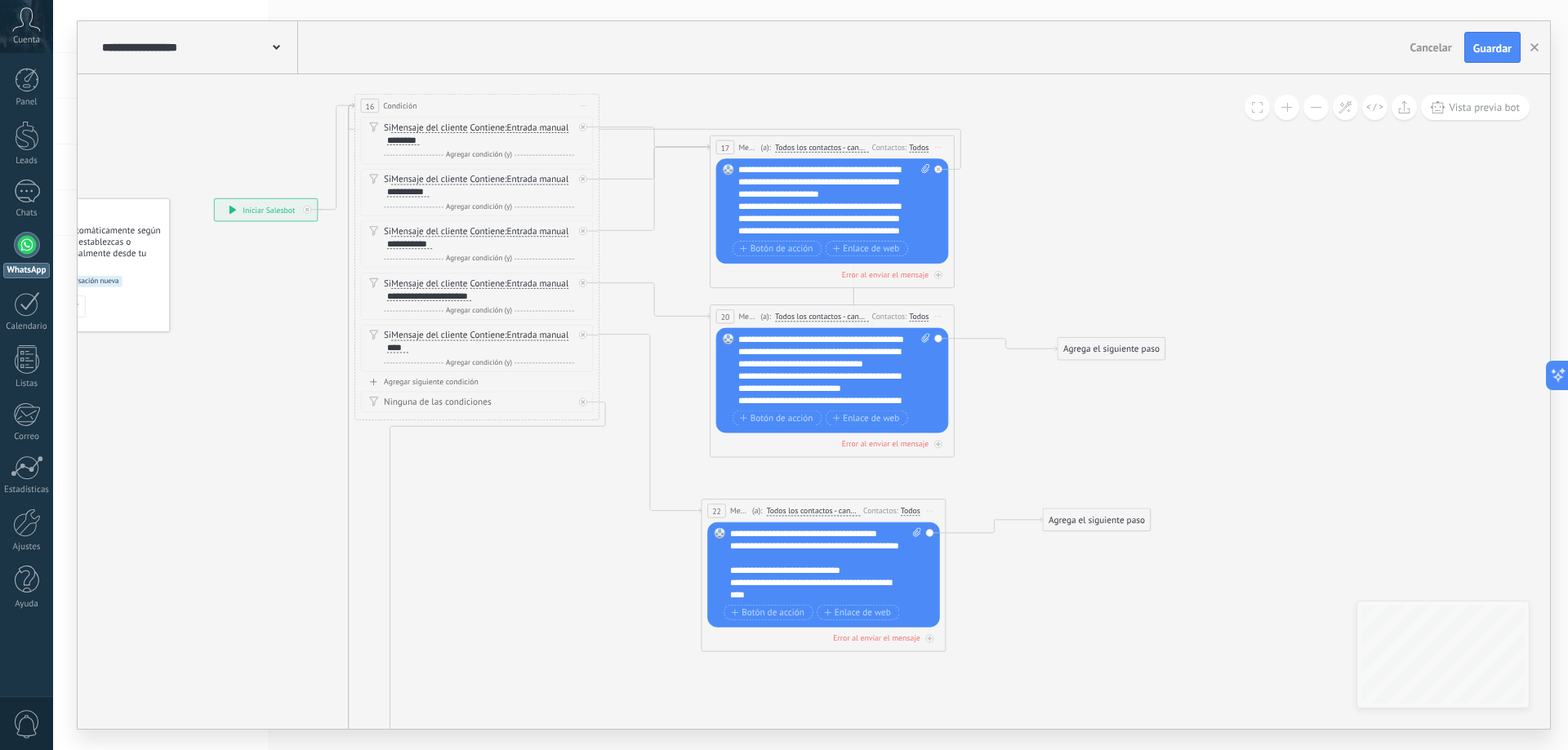
click at [1089, 523] on div "Agrega el siguiente paso" at bounding box center [1096, 520] width 107 height 20
click at [1125, 588] on icon at bounding box center [624, 556] width 1666 height 1535
click at [1480, 54] on span "Guardar" at bounding box center [1492, 48] width 39 height 12
drag, startPoint x: 377, startPoint y: 178, endPoint x: 392, endPoint y: 293, distance: 116.0
click at [381, 307] on div "Si Mensaje del cliente Mensaje del cliente Emoción de la conversación Comentari…" at bounding box center [477, 247] width 232 height 259
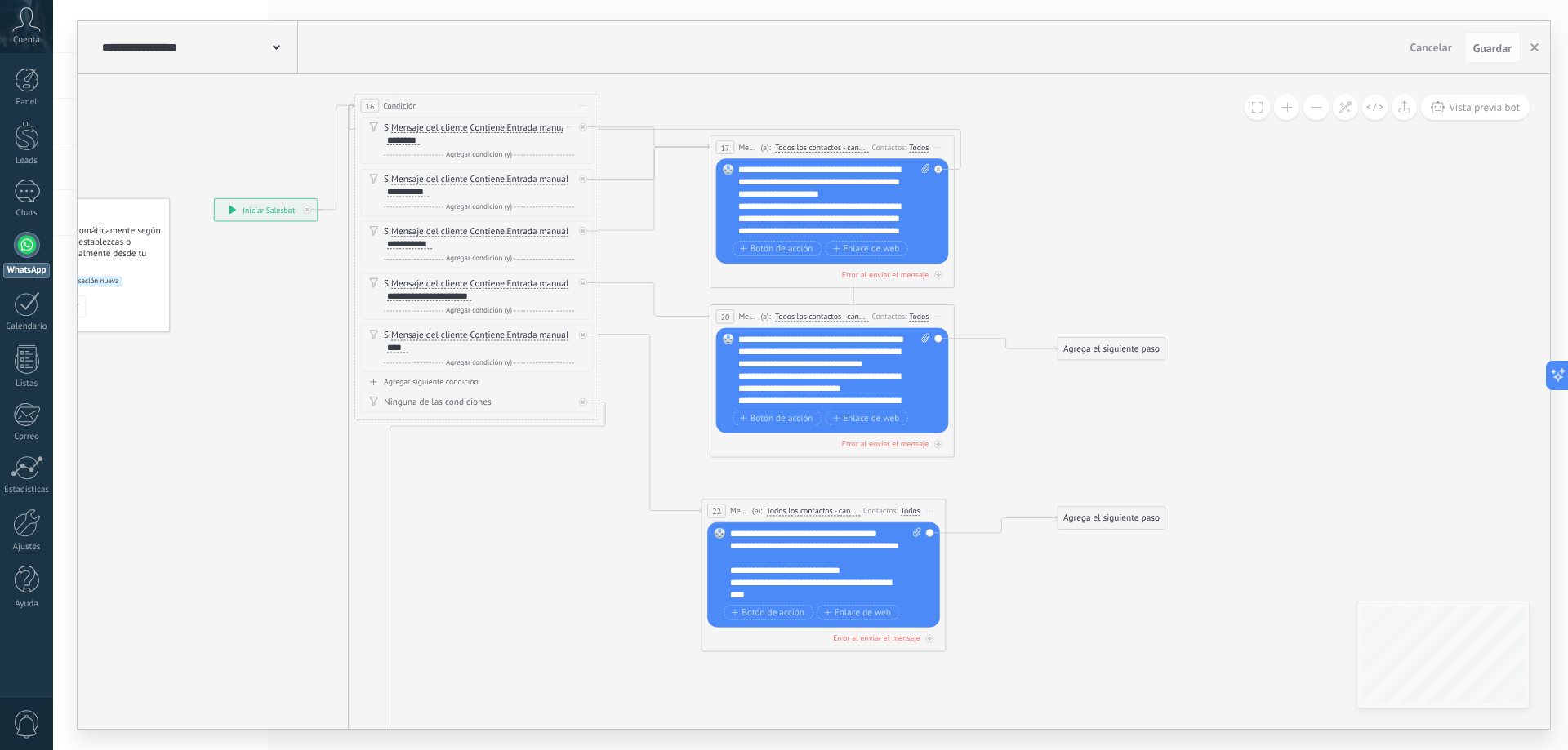
drag, startPoint x: 376, startPoint y: 231, endPoint x: 378, endPoint y: 123, distance: 108.0
click at [378, 123] on div "Si Mensaje del cliente Mensaje del cliente Emoción de la conversación Comentari…" at bounding box center [477, 247] width 232 height 259
drag, startPoint x: 371, startPoint y: 328, endPoint x: 390, endPoint y: 172, distance: 157.2
click at [390, 172] on div "Si Mensaje del cliente Mensaje del cliente Emoción de la conversación Comentari…" at bounding box center [477, 247] width 232 height 259
click at [409, 248] on div "**********" at bounding box center [410, 244] width 45 height 10
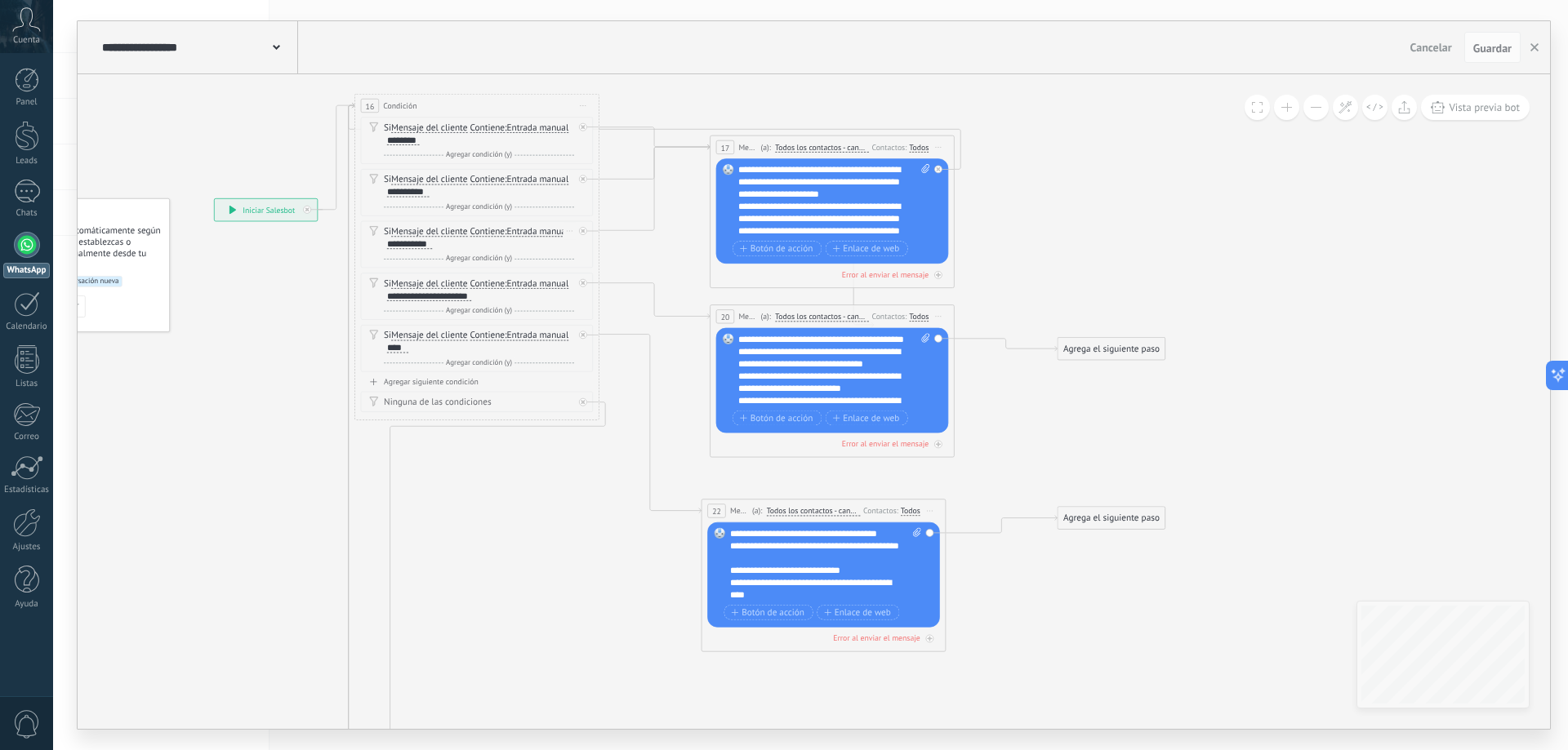
click at [421, 245] on div "**********" at bounding box center [410, 244] width 45 height 10
click at [451, 296] on div "**********" at bounding box center [429, 296] width 85 height 10
click at [1491, 36] on button "Guardar" at bounding box center [1492, 47] width 56 height 31
click at [584, 129] on icon at bounding box center [583, 126] width 4 height 4
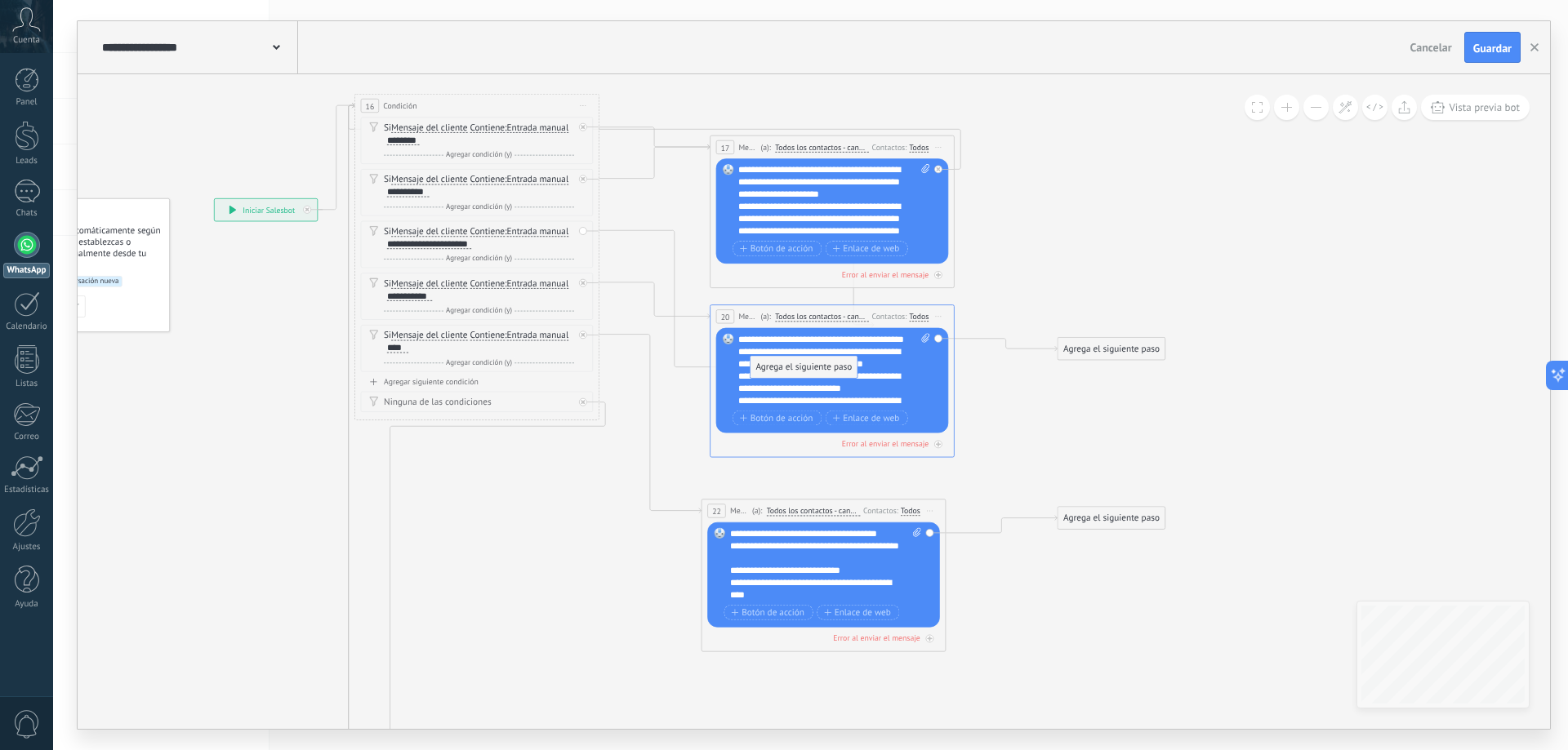
drag, startPoint x: 669, startPoint y: 242, endPoint x: 781, endPoint y: 366, distance: 167.1
click at [583, 129] on icon at bounding box center [583, 126] width 4 height 4
drag, startPoint x: 652, startPoint y: 297, endPoint x: 767, endPoint y: 196, distance: 153.1
click at [1512, 54] on button "Guardar" at bounding box center [1492, 47] width 56 height 31
